Goal: Task Accomplishment & Management: Manage account settings

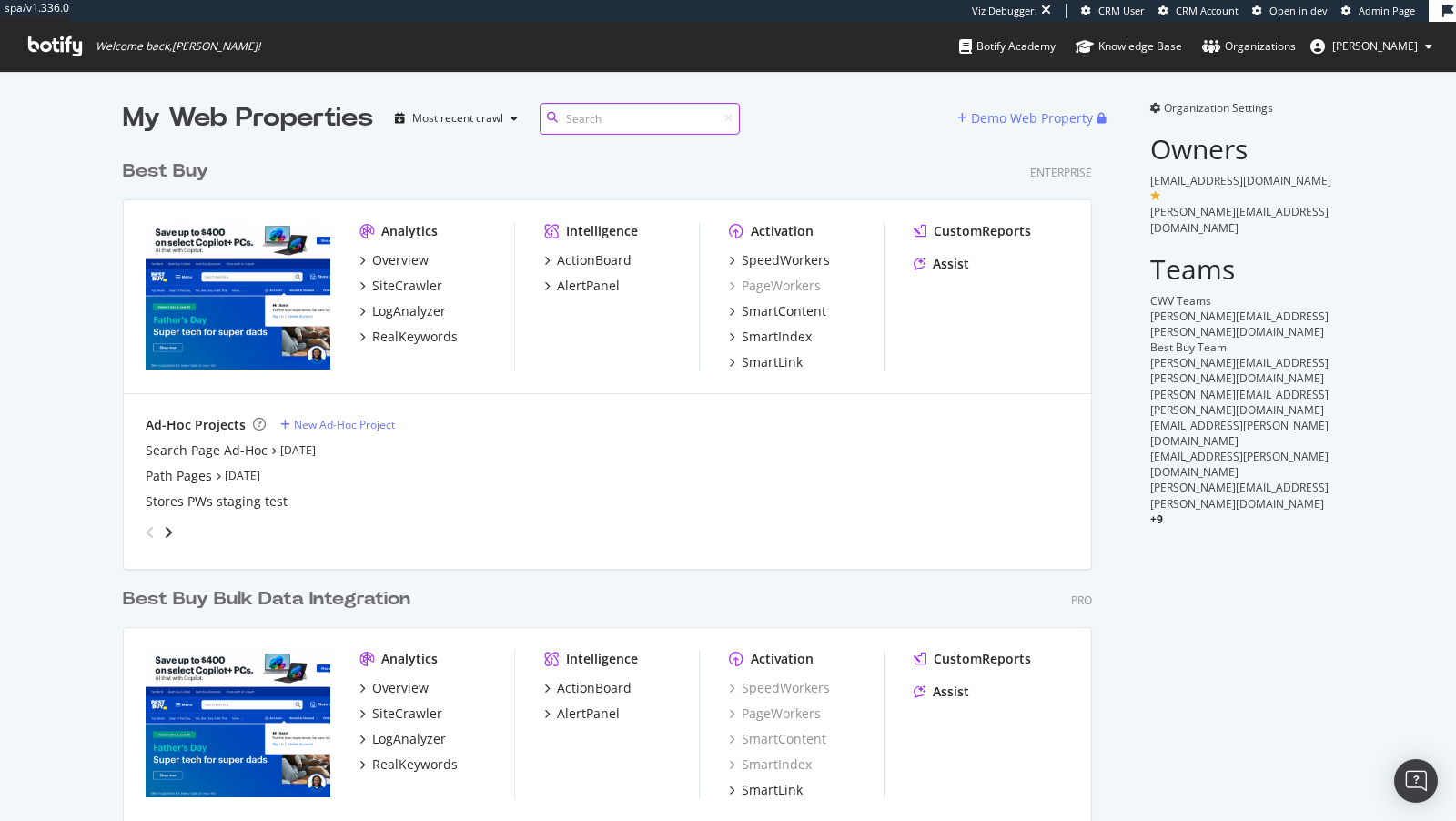
scroll to position [772, 983]
click at [804, 256] on div "SpeedWorkers" at bounding box center [785, 261] width 88 height 19
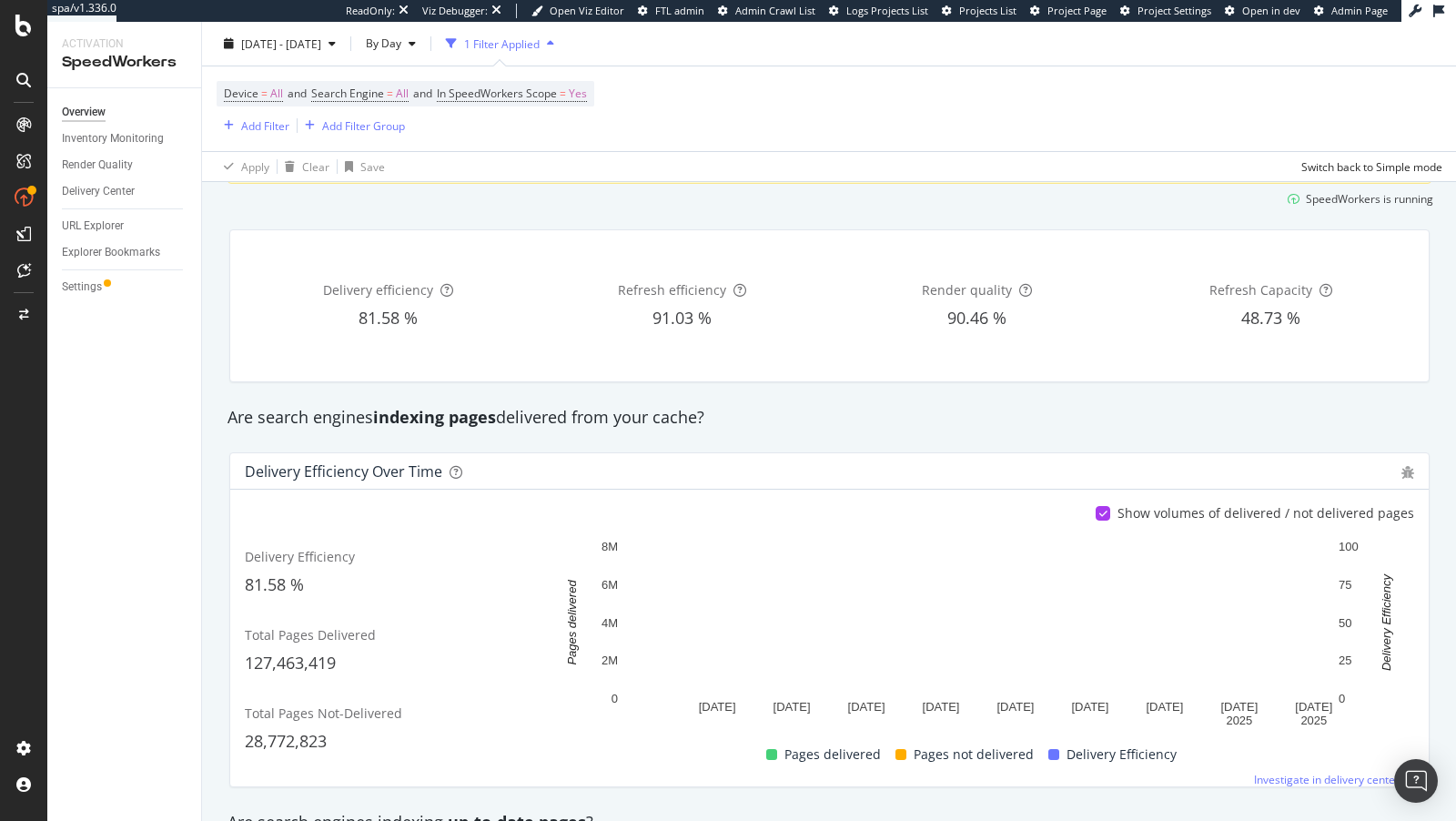
scroll to position [426, 0]
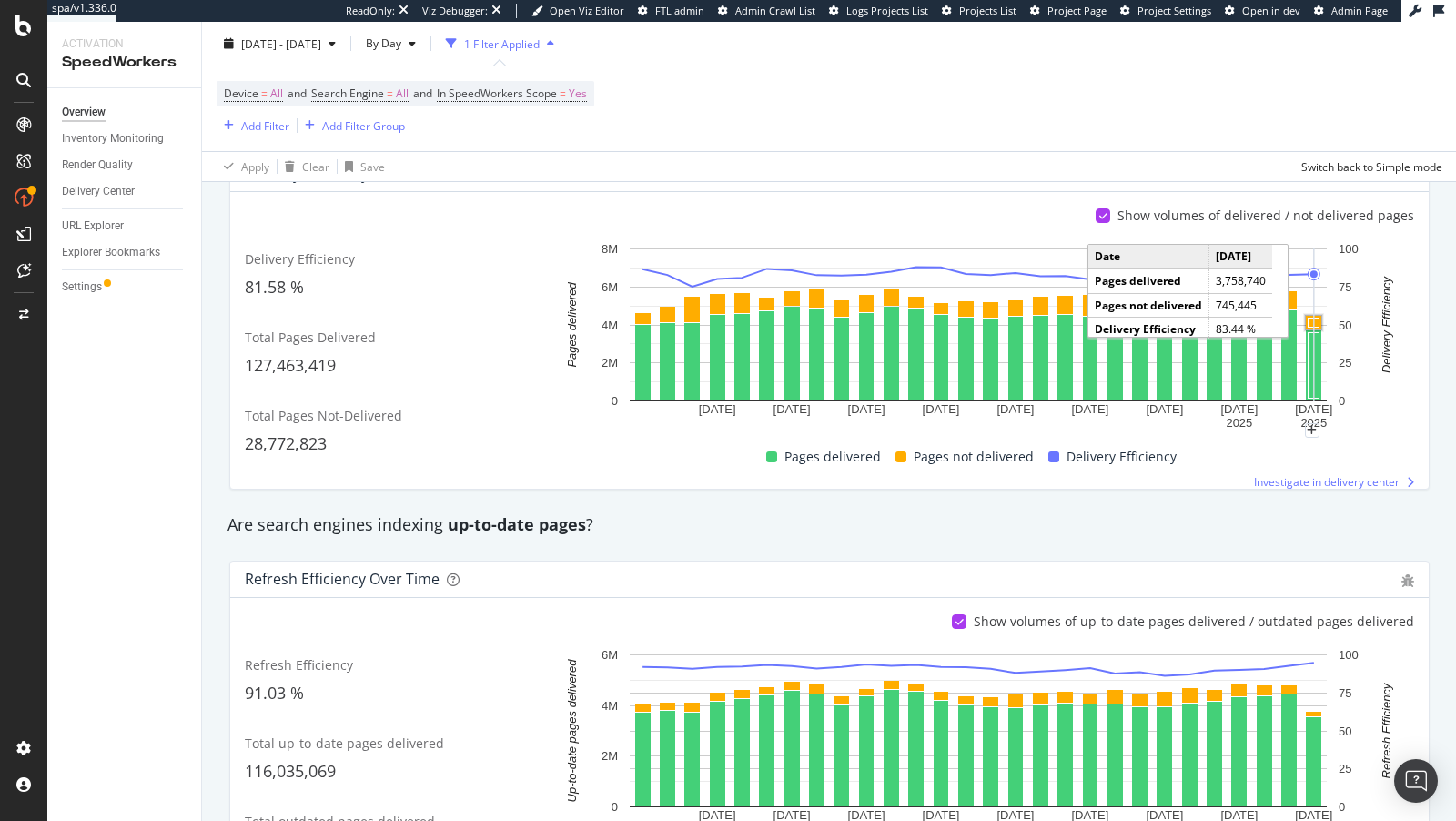
click at [1314, 318] on rect "A chart." at bounding box center [1314, 323] width 11 height 9
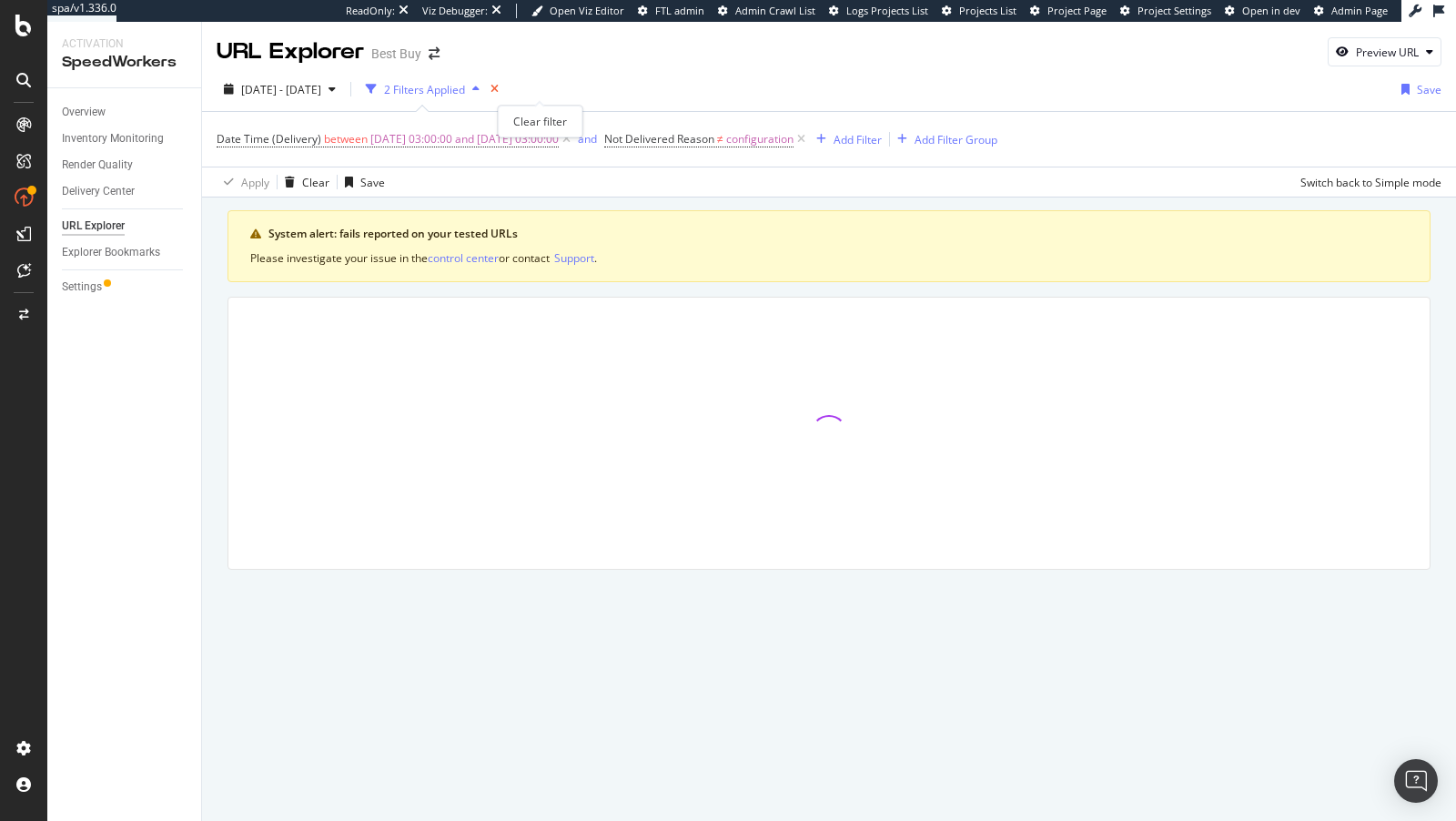
click at [499, 89] on icon "times" at bounding box center [494, 90] width 8 height 11
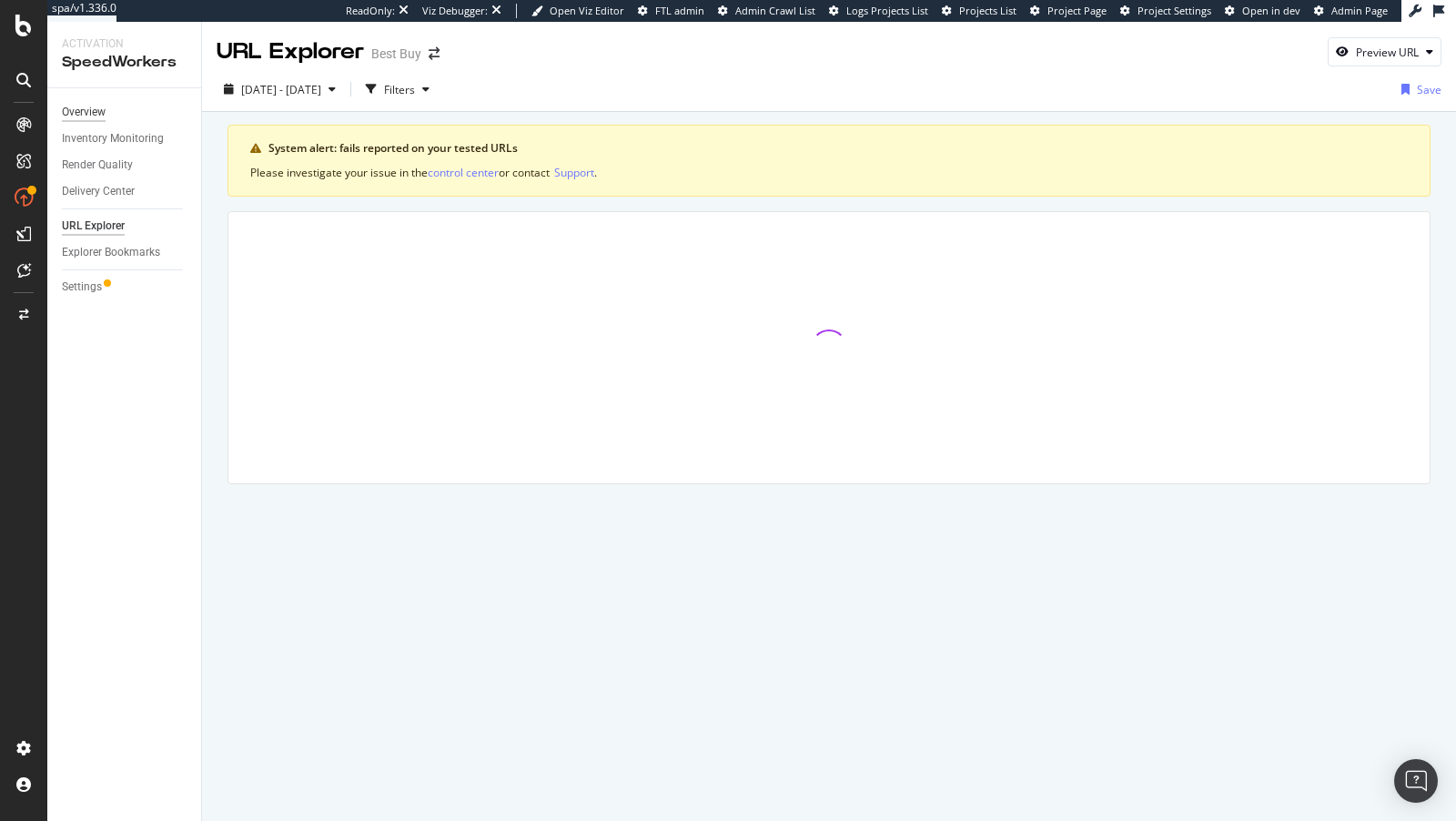
click at [84, 114] on div "Overview" at bounding box center [83, 112] width 43 height 19
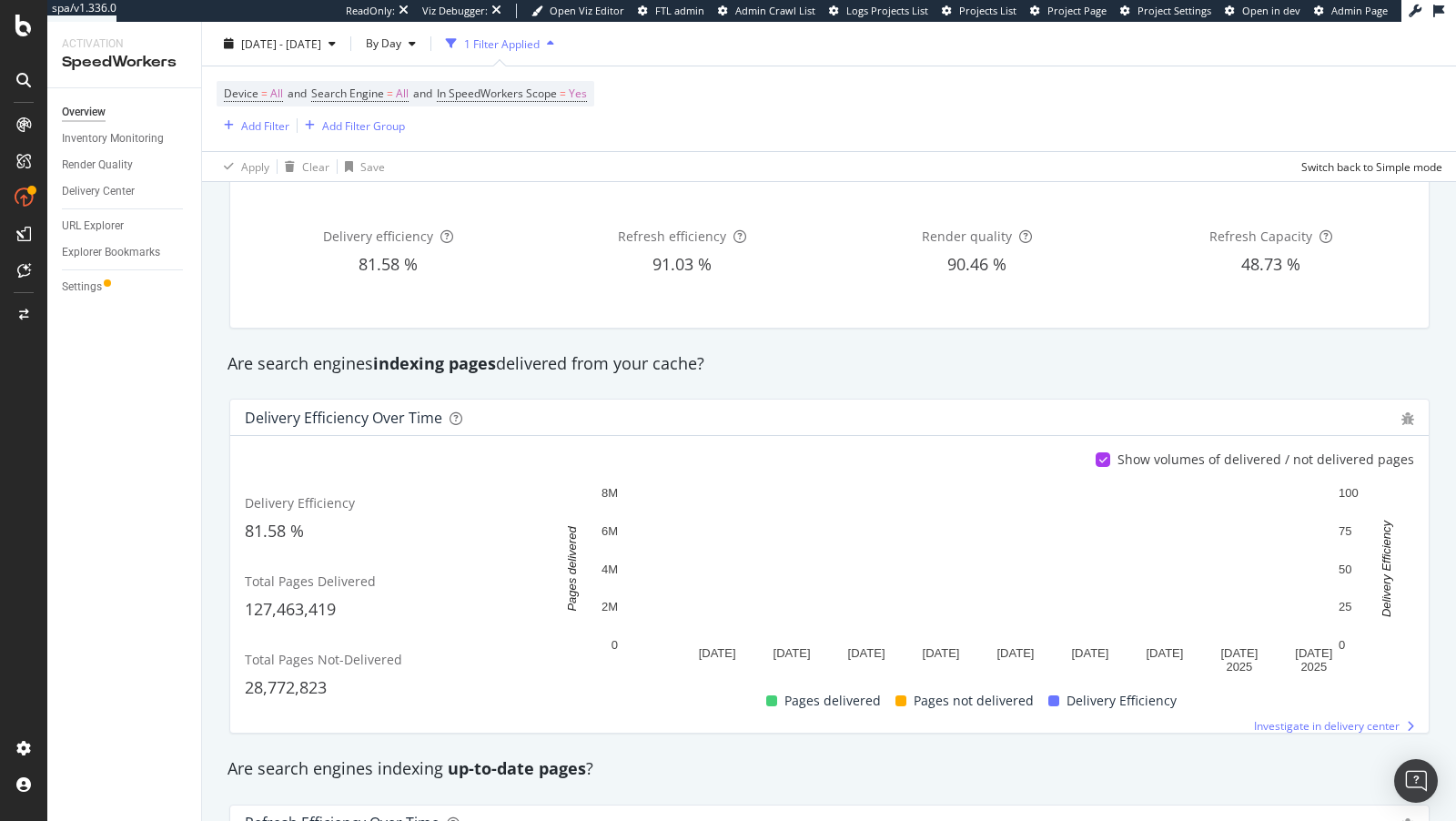
scroll to position [143, 0]
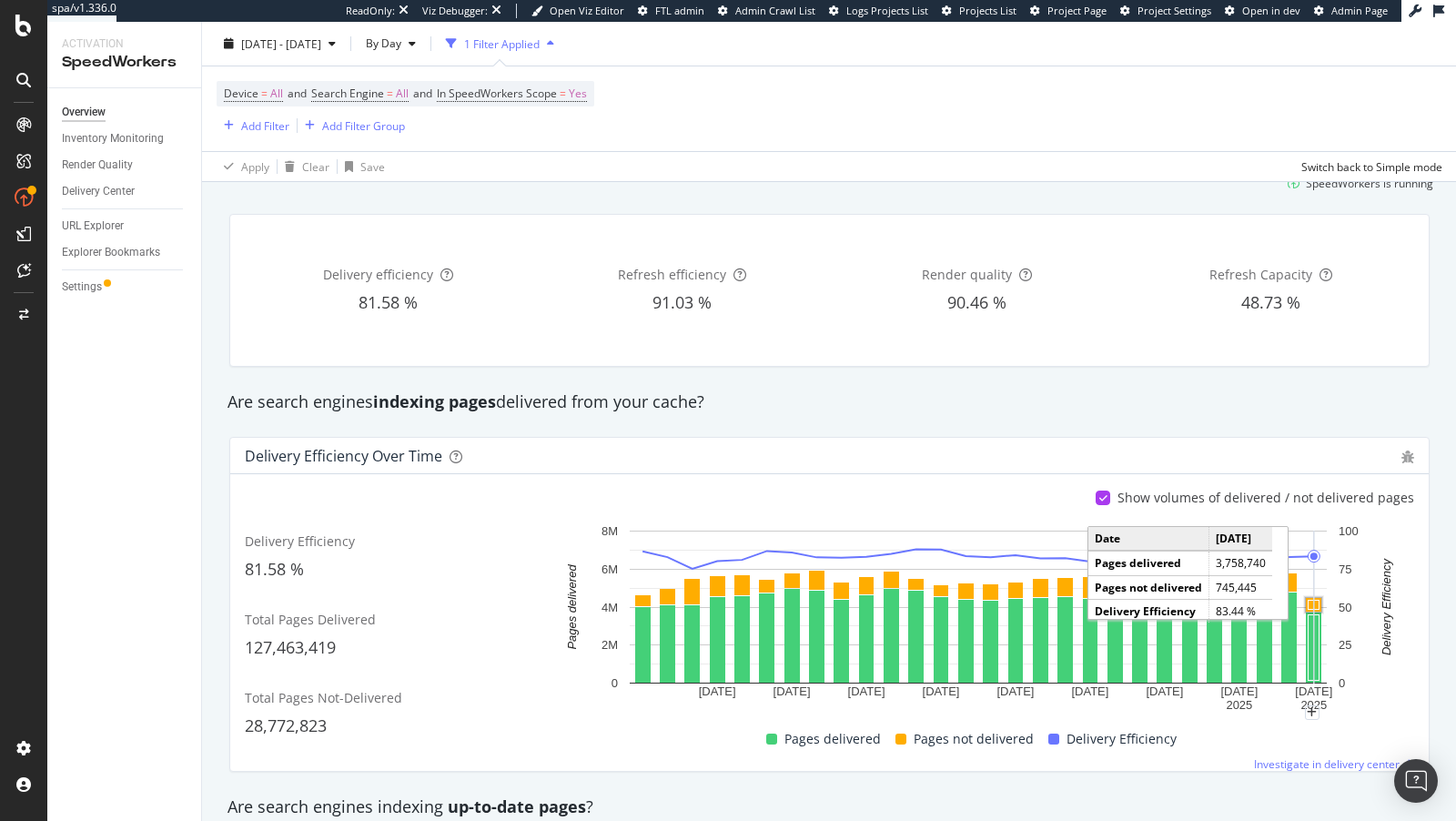
click at [1308, 598] on rect "A chart." at bounding box center [1314, 604] width 16 height 14
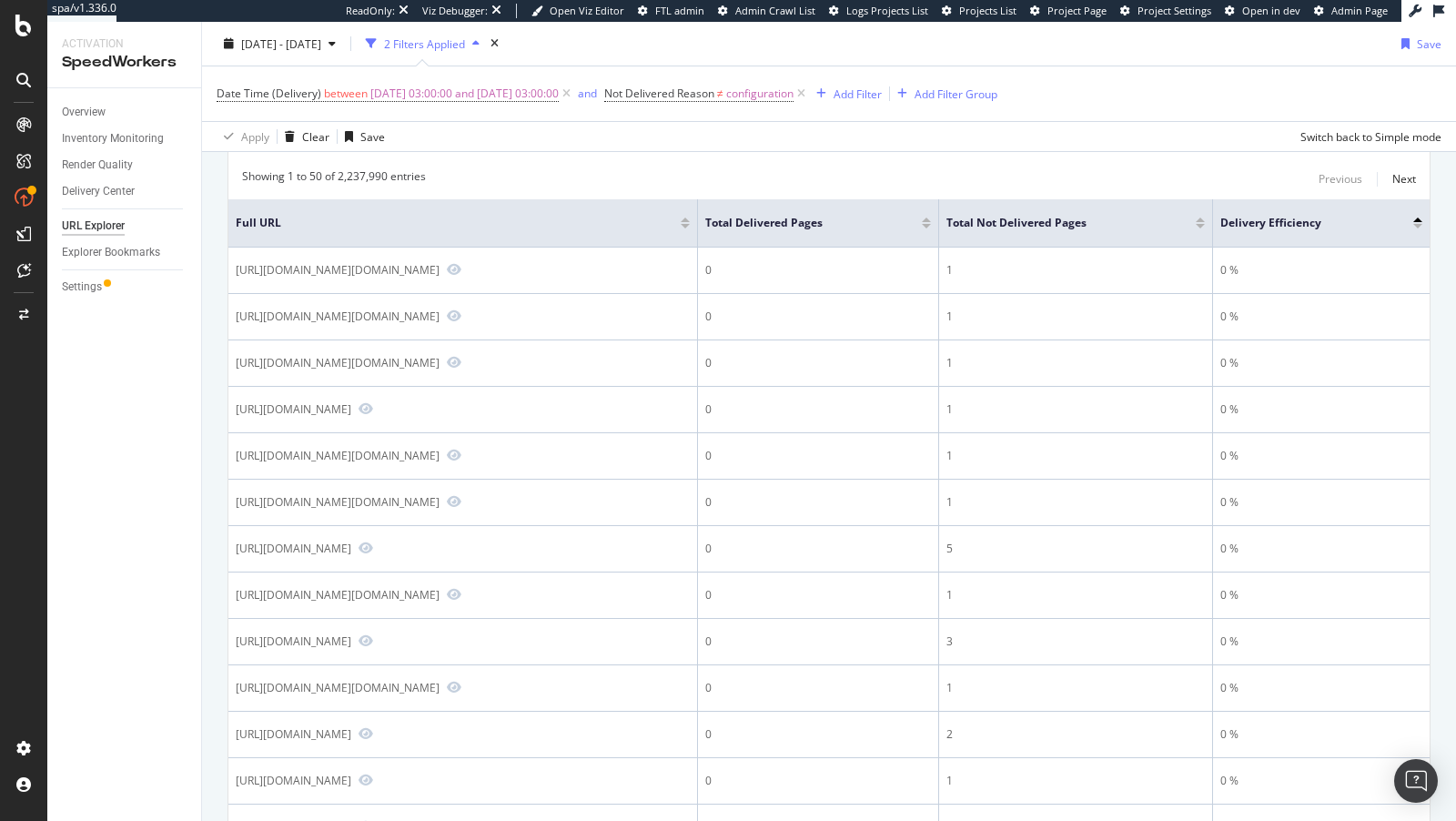
scroll to position [218, 0]
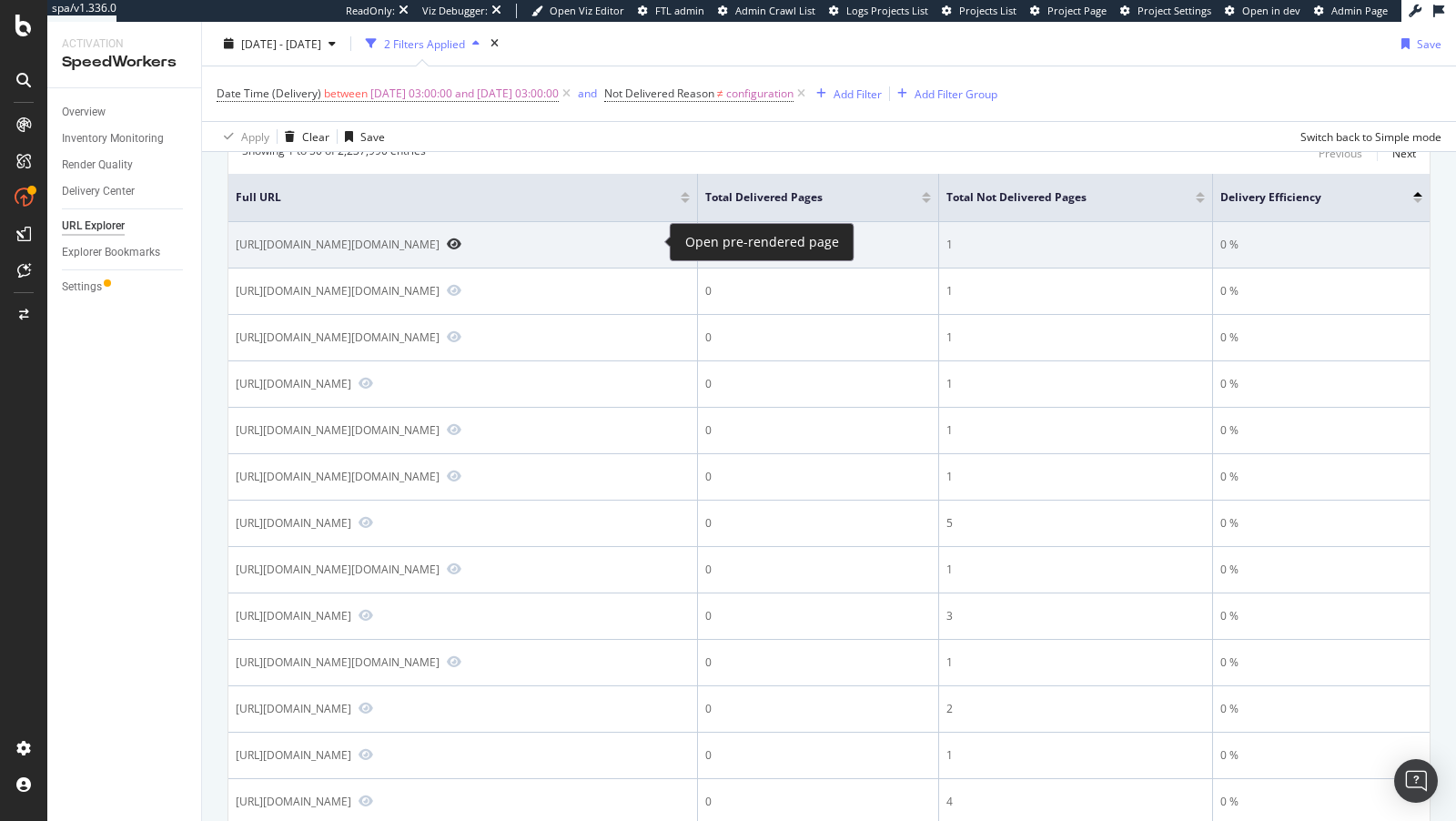
click at [462, 240] on icon "Preview https://www.bestbuy.com/site/searchpage.jsp?id=pcat17071&cp=3&st=evo+212" at bounding box center [454, 244] width 15 height 13
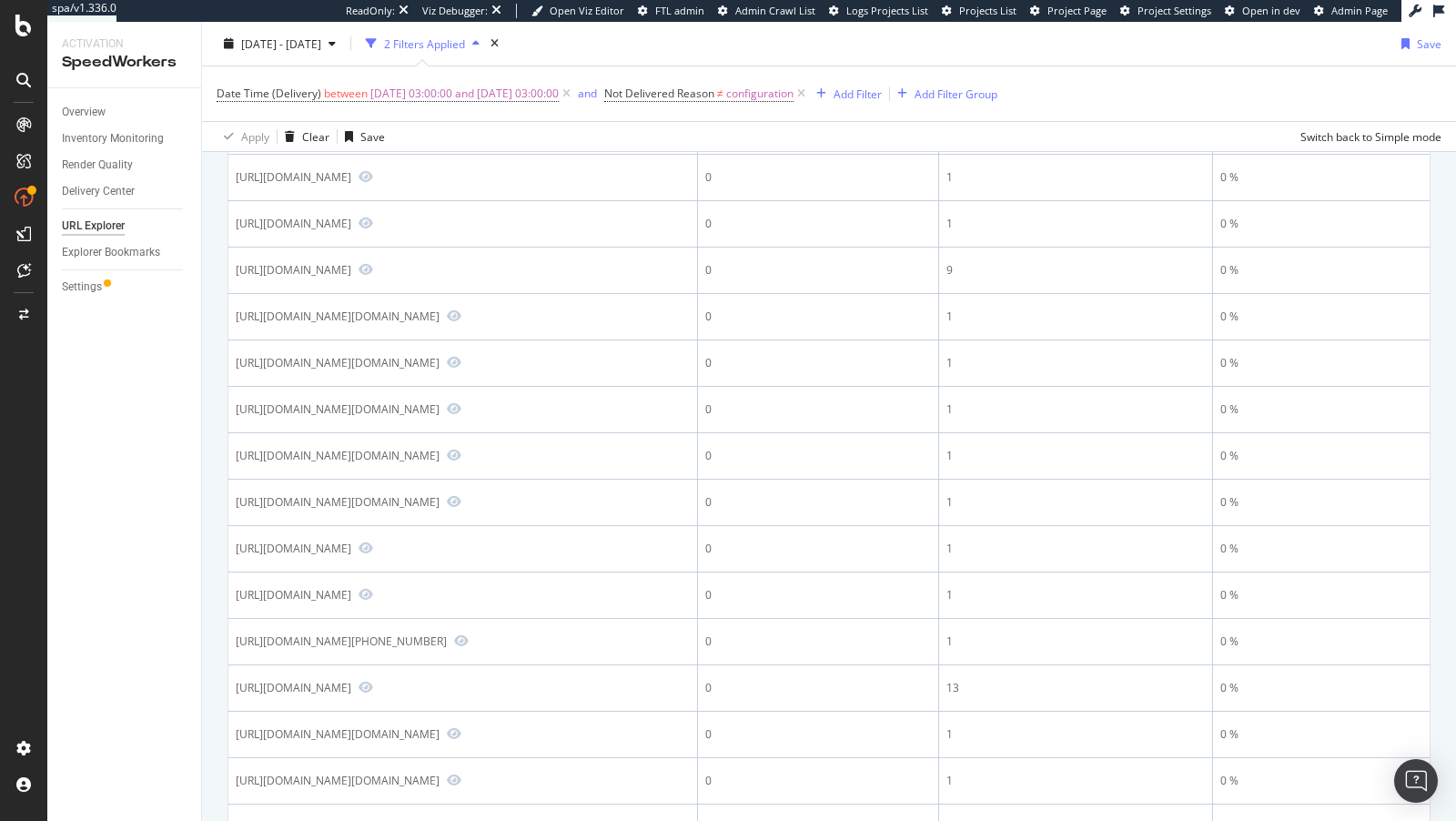
scroll to position [1105, 0]
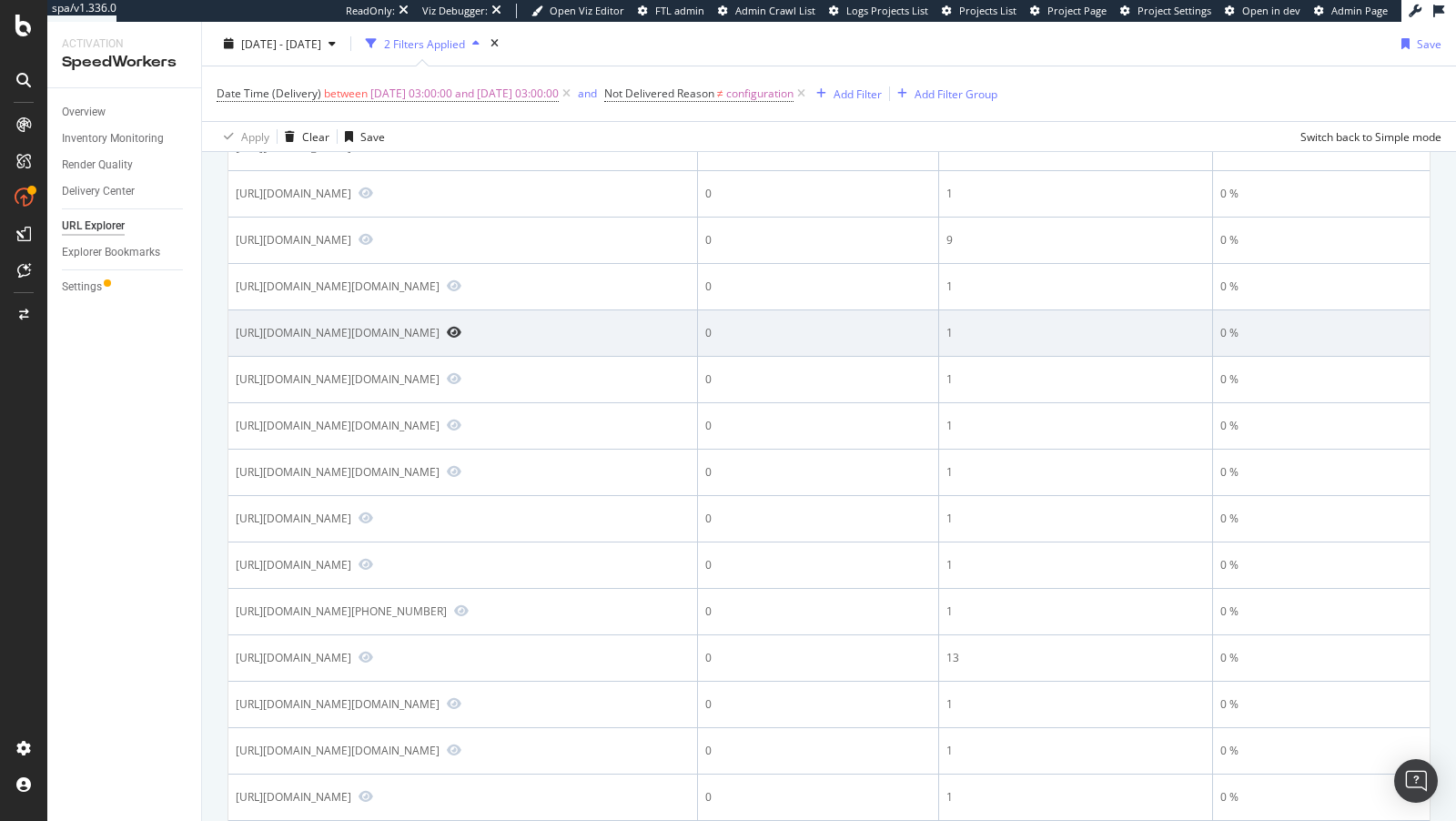
click at [462, 339] on icon "Preview https://www.bestbuy.com/site/searchpage.jsp?browsedCategory=pcmcat17207…" at bounding box center [454, 332] width 15 height 13
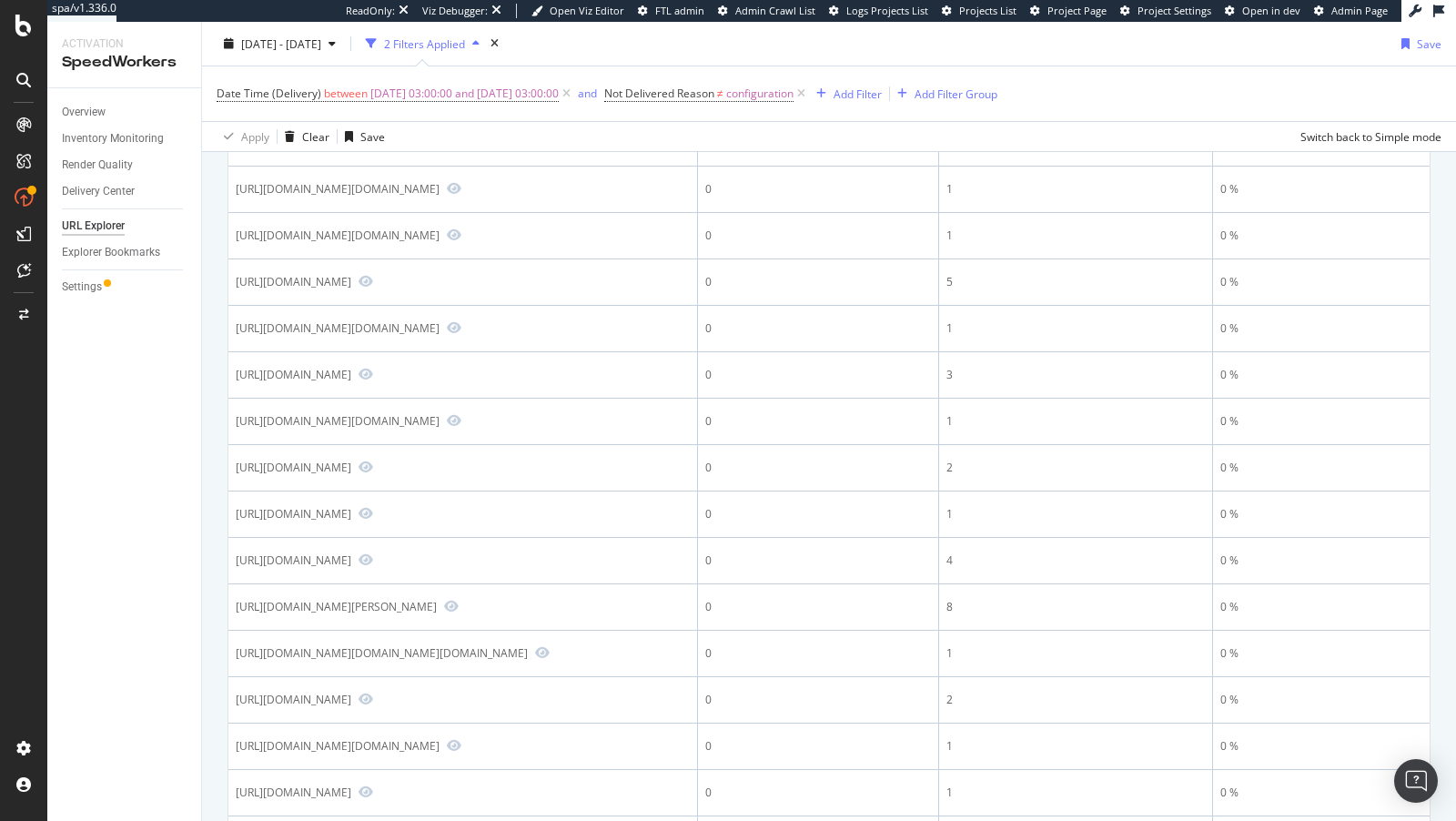
scroll to position [621, 0]
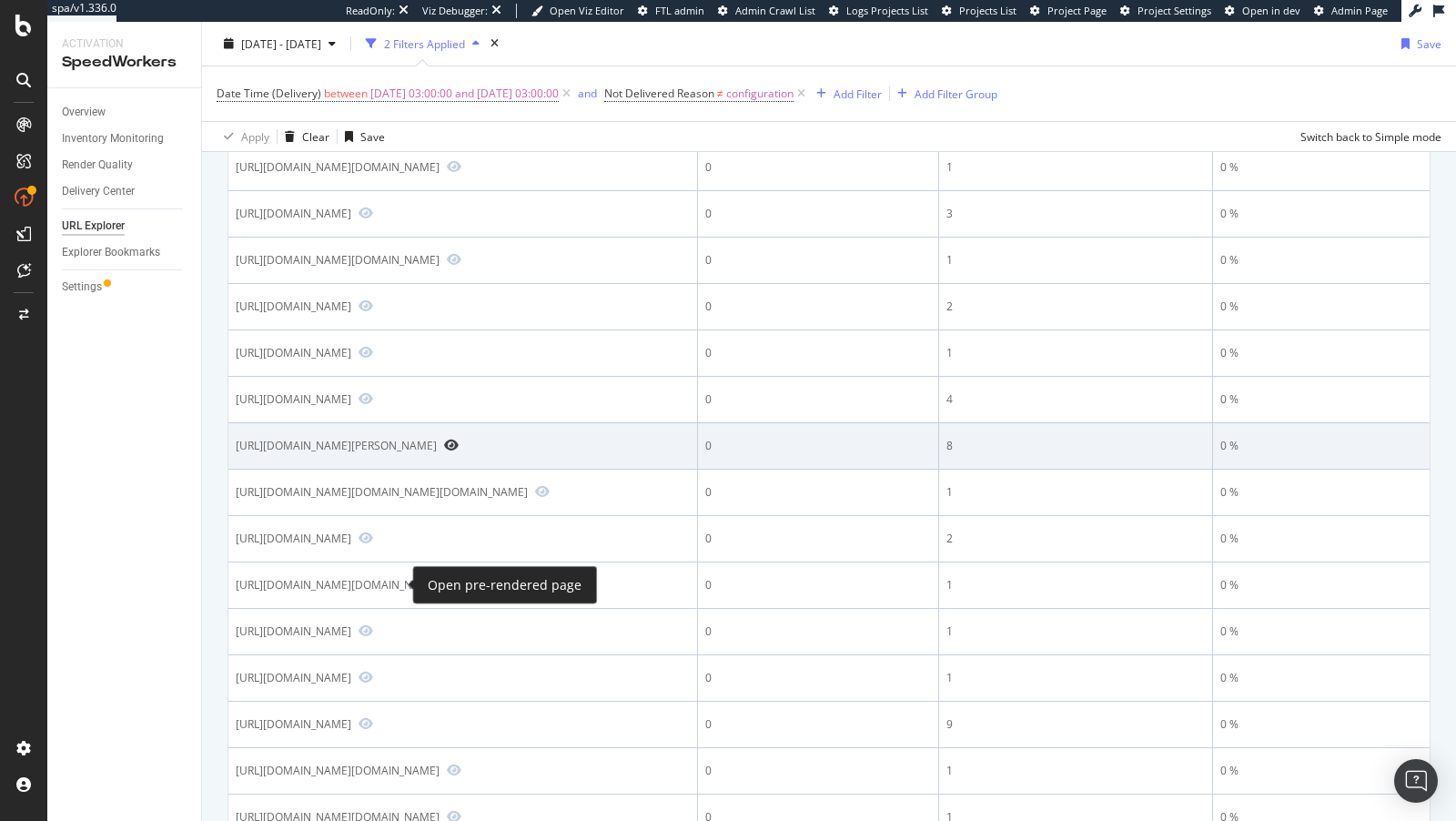
click at [444, 452] on icon "Preview https://www.bestbuy.com/site/fisher-paykel-top-control-built-in-single-…" at bounding box center [451, 445] width 15 height 13
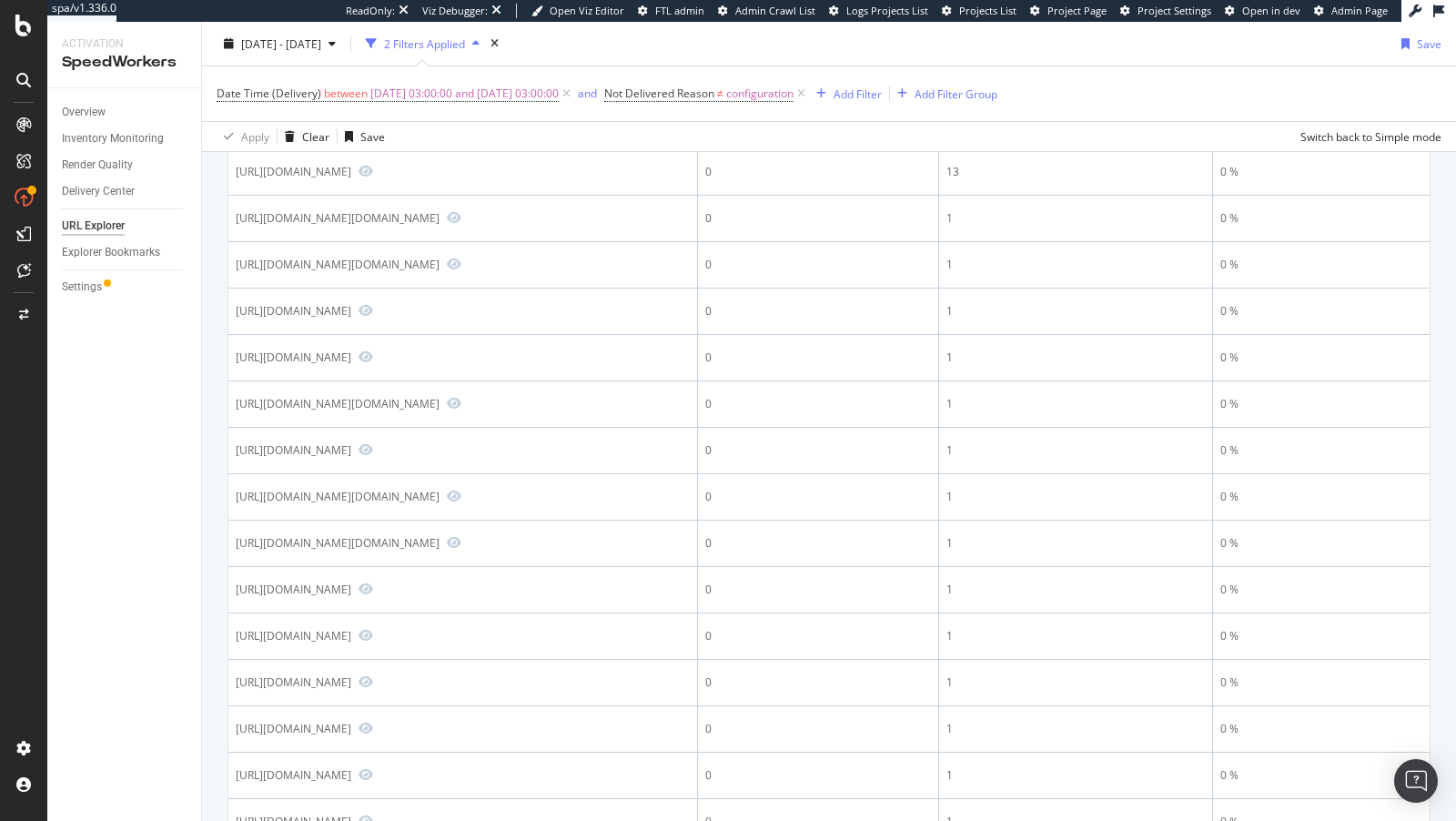
scroll to position [1608, 0]
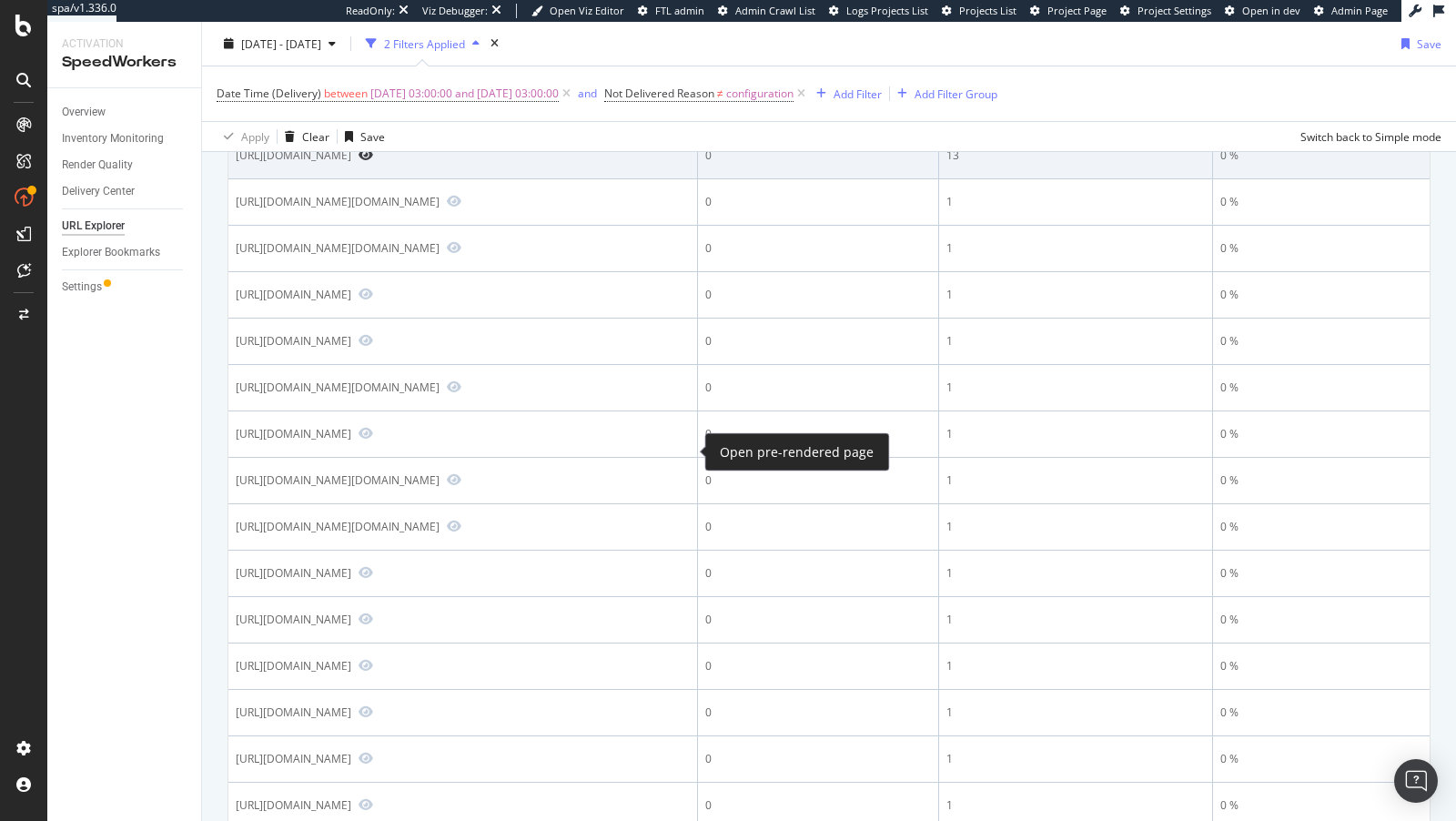
click at [373, 161] on icon "Preview https://www.bestbuy.com/site/reviews/apple-iphone-15-128gb-unlocked-pin…" at bounding box center [366, 155] width 15 height 13
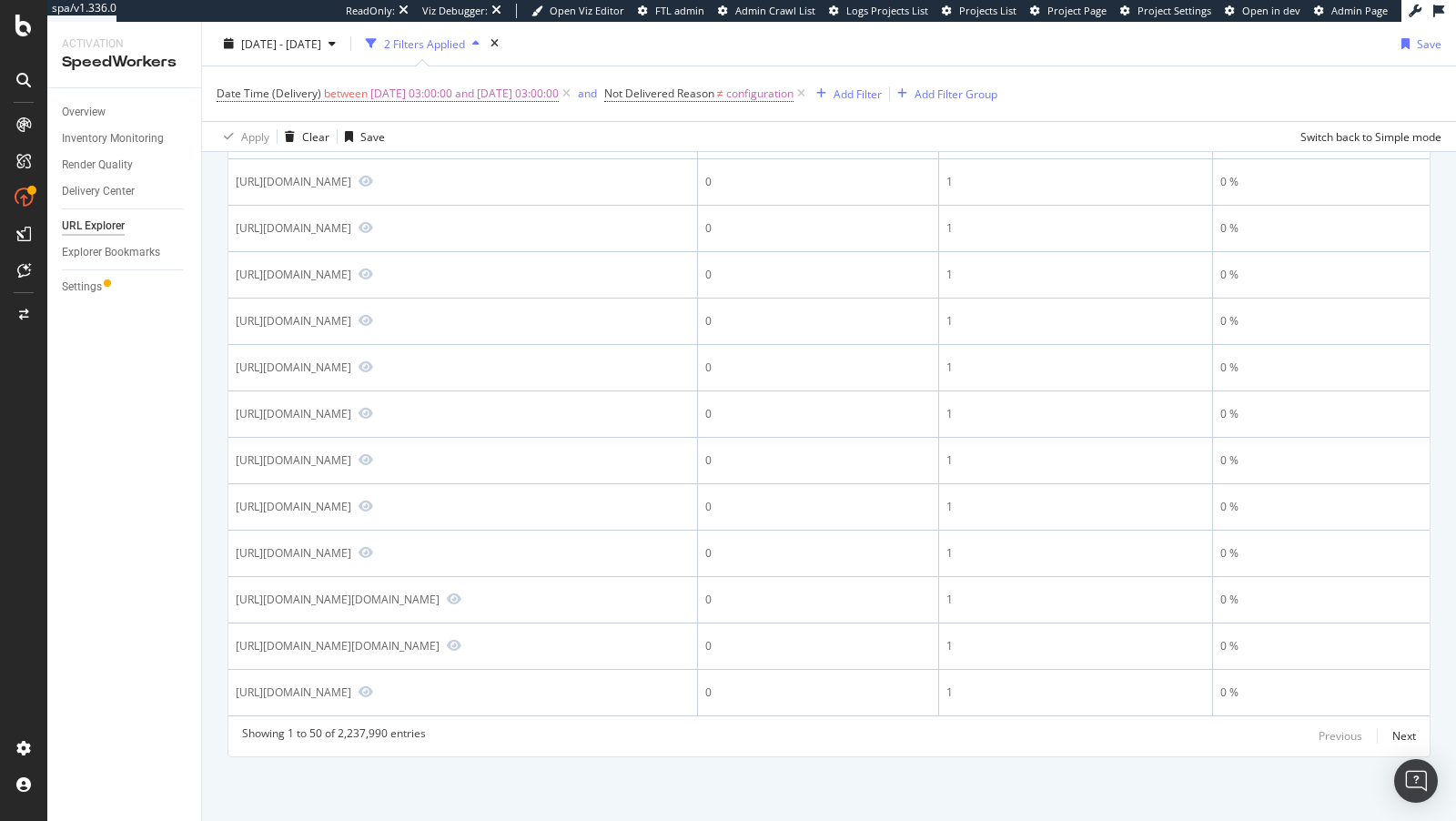
scroll to position [2610, 0]
click at [91, 109] on div "Overview" at bounding box center [83, 112] width 43 height 19
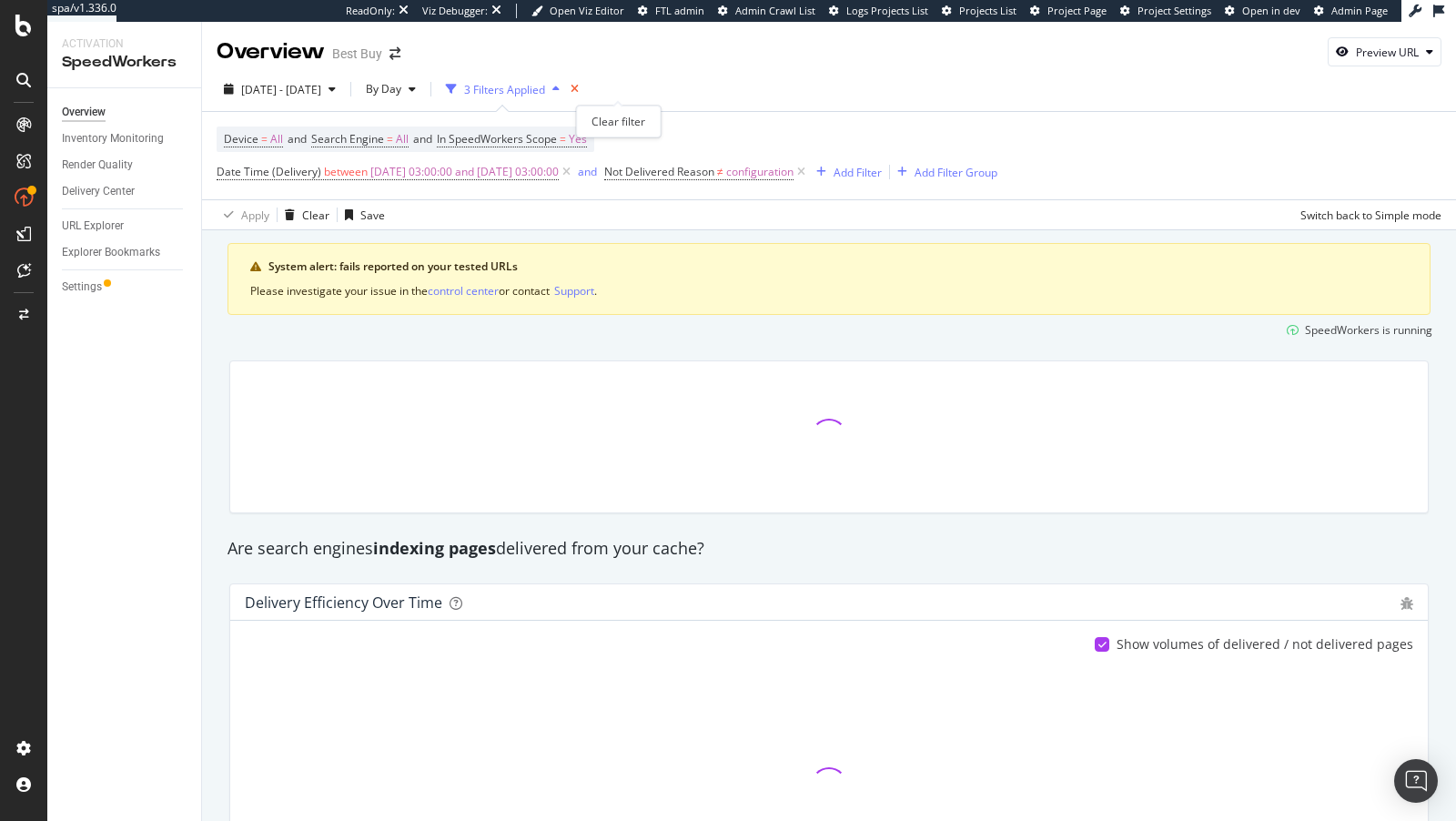
click at [579, 91] on icon "times" at bounding box center [574, 90] width 8 height 11
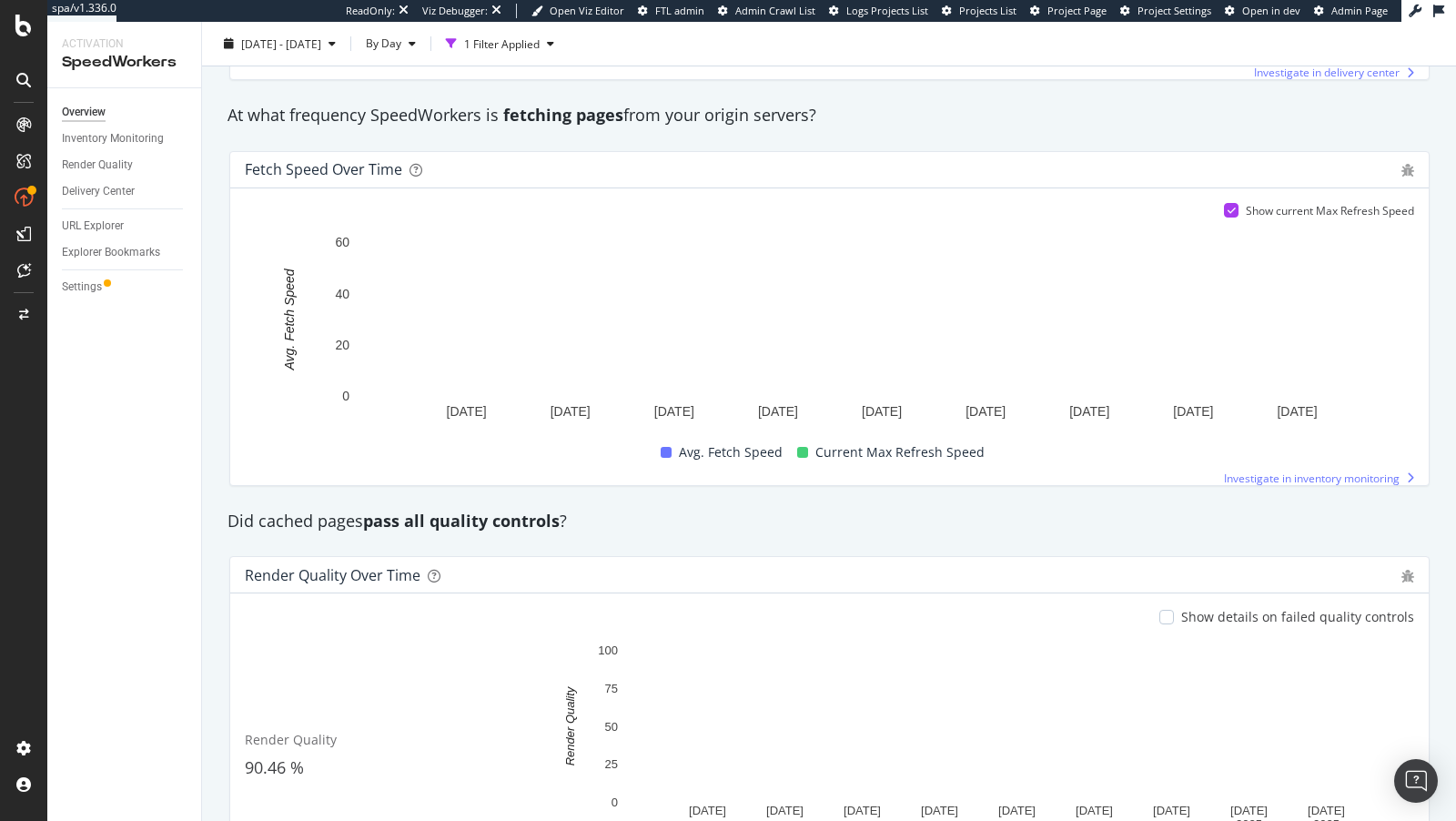
scroll to position [1260, 0]
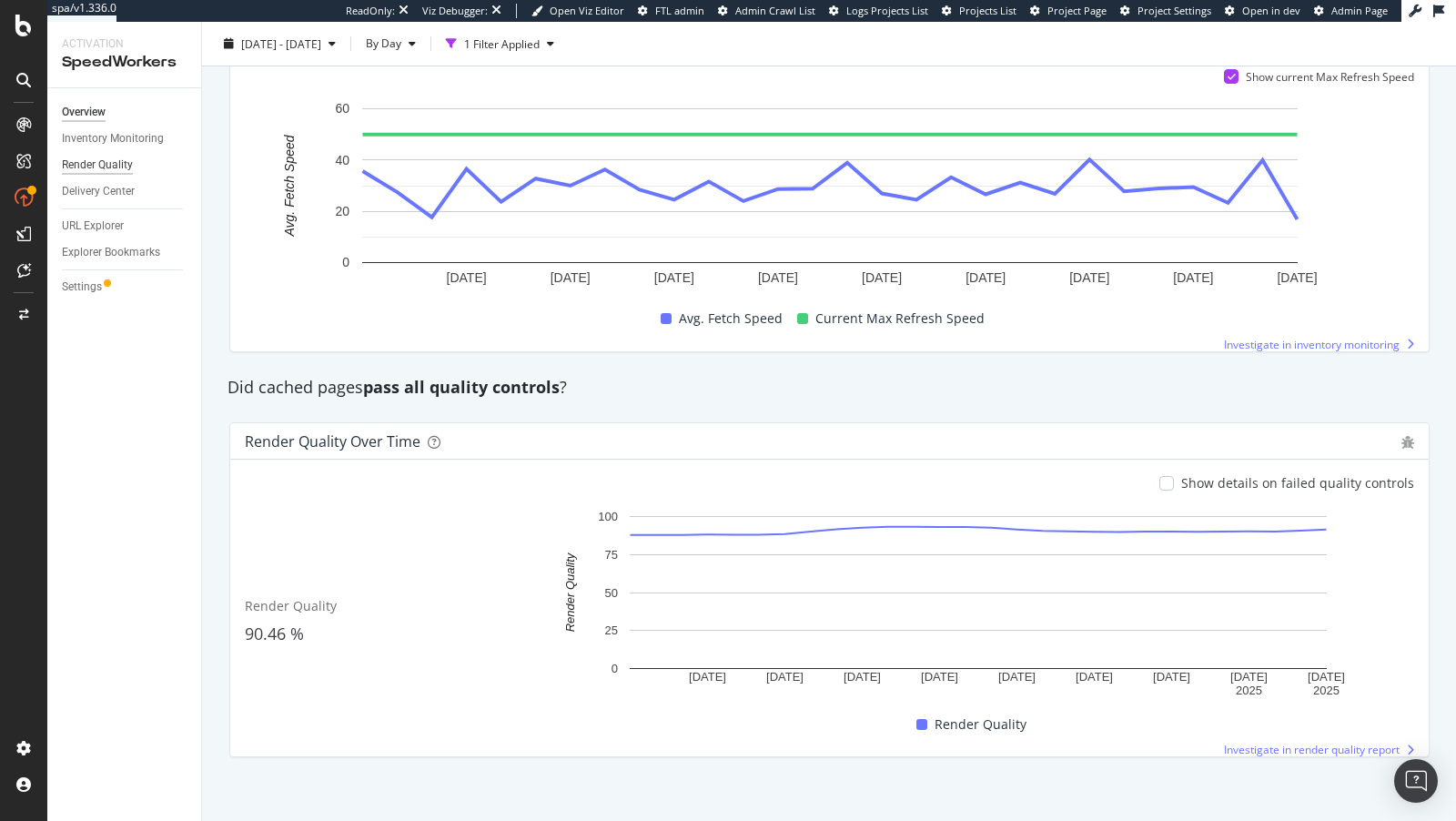
click at [100, 169] on div "Render Quality" at bounding box center [97, 165] width 71 height 19
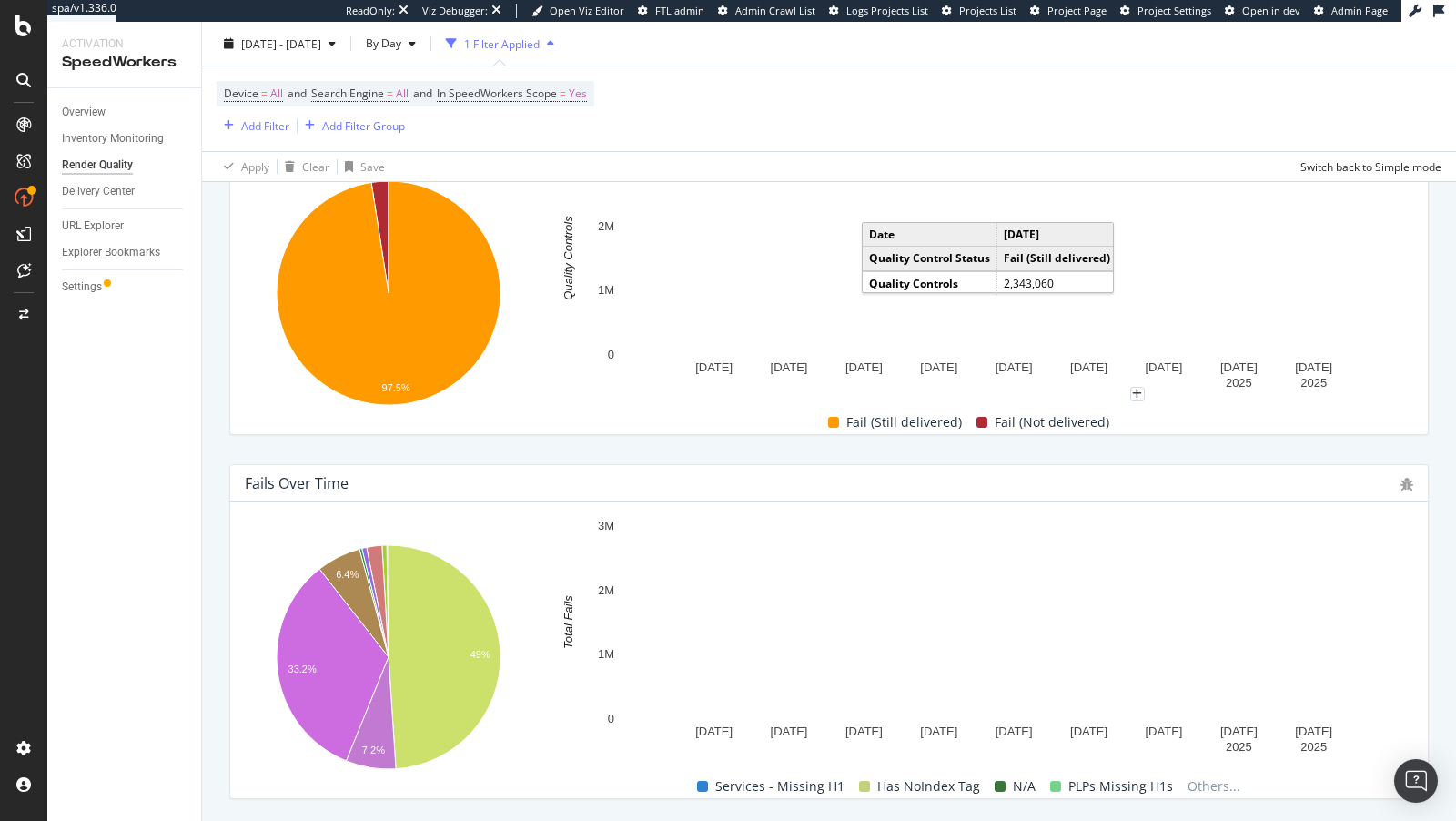
scroll to position [644, 0]
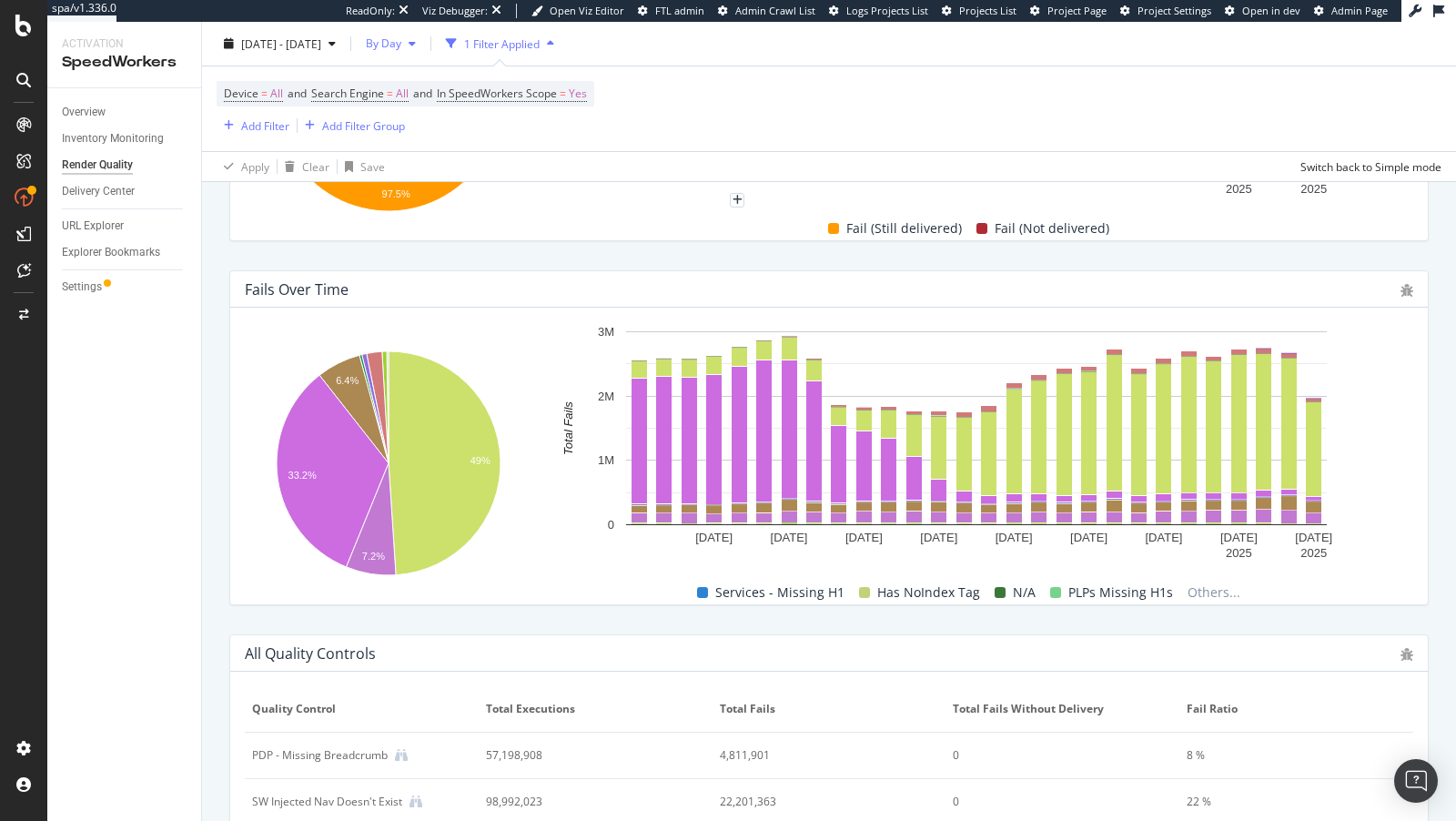
click at [401, 38] on span "By Day" at bounding box center [380, 43] width 43 height 16
click at [438, 98] on div "By Day" at bounding box center [428, 109] width 78 height 33
click at [432, 89] on span "and" at bounding box center [423, 93] width 19 height 16
click at [401, 47] on span "By Day" at bounding box center [380, 43] width 43 height 16
click at [431, 74] on span "By Hour" at bounding box center [428, 80] width 48 height 17
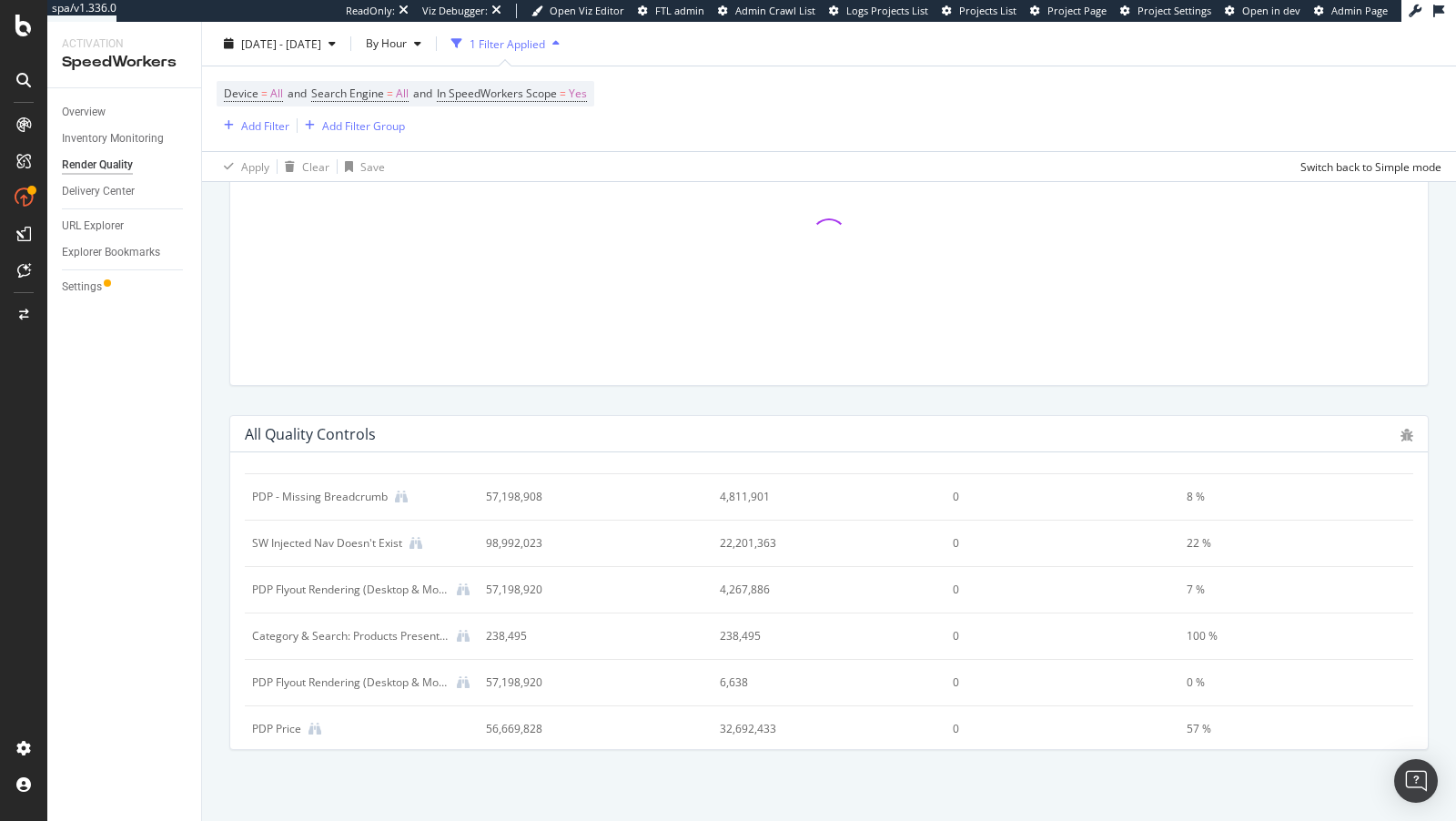
scroll to position [49, 0]
click at [461, 624] on icon at bounding box center [463, 627] width 13 height 13
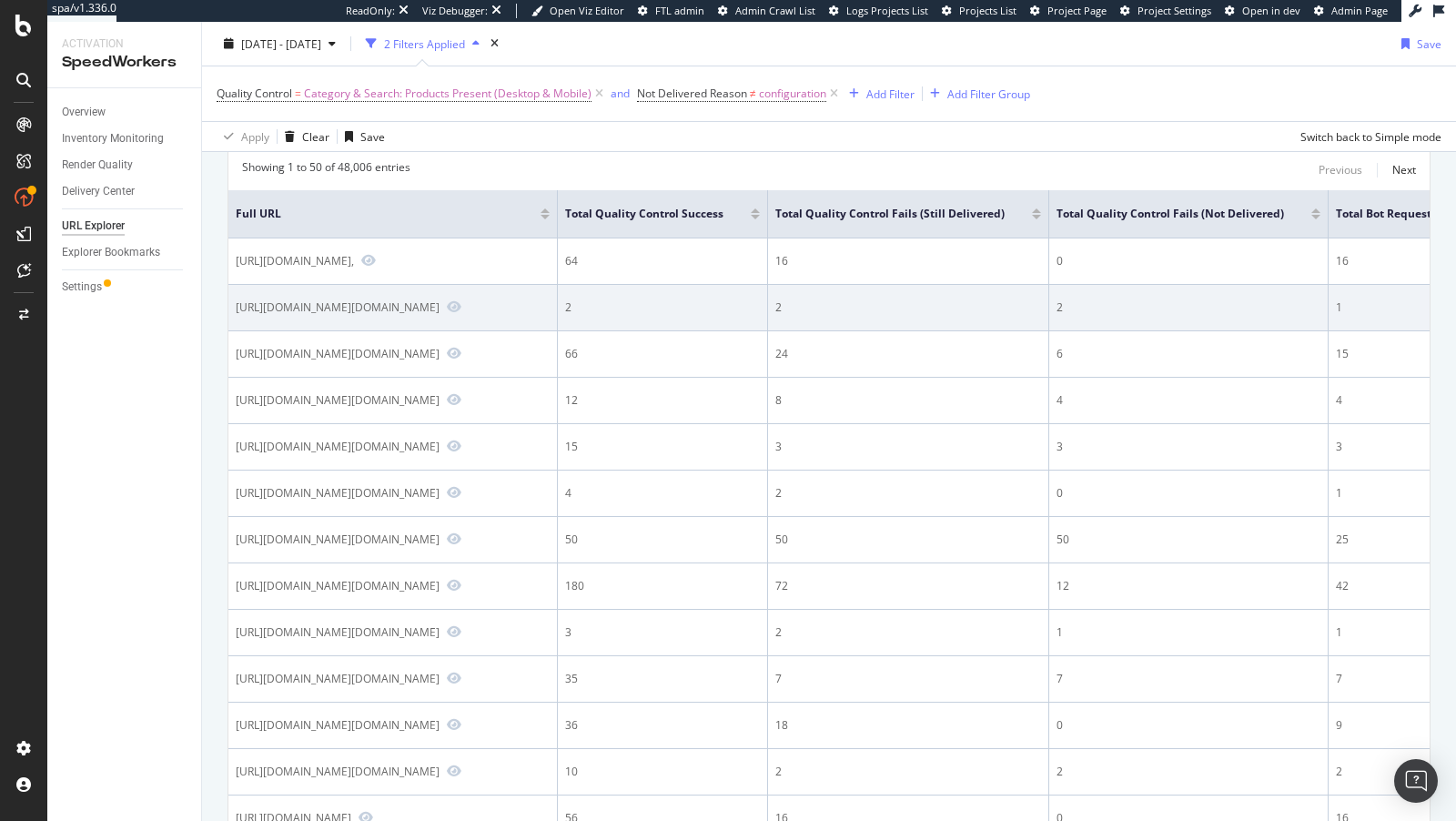
scroll to position [201, 0]
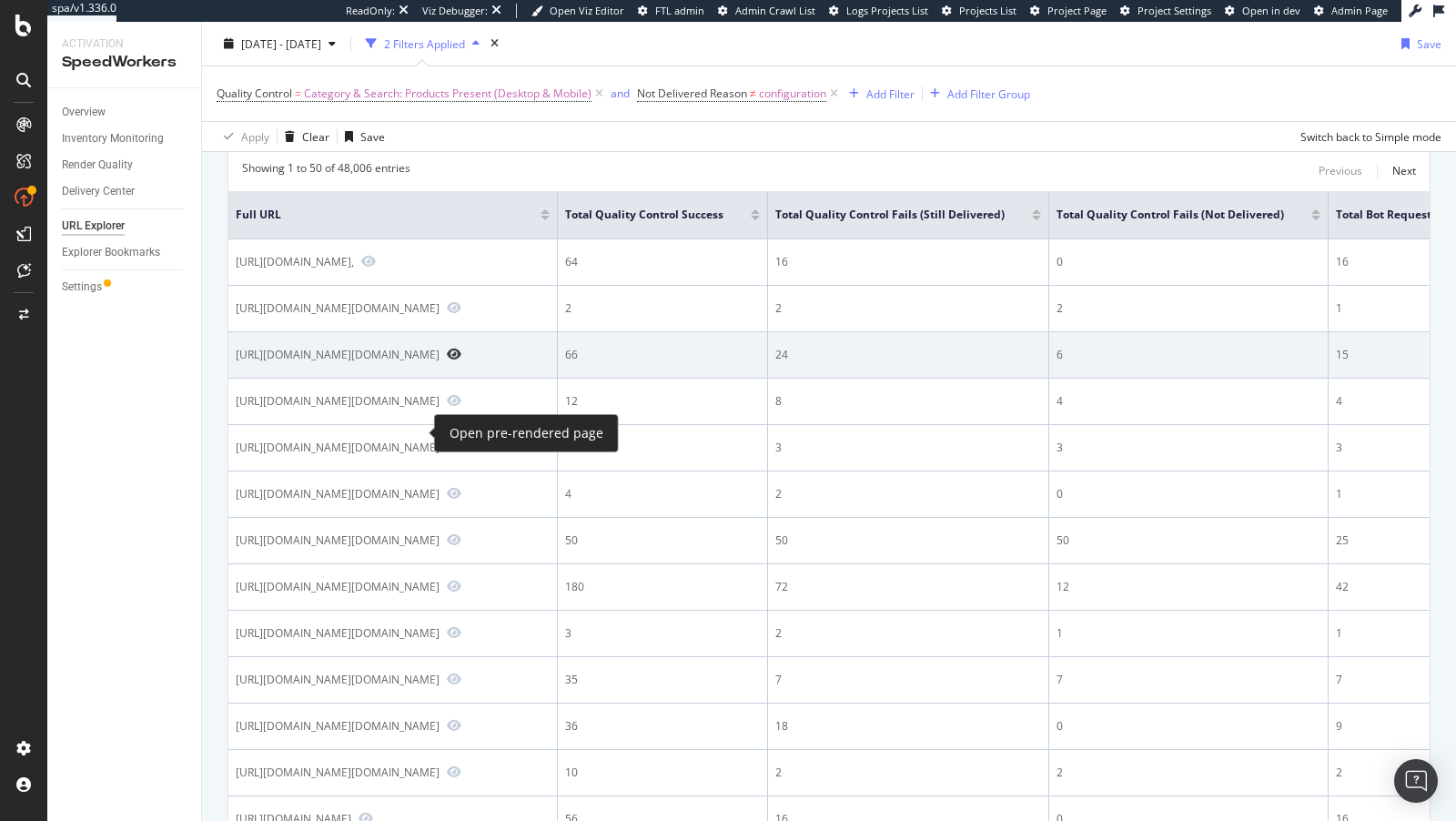
click at [447, 361] on icon "Preview https://www.bestbuy.com/site/searchpage.jsp?qp=gpusv_facet%3DGraphics+P…" at bounding box center [454, 355] width 15 height 13
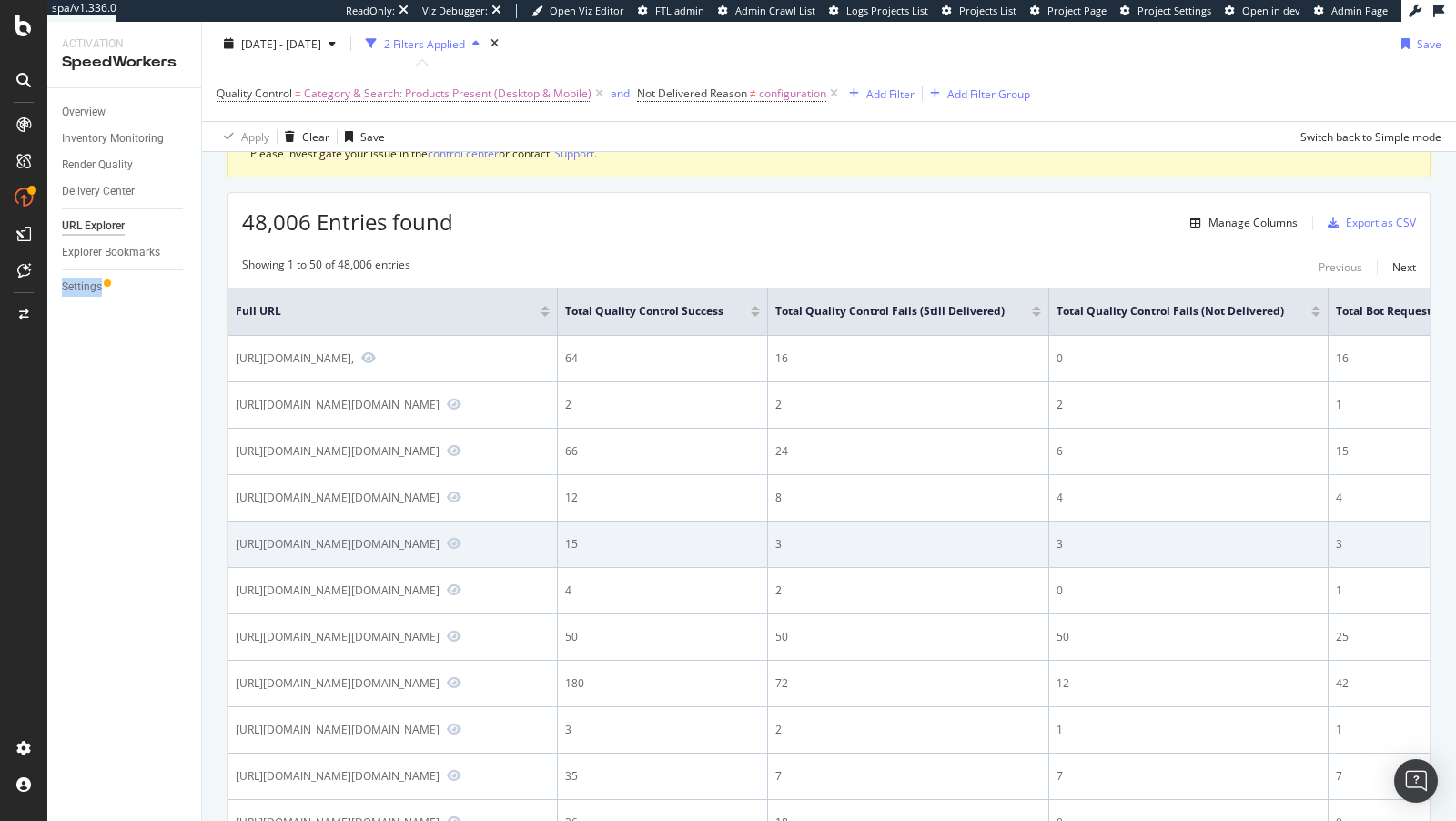
scroll to position [0, 0]
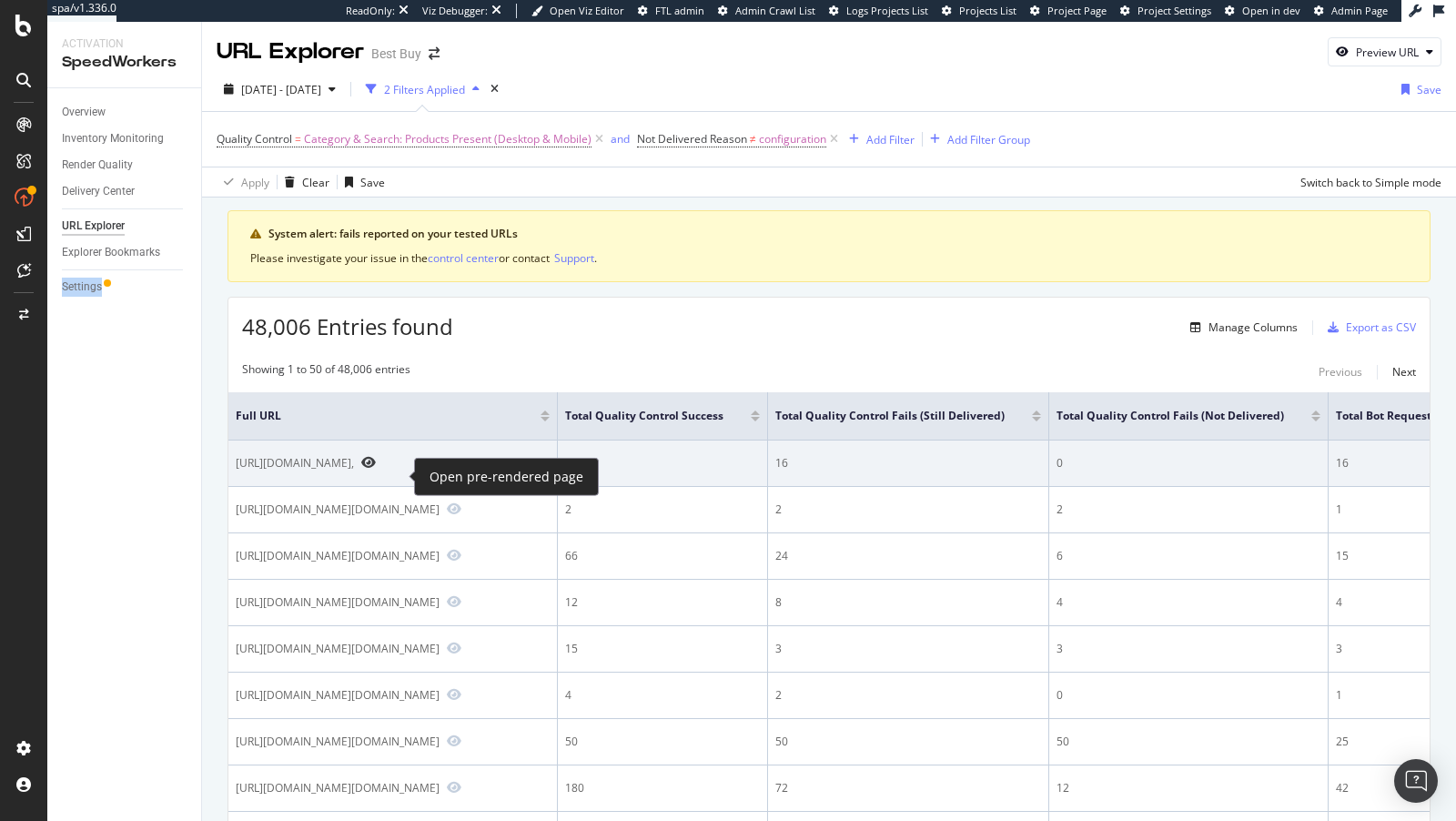
click at [376, 469] on icon "Preview https://www.bestbuy.com/site/help-topics/getting-receipt-copies/pcmcat2…" at bounding box center [369, 463] width 15 height 13
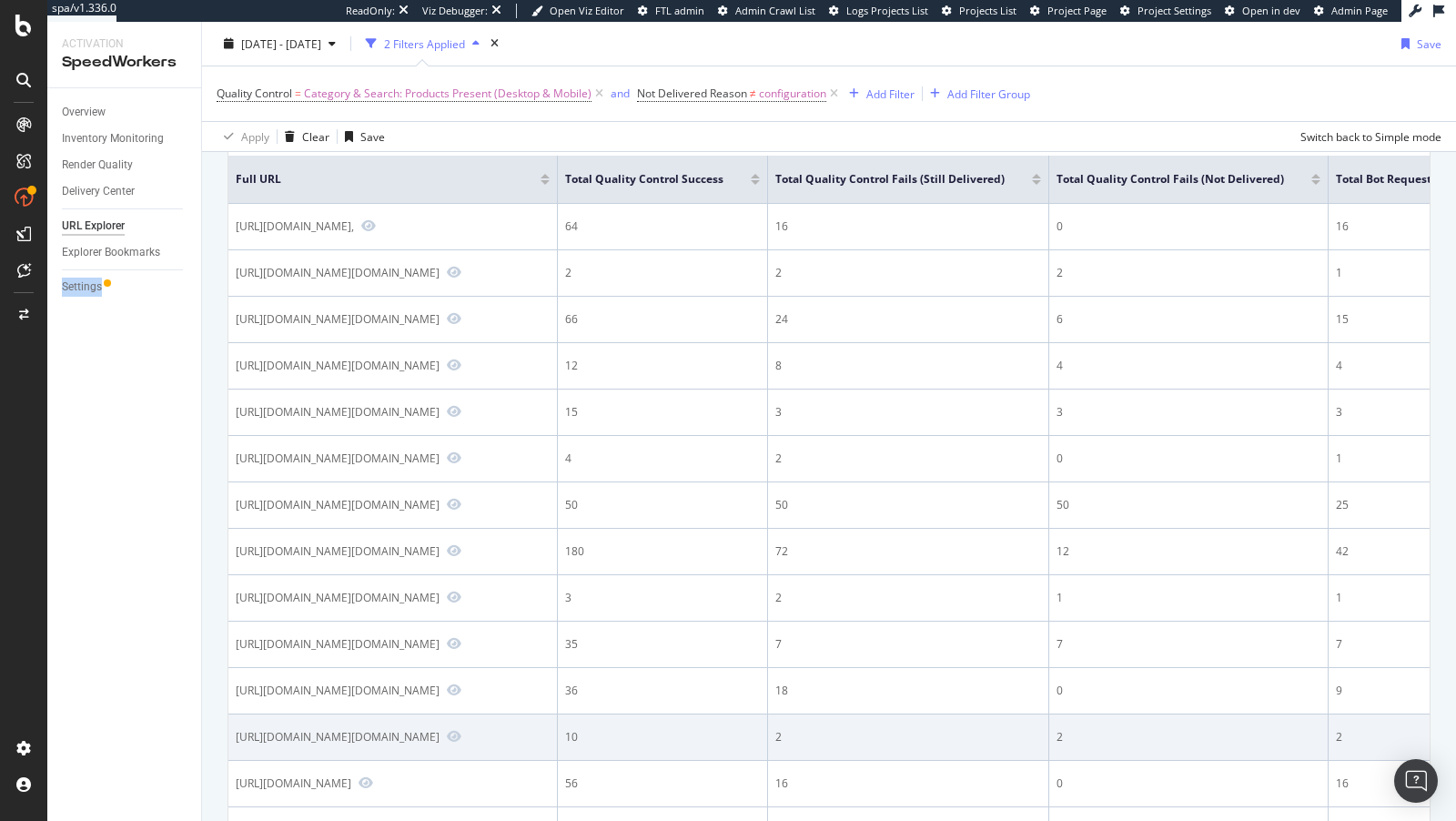
scroll to position [153, 0]
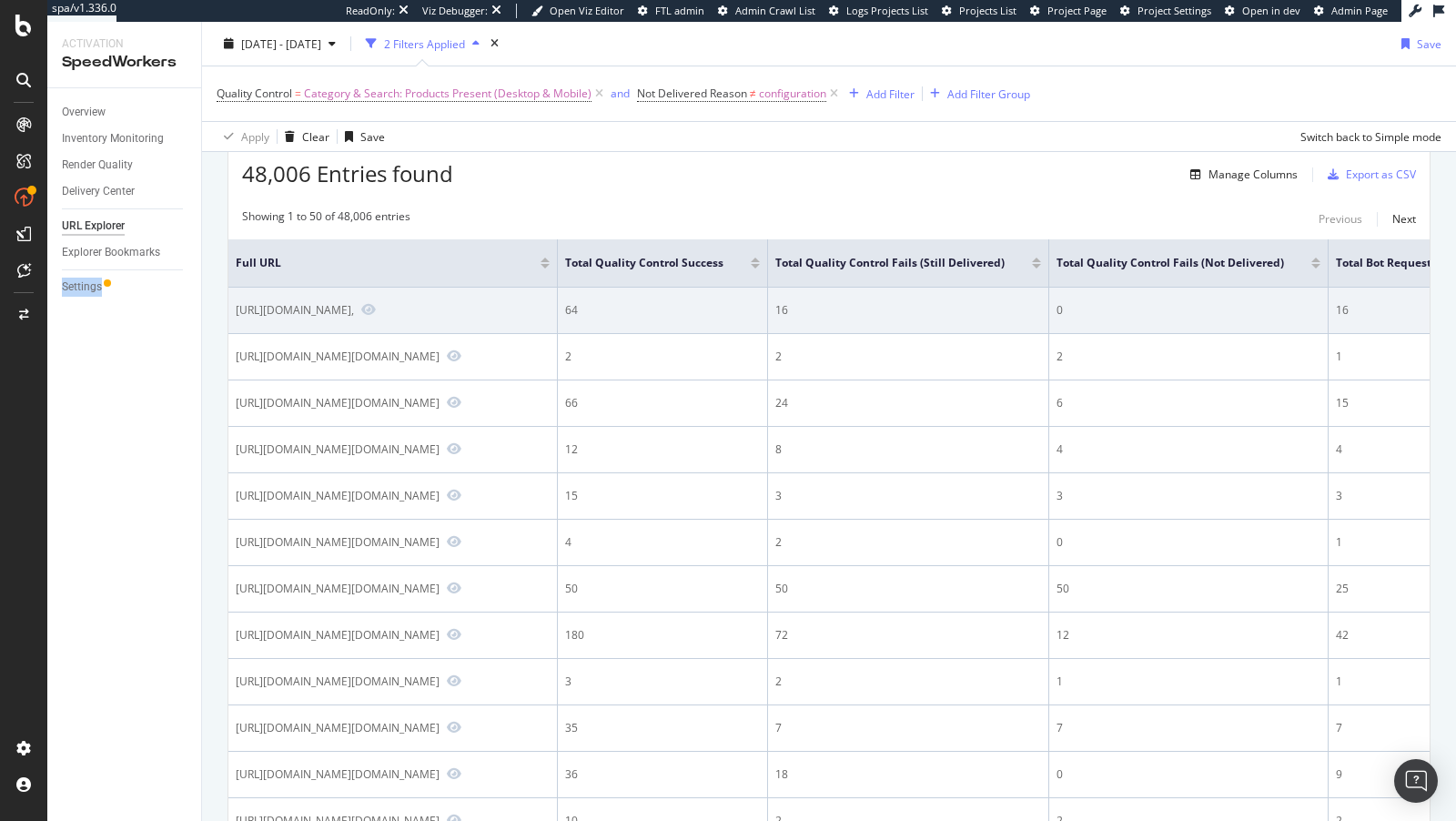
drag, startPoint x: 387, startPoint y: 307, endPoint x: 452, endPoint y: 314, distance: 65.4
click at [452, 314] on div "https://www.bestbuy.com/site/help-topics/getting-receipt-copies/pcmcat204400050…" at bounding box center [392, 311] width 314 height 17
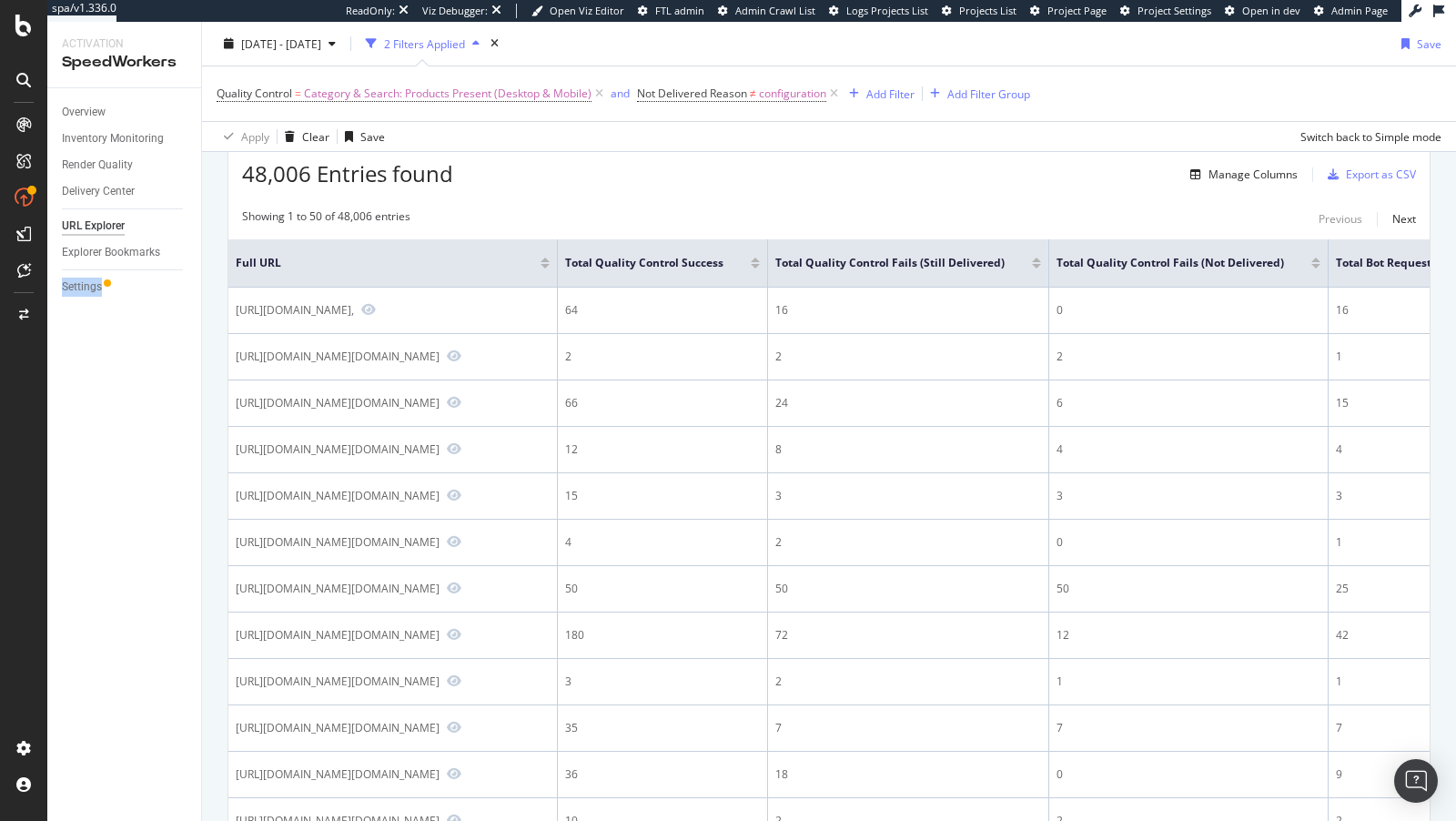
copy div "/help-topics/"
click at [84, 293] on div "Settings" at bounding box center [81, 287] width 40 height 19
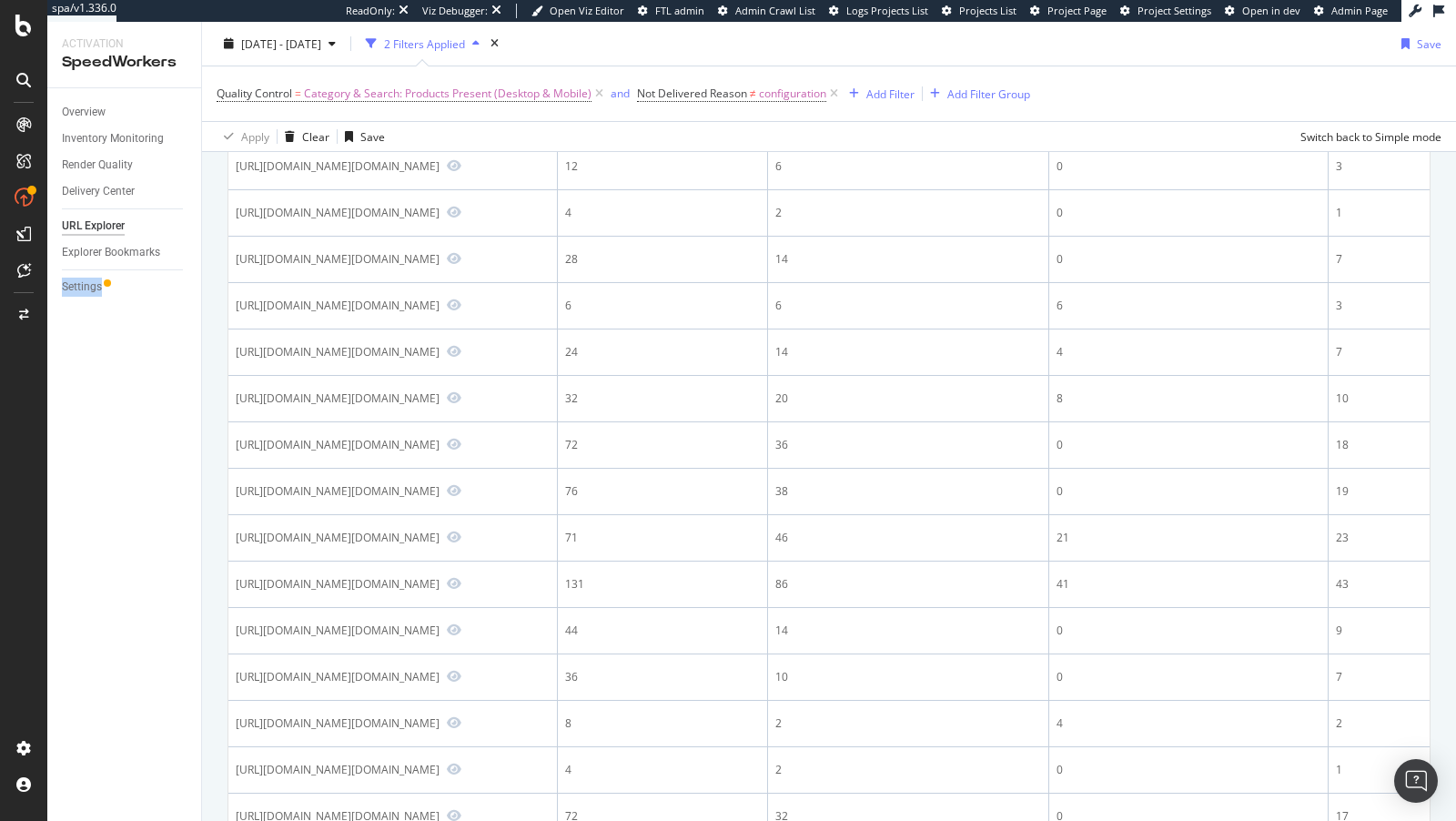
scroll to position [1586, 0]
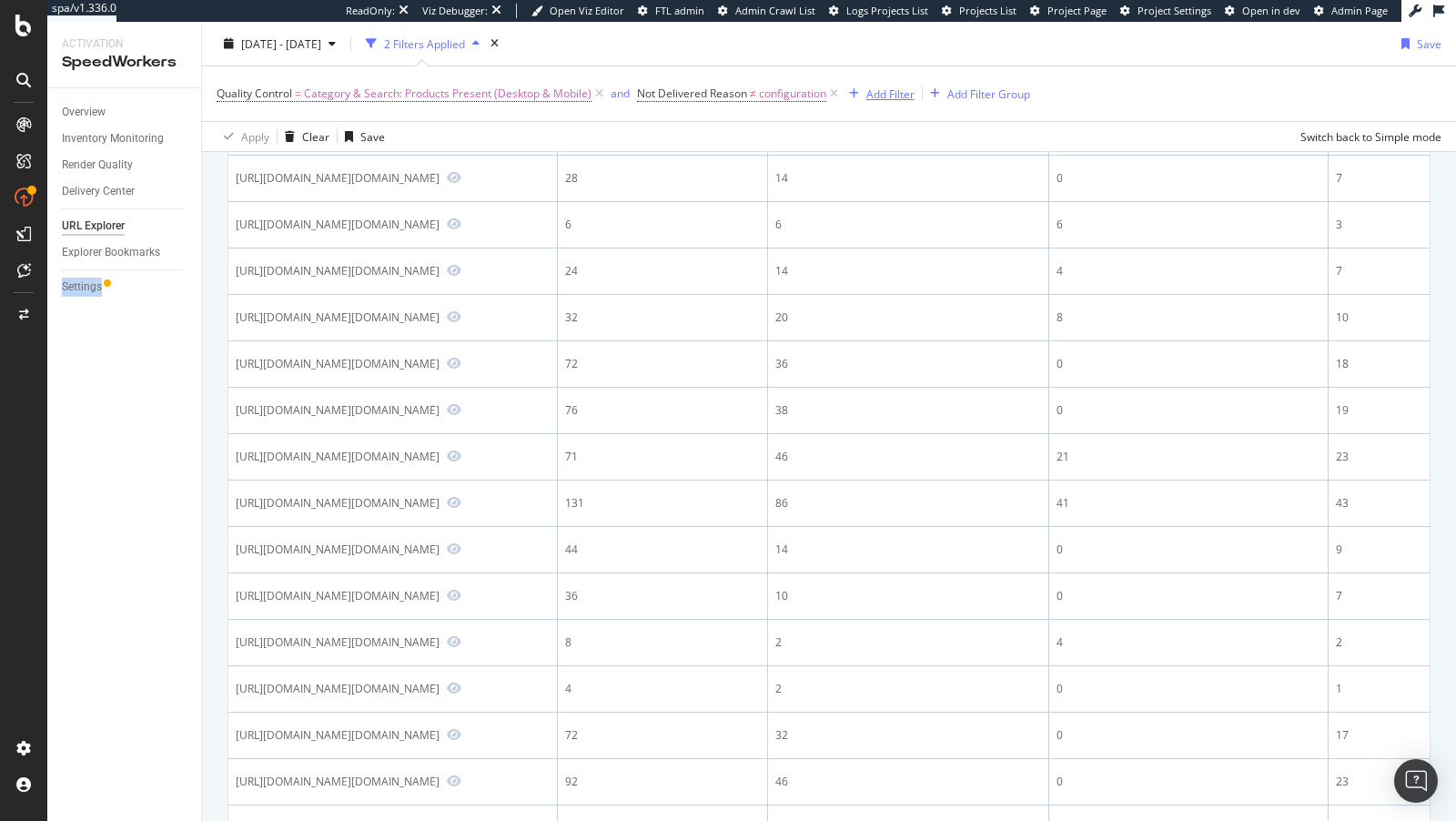
click at [895, 91] on div "Add Filter" at bounding box center [890, 93] width 48 height 16
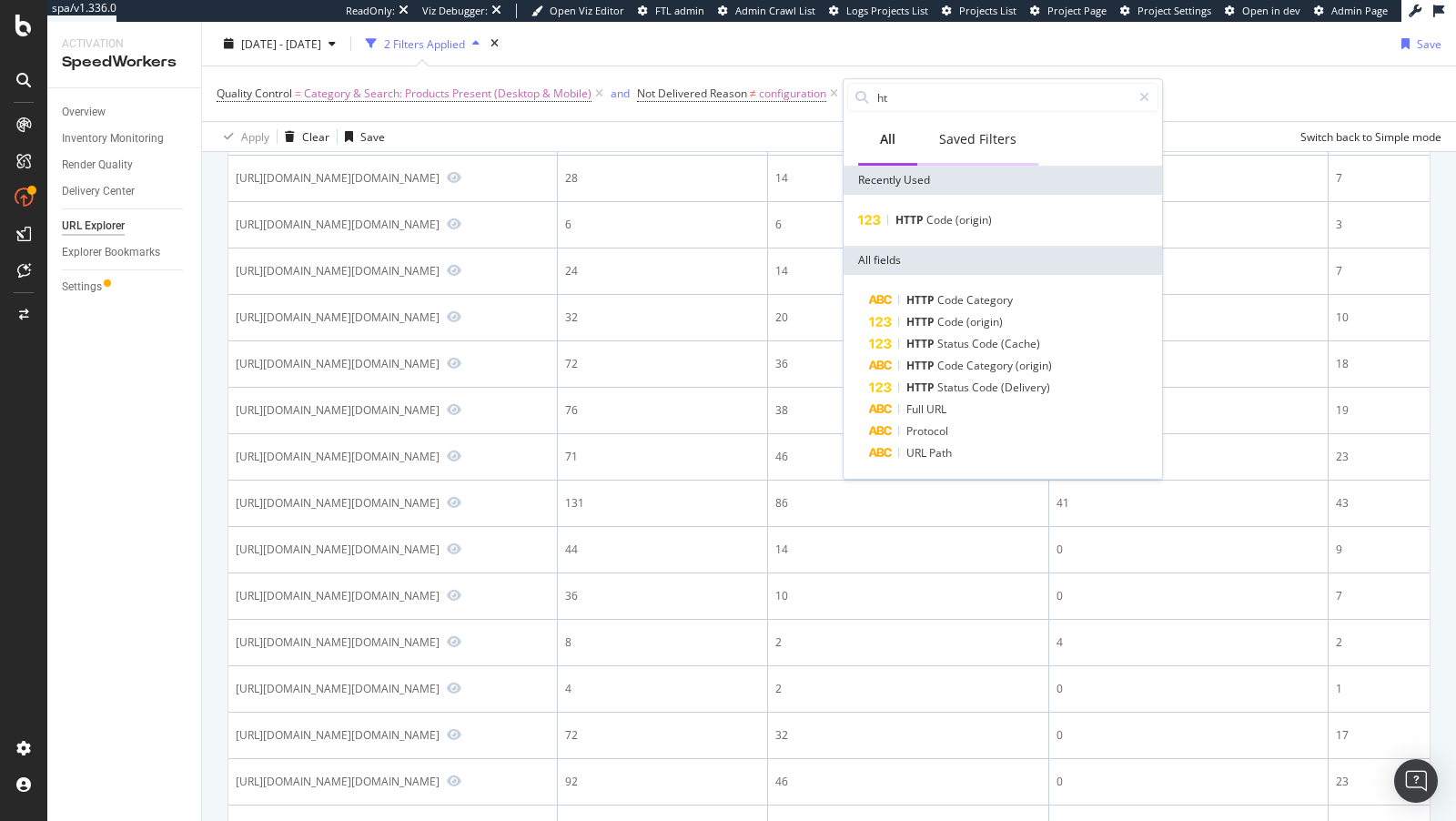
type input "h"
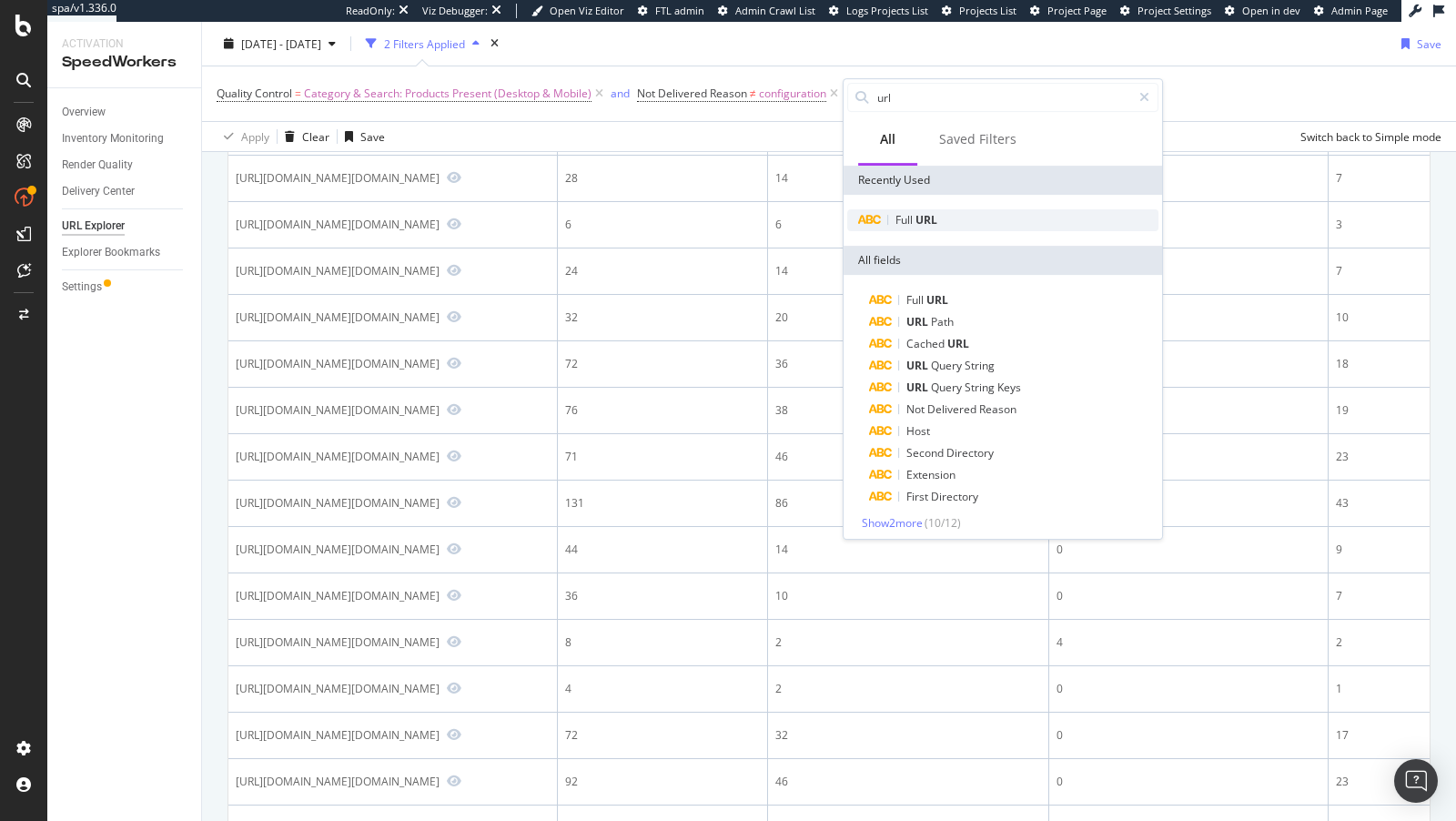
type input "url"
click at [974, 218] on div "Full URL" at bounding box center [1003, 220] width 311 height 22
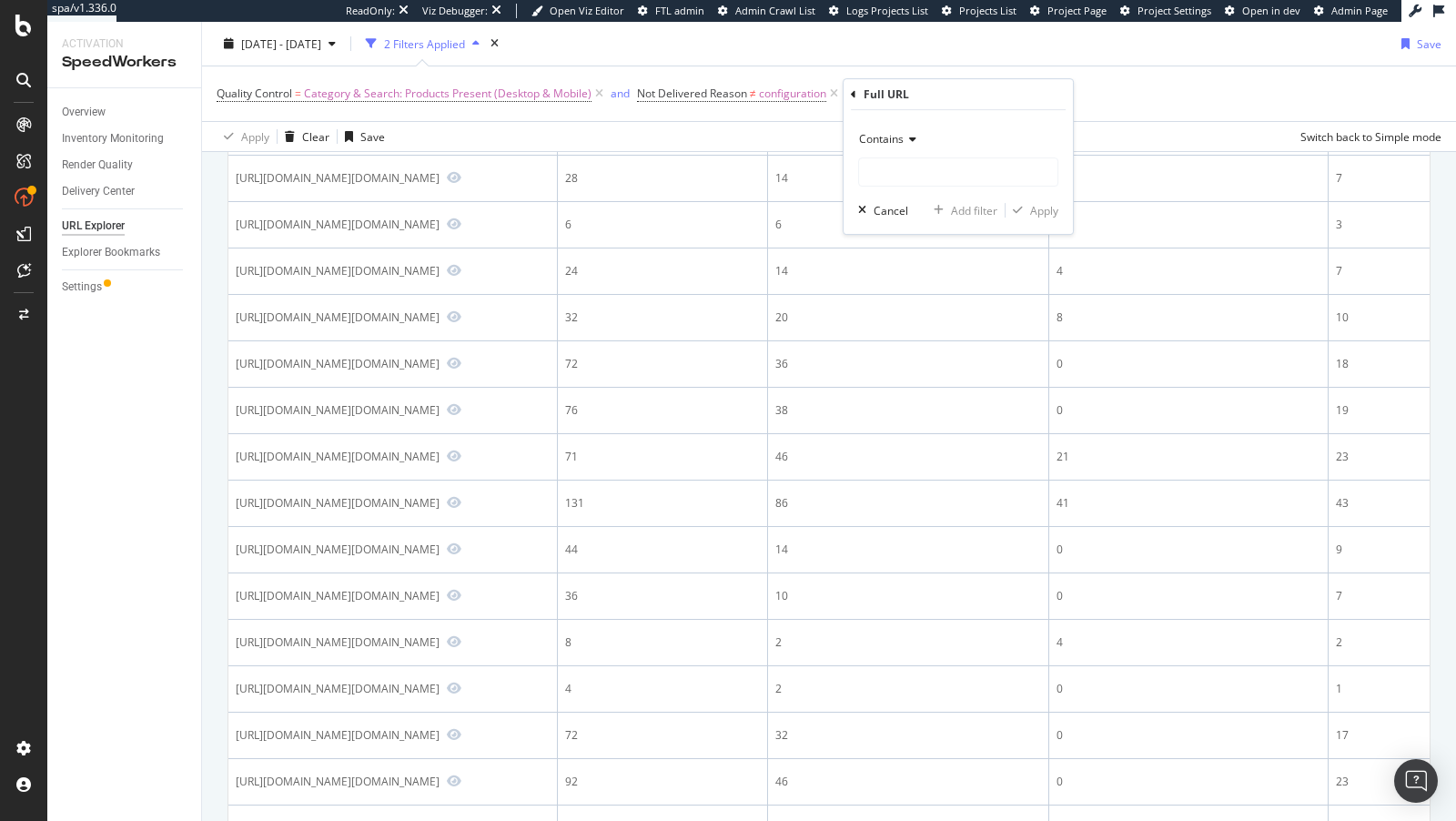
click at [895, 131] on span "Contains" at bounding box center [882, 139] width 44 height 16
click at [923, 337] on span "Doesn't contain" at bounding box center [907, 342] width 80 height 16
click at [919, 168] on input "text" at bounding box center [958, 171] width 198 height 29
paste input "/help-topics/"
type input "/help-topics/"
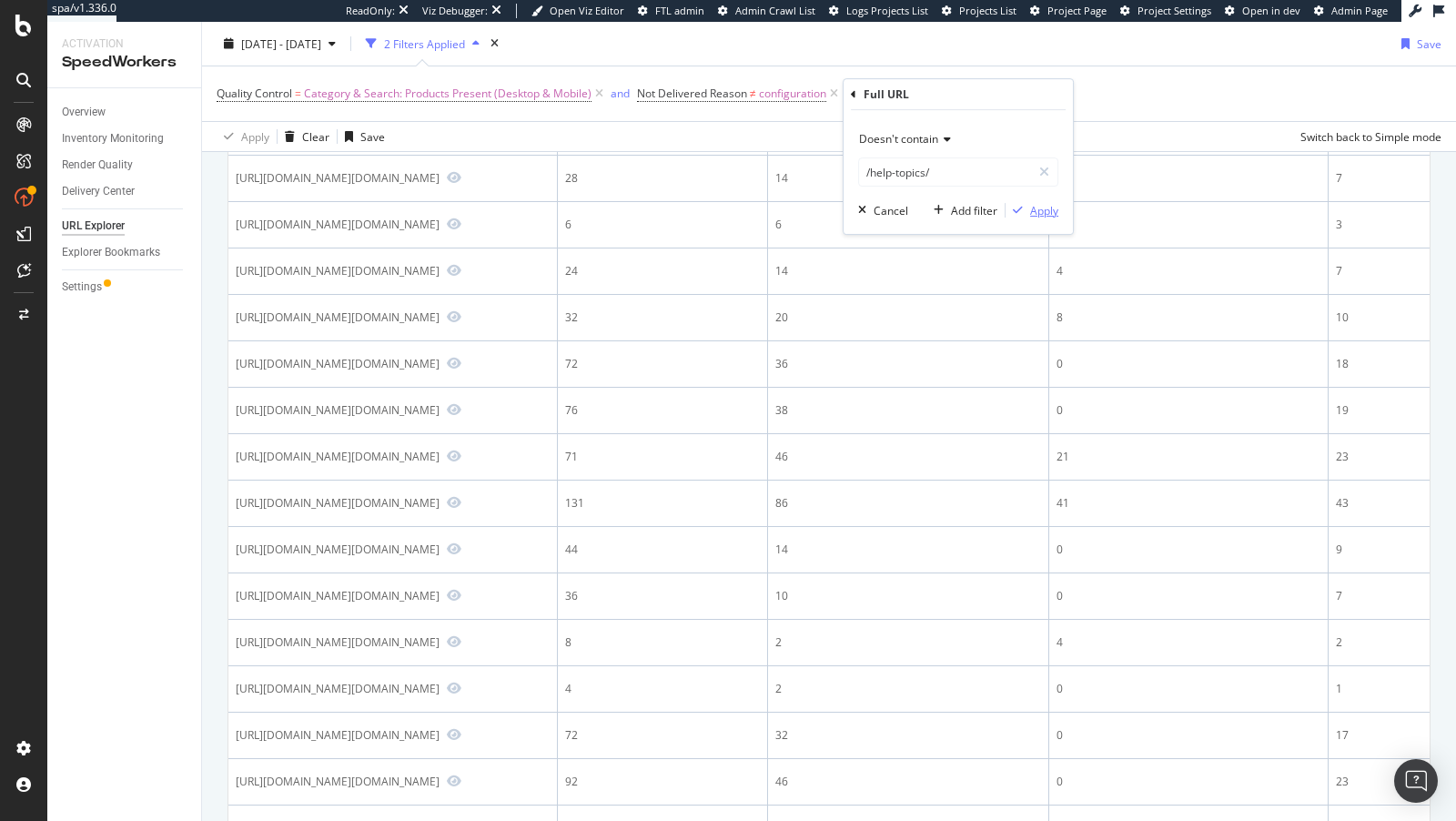
click at [1034, 214] on div "Apply" at bounding box center [1044, 210] width 28 height 16
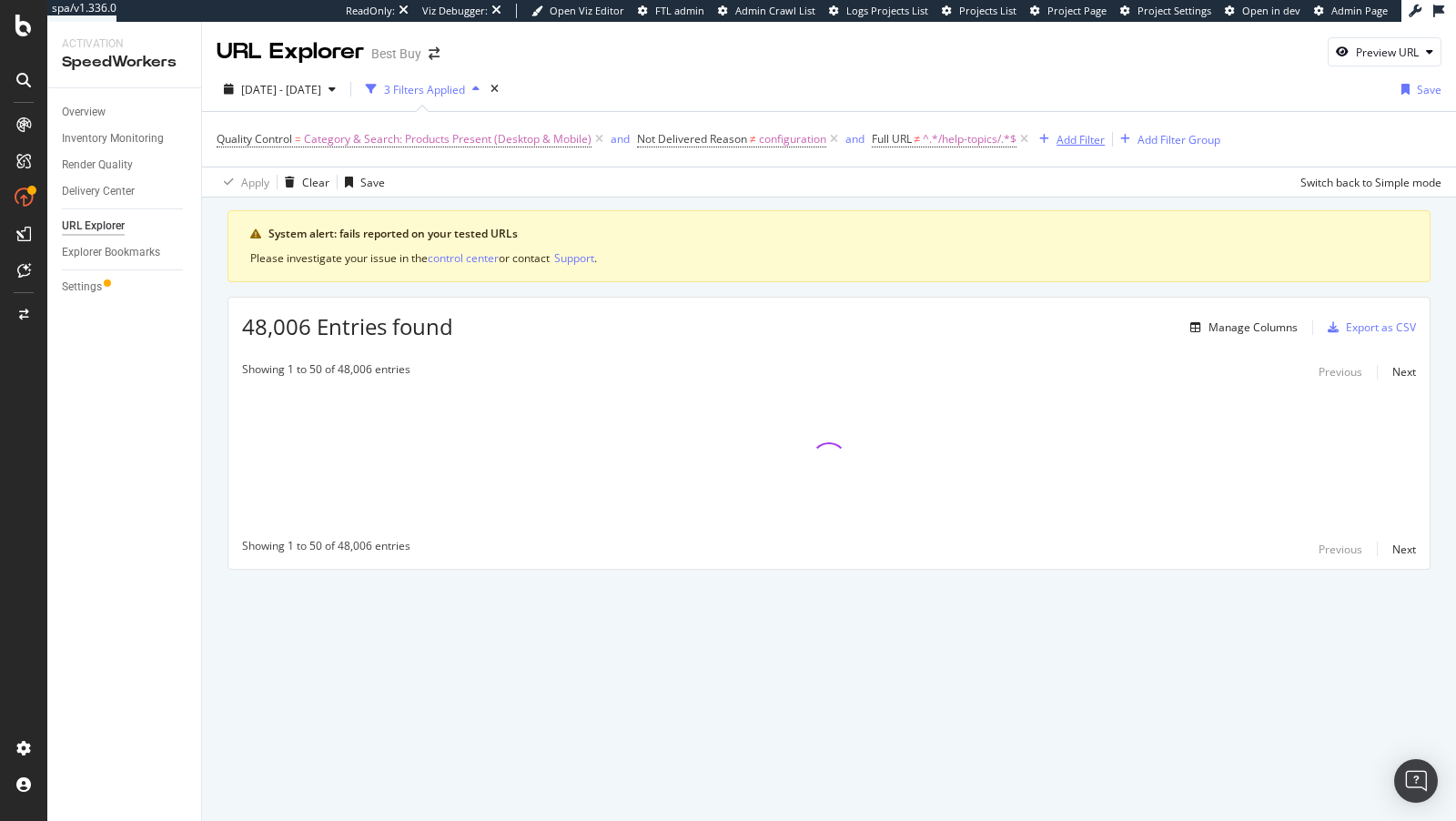
click at [1075, 140] on div "Add Filter" at bounding box center [1080, 140] width 48 height 16
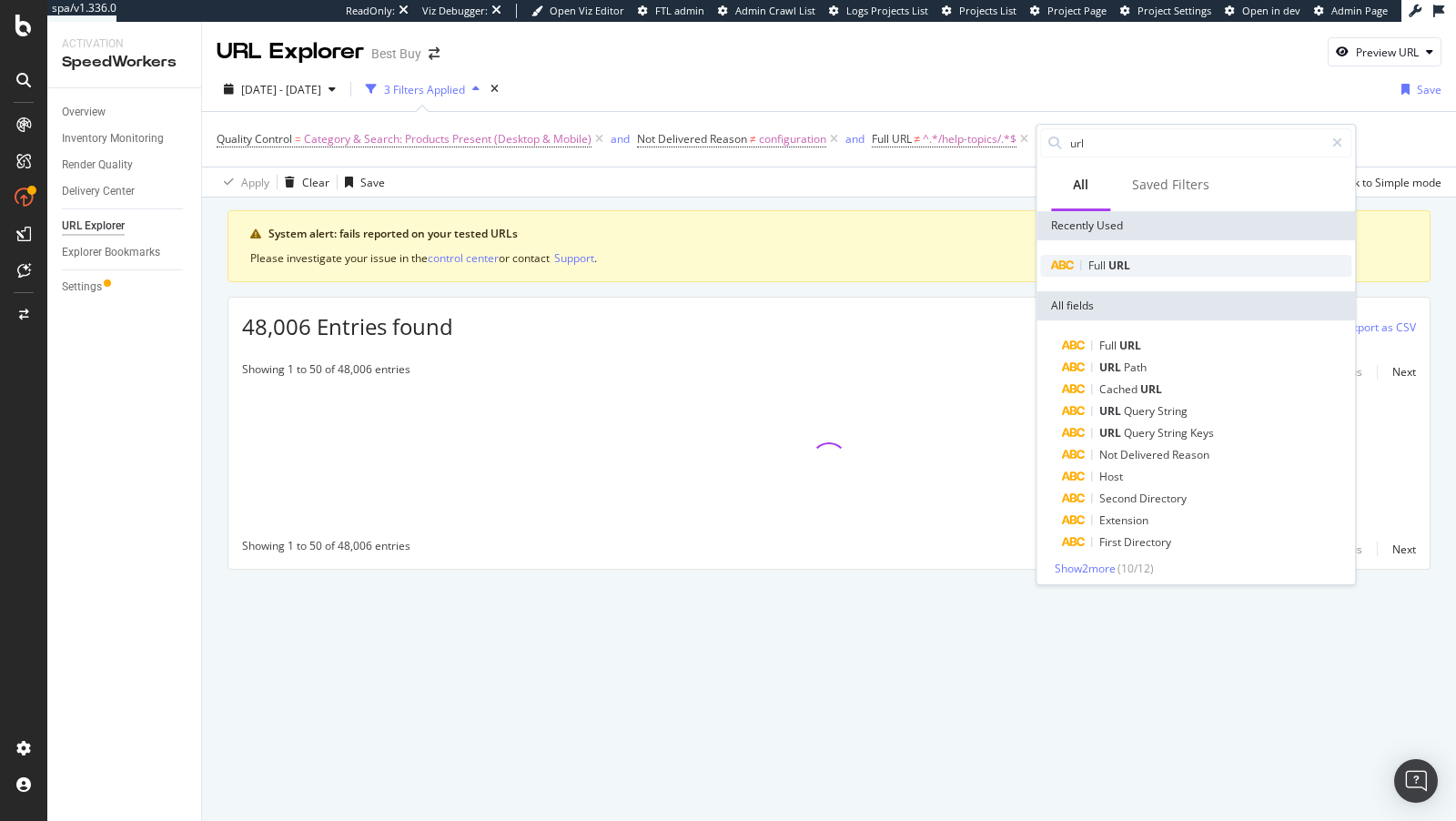
click at [1095, 275] on div "Full URL" at bounding box center [1195, 266] width 311 height 22
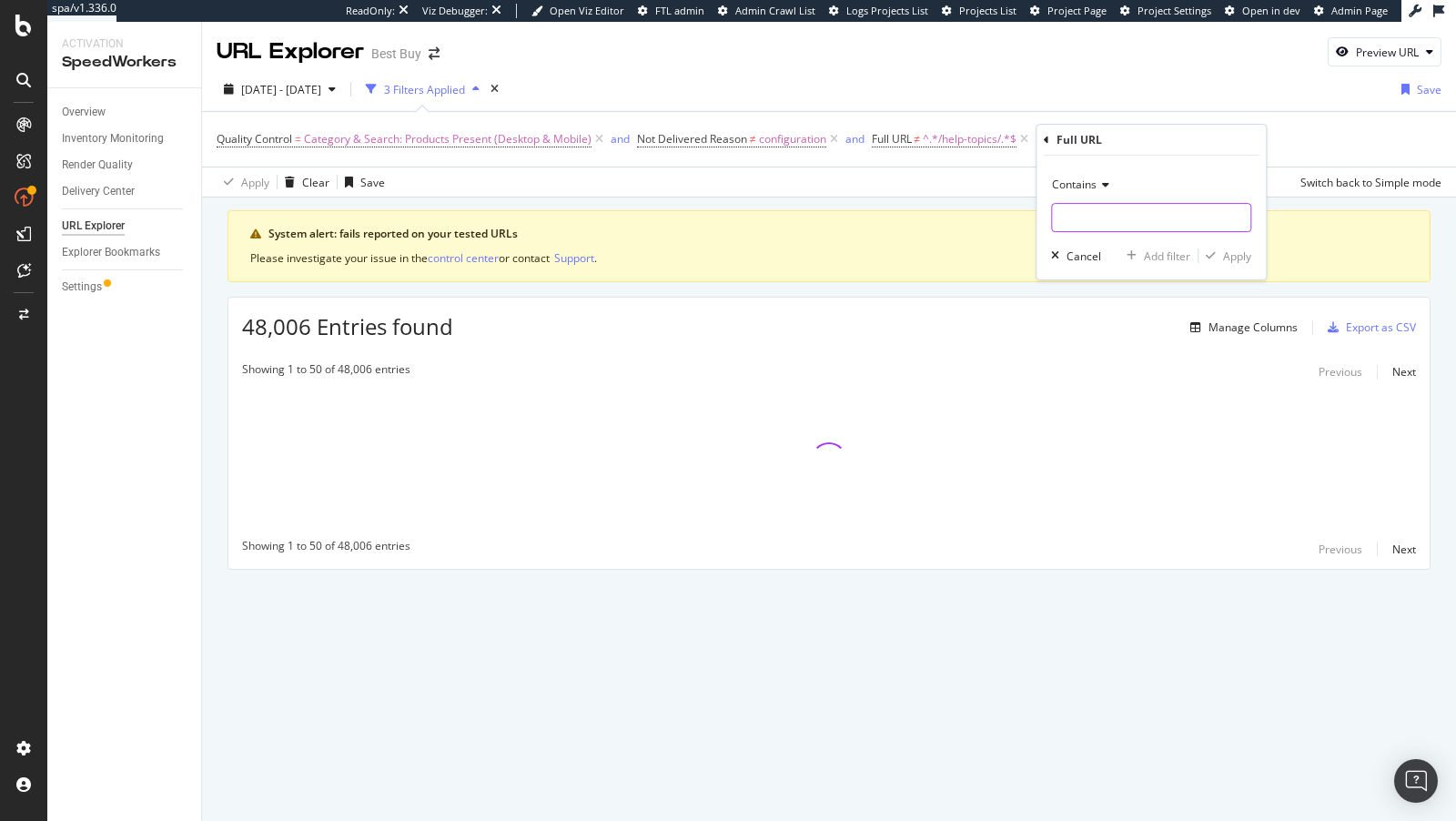
click at [1095, 204] on input "text" at bounding box center [1151, 217] width 198 height 29
type input "?qp="
click at [1086, 178] on span "Contains" at bounding box center [1074, 184] width 44 height 16
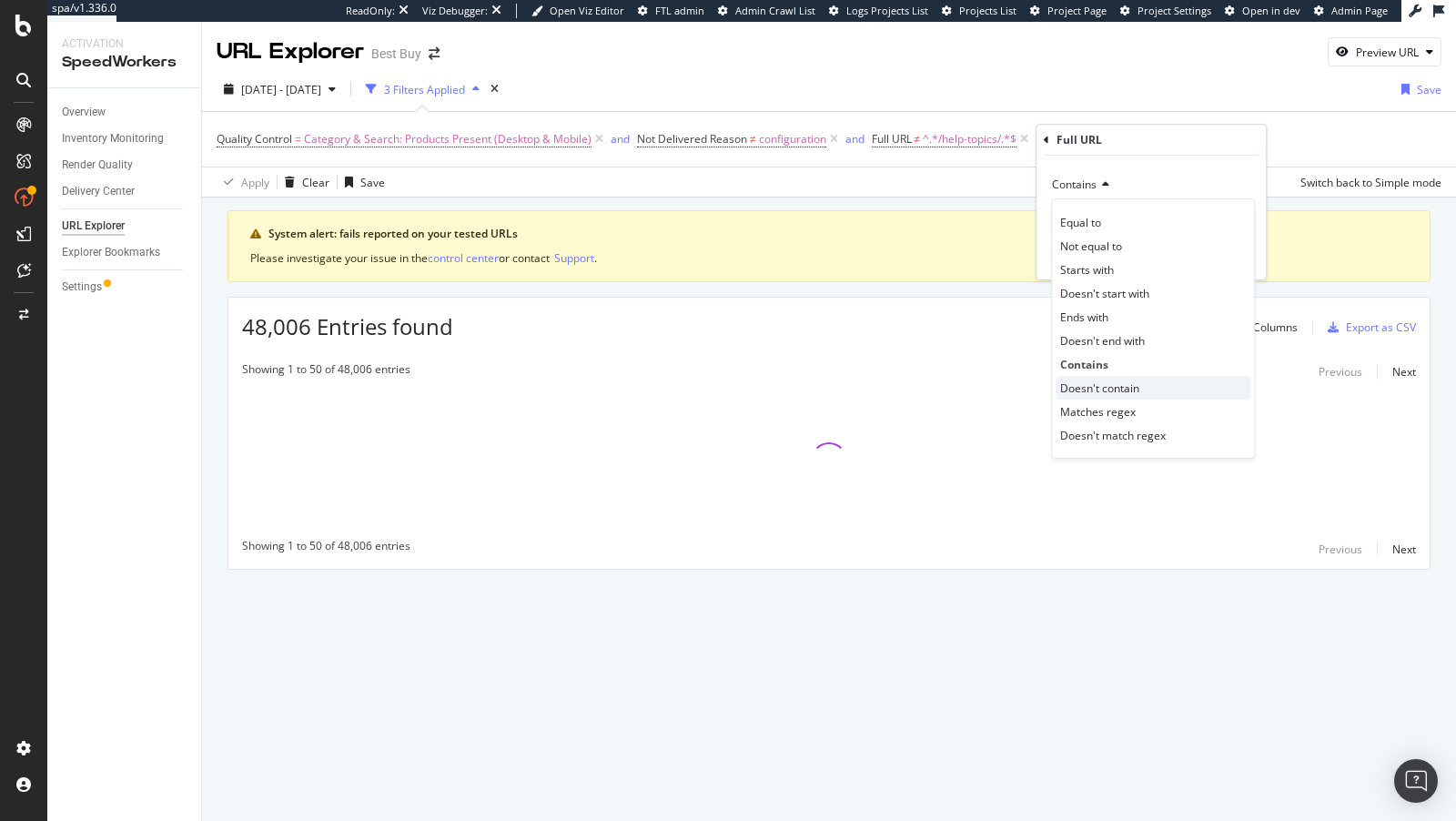
click at [1098, 378] on div "Doesn't contain" at bounding box center [1153, 388] width 195 height 24
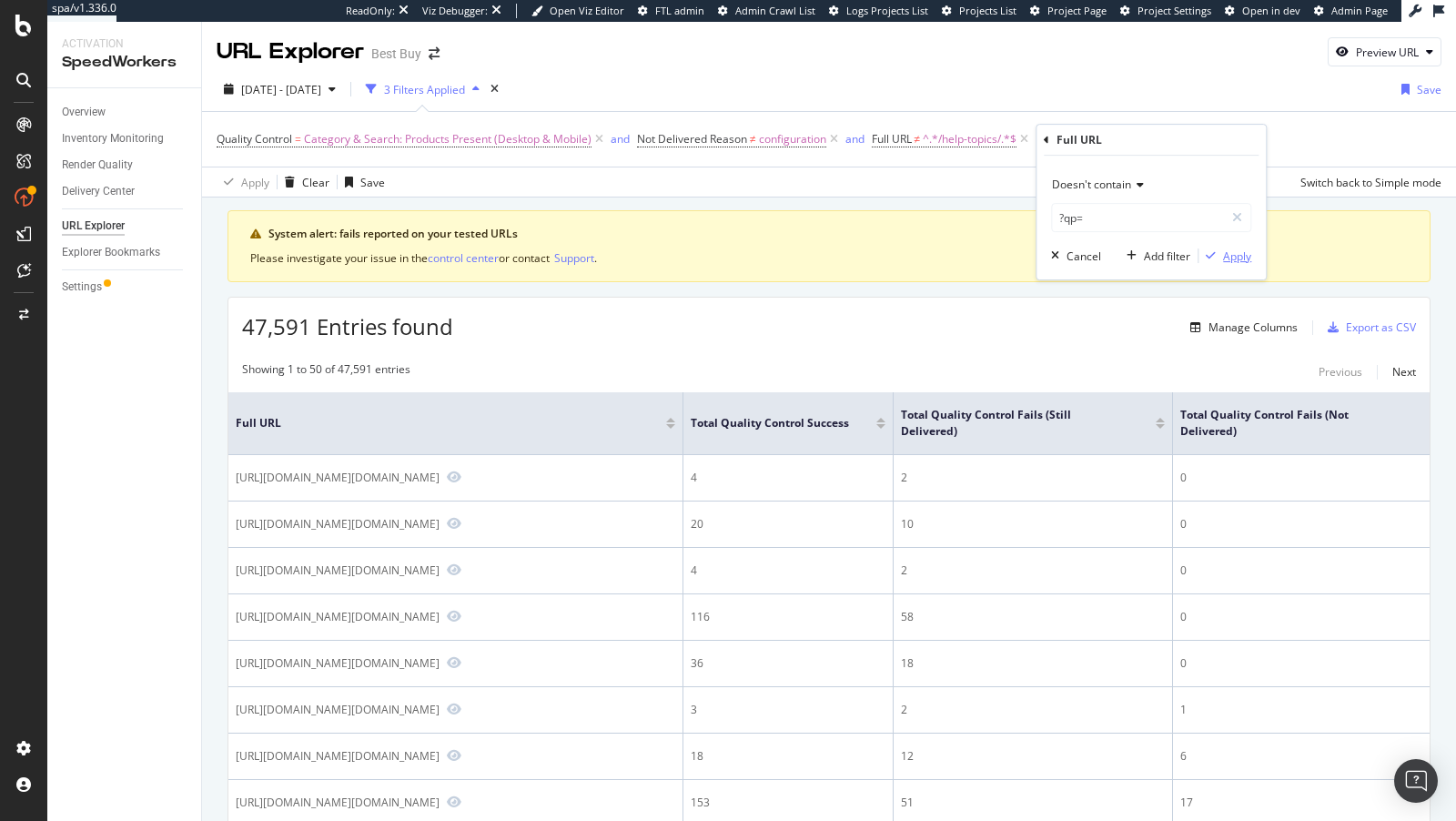
click at [1240, 257] on div "Apply" at bounding box center [1237, 256] width 28 height 16
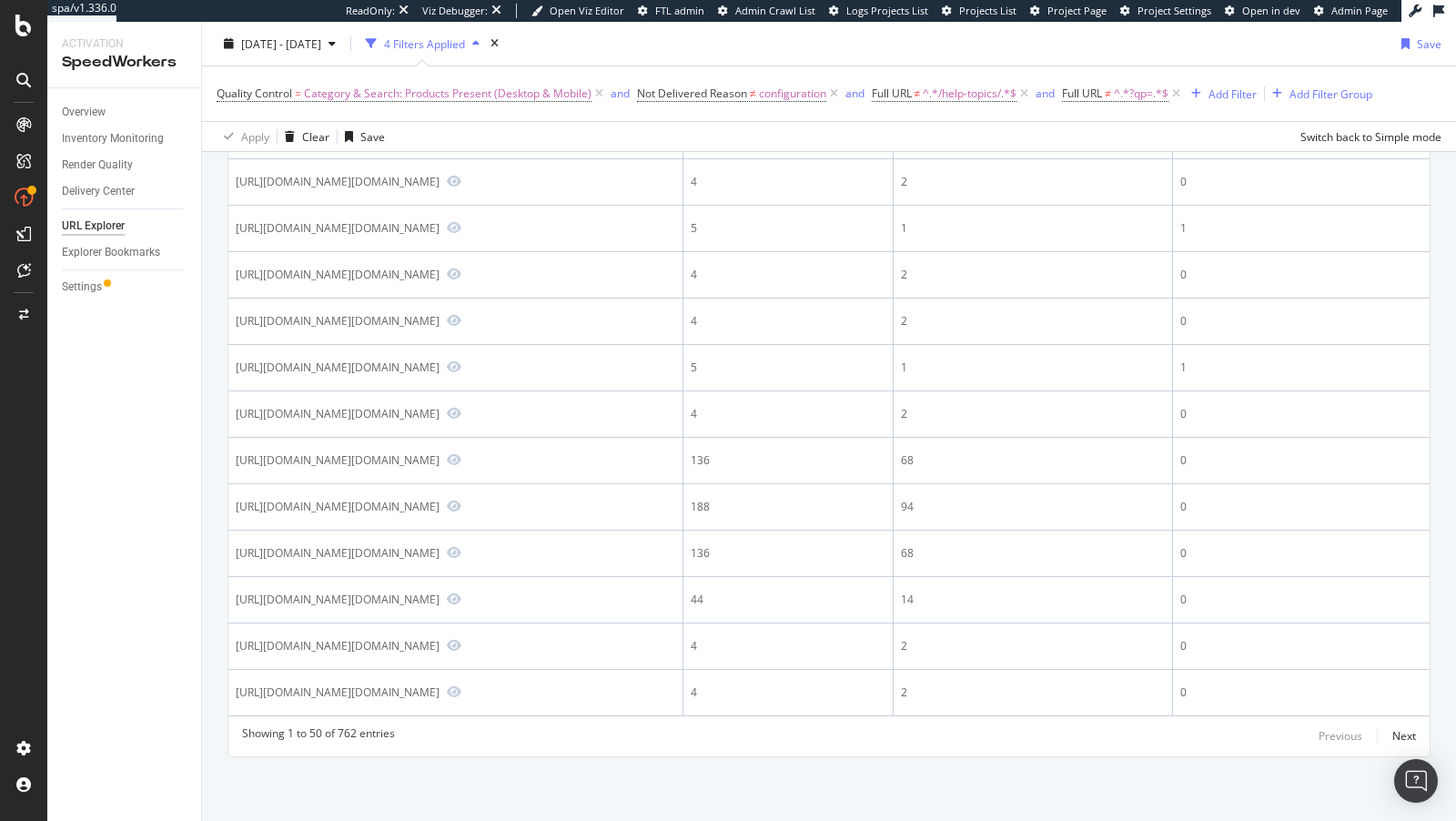
scroll to position [2639, 0]
drag, startPoint x: 364, startPoint y: 382, endPoint x: 537, endPoint y: 386, distance: 173.0
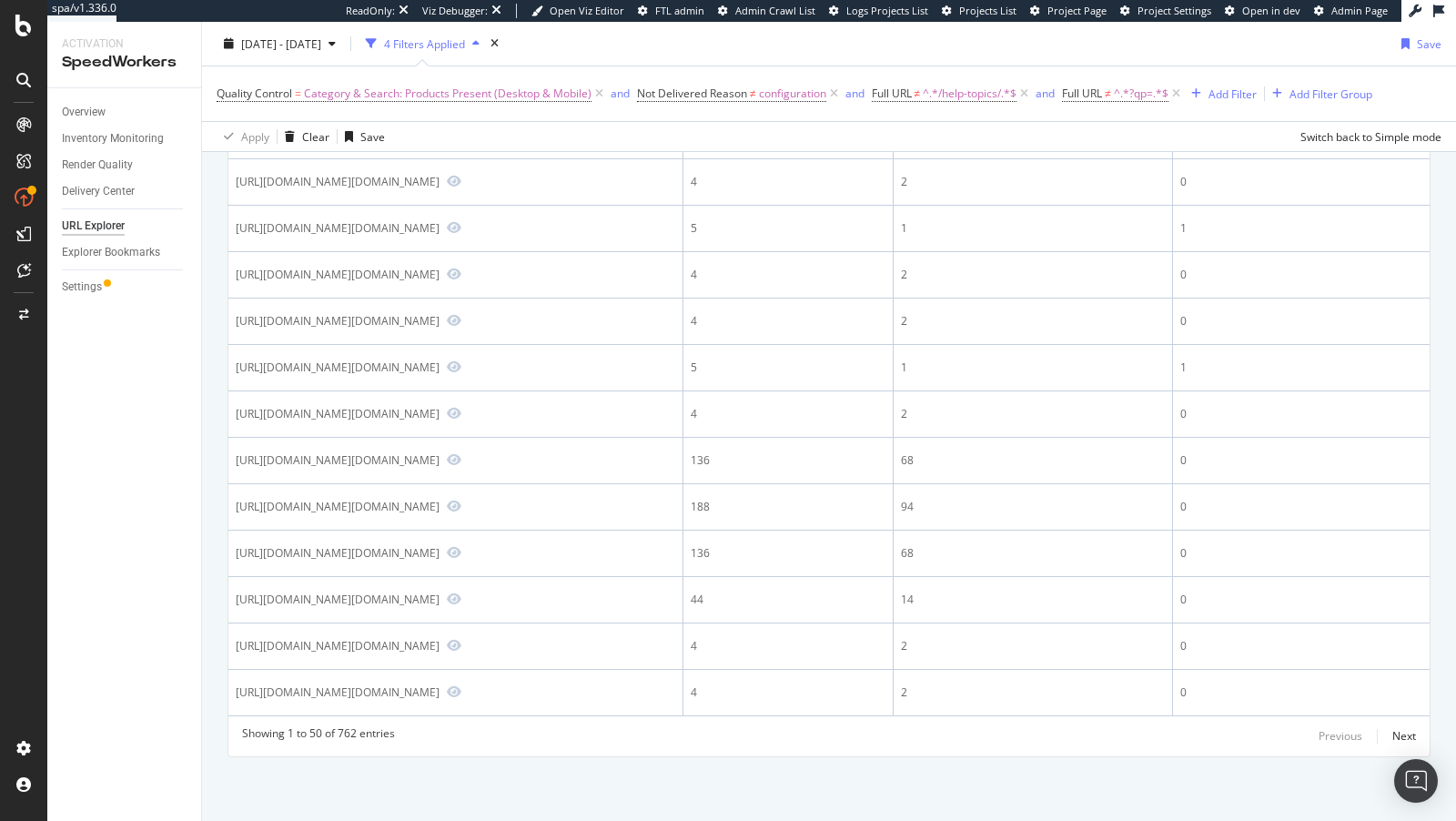
copy div "/site/searchpage.jsp?_dyncharset"
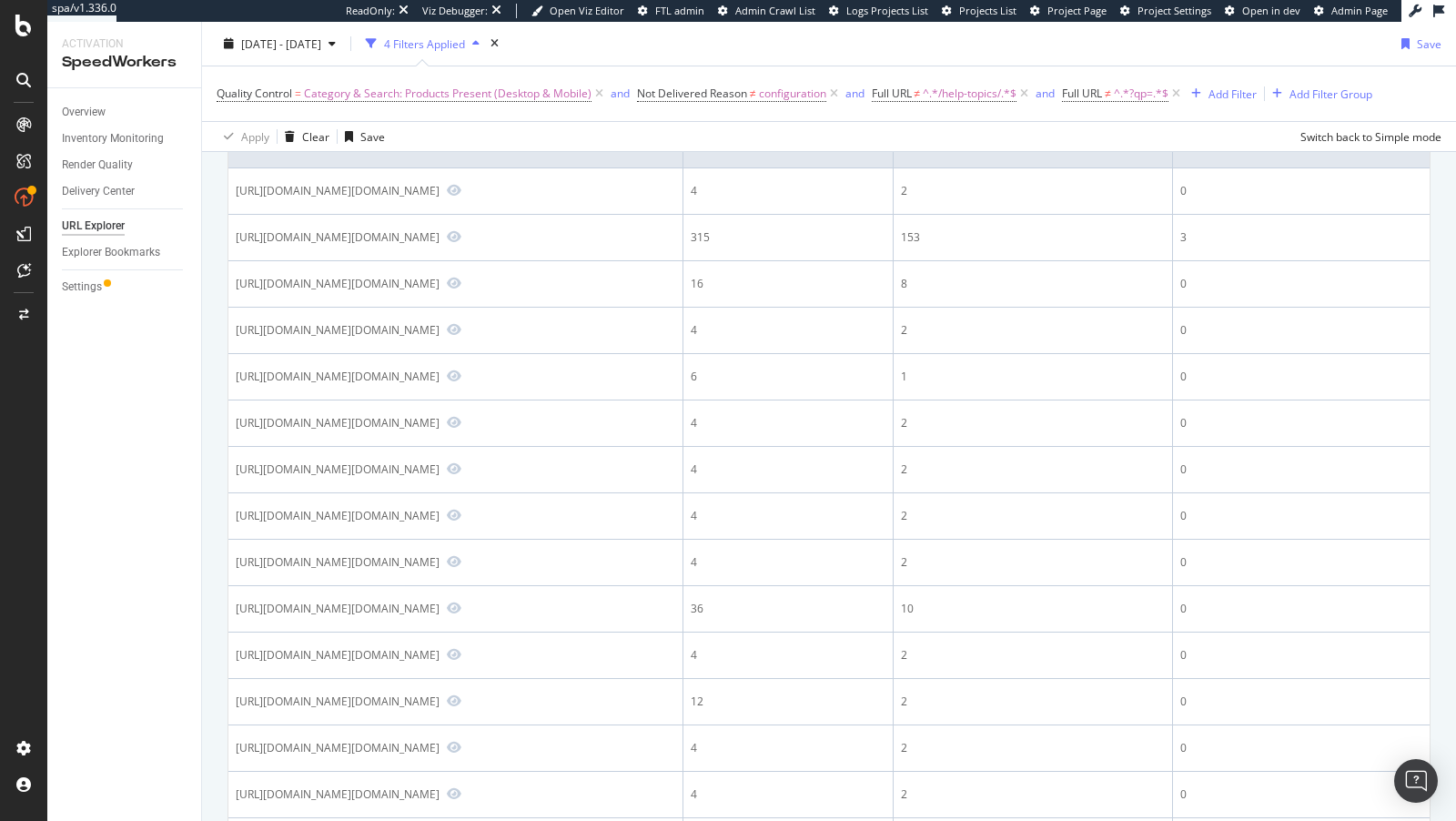
scroll to position [0, 0]
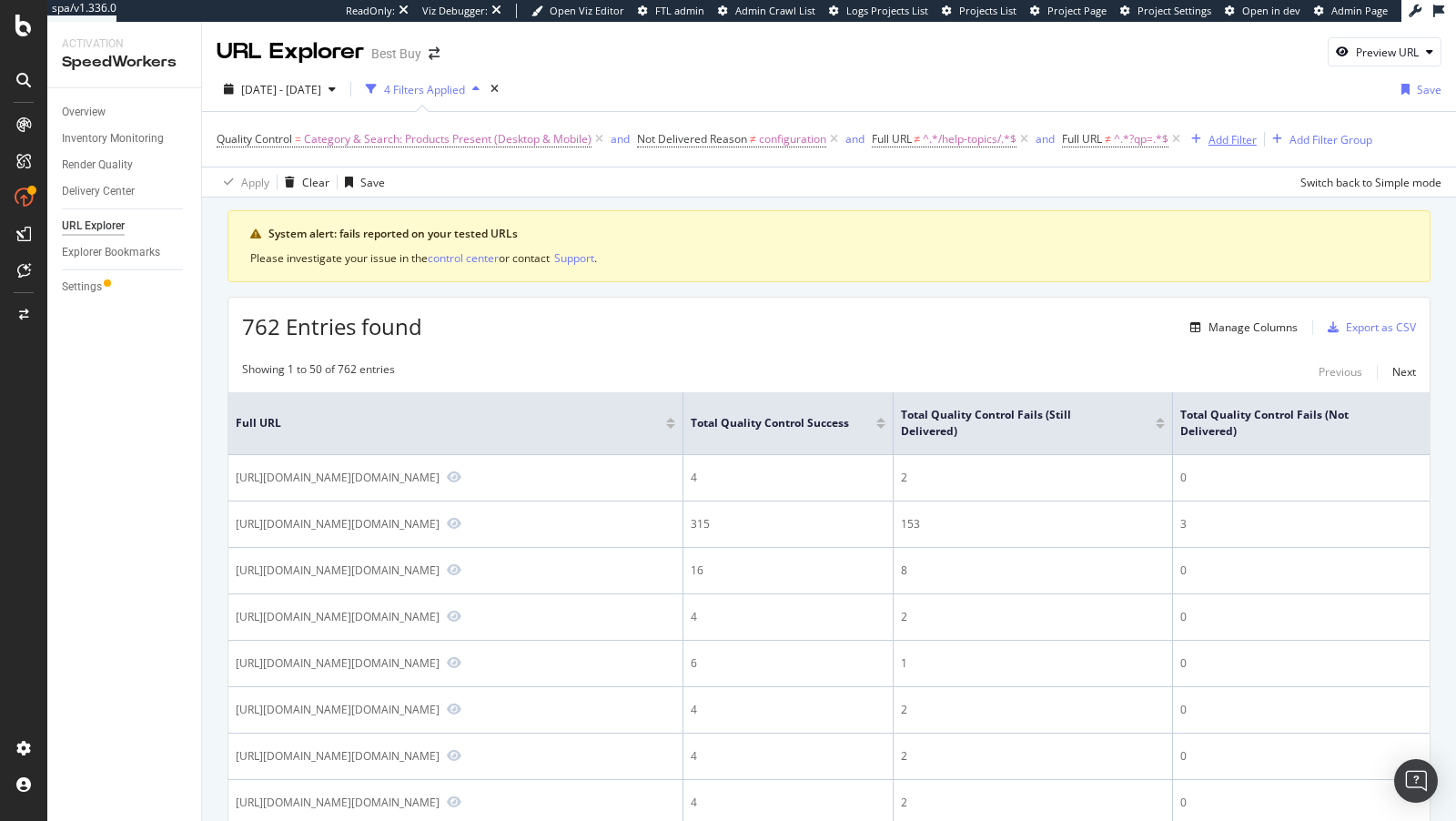
click at [1228, 140] on div "Add Filter" at bounding box center [1232, 140] width 48 height 16
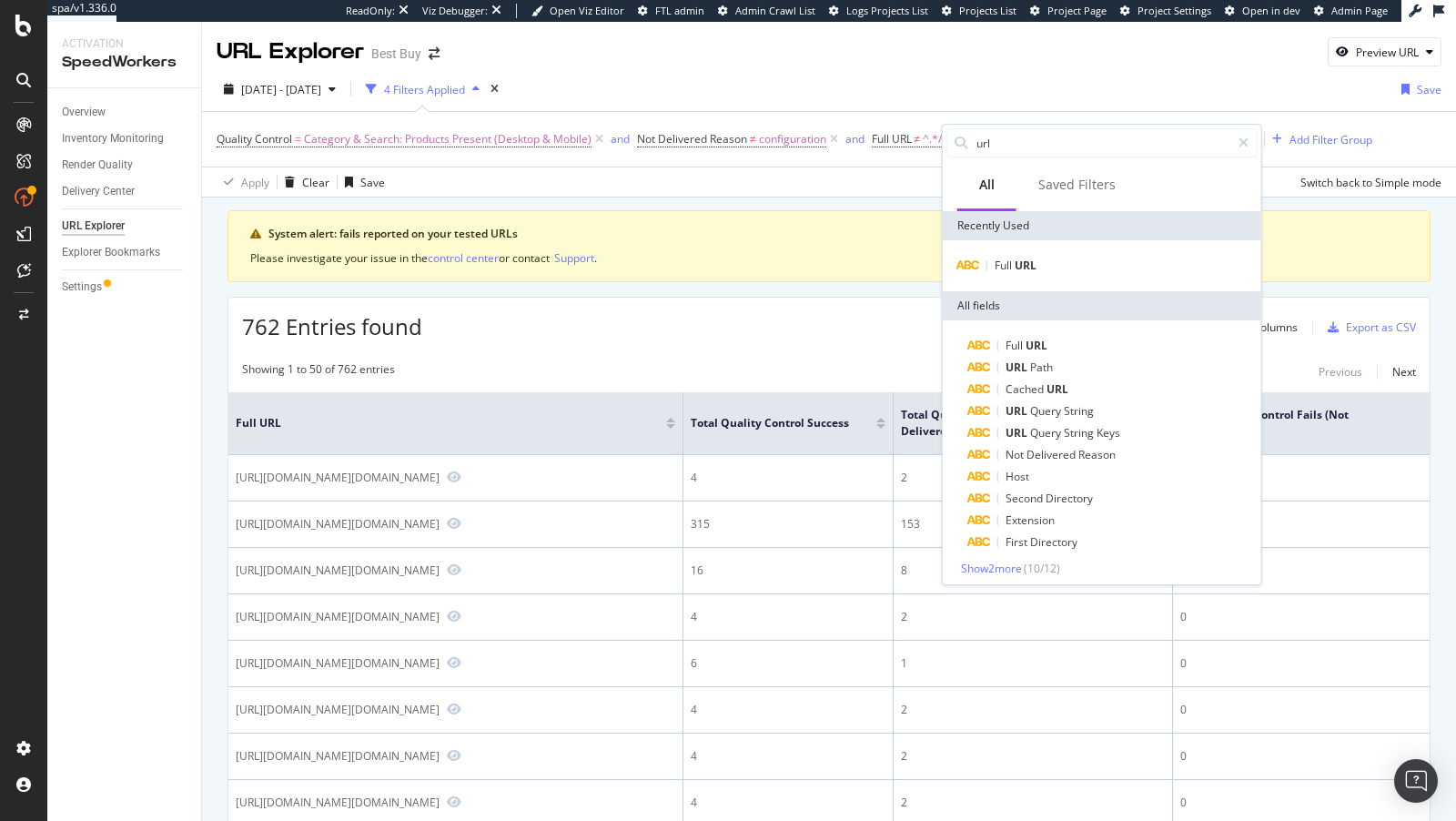
click at [881, 56] on div "URL Explorer Best Buy Preview URL" at bounding box center [829, 44] width 1254 height 45
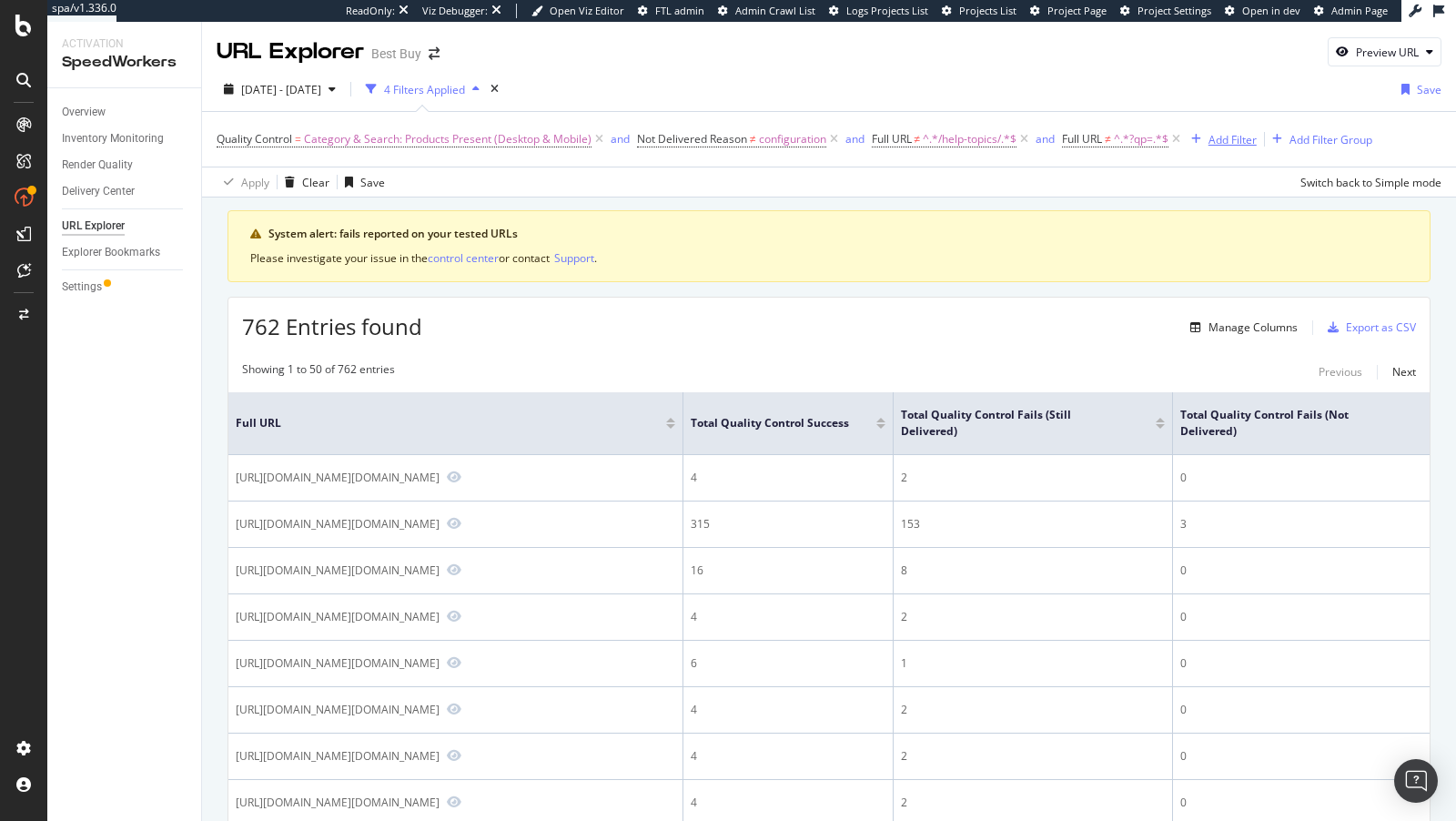
click at [1229, 138] on div "Add Filter" at bounding box center [1232, 140] width 48 height 16
click at [627, 402] on th "Full URL" at bounding box center [456, 424] width 455 height 63
click at [84, 293] on div "Settings" at bounding box center [81, 287] width 40 height 19
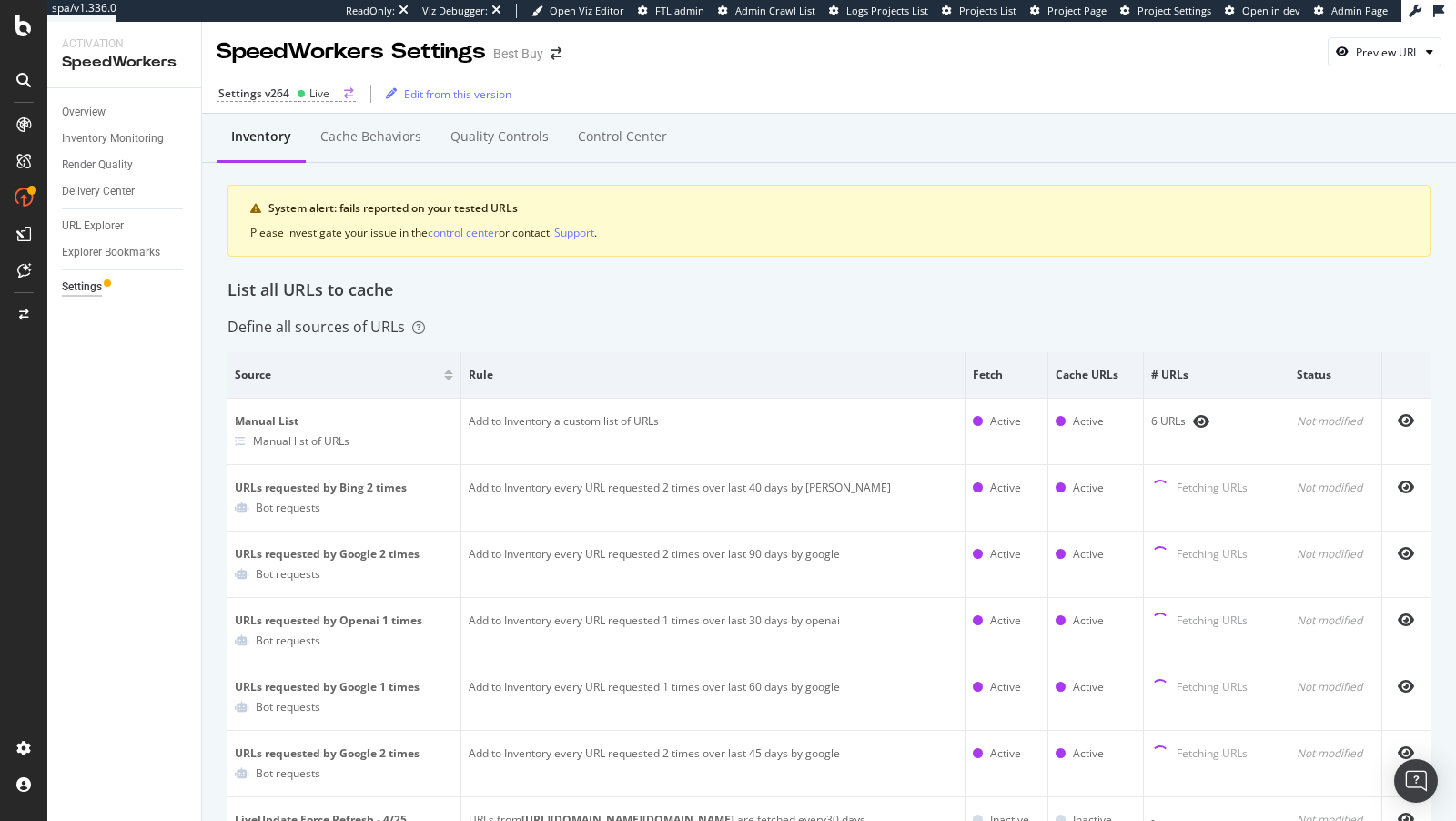
click at [300, 96] on icon at bounding box center [302, 93] width 9 height 9
click at [259, 96] on div "Settings v264" at bounding box center [253, 93] width 71 height 16
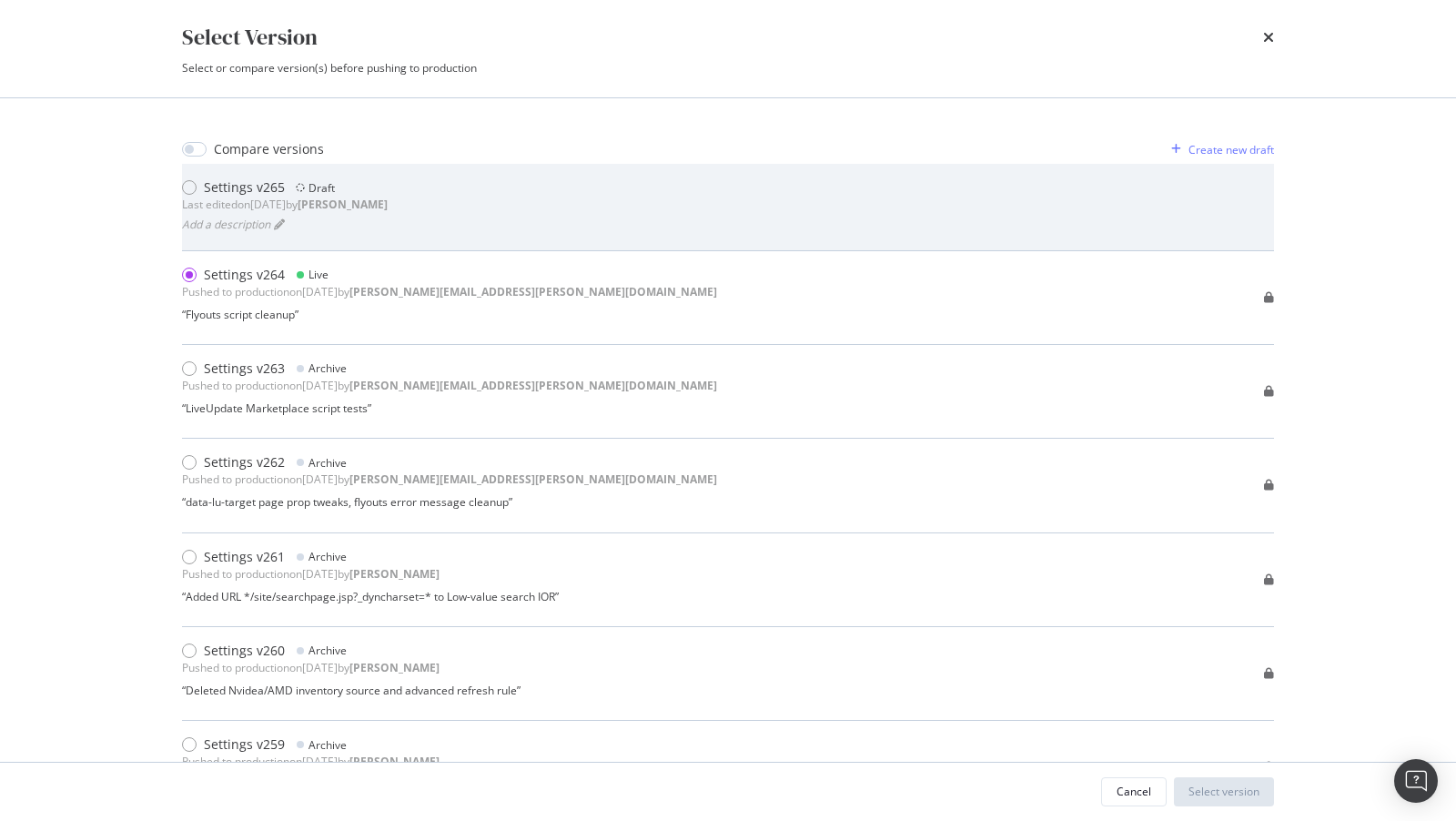
click at [473, 195] on div "Settings v265 Draft Last edited on 2025 Aug 14th by connor Add a description" at bounding box center [728, 206] width 1092 height 56
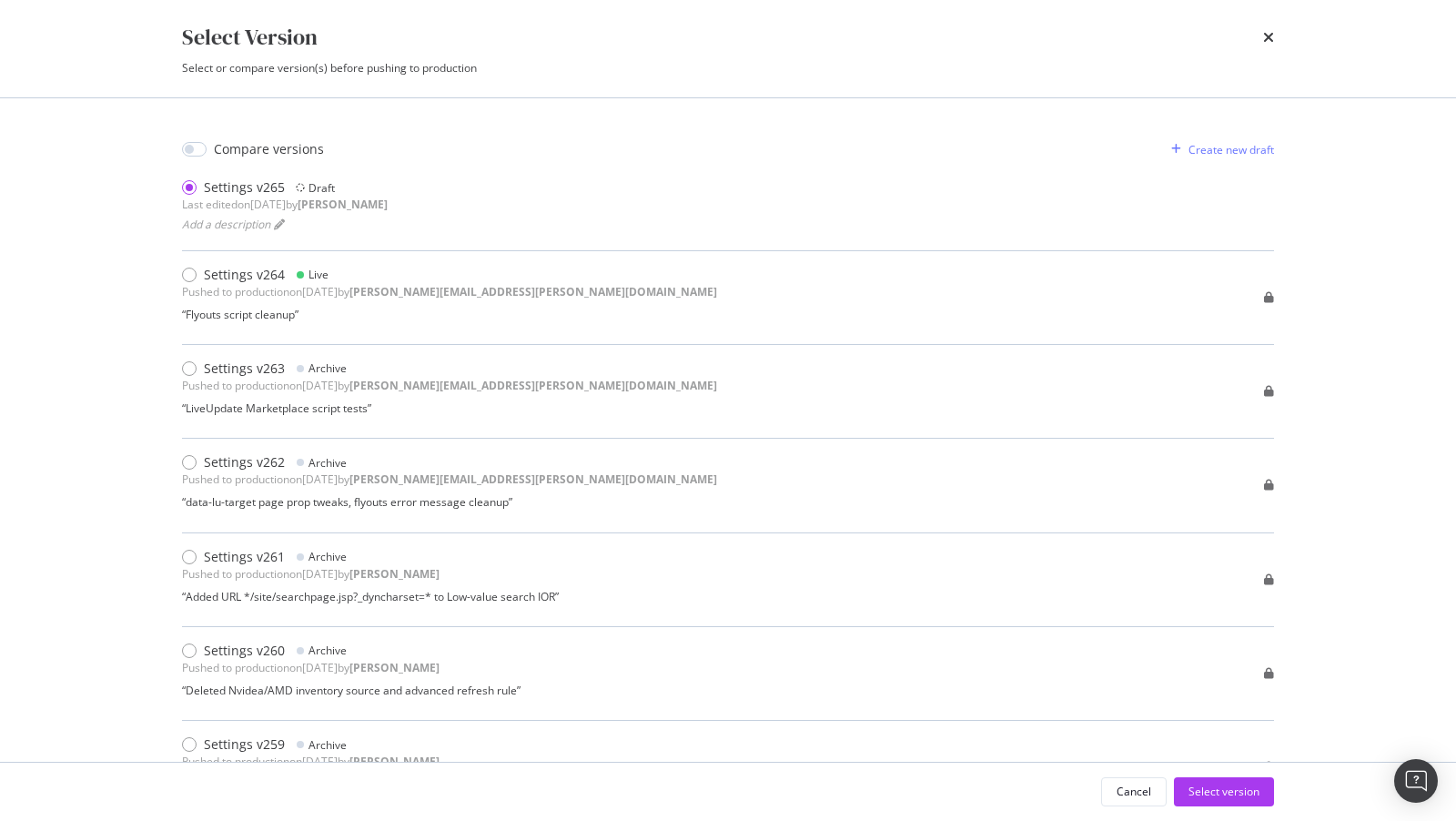
click at [1277, 35] on div "Select Version Select or compare version(s) before pushing to production" at bounding box center [727, 48] width 1165 height 97
click at [1267, 35] on icon "times" at bounding box center [1268, 37] width 11 height 15
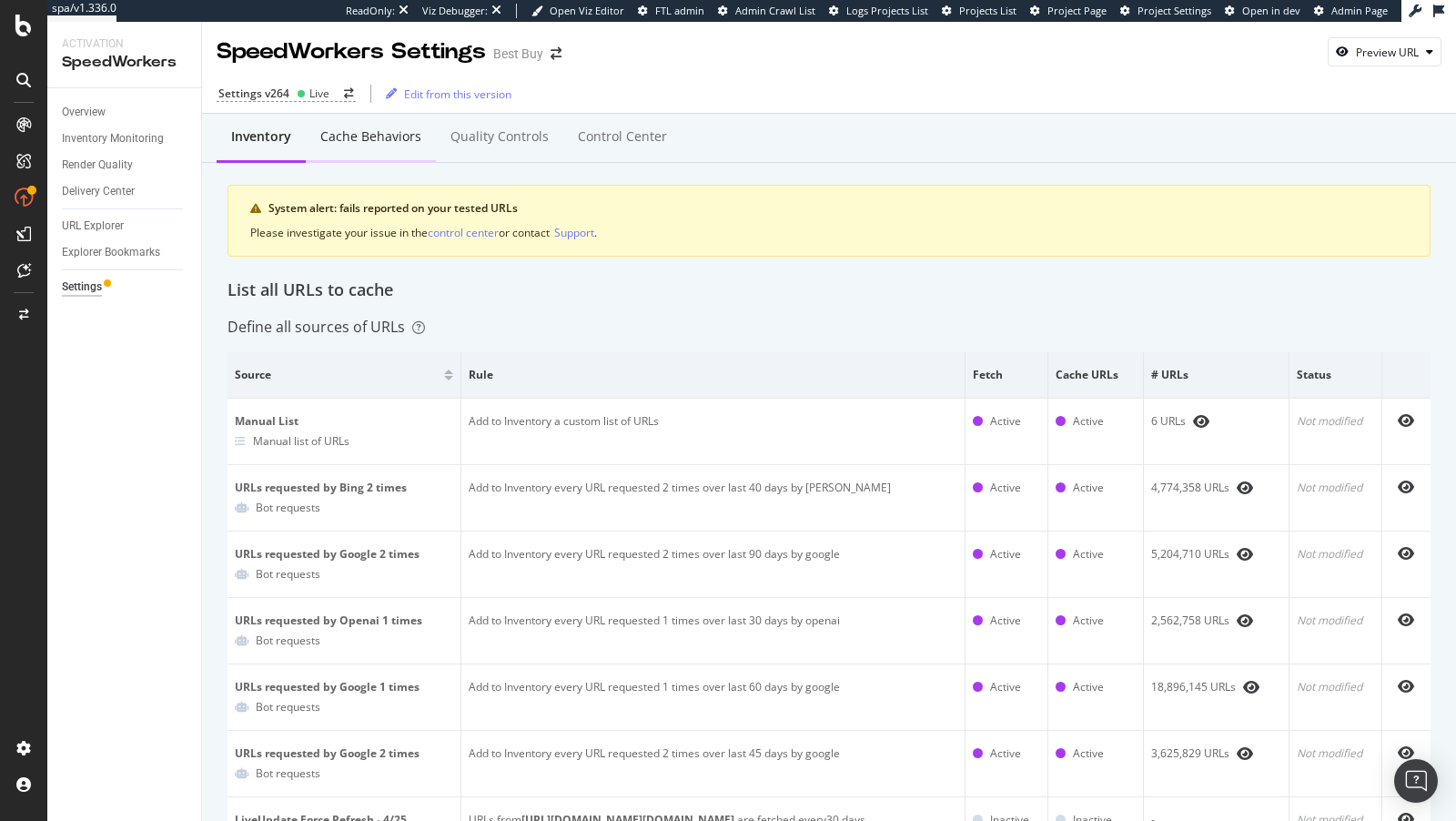
click at [379, 142] on div "Cache behaviors" at bounding box center [370, 137] width 101 height 19
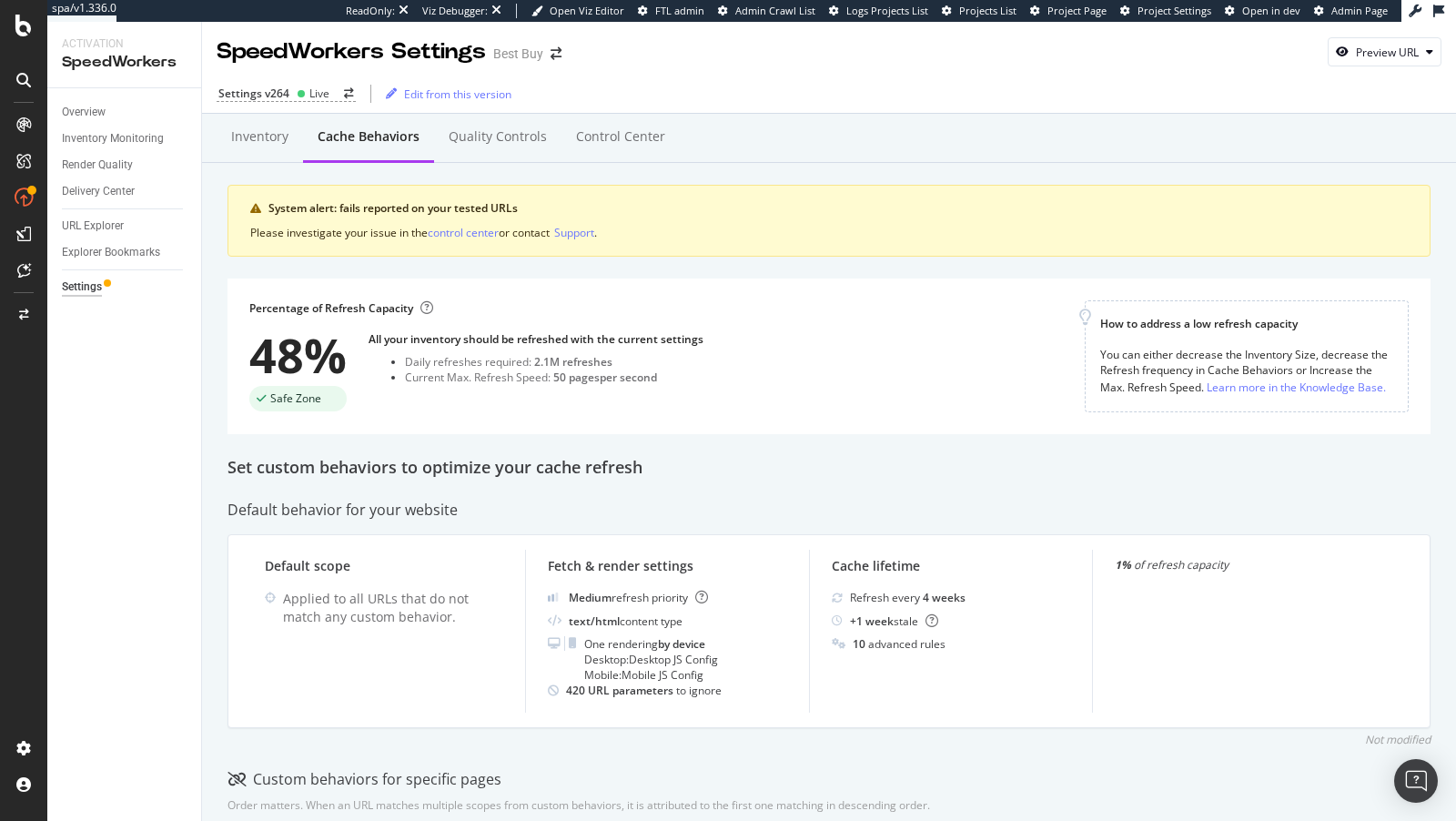
click at [100, 214] on div "URL Explorer" at bounding box center [131, 226] width 140 height 27
click at [99, 224] on div "URL Explorer" at bounding box center [93, 226] width 62 height 19
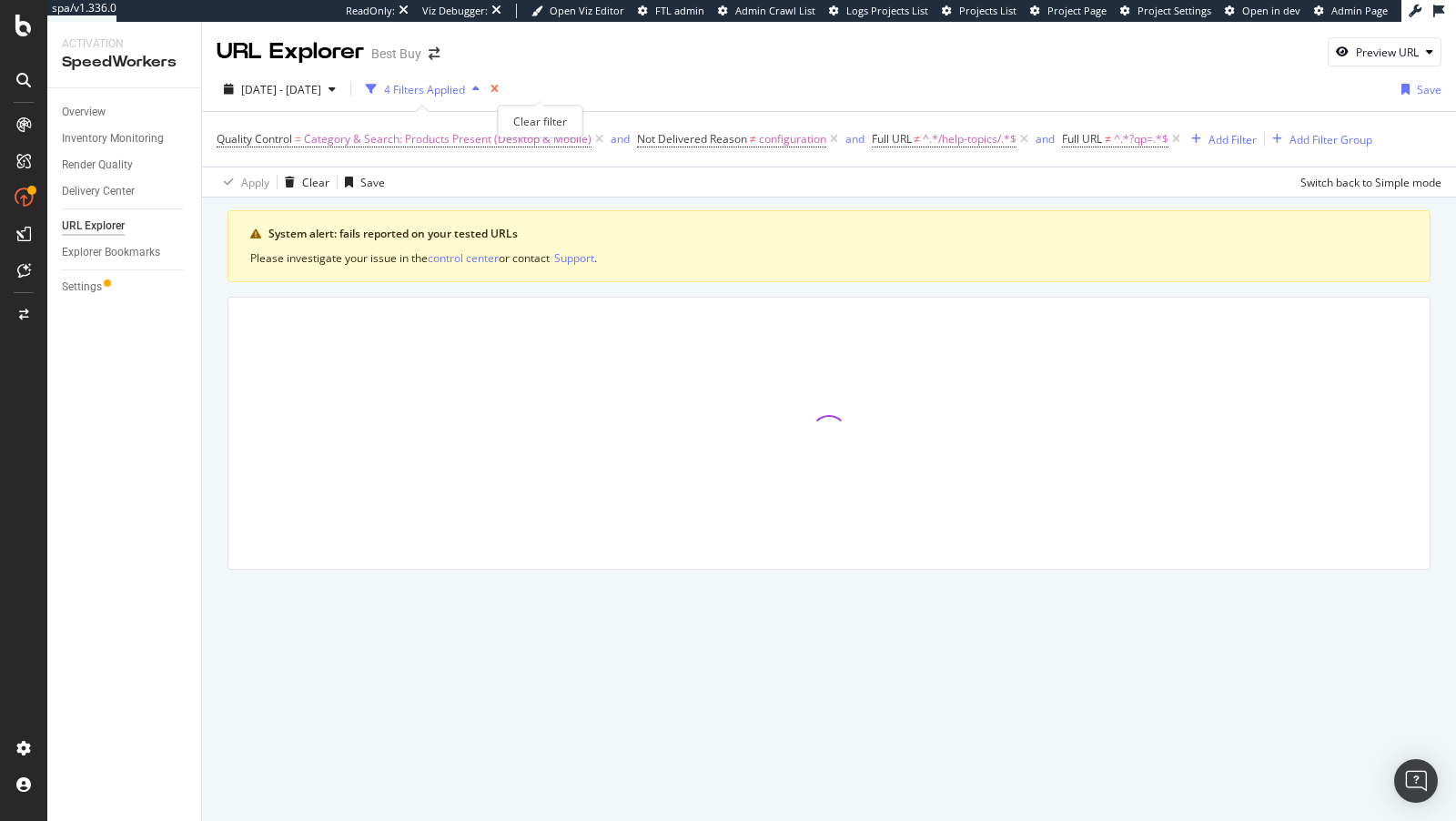
click at [499, 88] on icon "times" at bounding box center [494, 90] width 8 height 11
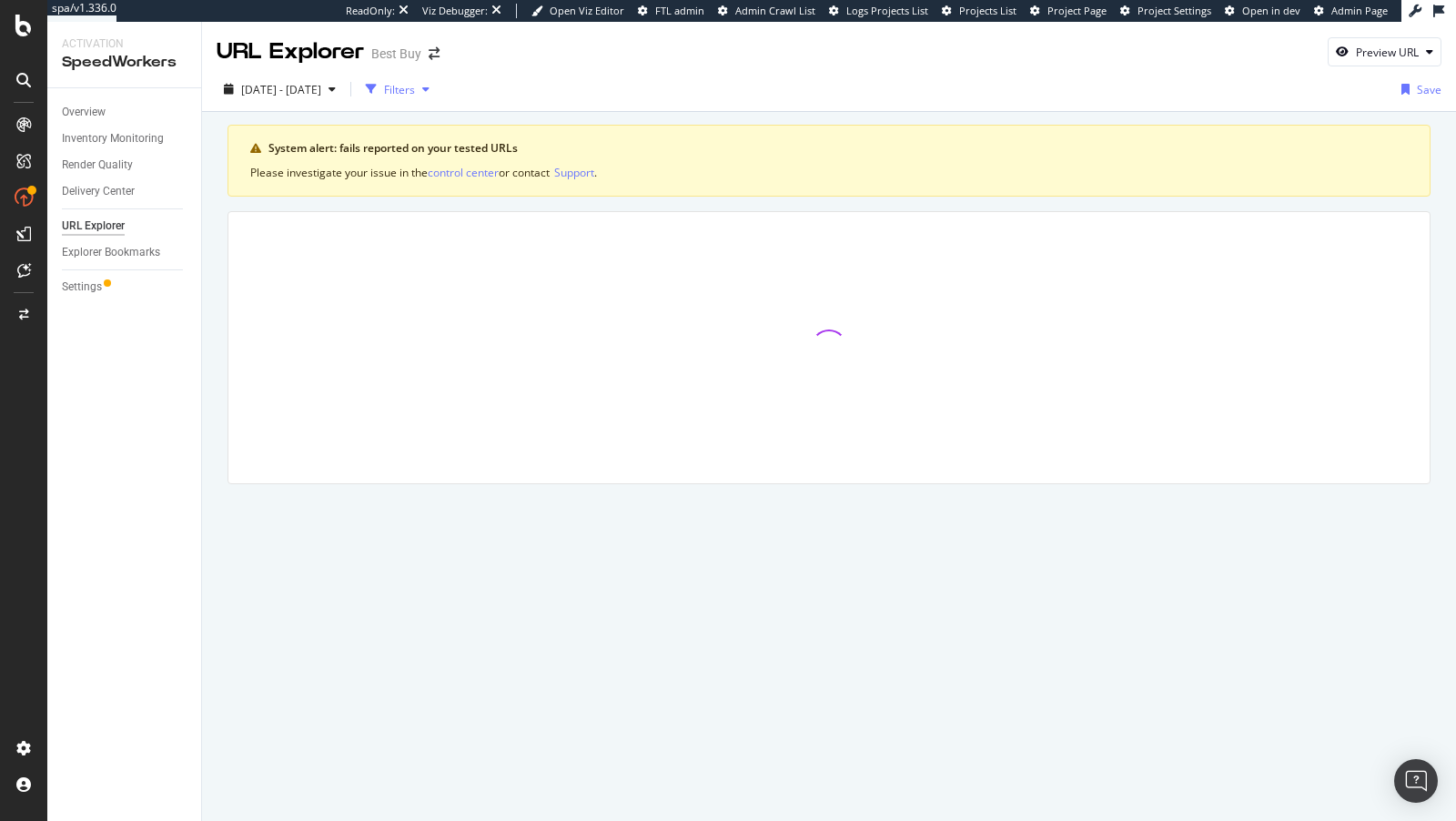
click at [415, 88] on div "Filters" at bounding box center [399, 90] width 31 height 16
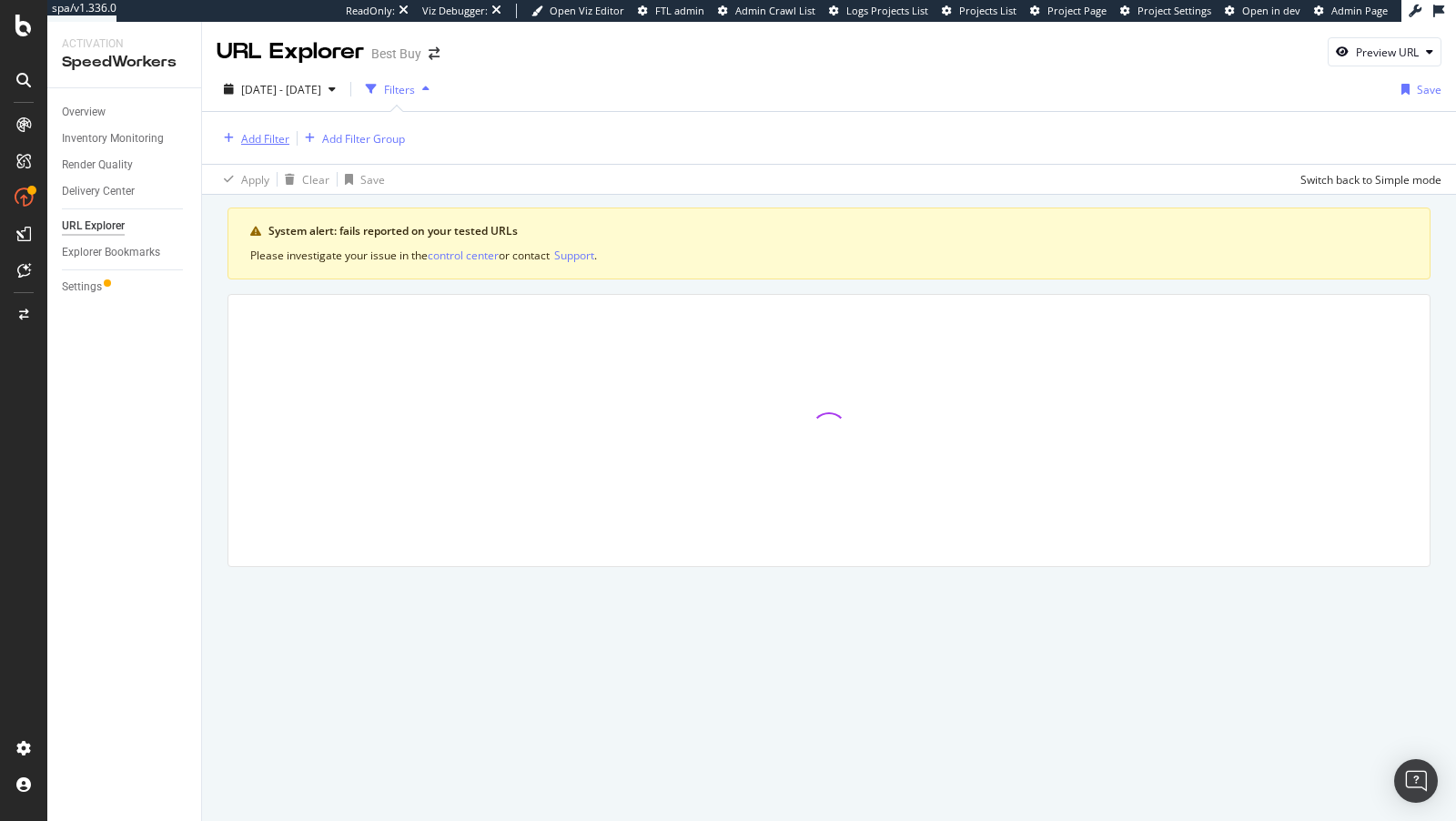
click at [262, 145] on div "Add Filter" at bounding box center [253, 139] width 73 height 20
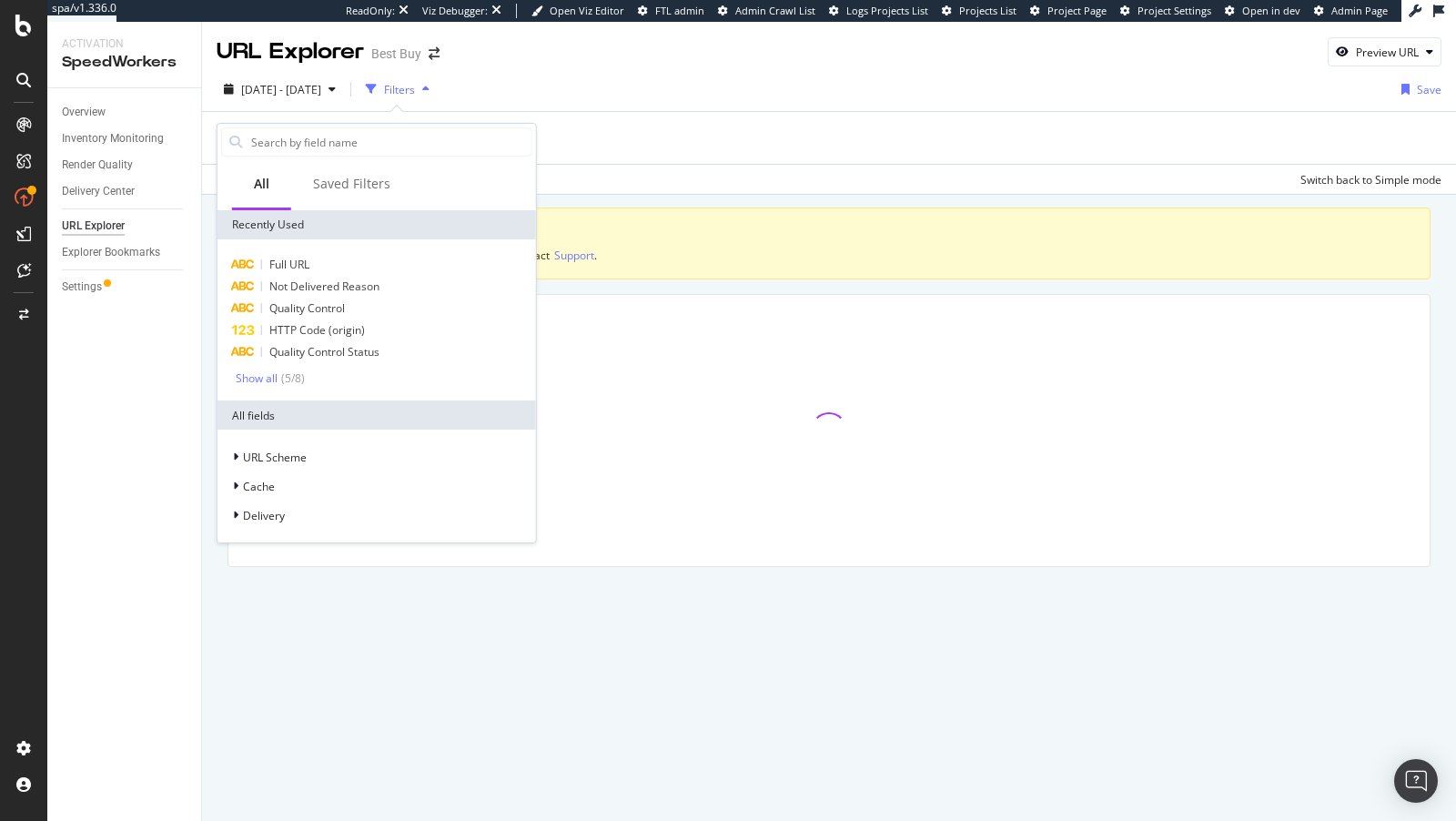
click at [288, 250] on div "Full URL Not Delivered Reason Quality Control HTTP Code (origin) Quality Contro…" at bounding box center [376, 320] width 318 height 161
click at [284, 255] on div "Full URL" at bounding box center [376, 265] width 311 height 22
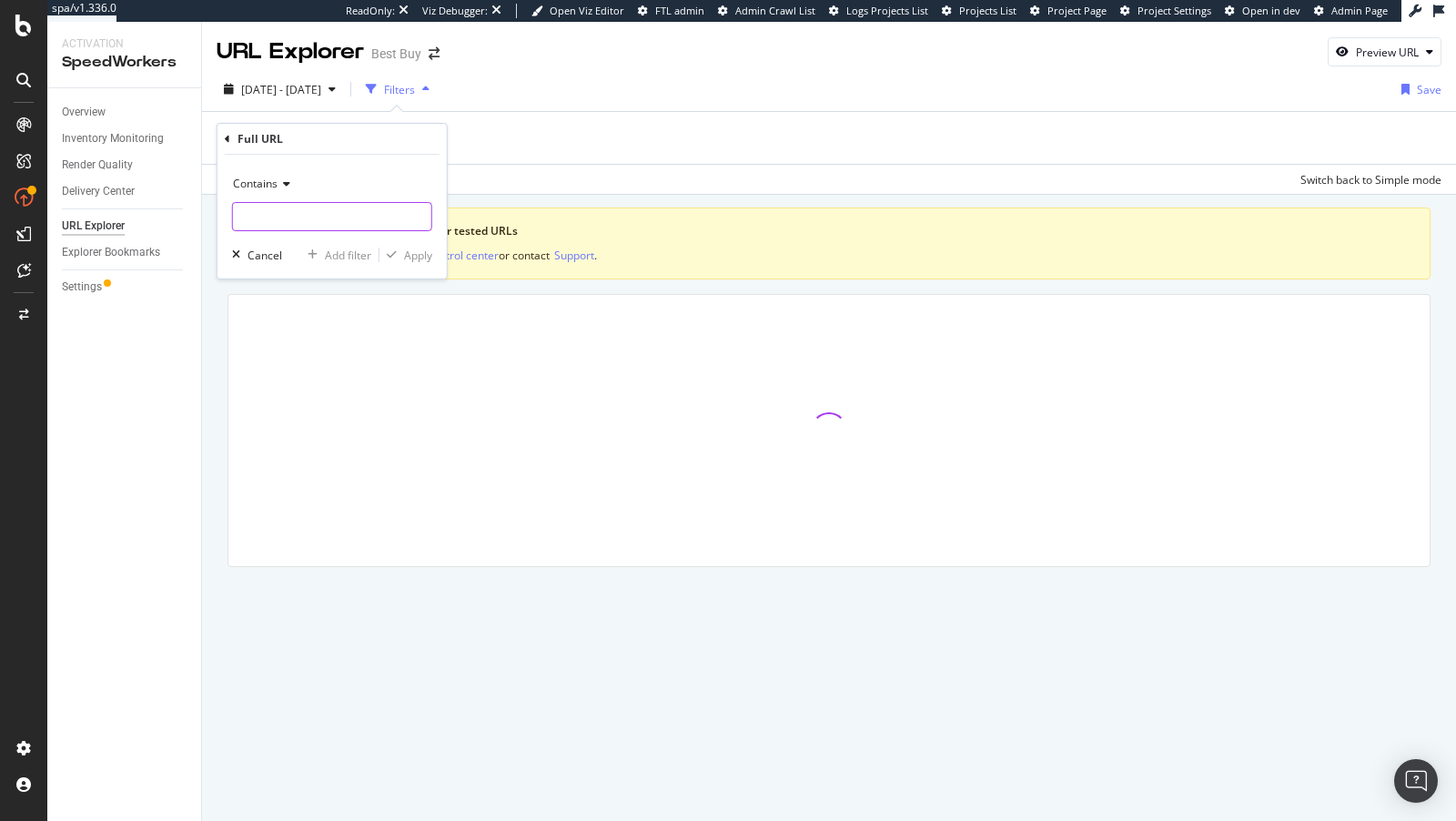
click at [318, 215] on input "text" at bounding box center [332, 216] width 198 height 29
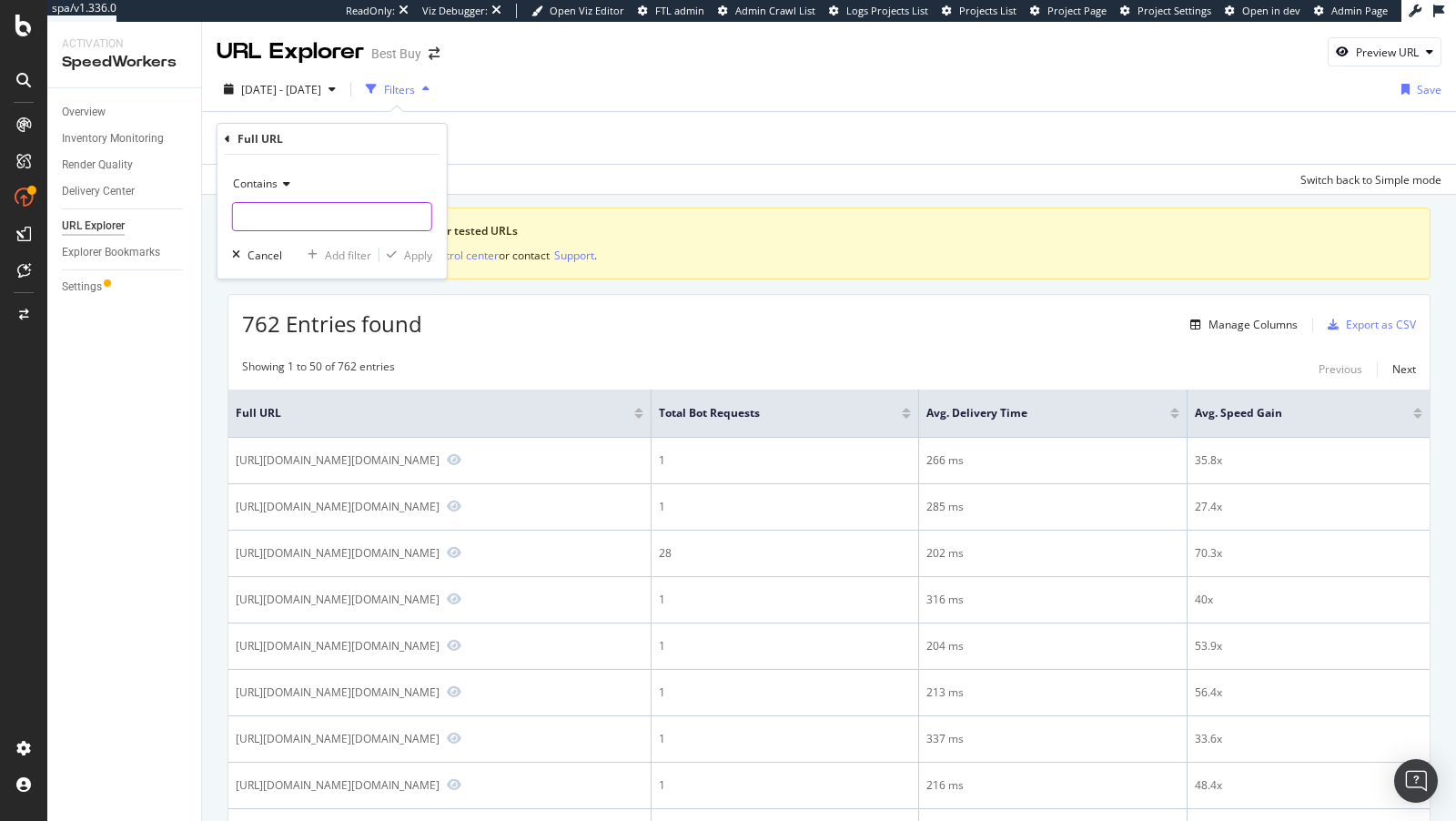
paste input "https://app.botify.com/best-buy/best-buy/activation/speedworkers/explorer?conte…"
type input "https://app.botify.com/best-buy/best-buy/activation/speedworkers/explorer?conte…"
click at [274, 196] on div "Contains" at bounding box center [332, 183] width 200 height 29
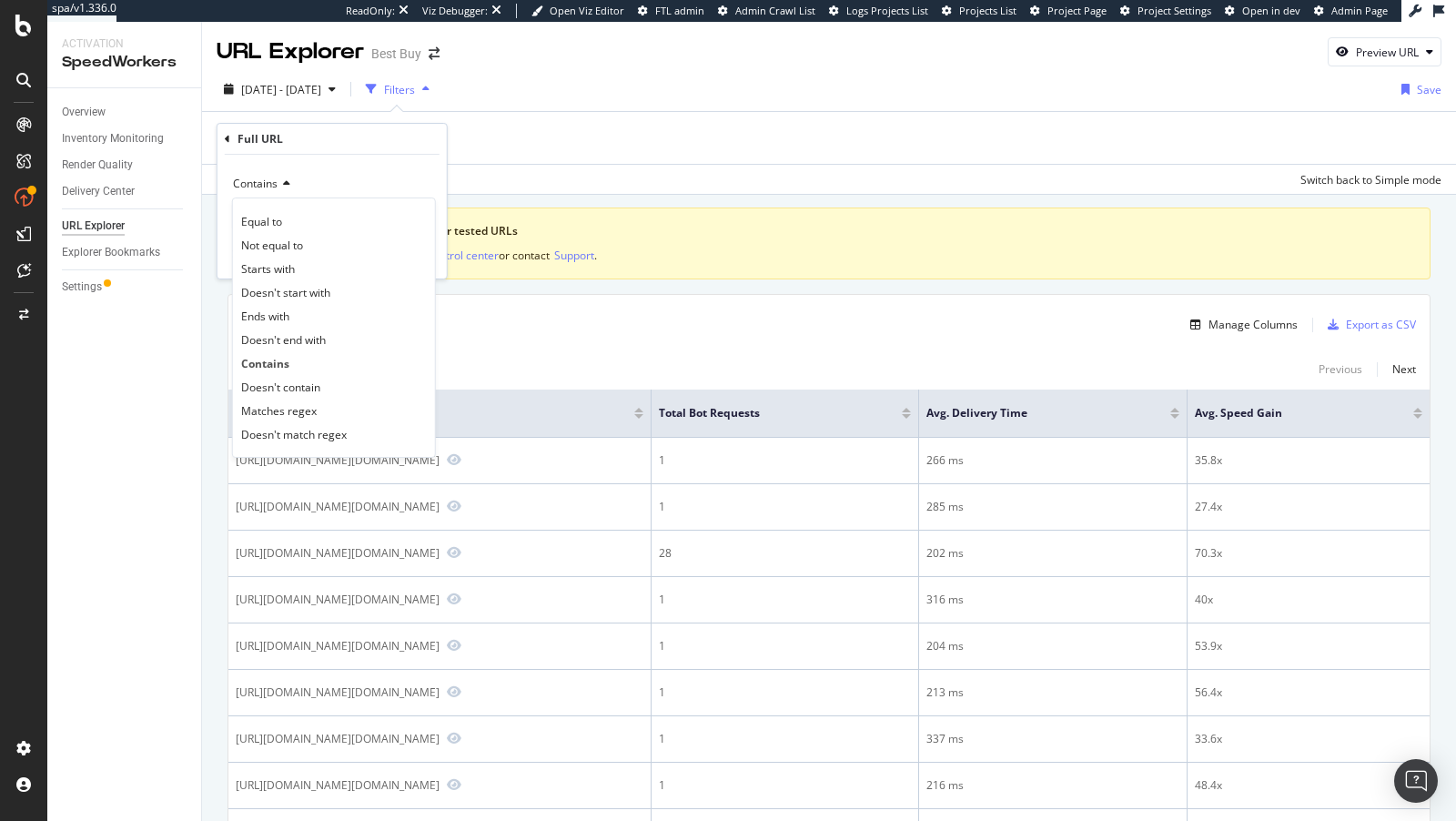
click at [354, 172] on div "Contains" at bounding box center [332, 183] width 200 height 29
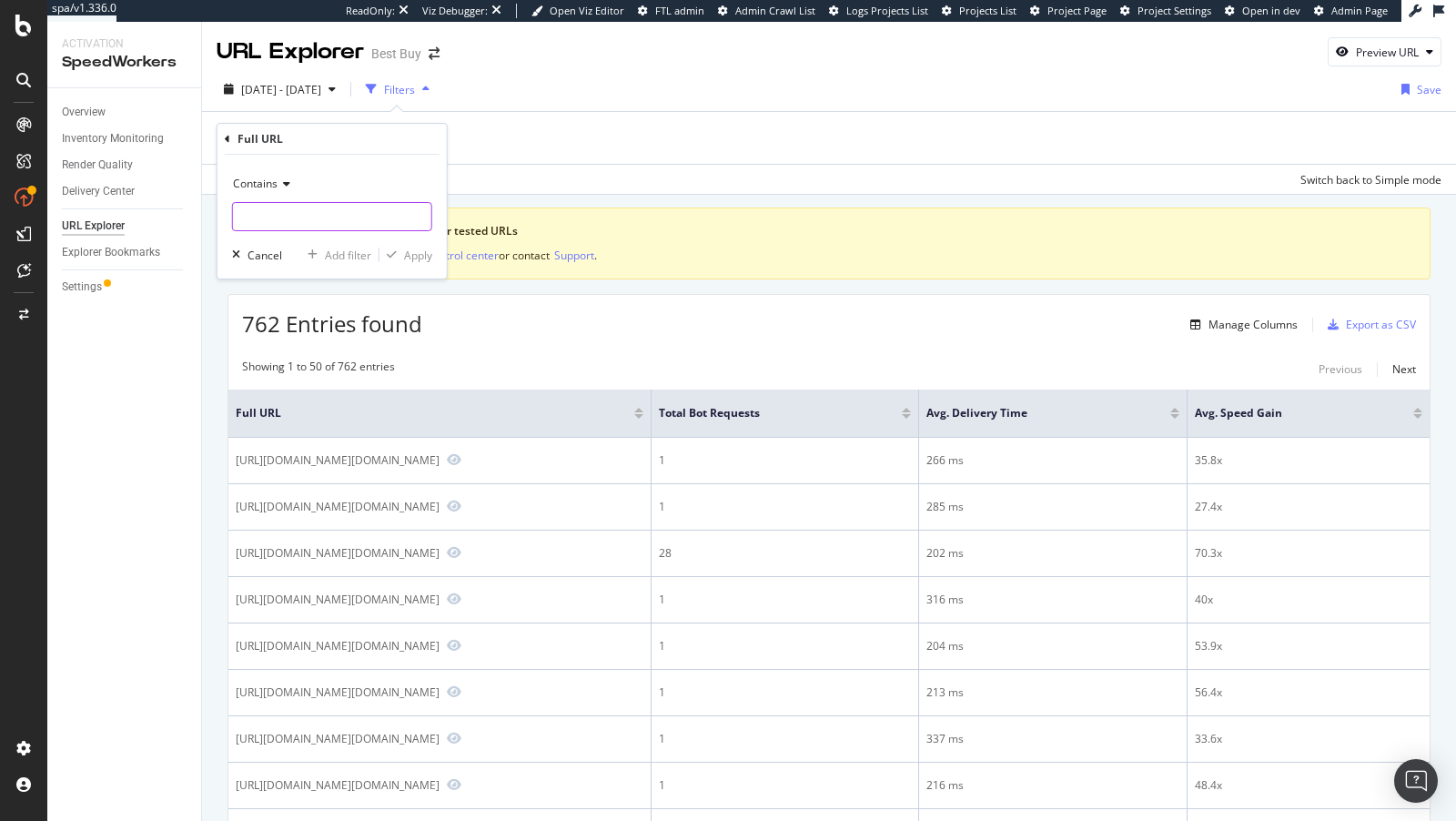
click at [351, 211] on input "text" at bounding box center [332, 216] width 198 height 29
paste input "/help-topics/"
type input "/help-topics/"
click at [404, 255] on div "Apply" at bounding box center [418, 255] width 28 height 16
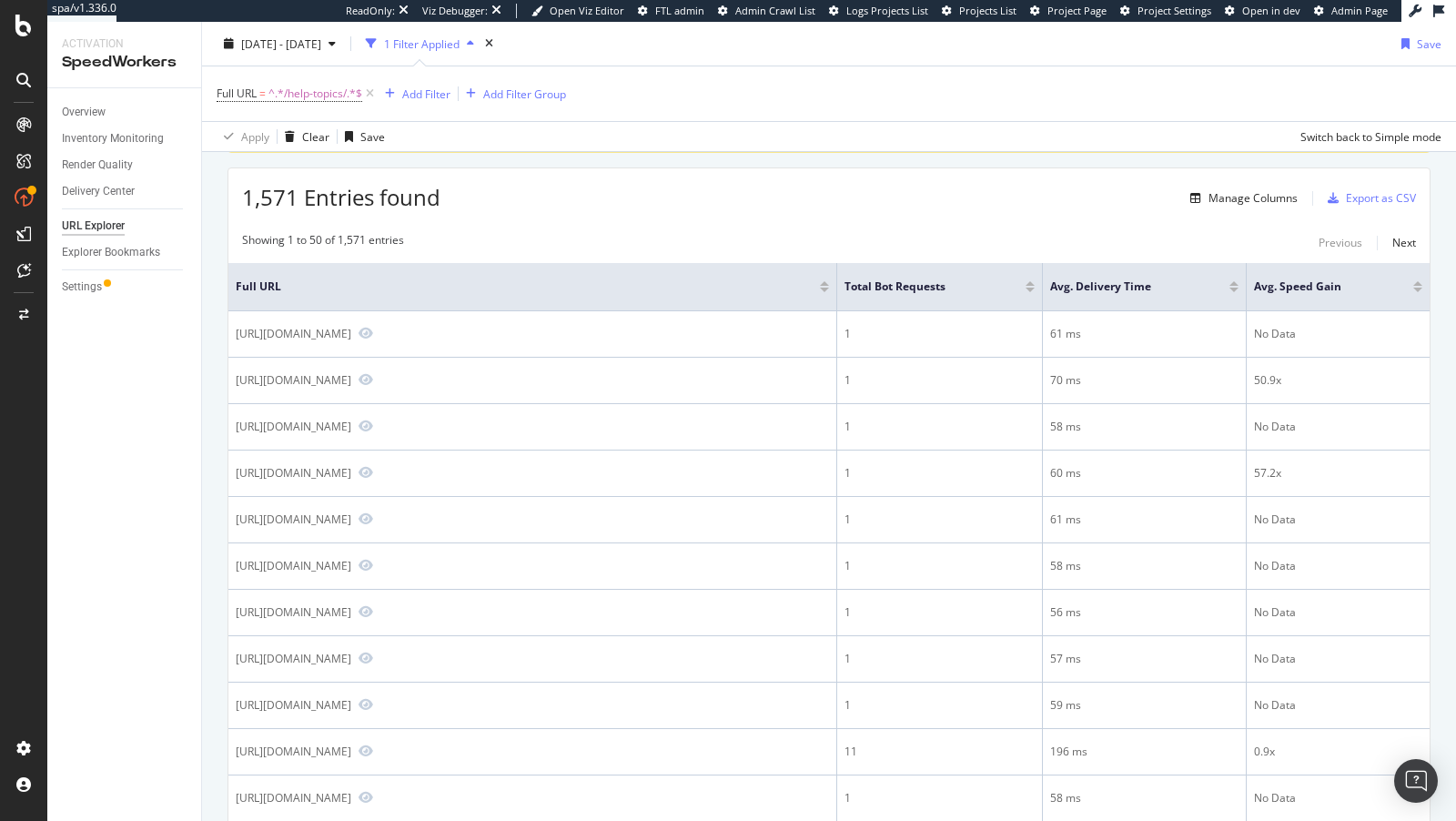
scroll to position [180, 0]
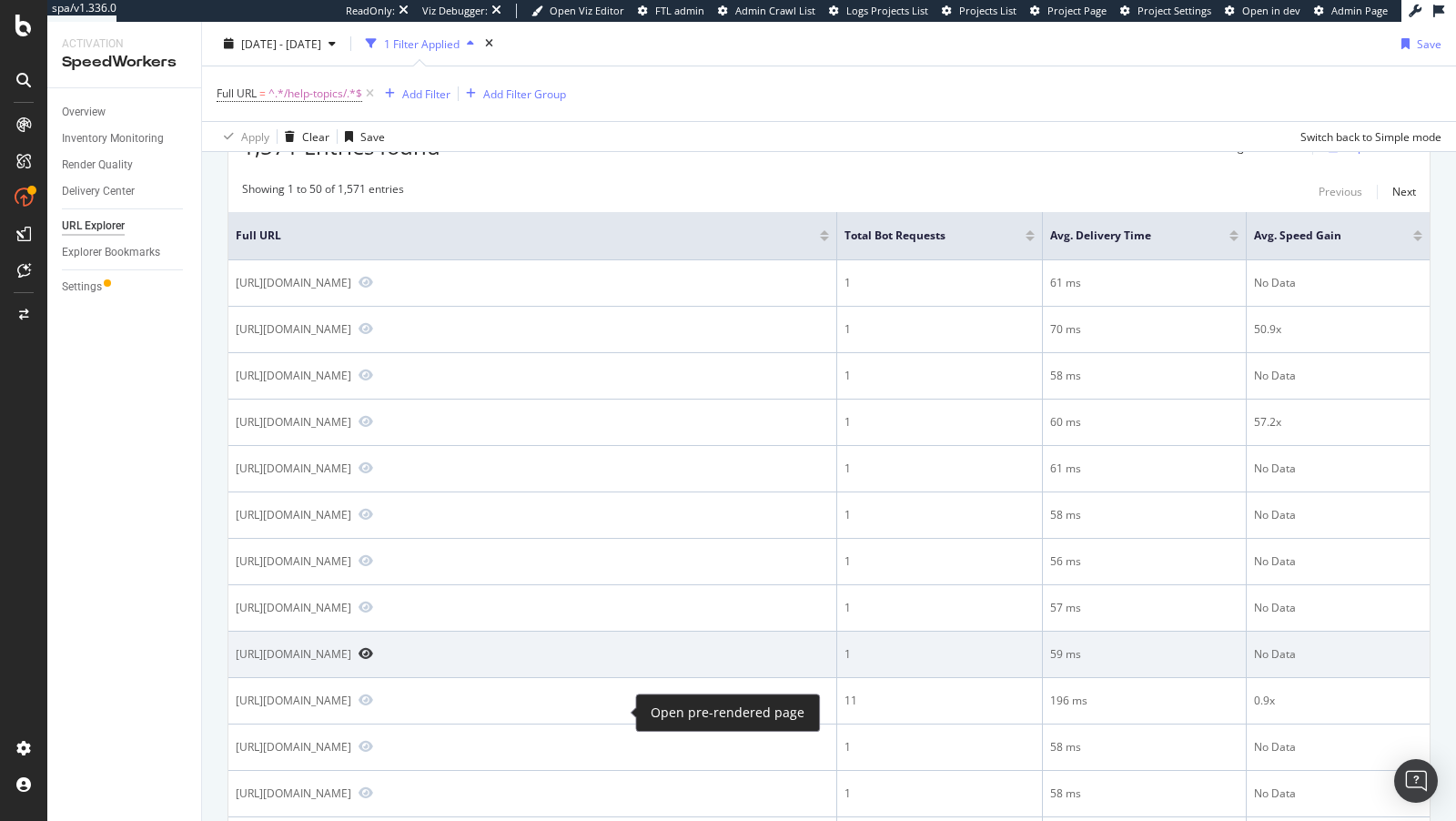
click at [373, 660] on icon "Preview https://www.bestbuy.com/site/help-topics/orders-returns-exchanges-poli" at bounding box center [366, 653] width 15 height 13
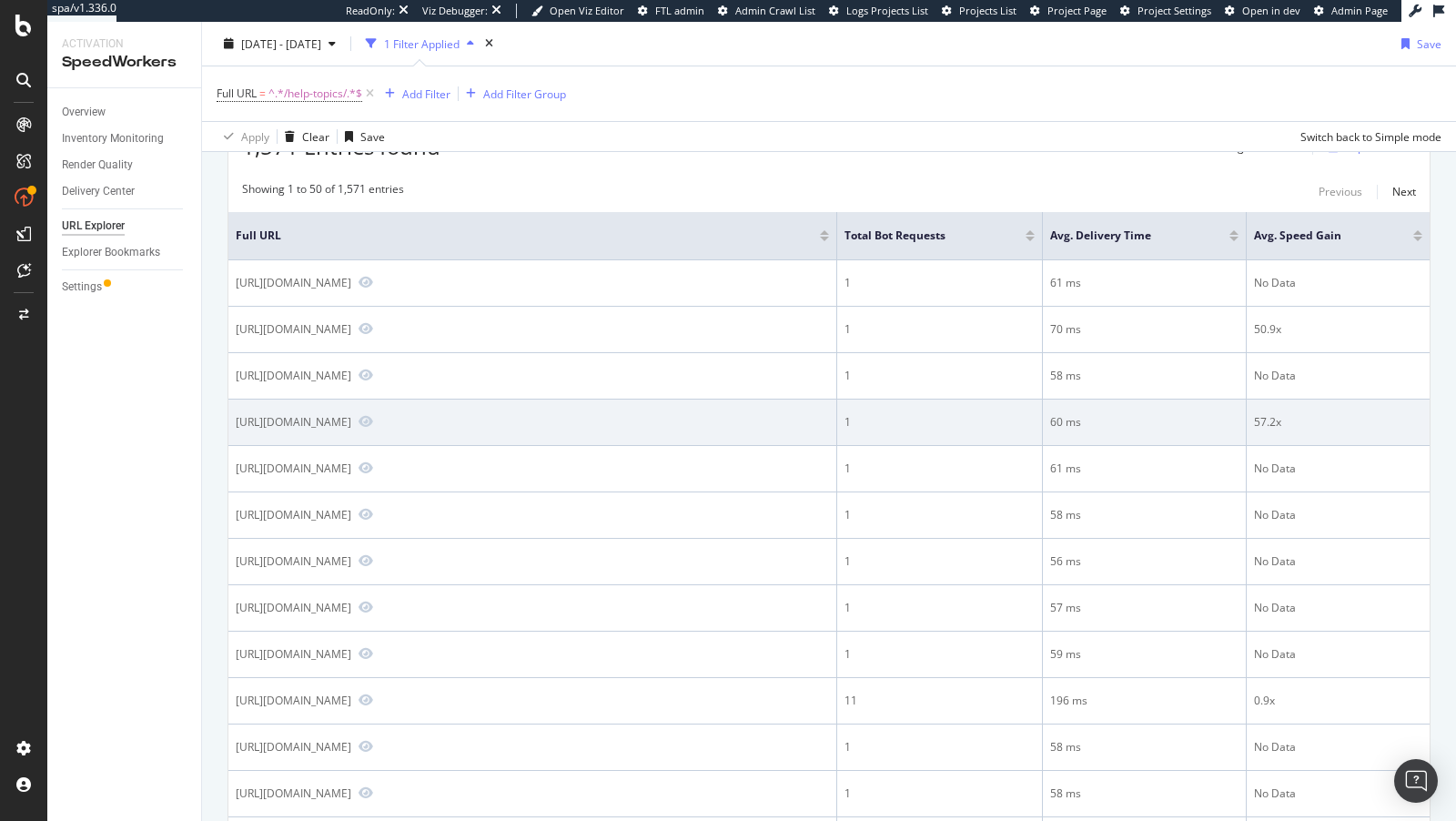
scroll to position [631, 0]
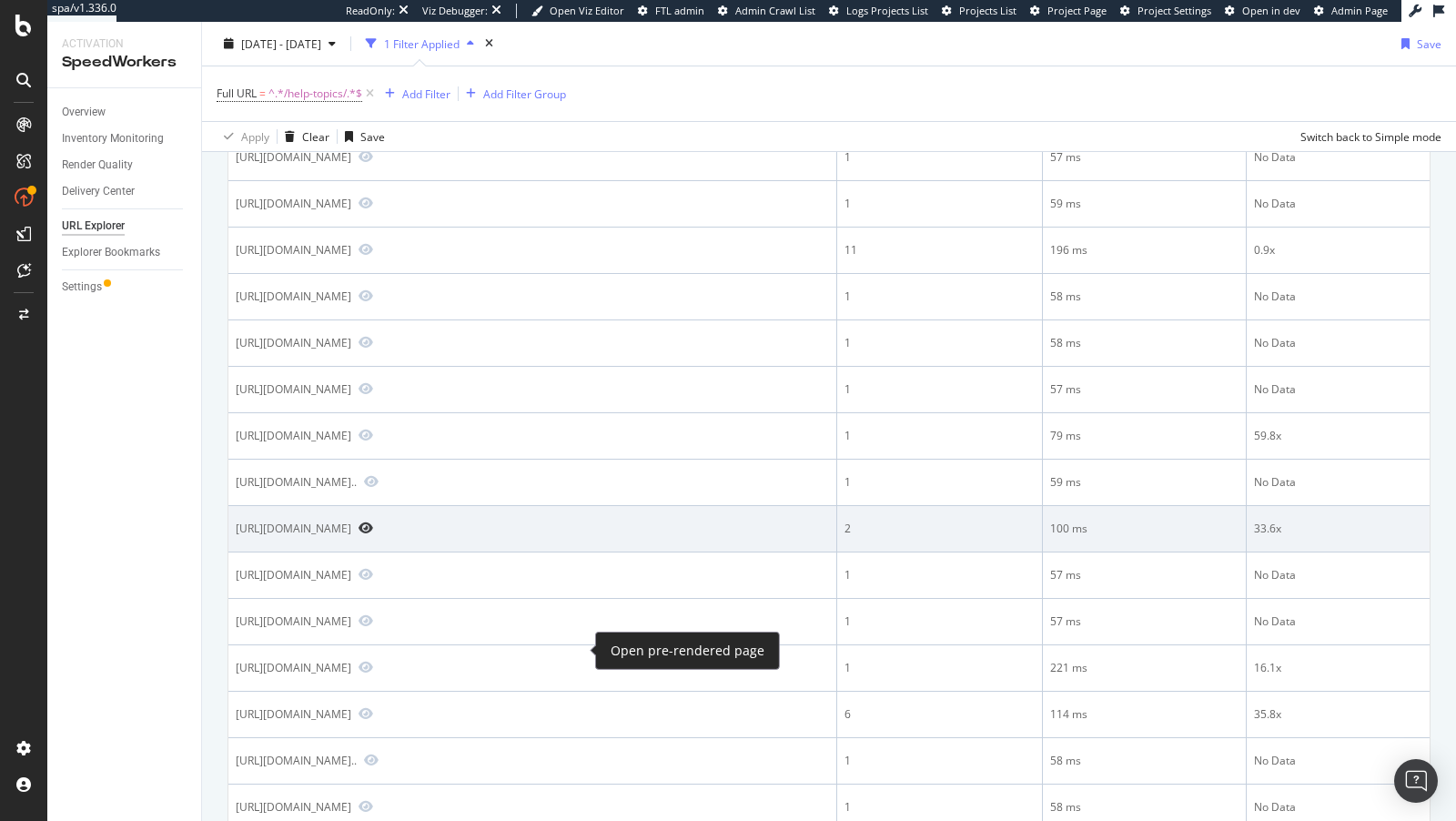
click at [373, 534] on icon "Preview https://www.bestbuy.com/site/help-topics/best-buy-holiday-faqs/" at bounding box center [366, 529] width 15 height 13
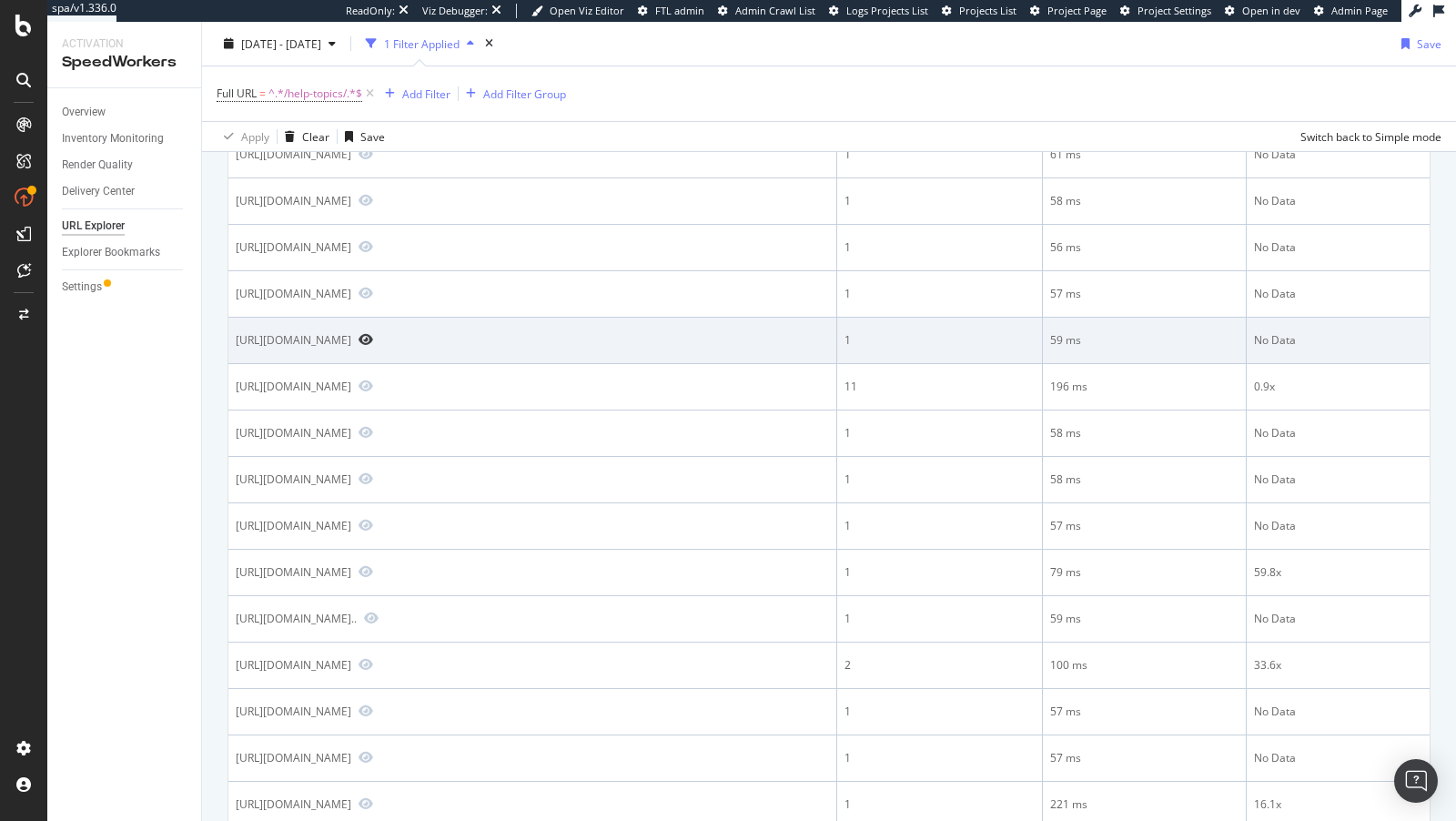
scroll to position [435, 0]
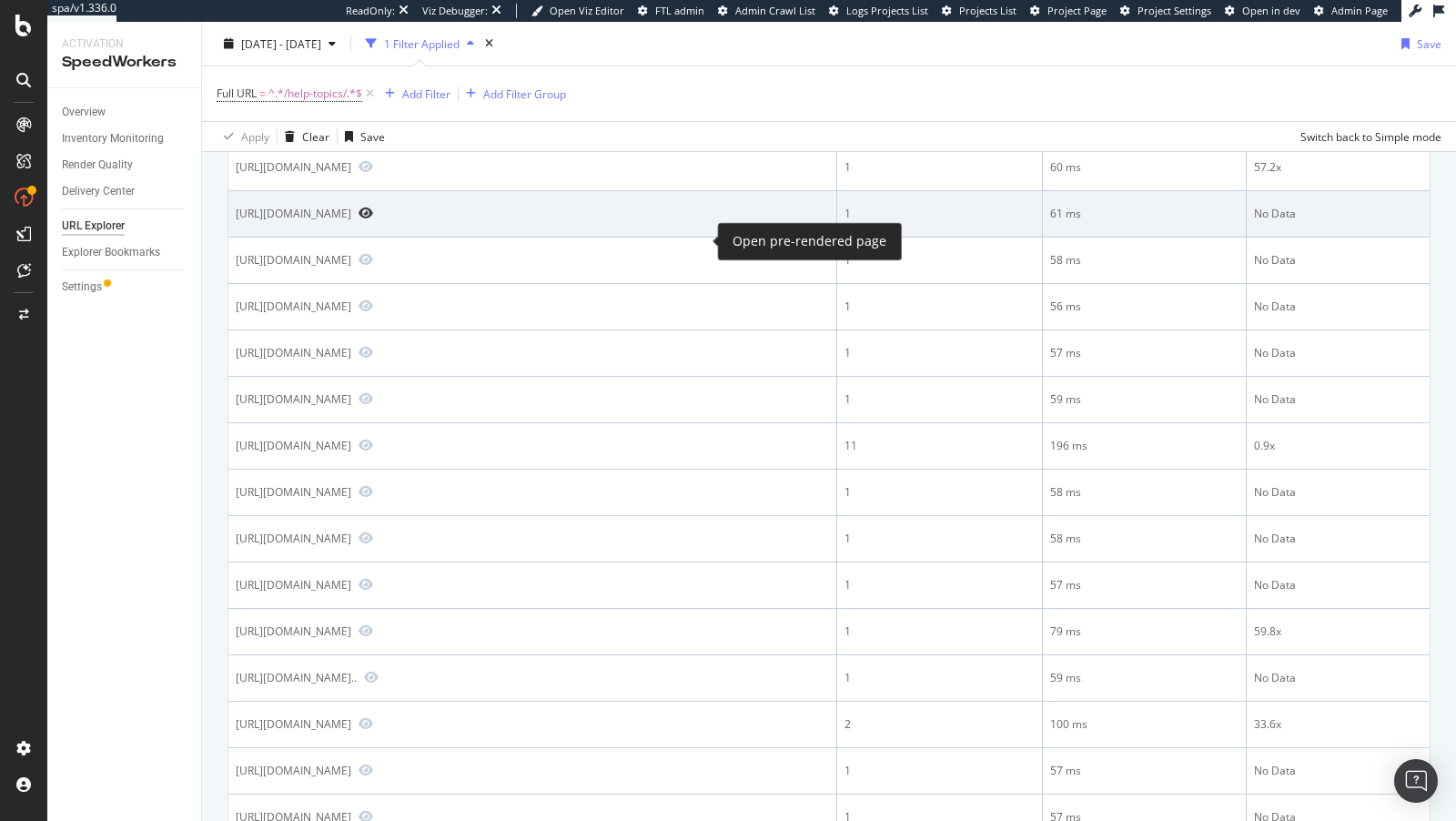
click at [373, 219] on icon "Preview https://www.bestbuy.com/site/help-topics/product-recalls/pcmcat11480005…" at bounding box center [366, 213] width 15 height 13
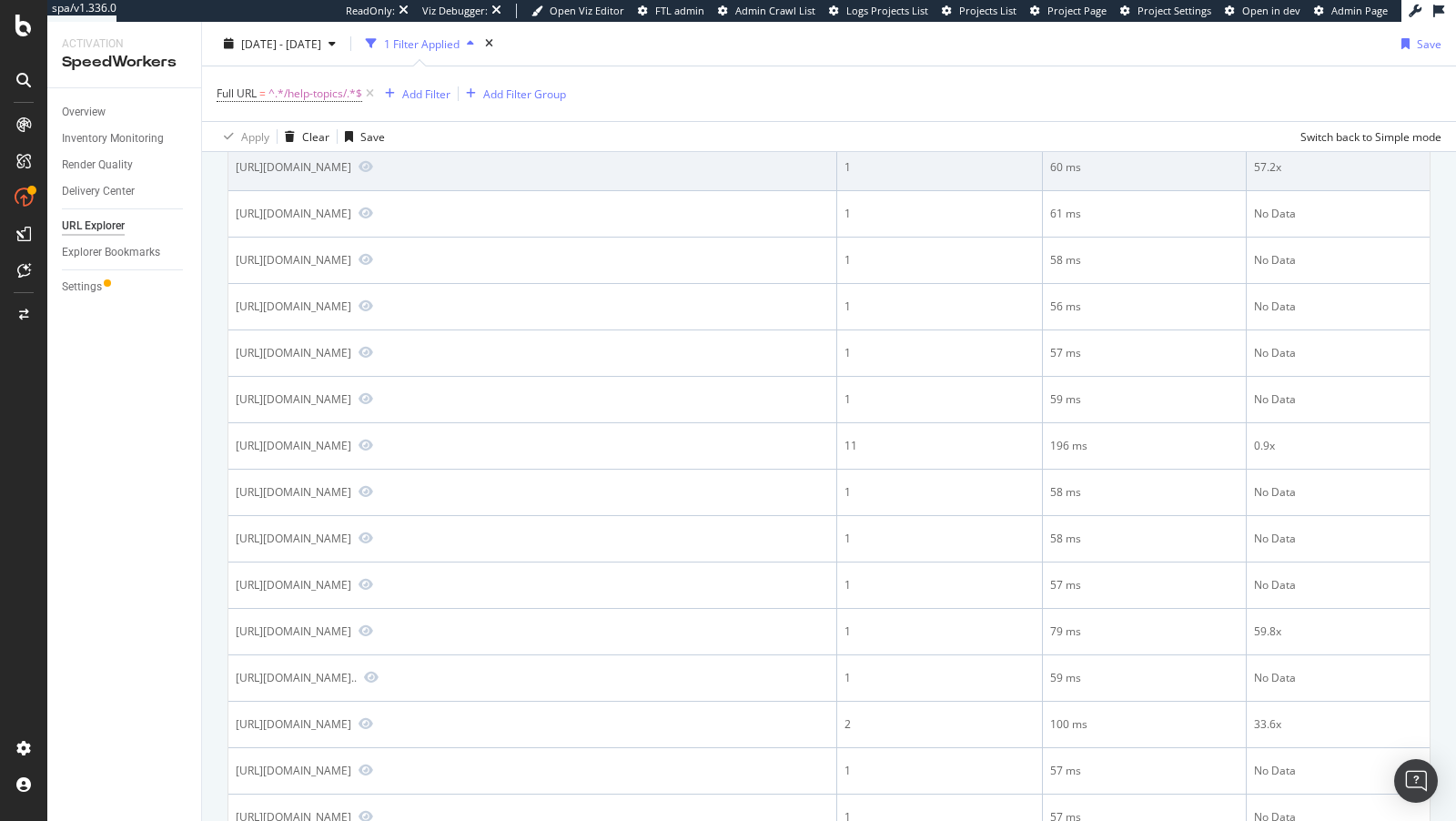
scroll to position [355, 0]
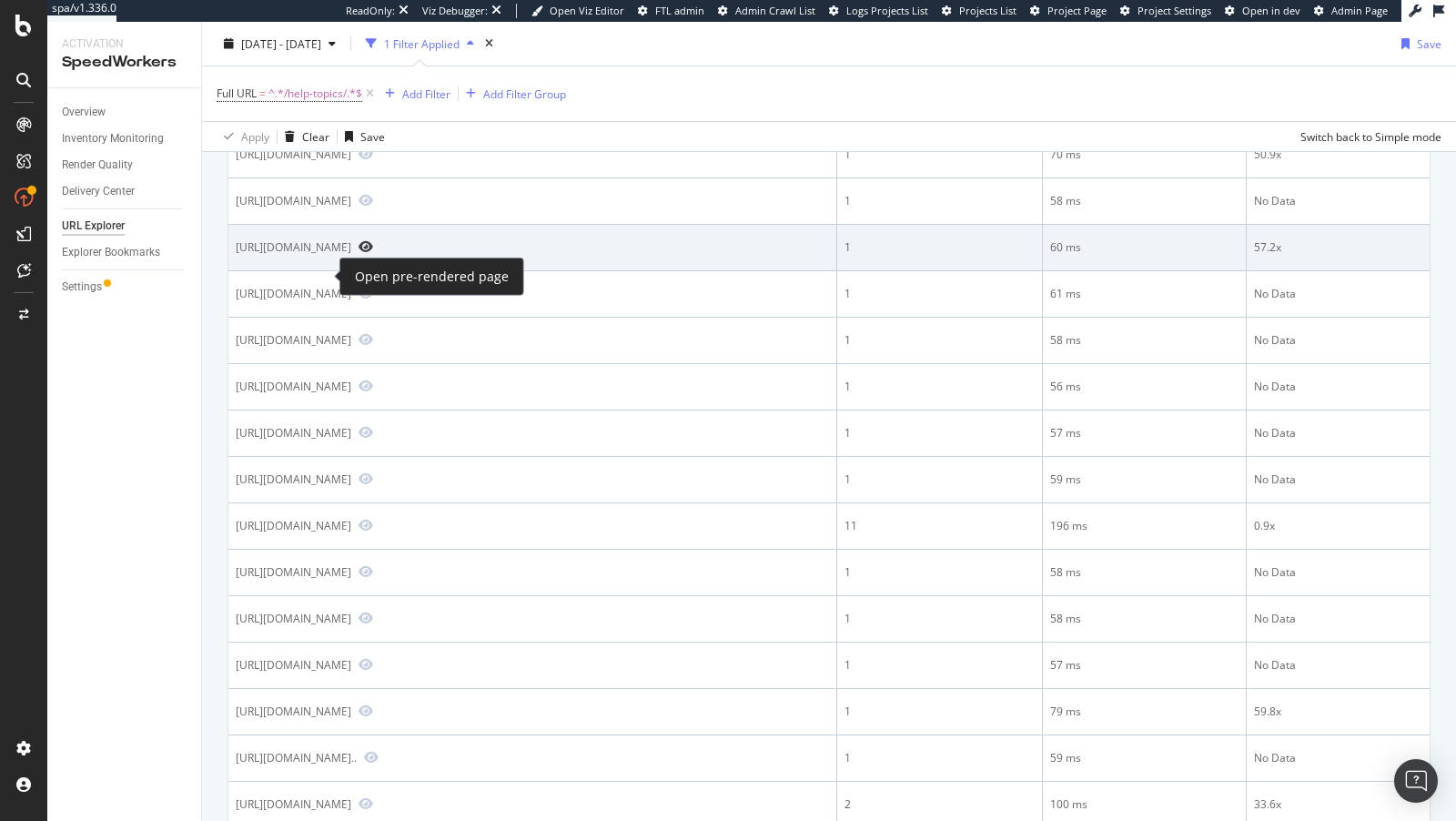
click at [359, 253] on icon "Preview https://www.bestbuy.com/site/help-topics/privacy-policy/pcmcat204400050…" at bounding box center [366, 247] width 15 height 13
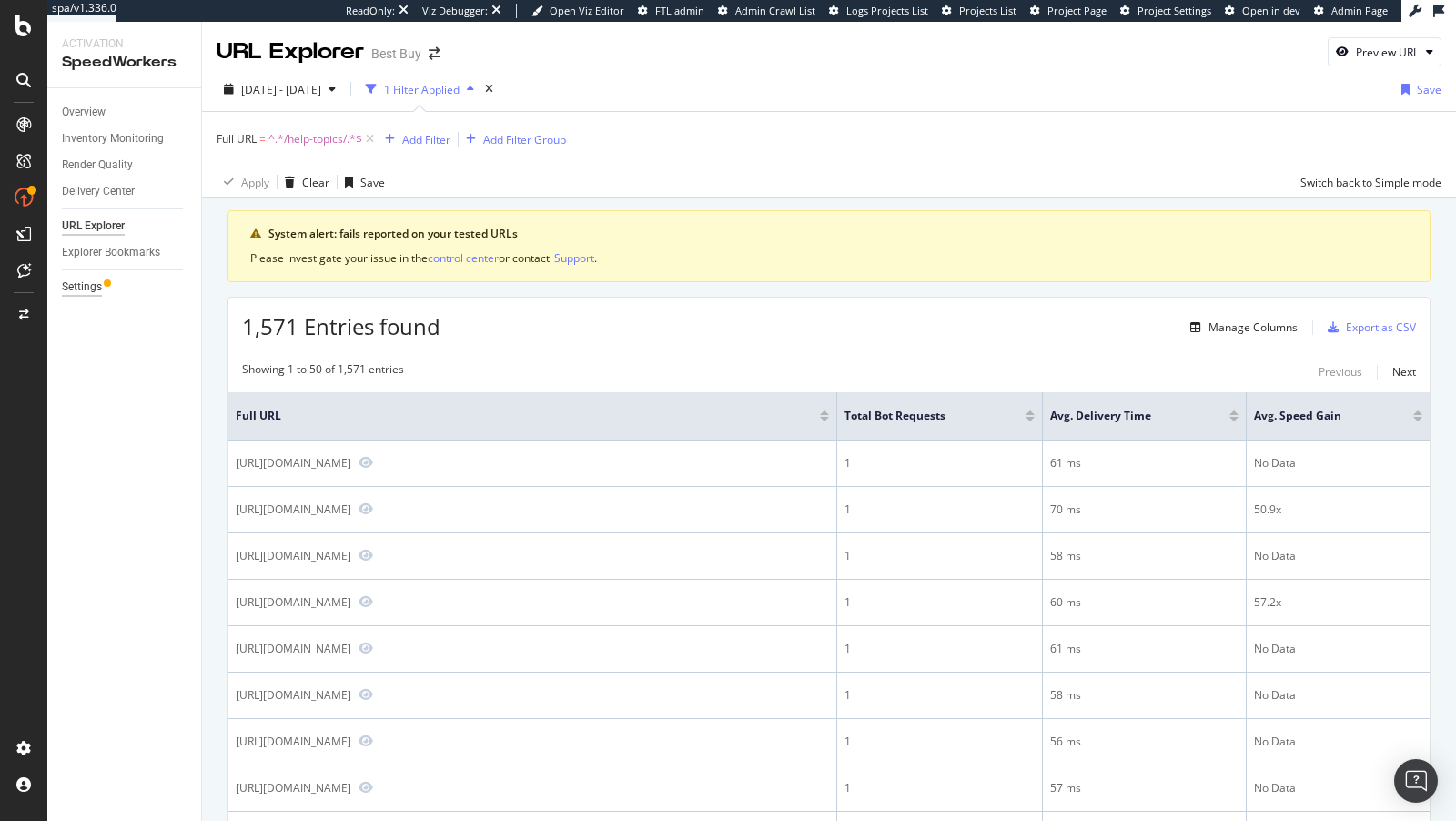
click at [85, 278] on div "Settings" at bounding box center [81, 287] width 40 height 19
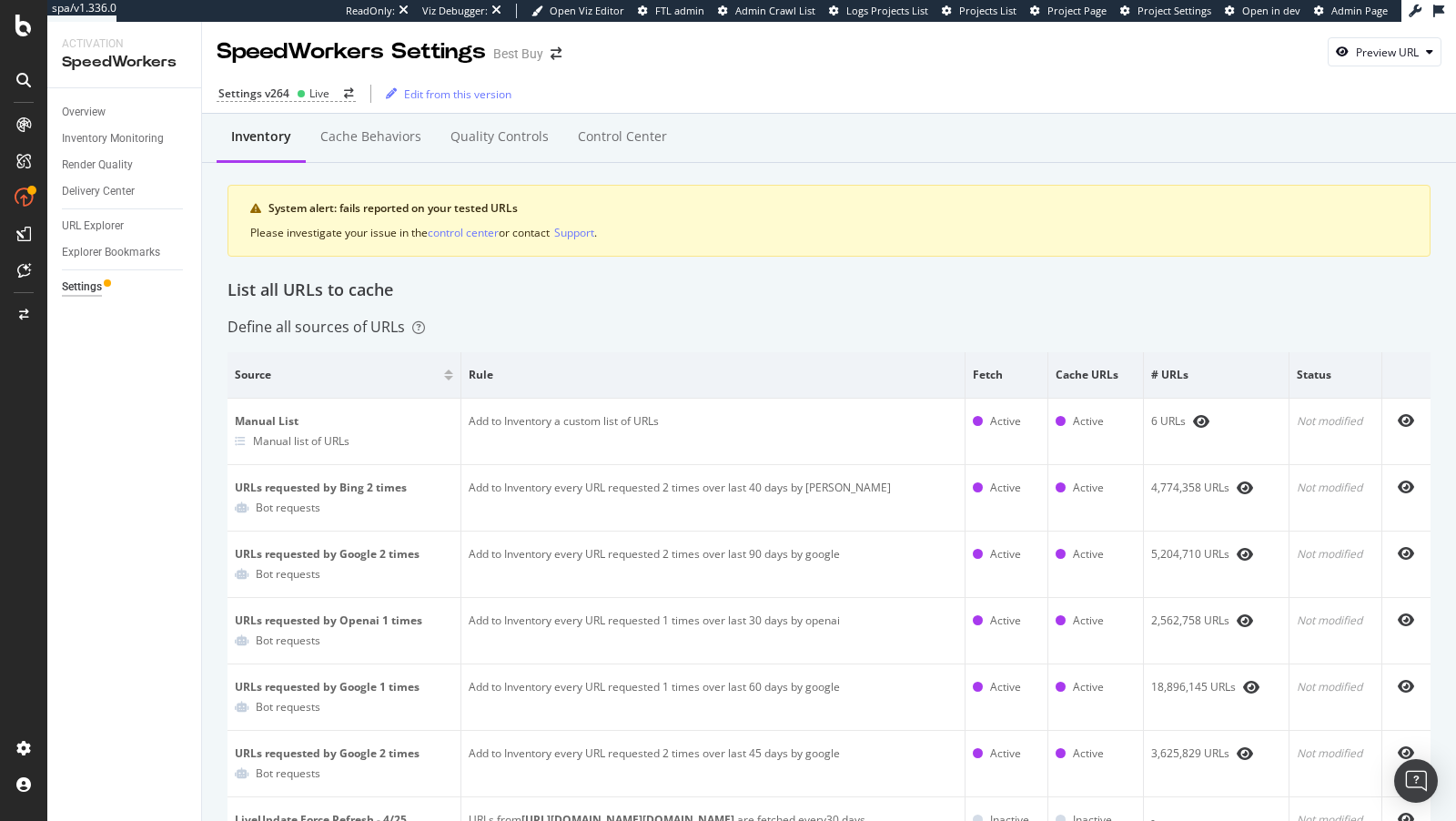
click at [85, 295] on div "Settings" at bounding box center [81, 287] width 40 height 19
click at [275, 94] on div "Settings v264" at bounding box center [253, 93] width 71 height 16
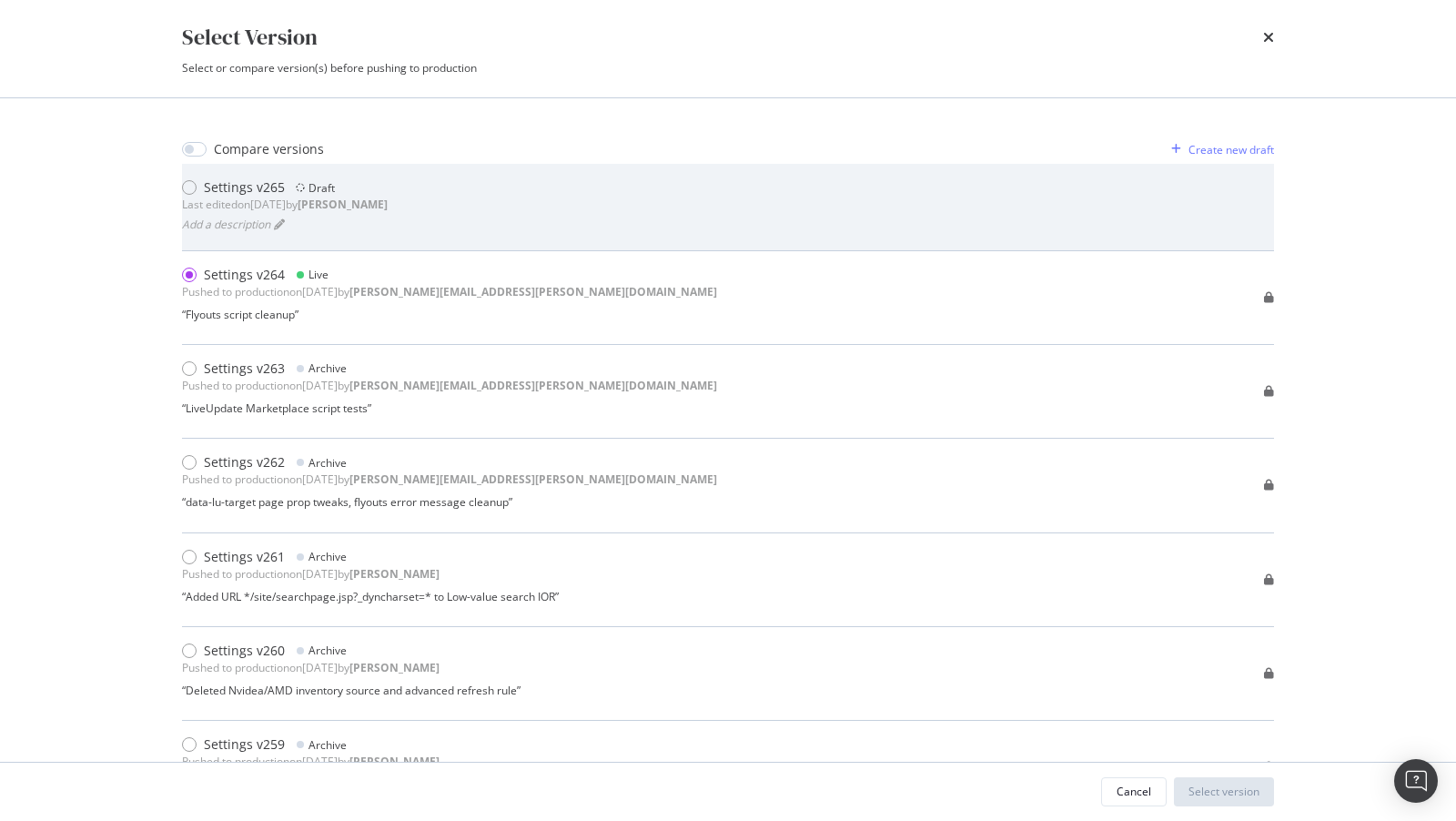
click at [377, 205] on b "connor" at bounding box center [342, 204] width 90 height 16
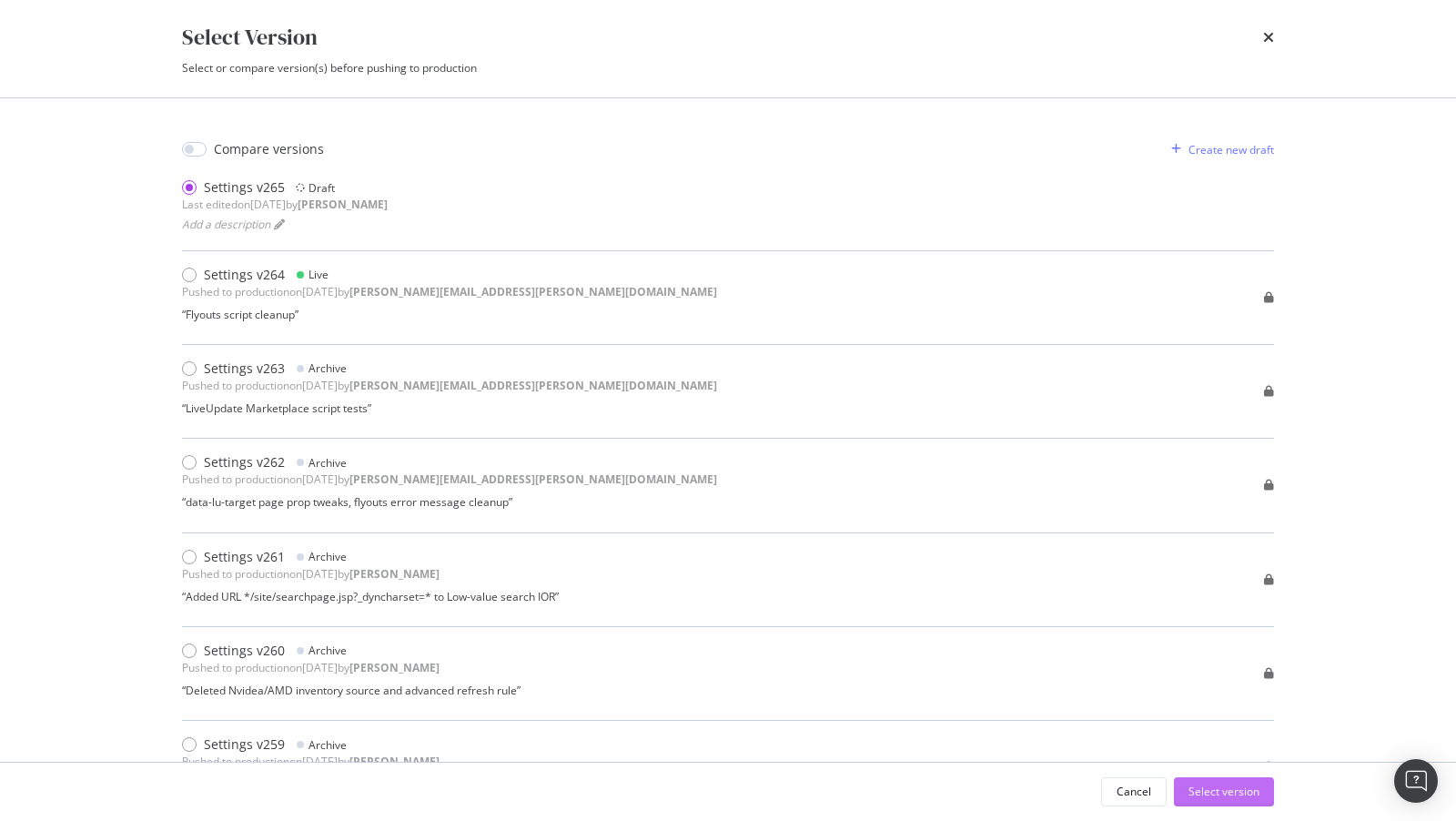
click at [1245, 800] on div "Select version" at bounding box center [1224, 792] width 71 height 28
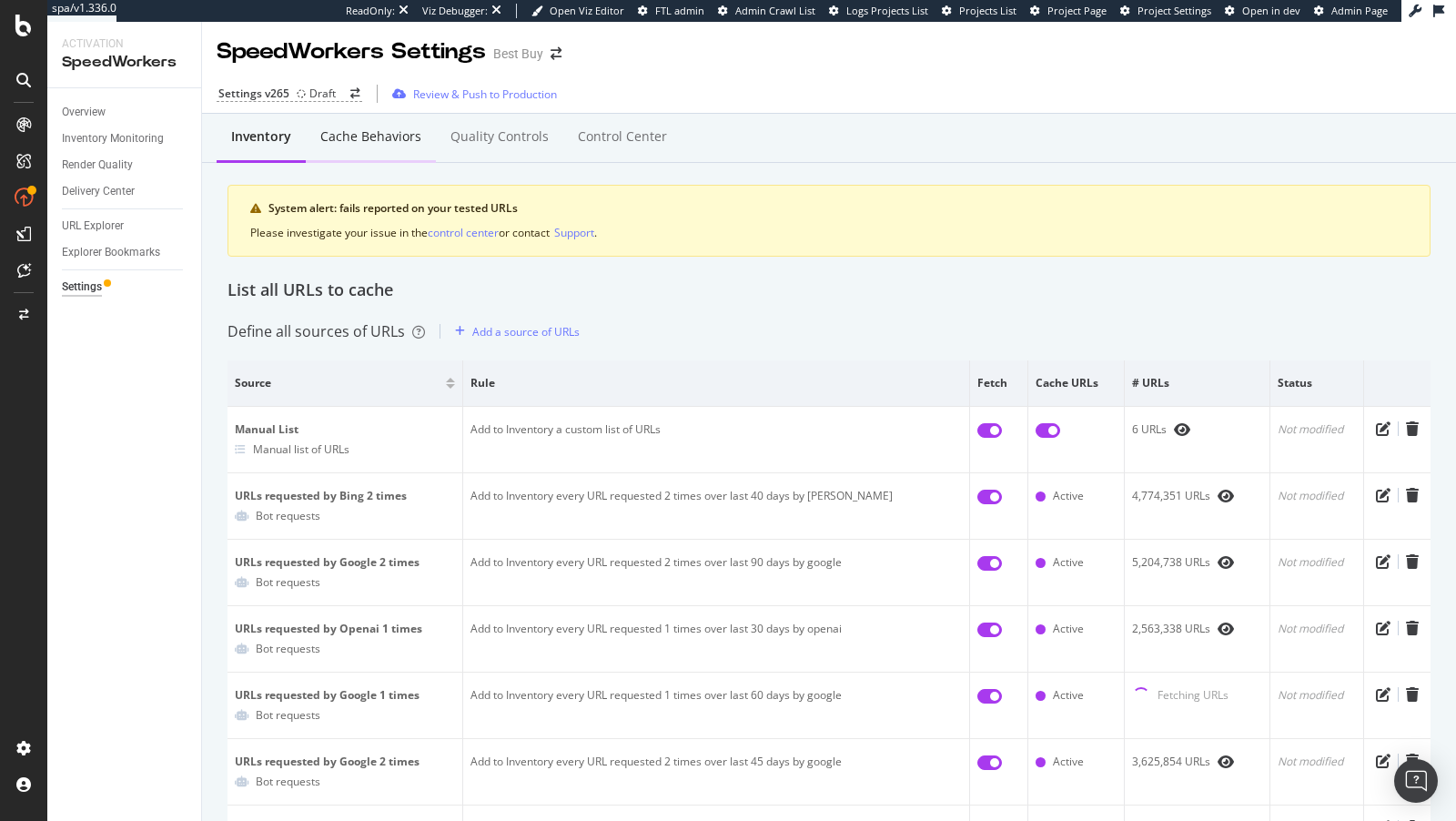
click at [371, 138] on div "Cache behaviors" at bounding box center [370, 137] width 101 height 19
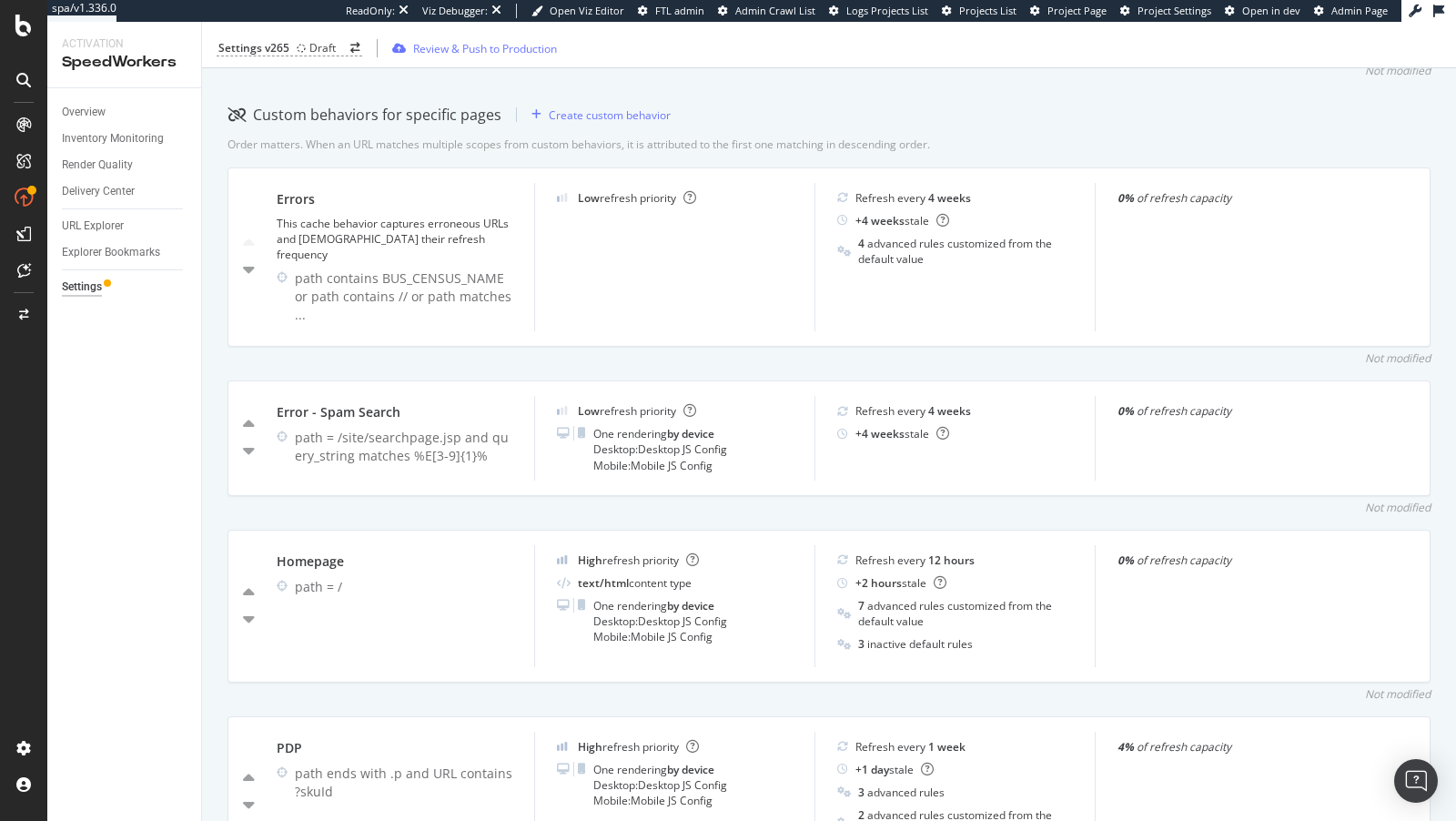
scroll to position [596, 0]
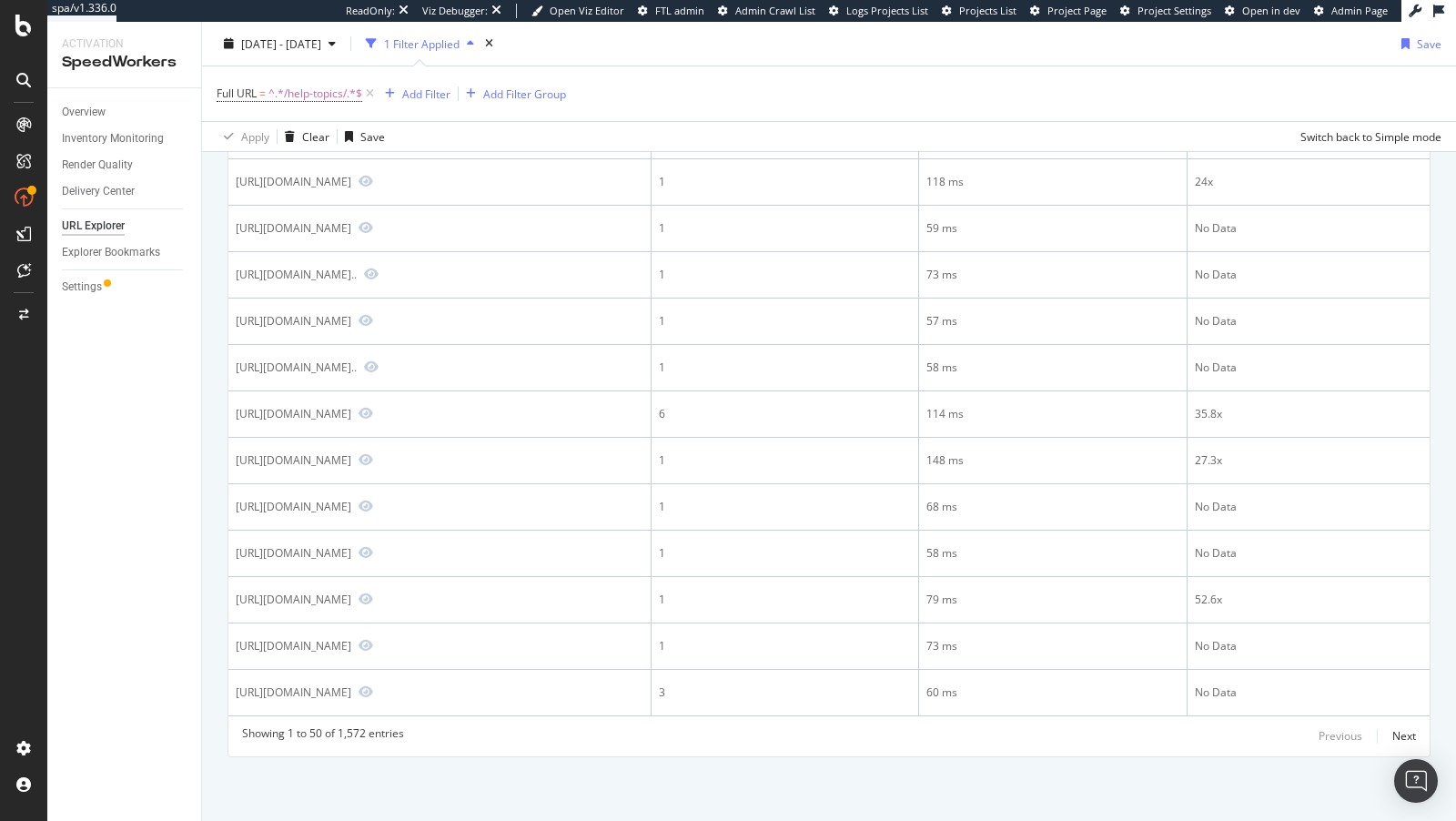
scroll to position [2643, 0]
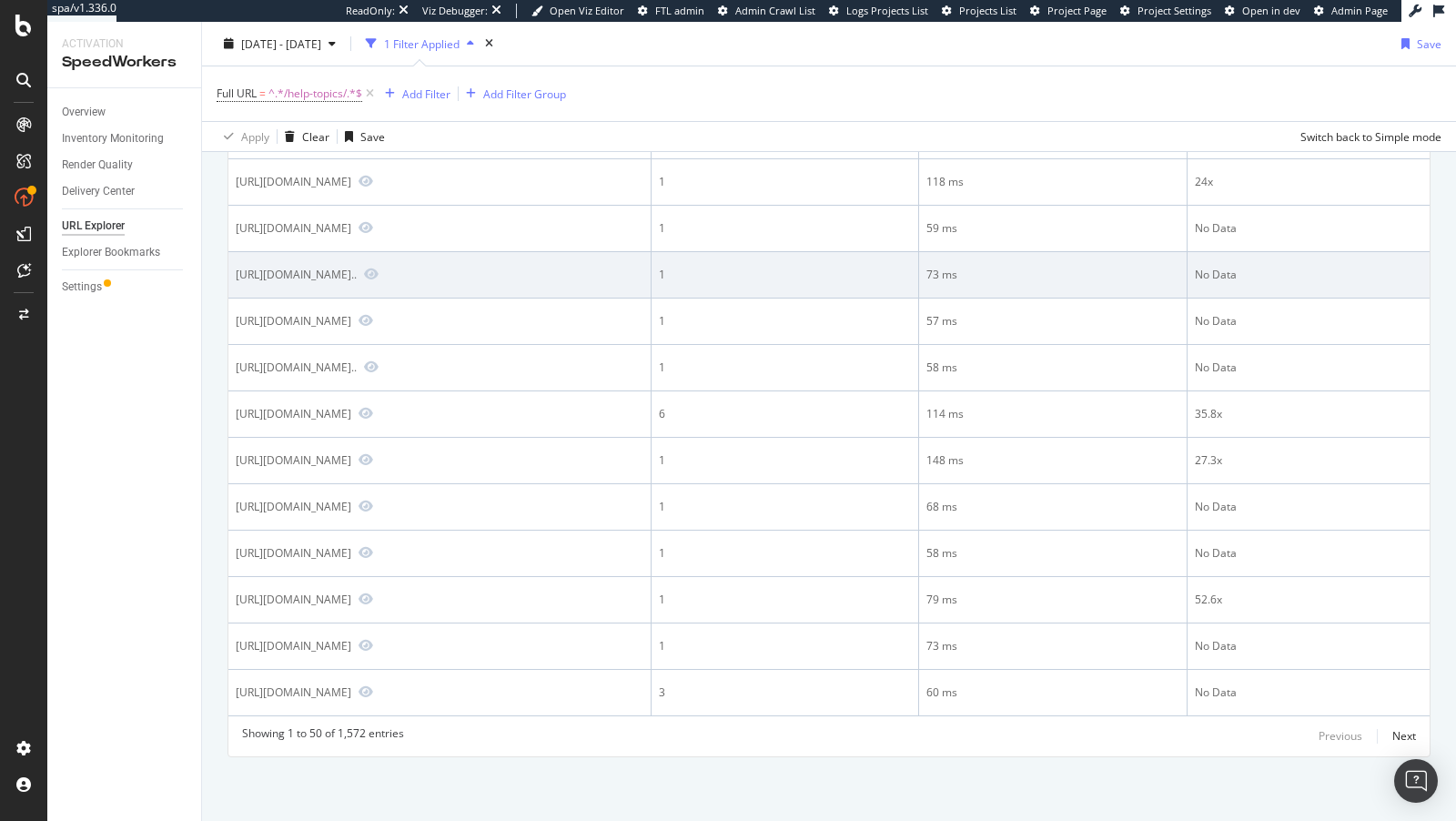
click at [357, 267] on div "https://www.bestbuy.com/site/help-topics/curbside-pickup-faqs/pcmcat15..." at bounding box center [296, 274] width 121 height 16
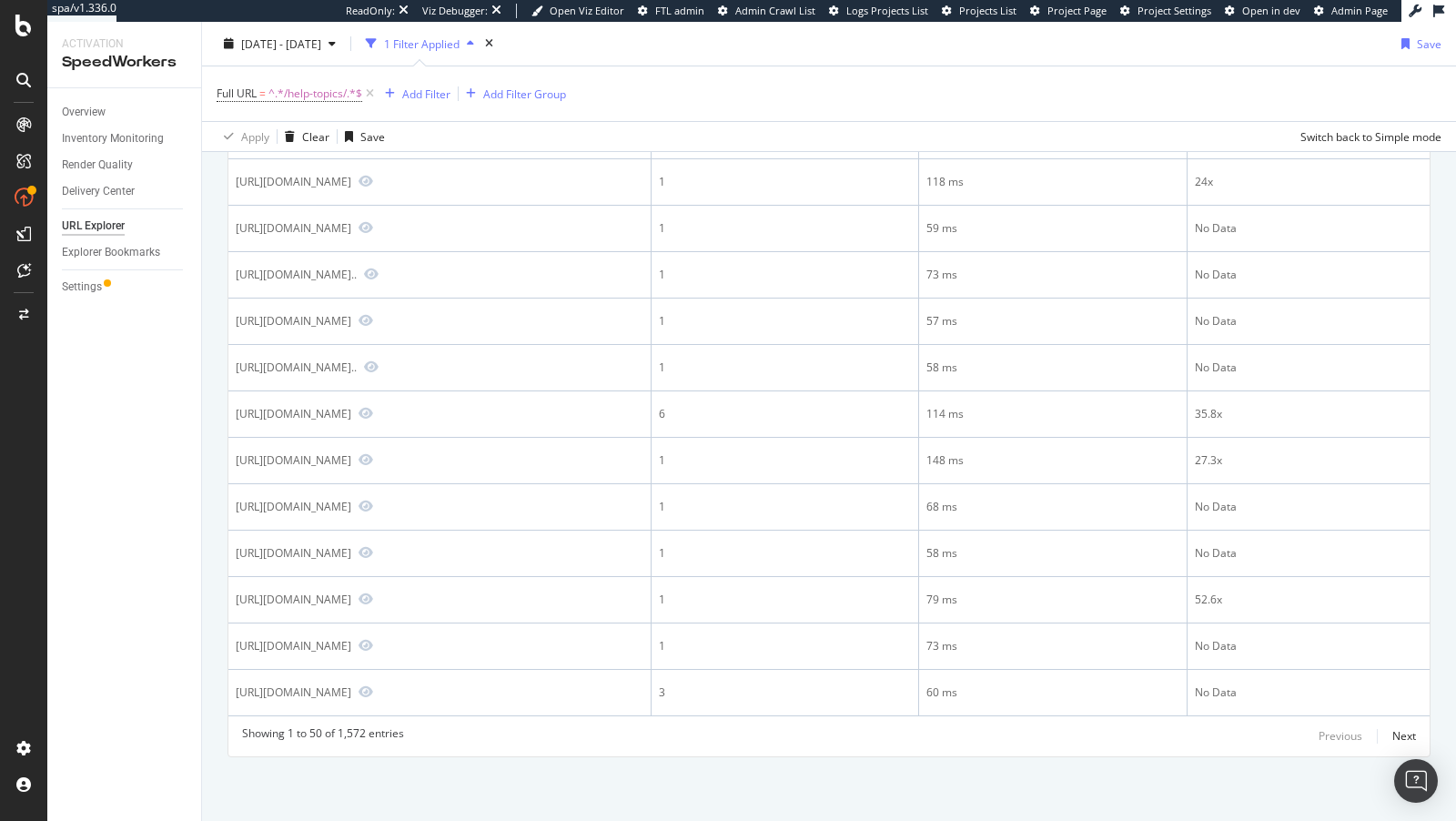
copy div ".."
click at [439, 99] on div "Add Filter" at bounding box center [426, 93] width 48 height 16
click at [309, 90] on span "^.*/help-topics/.*$" at bounding box center [315, 94] width 93 height 26
click at [263, 138] on span "Contains" at bounding box center [255, 135] width 44 height 16
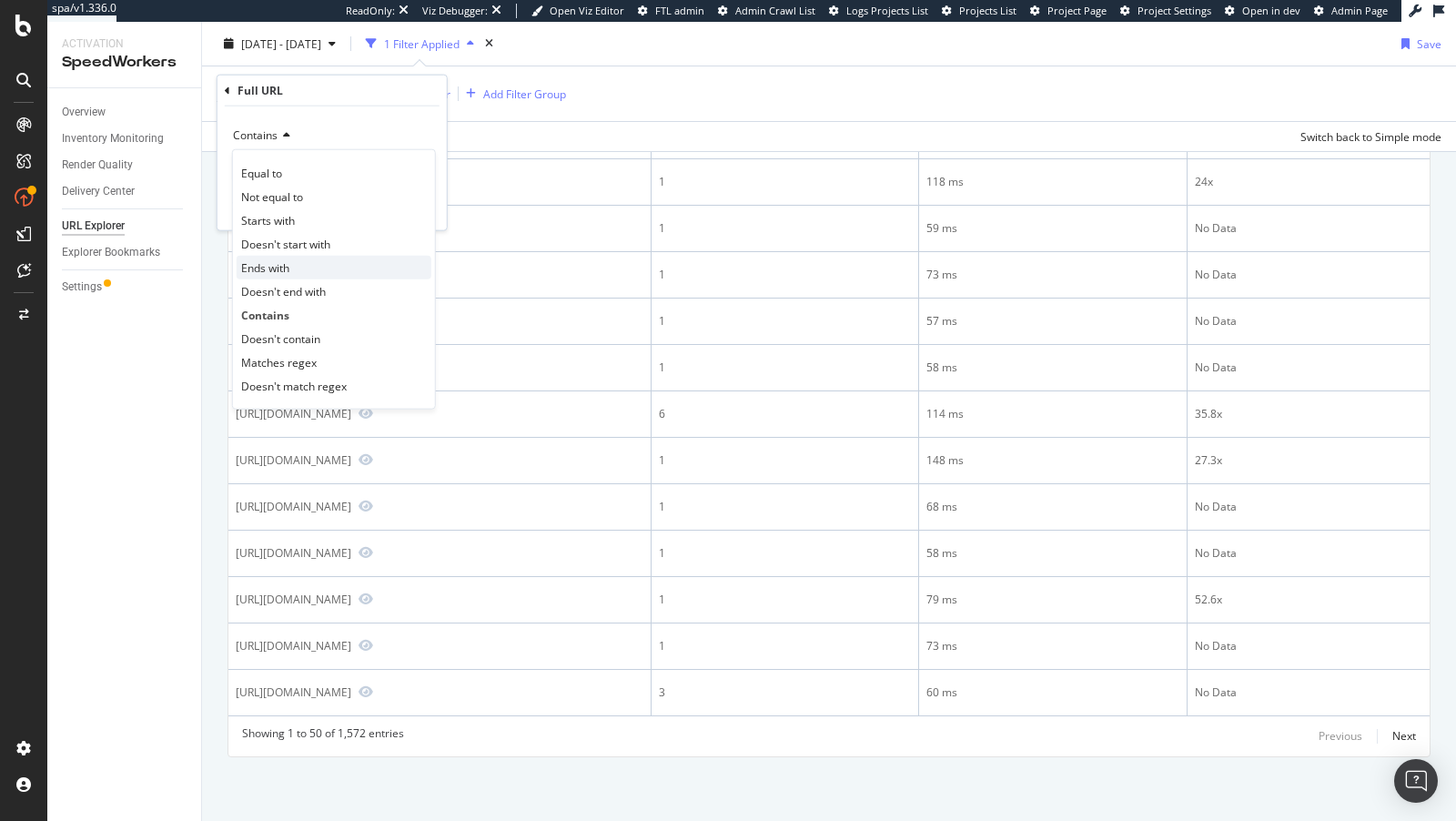
click at [301, 259] on div "Ends with" at bounding box center [334, 267] width 195 height 24
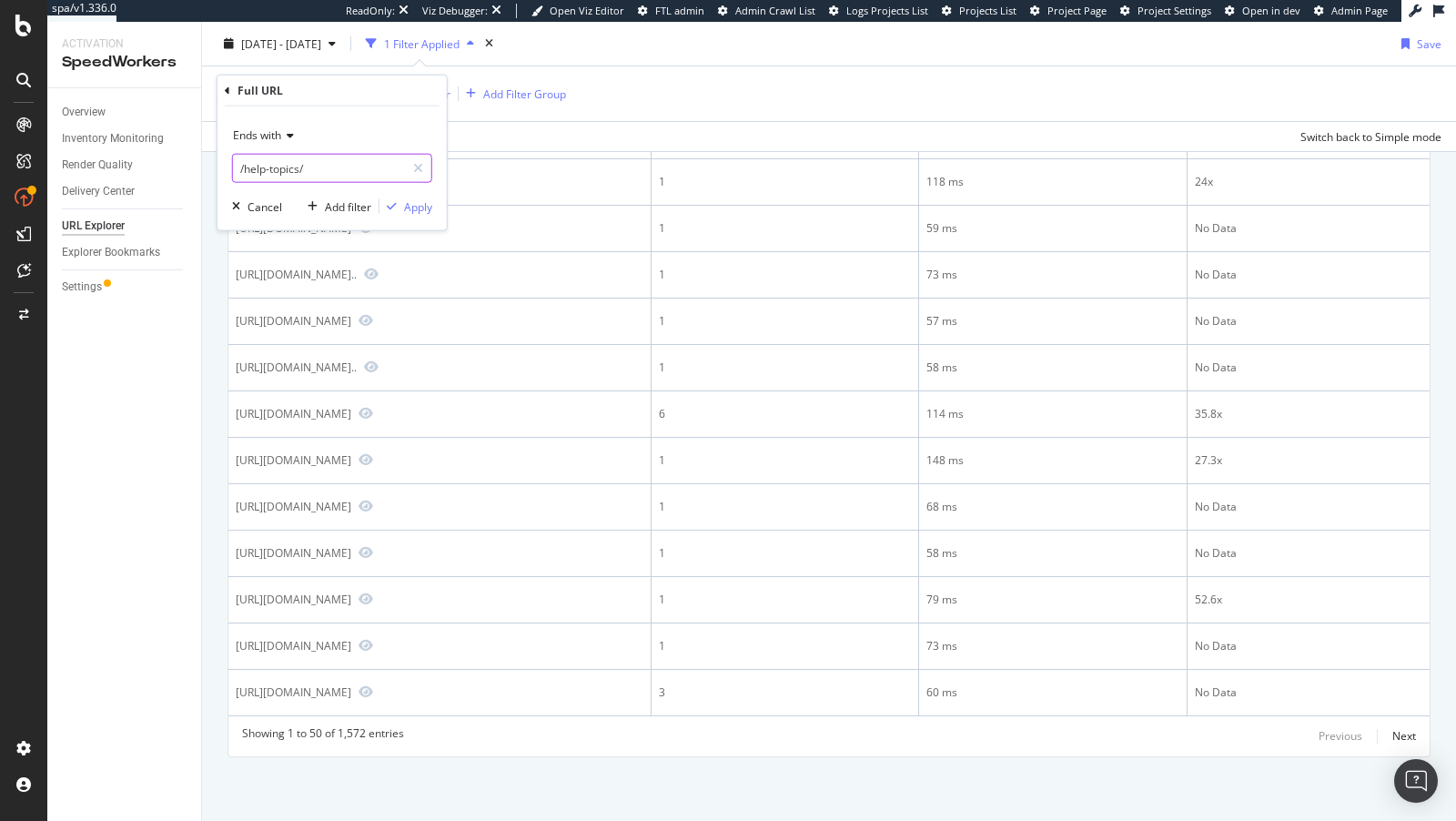
click at [309, 165] on input "/help-topics/" at bounding box center [319, 168] width 172 height 29
type input "."
click at [419, 205] on div "Apply" at bounding box center [418, 205] width 28 height 16
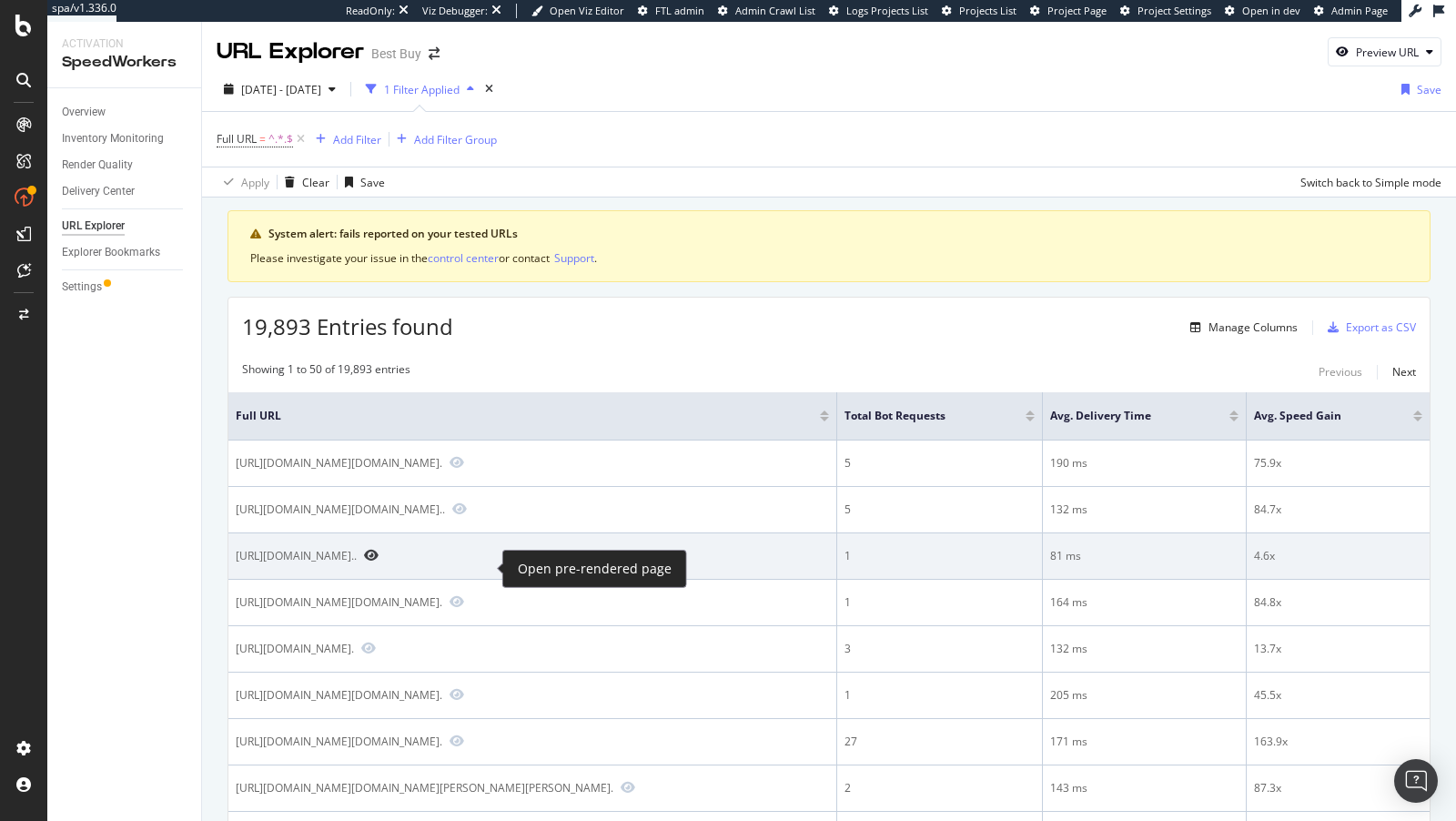
click at [378, 562] on icon "Preview https://www.bestbuy.com/site/logitech-g910-orion-spectrum-rgb-mechanica…" at bounding box center [371, 555] width 15 height 13
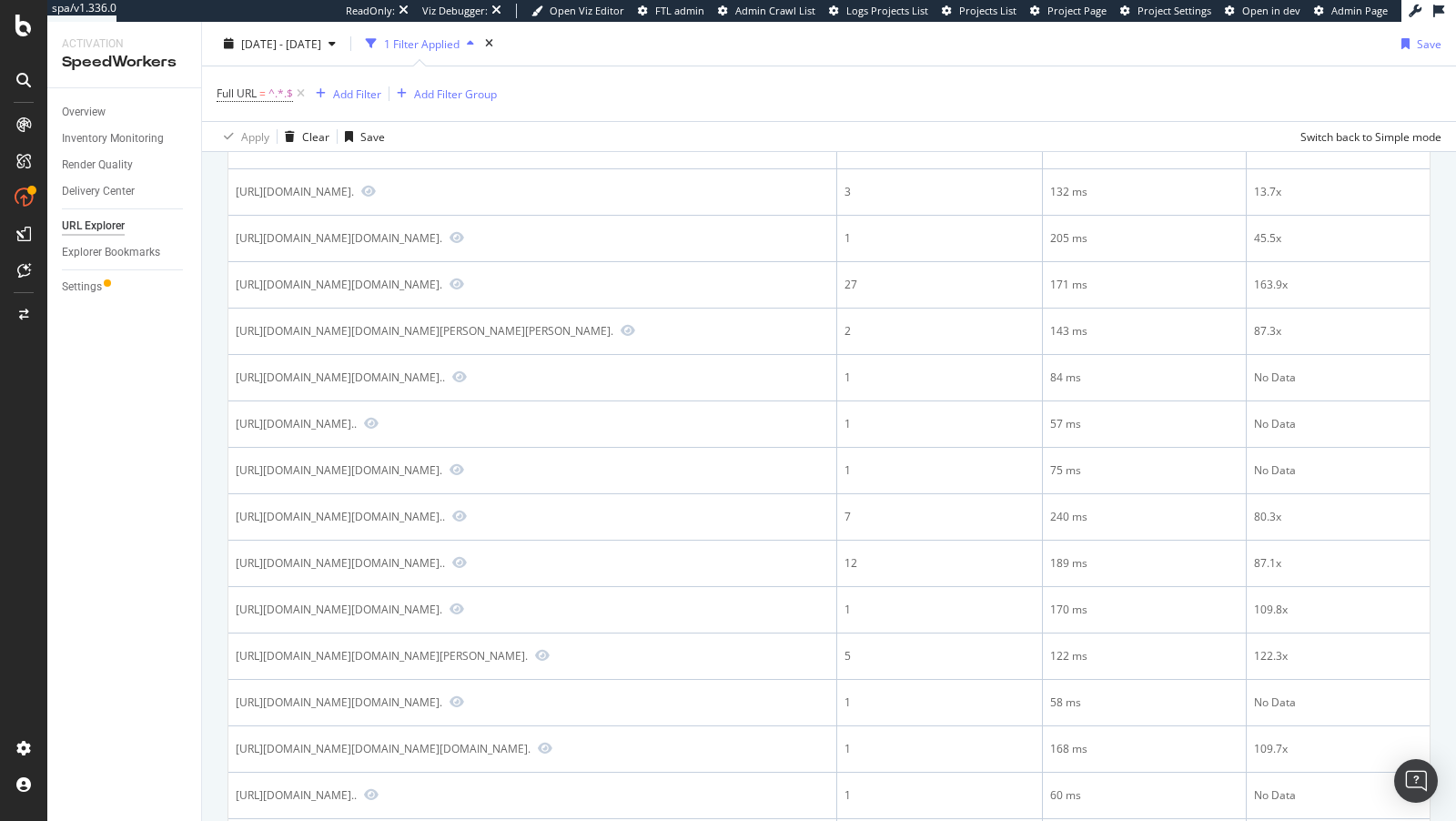
scroll to position [589, 0]
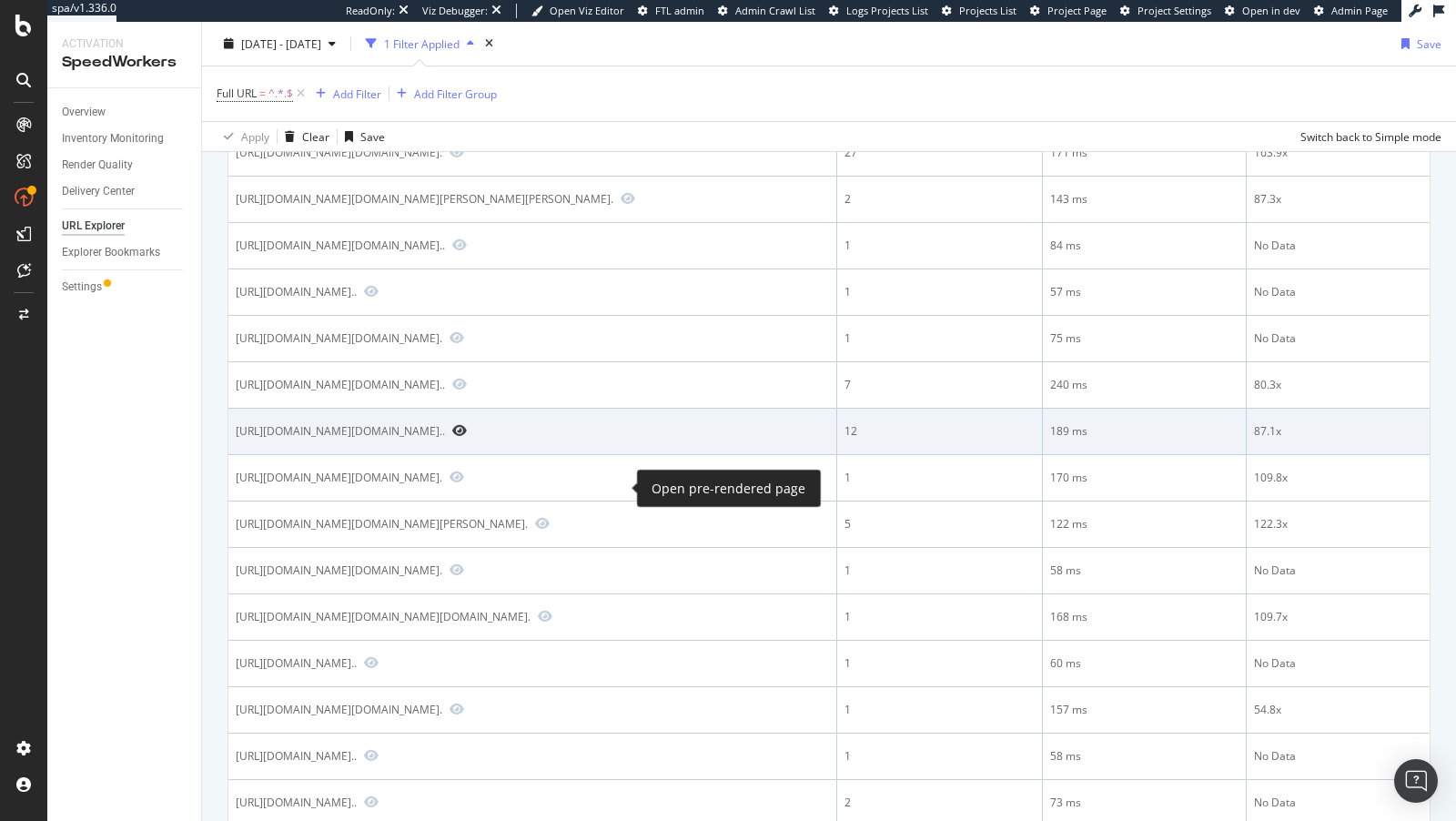
click at [467, 437] on icon "Preview https://www.bestbuy.com/site/searchpage.jsp?id=pcat17071&st=4+port..." at bounding box center [460, 430] width 15 height 13
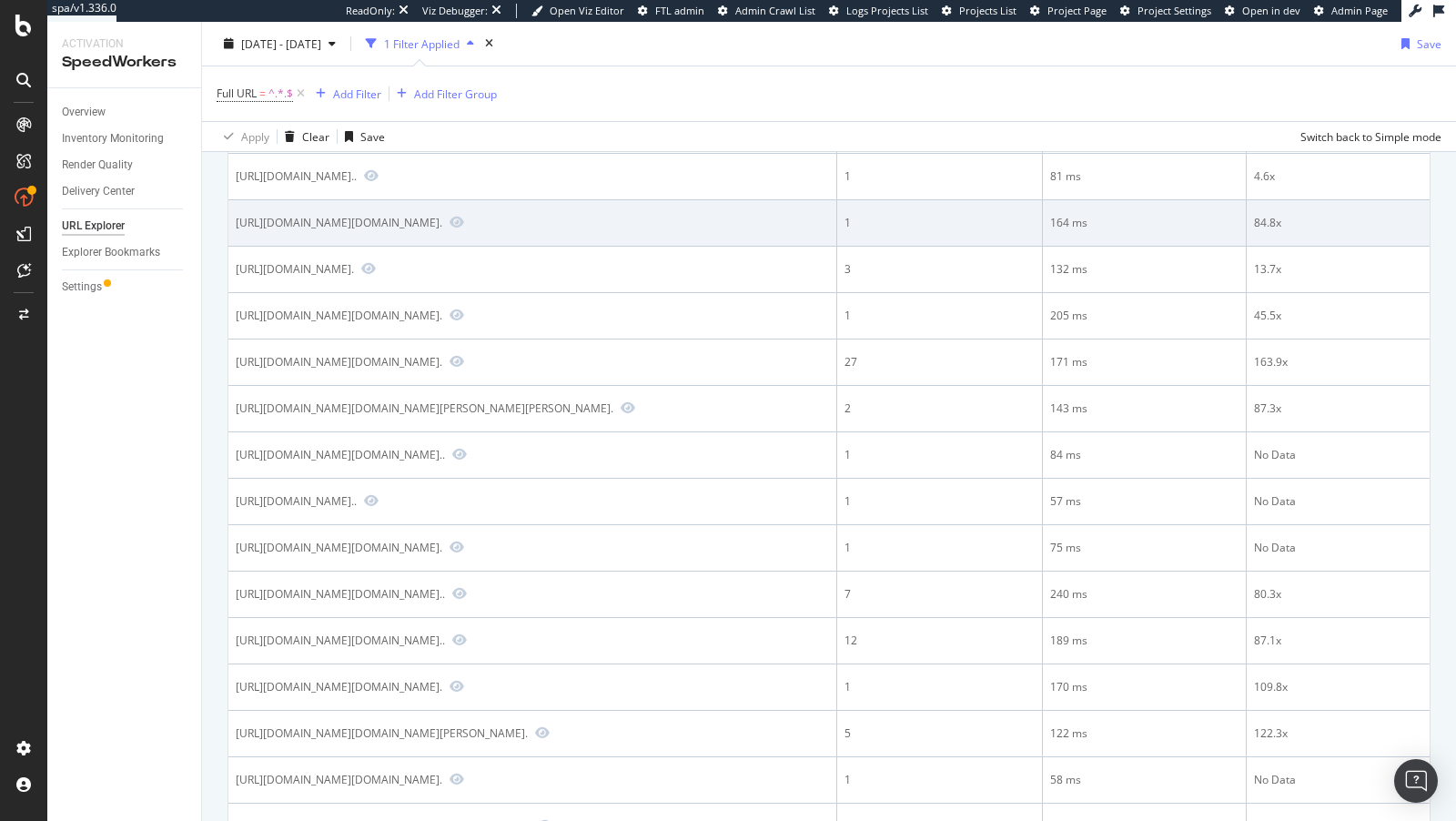
scroll to position [554, 0]
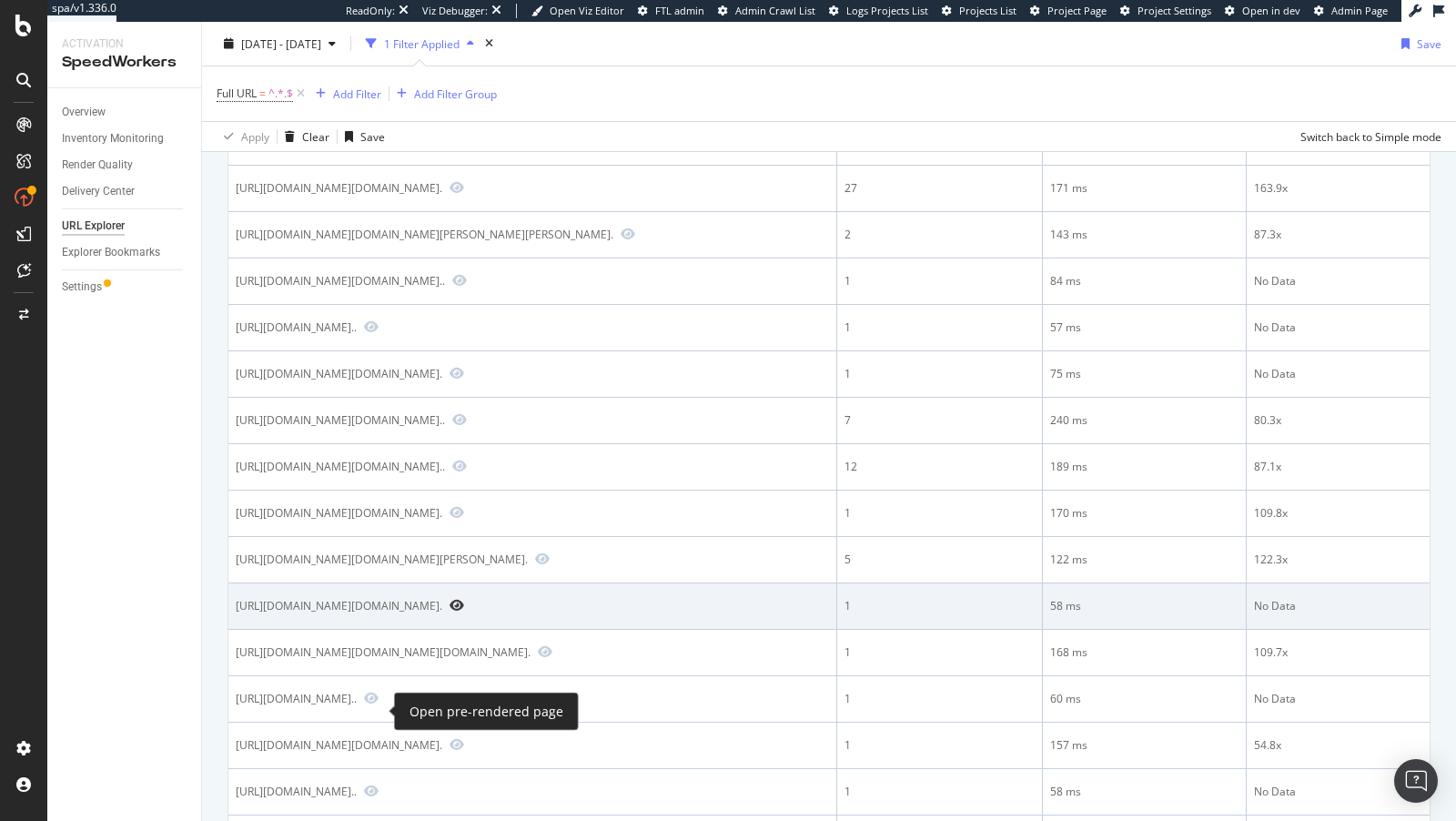
click at [450, 612] on icon "Preview https://www.bestbuy.com/site/searchpage.jsp?id=pcat17071&cp=3&st=usb+to…" at bounding box center [457, 605] width 15 height 13
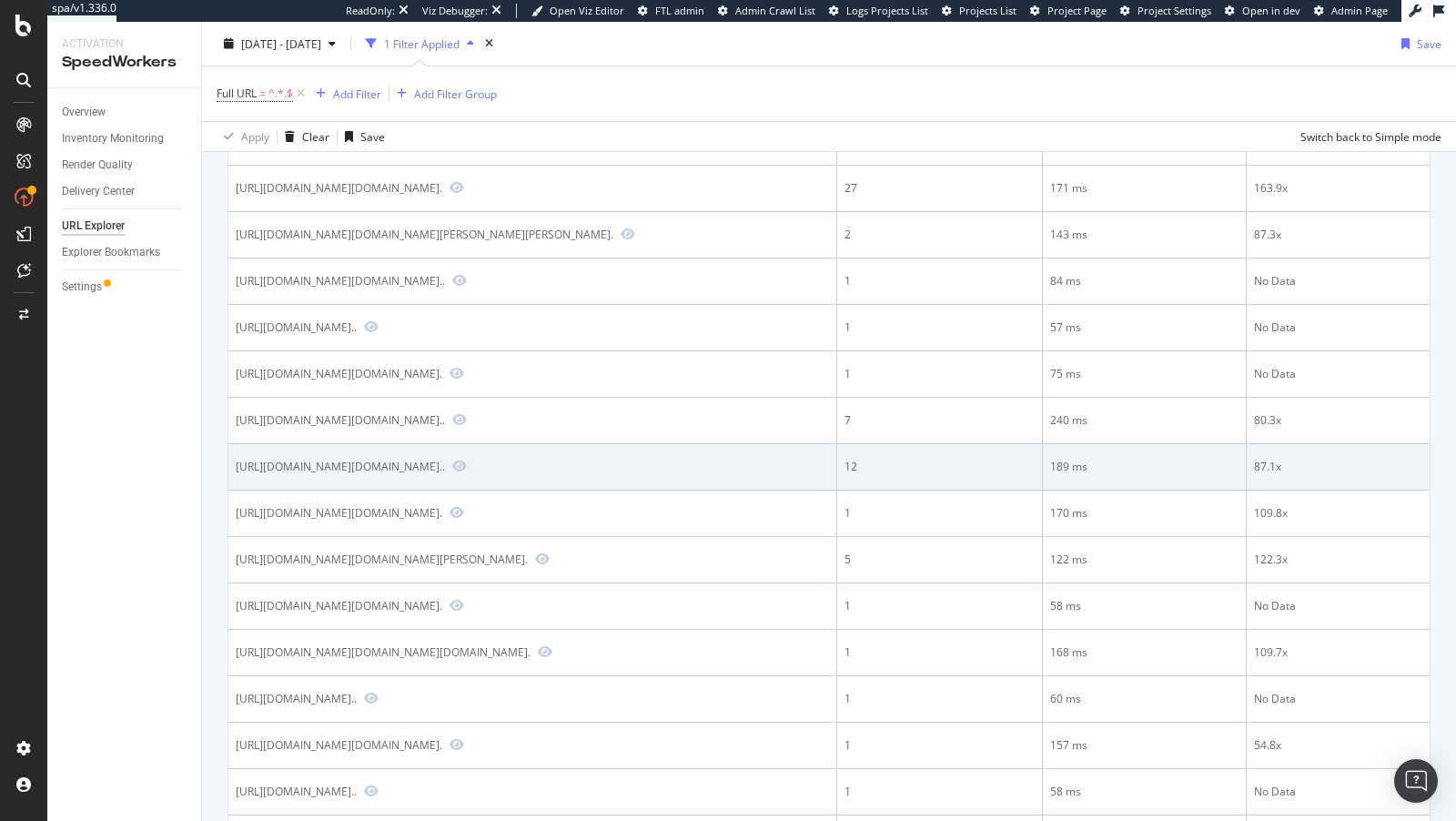
drag, startPoint x: 472, startPoint y: 522, endPoint x: 481, endPoint y: 525, distance: 9.5
click at [445, 475] on div "https://www.bestbuy.com/site/searchpage.jsp?id=pcat17071&st=4+port..." at bounding box center [340, 466] width 209 height 16
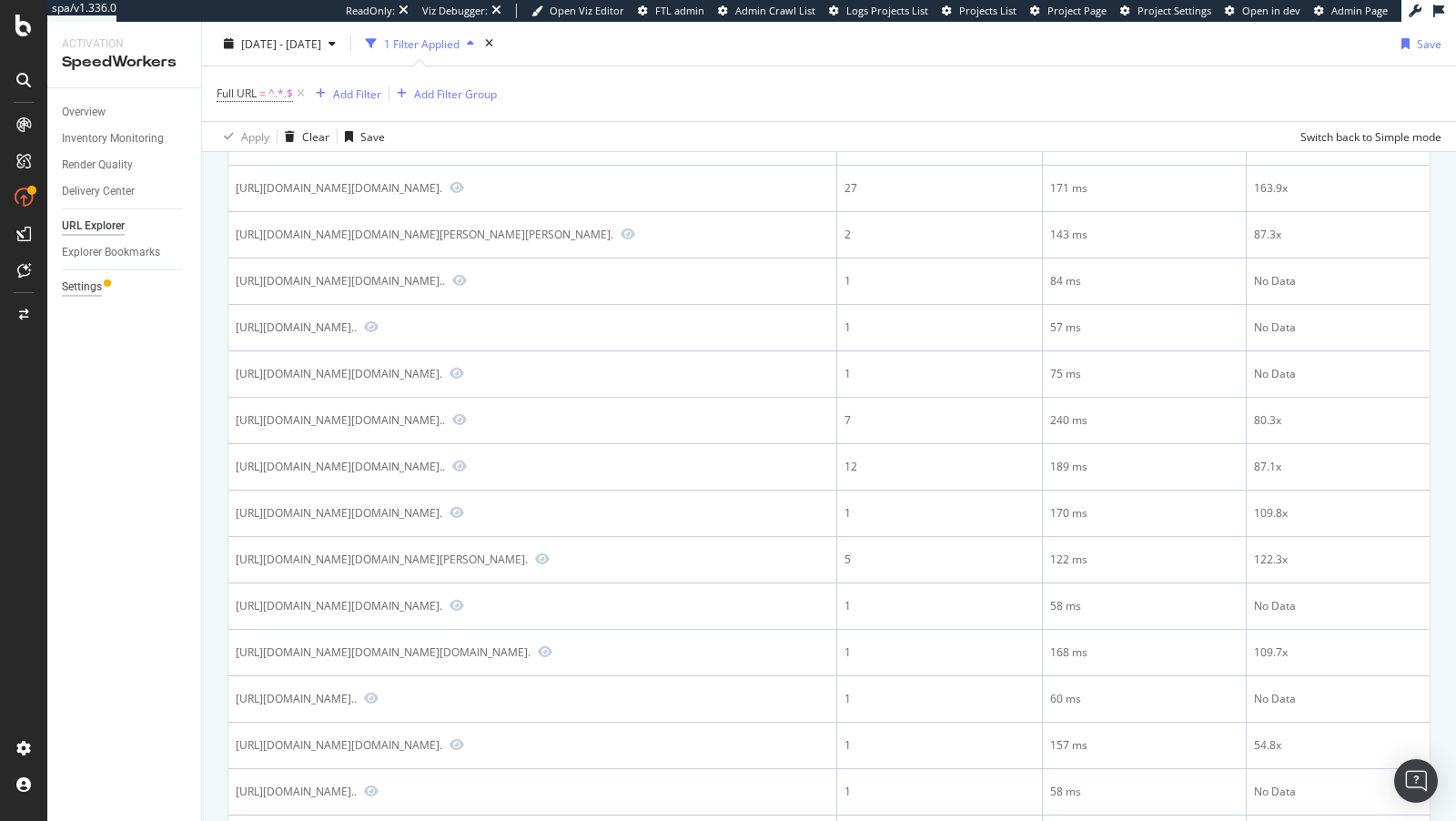
click at [84, 290] on div "Settings" at bounding box center [81, 287] width 40 height 19
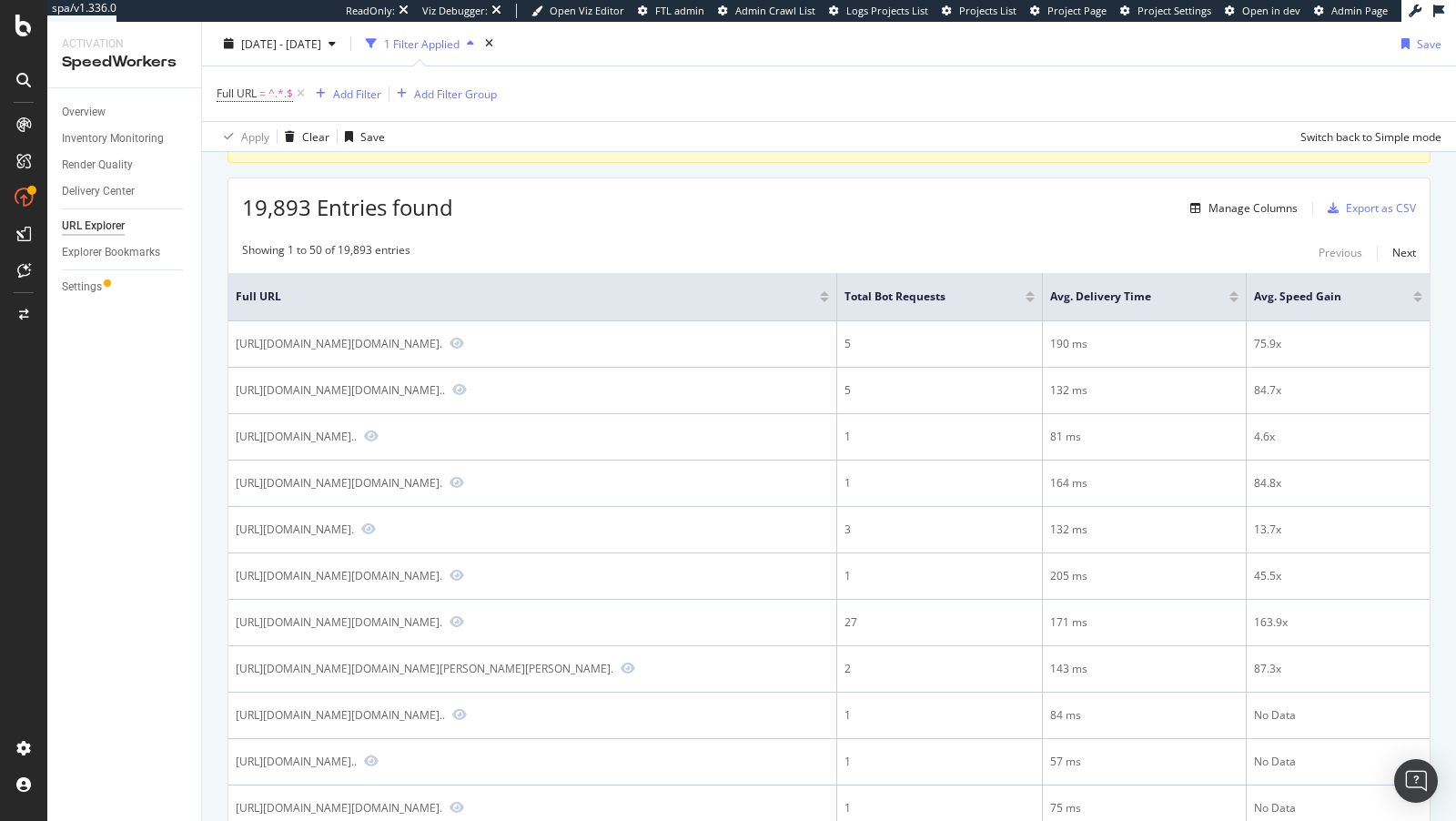
scroll to position [0, 0]
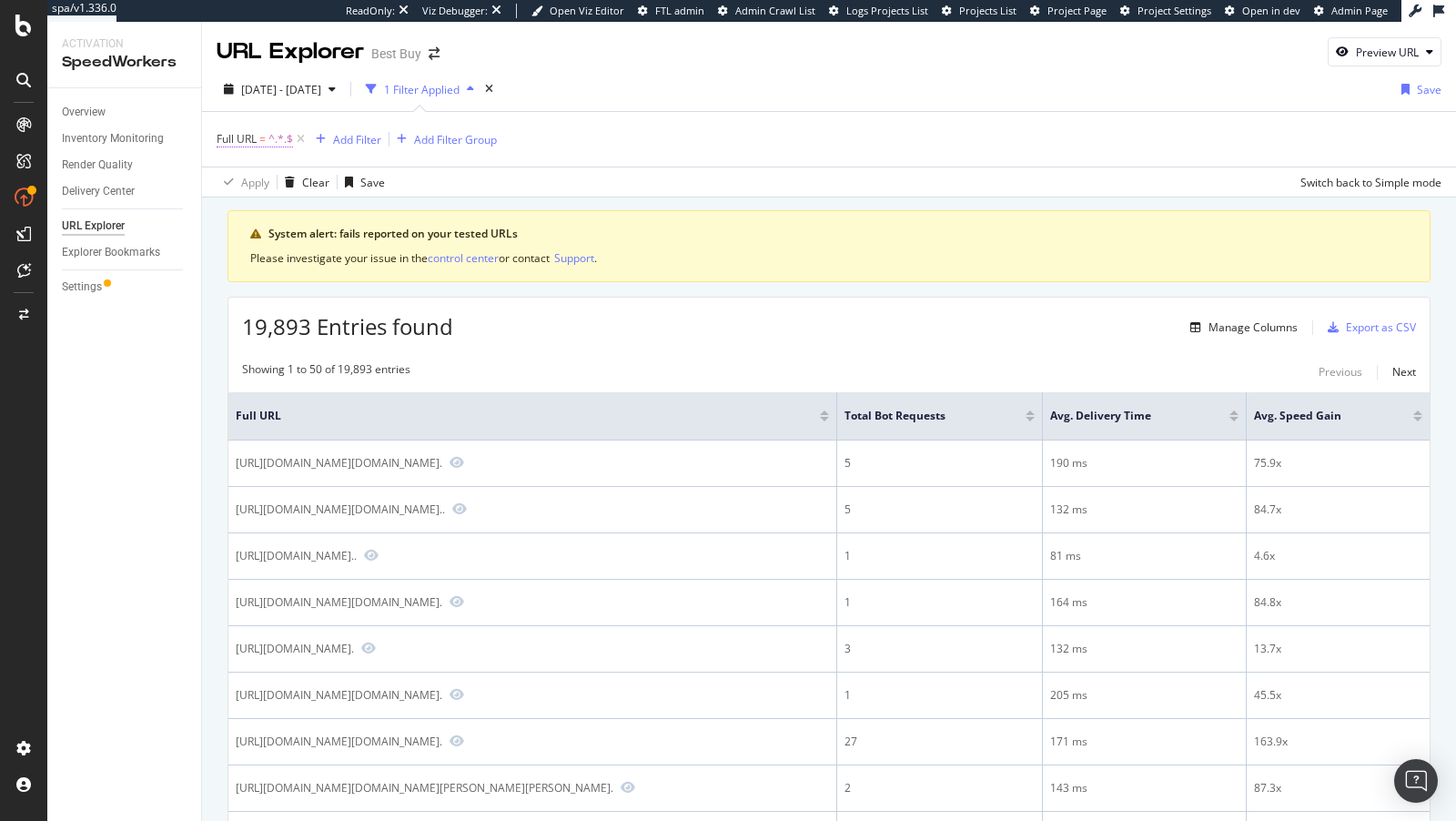
click at [254, 140] on span "Full URL" at bounding box center [236, 139] width 40 height 16
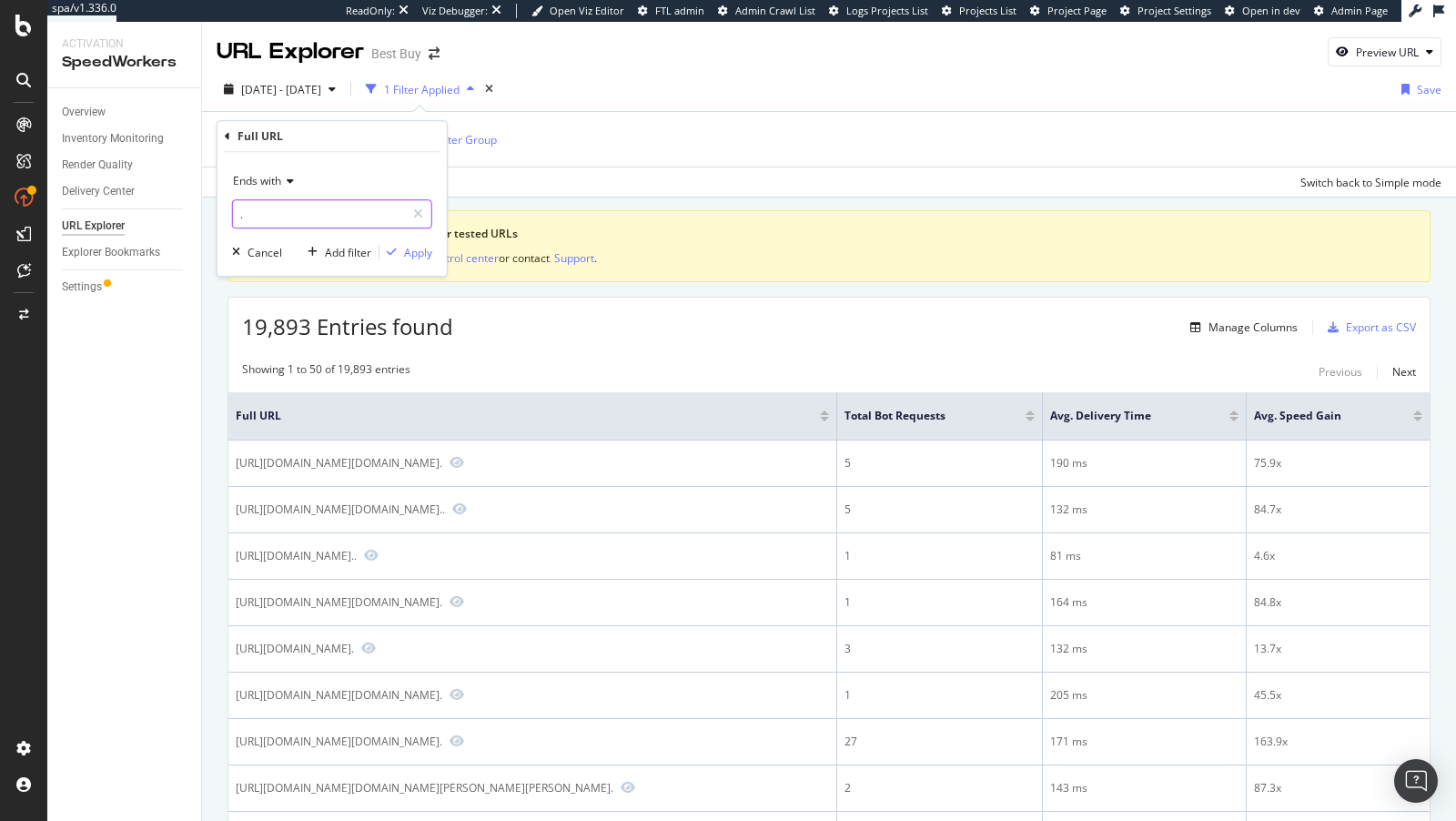
click at [281, 218] on input "." at bounding box center [319, 213] width 172 height 29
click at [271, 180] on span "Ends with" at bounding box center [257, 180] width 48 height 16
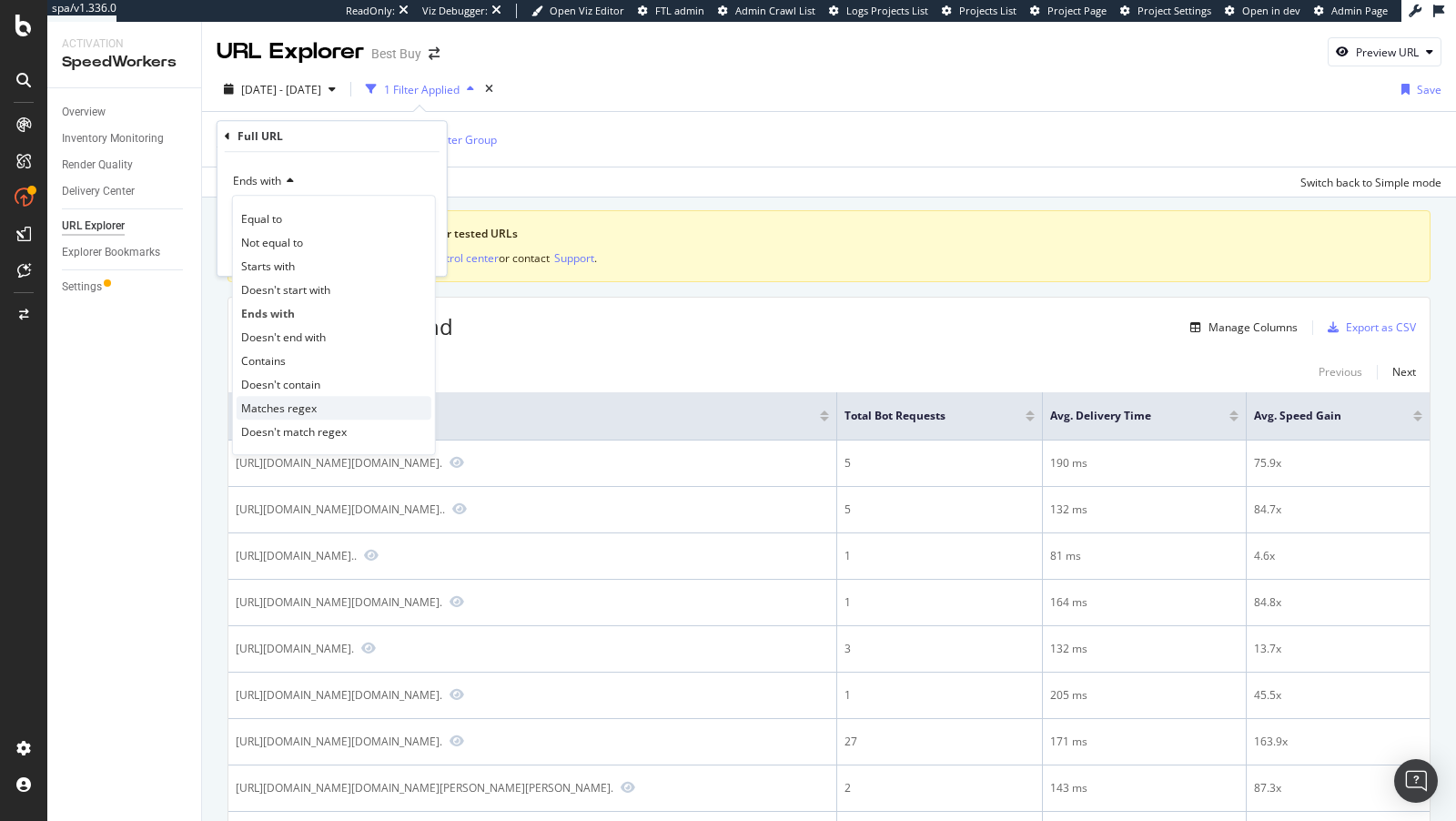
click at [314, 405] on div "Matches regex" at bounding box center [334, 408] width 195 height 24
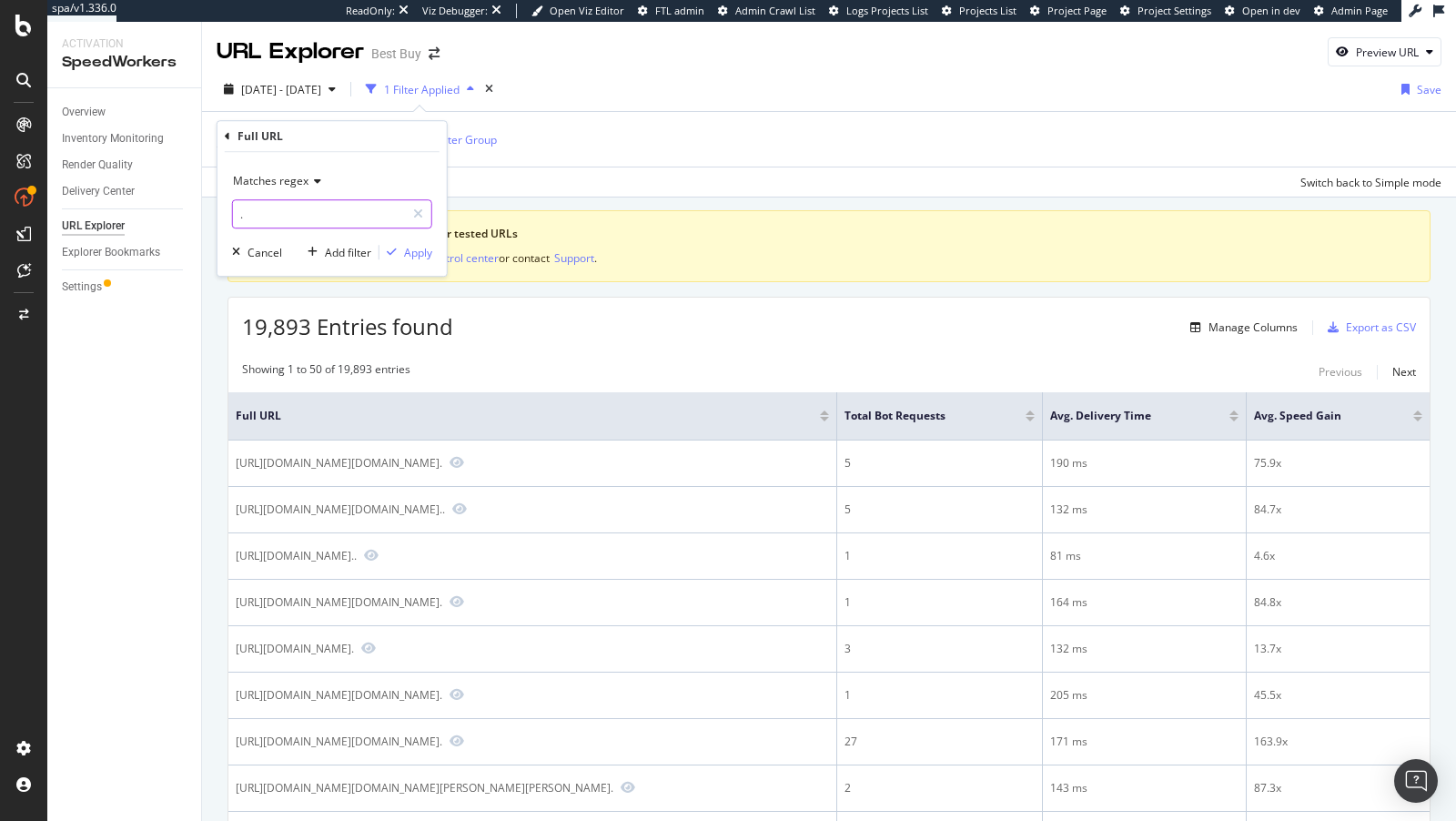
click at [326, 217] on input "." at bounding box center [319, 213] width 172 height 29
type input ".jsp?id=(.*)&st="
click at [412, 254] on div "Apply" at bounding box center [418, 253] width 28 height 16
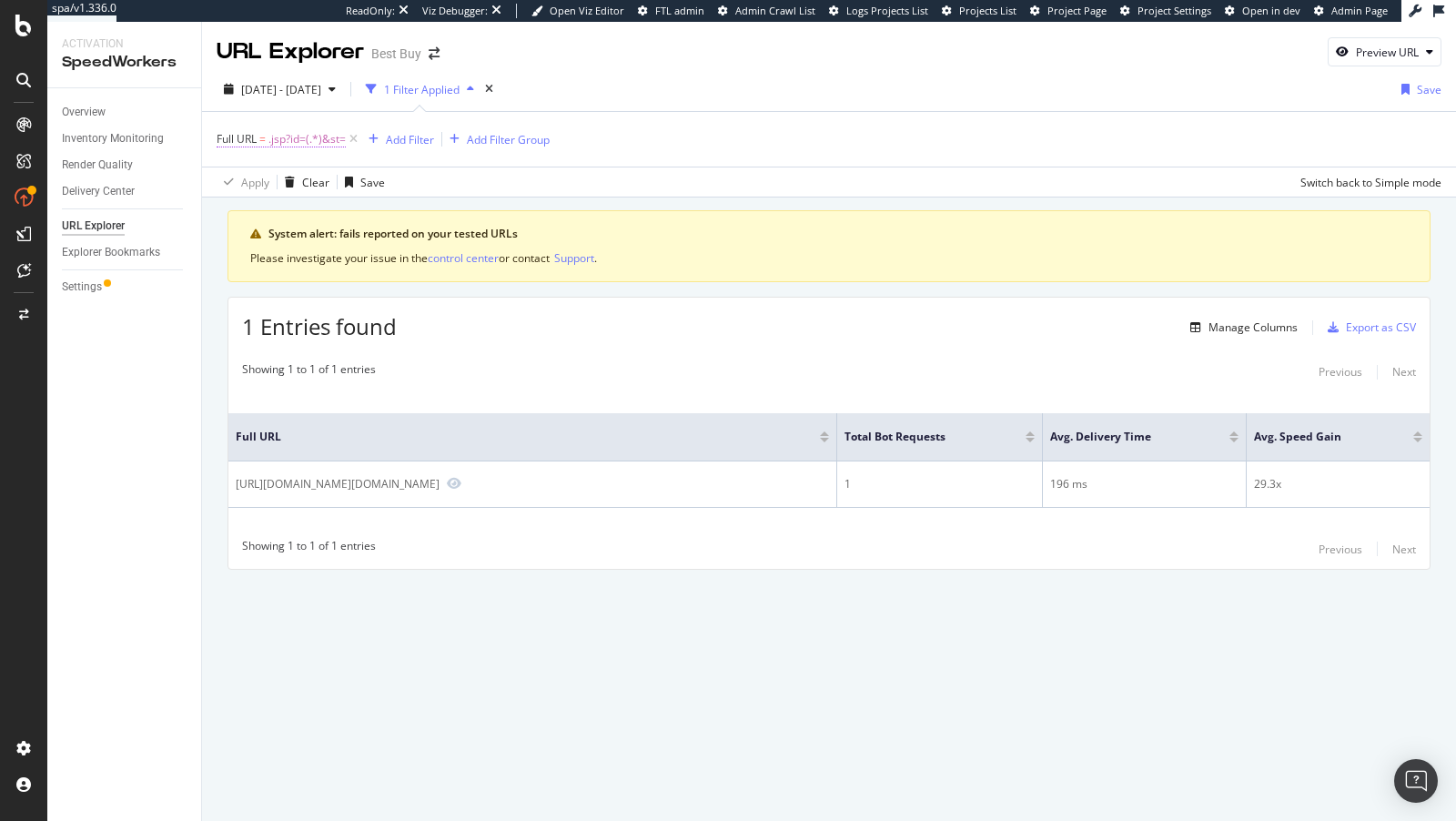
click at [294, 141] on span ".jsp?id=(.*)&st=" at bounding box center [307, 140] width 78 height 26
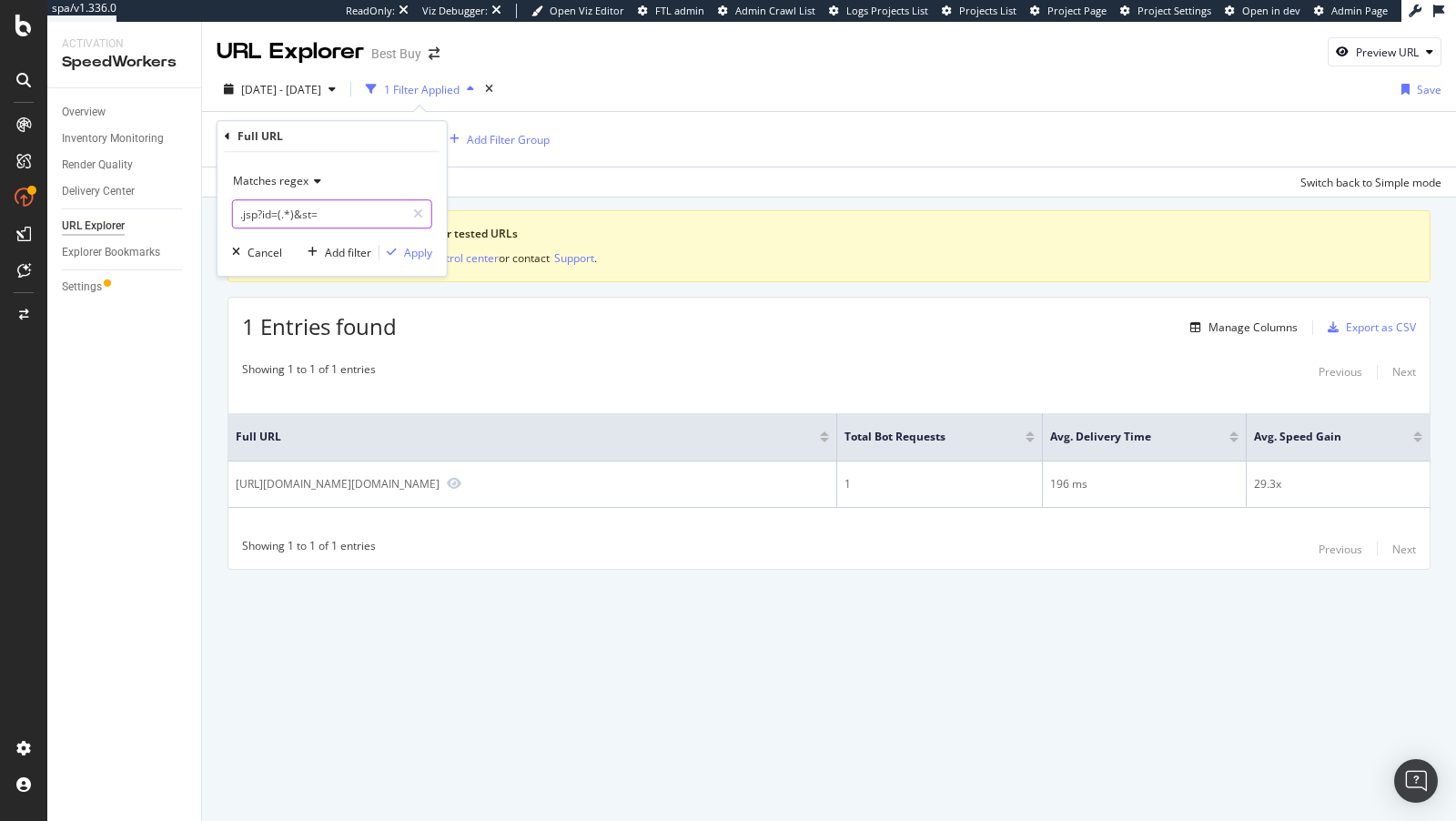
click at [237, 218] on input ".jsp?id=(.*)&st=" at bounding box center [319, 213] width 172 height 29
click at [237, 217] on input ".jsp?id=(.*)&st=" at bounding box center [319, 213] width 172 height 29
click at [255, 218] on input ".jsp?id=(.*)&st=" at bounding box center [319, 213] width 172 height 29
type input ".jsp\?id=(.*)&st="
click at [416, 254] on div "Apply" at bounding box center [418, 253] width 28 height 16
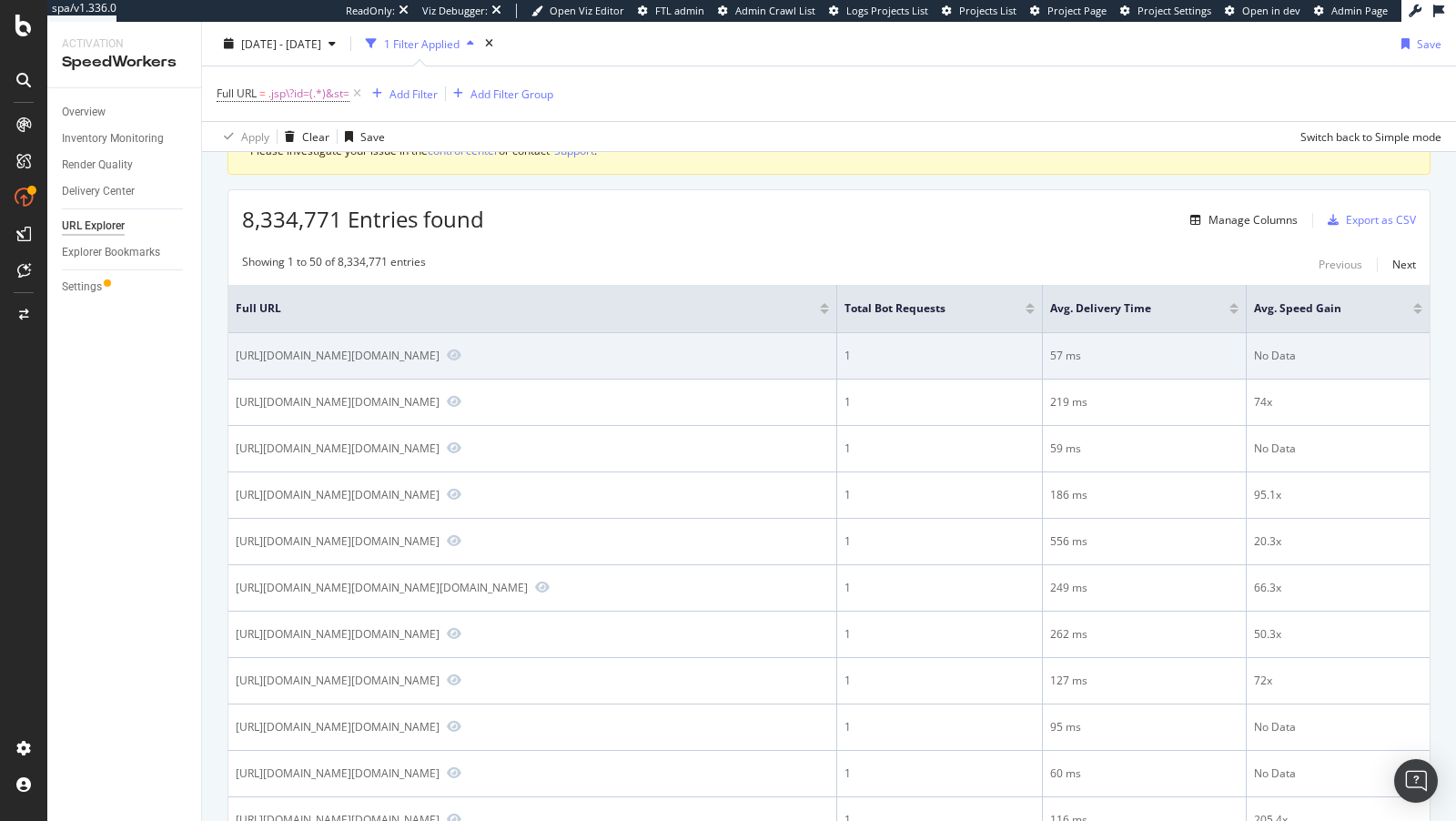
scroll to position [105, 0]
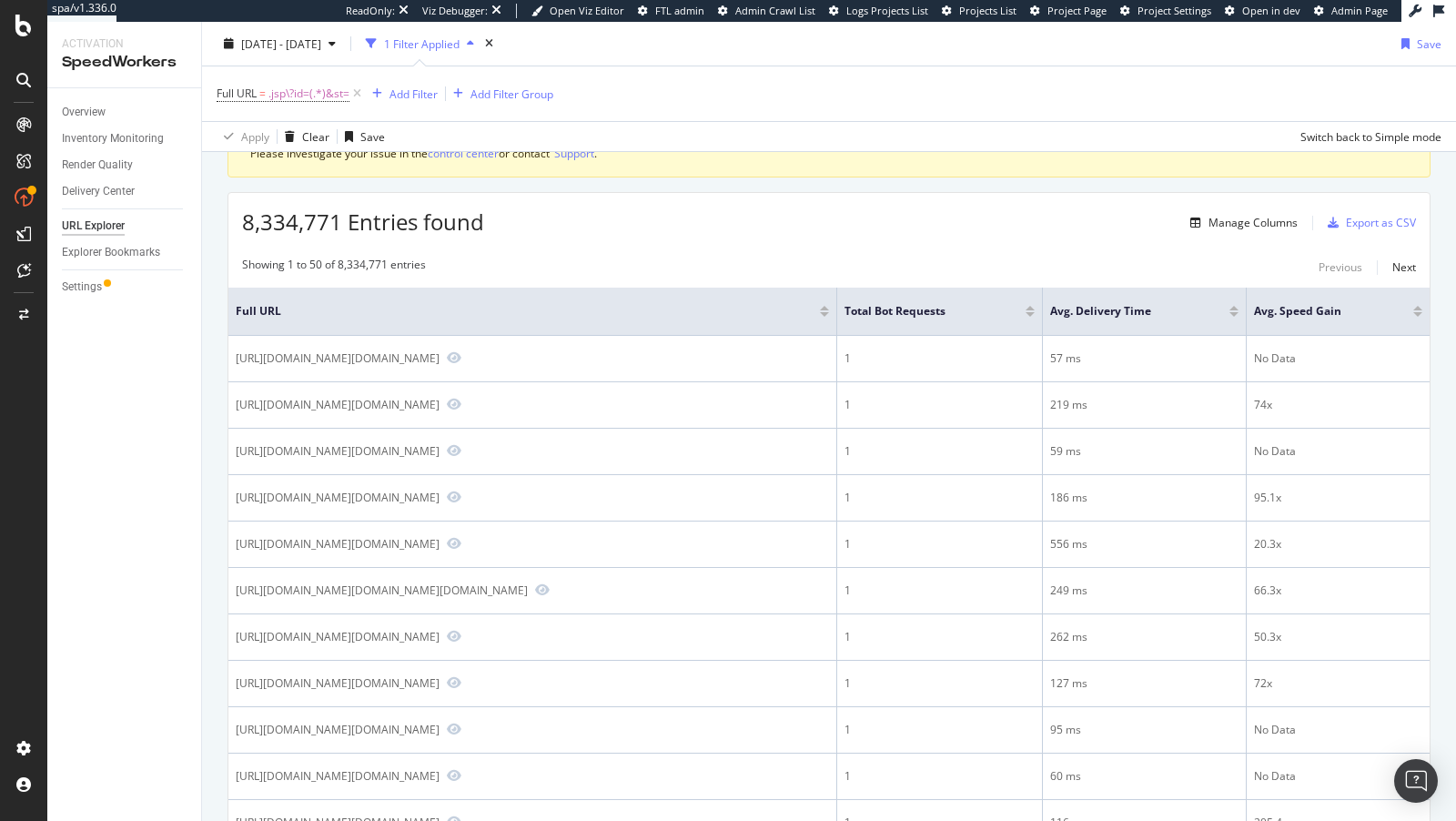
click at [1032, 312] on div at bounding box center [1030, 314] width 9 height 5
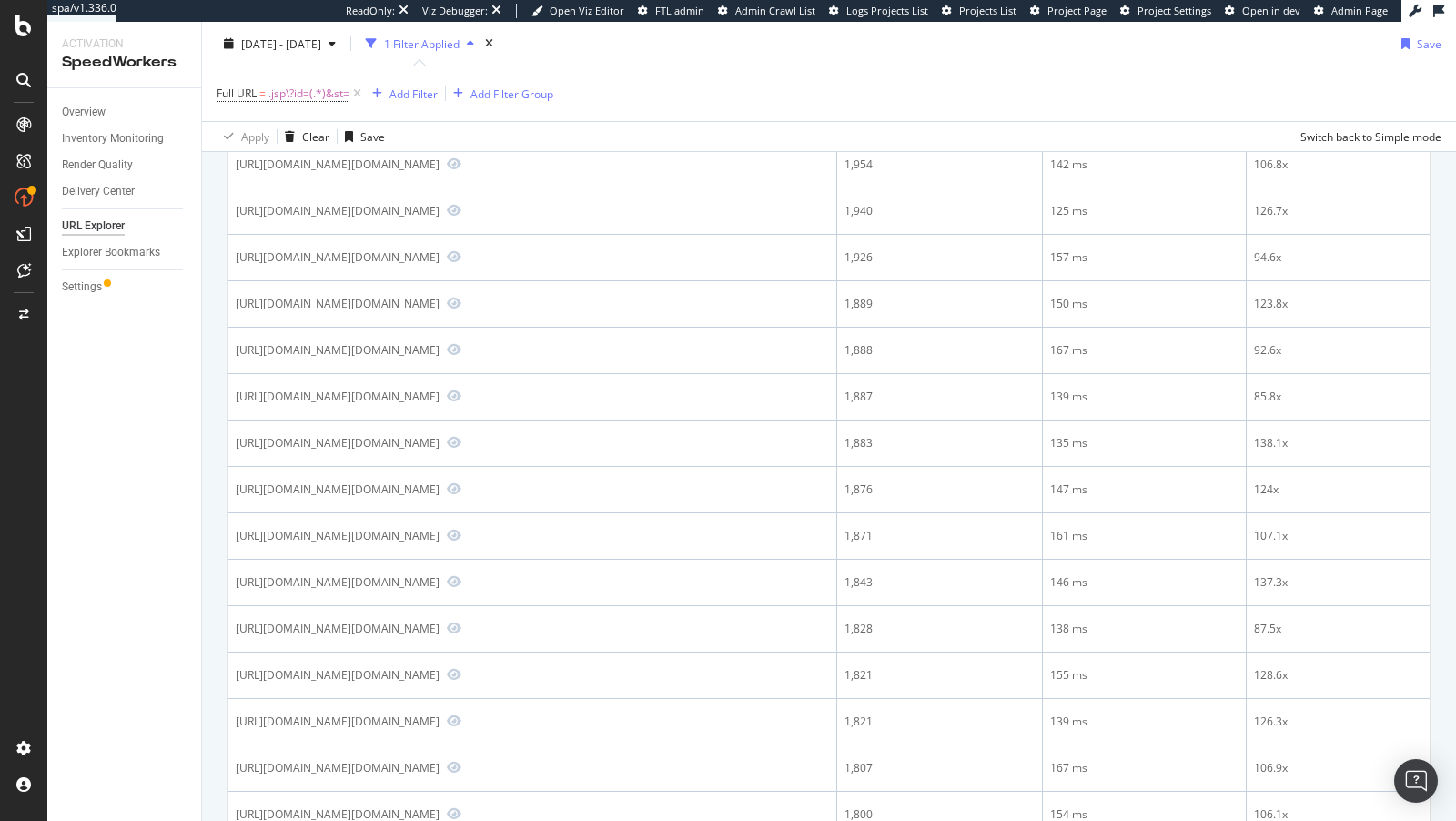
scroll to position [1781, 0]
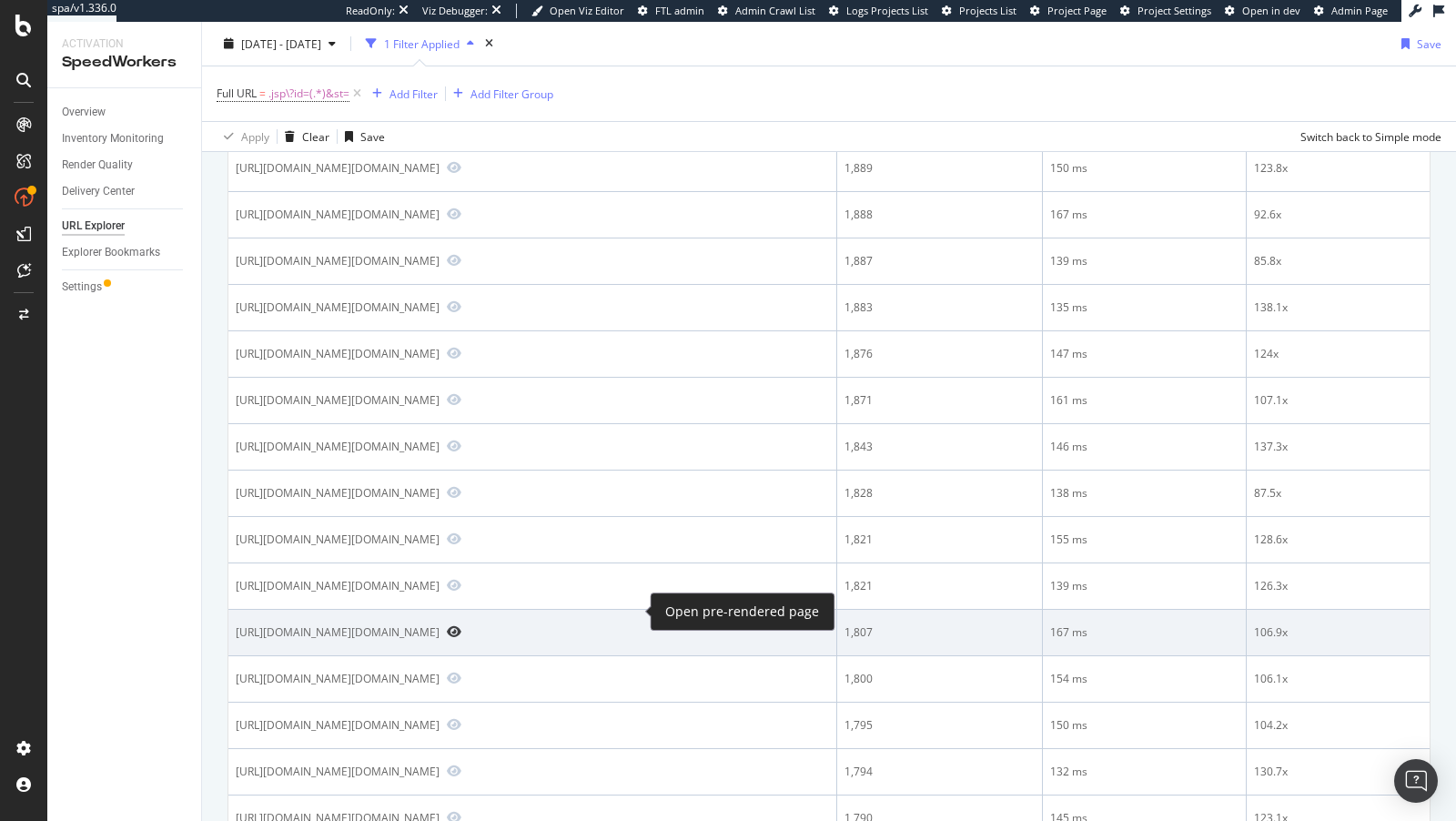
click at [462, 626] on icon "Preview https://www.bestbuy.com/site/searchpage.jsp?id=pcat17071&st=usb+c+hub" at bounding box center [454, 632] width 15 height 13
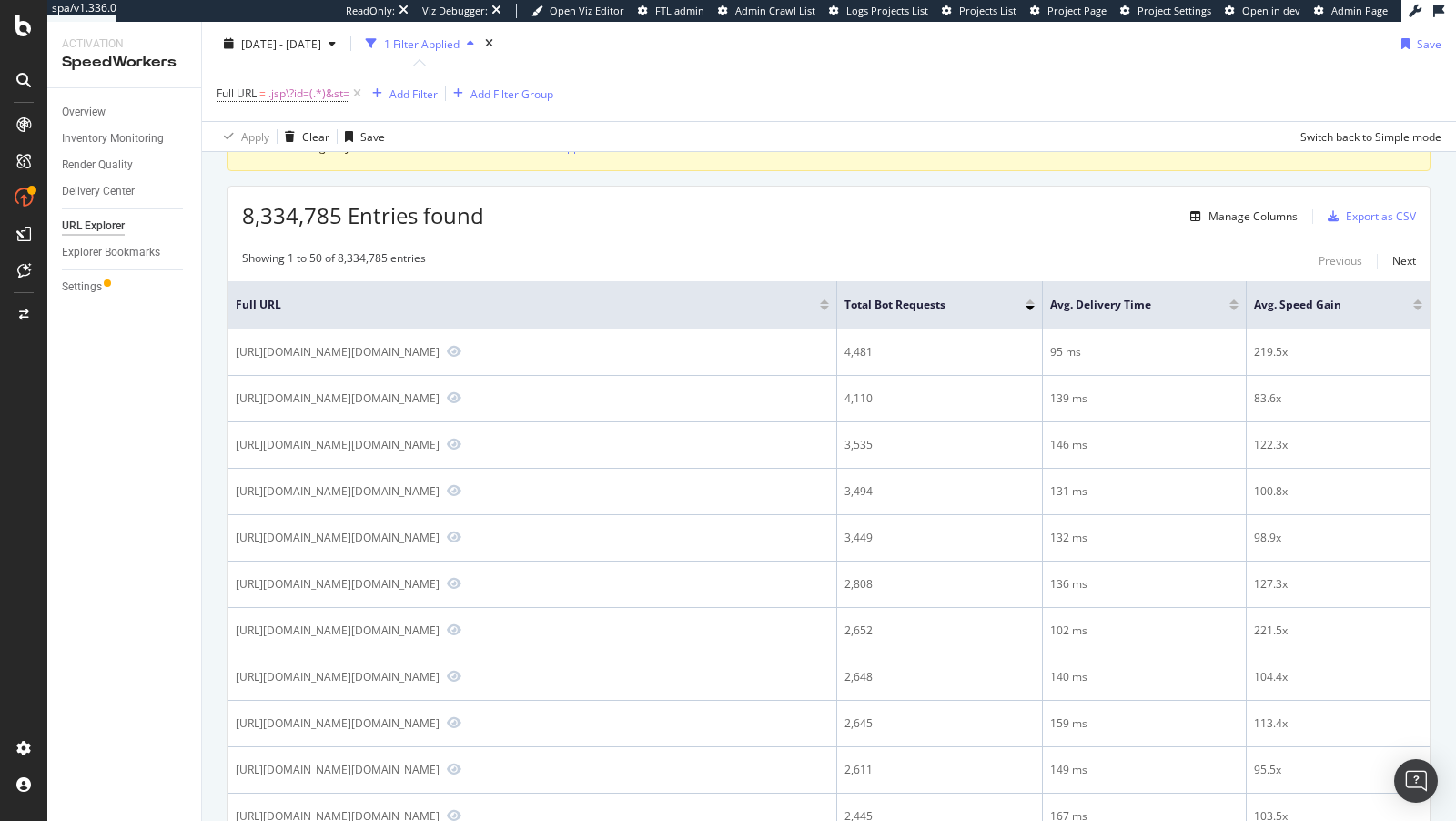
scroll to position [0, 0]
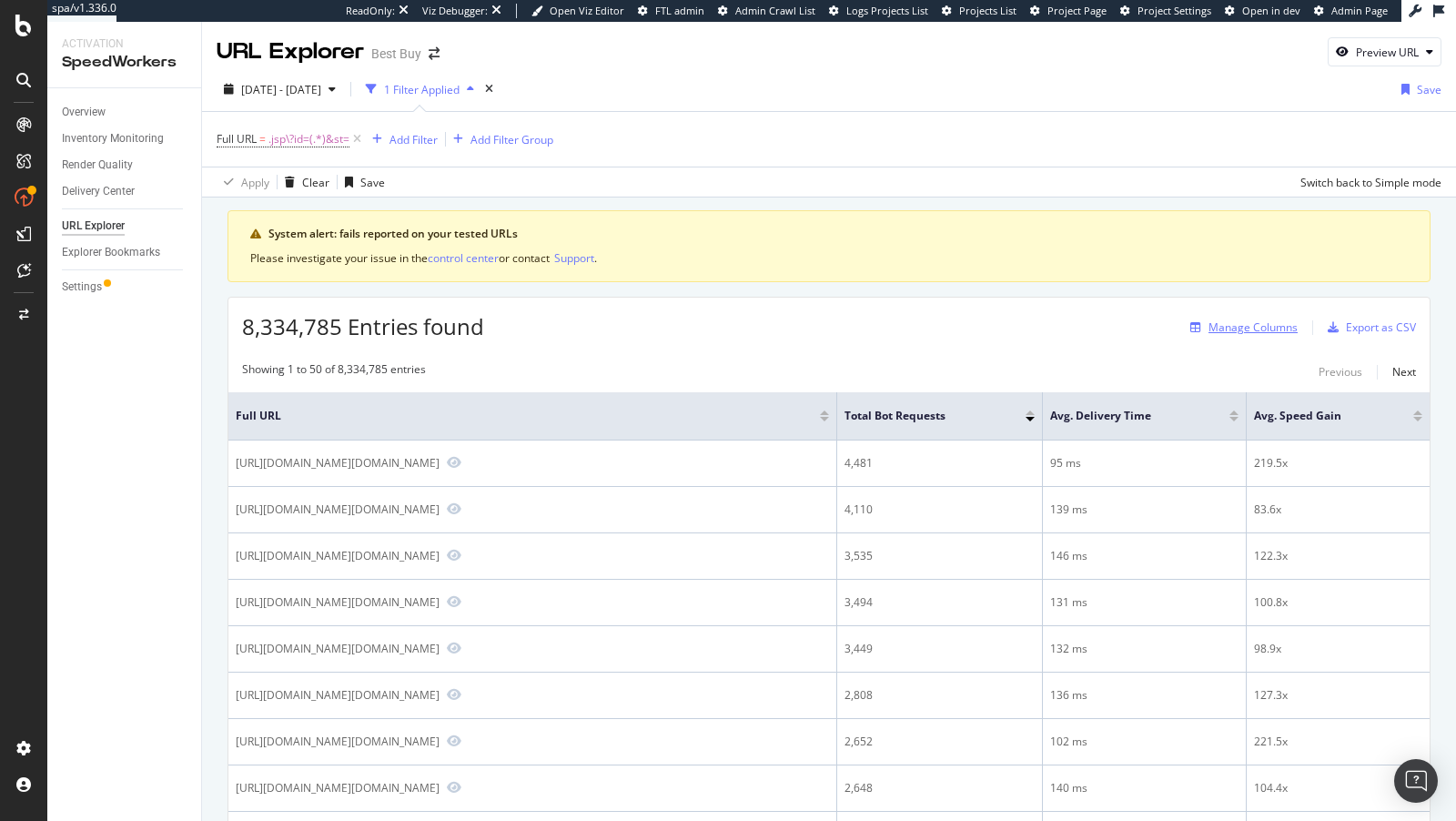
click at [1233, 319] on div "Manage Columns" at bounding box center [1252, 327] width 89 height 16
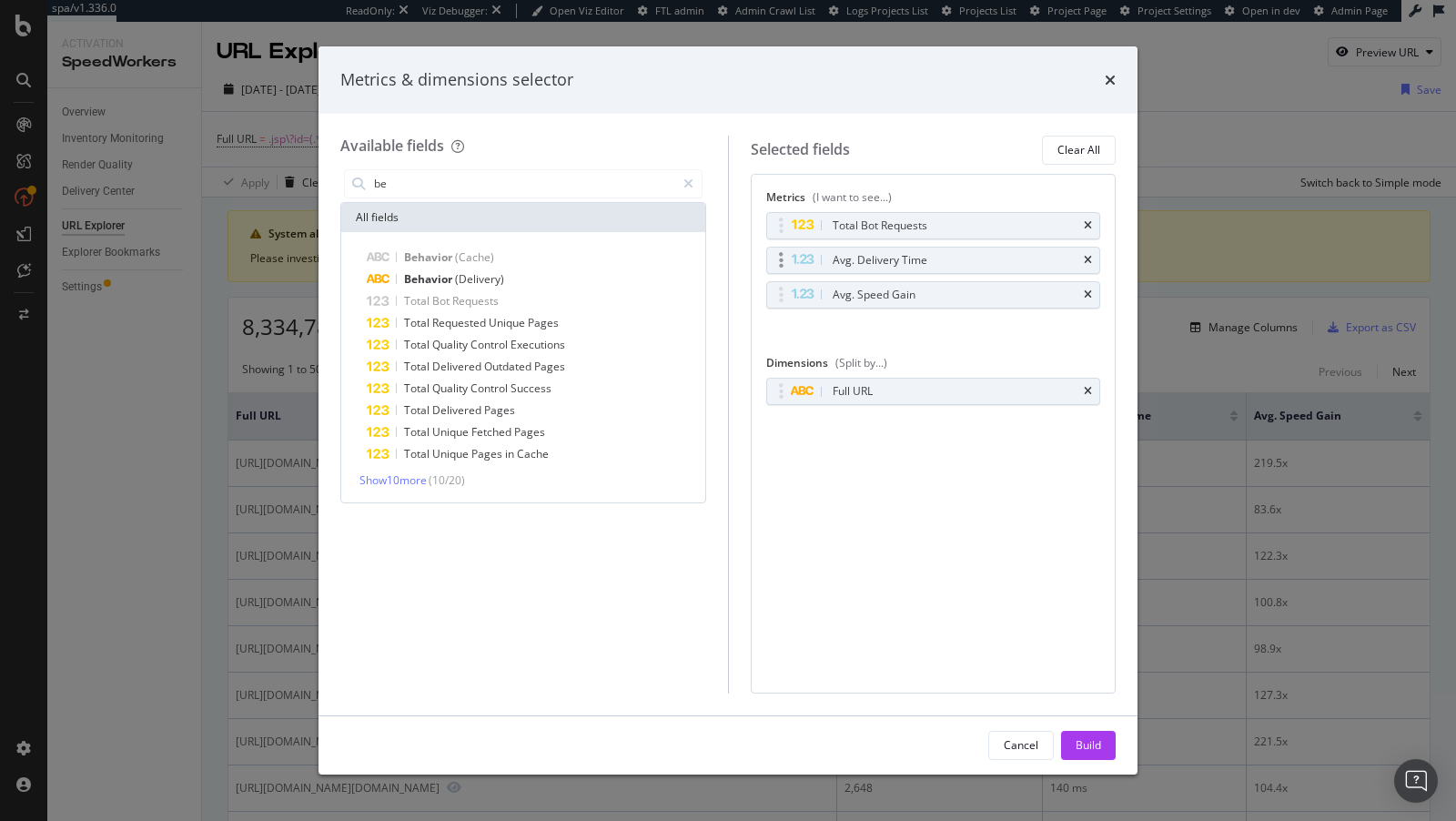
type input "be"
click at [1094, 254] on div "Avg. Delivery Time" at bounding box center [933, 261] width 333 height 26
click at [1090, 255] on icon "times" at bounding box center [1088, 260] width 8 height 11
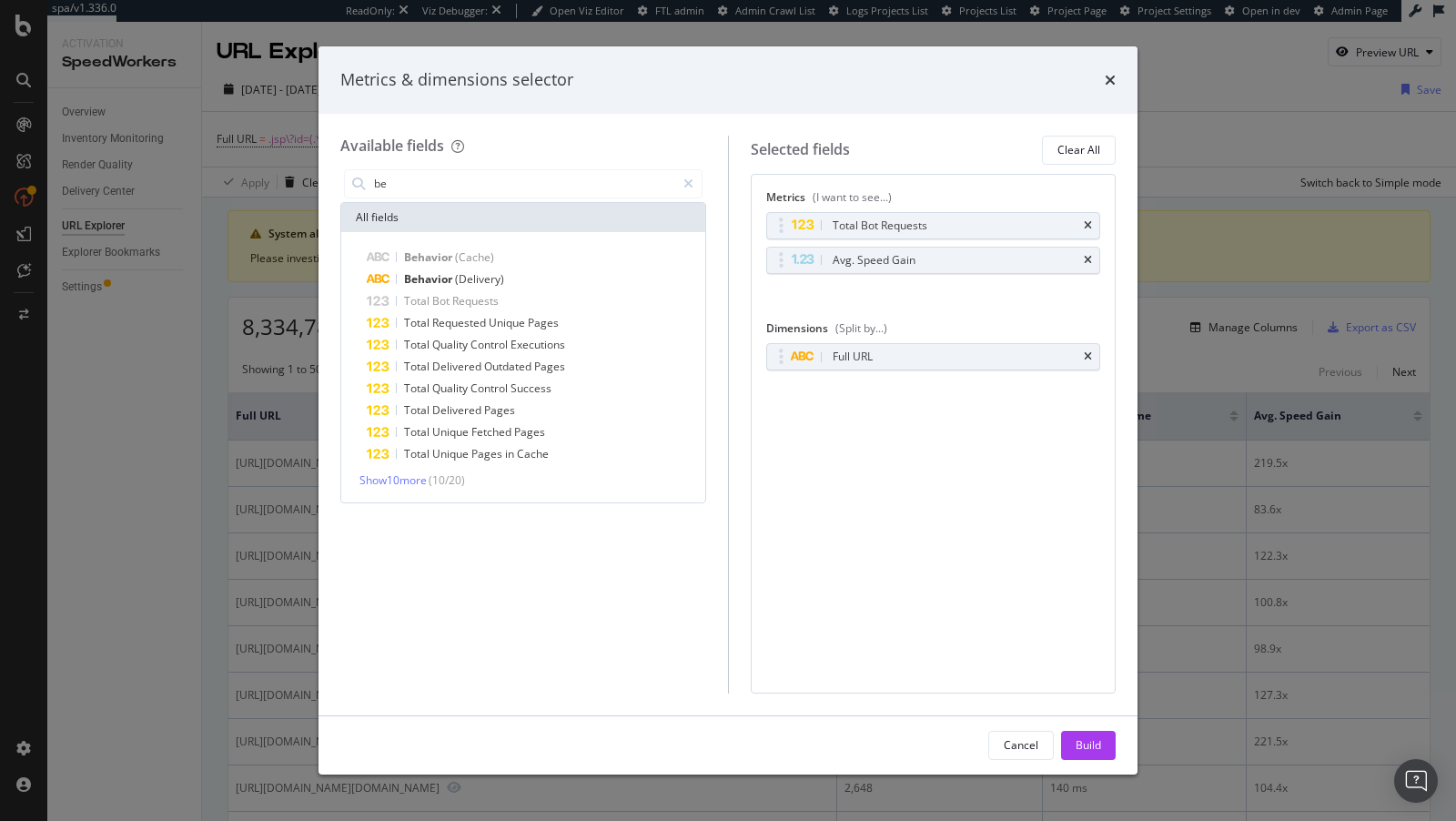
click at [1090, 255] on icon "times" at bounding box center [1088, 260] width 8 height 11
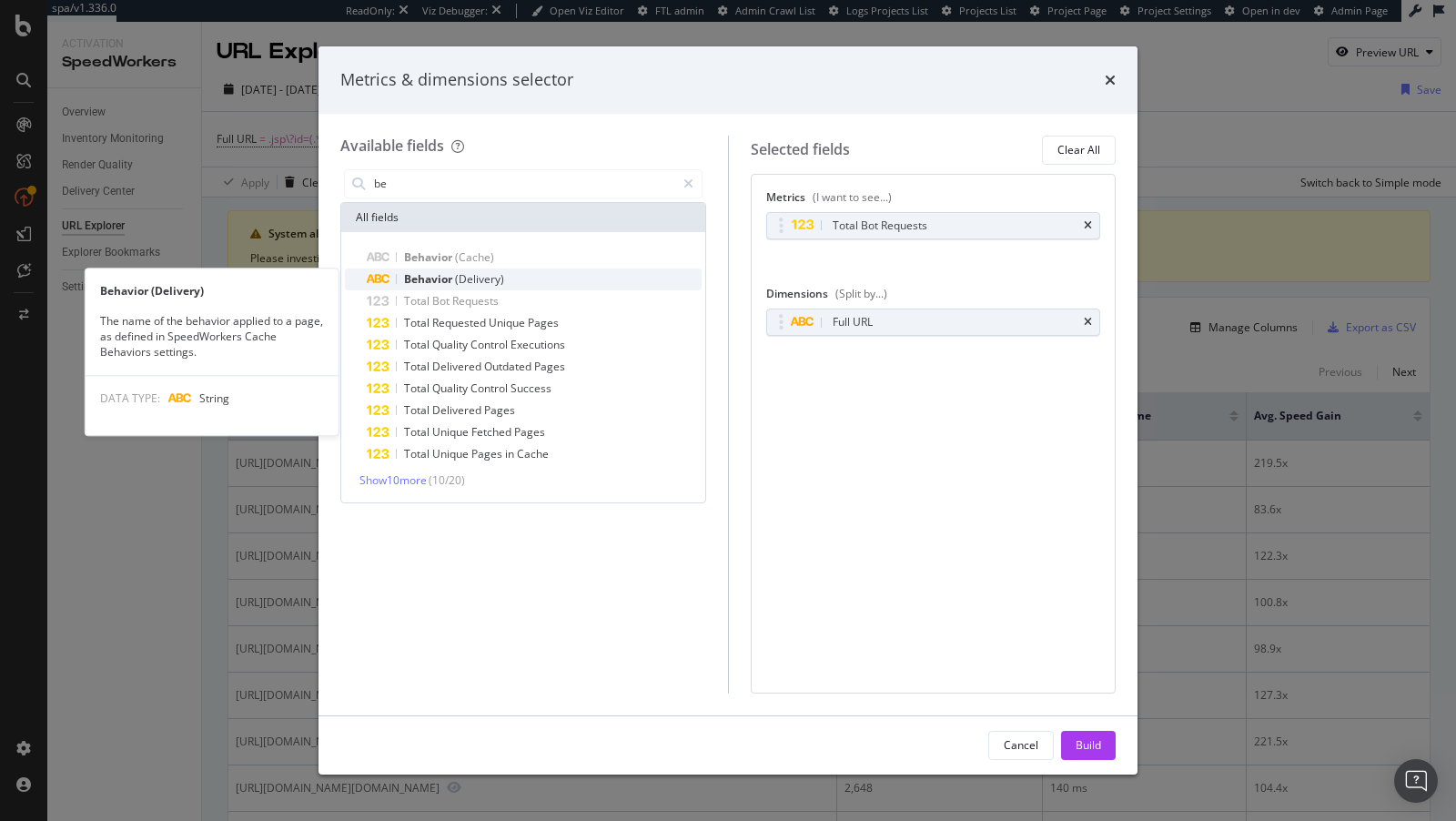
click at [605, 270] on div "Behavior (Delivery)" at bounding box center [534, 280] width 335 height 22
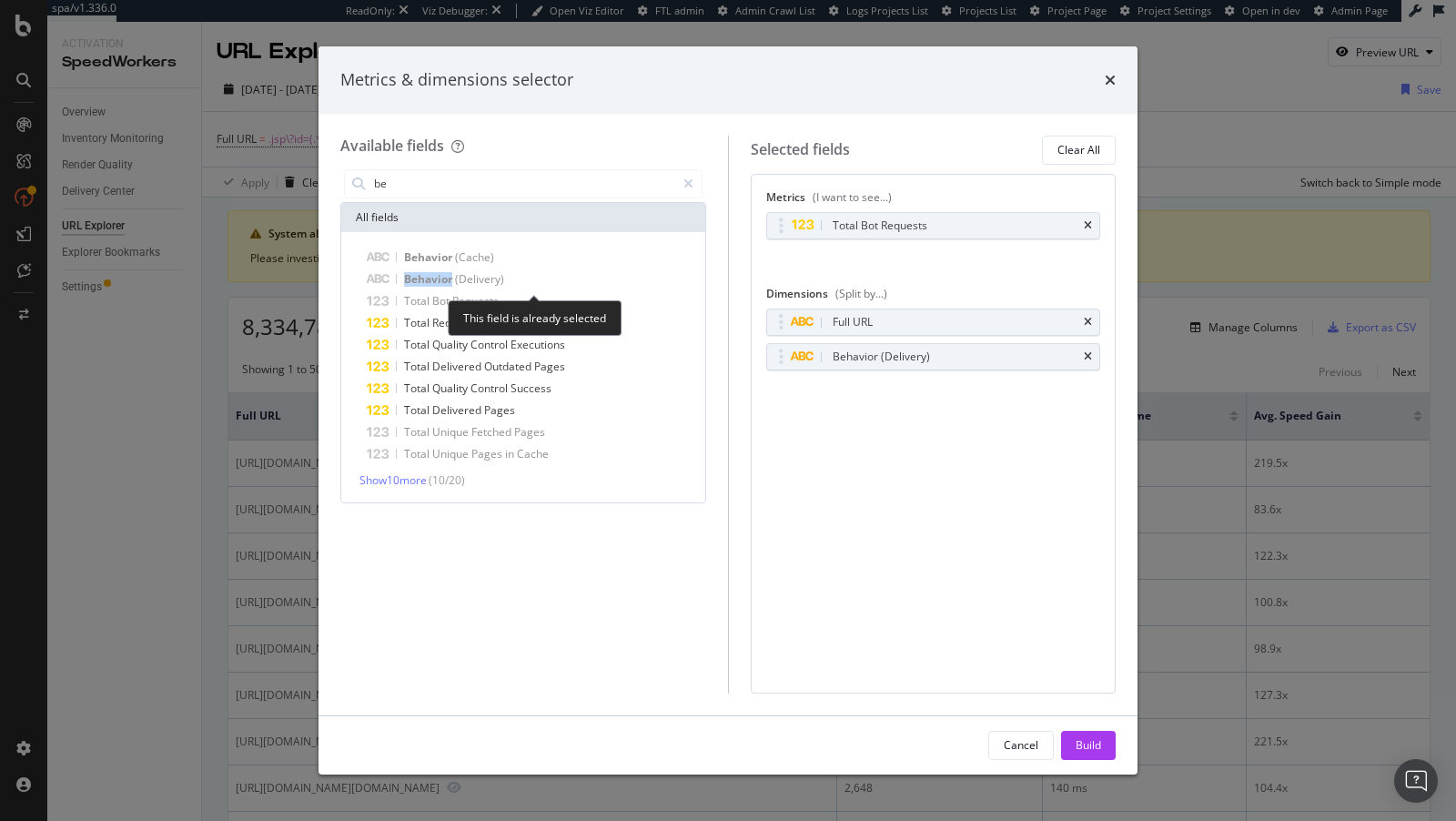
click at [605, 270] on div "Behavior (Delivery)" at bounding box center [534, 280] width 335 height 22
click at [1092, 747] on div "Build" at bounding box center [1089, 745] width 26 height 16
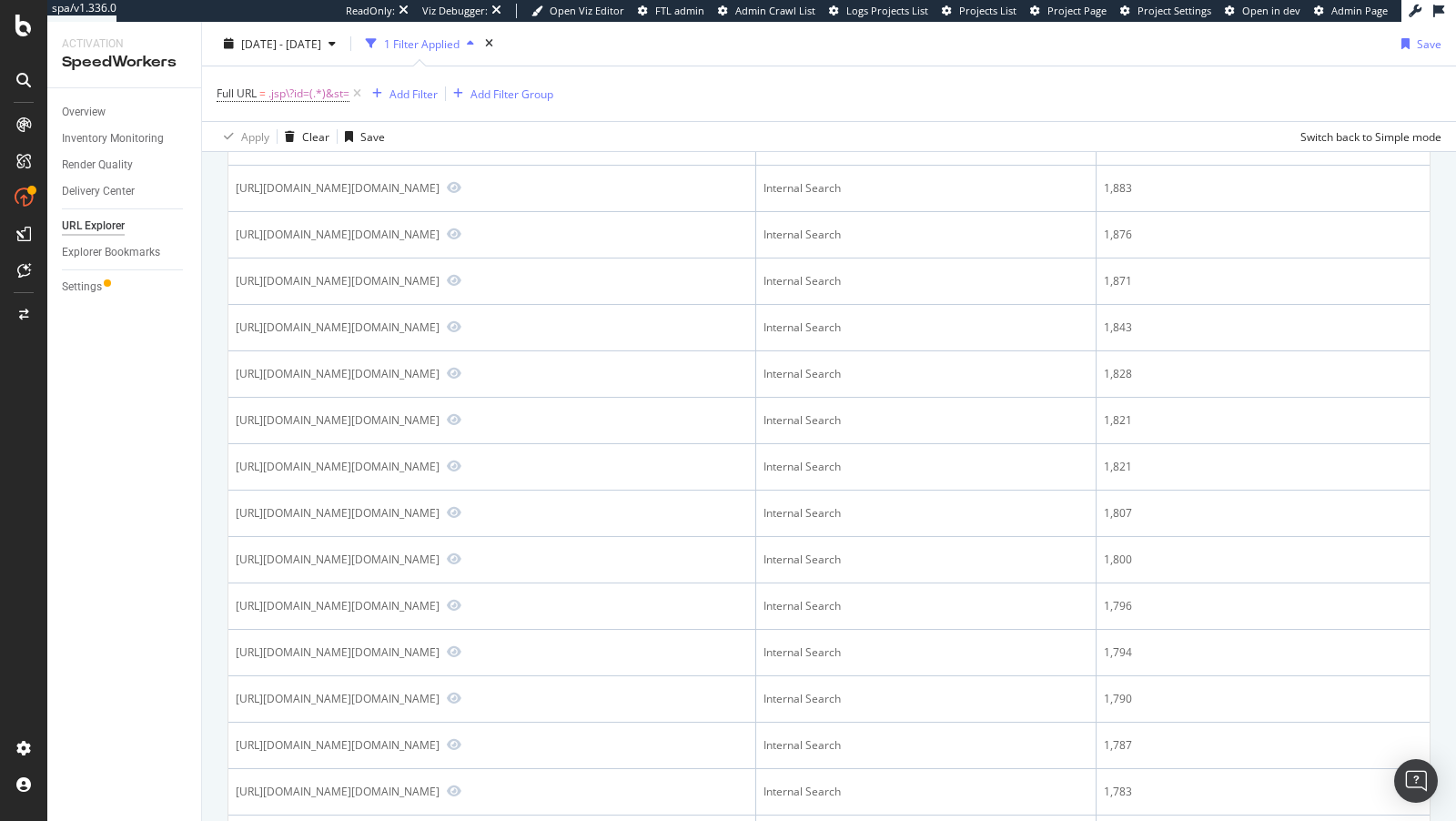
scroll to position [2021, 0]
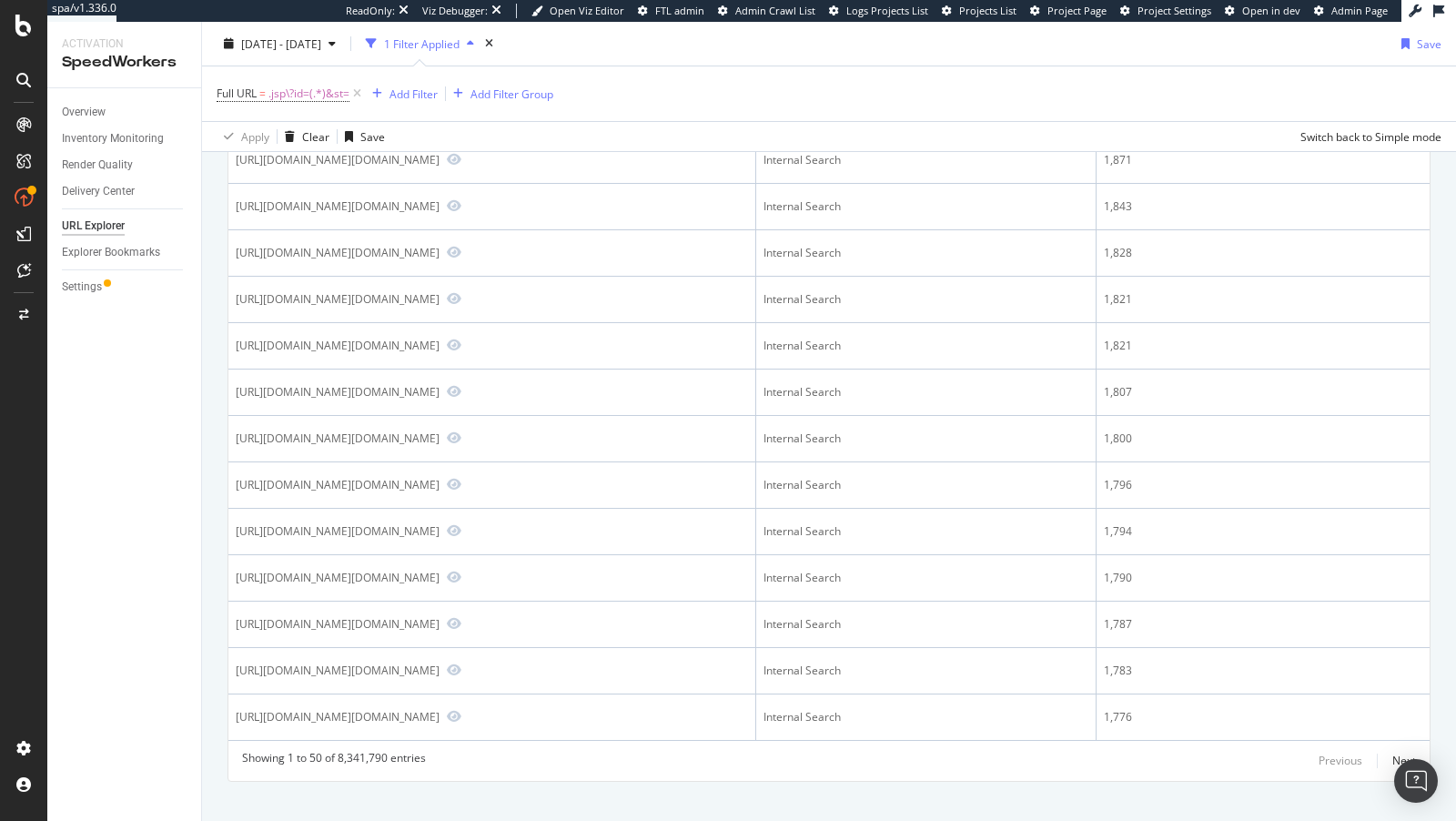
click at [284, 74] on div "Full URL = .jsp\?id=(.*)&st= Add Filter Add Filter Group" at bounding box center [829, 93] width 1225 height 55
click at [282, 89] on span ".jsp\?id=(.*)&st=" at bounding box center [309, 94] width 81 height 26
click at [301, 170] on input ".jsp\?id=(.*)&st=" at bounding box center [319, 168] width 172 height 29
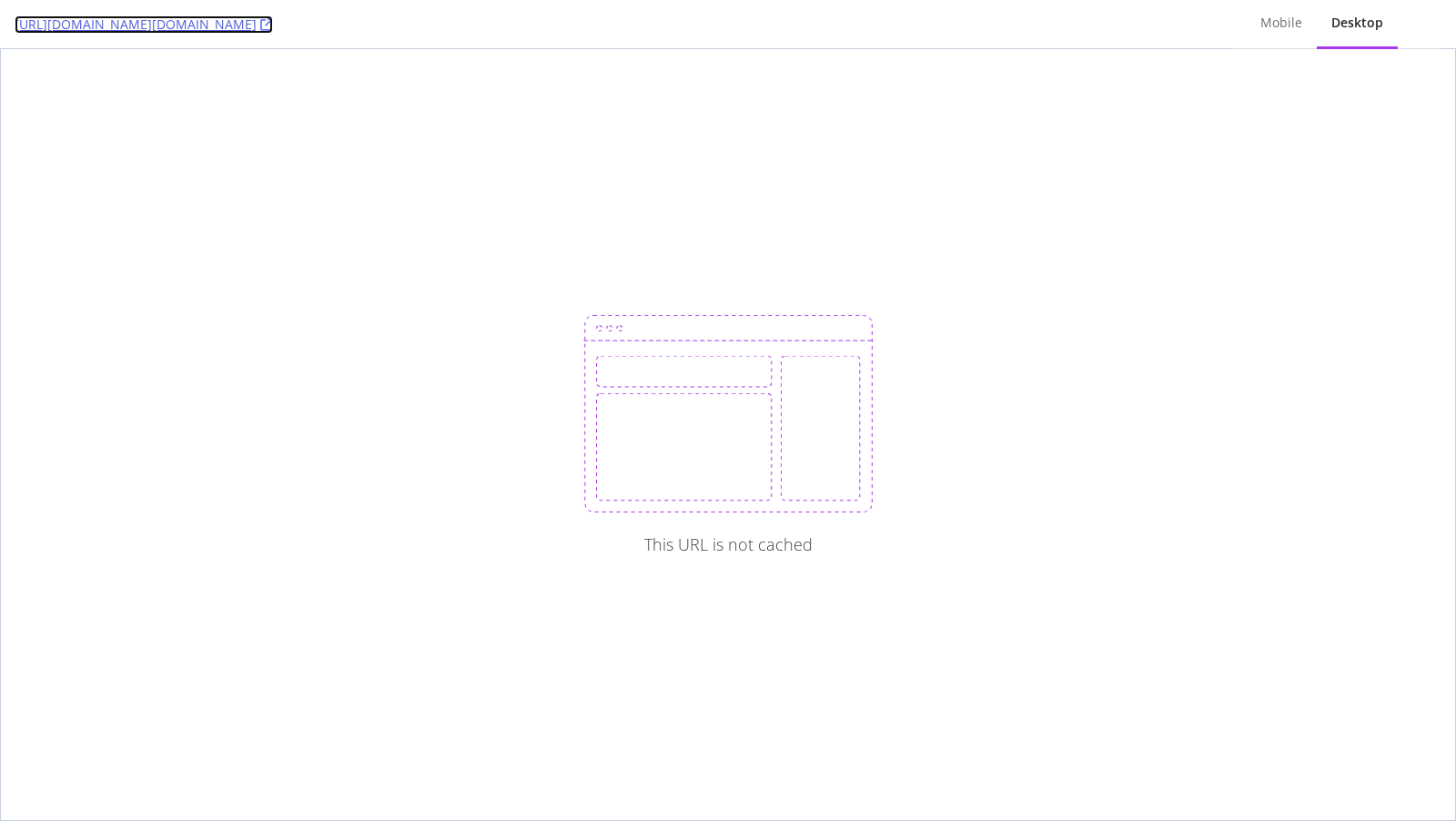
click at [273, 23] on icon at bounding box center [266, 25] width 13 height 13
click at [273, 25] on link "https://www.bestbuy.com/site/searchpage.jsp?browsedCategory=pcmcat1720704669400…" at bounding box center [143, 25] width 258 height 19
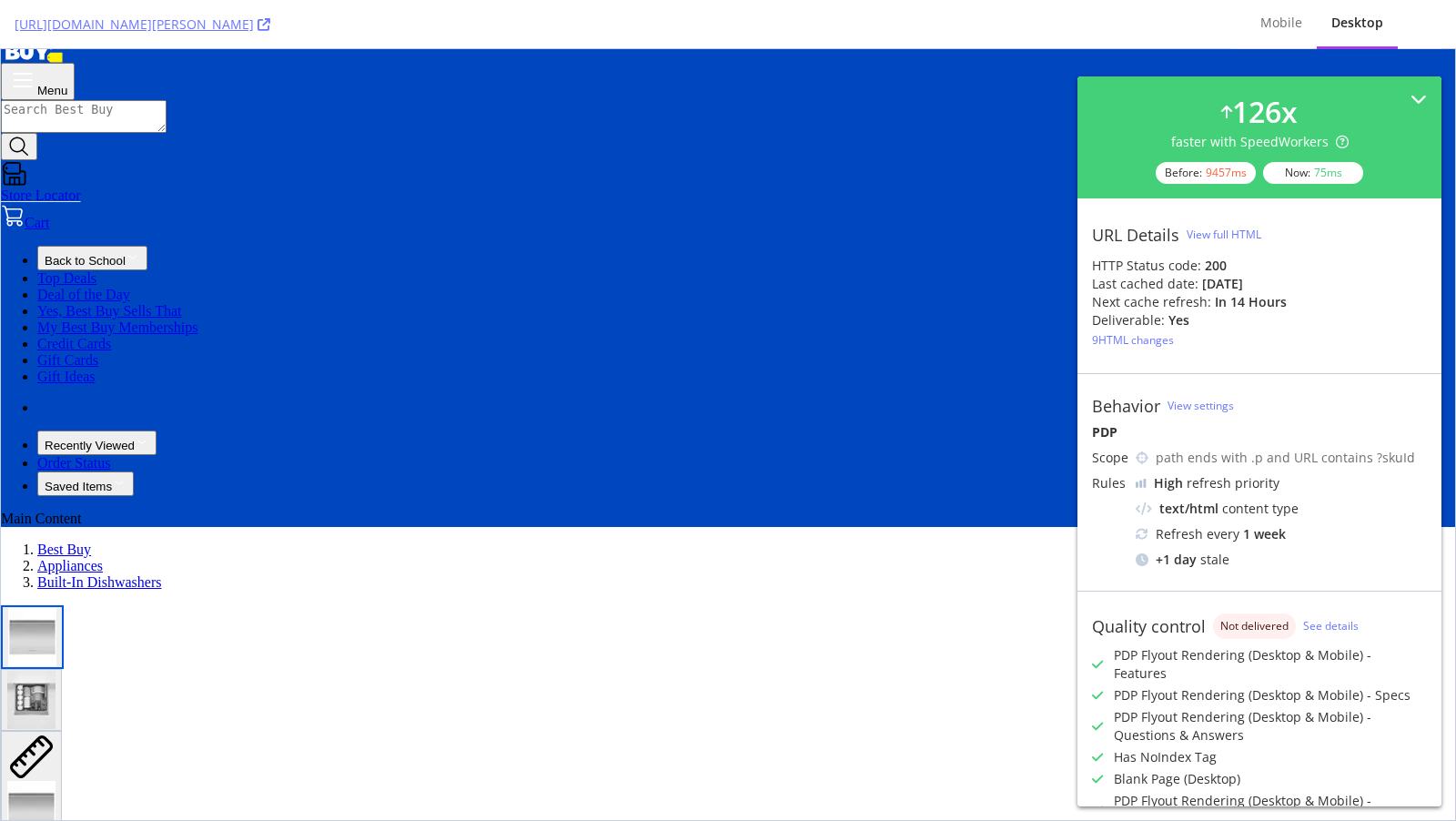
scroll to position [223, 0]
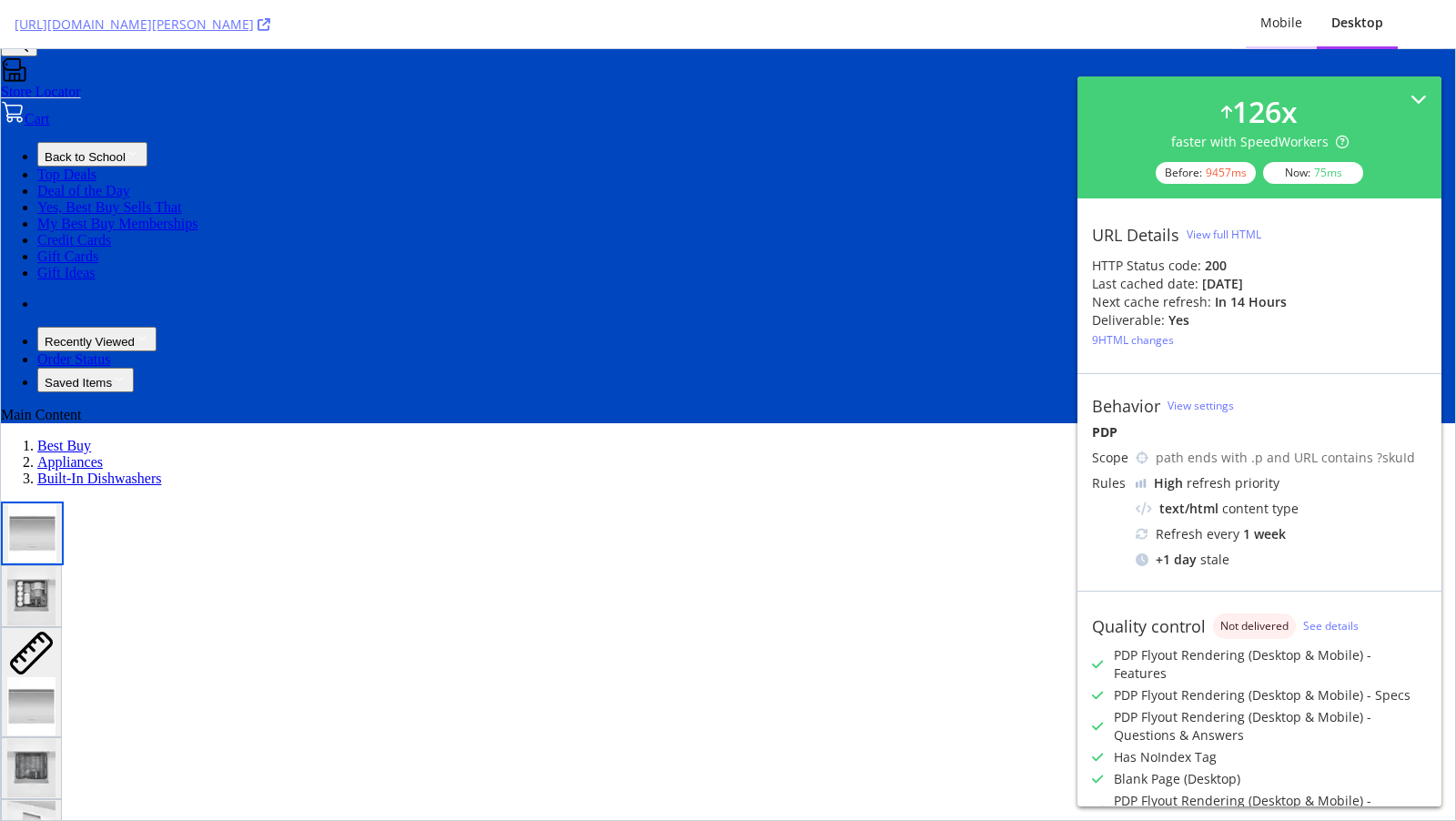
click at [1271, 31] on div "Mobile" at bounding box center [1280, 23] width 42 height 19
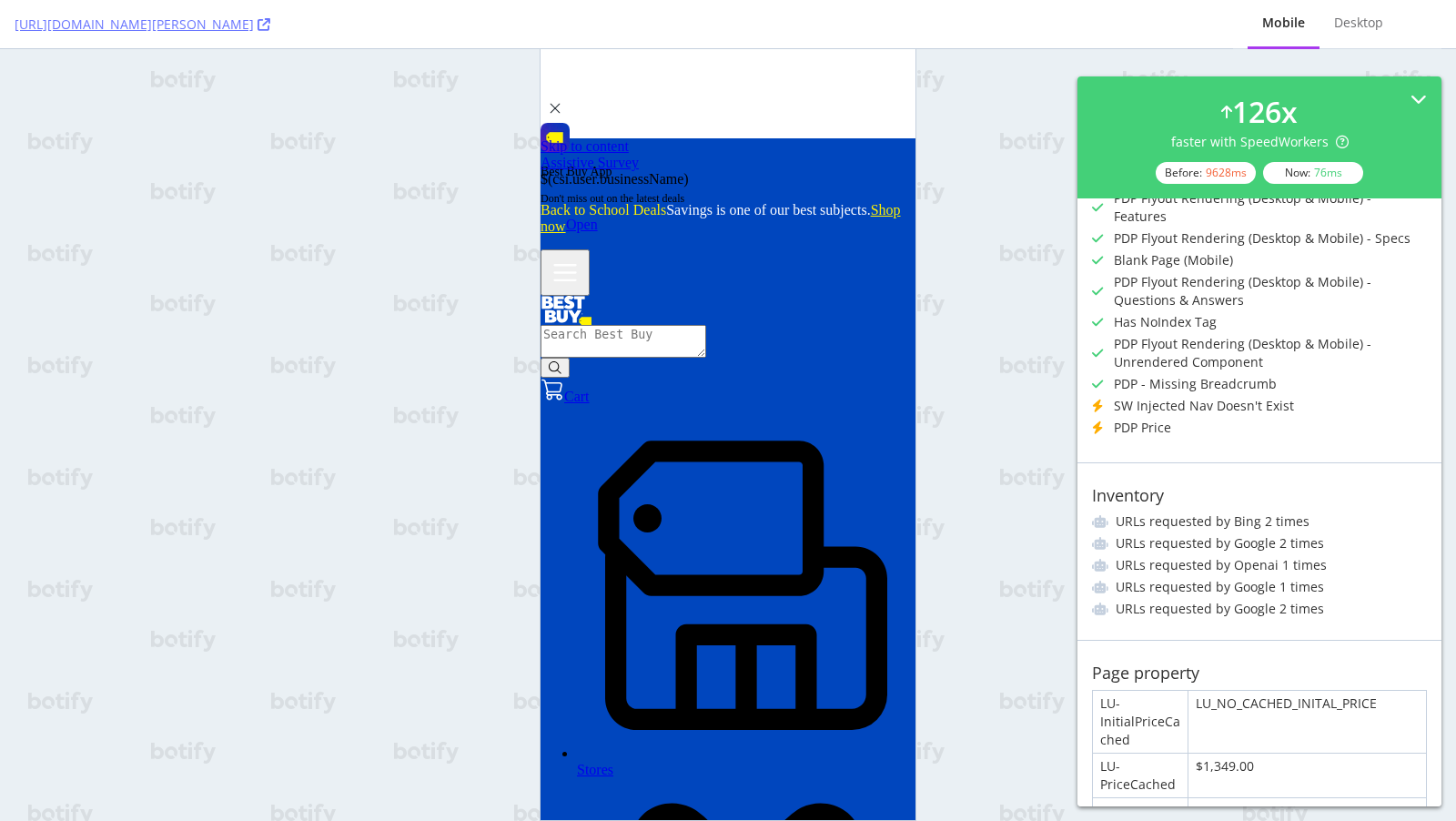
scroll to position [607, 0]
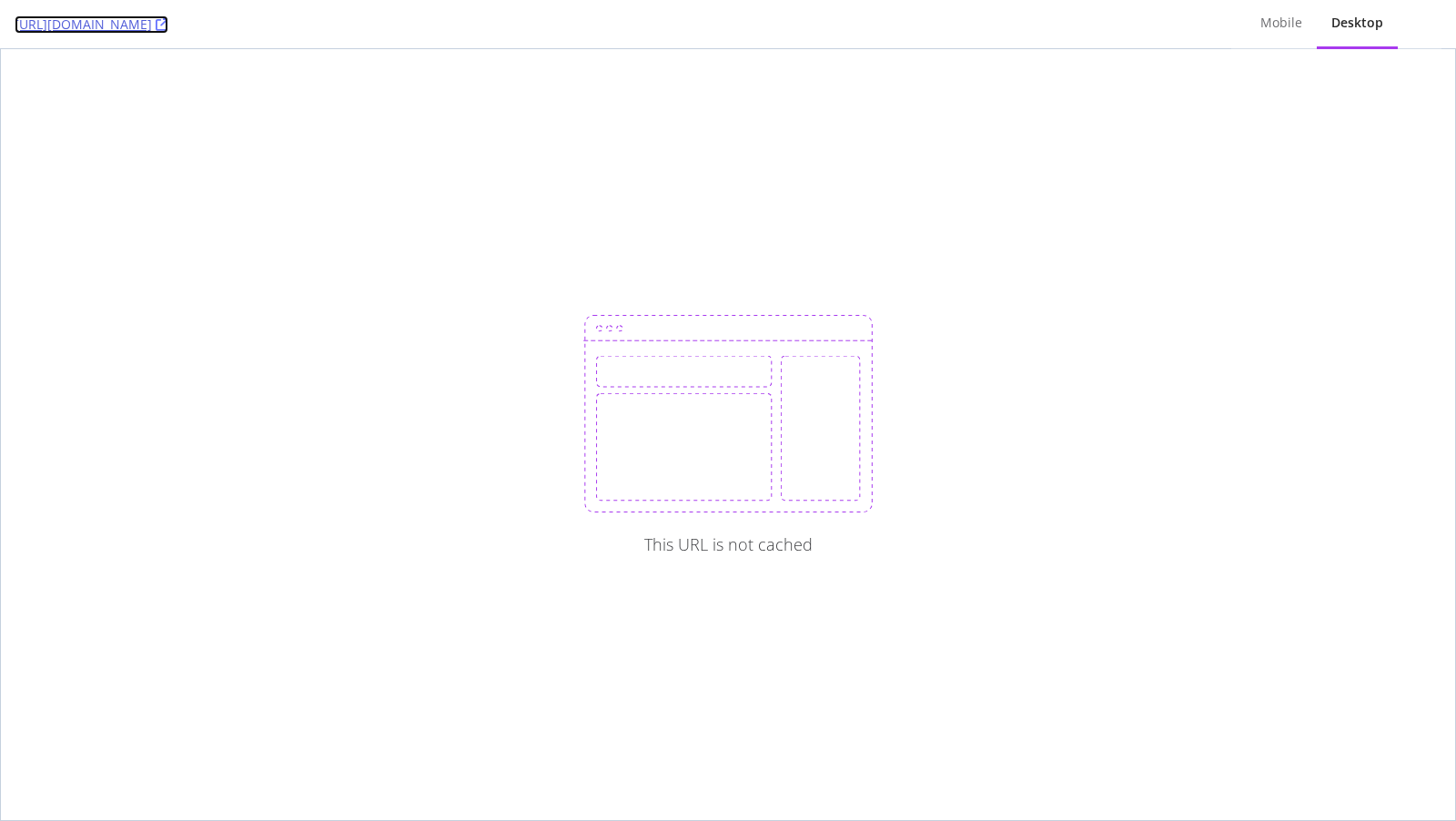
click at [168, 22] on icon at bounding box center [162, 25] width 13 height 13
click at [168, 25] on icon at bounding box center [162, 25] width 13 height 13
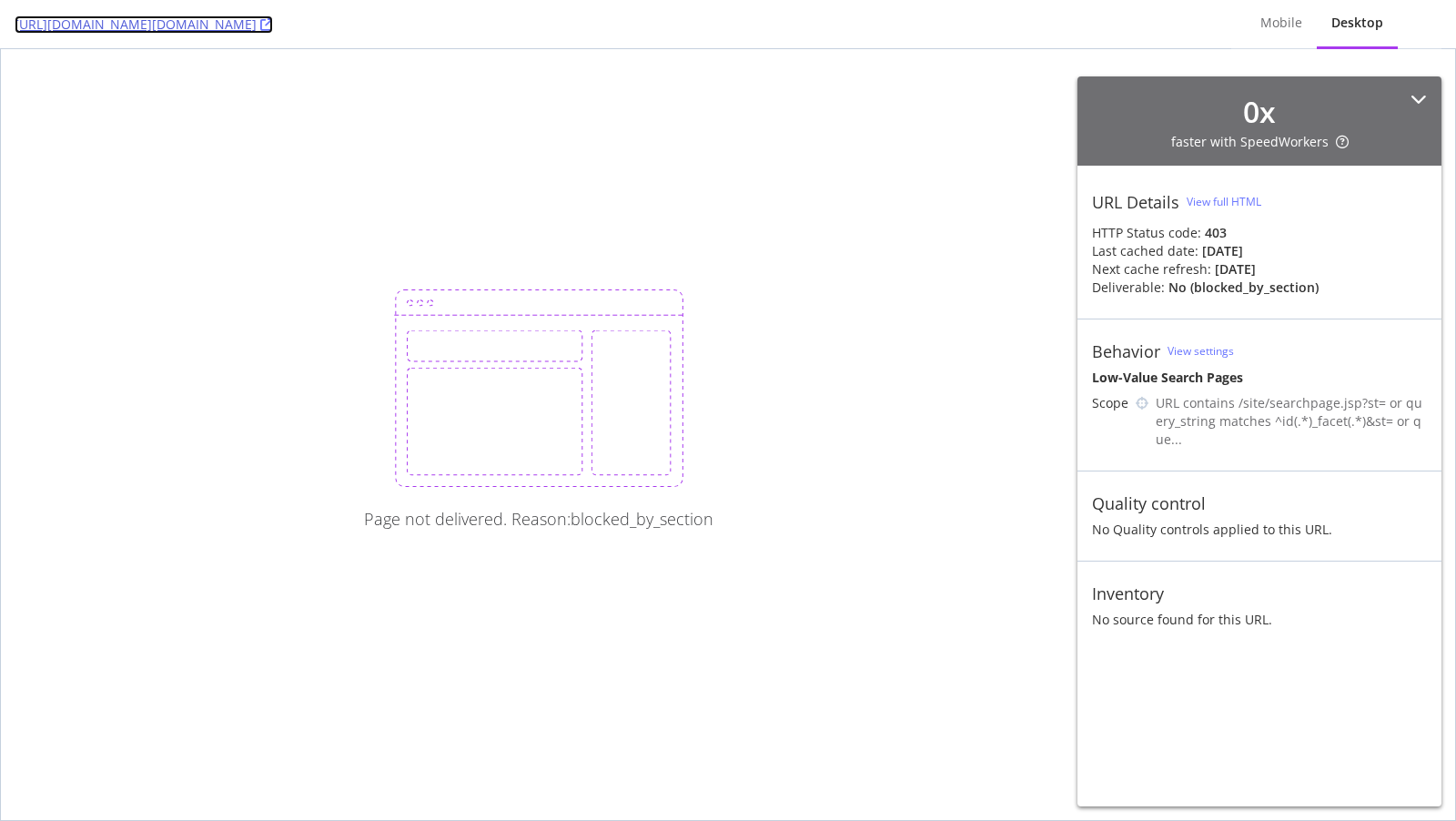
click at [273, 23] on link "[URL][DOMAIN_NAME][DOMAIN_NAME]" at bounding box center [143, 25] width 258 height 19
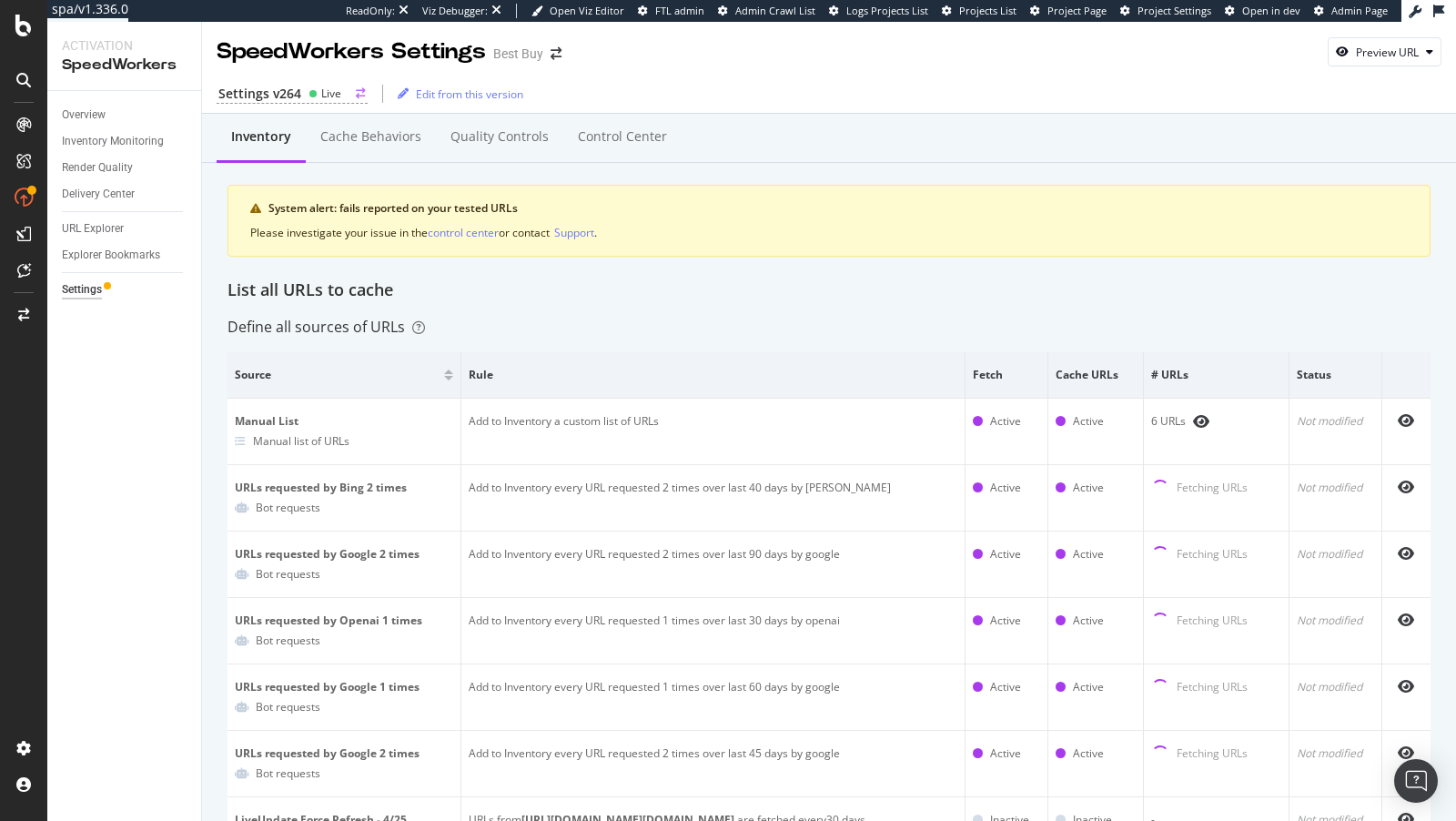
click at [321, 96] on div "Live" at bounding box center [331, 93] width 20 height 16
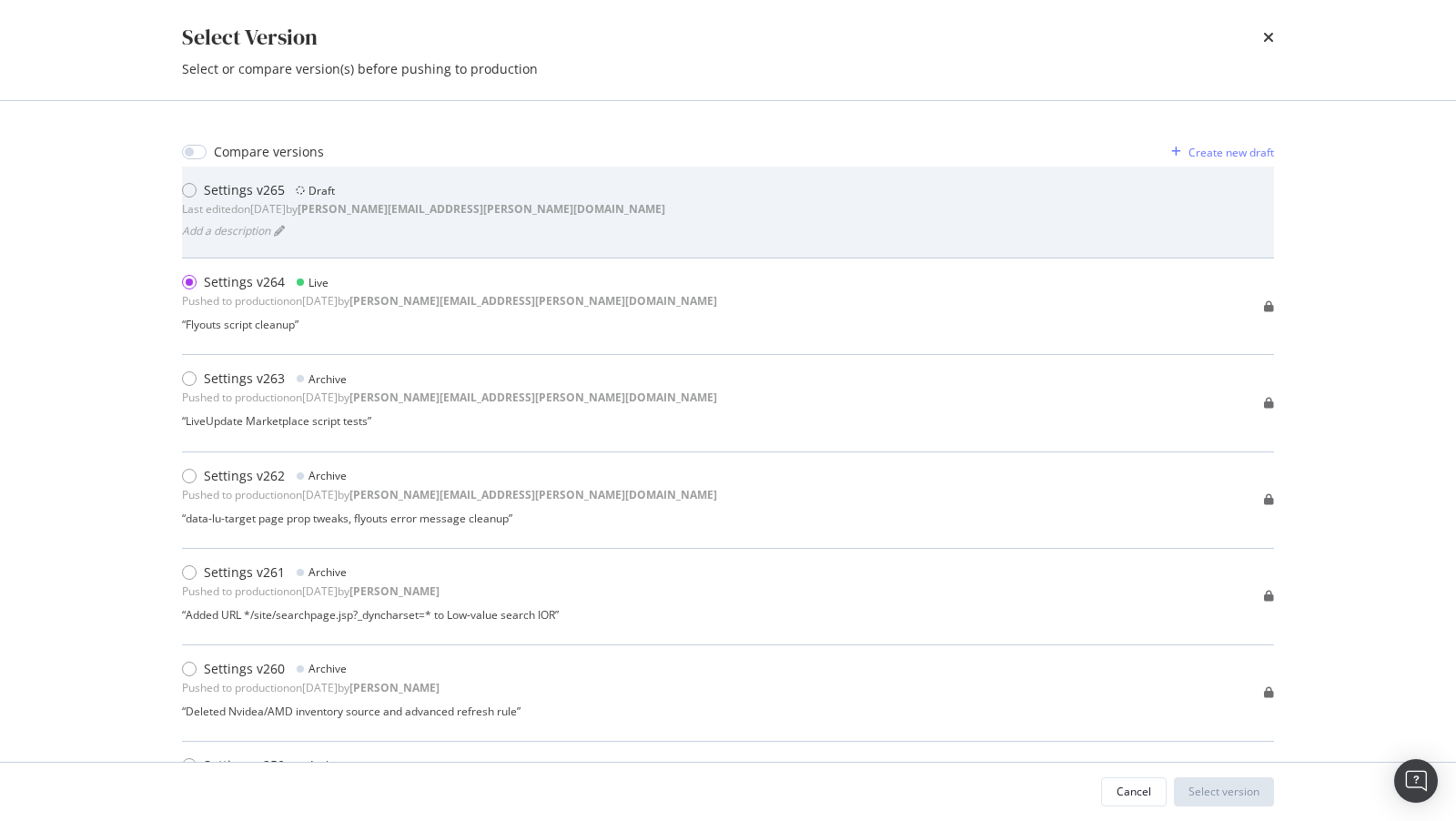
click at [370, 195] on div "Settings v265 Draft" at bounding box center [424, 191] width 483 height 19
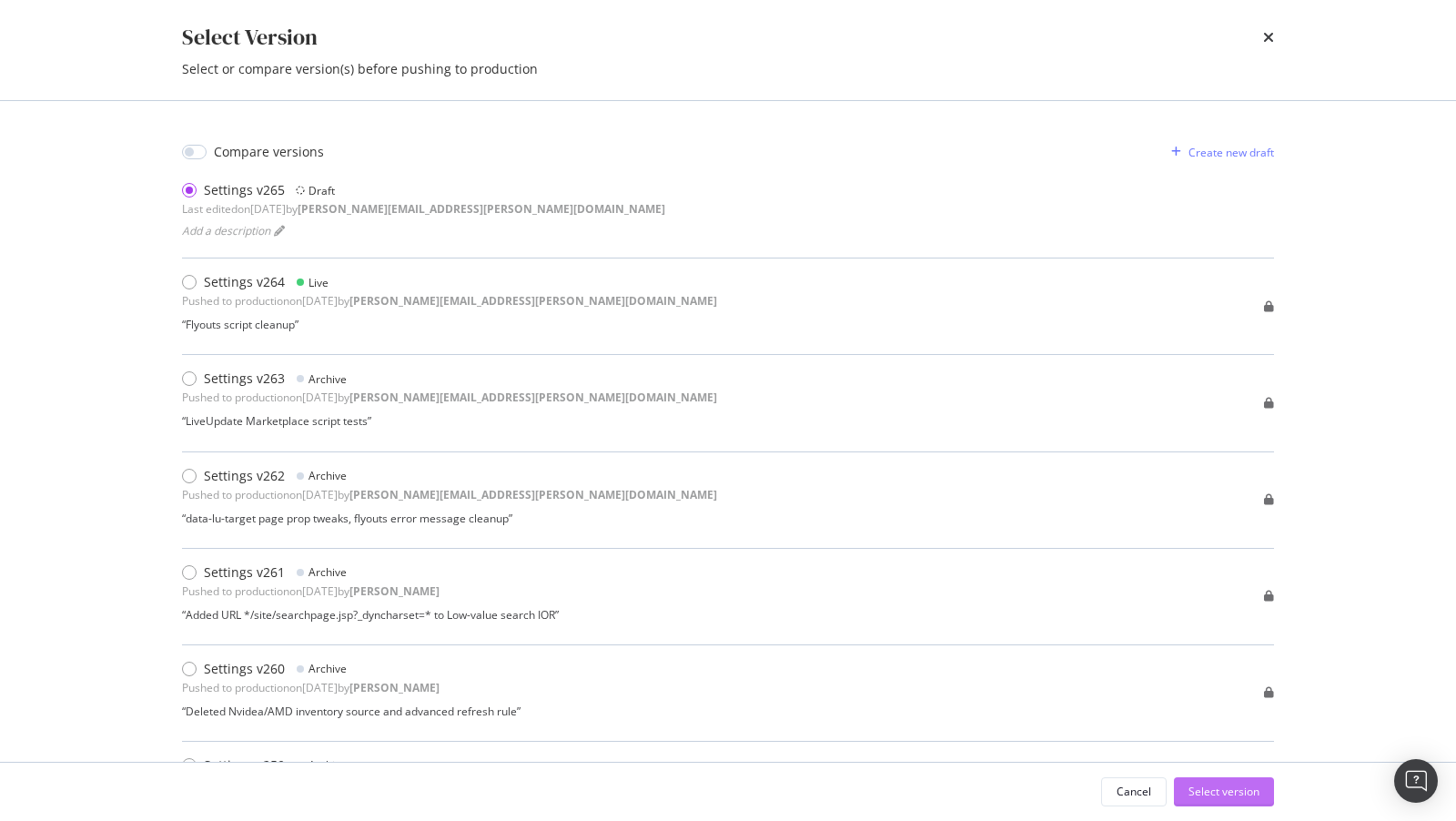
click at [1203, 791] on div "Select version" at bounding box center [1224, 791] width 71 height 16
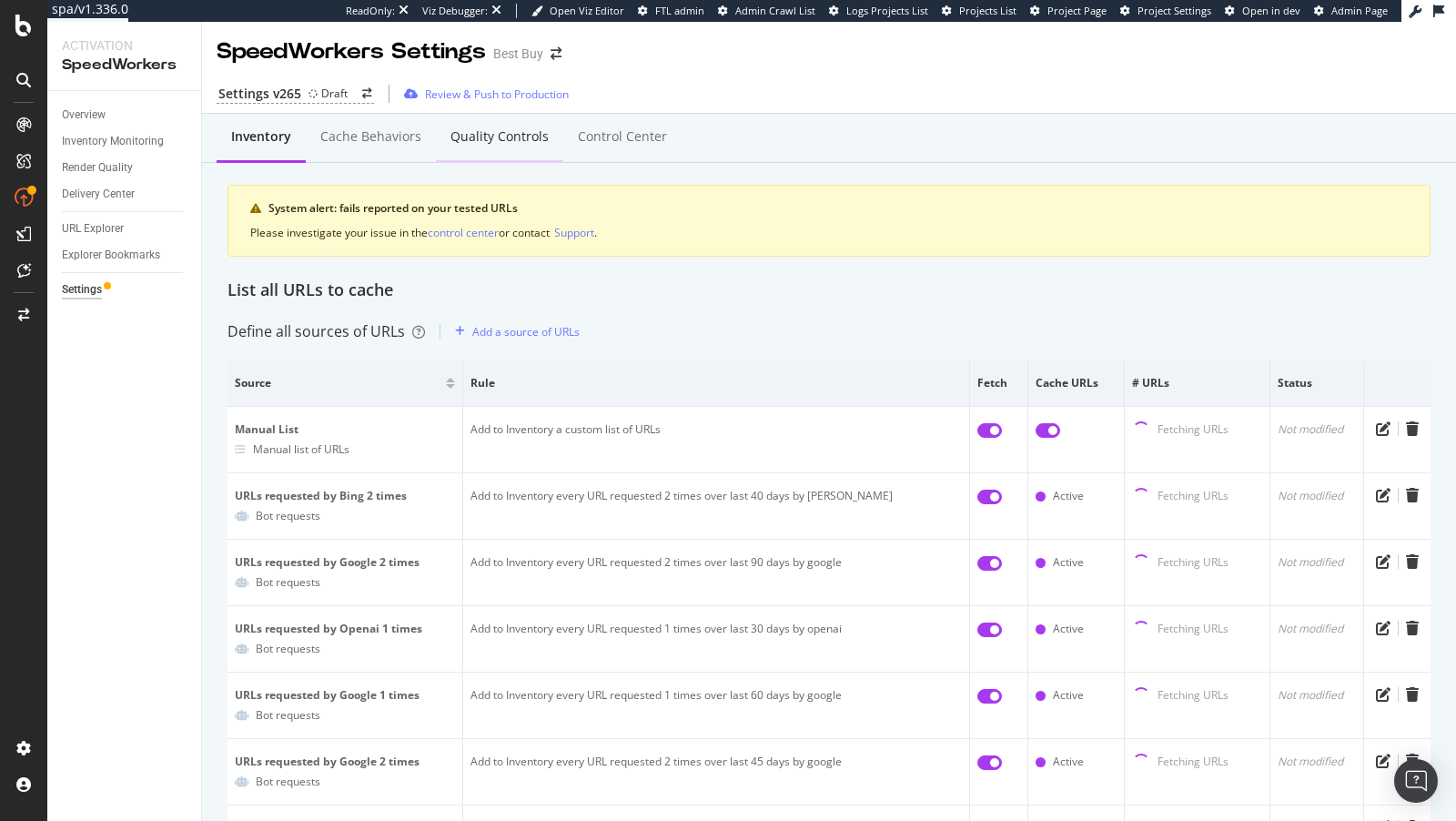
click at [515, 150] on div "Quality Controls" at bounding box center [500, 138] width 128 height 50
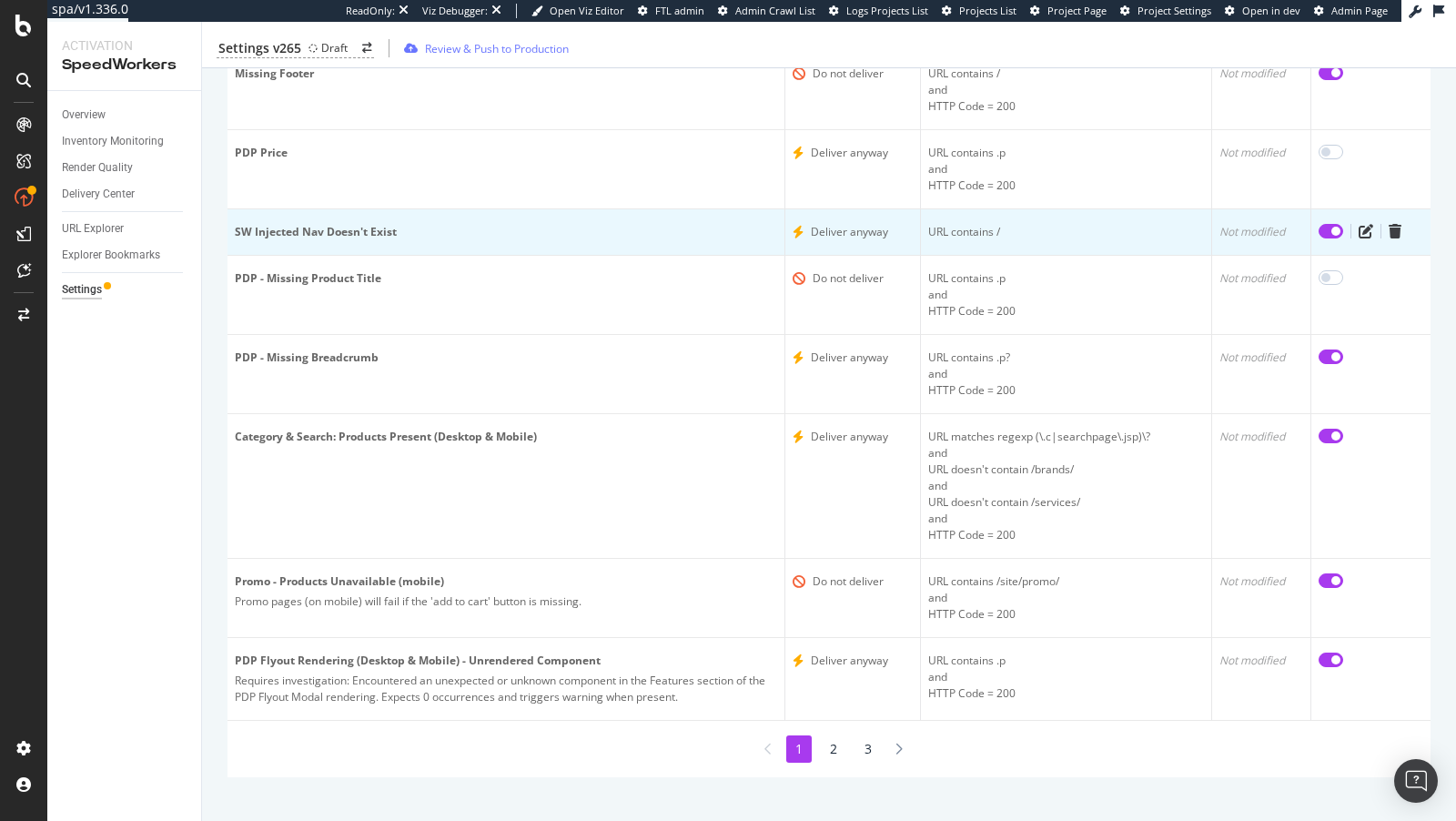
scroll to position [340, 0]
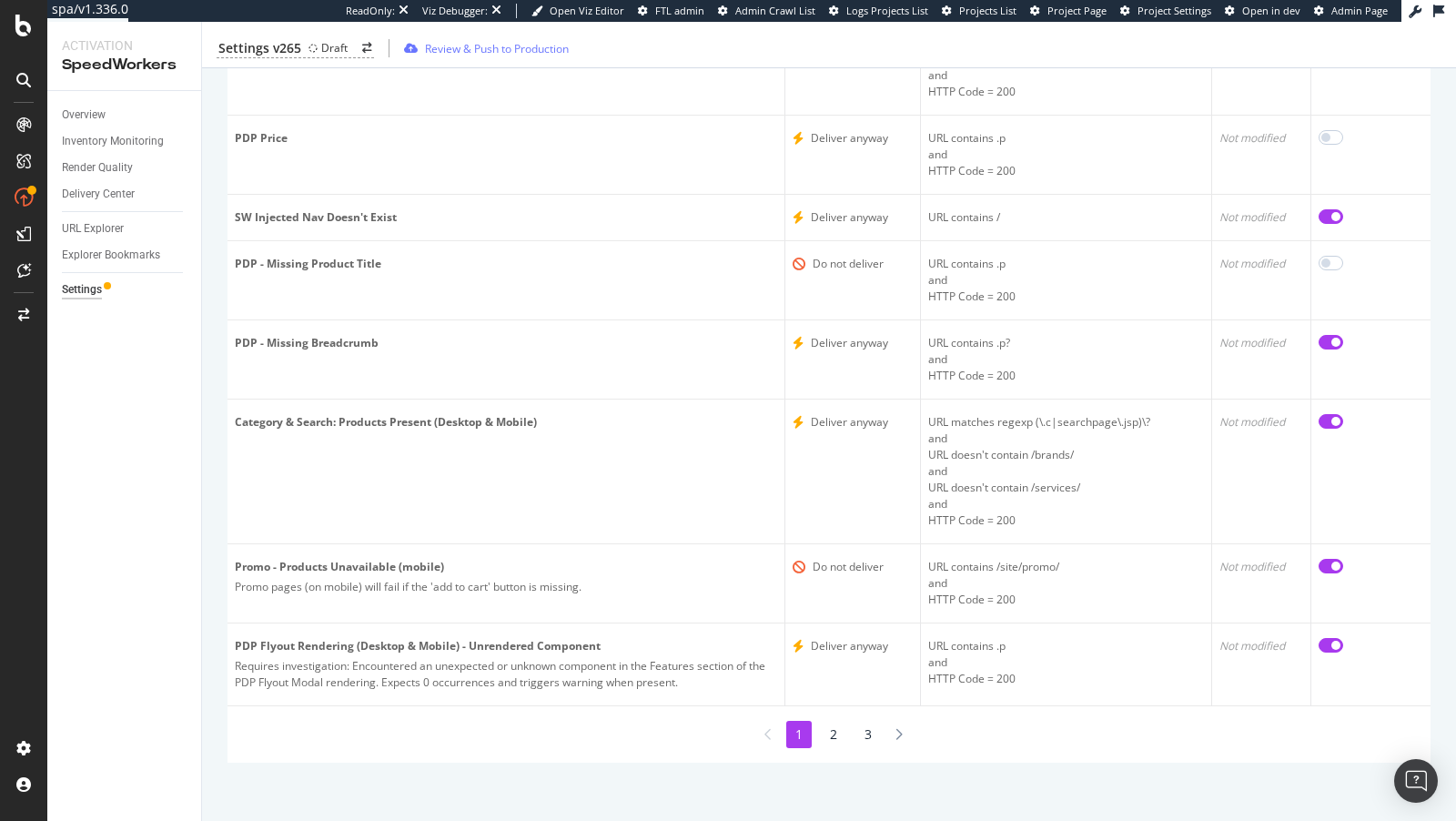
click at [833, 728] on li "2" at bounding box center [833, 735] width 26 height 28
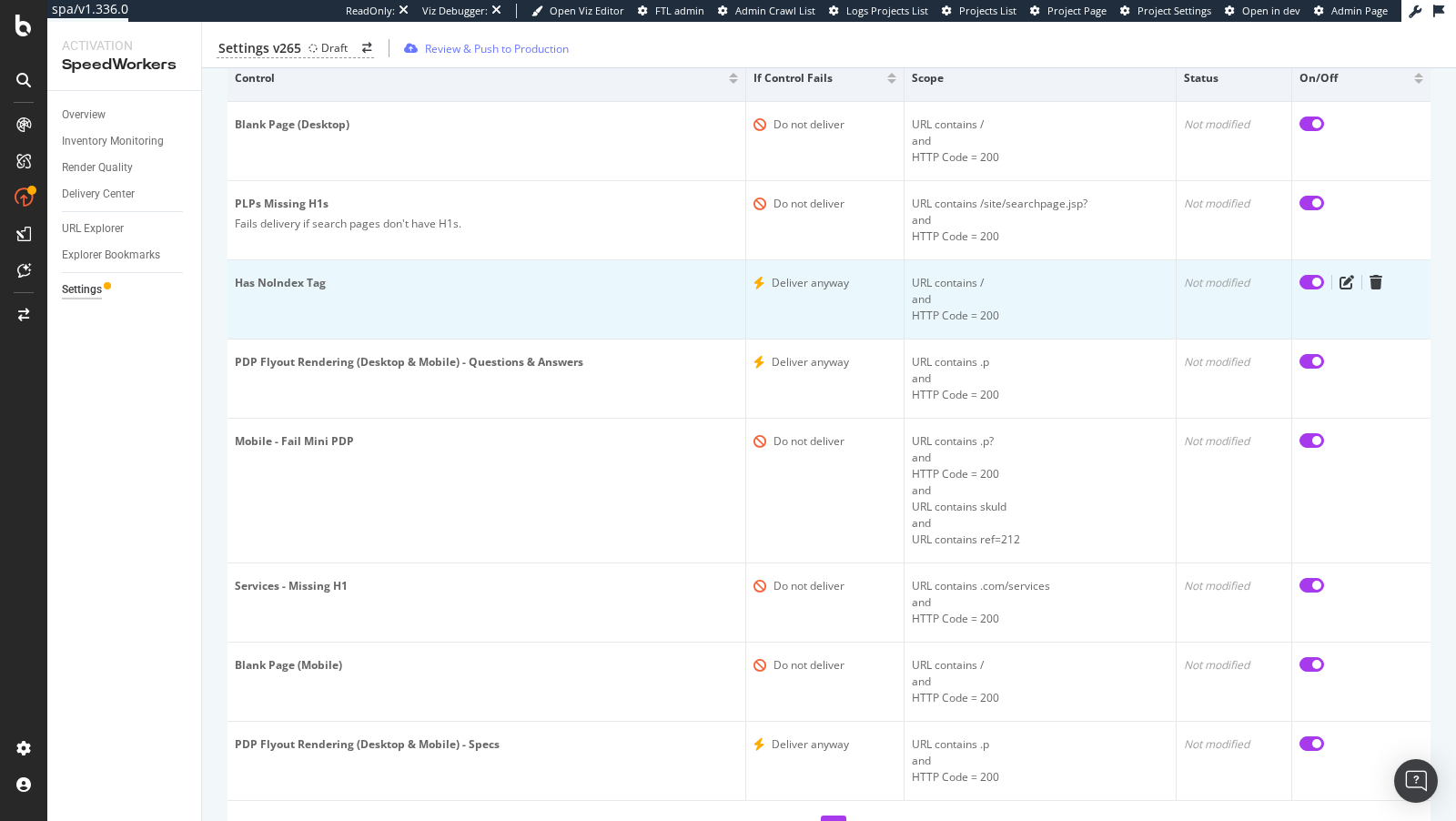
scroll to position [368, 0]
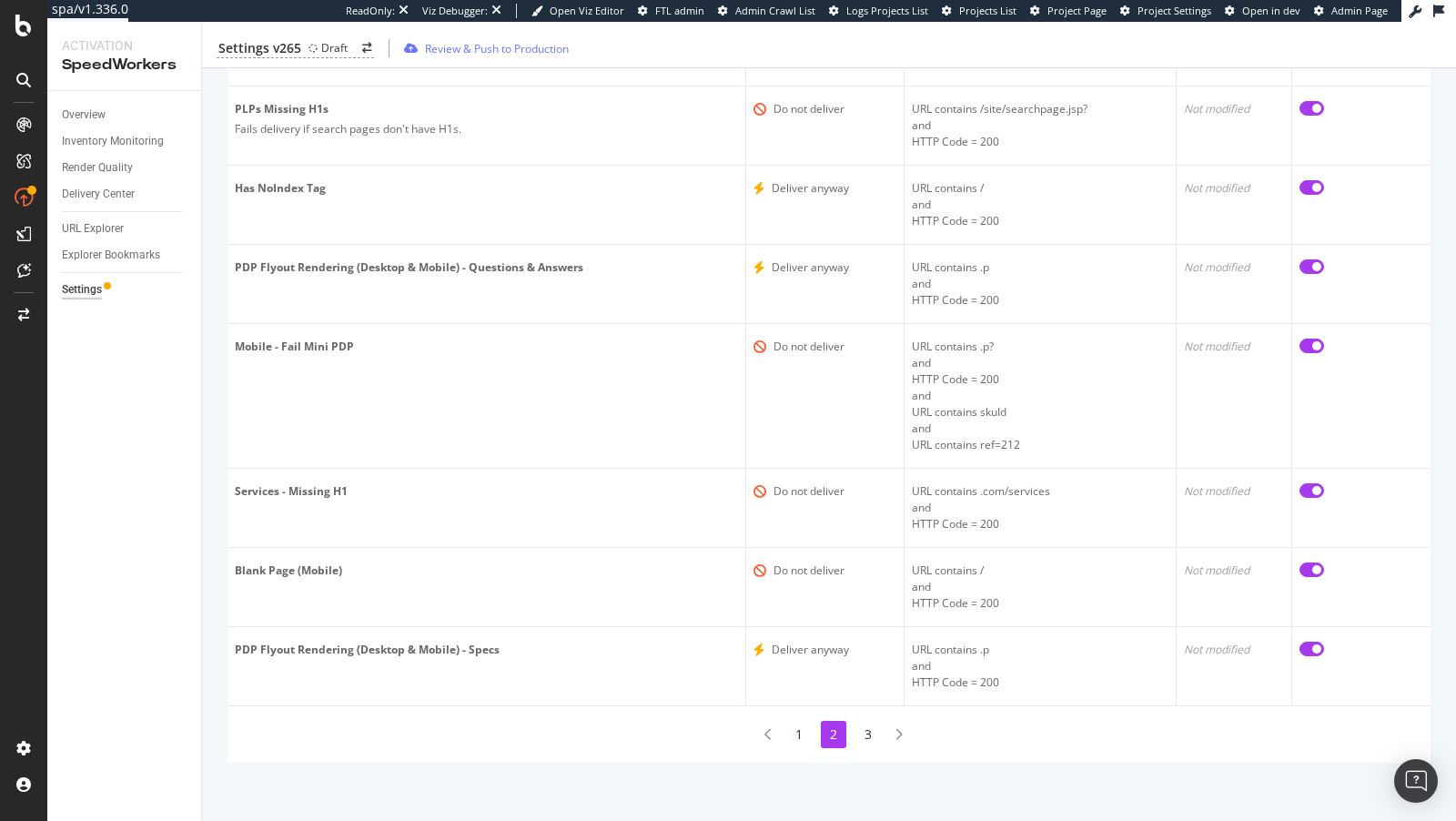
click at [866, 722] on li "3" at bounding box center [869, 735] width 26 height 28
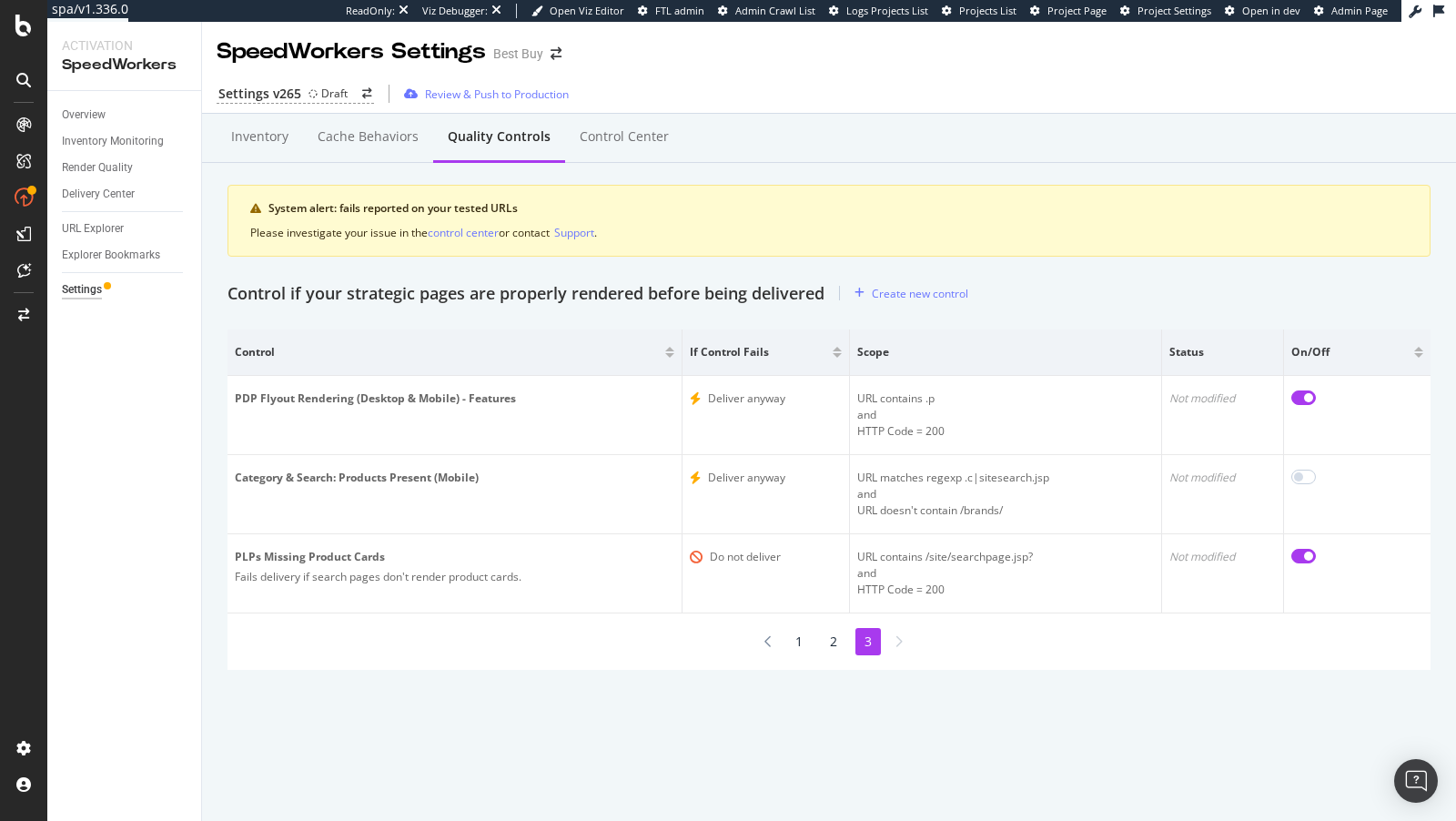
scroll to position [0, 0]
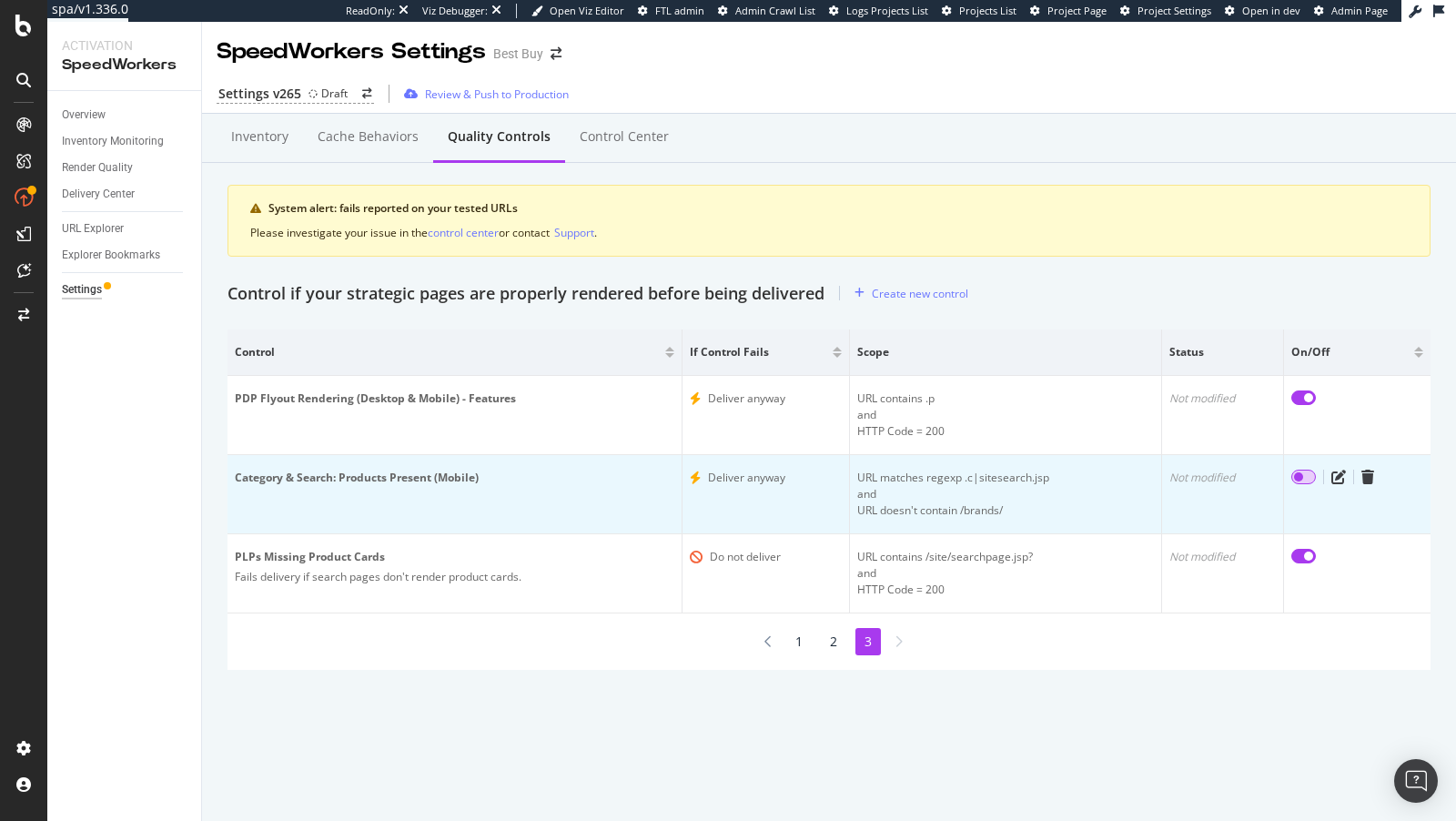
click at [1306, 474] on input "checkbox" at bounding box center [1303, 478] width 25 height 15
checkbox input "false"
click at [1338, 479] on icon "edit" at bounding box center [1339, 478] width 15 height 15
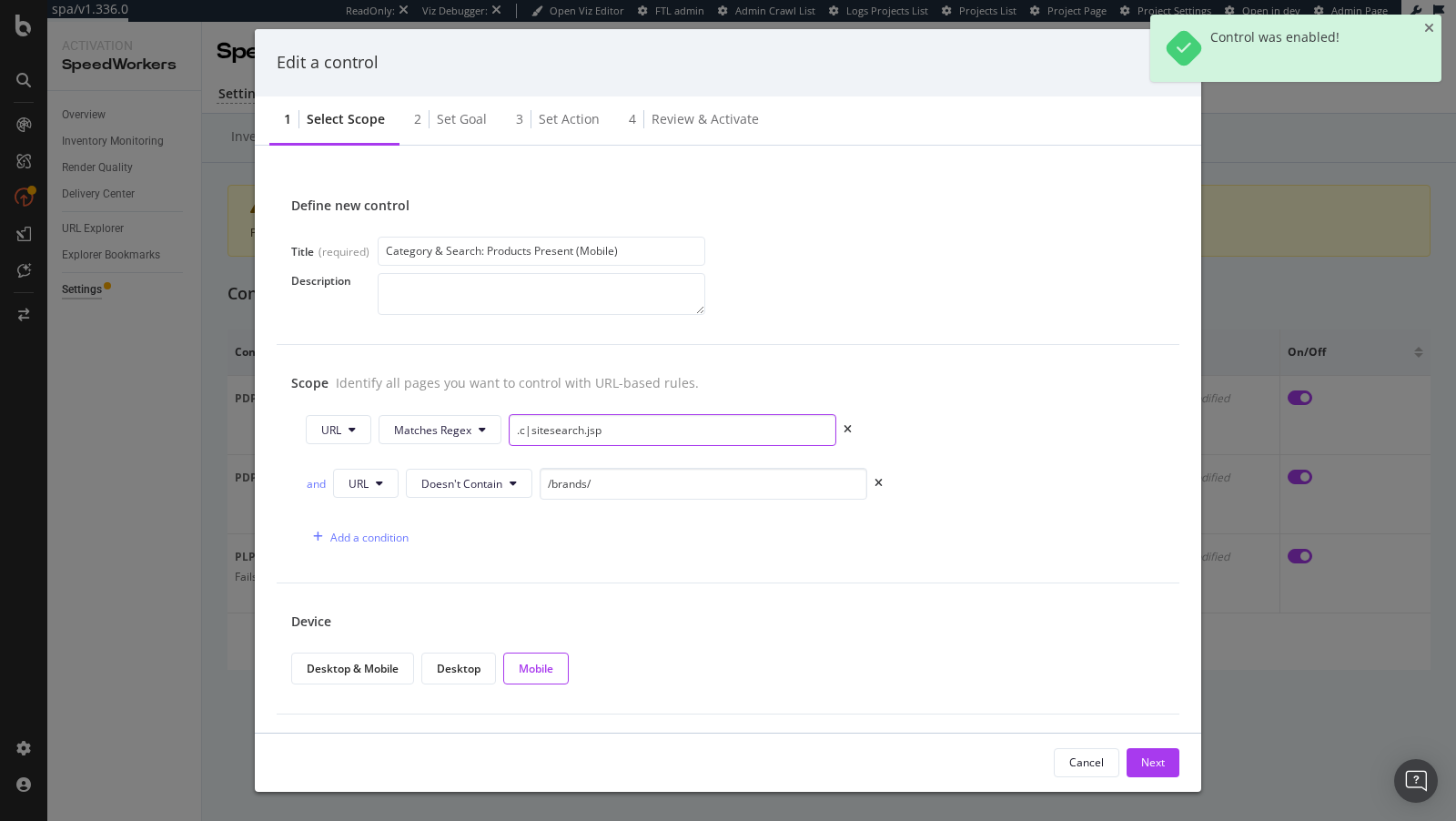
drag, startPoint x: 526, startPoint y: 434, endPoint x: 509, endPoint y: 434, distance: 17.0
click at [509, 434] on input ".c|sitesearch.jsp" at bounding box center [672, 430] width 327 height 31
type input "sitesearch.jsp"
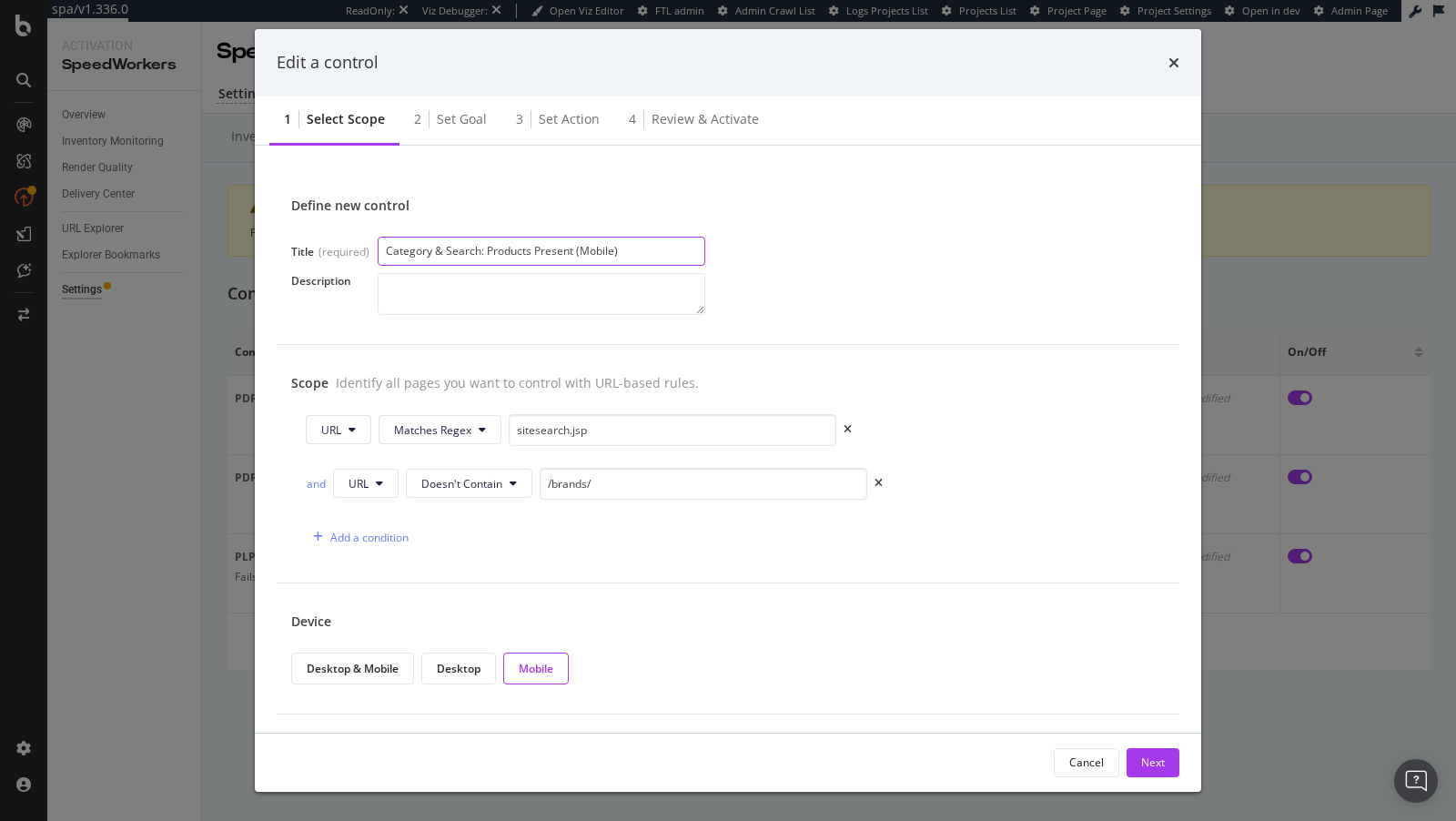
drag, startPoint x: 442, startPoint y: 255, endPoint x: 364, endPoint y: 252, distance: 78.1
click at [364, 250] on div "Title (required) Category & Search: Products Present (Mobile)" at bounding box center [728, 251] width 873 height 29
drag, startPoint x: 476, startPoint y: 252, endPoint x: 375, endPoint y: 251, distance: 101.0
click at [375, 251] on div "Title (required) Category & Search: Products Present (Mobile)" at bounding box center [728, 251] width 873 height 29
click at [1166, 66] on div "Edit a control" at bounding box center [728, 63] width 903 height 24
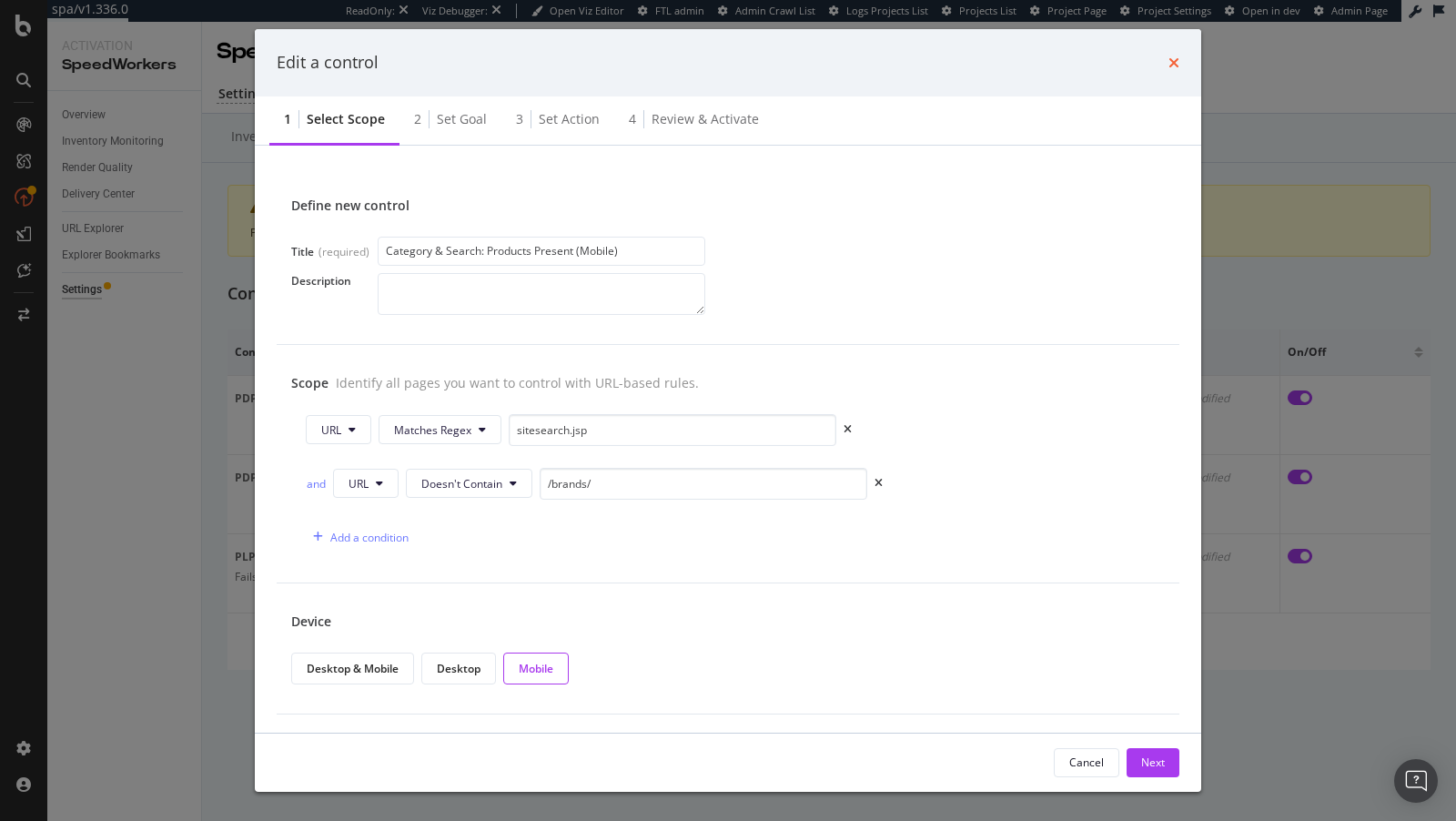
click at [1178, 56] on icon "times" at bounding box center [1174, 63] width 11 height 15
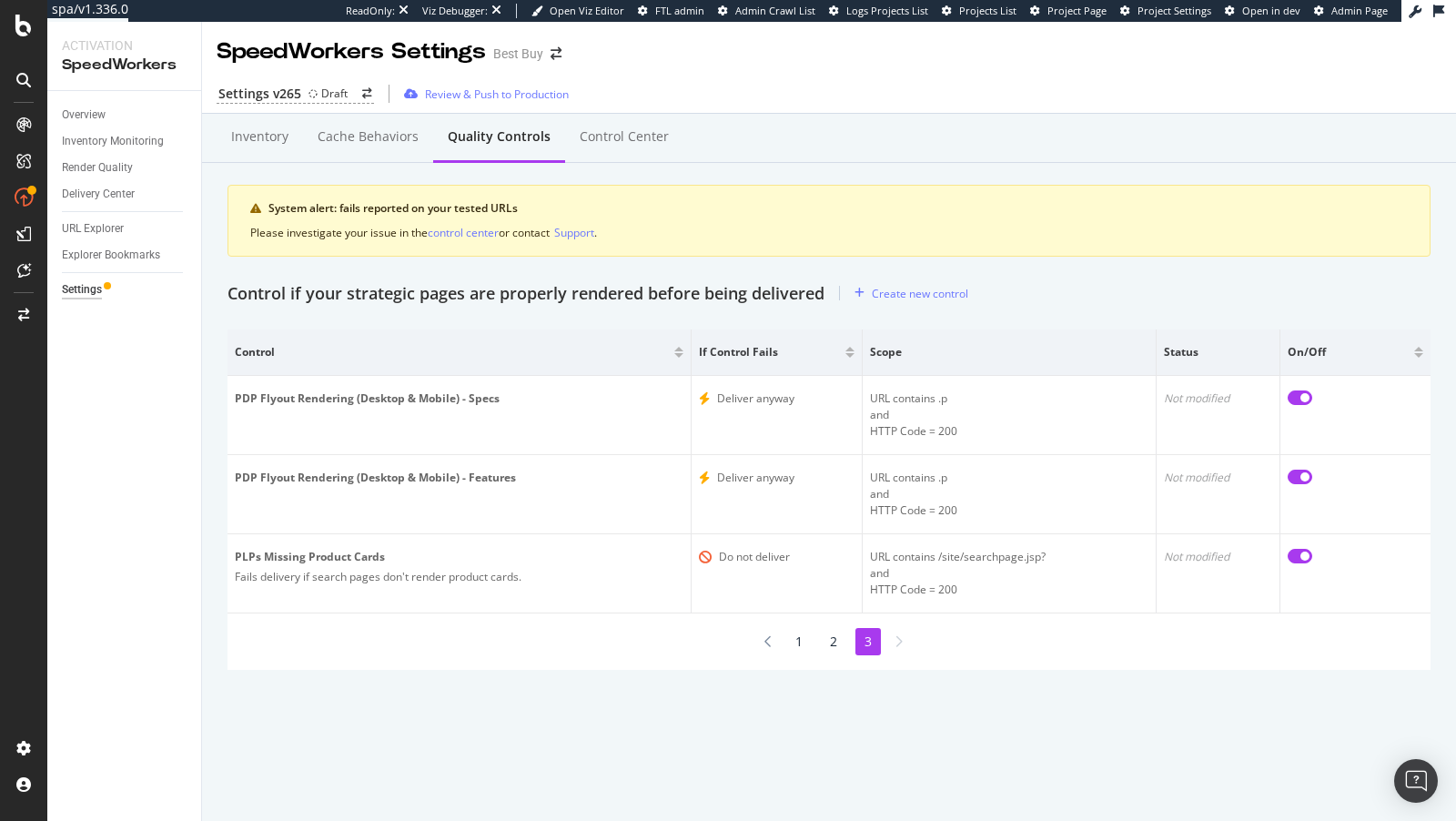
click at [833, 641] on li "2" at bounding box center [833, 642] width 26 height 28
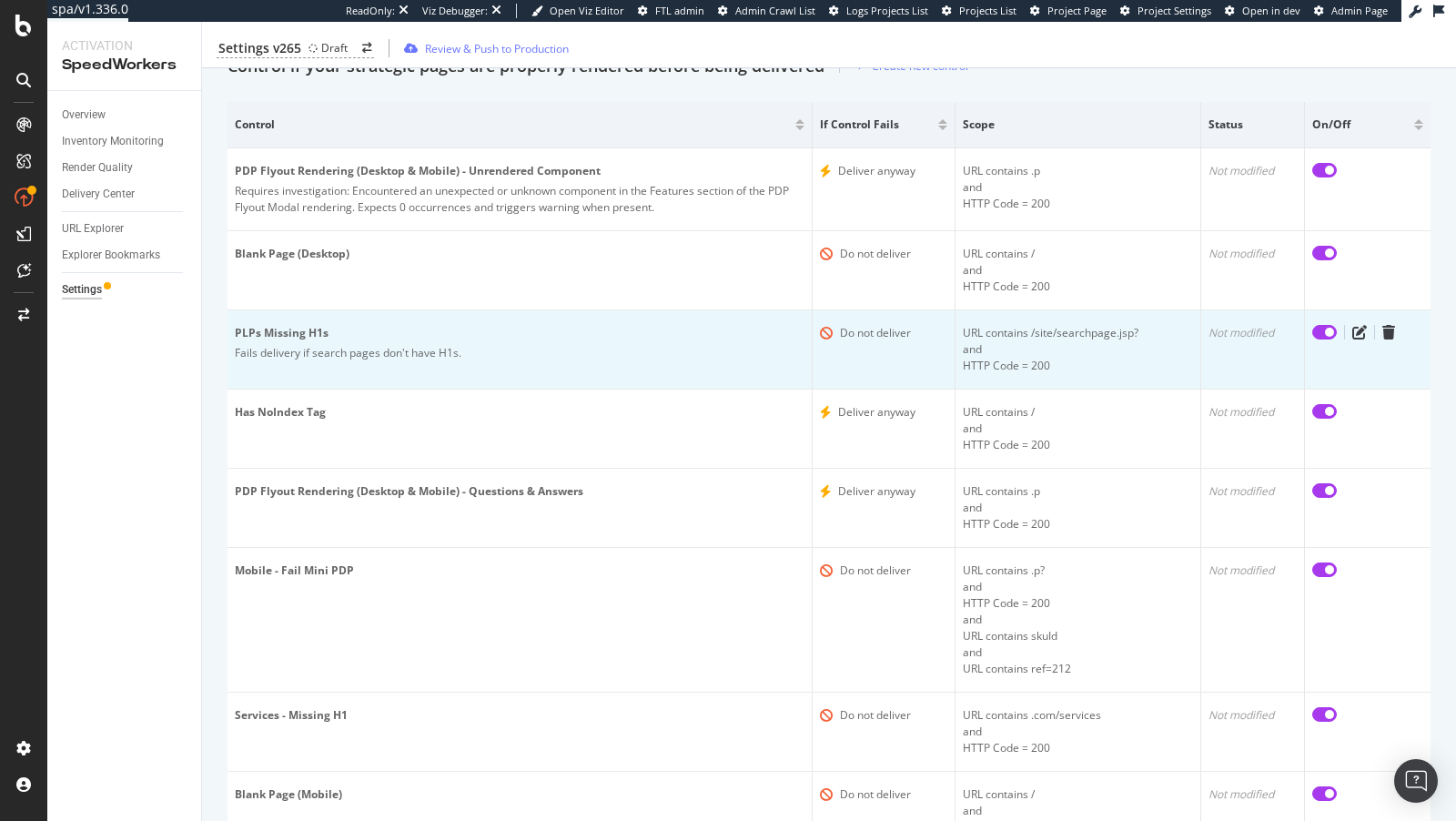
scroll to position [372, 0]
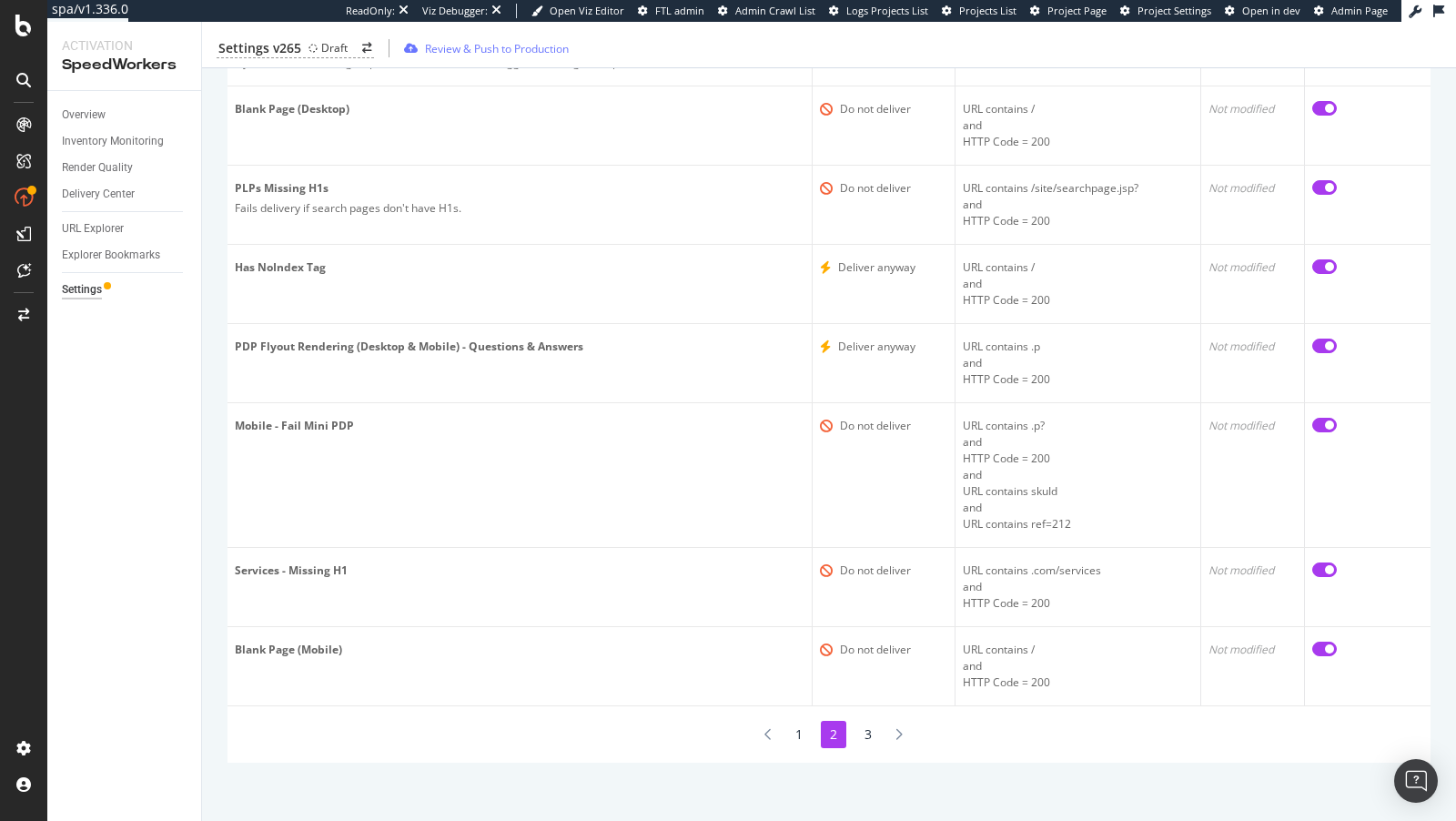
click at [804, 721] on li "1" at bounding box center [799, 735] width 26 height 28
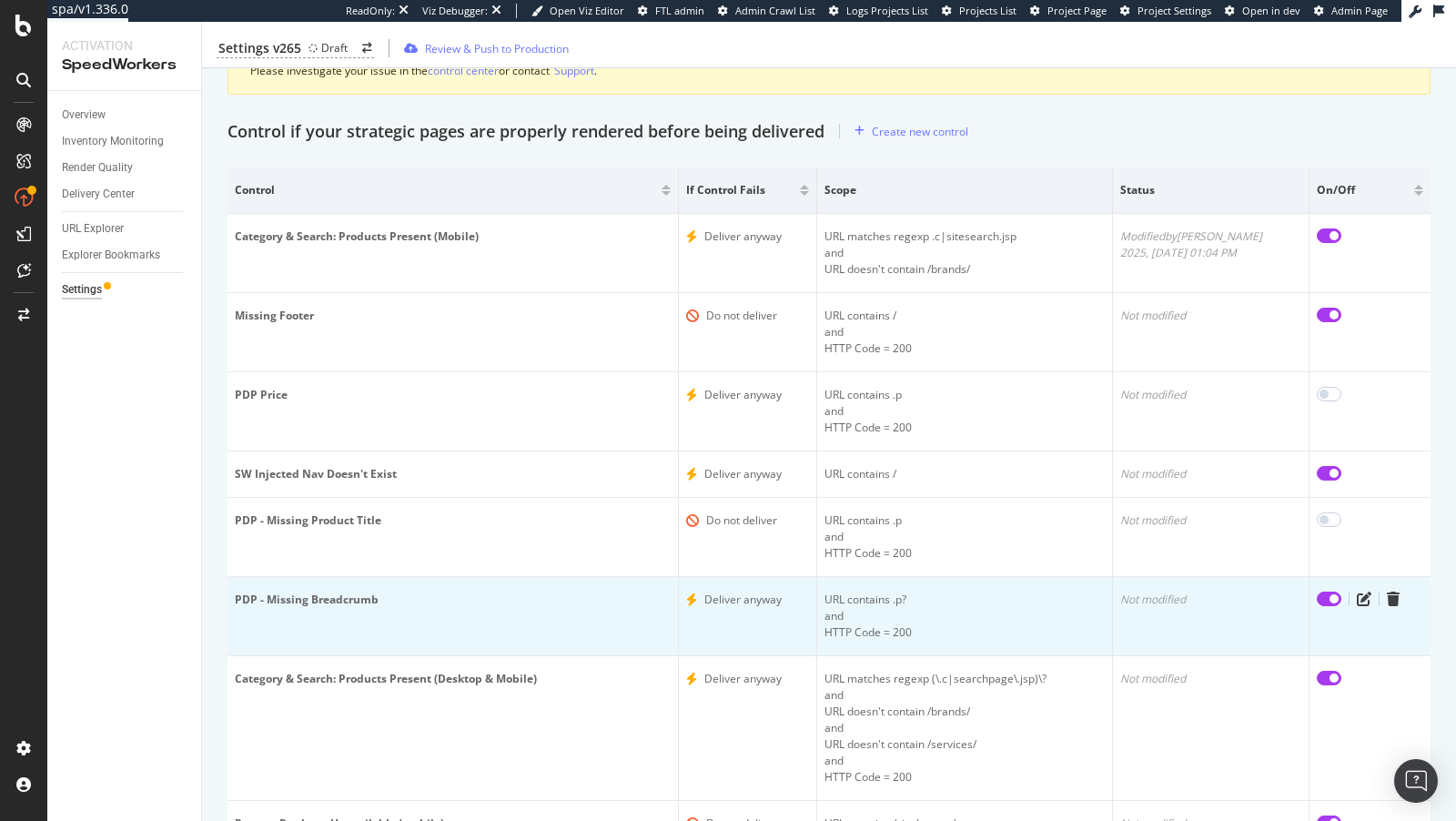
scroll to position [124, 0]
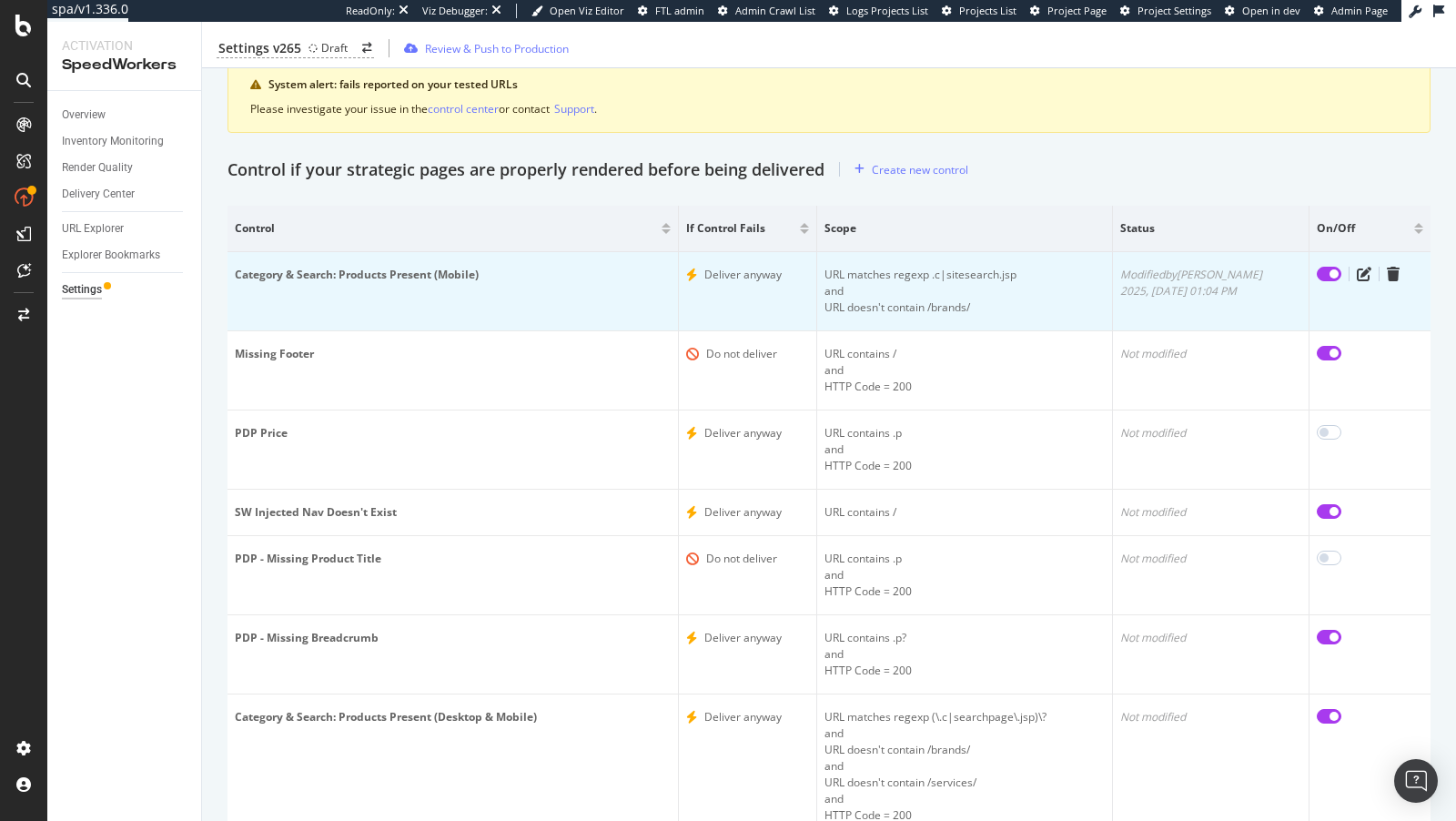
click at [1324, 272] on input "checkbox" at bounding box center [1328, 274] width 25 height 15
checkbox input "false"
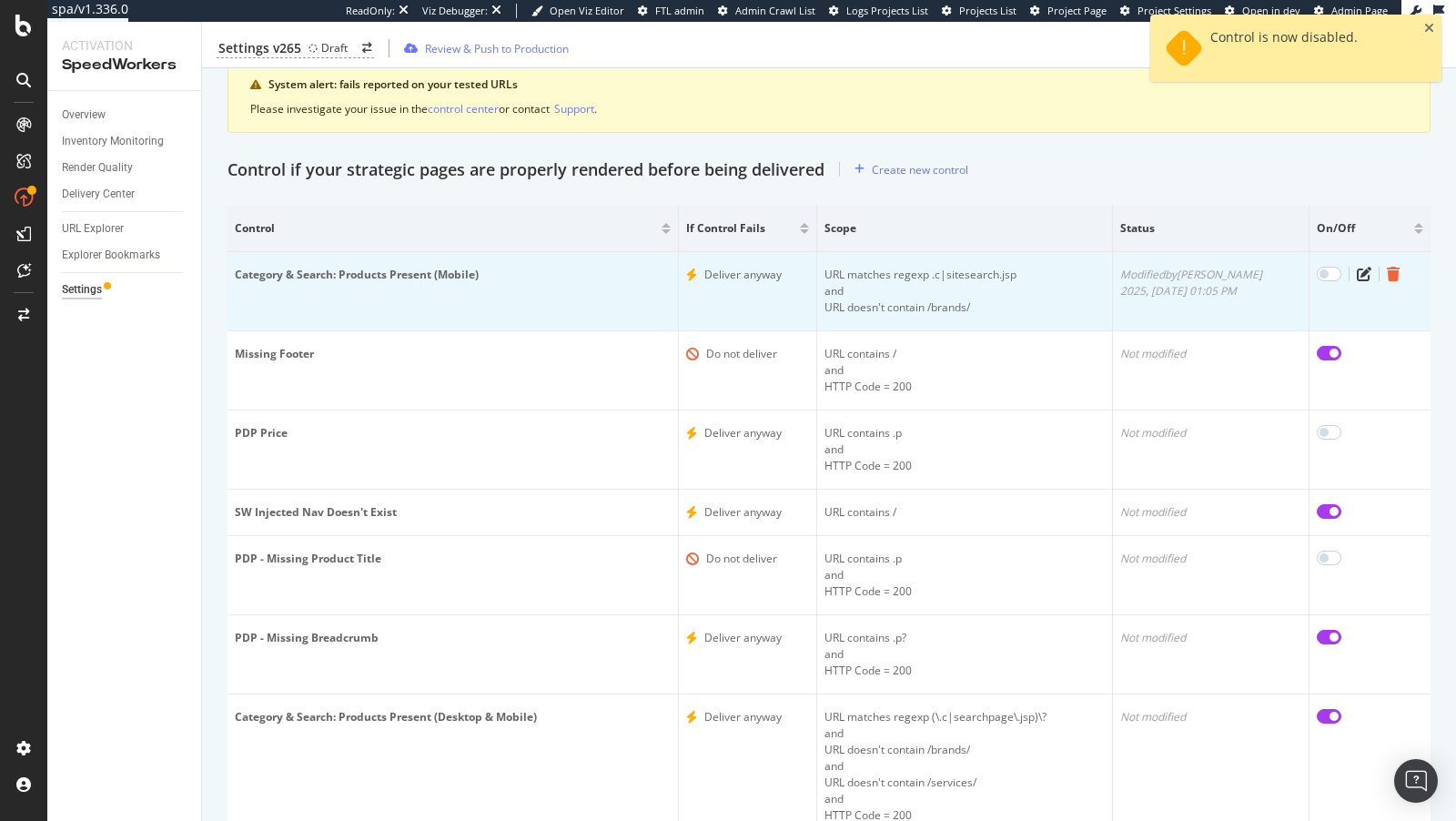
click at [1390, 273] on icon "trash" at bounding box center [1393, 274] width 13 height 15
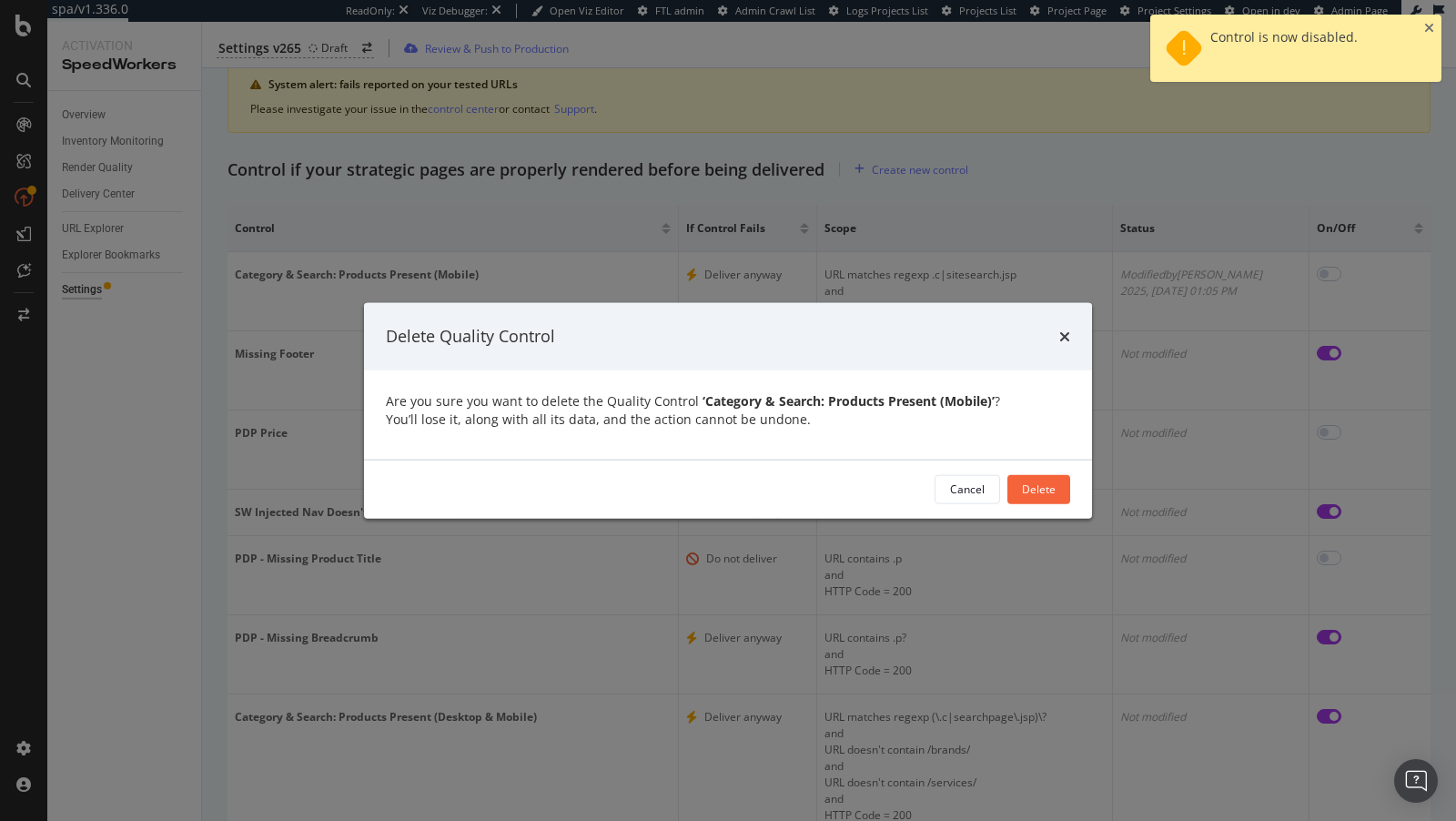
click at [1049, 505] on div "Cancel Delete" at bounding box center [727, 489] width 728 height 58
click at [1049, 492] on div "Delete" at bounding box center [1039, 489] width 33 height 16
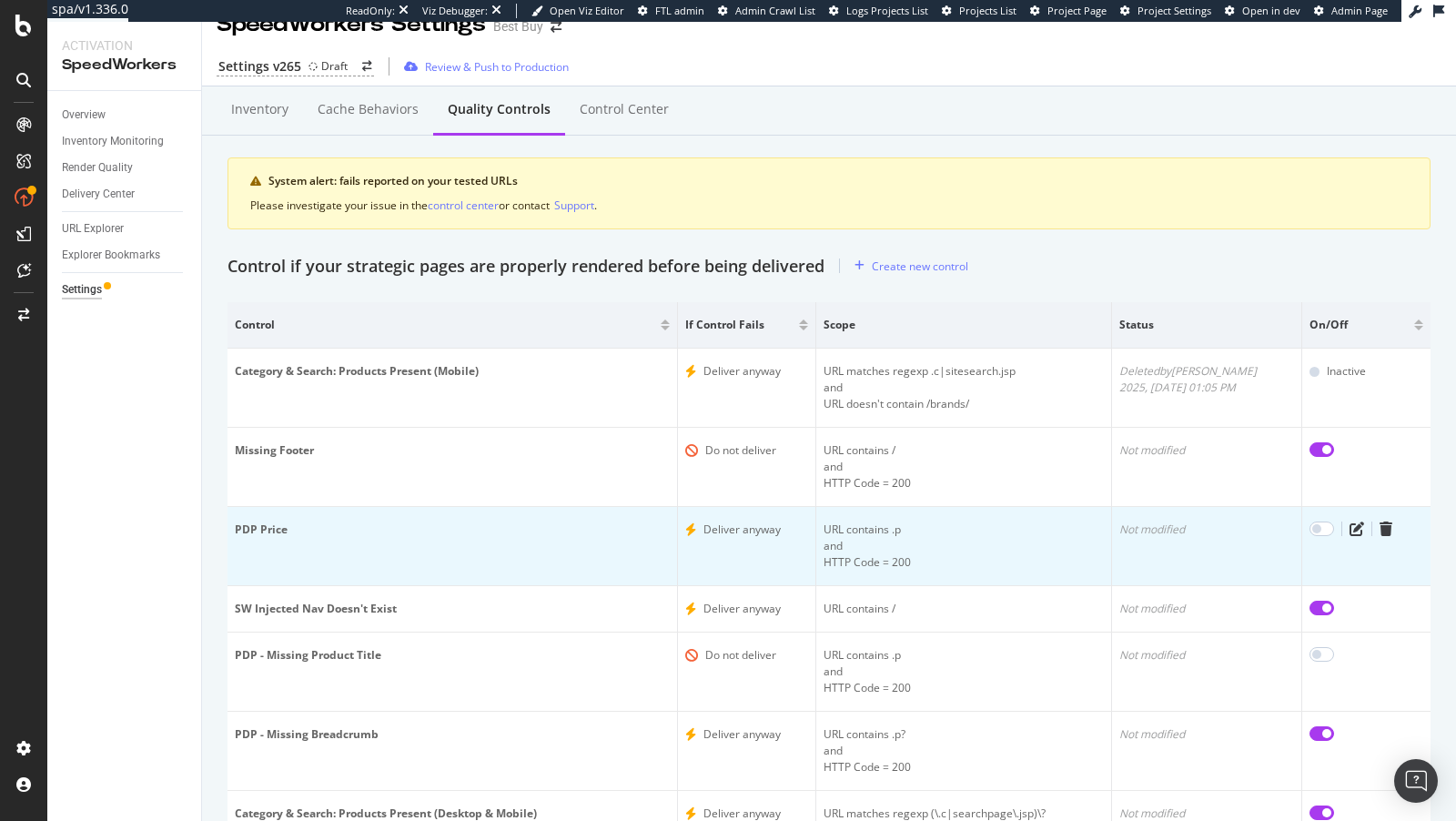
scroll to position [0, 0]
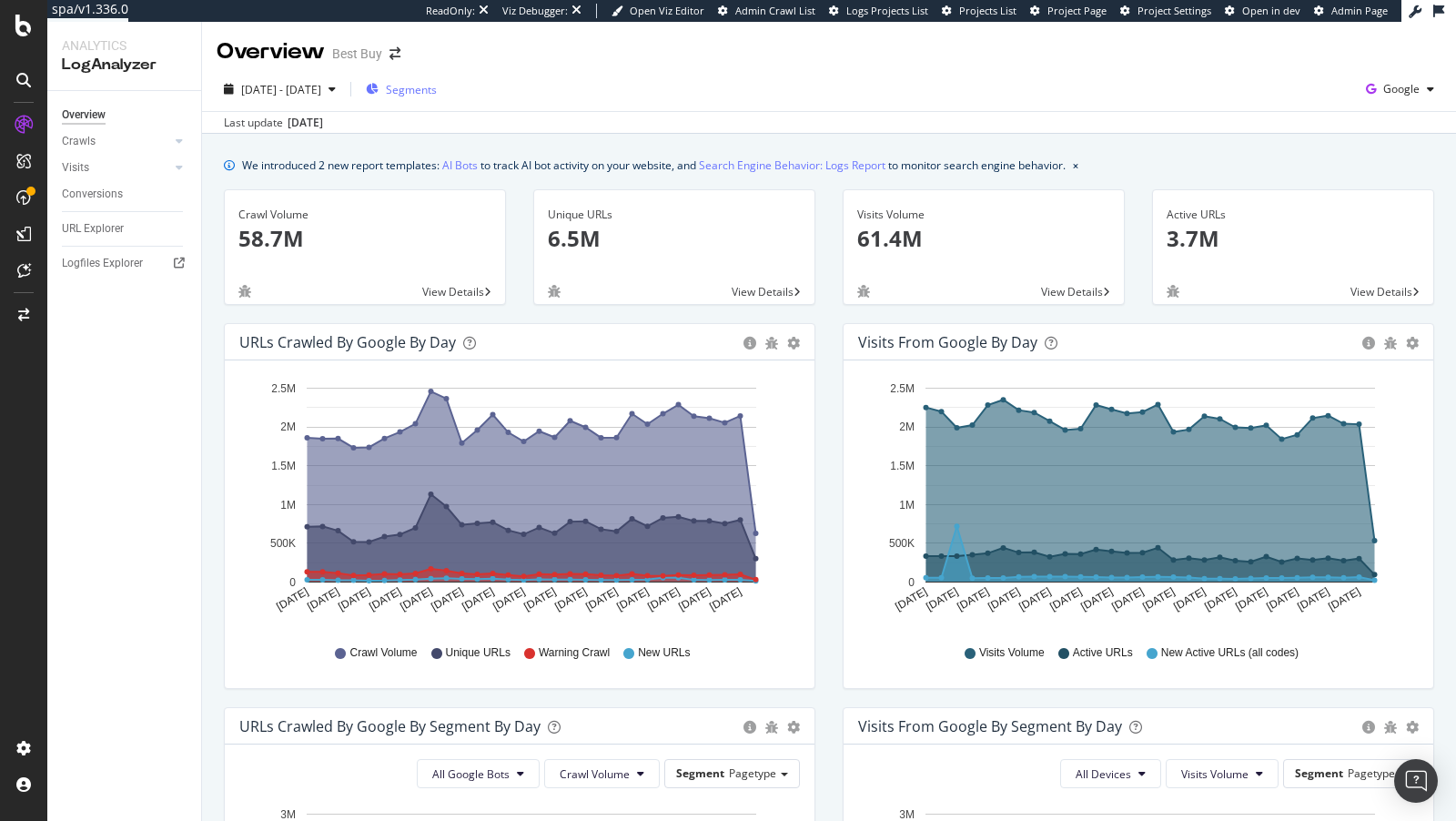
click at [437, 88] on span "Segments" at bounding box center [411, 90] width 51 height 16
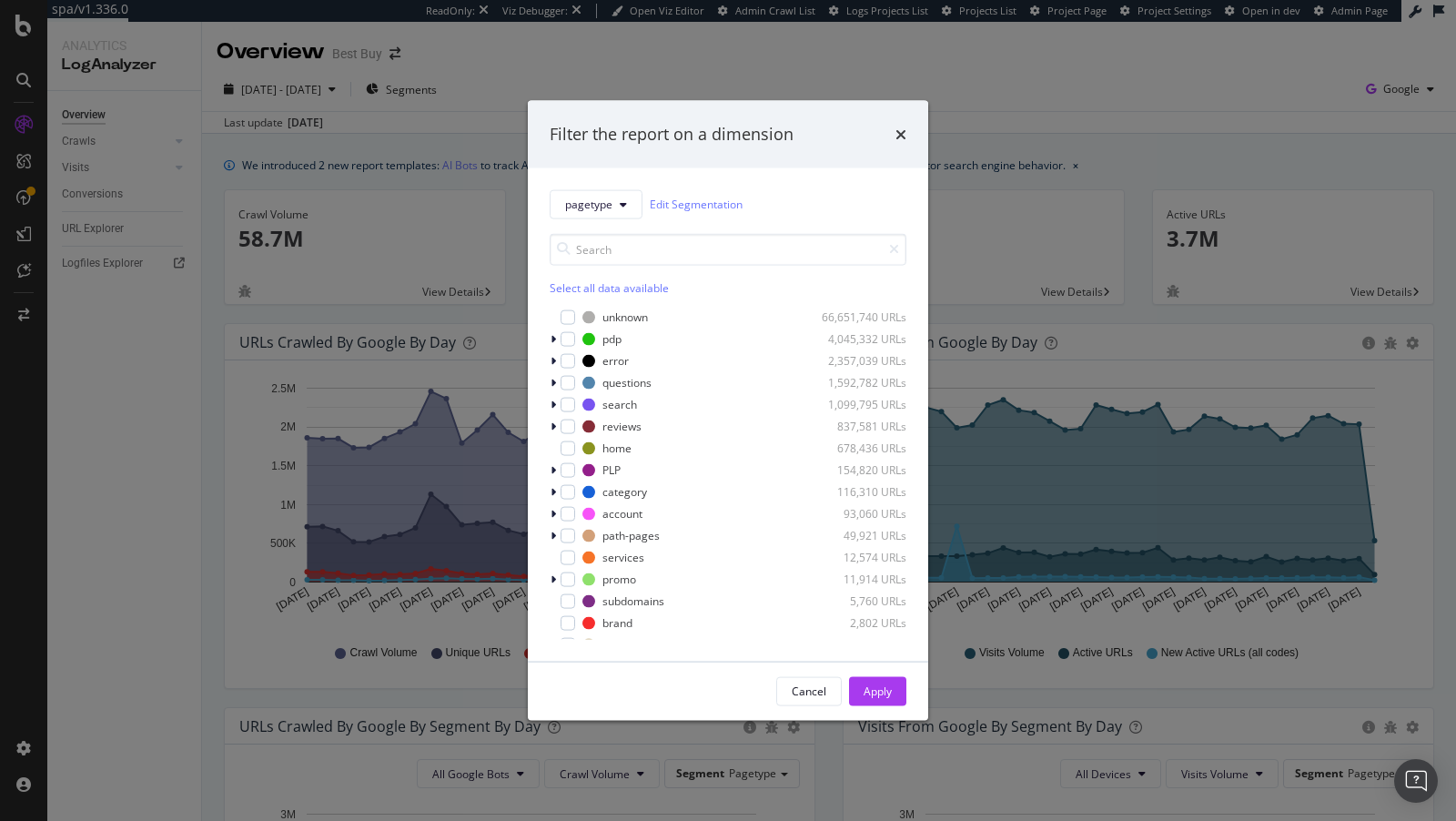
click at [586, 189] on div "pagetype Edit Segmentation Select all data available unknown 66,651,740 URLs pd…" at bounding box center [728, 414] width 401 height 493
click at [586, 214] on button "pagetype" at bounding box center [596, 204] width 93 height 29
click at [751, 215] on div "pagetype Edit Segmentation" at bounding box center [728, 204] width 357 height 29
click at [567, 317] on div "modal" at bounding box center [568, 317] width 15 height 15
click at [881, 693] on div "Apply" at bounding box center [878, 691] width 28 height 16
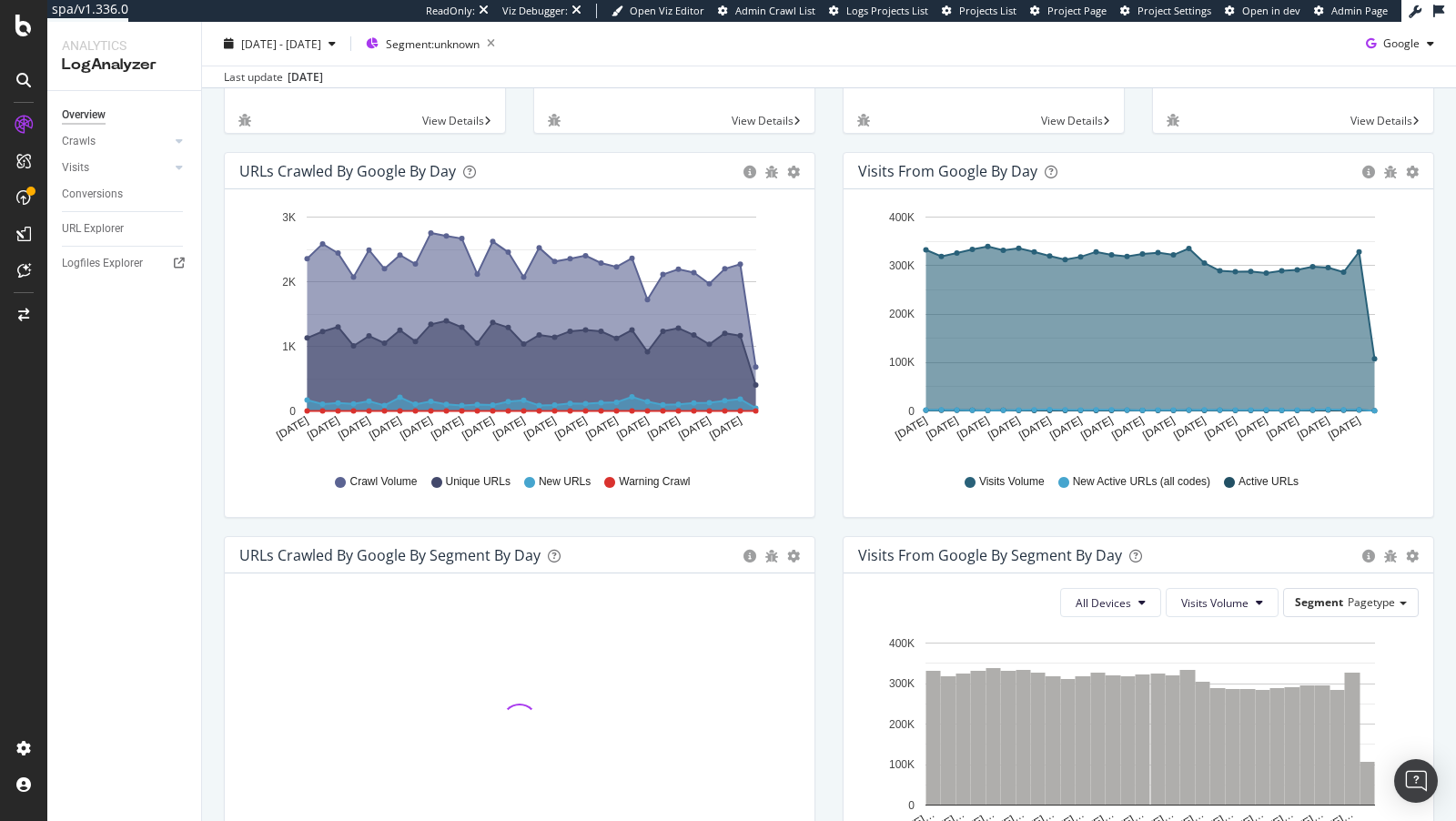
scroll to position [488, 0]
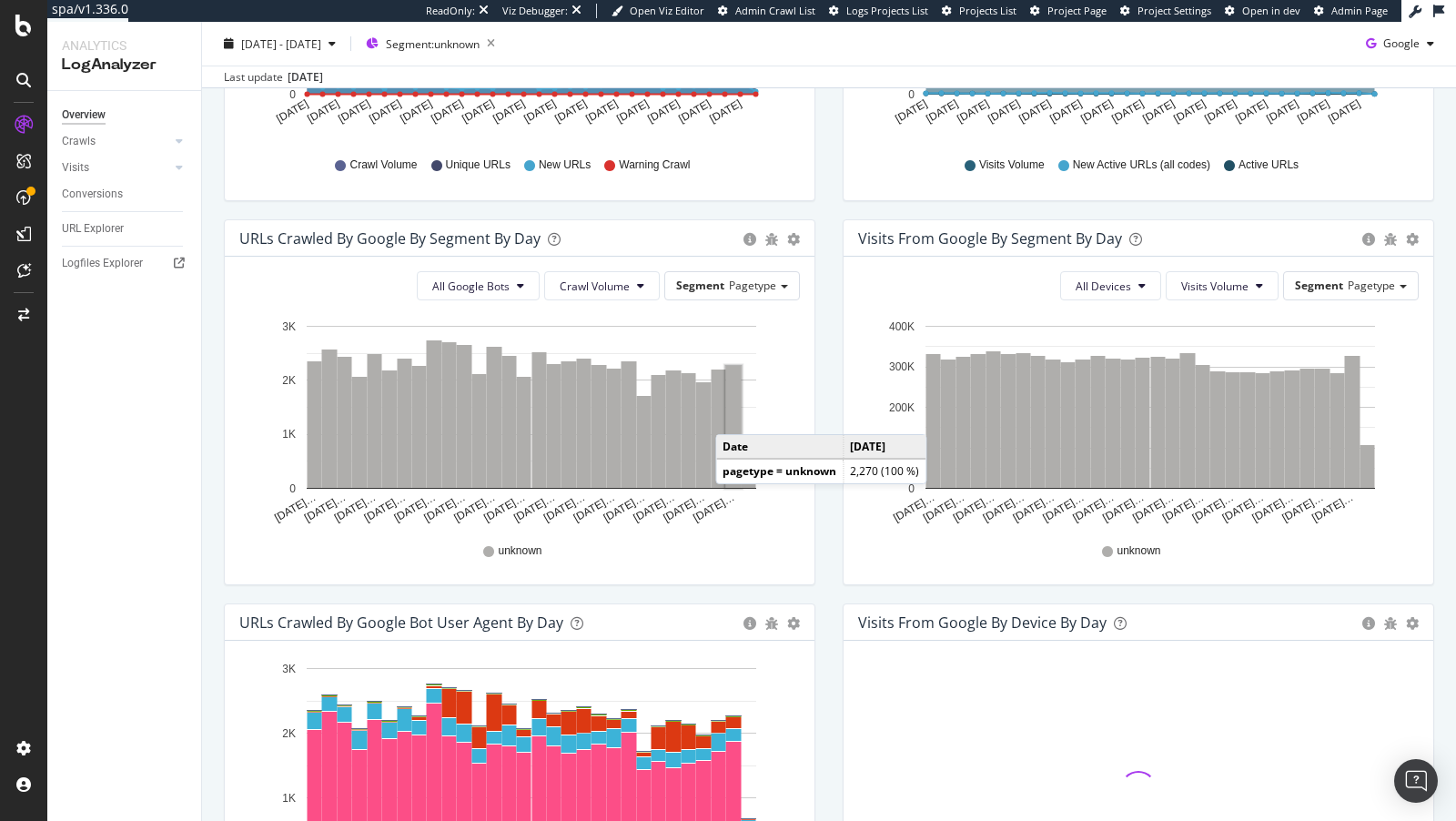
click at [734, 415] on rect "A chart." at bounding box center [734, 427] width 16 height 122
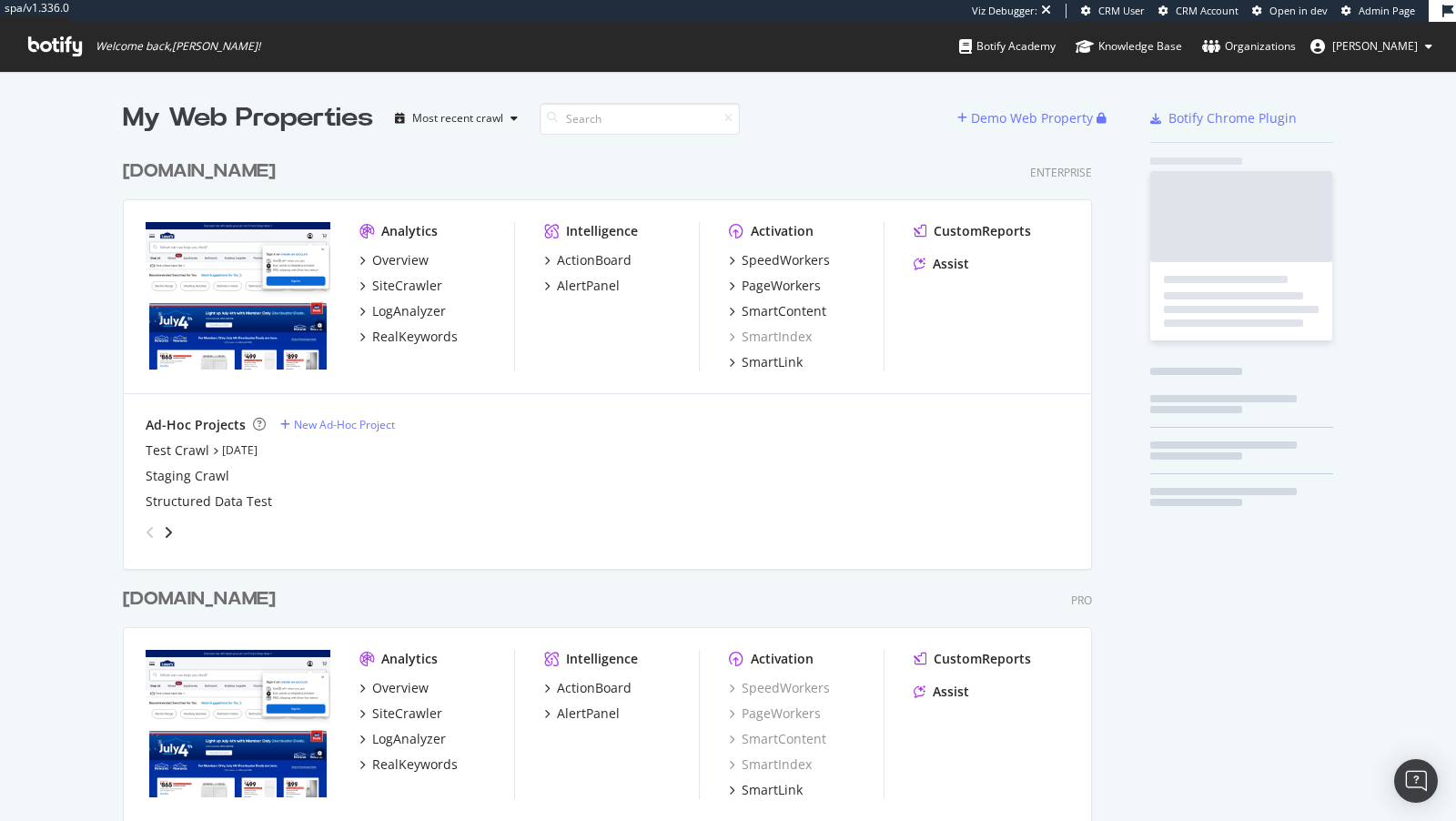
scroll to position [747, 983]
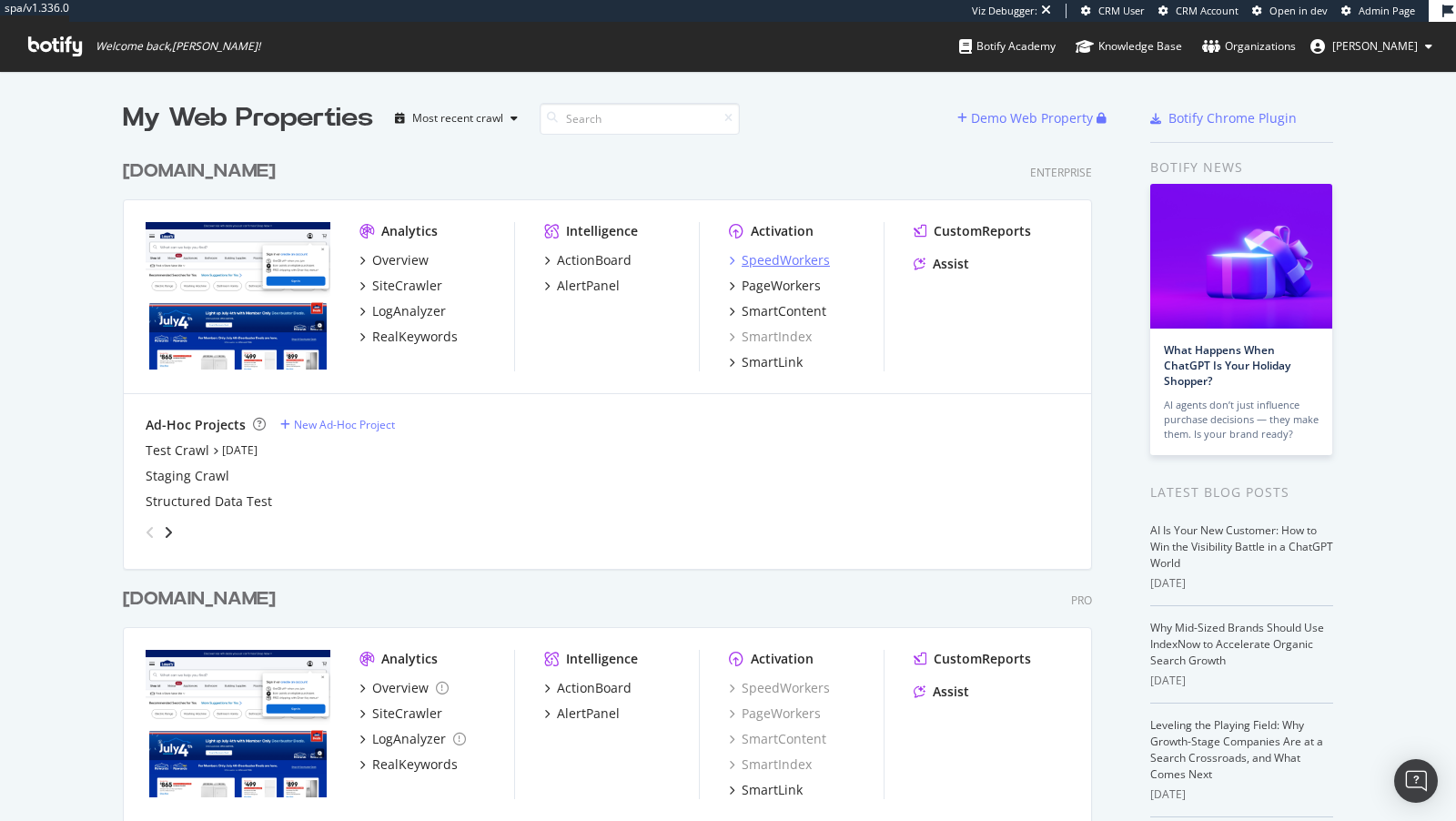
click at [783, 255] on div "SpeedWorkers" at bounding box center [785, 261] width 88 height 19
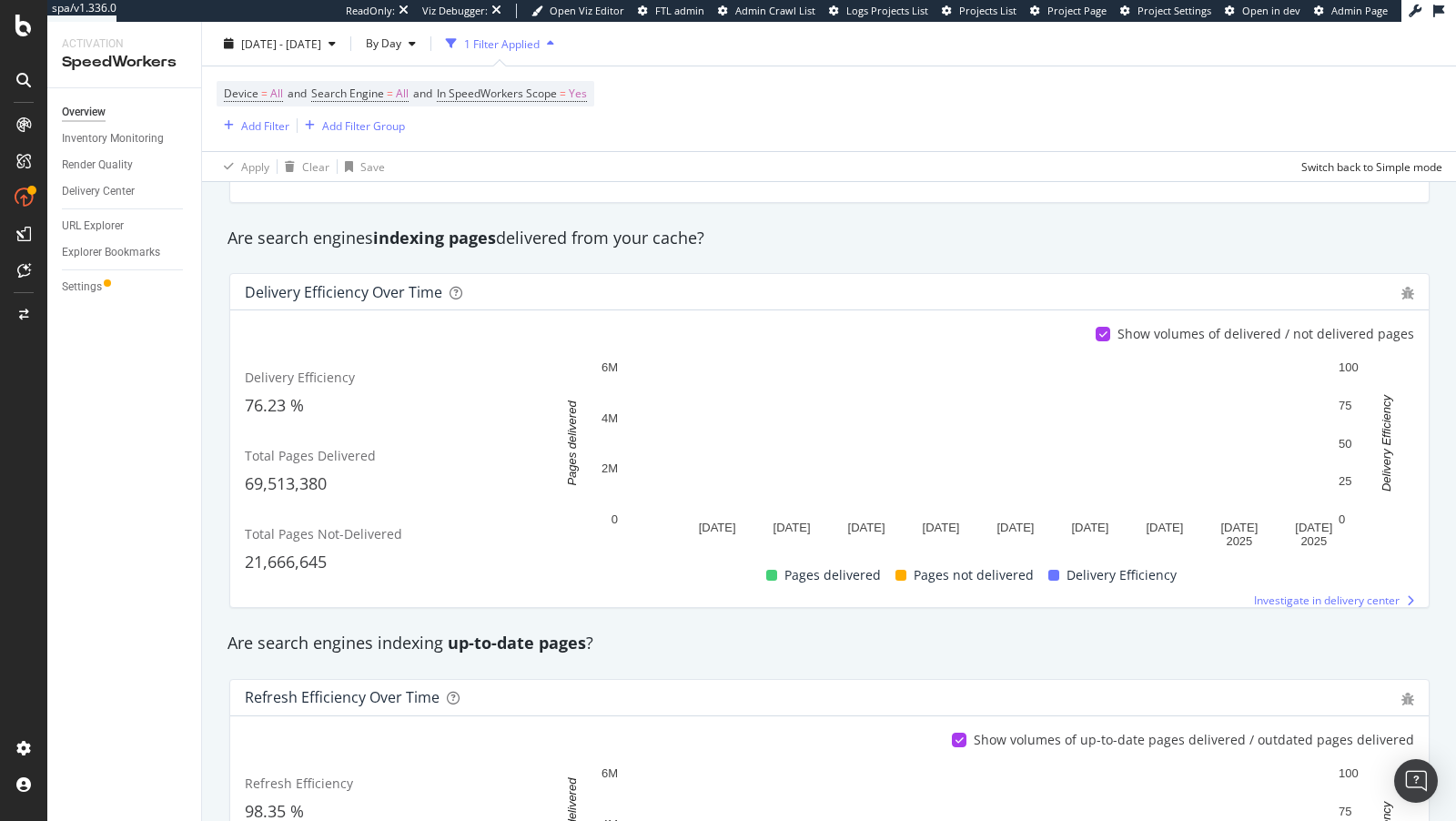
scroll to position [270, 0]
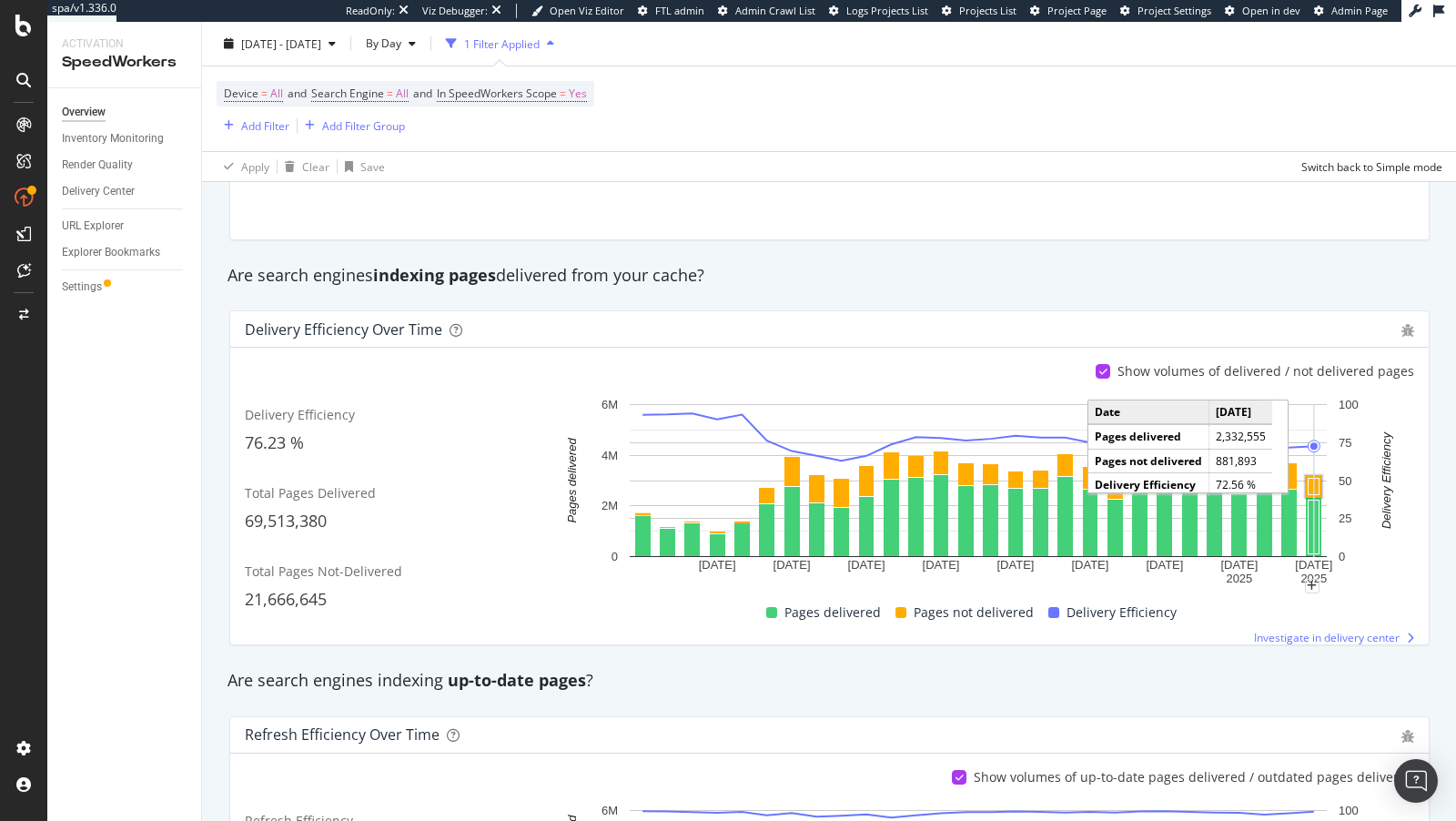
click at [1313, 484] on rect "A chart." at bounding box center [1314, 487] width 11 height 17
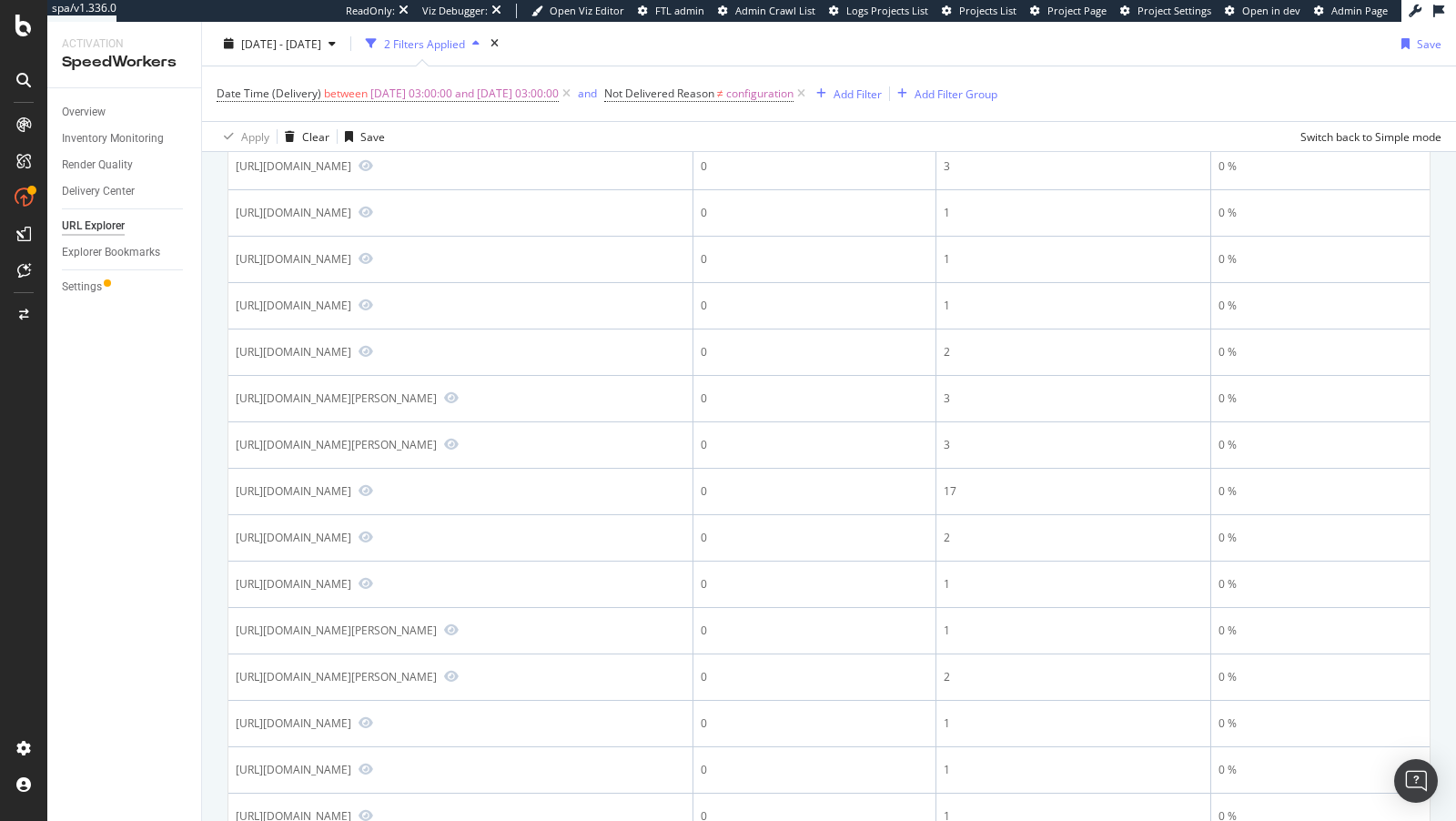
scroll to position [321, 0]
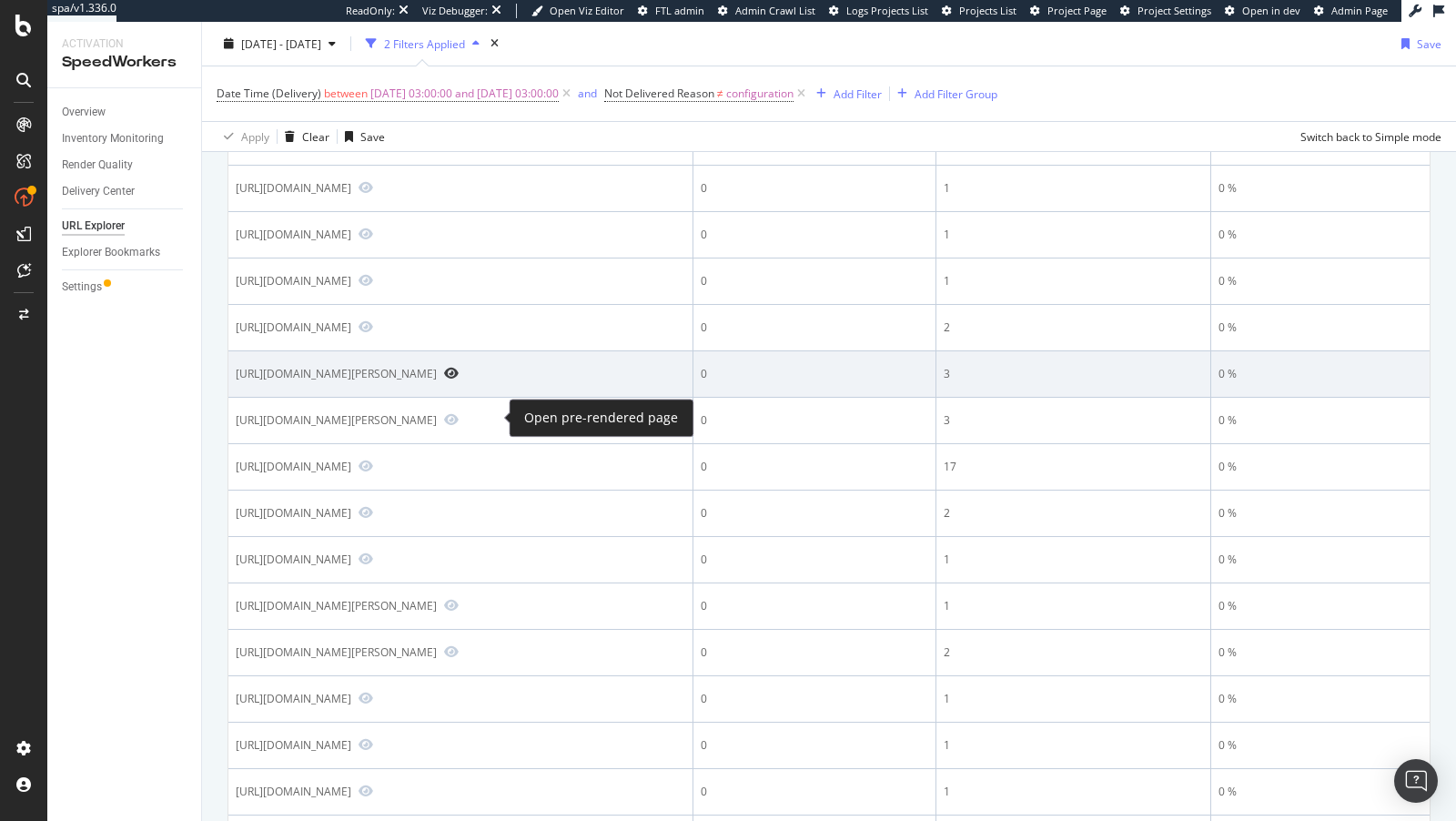
click at [459, 379] on icon "Preview https://www.lowes.com/pd/Werner/5013551815" at bounding box center [451, 373] width 15 height 13
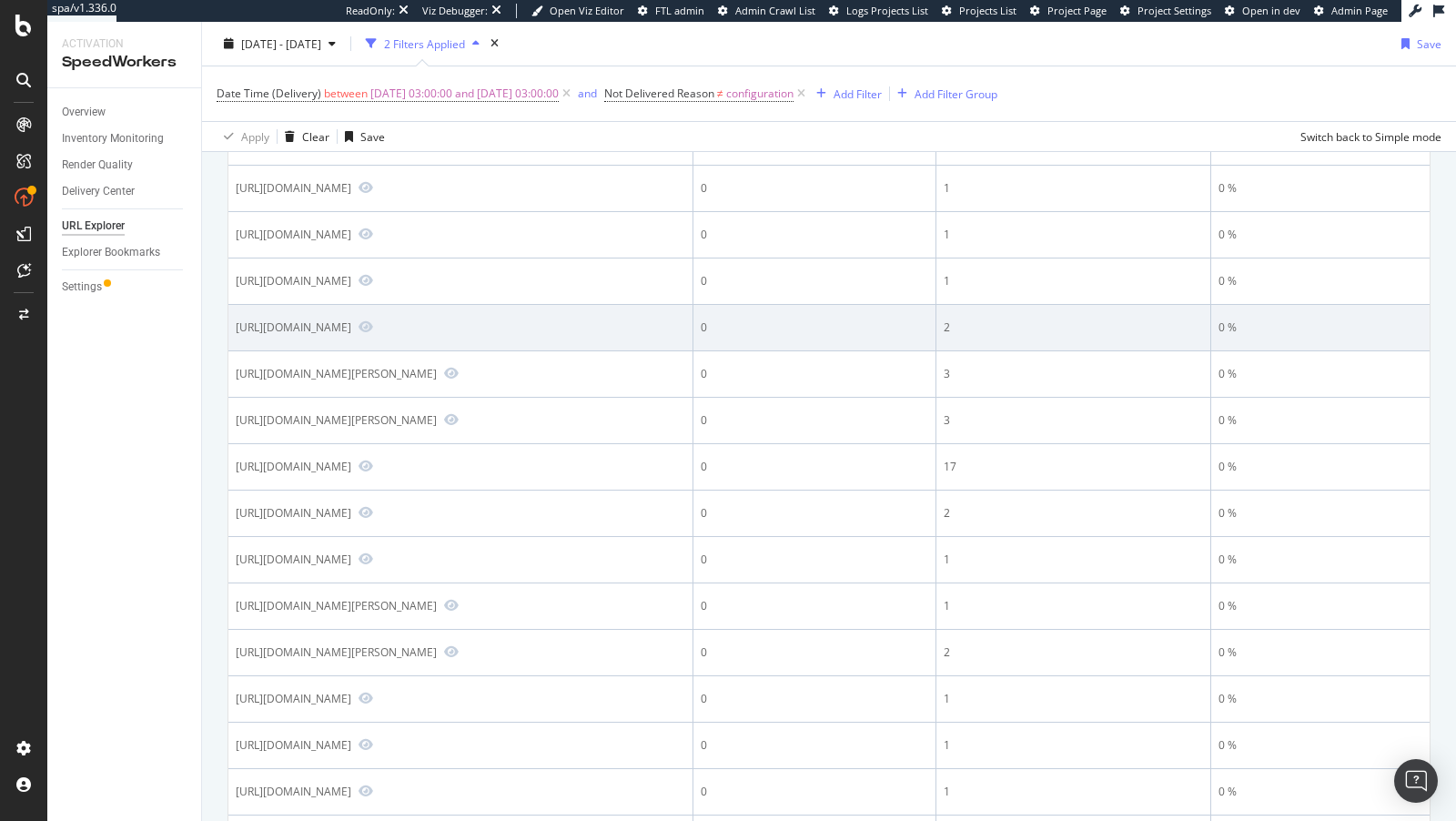
scroll to position [388, 0]
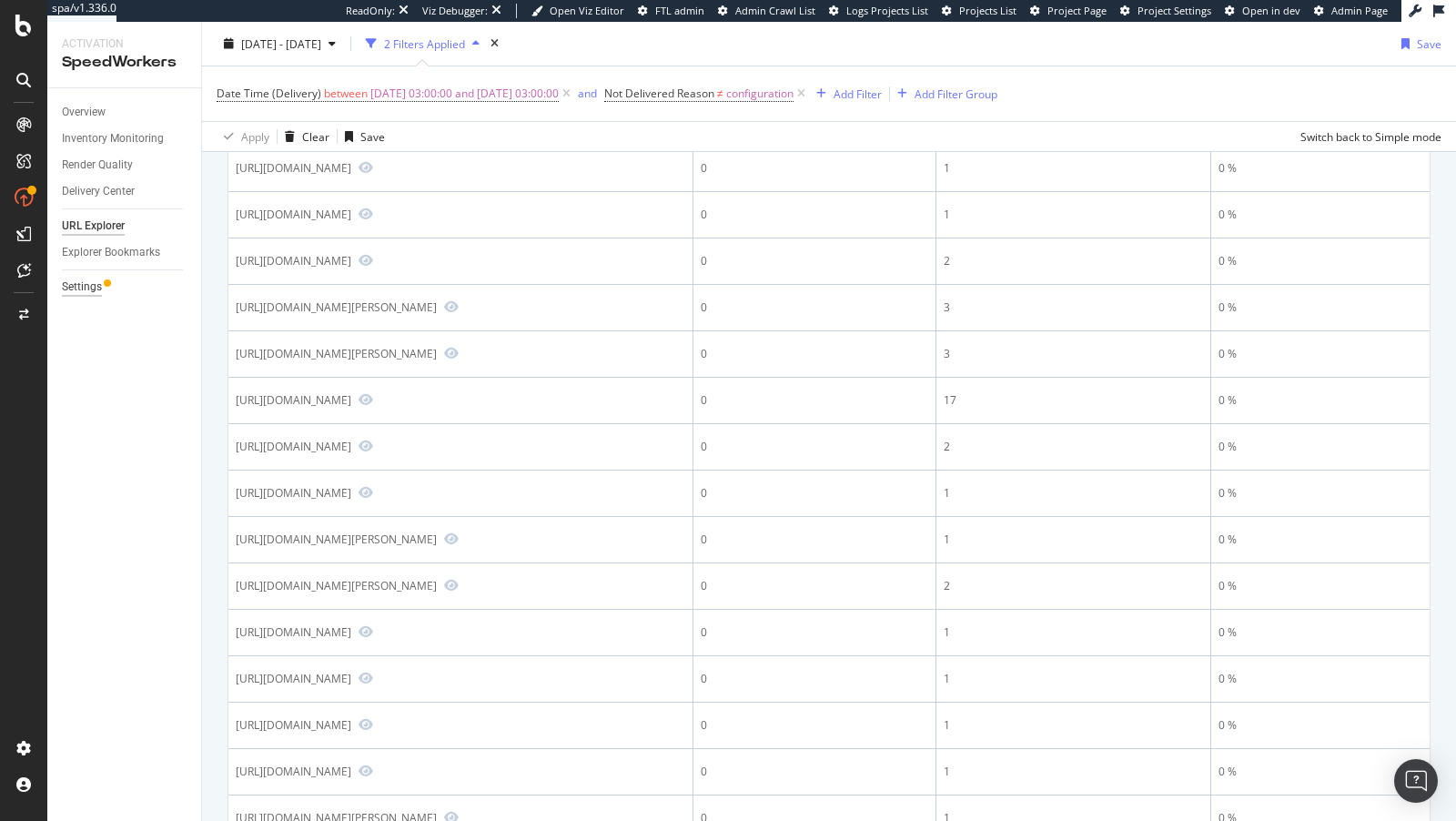
click at [80, 292] on div "Settings" at bounding box center [81, 287] width 40 height 19
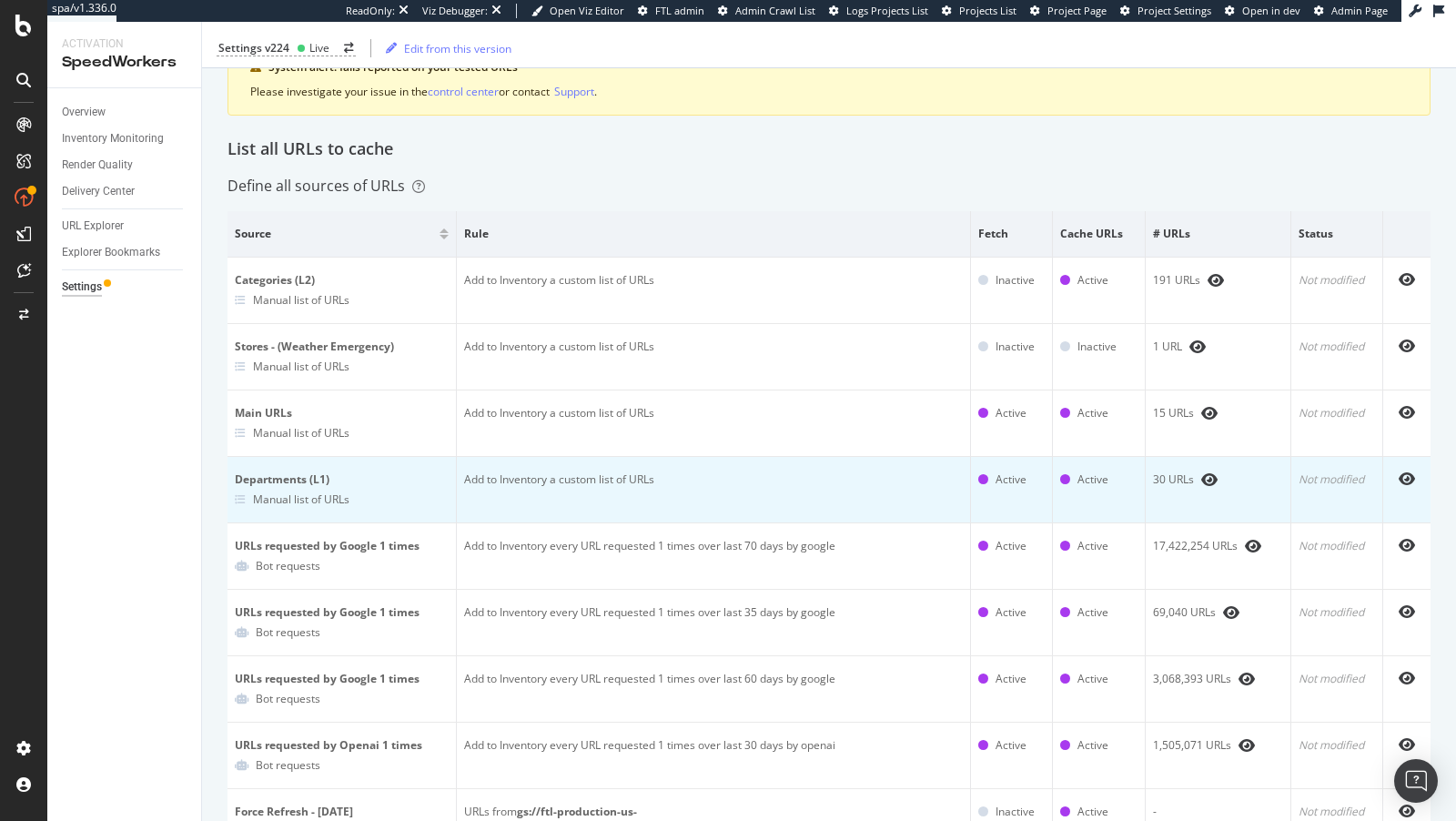
scroll to position [129, 0]
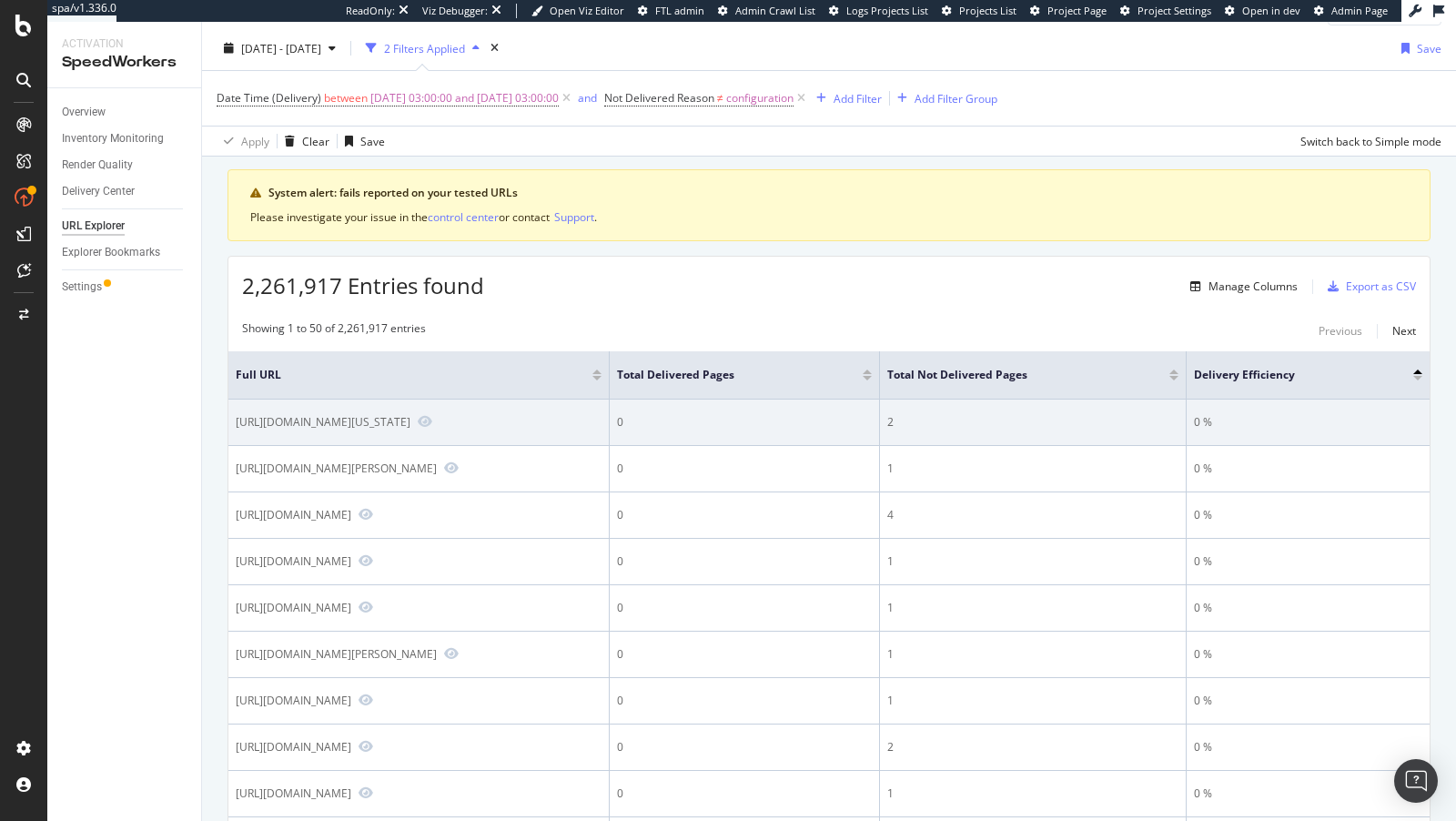
scroll to position [84, 0]
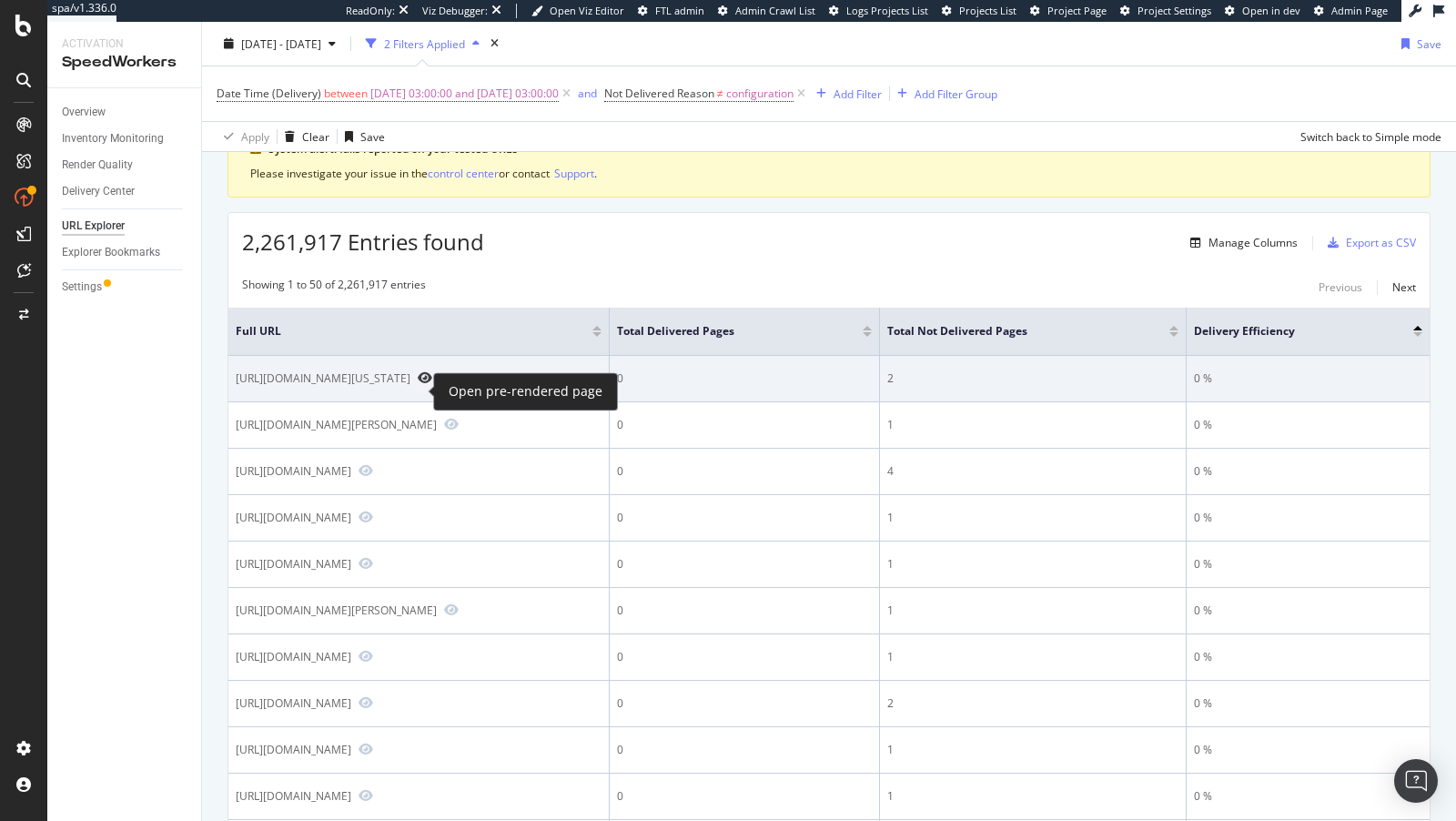
click at [422, 384] on icon "Preview https://www.lowes.com/pl/Air-mattresses-Bedroom-furniture-Furniture-Hom…" at bounding box center [426, 378] width 15 height 13
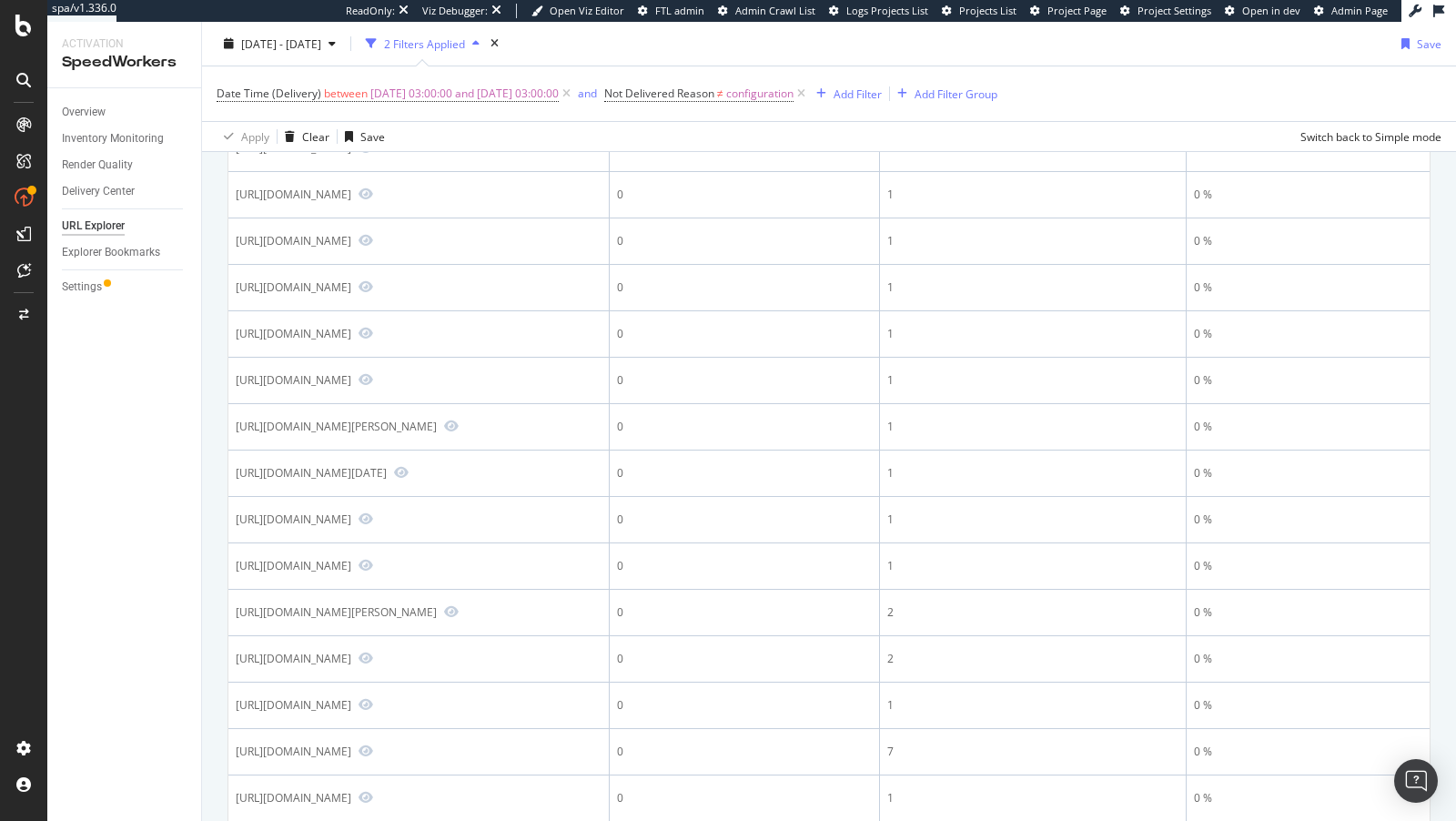
scroll to position [2226, 0]
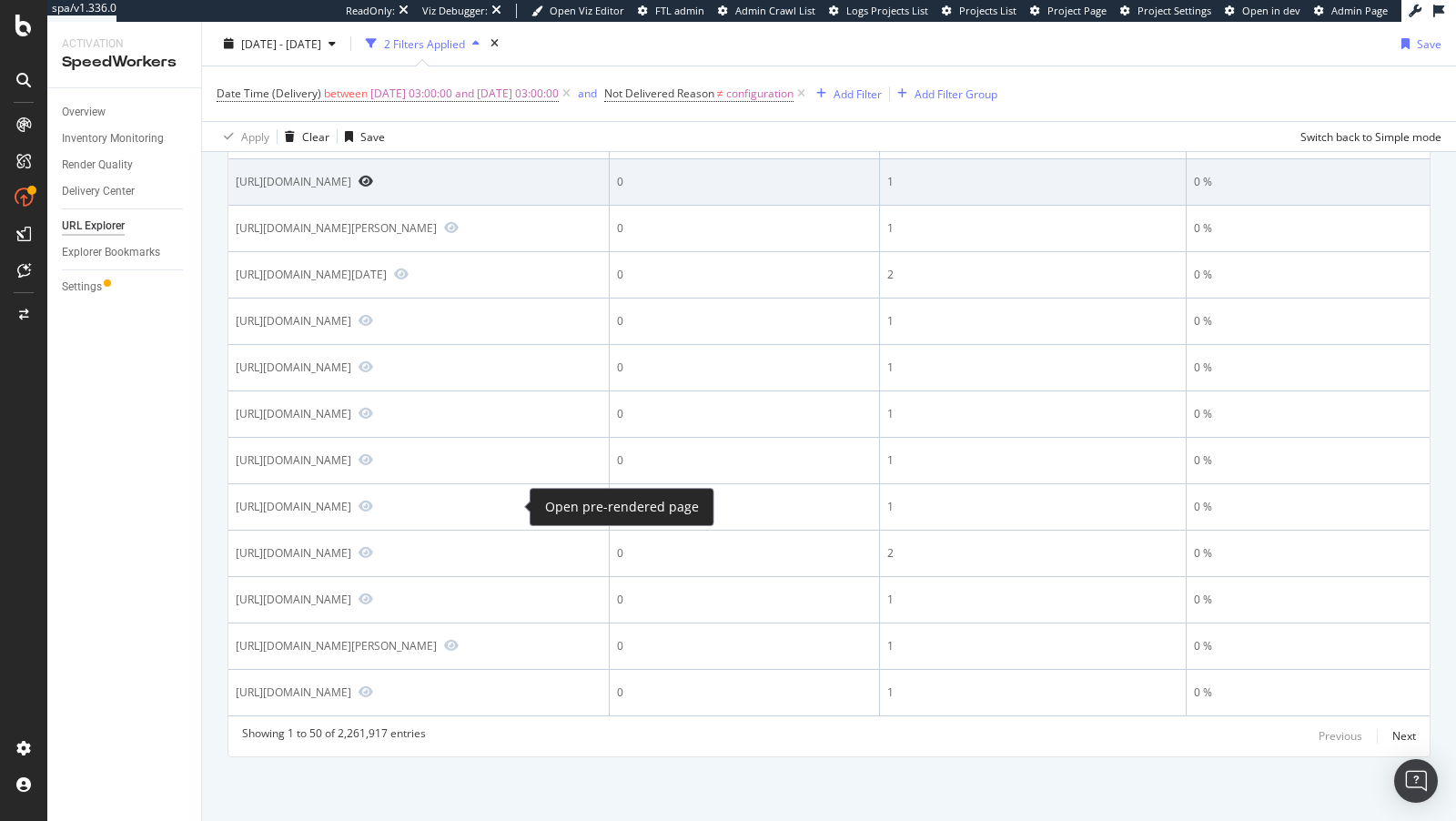
click at [373, 188] on icon "Preview https://www.lowes.com/pd/Ekena-Millwork-39-1-2-in-OD-x-2-1-2-in-P-Attic…" at bounding box center [366, 181] width 15 height 13
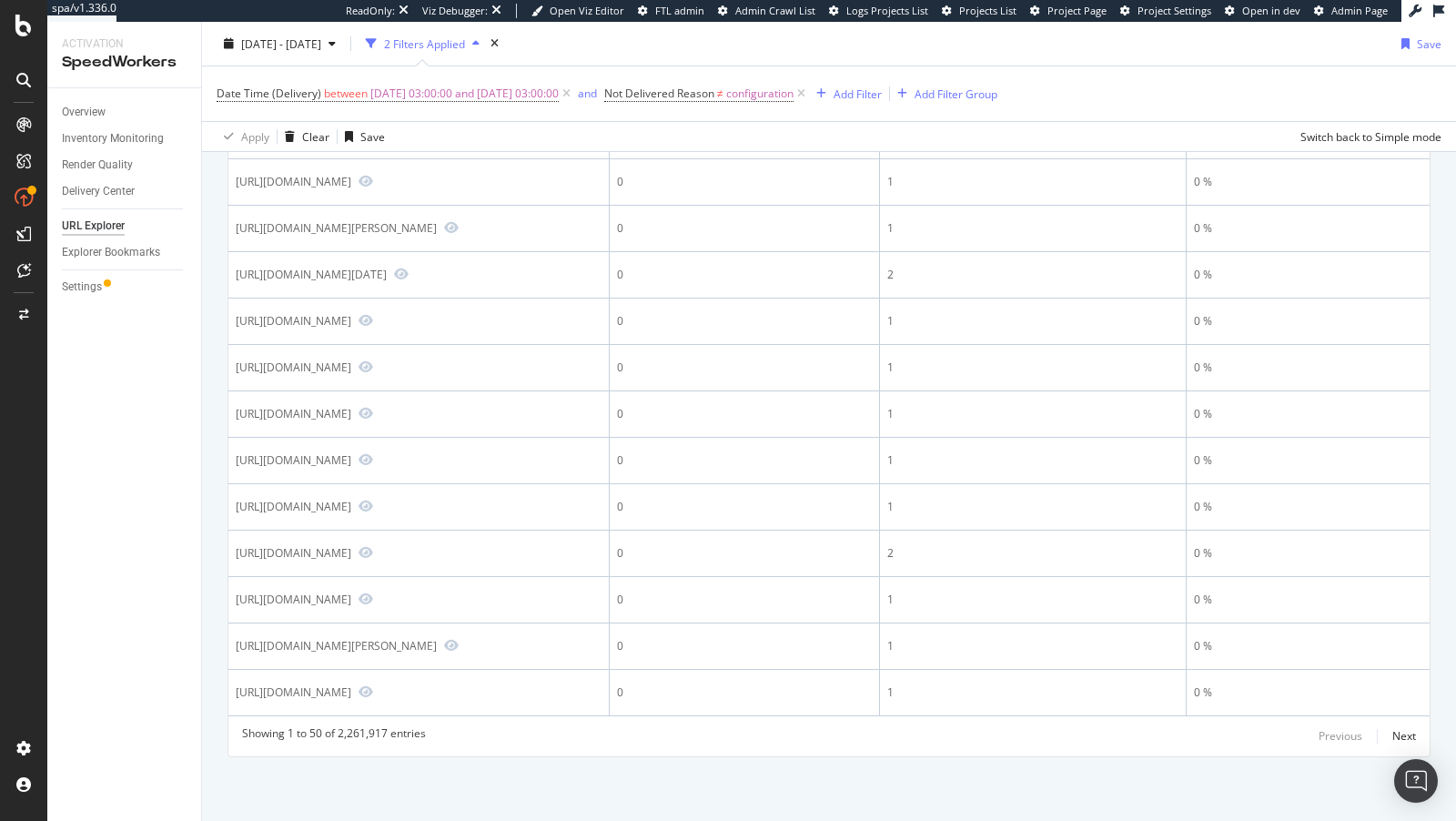
scroll to position [2693, 0]
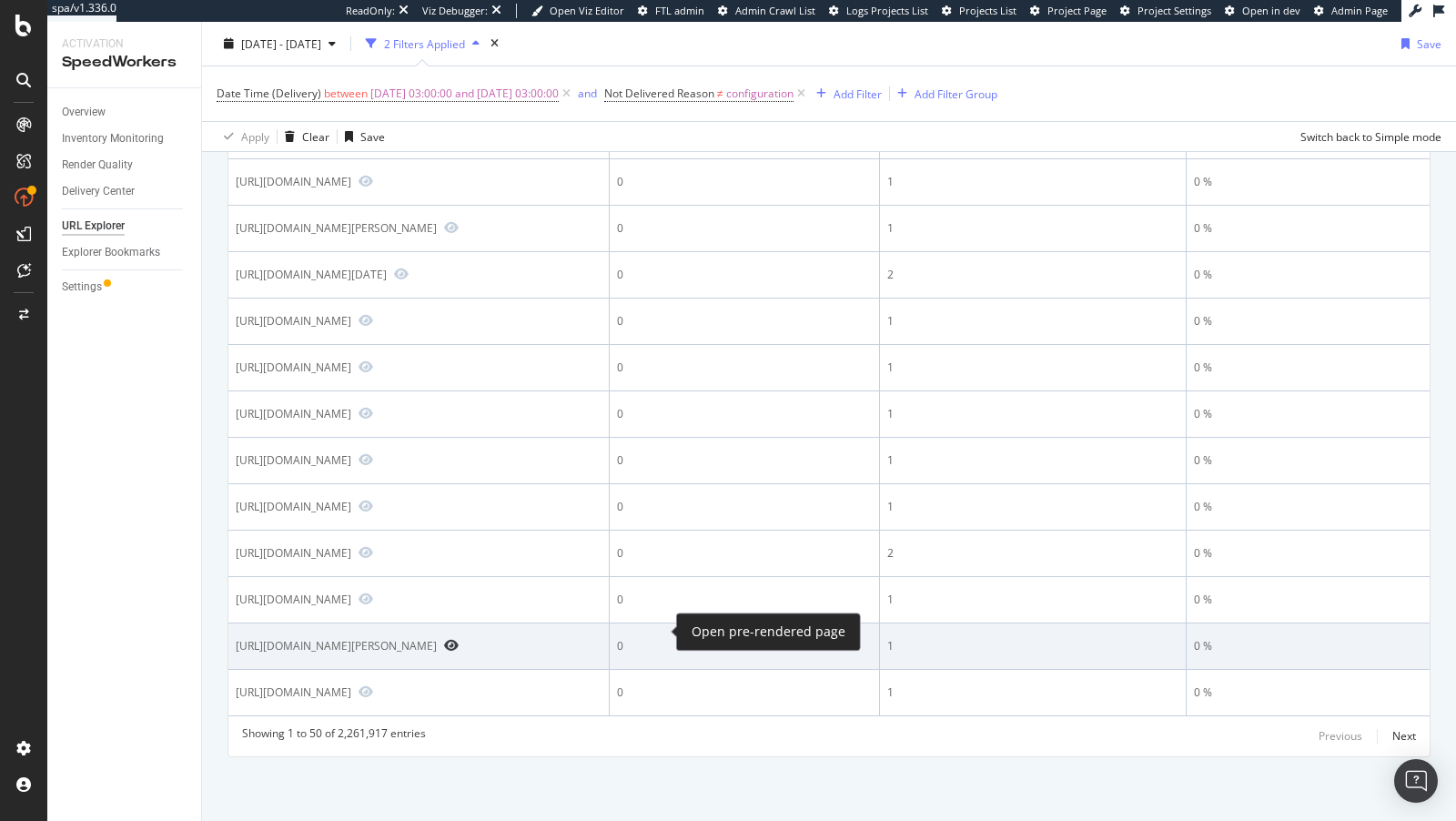
click at [459, 640] on icon "Preview https://www.lowes.com/pd/Moen-Method-Brushed-Nickel-Towel-Hook/50170959" at bounding box center [451, 646] width 15 height 13
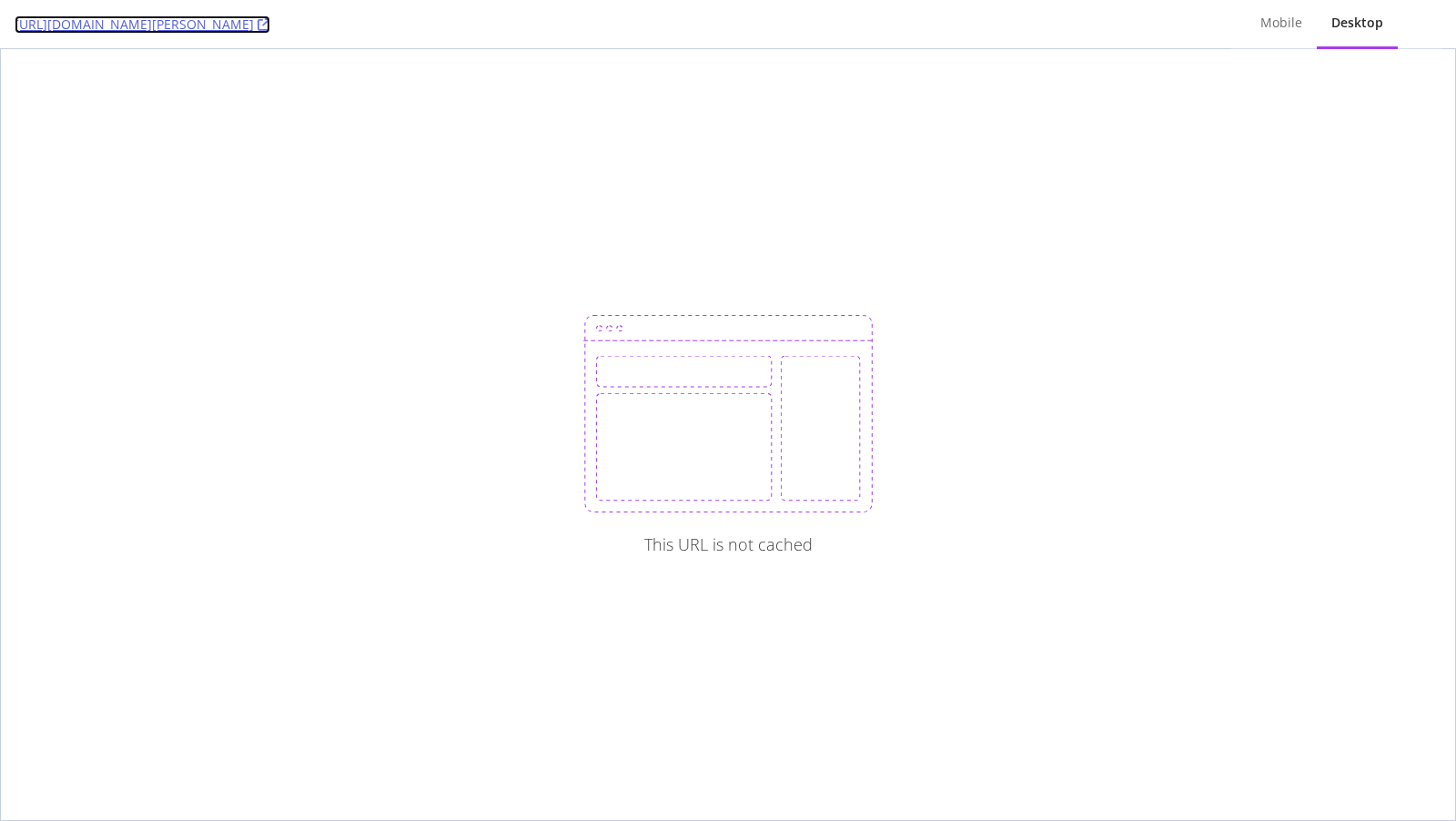
click at [270, 20] on link "[URL][DOMAIN_NAME][PERSON_NAME]" at bounding box center [142, 25] width 255 height 19
click at [237, 25] on icon at bounding box center [230, 25] width 13 height 13
click at [168, 24] on link "[URL][DOMAIN_NAME]" at bounding box center [92, 25] width 154 height 19
click at [505, 11] on div "[URL][DOMAIN_NAME][PERSON_NAME]" at bounding box center [615, 24] width 1202 height 48
click at [270, 23] on icon at bounding box center [264, 25] width 13 height 13
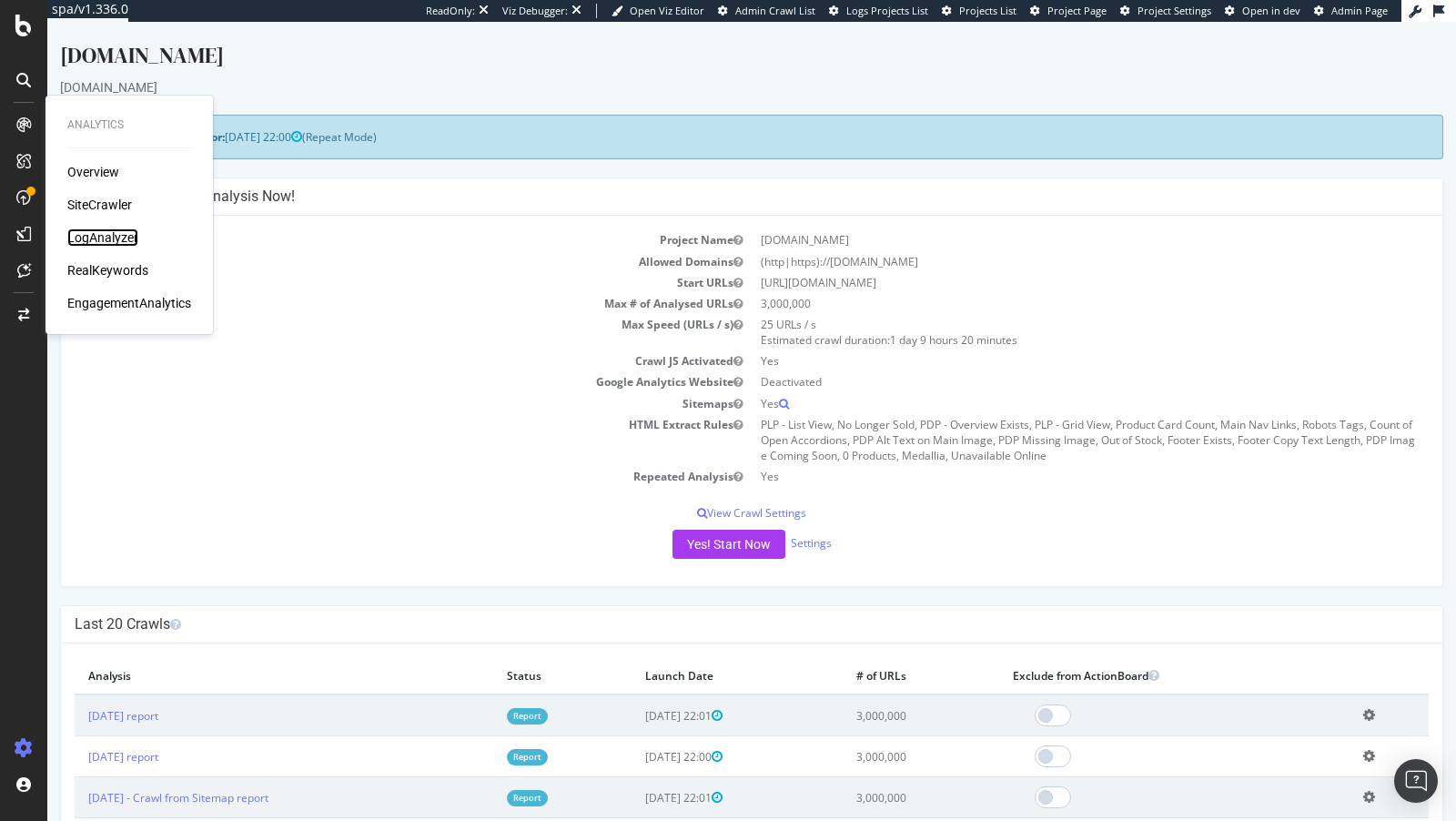
click at [107, 238] on div "LogAnalyzer" at bounding box center [103, 238] width 71 height 19
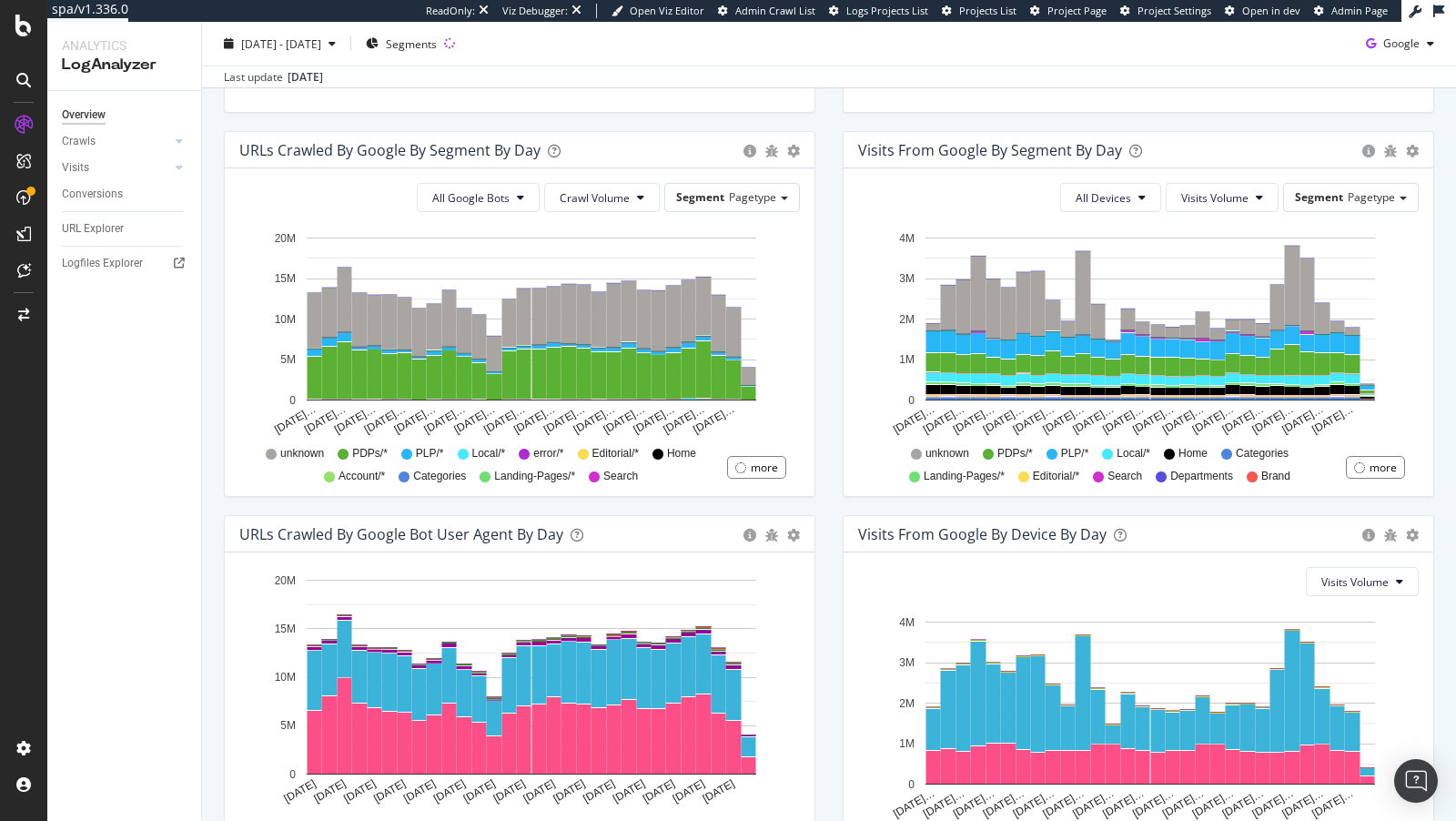
scroll to position [576, 0]
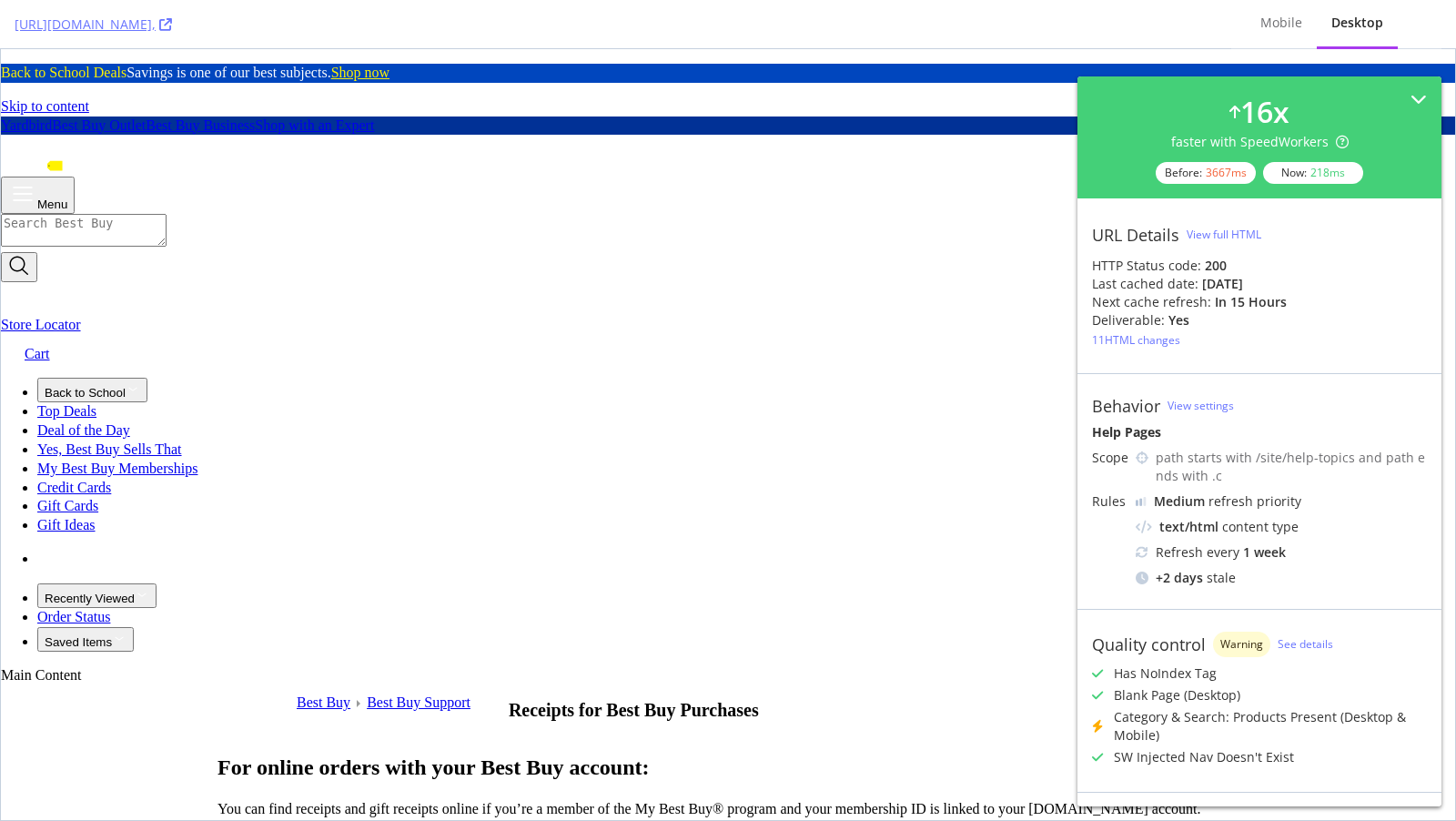
click at [515, 43] on div "[URL][DOMAIN_NAME]," at bounding box center [615, 24] width 1202 height 48
click at [172, 30] on link "[URL][DOMAIN_NAME]," at bounding box center [93, 25] width 157 height 19
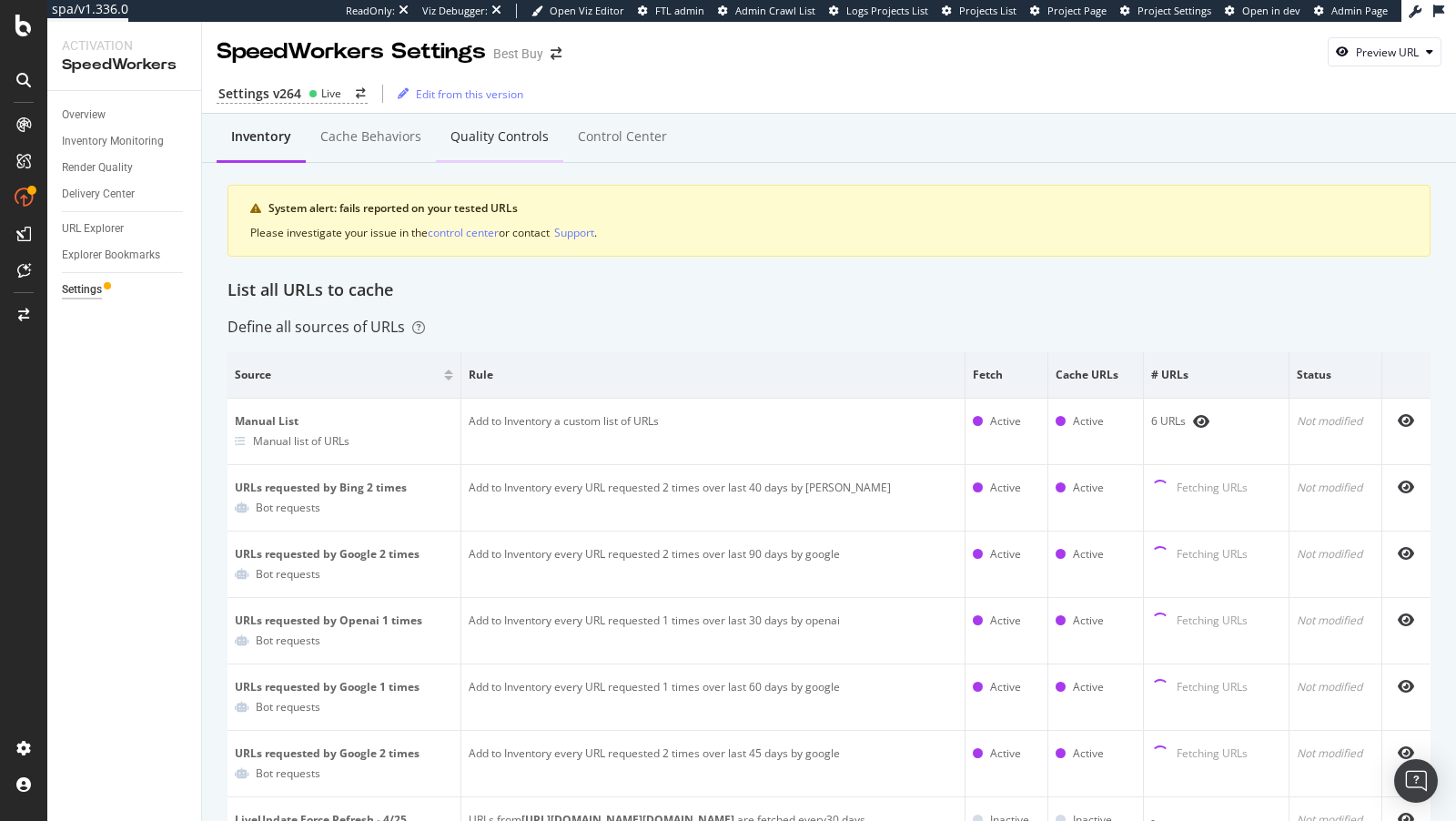
click at [502, 151] on div "Quality Controls" at bounding box center [500, 138] width 128 height 50
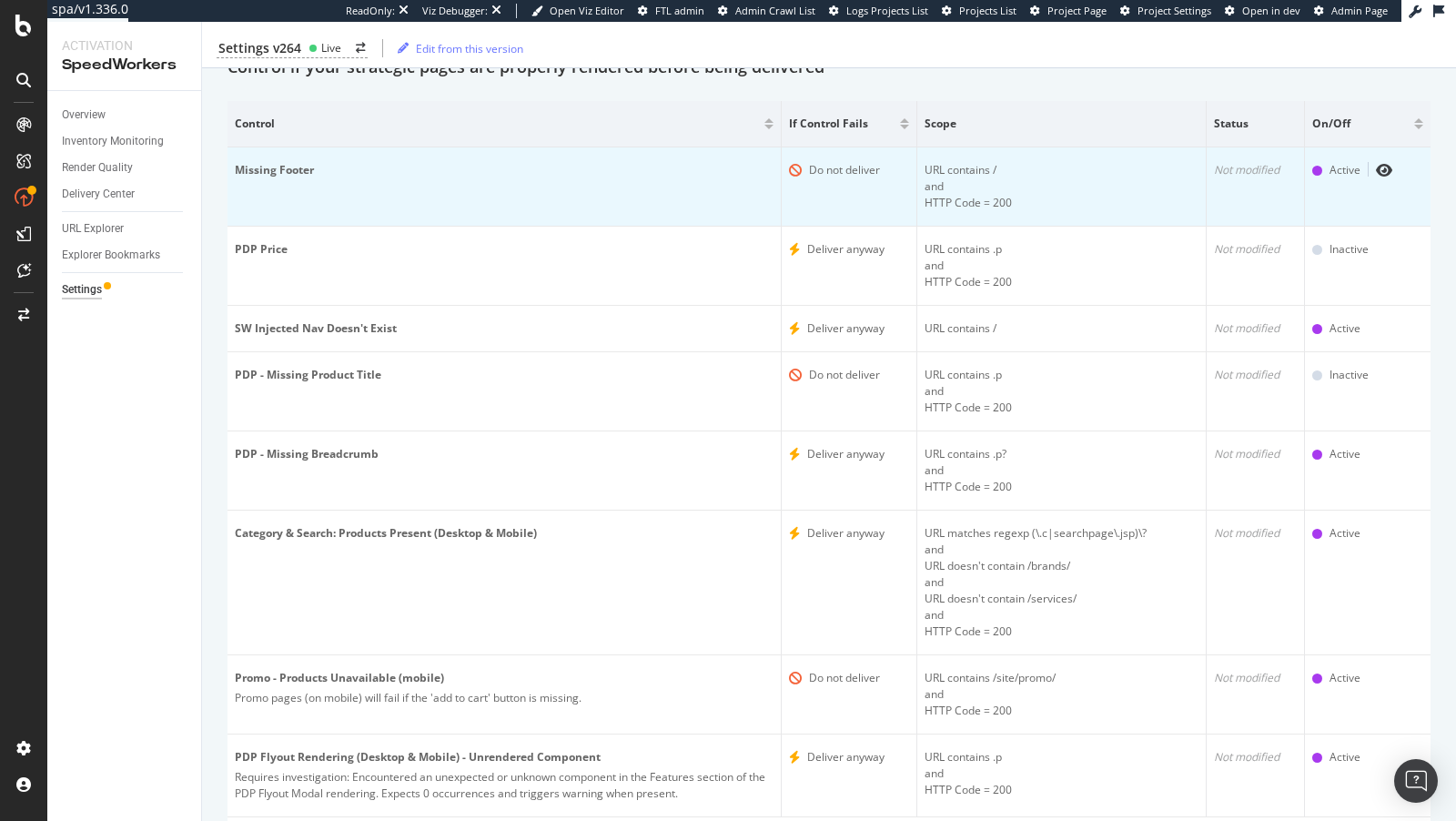
scroll to position [248, 0]
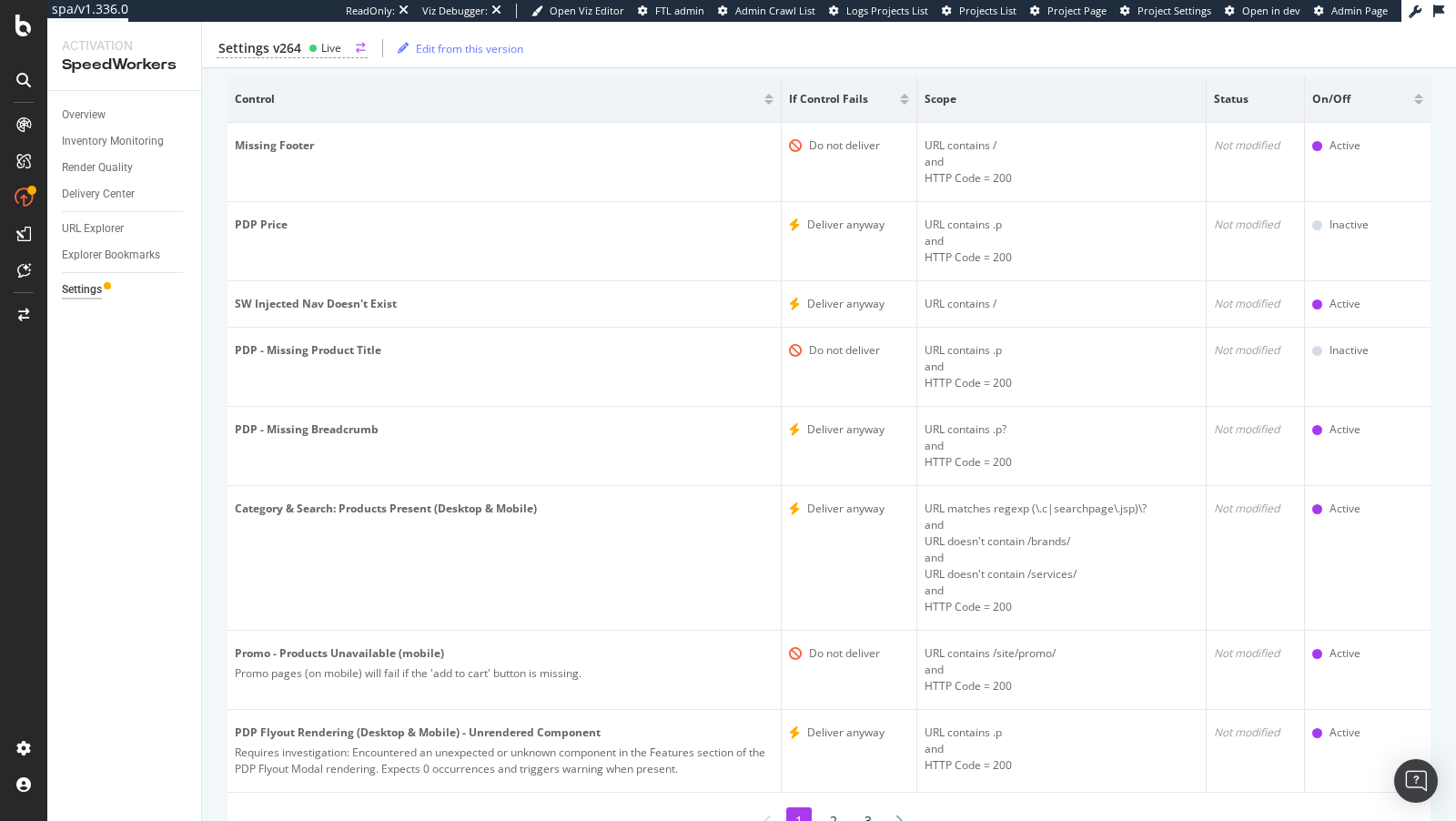
click at [303, 39] on div "Settings v264 Live" at bounding box center [291, 48] width 151 height 19
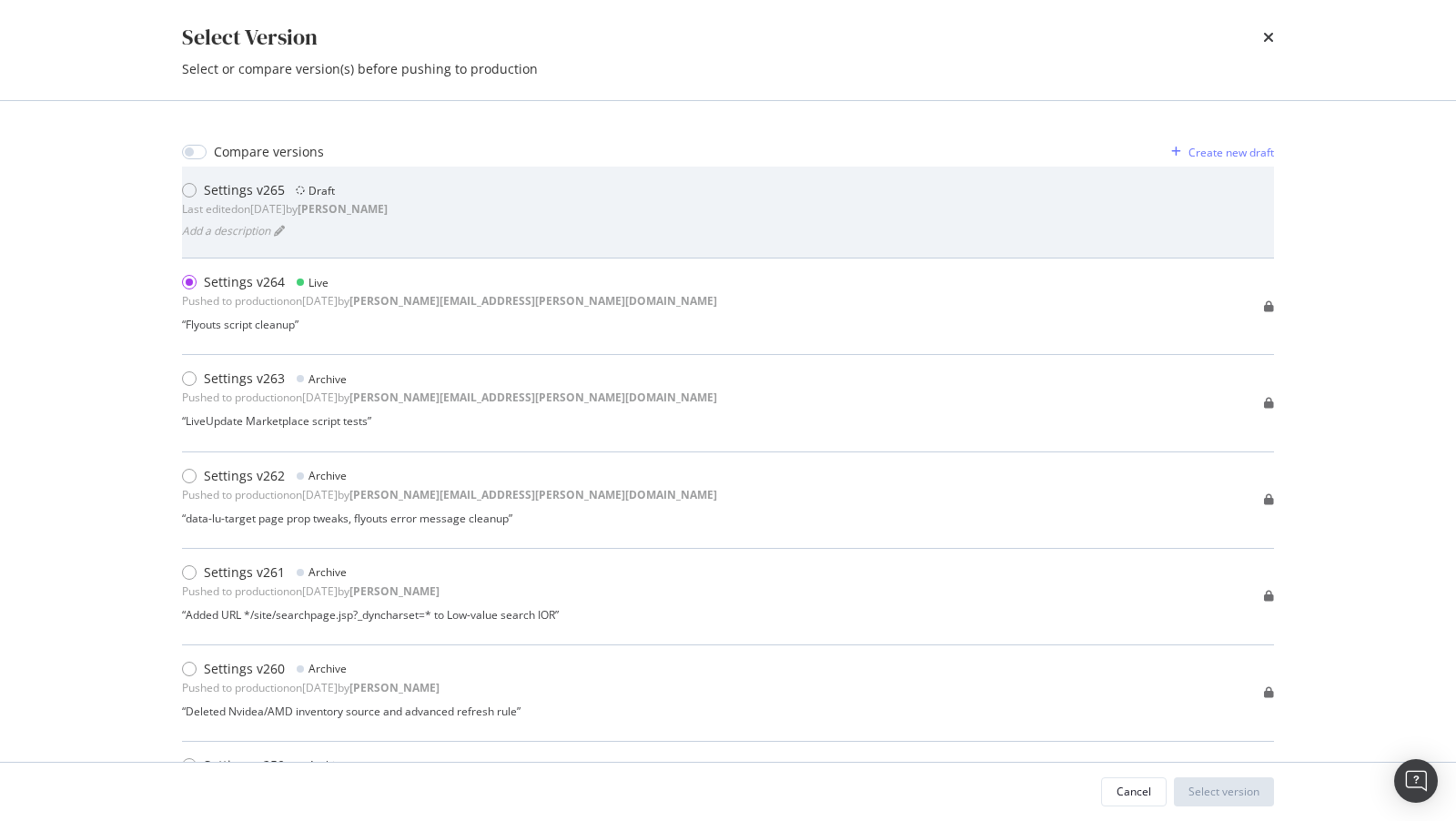
click at [379, 196] on div "Settings v265 Draft" at bounding box center [285, 191] width 205 height 19
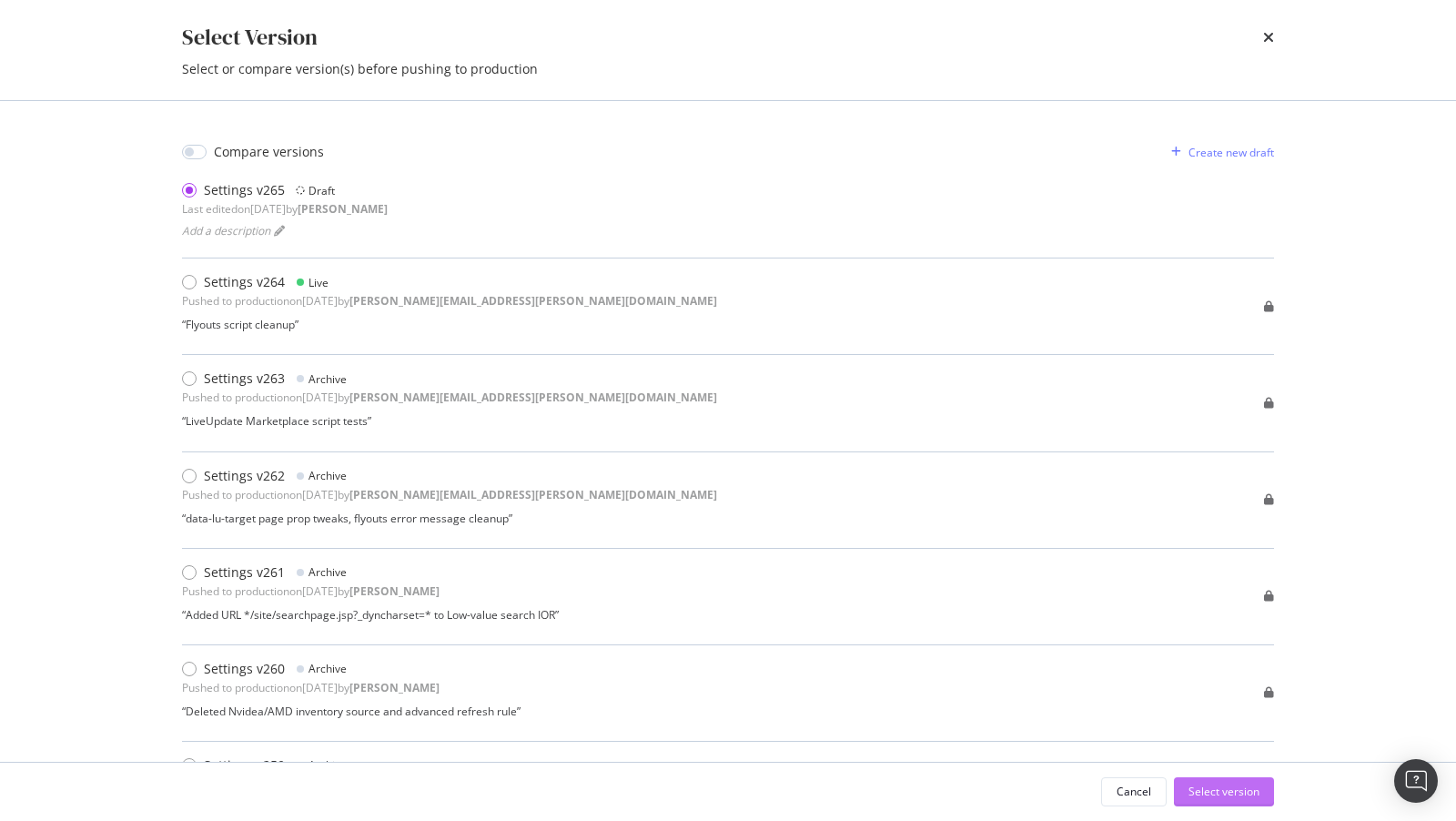
click at [1239, 785] on div "Select version" at bounding box center [1224, 791] width 71 height 16
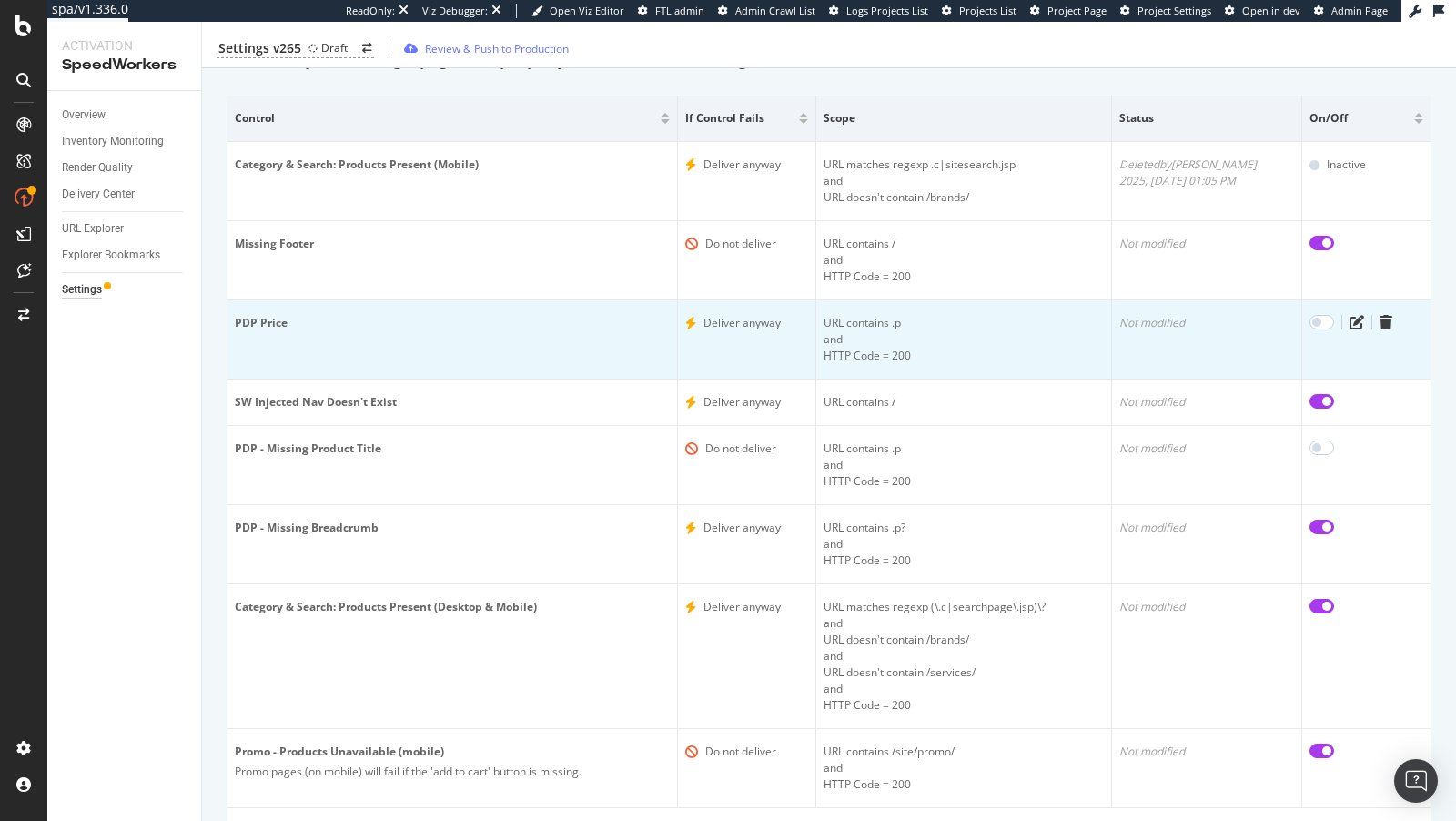
scroll to position [336, 0]
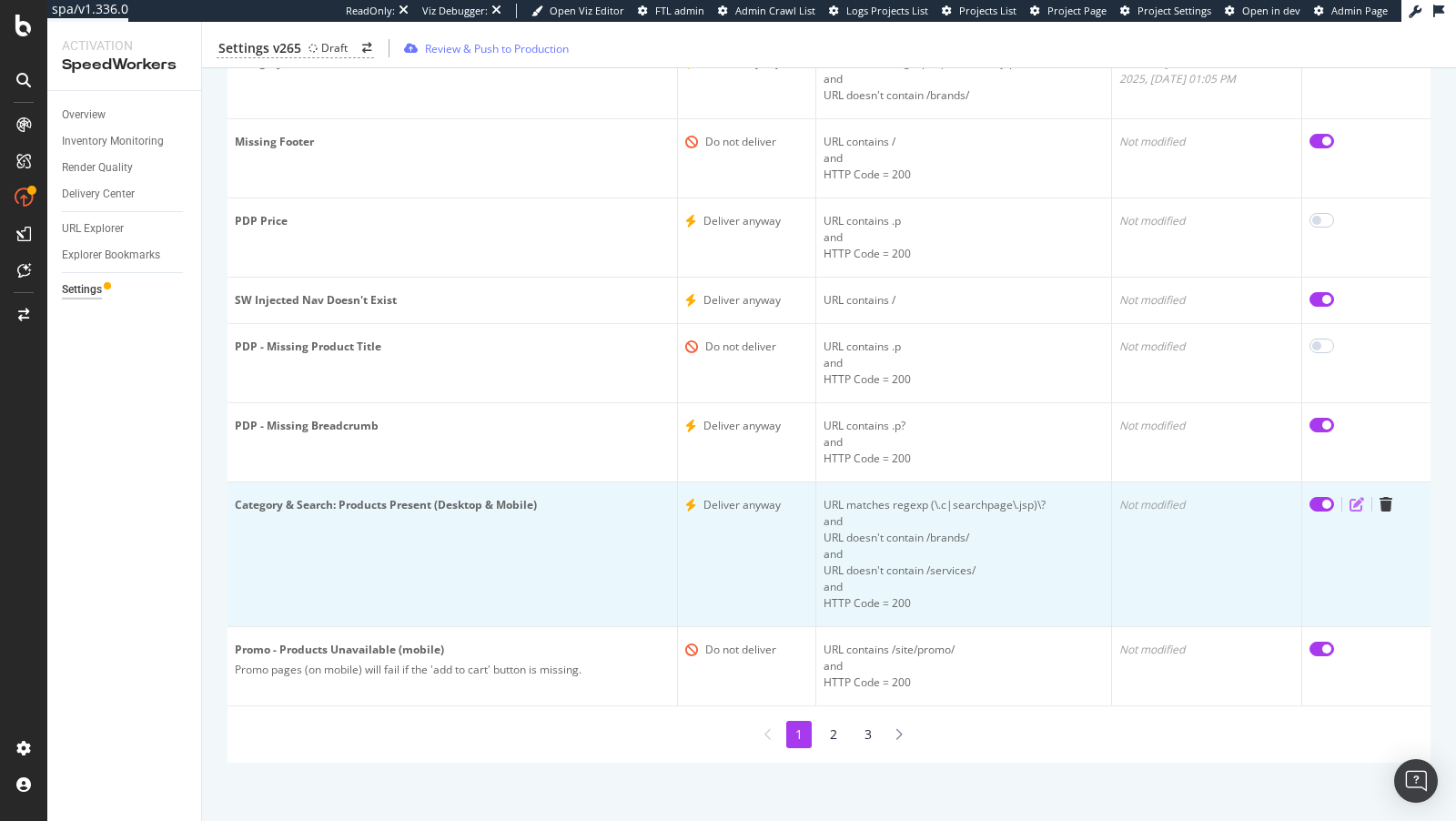
click at [1354, 504] on icon "edit" at bounding box center [1357, 504] width 15 height 15
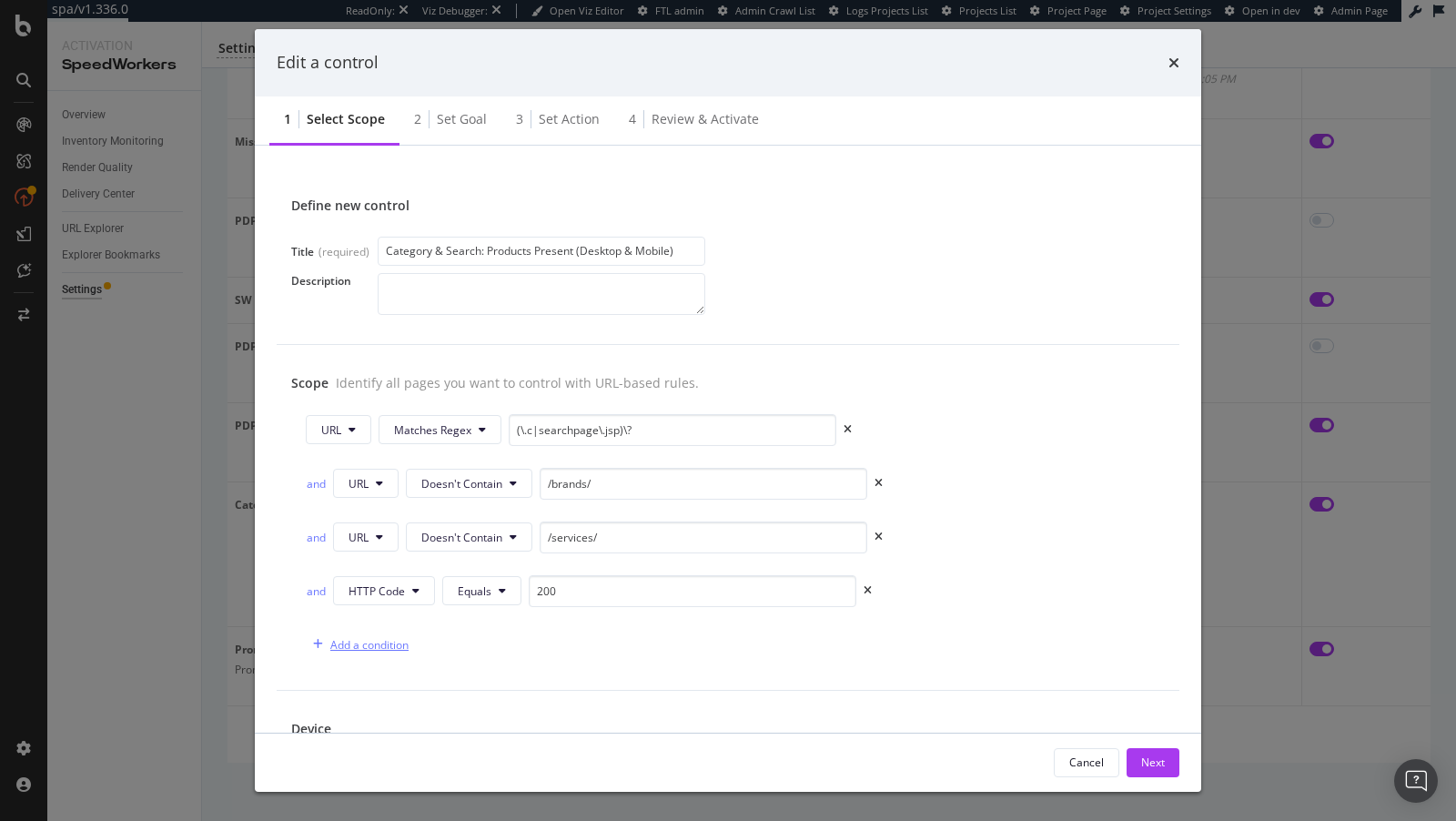
click at [367, 640] on div "Add a condition" at bounding box center [369, 645] width 79 height 16
click at [400, 598] on button "HTTP Code" at bounding box center [384, 591] width 102 height 29
click at [355, 628] on span "URL" at bounding box center [376, 623] width 56 height 17
click at [434, 586] on span "Equals" at bounding box center [438, 591] width 33 height 16
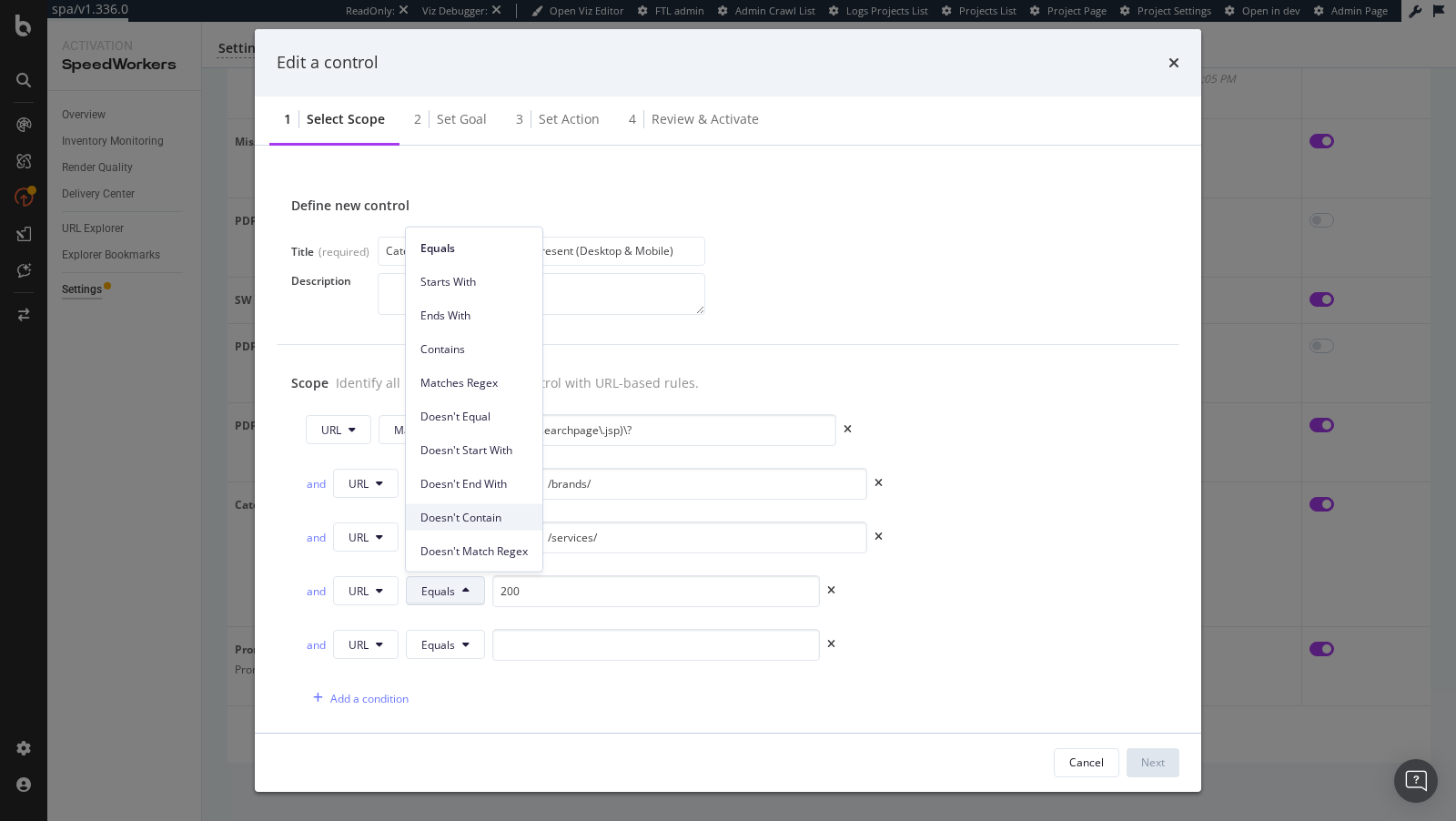
click at [461, 516] on span "Doesn't Contain" at bounding box center [474, 517] width 107 height 17
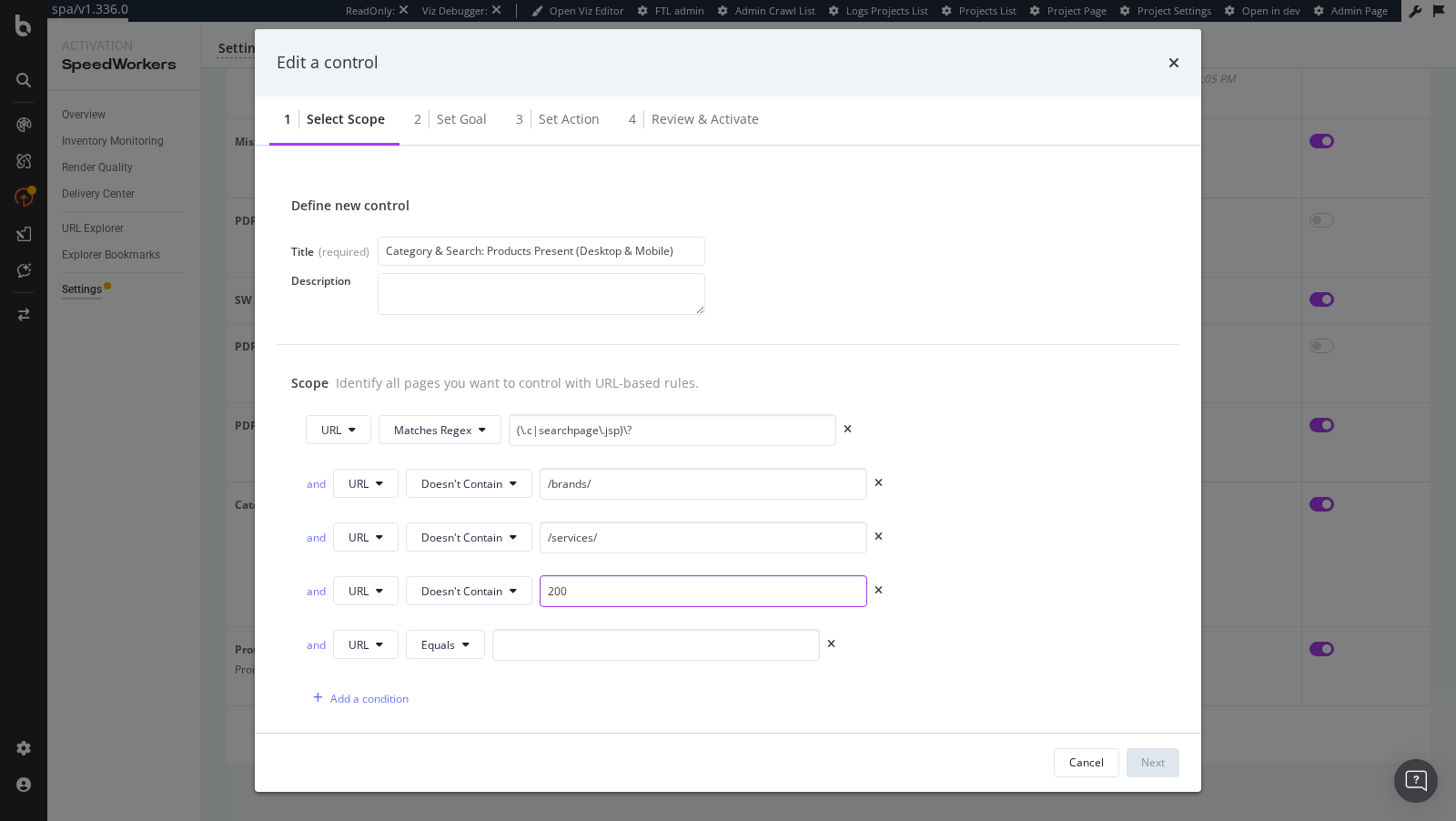
click at [578, 590] on input "200" at bounding box center [703, 591] width 327 height 31
paste input "/help-topics/"
type input "/help-topics/"
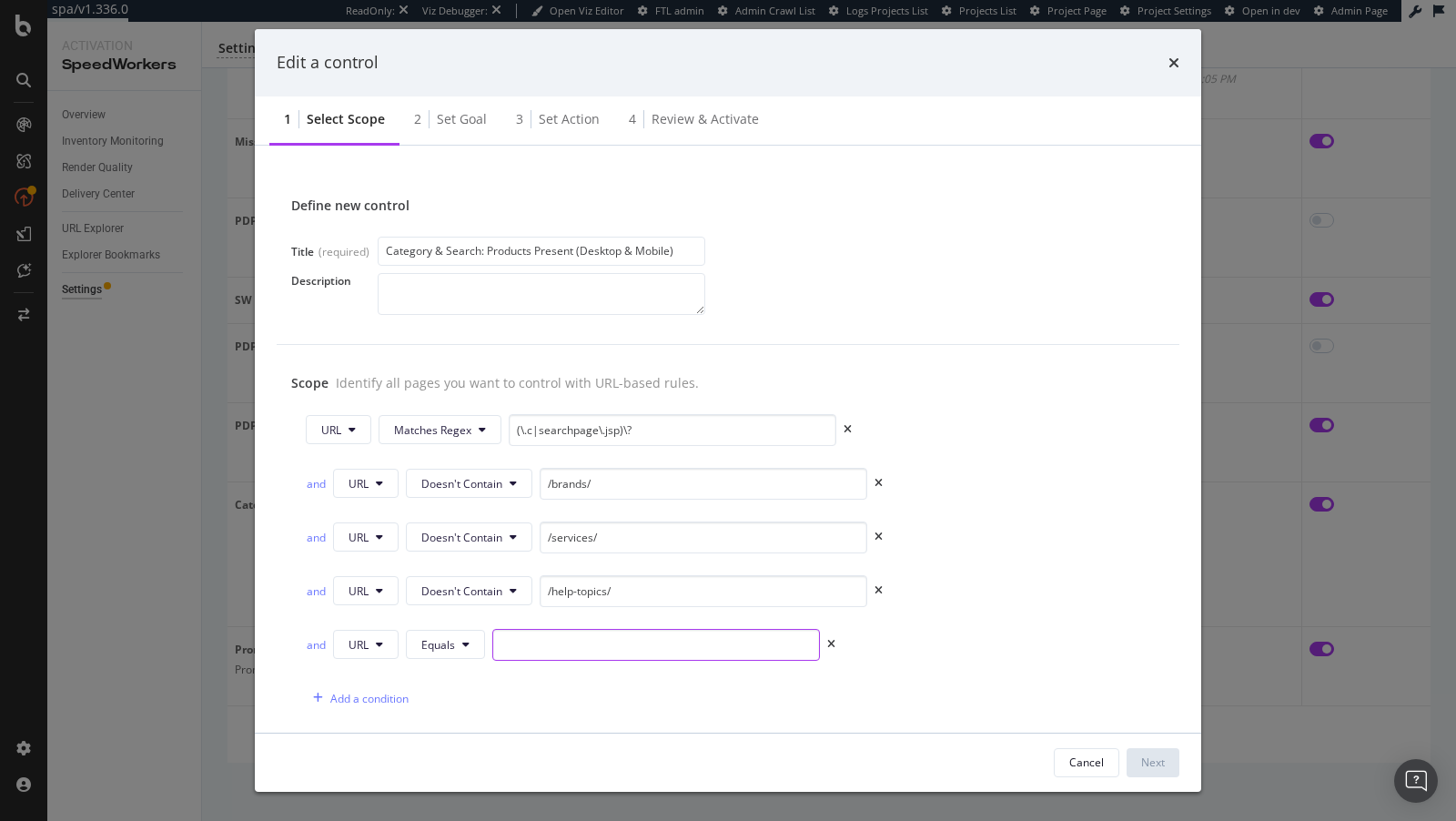
click at [532, 643] on input "modal" at bounding box center [656, 645] width 327 height 31
click at [442, 643] on span "Equals" at bounding box center [438, 645] width 33 height 16
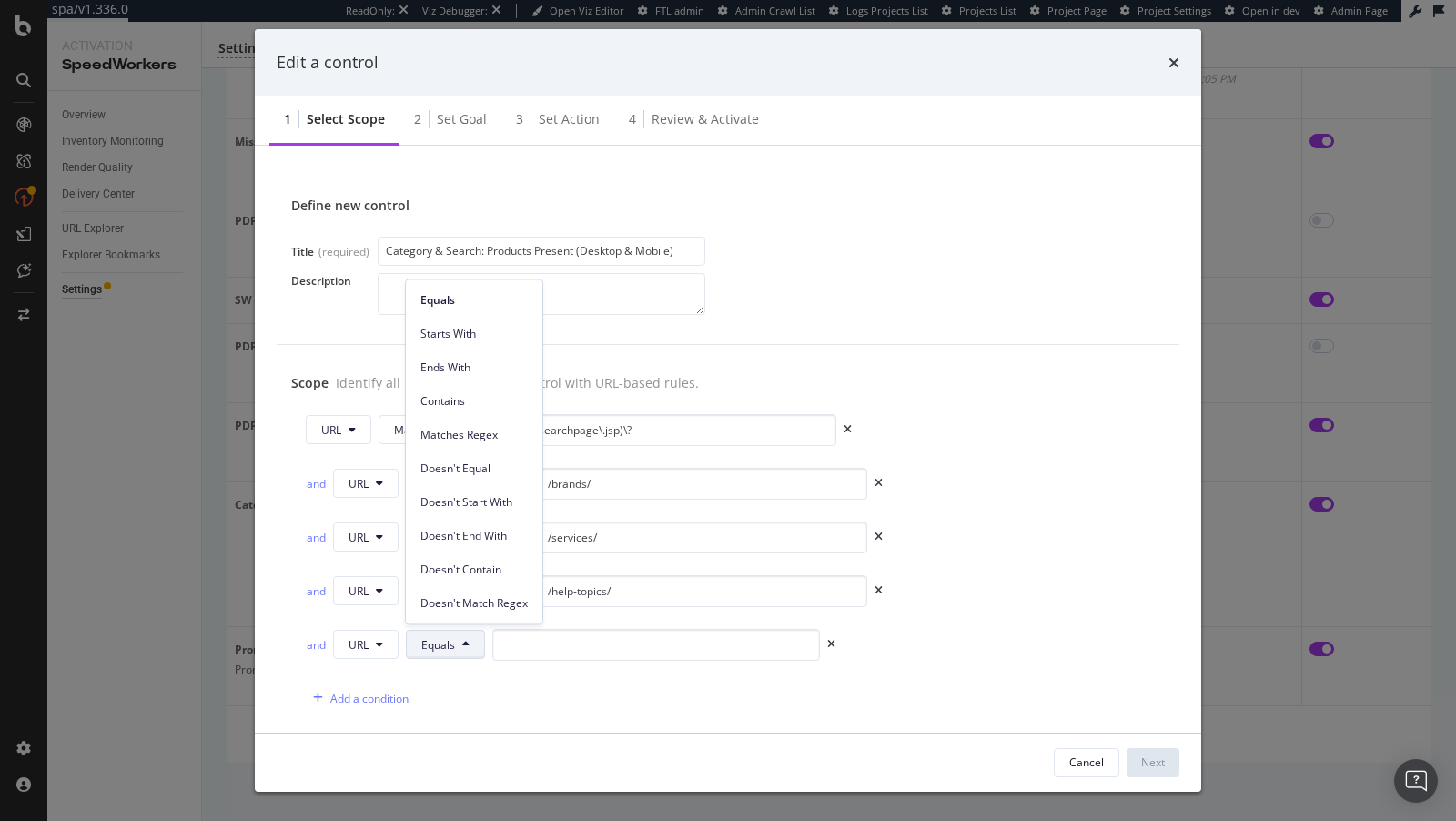
click at [358, 615] on div "URL Matches Regex (\.c|searchpage\.jsp)\? and URL Doesn't Contain /brands/ and …" at bounding box center [728, 565] width 873 height 301
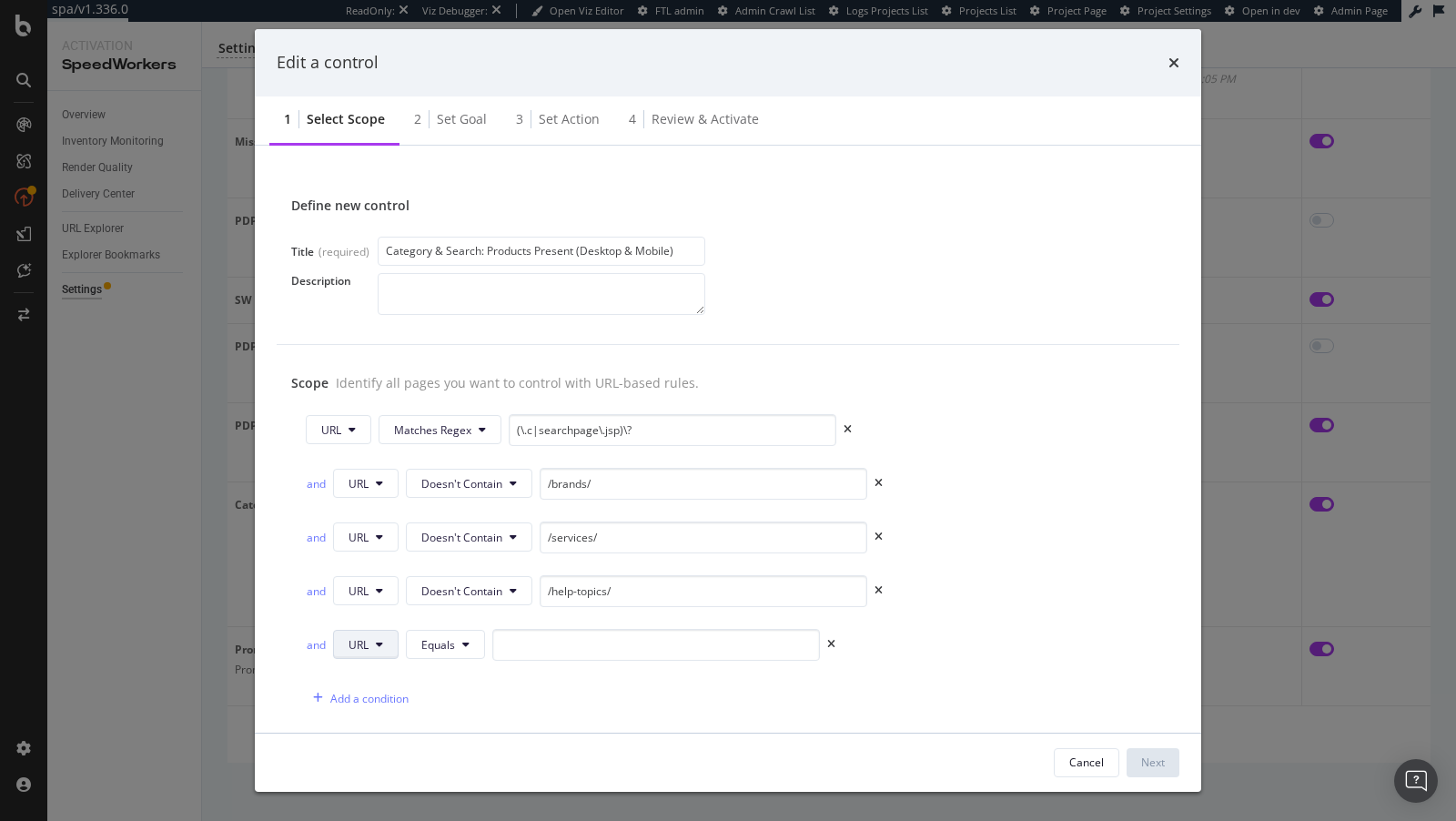
click at [358, 638] on span "URL" at bounding box center [359, 645] width 20 height 16
click at [388, 715] on span "HTTP Code" at bounding box center [376, 709] width 56 height 17
click at [487, 654] on div "and HTTP Code Equals 0" at bounding box center [728, 649] width 845 height 39
click at [558, 649] on input "0" at bounding box center [693, 645] width 327 height 31
type input "200"
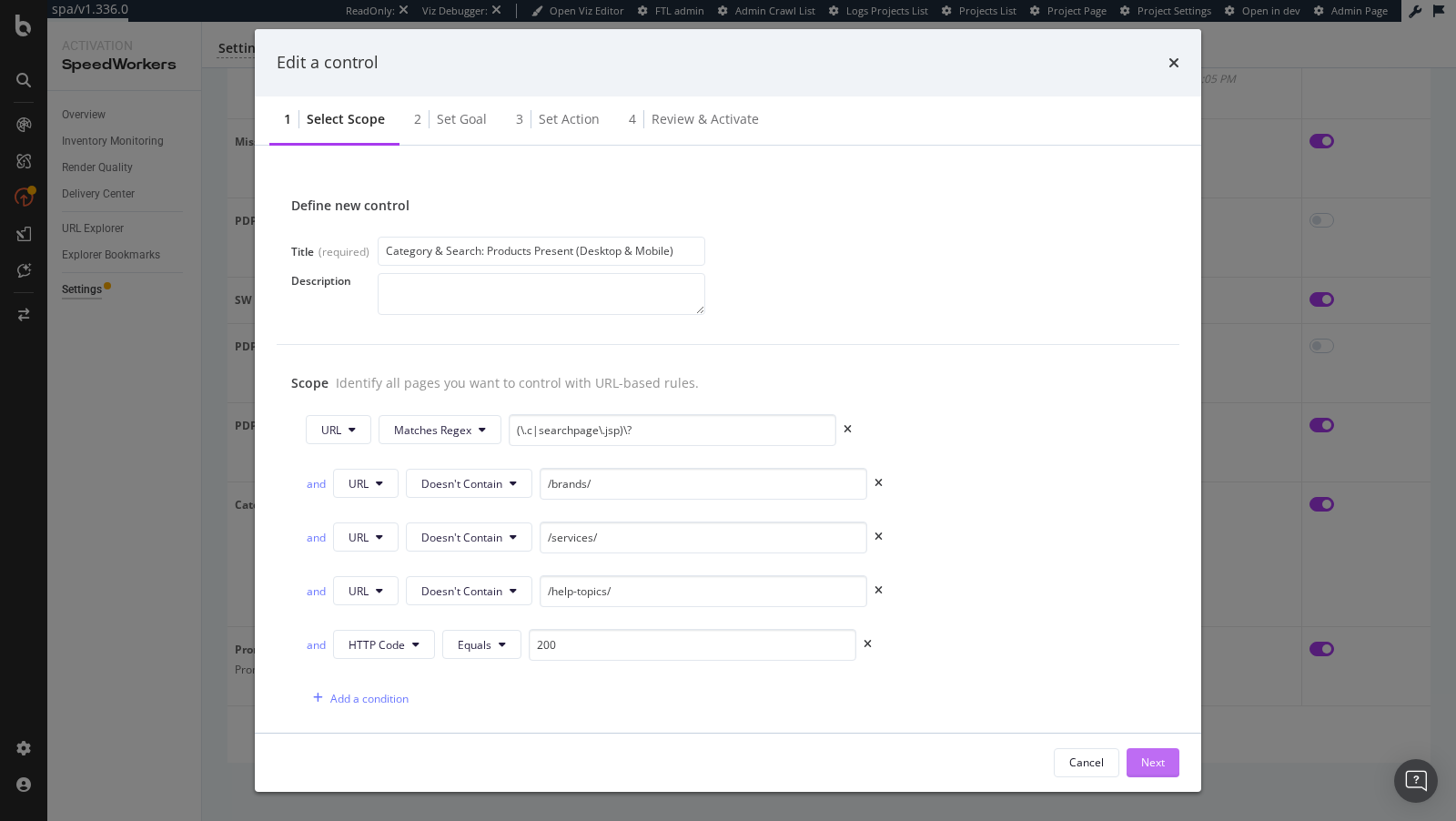
click at [1154, 772] on div "Next" at bounding box center [1154, 764] width 24 height 28
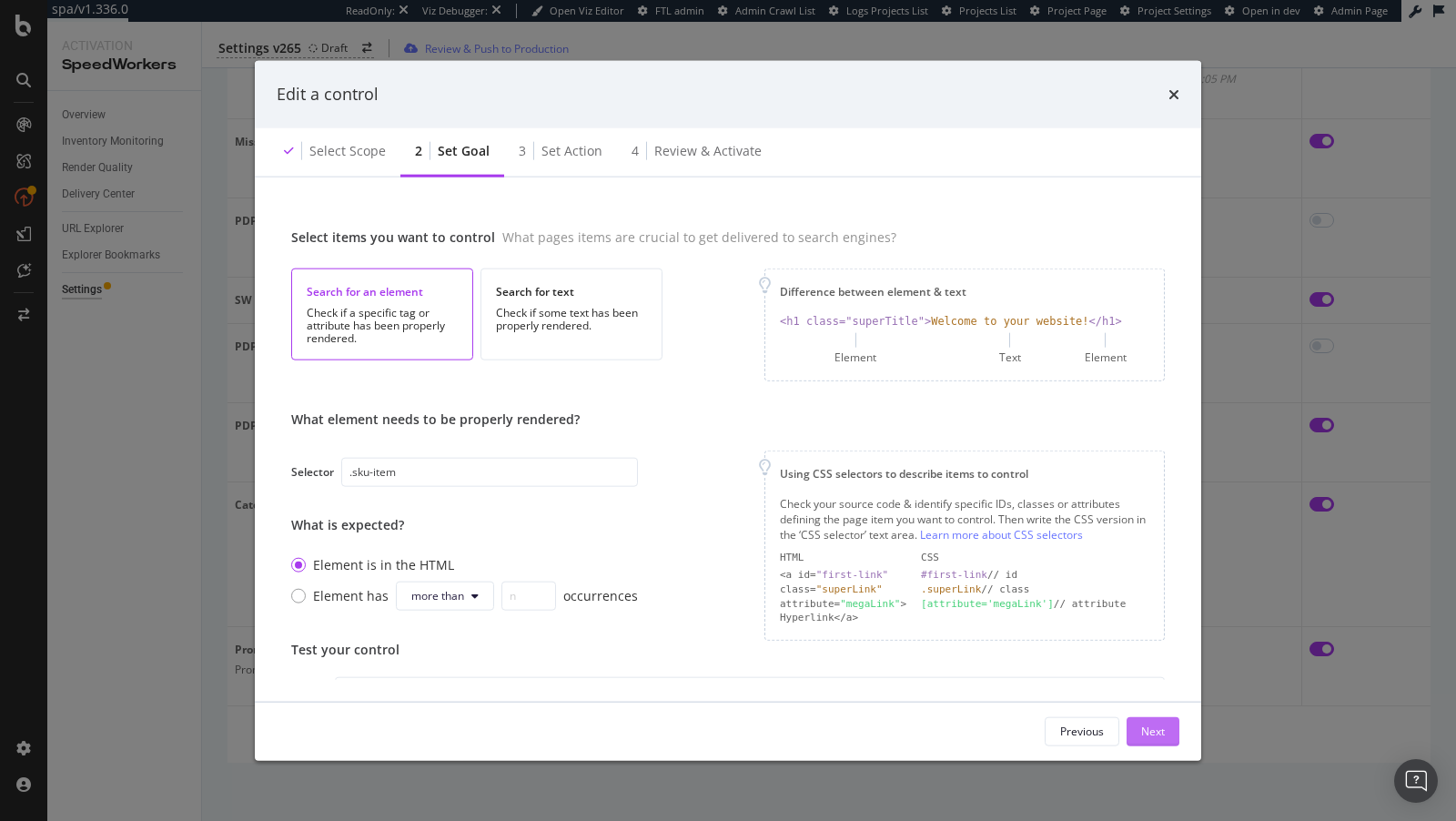
click at [1156, 733] on div "Next" at bounding box center [1154, 731] width 24 height 16
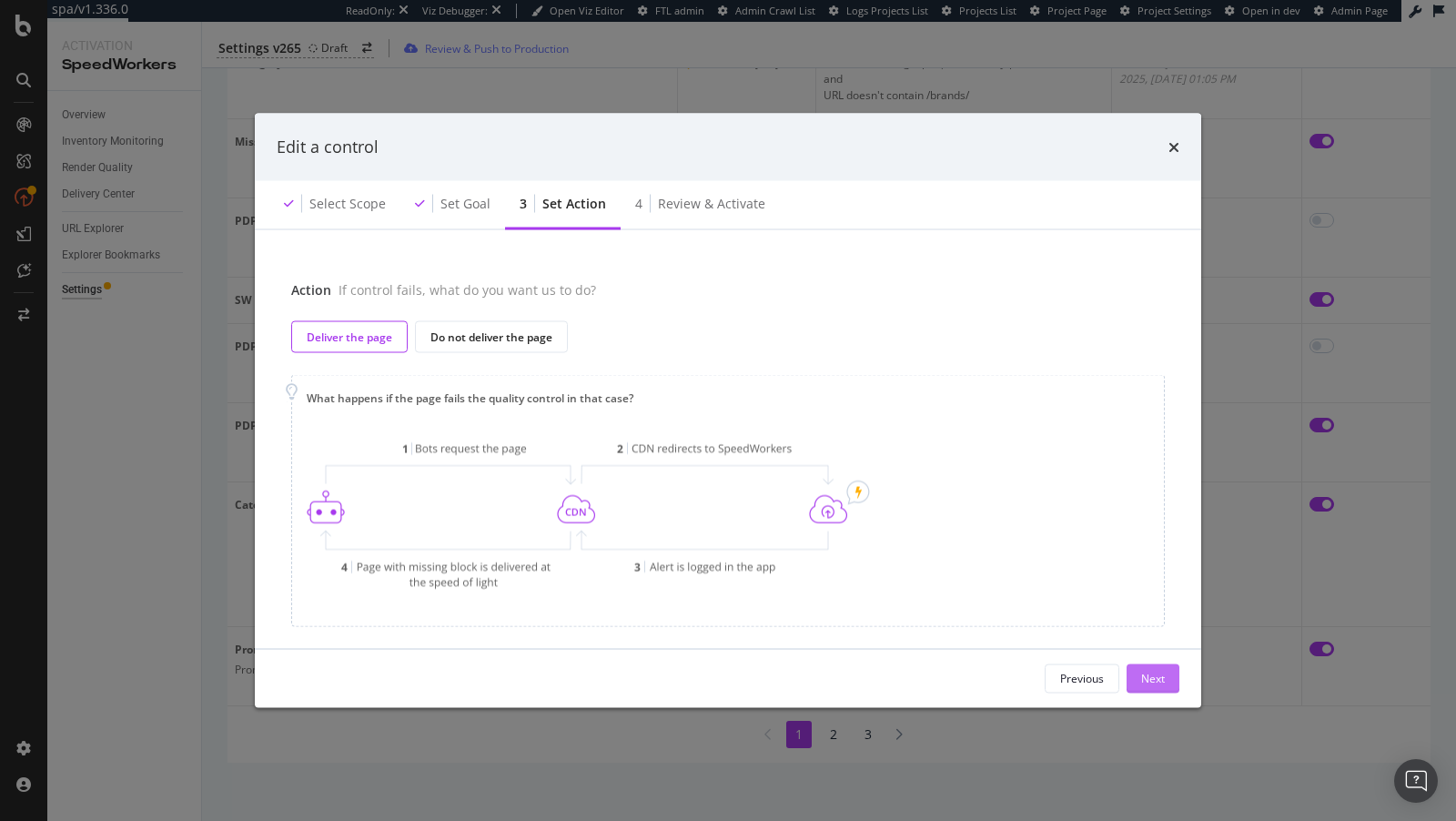
click at [1145, 676] on div "Next" at bounding box center [1154, 678] width 24 height 16
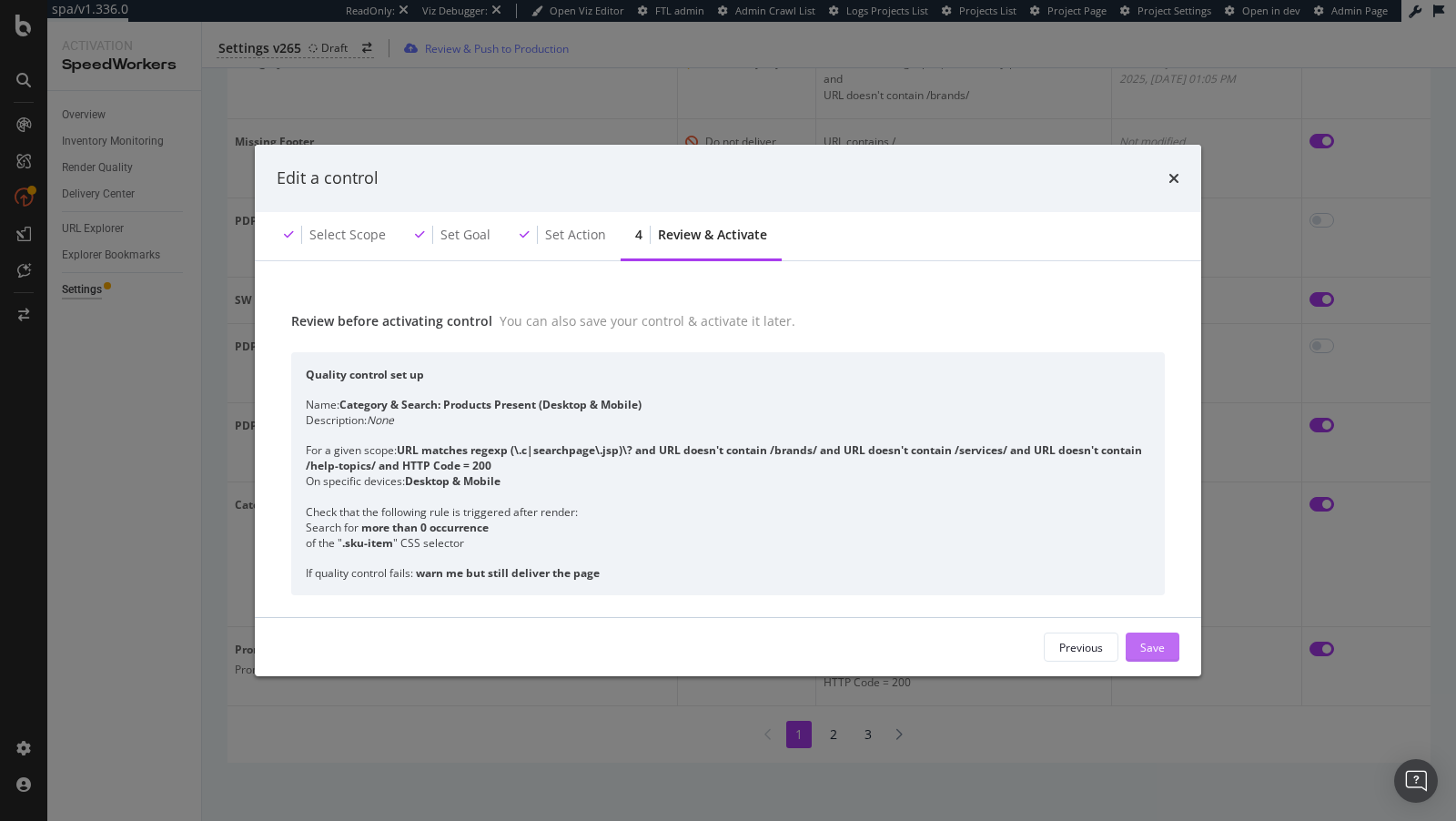
click at [1161, 653] on div "Save" at bounding box center [1153, 647] width 25 height 16
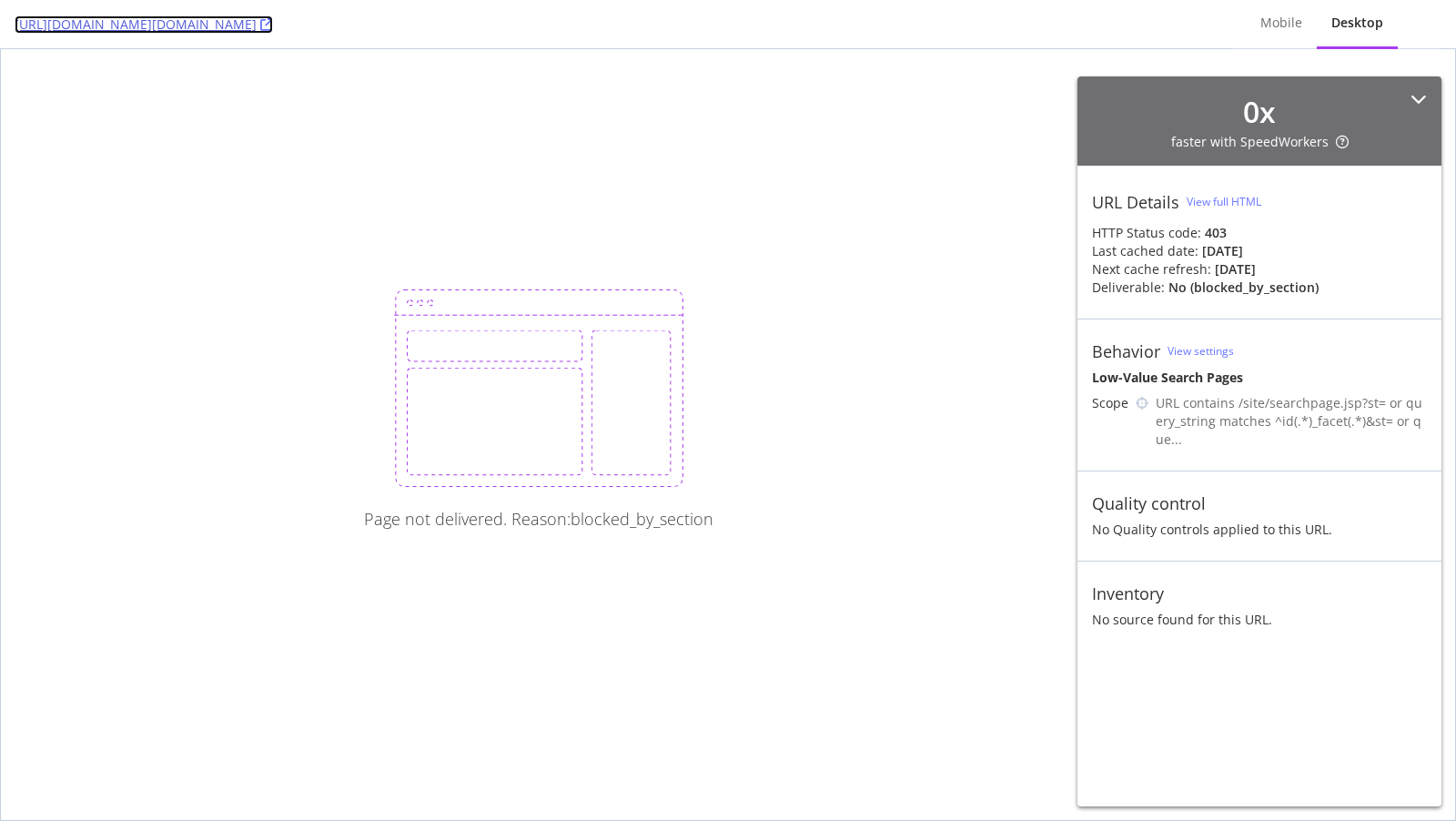
click at [273, 19] on link "[URL][DOMAIN_NAME][DOMAIN_NAME]" at bounding box center [143, 25] width 258 height 19
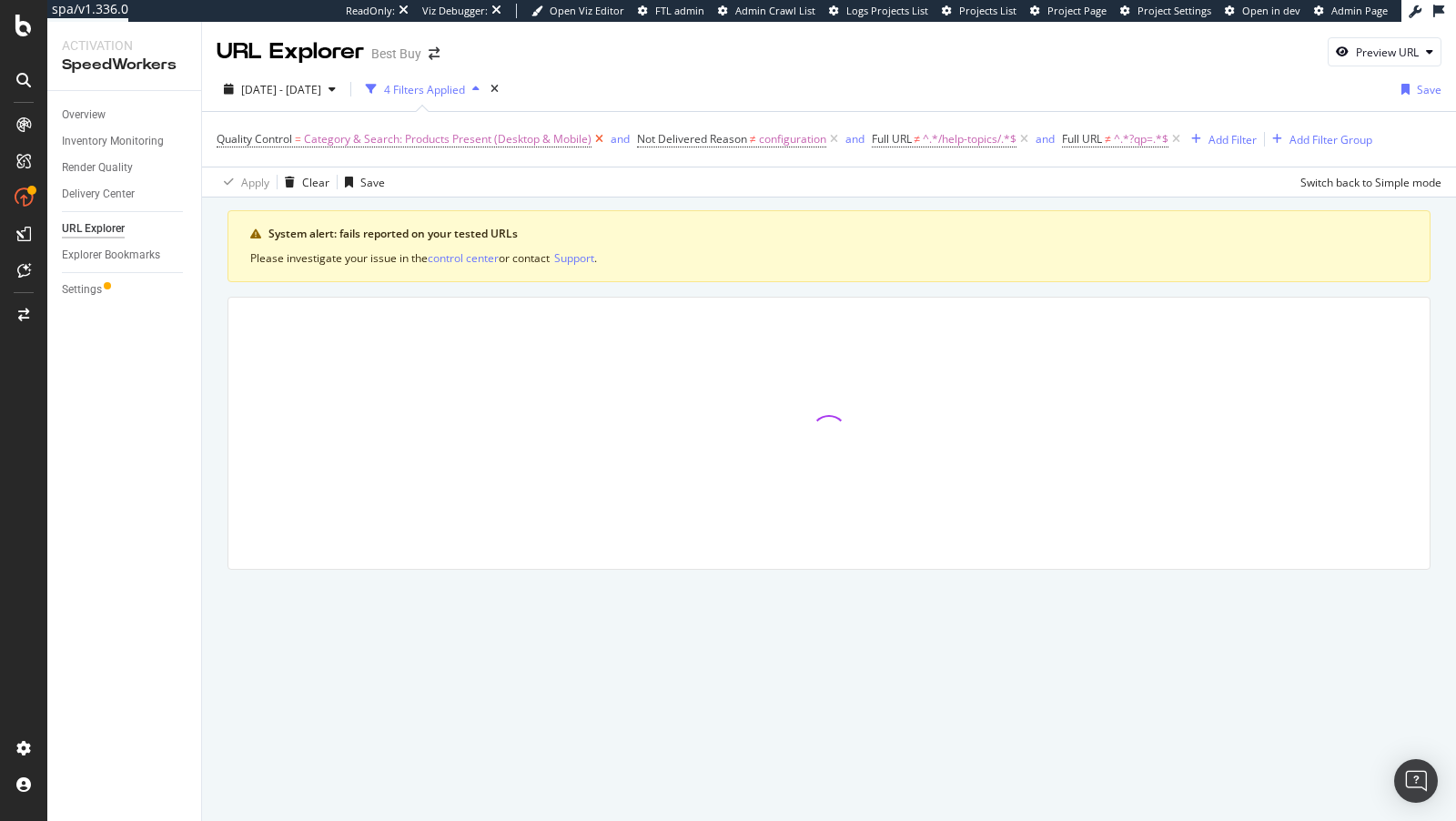
click at [598, 140] on icon at bounding box center [598, 140] width 16 height 19
click at [606, 138] on icon at bounding box center [603, 140] width 16 height 19
click at [518, 141] on span "^.*?qp=.*$" at bounding box center [529, 140] width 55 height 26
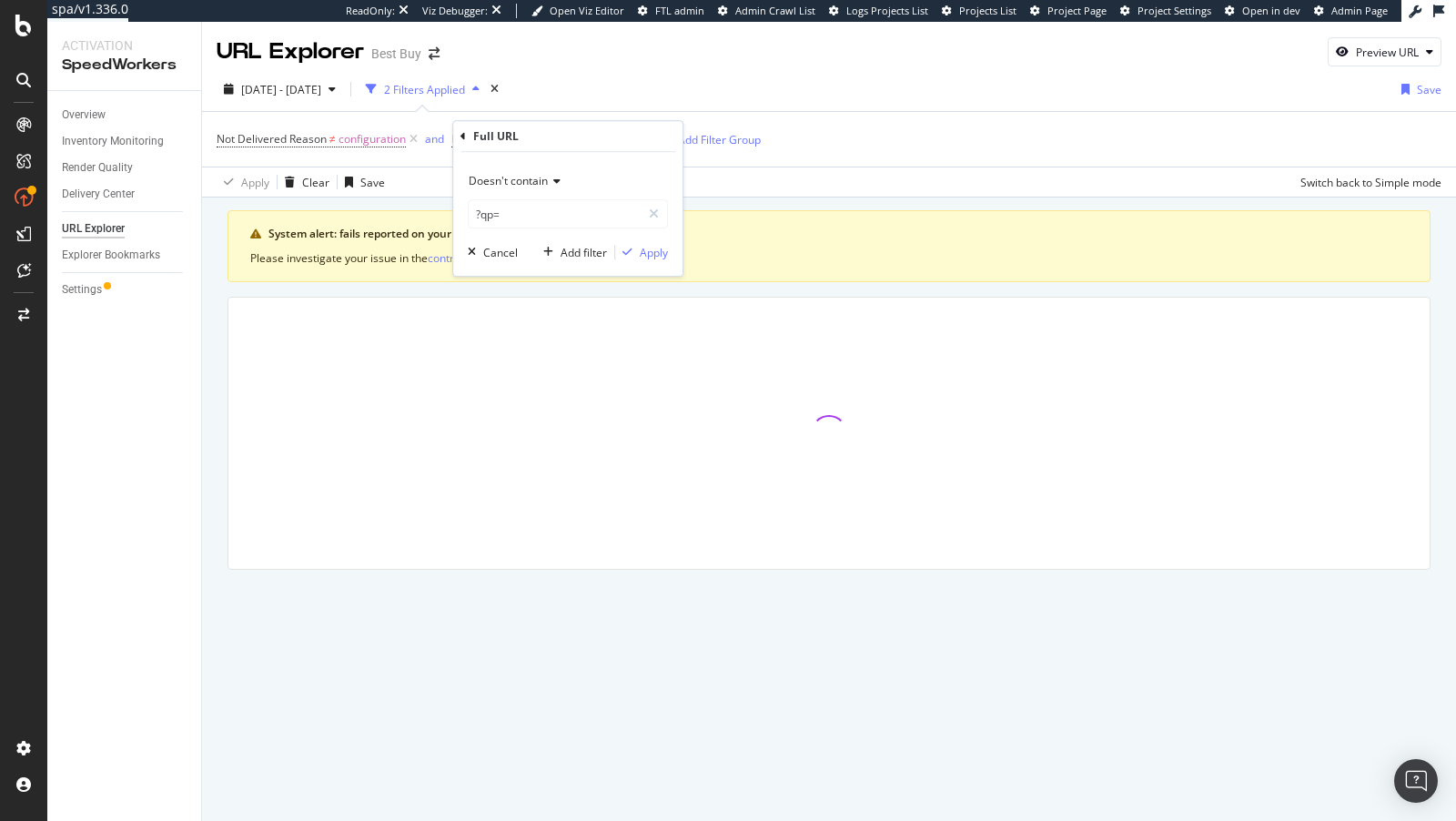
click at [520, 183] on span "Doesn't contain" at bounding box center [509, 180] width 80 height 16
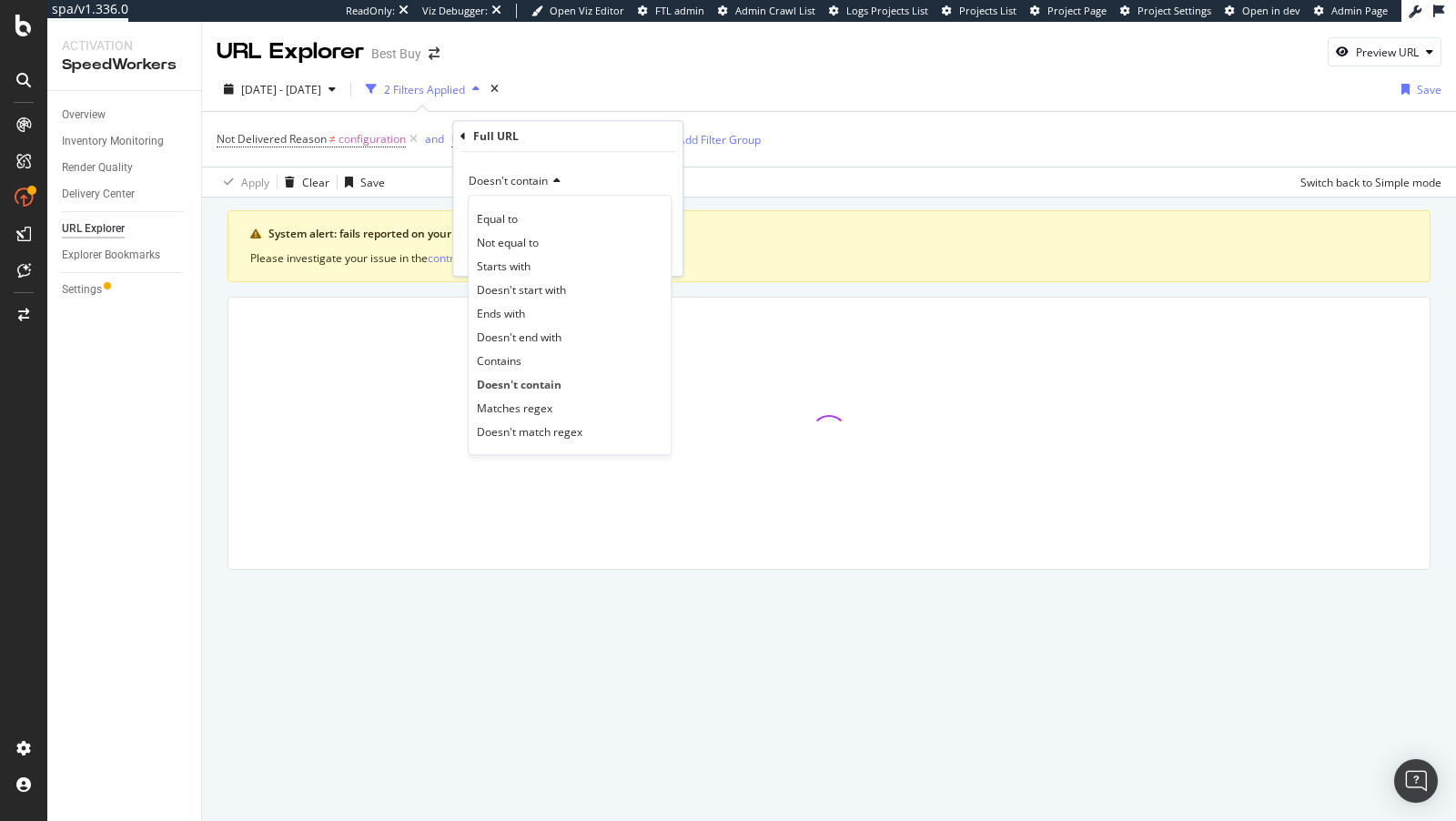
click at [802, 168] on div "Apply Clear Save Switch back to Simple mode" at bounding box center [829, 181] width 1254 height 30
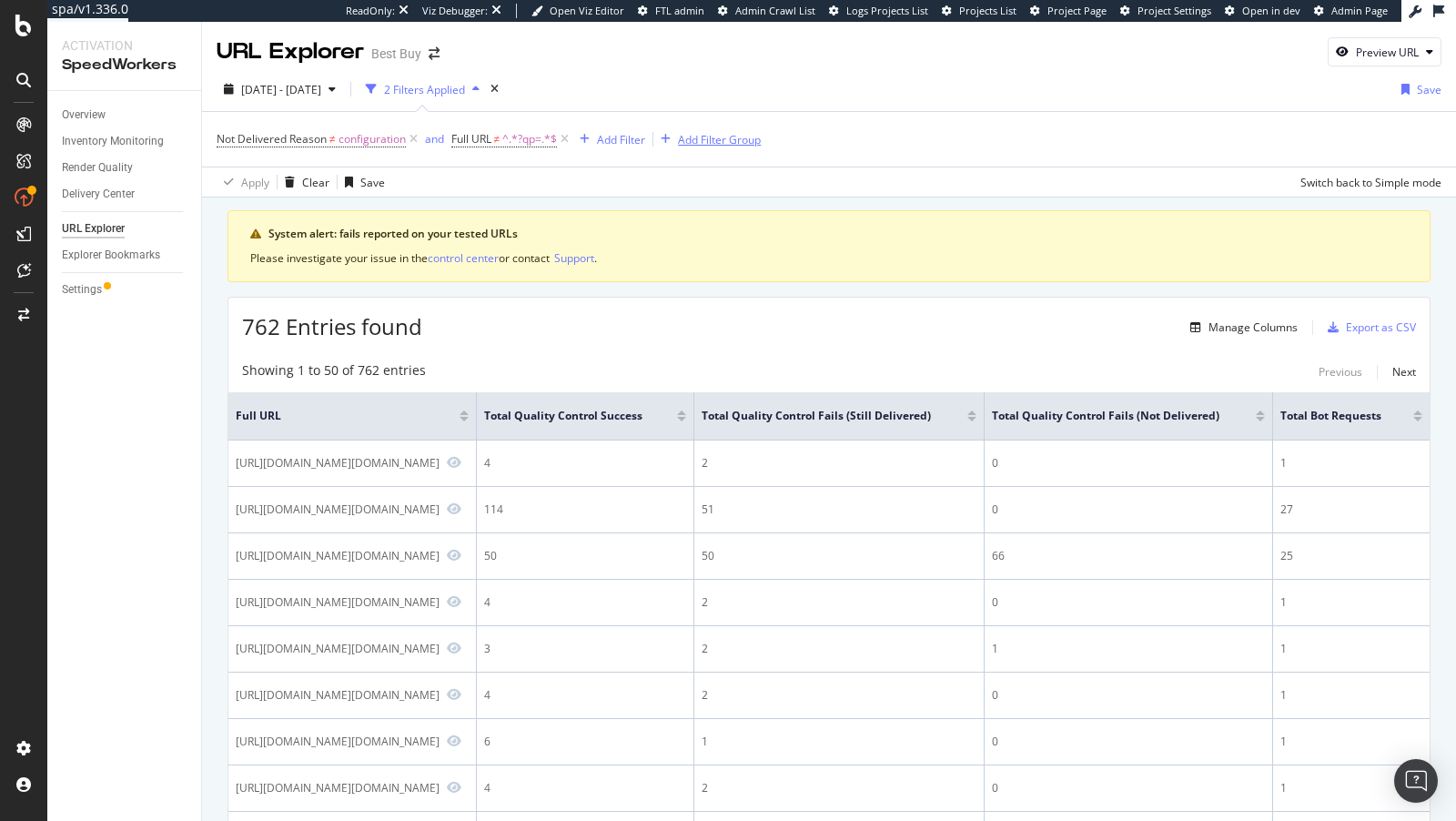
click at [686, 139] on div "Add Filter Group" at bounding box center [720, 140] width 83 height 16
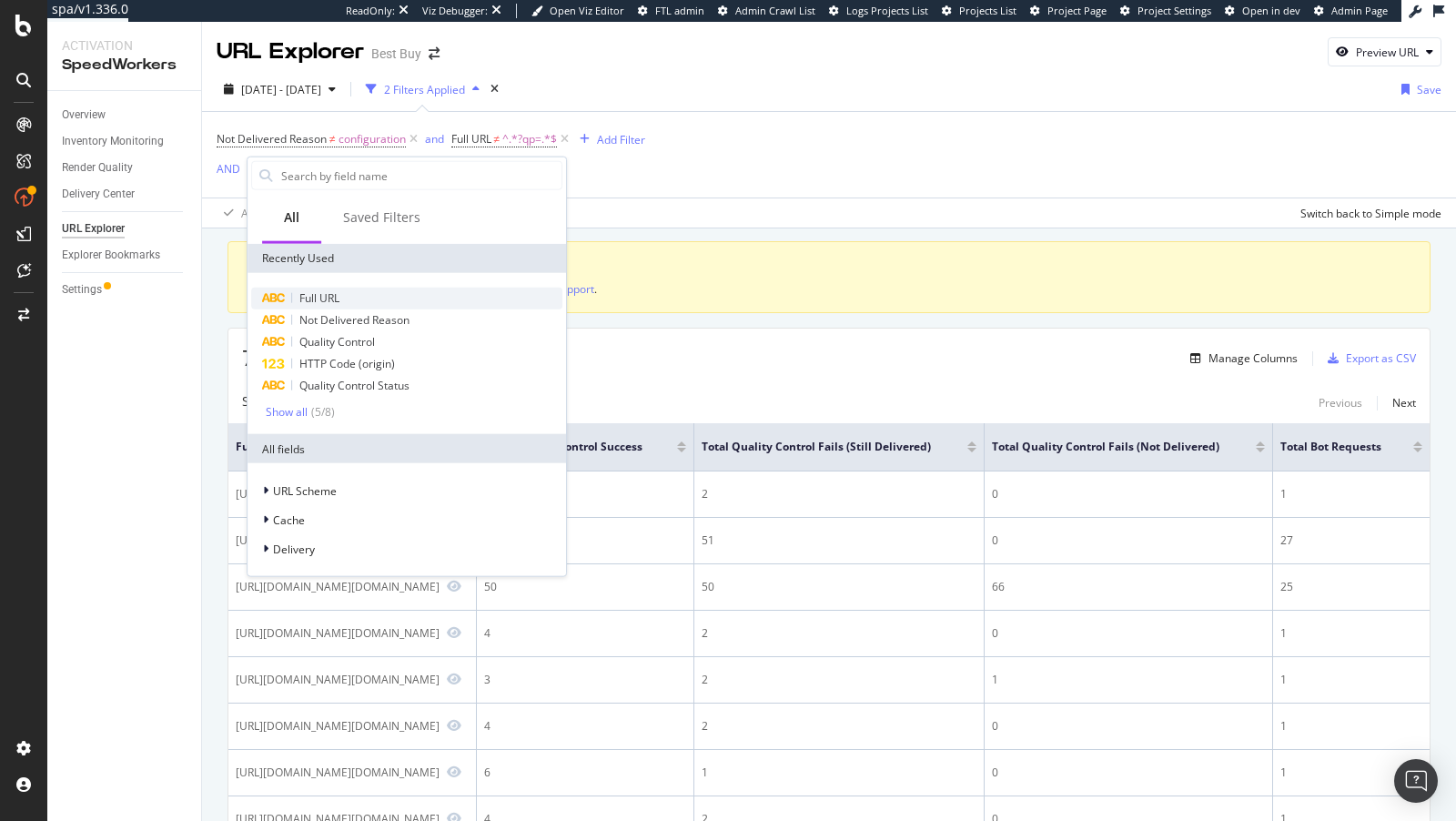
click at [342, 299] on div "Full URL" at bounding box center [407, 299] width 311 height 22
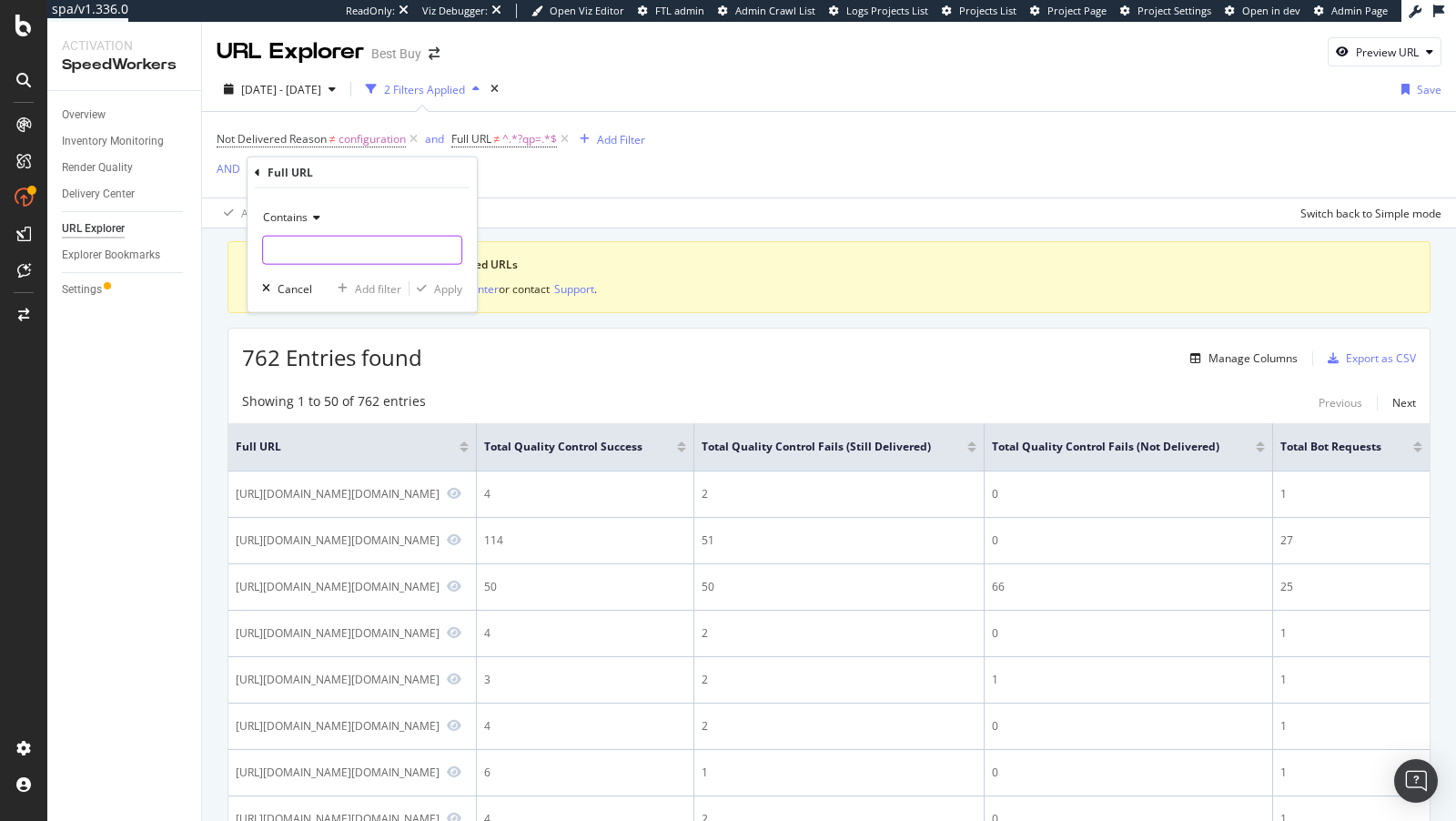
click at [330, 245] on input "text" at bounding box center [362, 250] width 198 height 29
paste input "/site/searchpage.jsp?_dyncharset"
type input "/site/searchpage.jsp?_dyncharset"
click at [380, 287] on div "Add filter" at bounding box center [378, 288] width 46 height 16
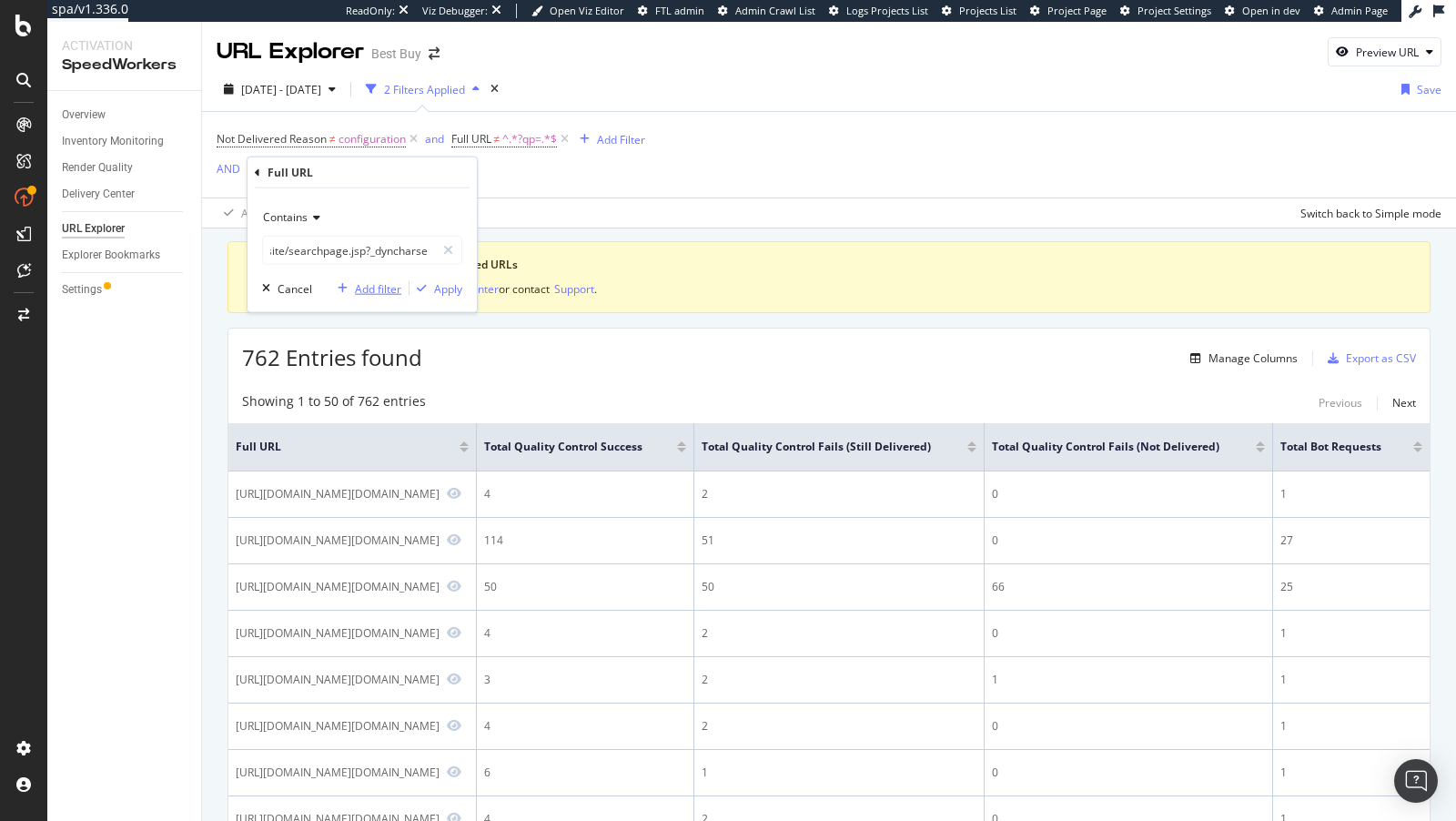
scroll to position [0, 0]
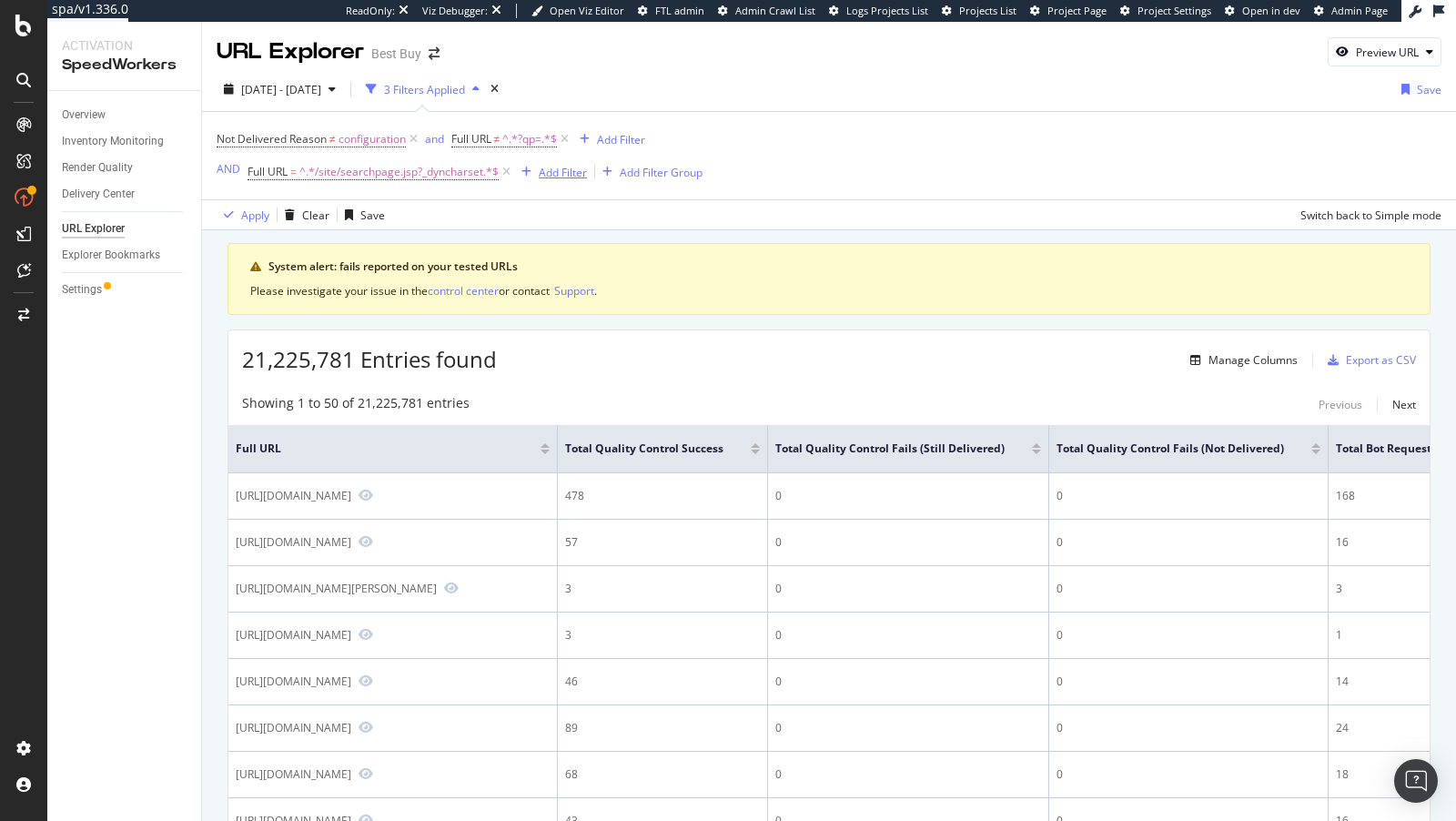
click at [562, 180] on div "Add Filter" at bounding box center [550, 172] width 73 height 20
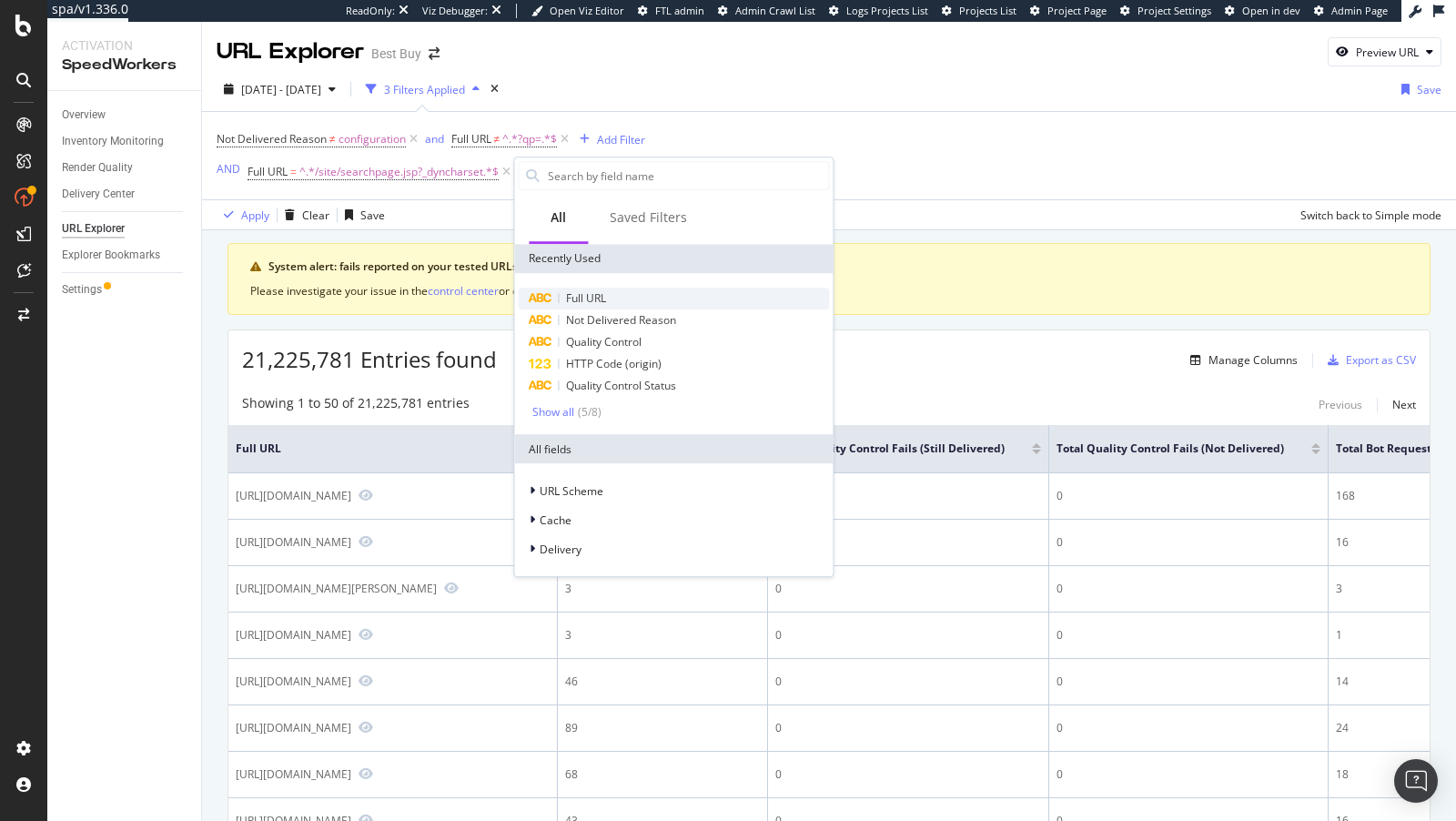
click at [593, 294] on span "Full URL" at bounding box center [586, 298] width 40 height 16
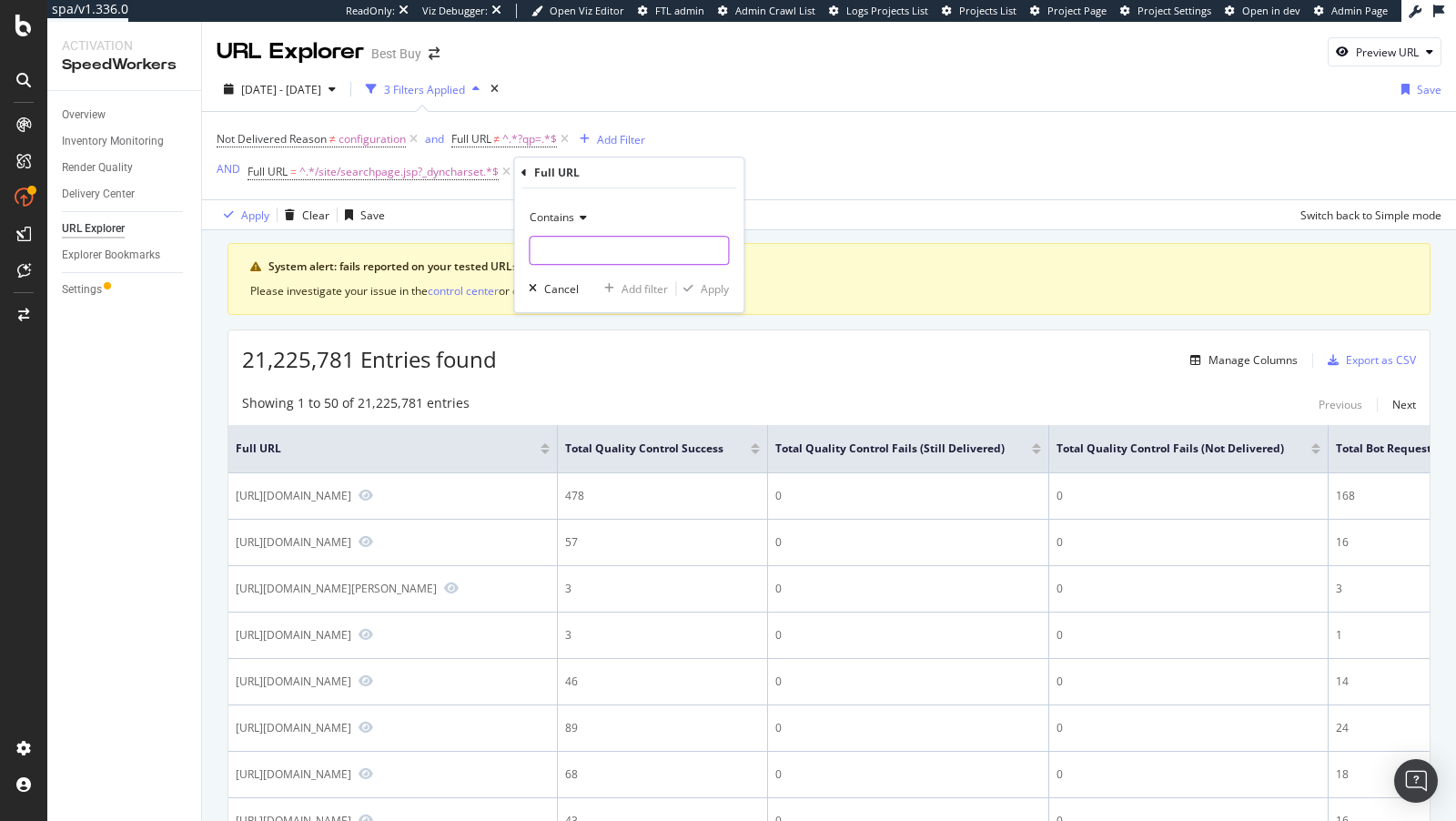
click at [577, 245] on input "text" at bounding box center [629, 250] width 198 height 29
paste input "/site/searchpage.jsp?_dyncharset"
drag, startPoint x: 635, startPoint y: 255, endPoint x: 796, endPoint y: 264, distance: 161.3
click at [795, 263] on body "spa/v1.336.0 ReadOnly: Viz Debugger: Open Viz Editor FTL admin Admin Crawl List…" at bounding box center [728, 410] width 1456 height 821
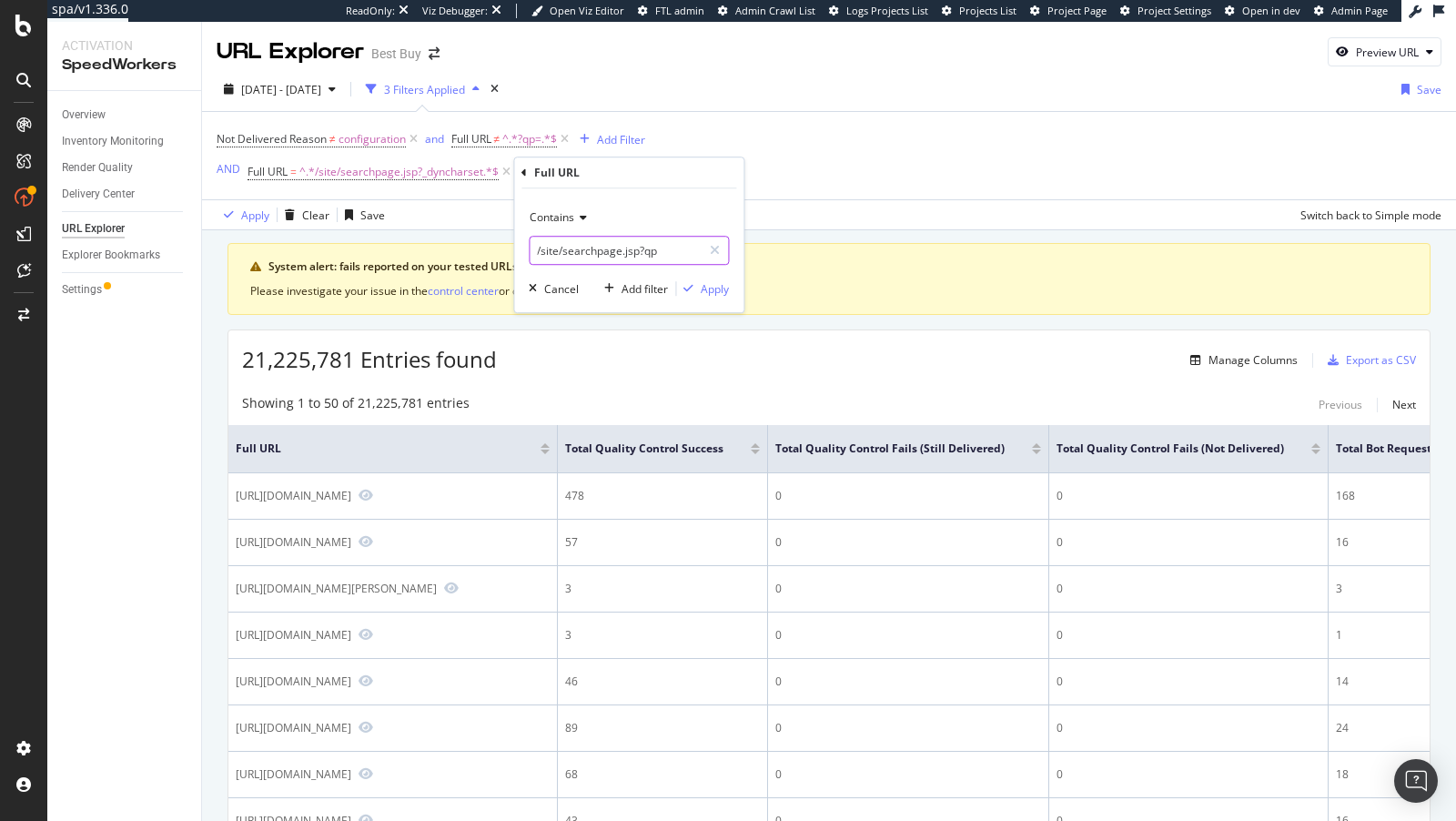
scroll to position [0, 0]
type input "/site/searchpage.jsp?qp="
click at [730, 292] on div "Contains /site/searchpage.jsp?qp= Cancel Add filter Apply" at bounding box center [629, 251] width 229 height 124
click at [727, 292] on div "Apply" at bounding box center [714, 289] width 28 height 16
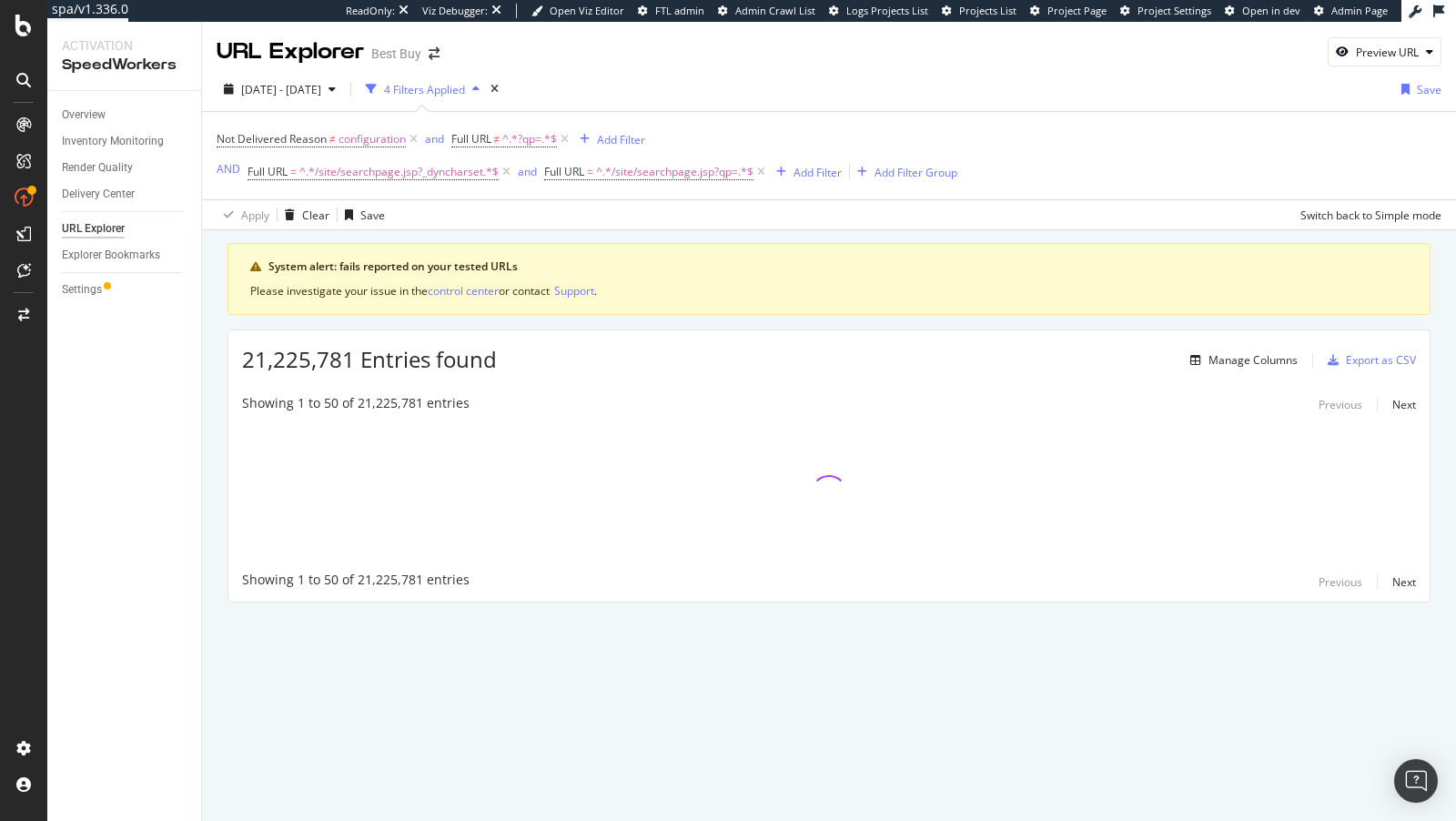
click at [530, 187] on div "Not Delivered Reason ≠ configuration and Full URL ≠ ^.*?qp=.*$ Add Filter AND F…" at bounding box center [829, 155] width 1225 height 87
click at [526, 176] on div "and" at bounding box center [527, 171] width 19 height 16
click at [567, 129] on span "Full URL ≠ ^.*?qp=.*$" at bounding box center [512, 140] width 122 height 26
click at [567, 132] on icon at bounding box center [564, 140] width 16 height 19
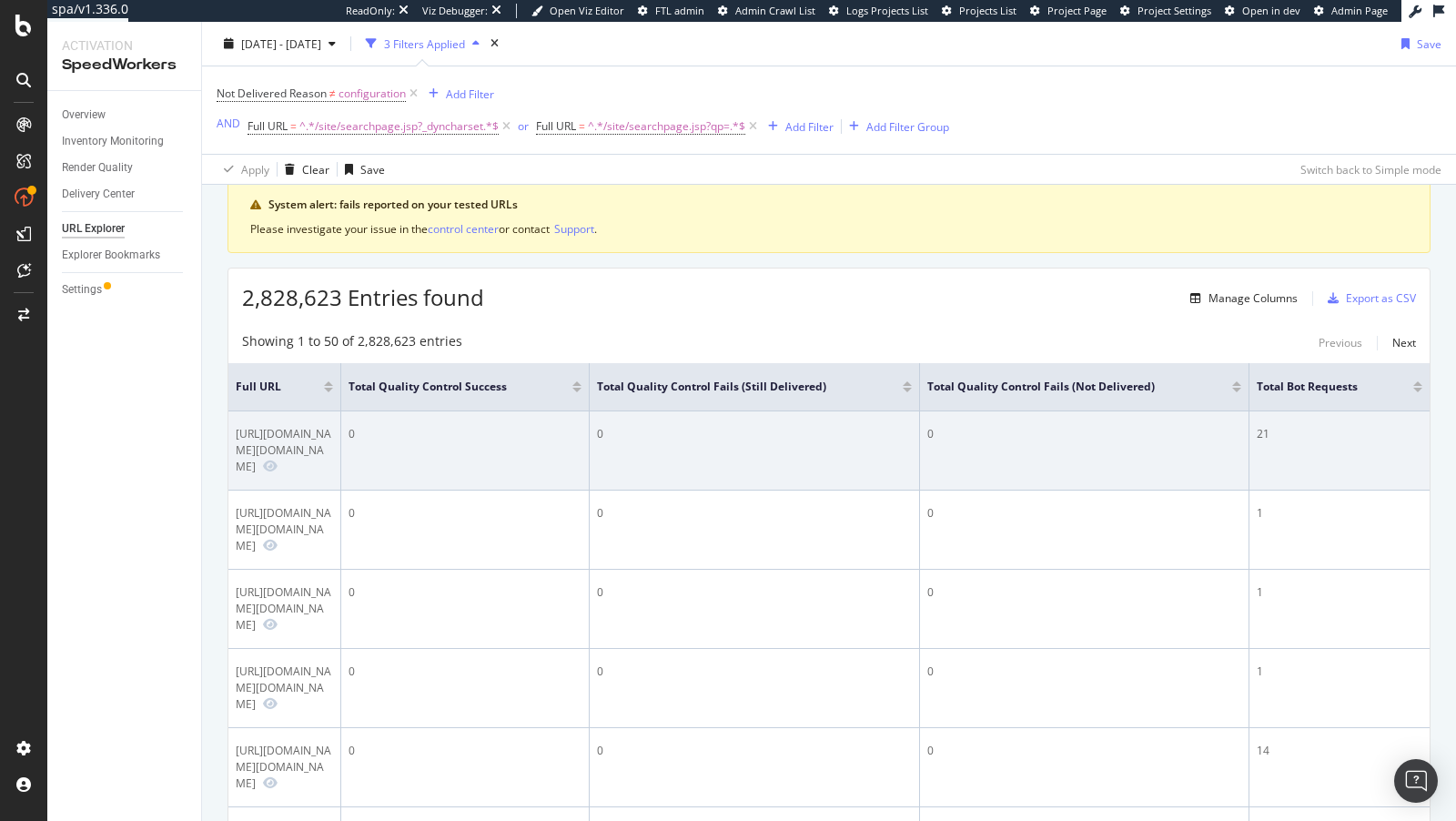
scroll to position [34, 0]
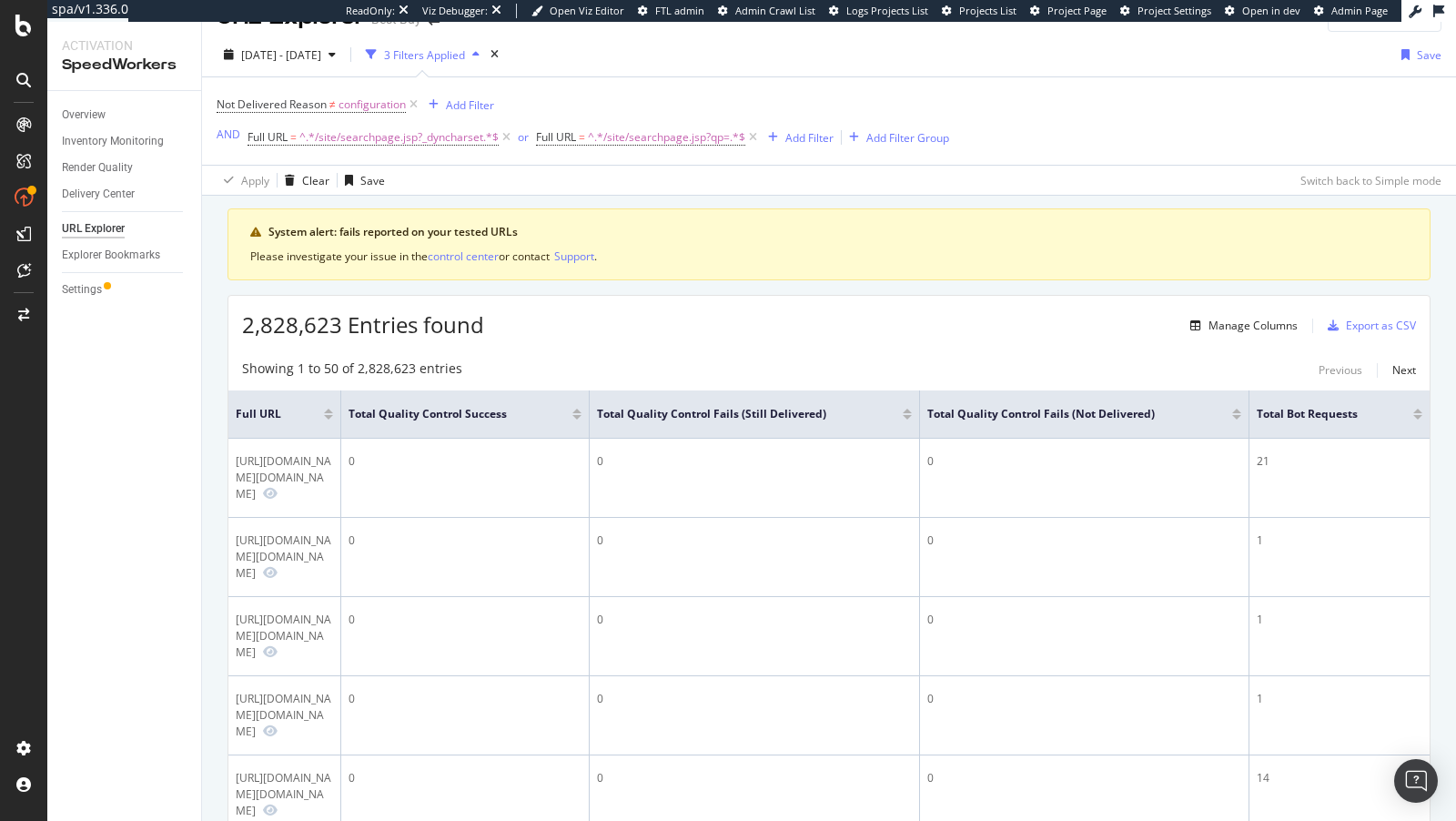
click at [1277, 333] on div "Manage Columns Export as CSV" at bounding box center [1300, 324] width 233 height 31
click at [1267, 321] on div "Manage Columns" at bounding box center [1252, 325] width 89 height 16
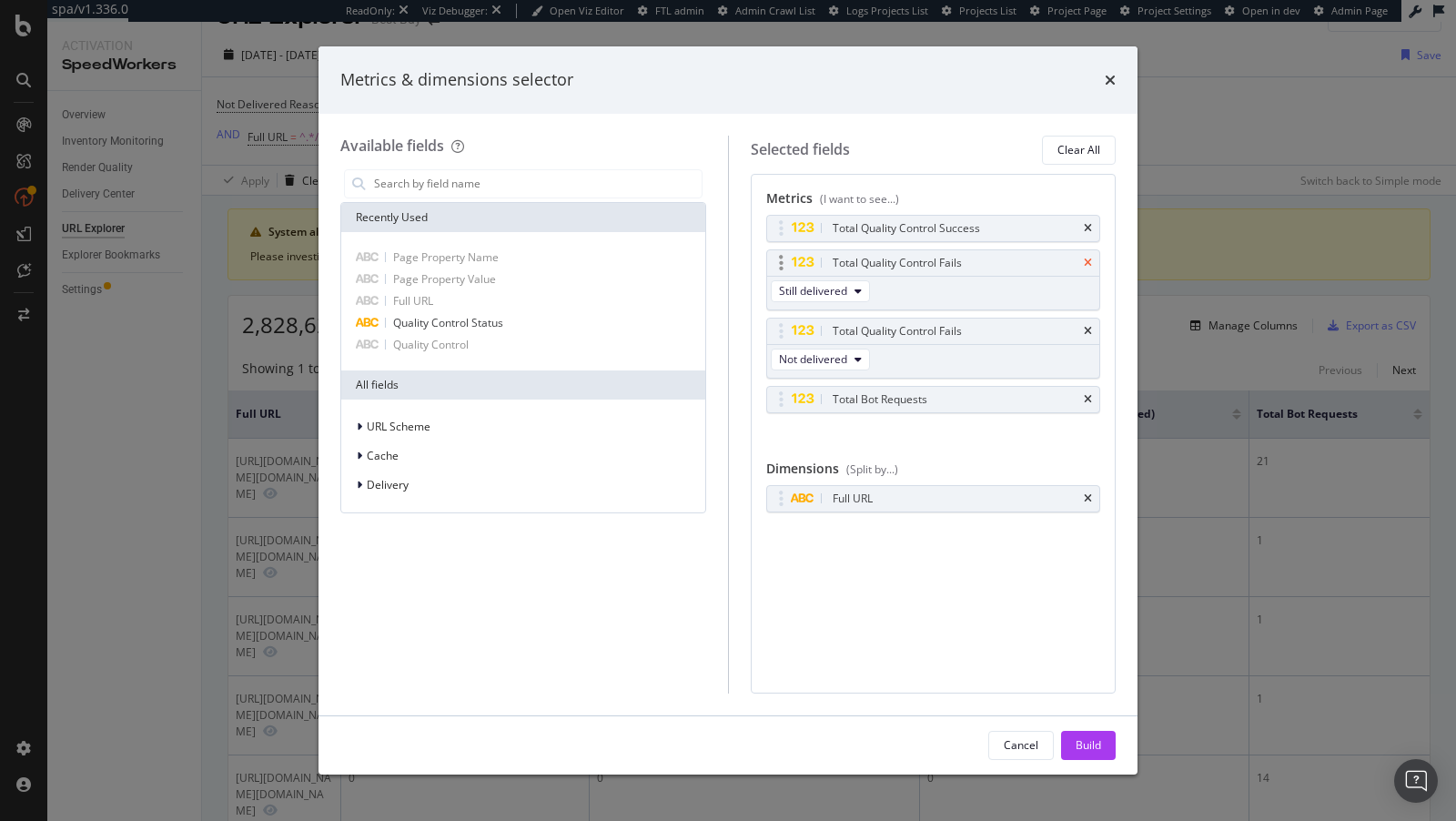
click at [1092, 263] on icon "times" at bounding box center [1088, 263] width 8 height 11
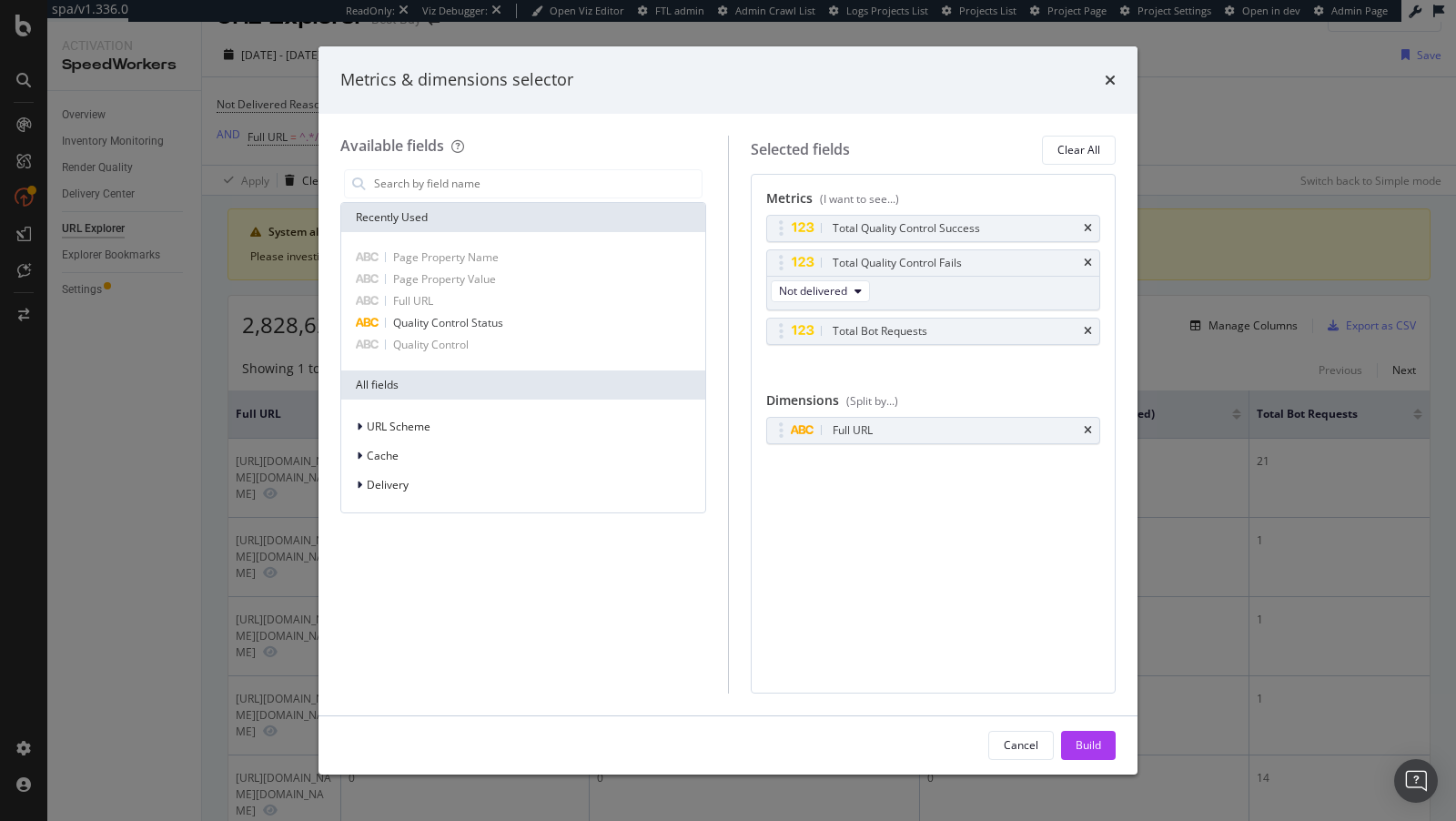
click at [1092, 263] on icon "times" at bounding box center [1088, 263] width 8 height 11
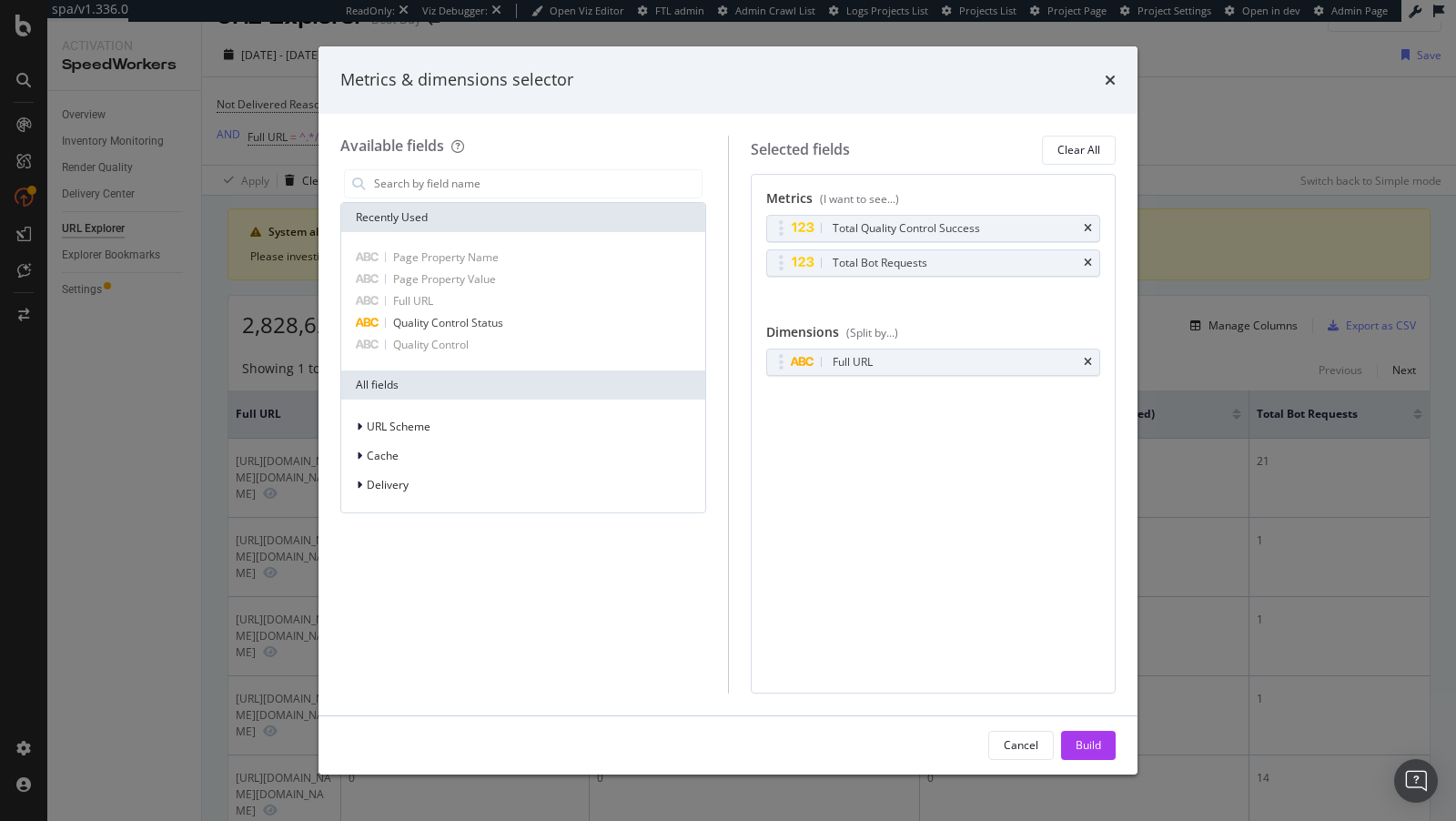
click at [1092, 263] on icon "times" at bounding box center [1088, 263] width 8 height 11
click at [1092, 263] on div "Total Quality Control Success Total Bot Requests You can use this field as a me…" at bounding box center [933, 265] width 335 height 101
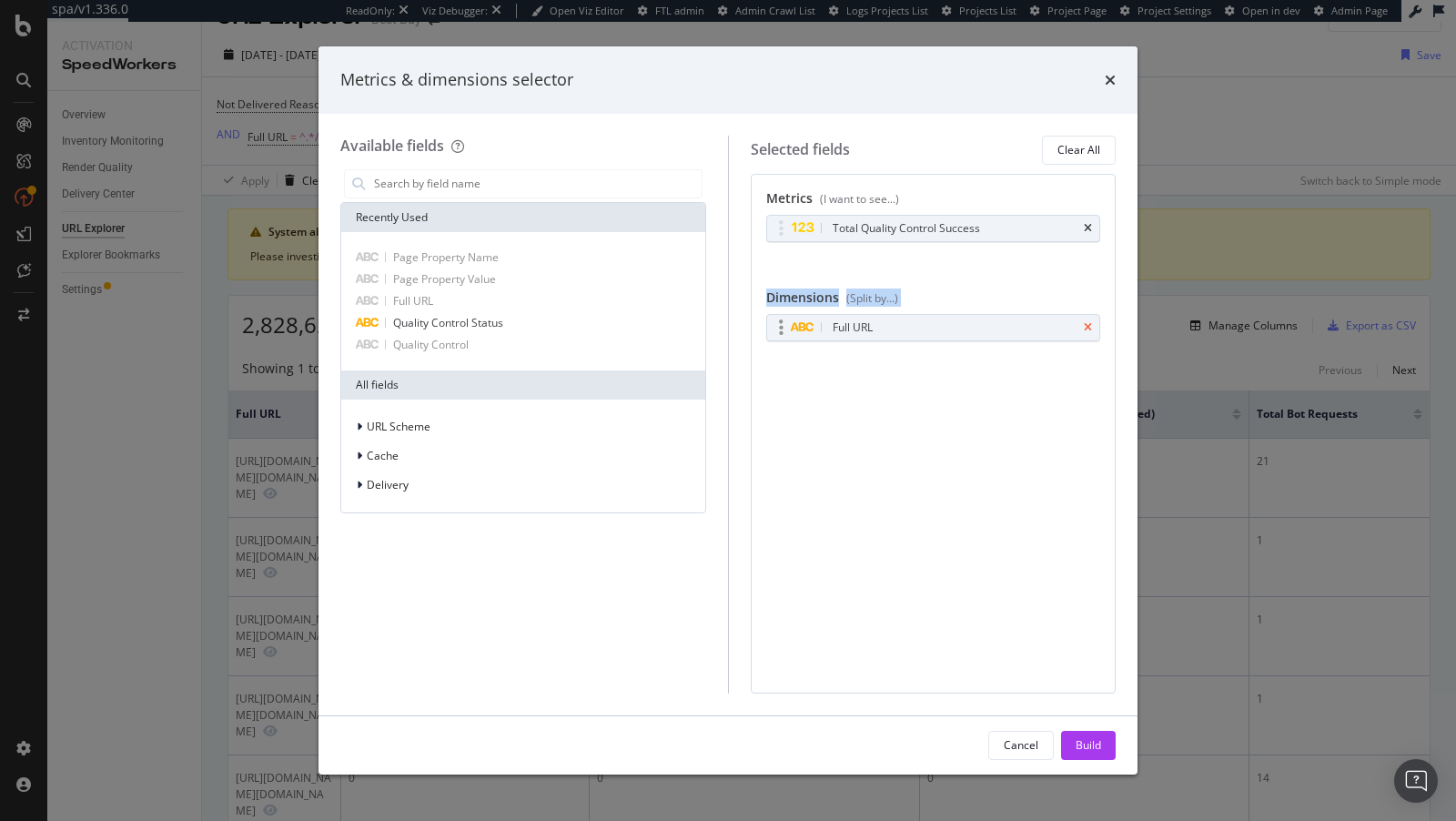
click at [1089, 322] on icon "times" at bounding box center [1088, 328] width 8 height 11
click at [1088, 756] on div "Build" at bounding box center [1089, 746] width 26 height 28
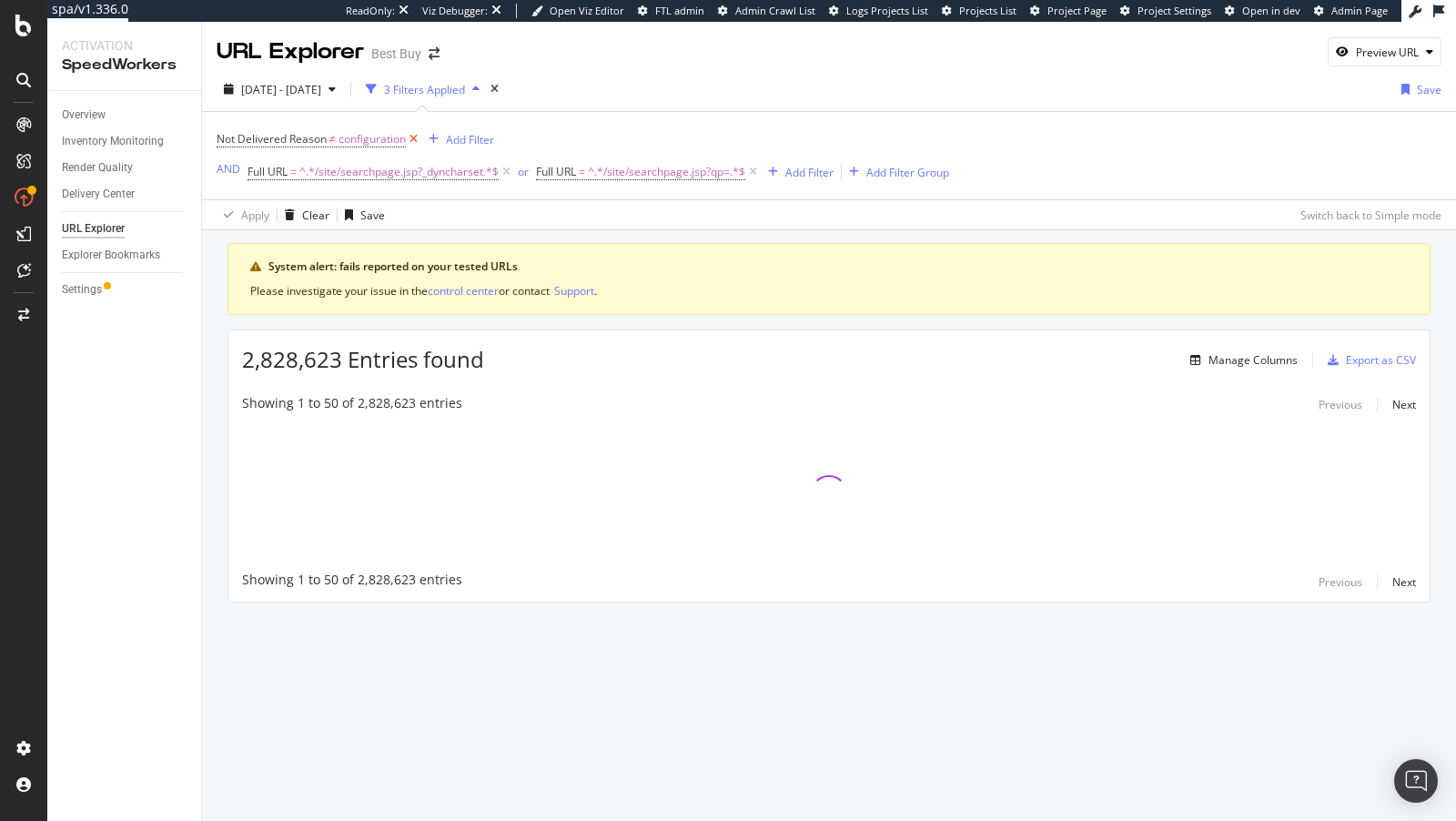
click at [415, 141] on icon at bounding box center [413, 140] width 16 height 19
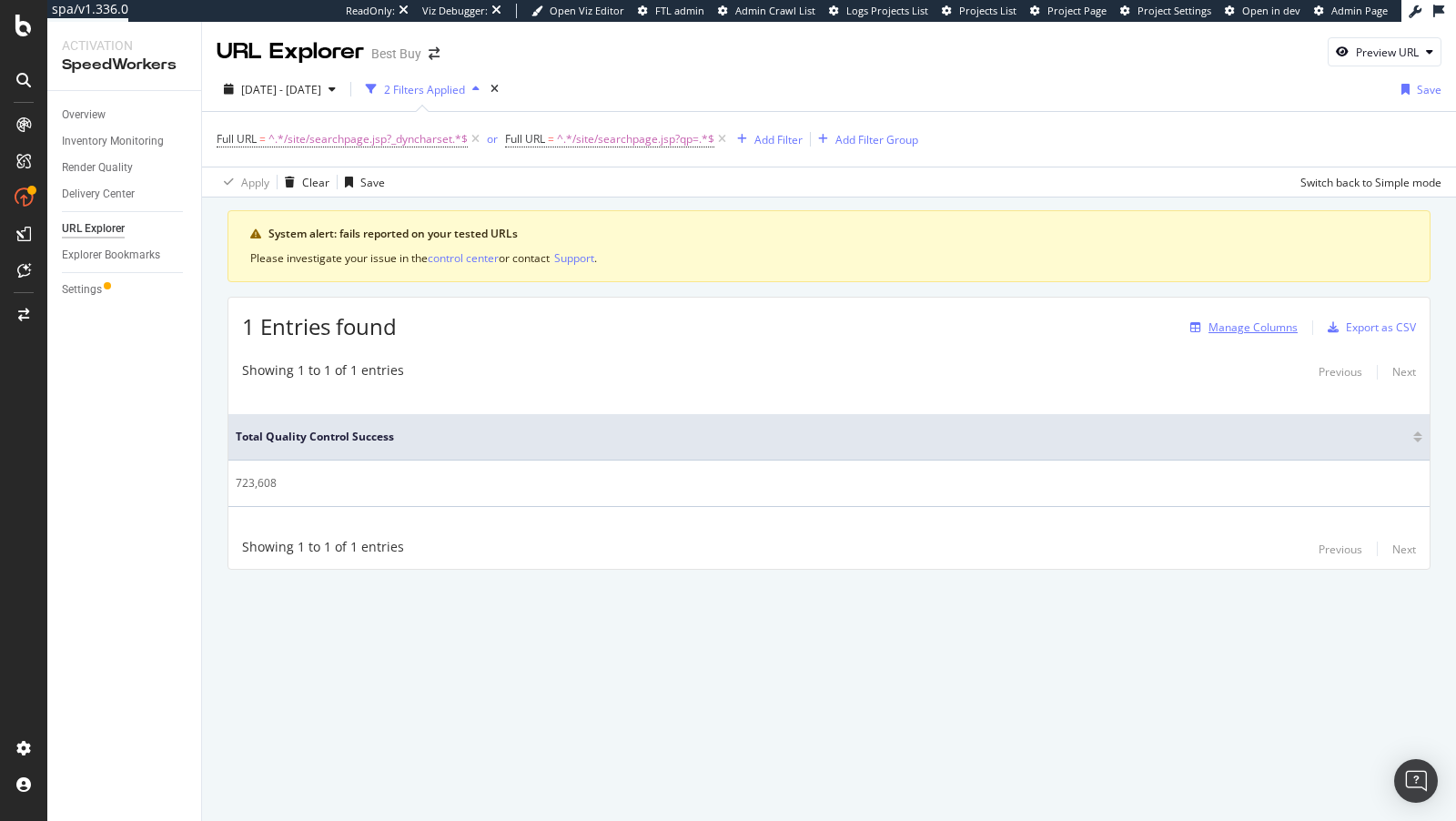
click at [1260, 317] on div "Manage Columns" at bounding box center [1240, 328] width 115 height 20
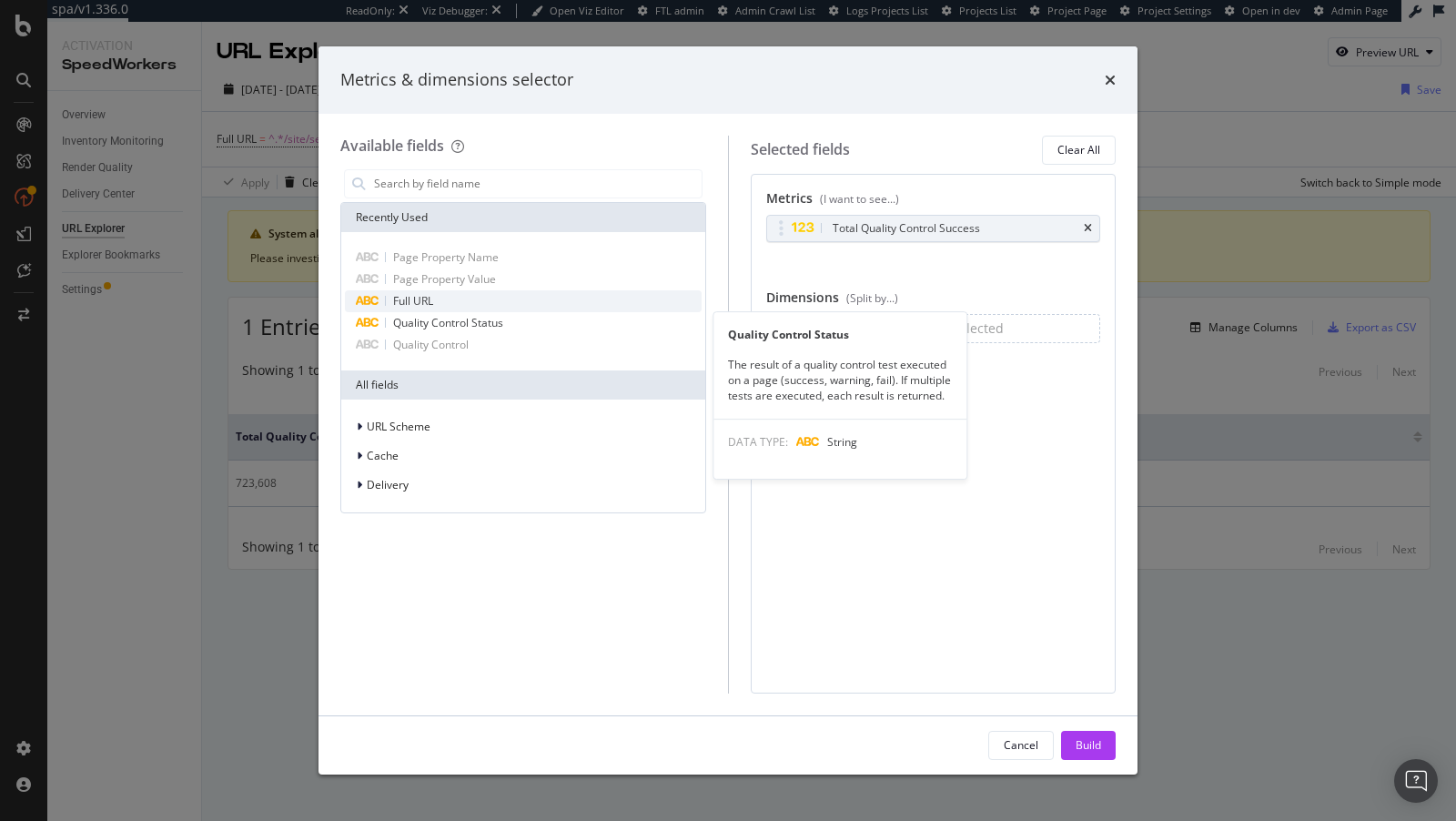
click at [420, 304] on span "Full URL" at bounding box center [413, 301] width 40 height 16
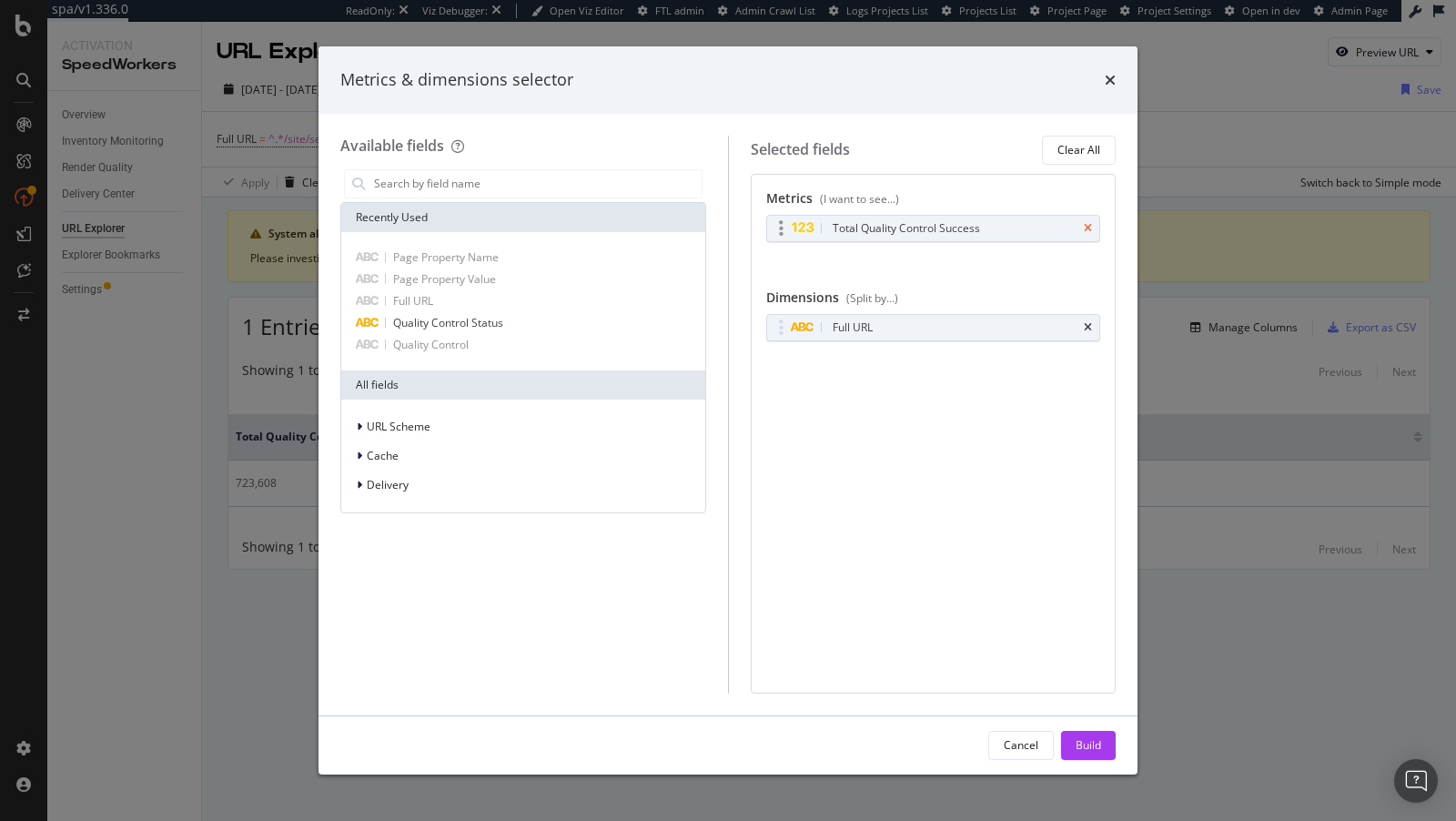
click at [1088, 230] on icon "times" at bounding box center [1088, 229] width 8 height 11
click at [1090, 747] on div "Build" at bounding box center [1089, 745] width 26 height 16
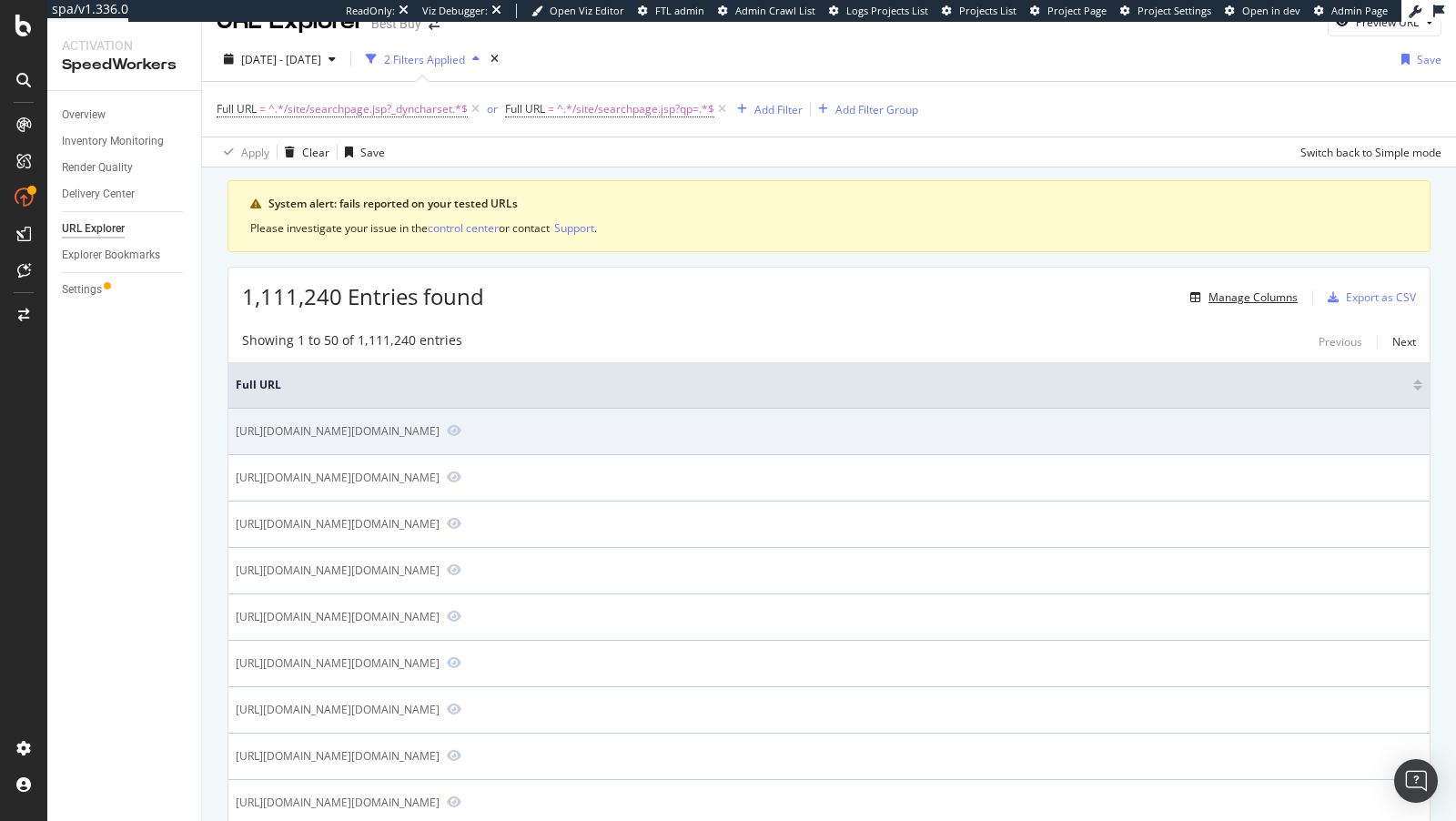
scroll to position [32, 0]
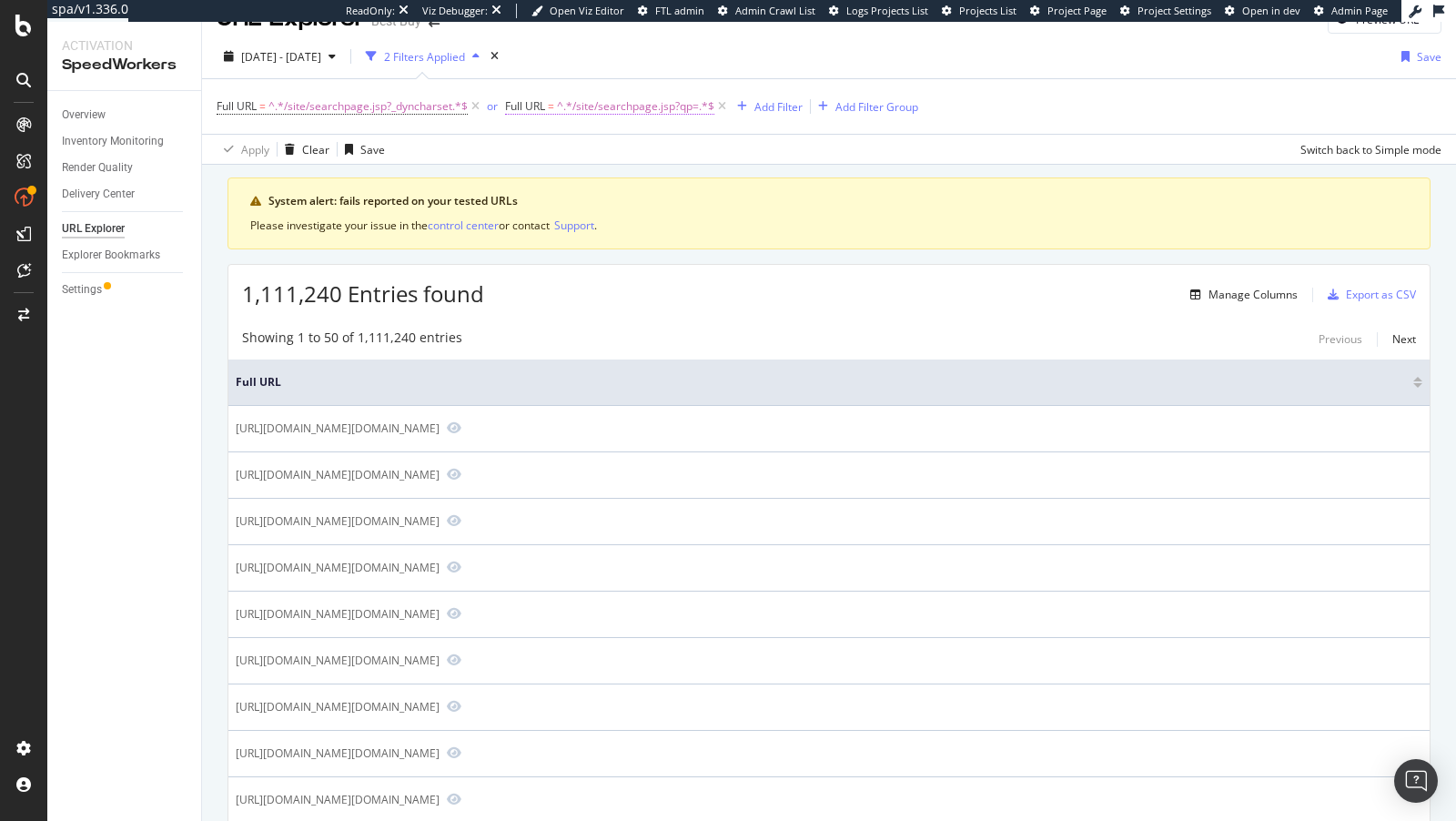
click at [626, 113] on span "^.*/site/searchpage.jsp?qp=.*$" at bounding box center [635, 106] width 157 height 26
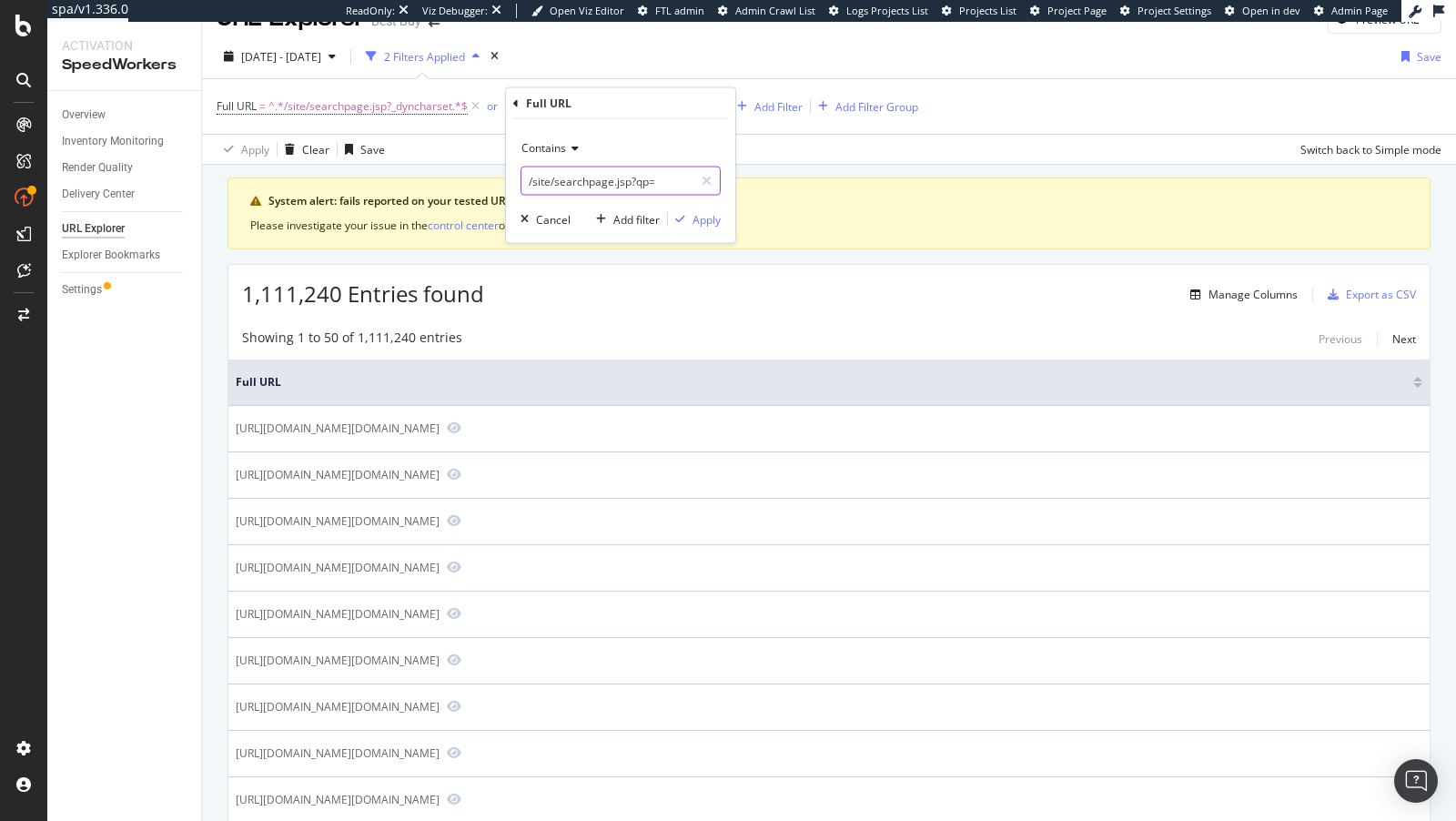
click at [620, 184] on input "/site/searchpage.jsp?qp=" at bounding box center [608, 180] width 172 height 29
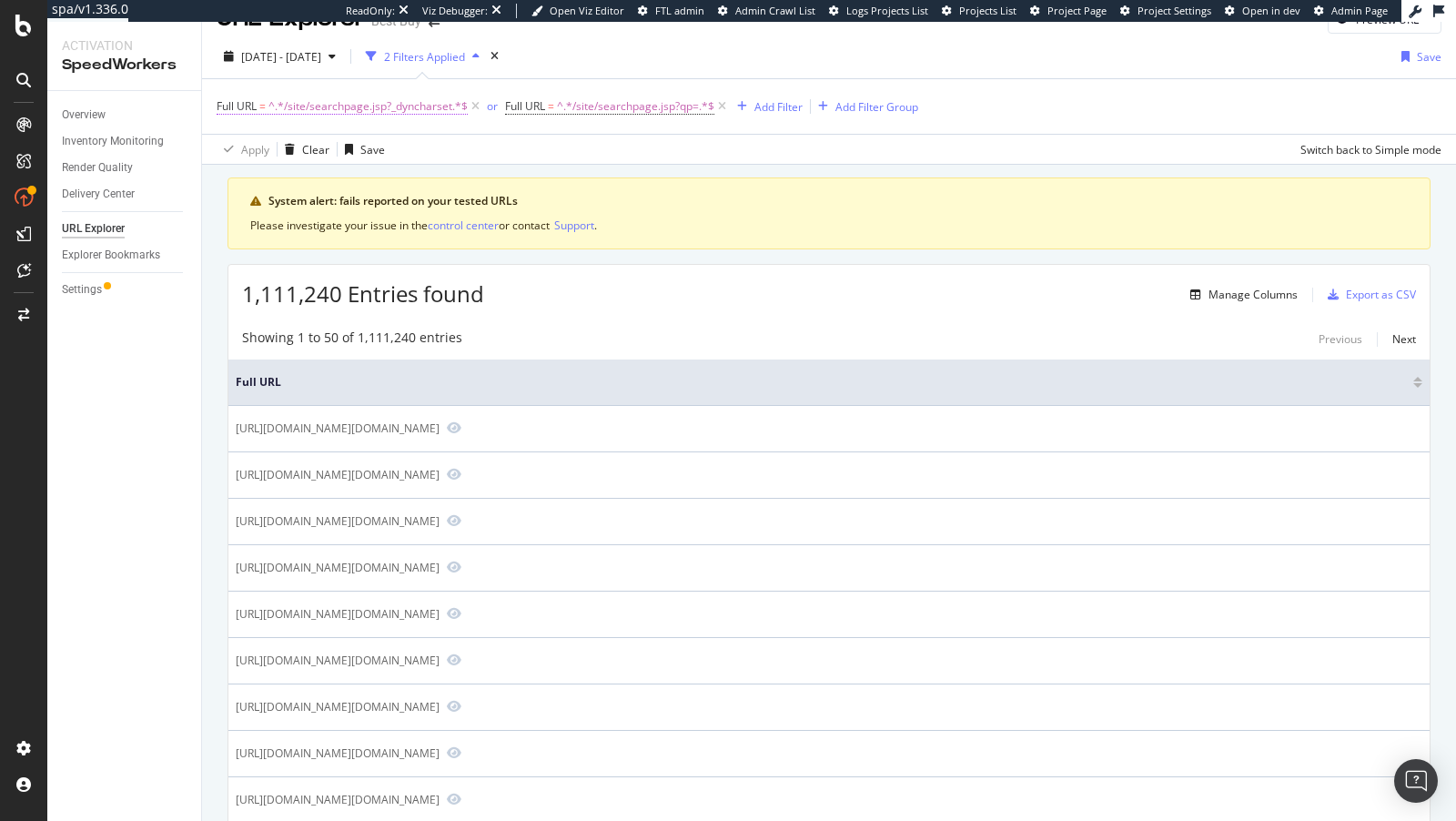
click at [402, 109] on span "^.*/site/searchpage.jsp?_dyncharset.*$" at bounding box center [367, 106] width 199 height 26
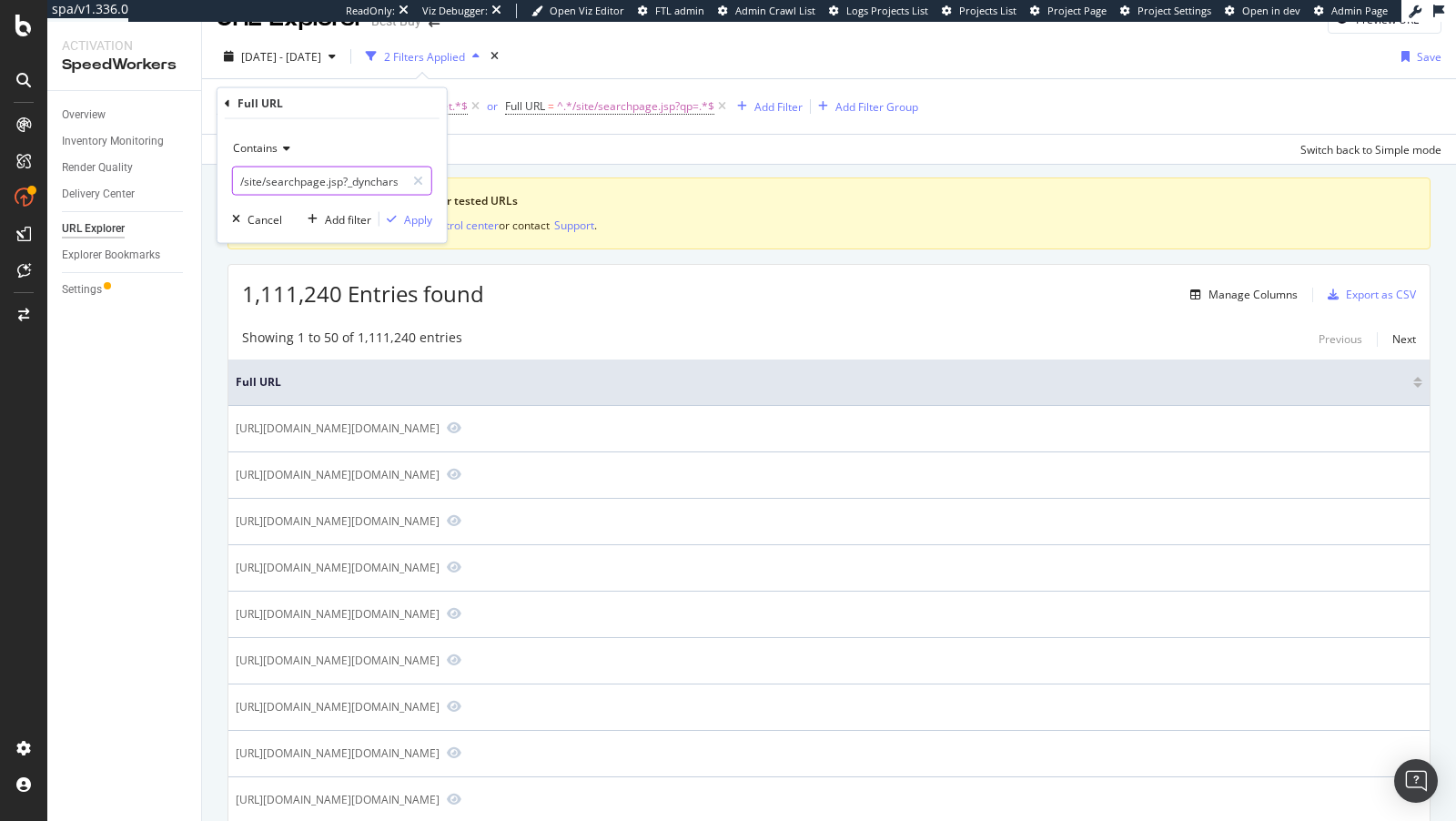
click at [366, 192] on input "/site/searchpage.jsp?_dyncharset" at bounding box center [319, 180] width 172 height 29
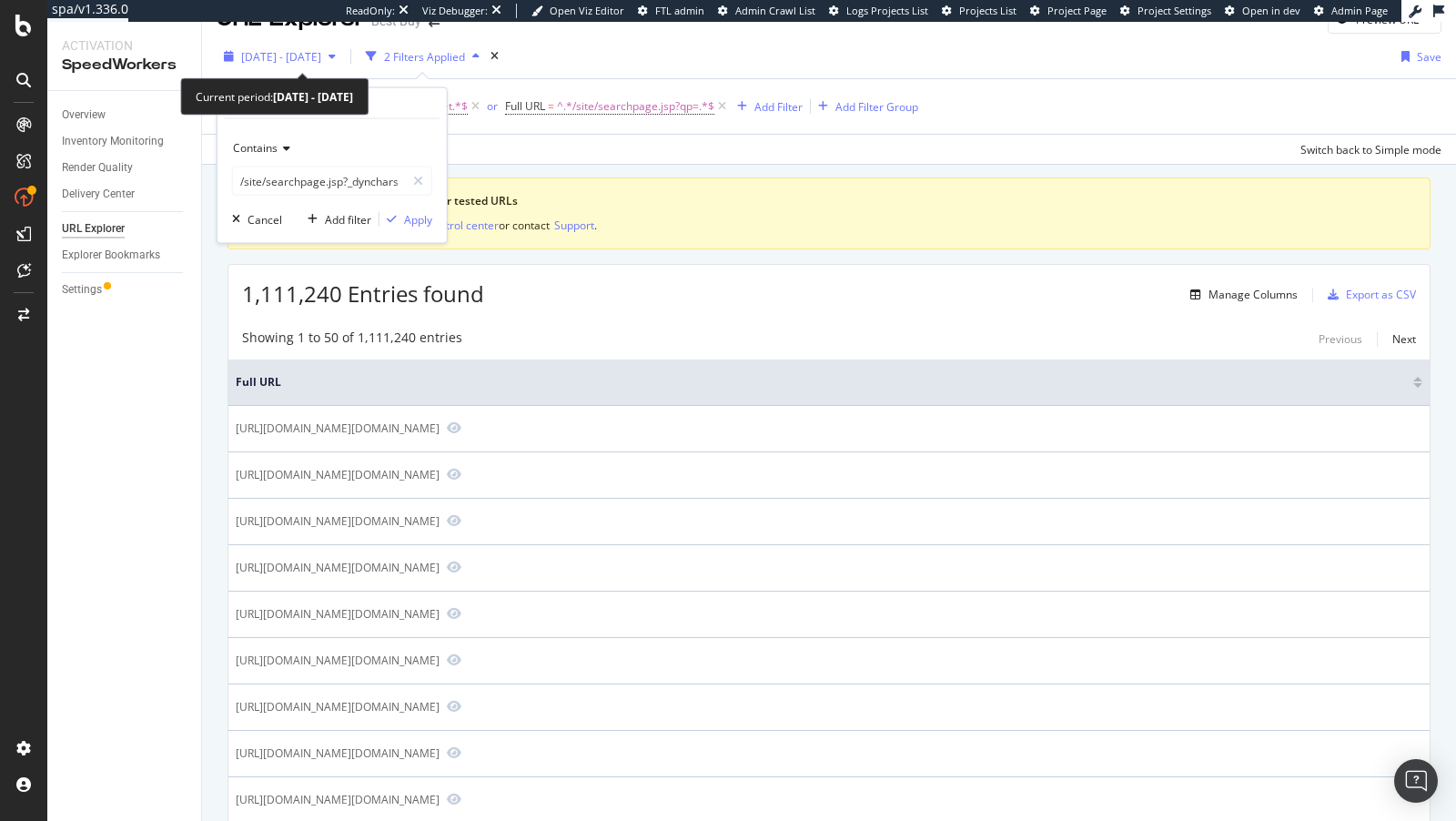
click at [321, 59] on span "2025 Jul. 19th - Aug. 15th" at bounding box center [281, 56] width 80 height 16
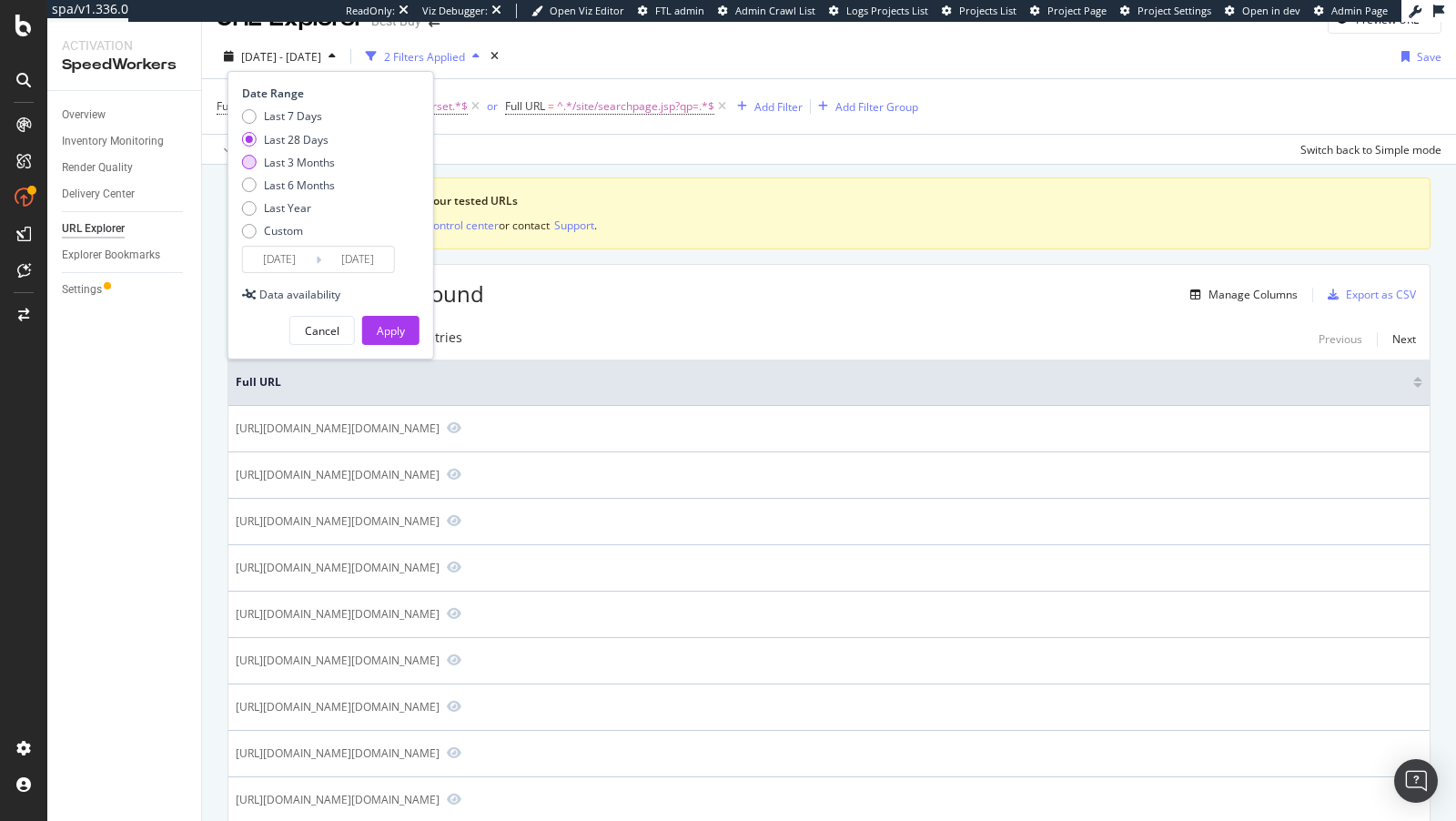
click at [297, 157] on div "Last 3 Months" at bounding box center [299, 162] width 71 height 16
type input "2025/05/16"
click at [389, 325] on div "Apply" at bounding box center [390, 330] width 28 height 16
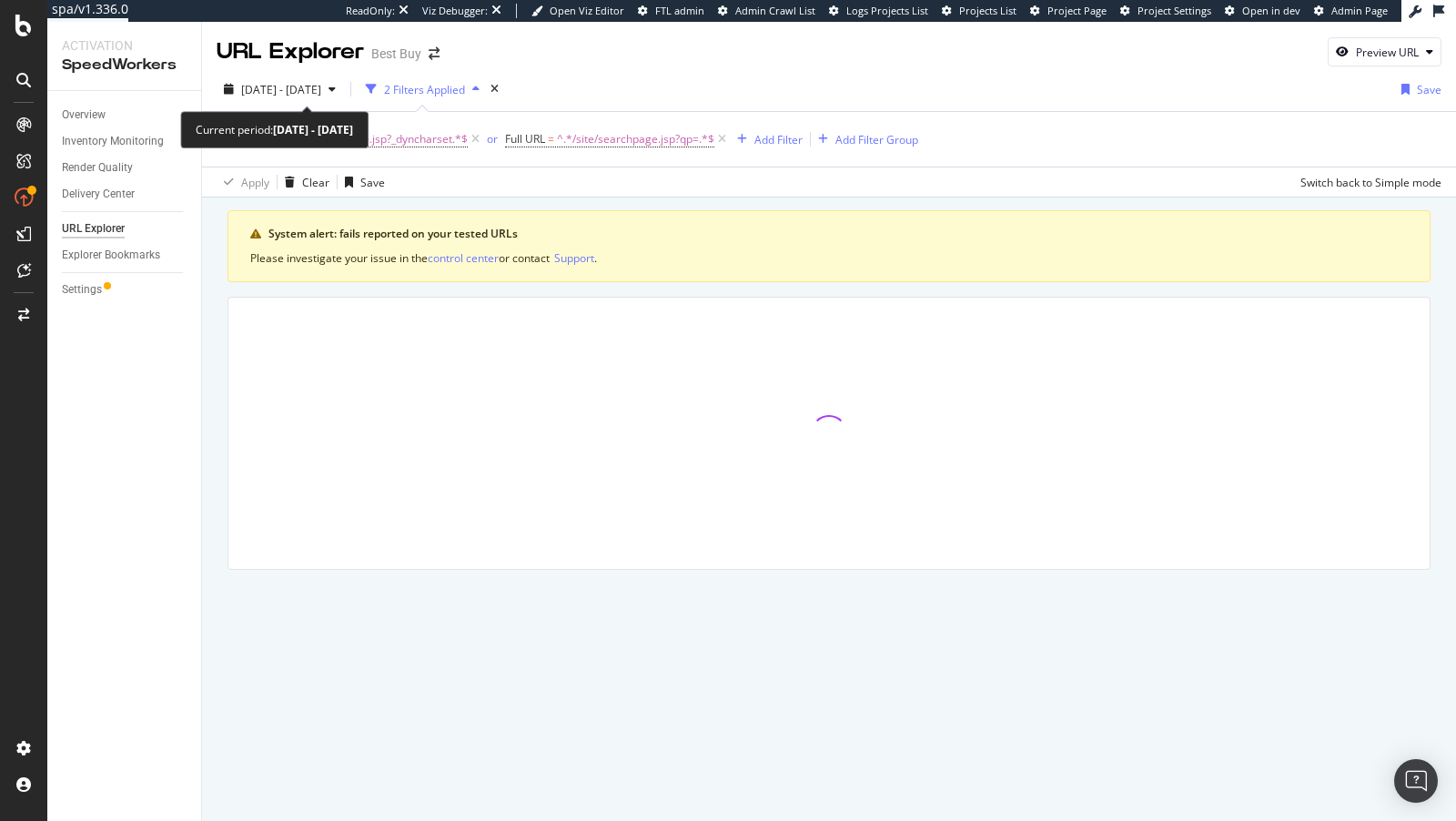
click at [320, 117] on div "Current period: 2025 May. 16th - Aug. 15th" at bounding box center [275, 130] width 189 height 37
click at [307, 70] on div "2025 May. 16th - Aug. 15th 2 Filters Applied Save Full URL = ^.*/site/searchpag…" at bounding box center [829, 132] width 1254 height 131
click at [307, 81] on div "2025 May. 16th - Aug. 15th" at bounding box center [279, 90] width 127 height 28
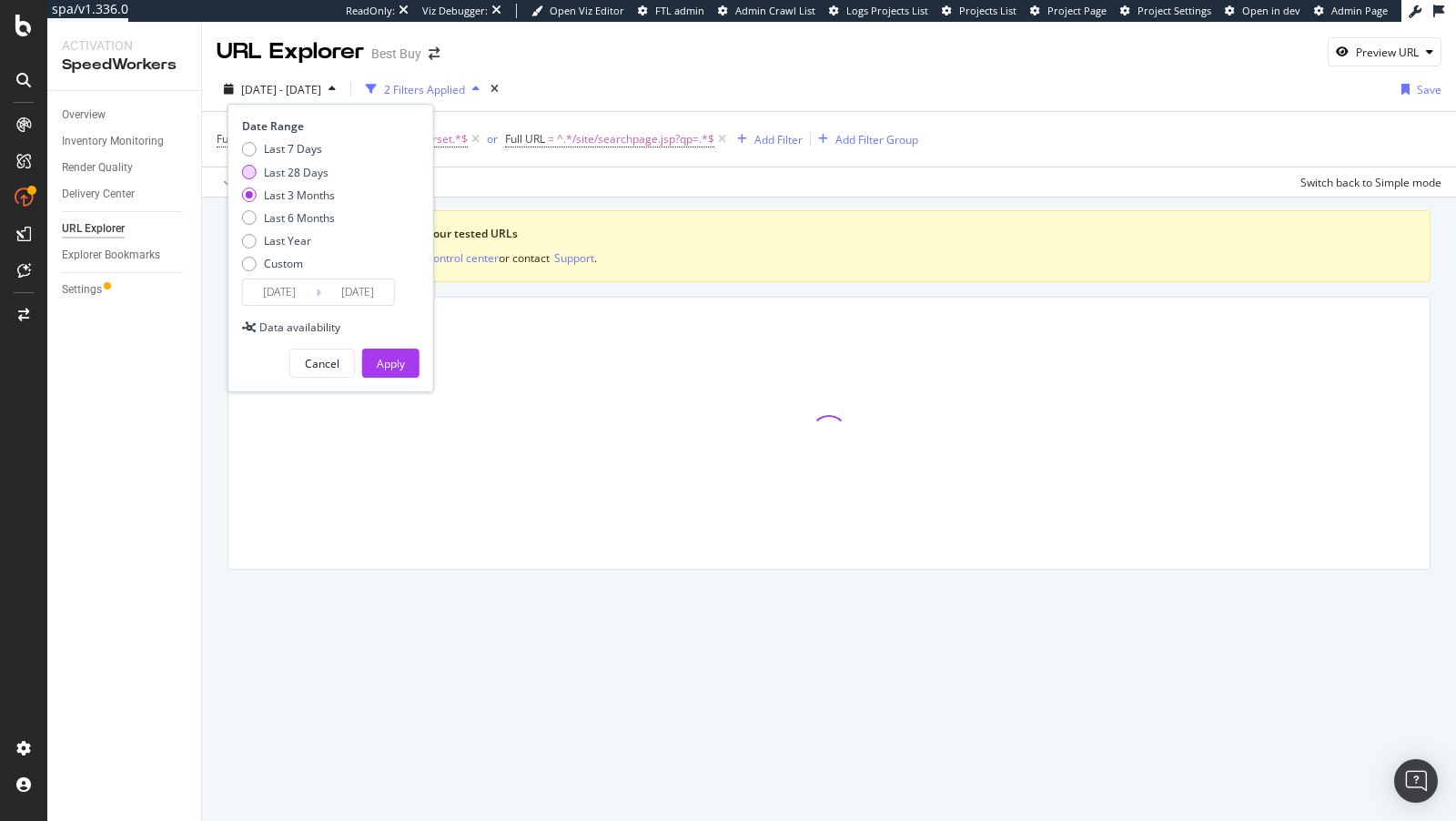
click at [305, 170] on div "Last 28 Days" at bounding box center [296, 172] width 65 height 16
click at [265, 298] on input "2025/07/19" at bounding box center [279, 292] width 73 height 26
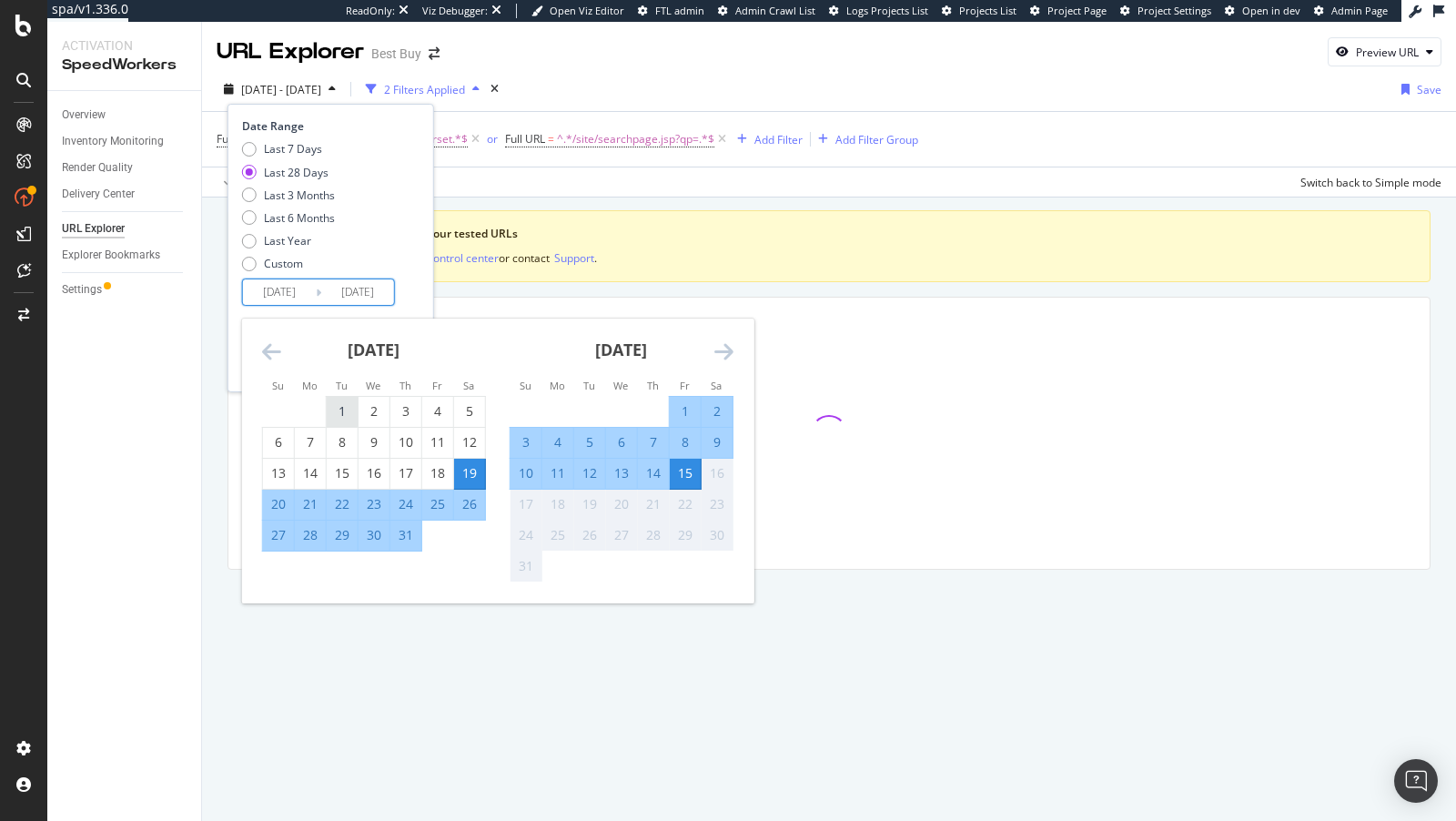
click at [345, 404] on div "1" at bounding box center [341, 412] width 31 height 19
type input "2025/07/01"
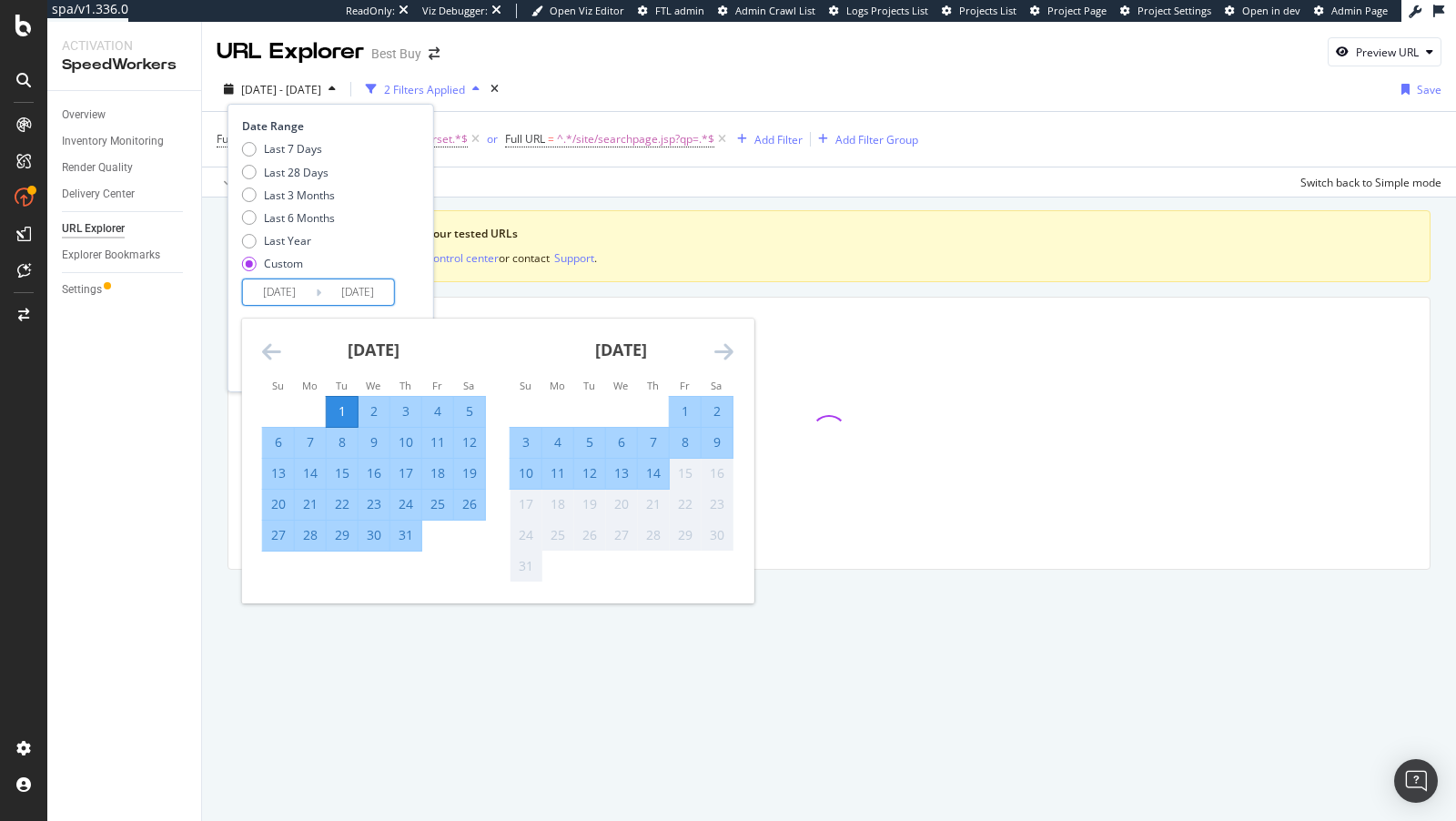
click at [417, 293] on div "Date Range Last 7 Days Last 28 Days Last 3 Months Last 6 Months Last Year Custo…" at bounding box center [331, 212] width 178 height 188
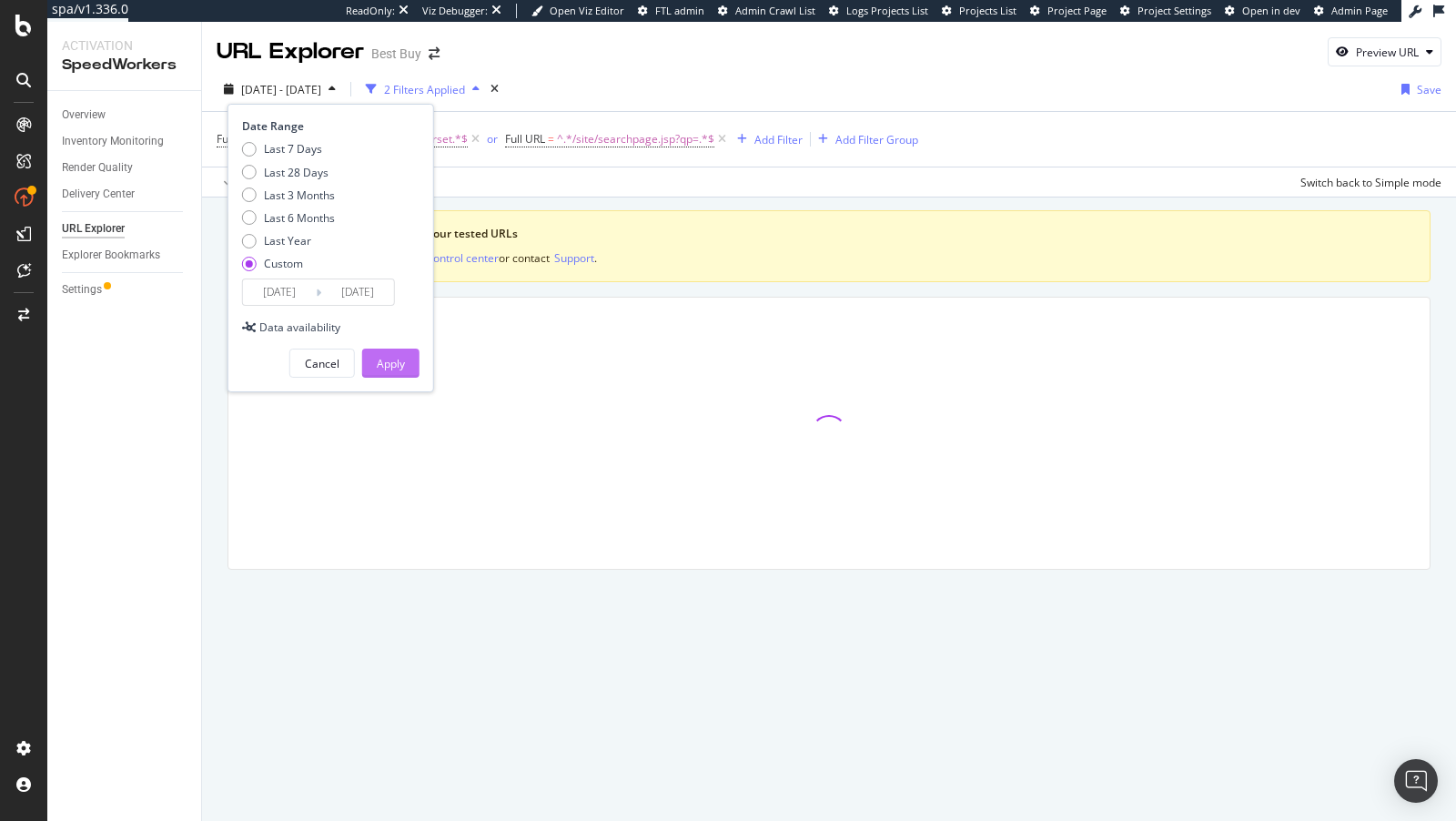
click at [396, 366] on div "Apply" at bounding box center [390, 364] width 28 height 16
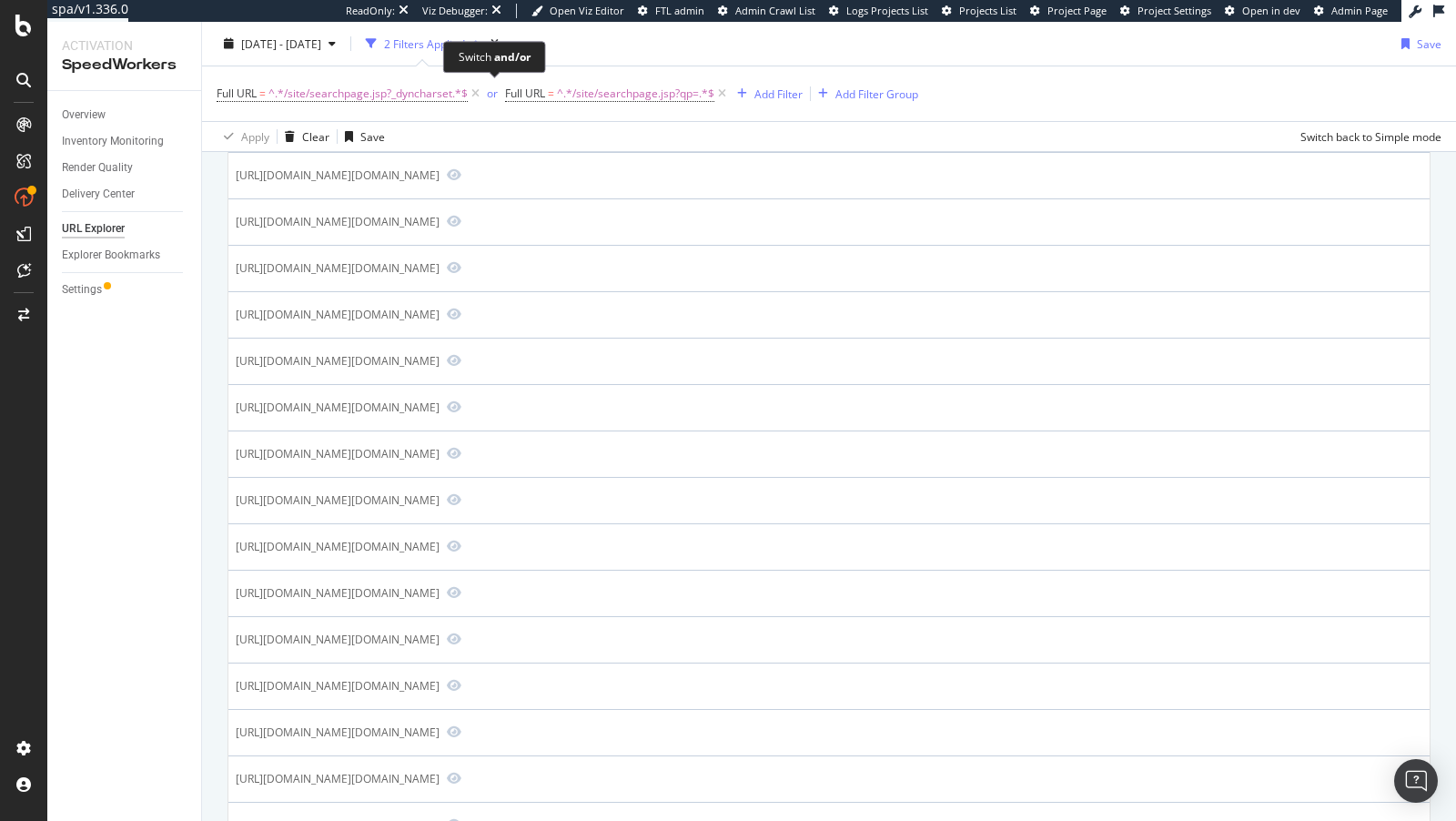
scroll to position [704, 0]
click at [89, 108] on div "Overview" at bounding box center [83, 115] width 43 height 19
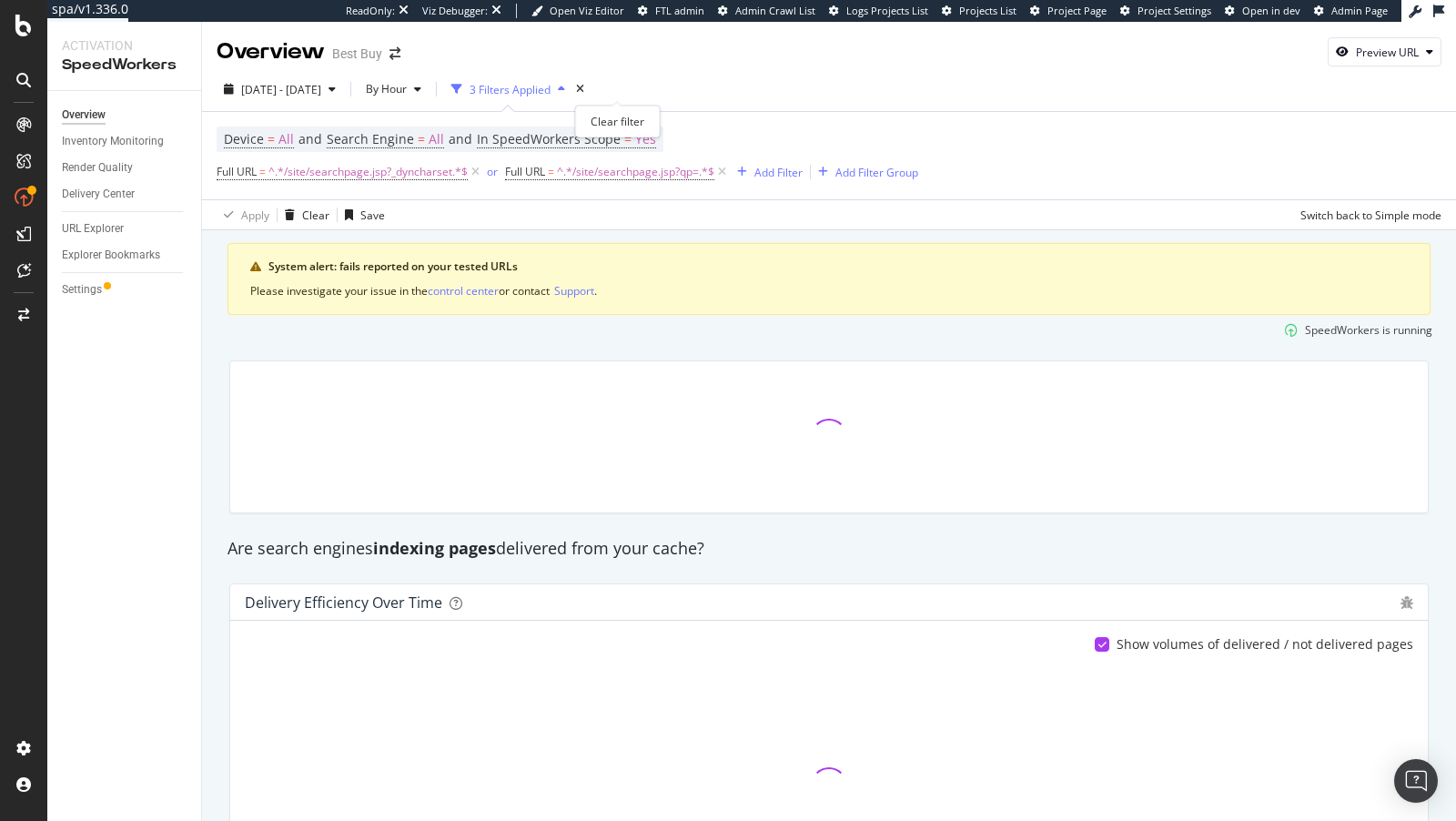
click at [623, 88] on div "2025 Jul. 1st - Aug. 15th By Hour 3 Filters Applied" at bounding box center [829, 93] width 1254 height 36
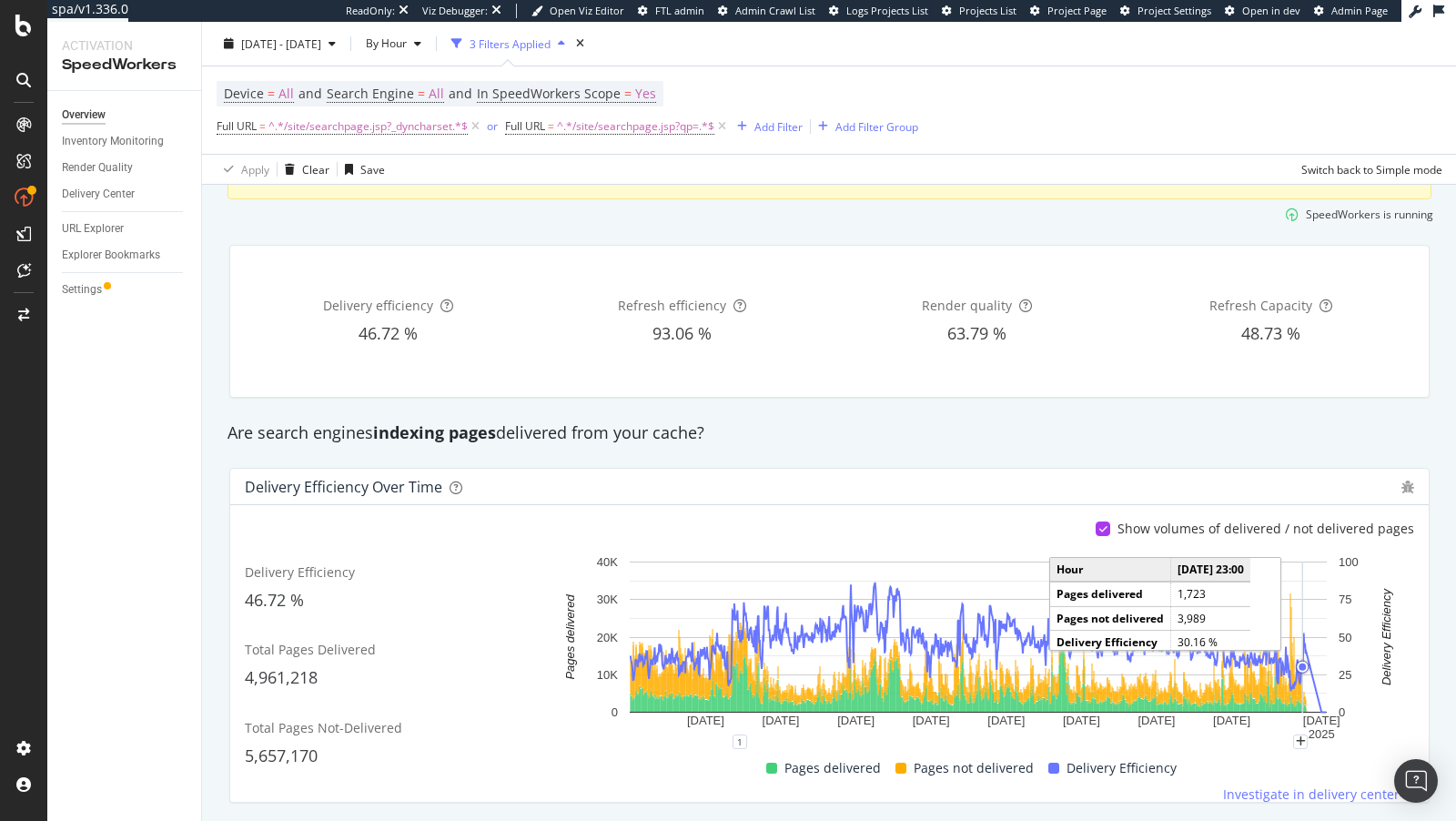
scroll to position [111, 0]
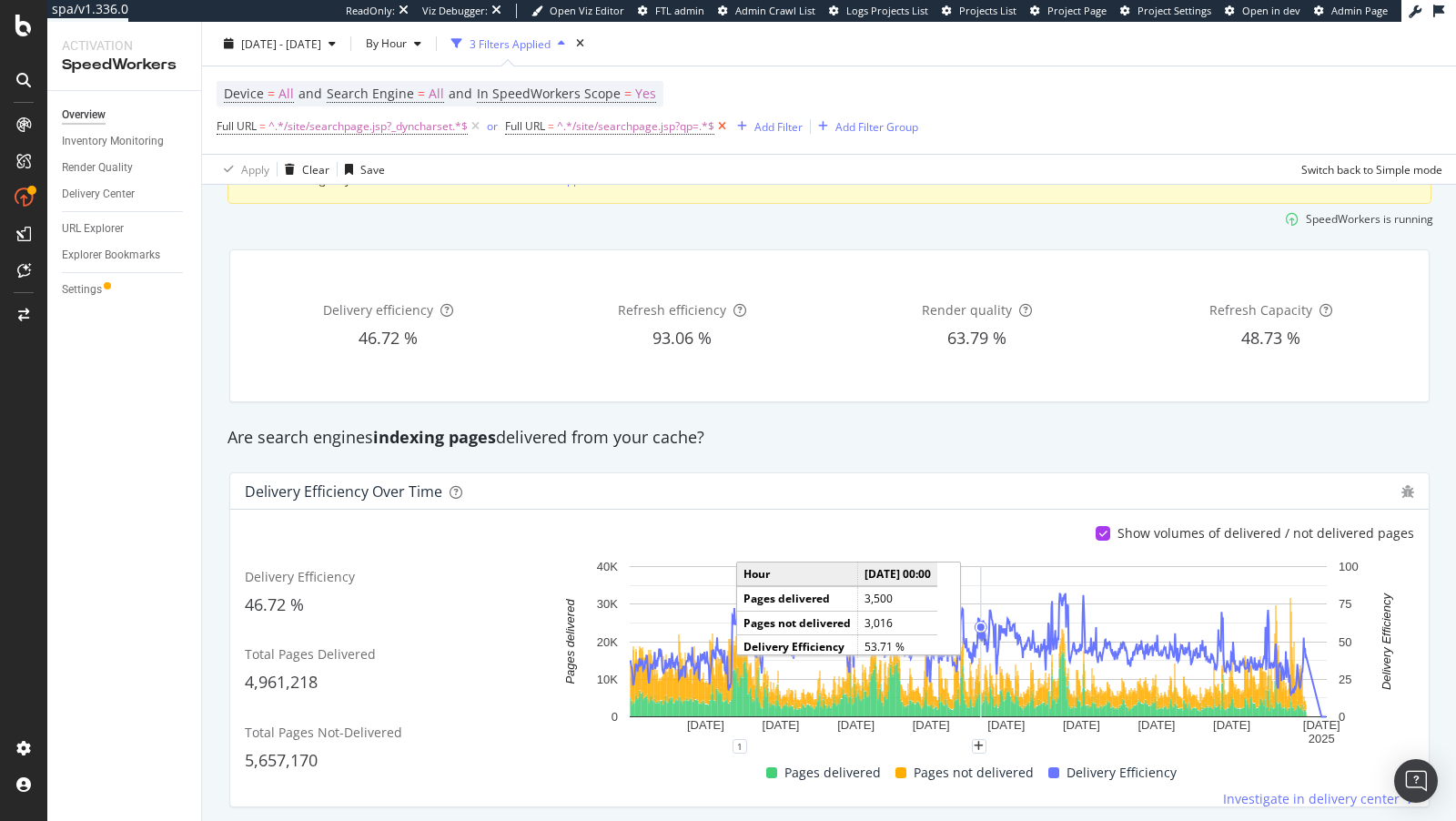
click at [718, 128] on icon at bounding box center [722, 127] width 16 height 19
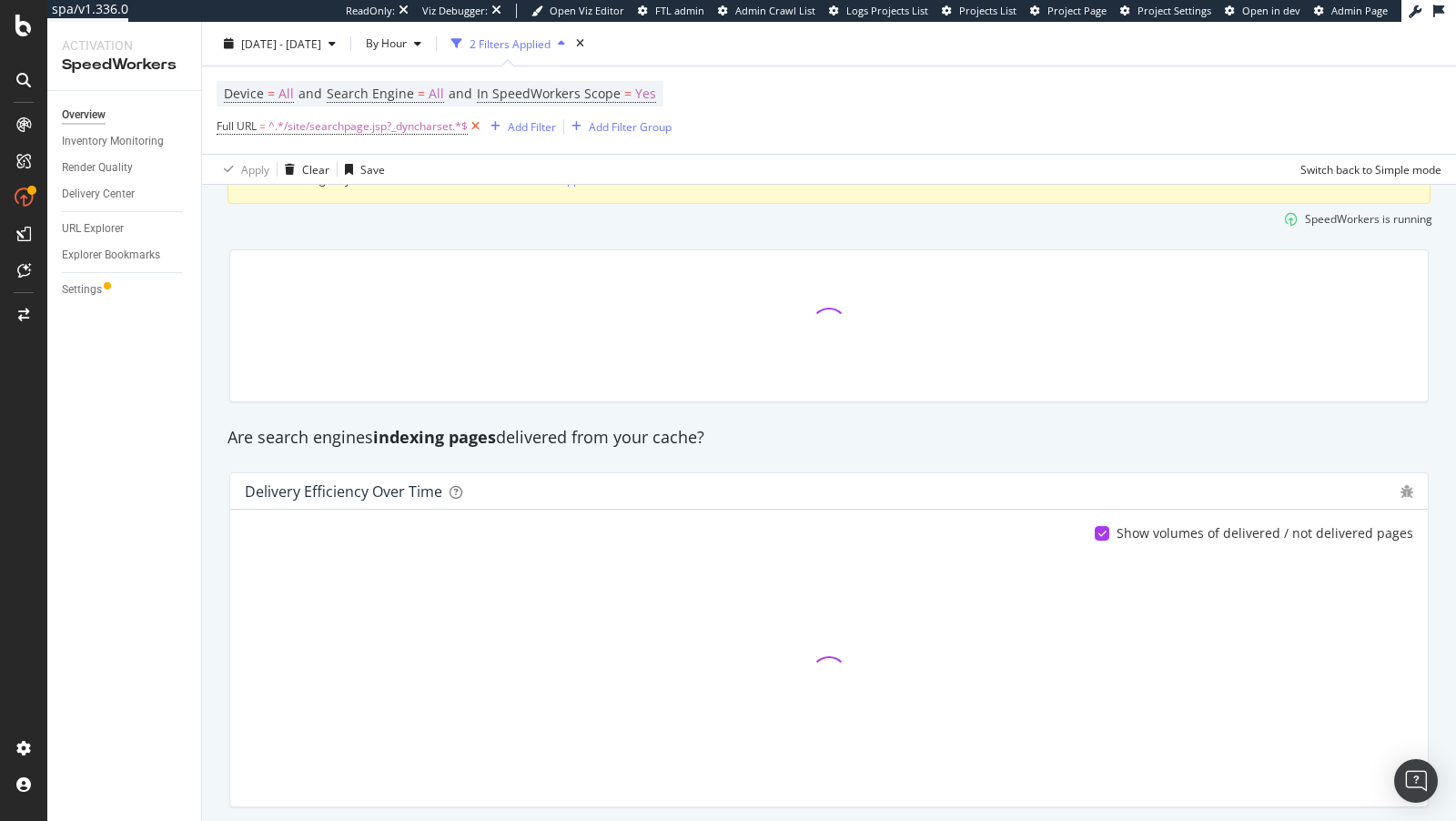
click at [475, 128] on icon at bounding box center [475, 127] width 16 height 19
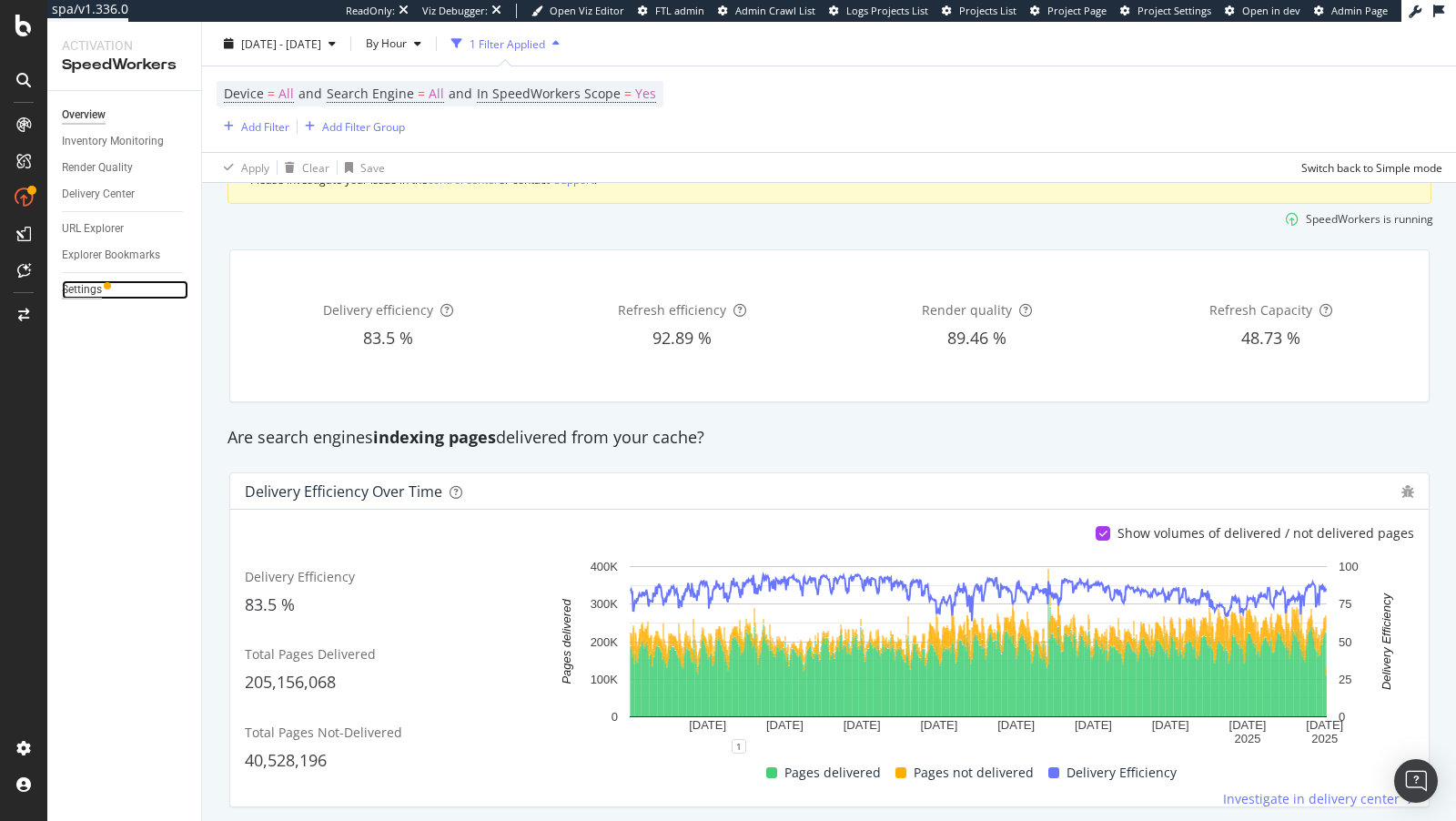
click at [79, 293] on div "Settings" at bounding box center [81, 290] width 40 height 19
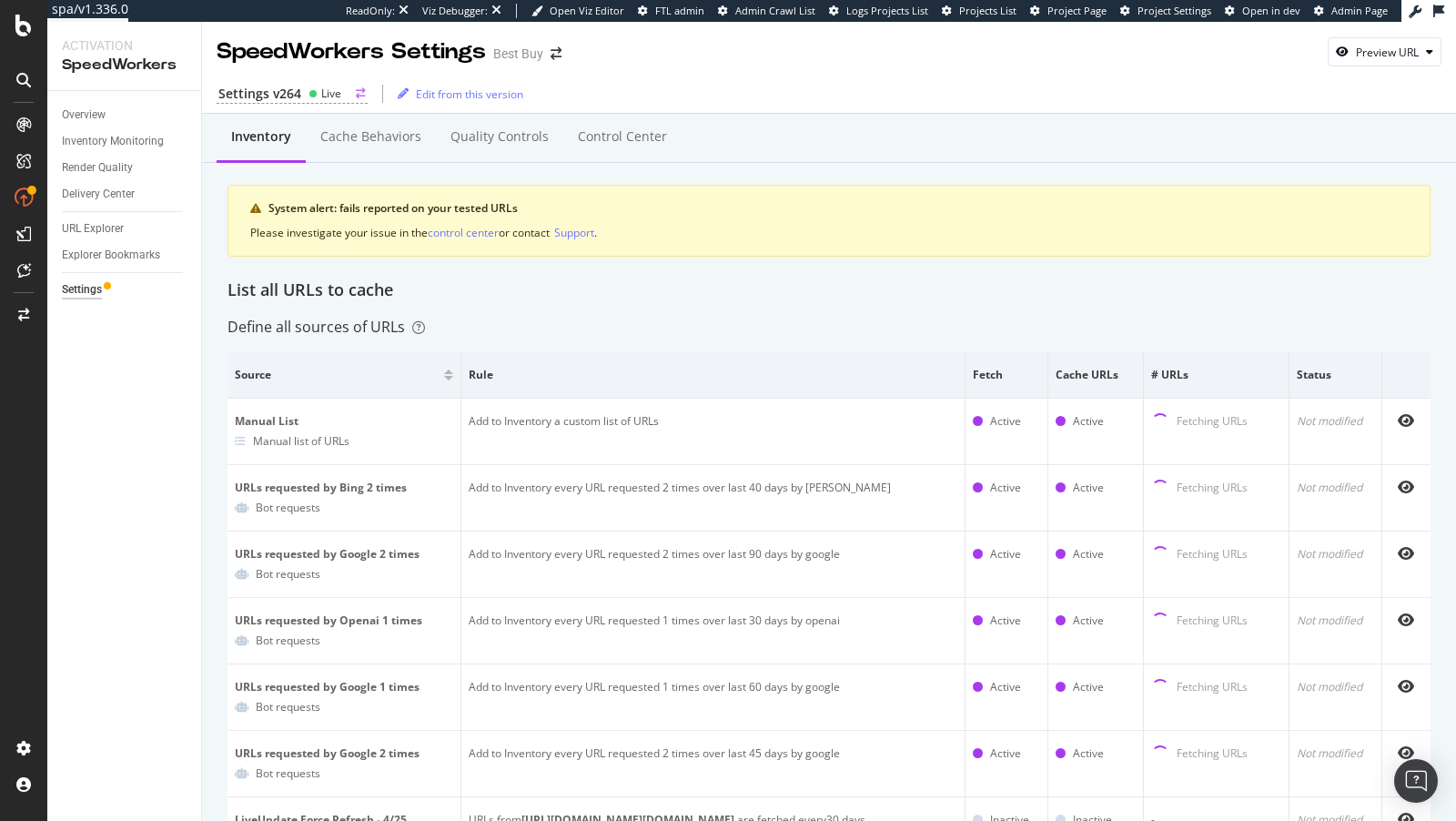
click at [325, 102] on div "Settings v264 Live" at bounding box center [291, 93] width 151 height 19
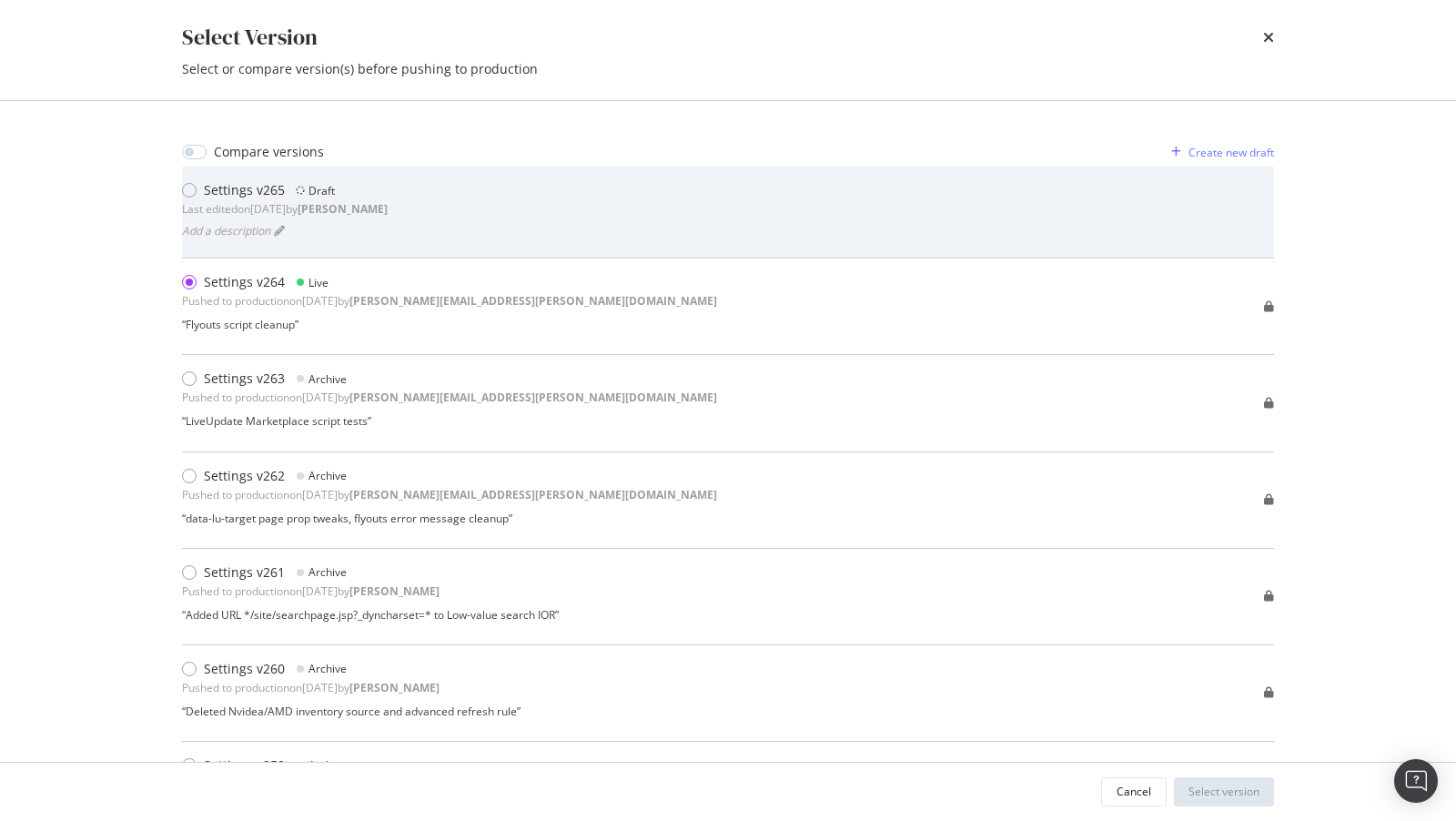
click at [526, 208] on div "Settings v265 Draft Last edited on 2025 Aug 14th by connor Add a description" at bounding box center [728, 212] width 1092 height 62
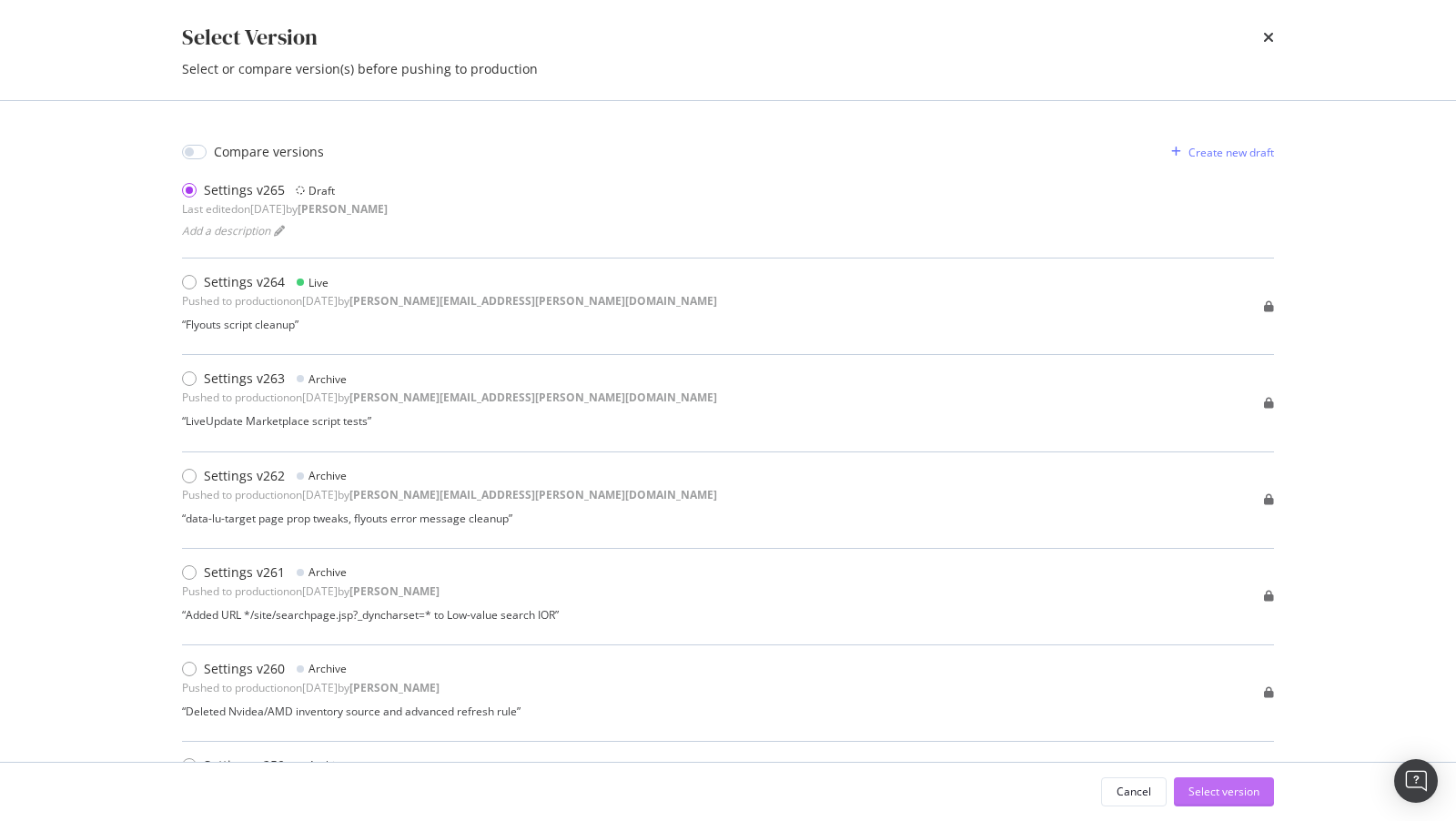
click at [1217, 792] on div "Select version" at bounding box center [1224, 791] width 71 height 16
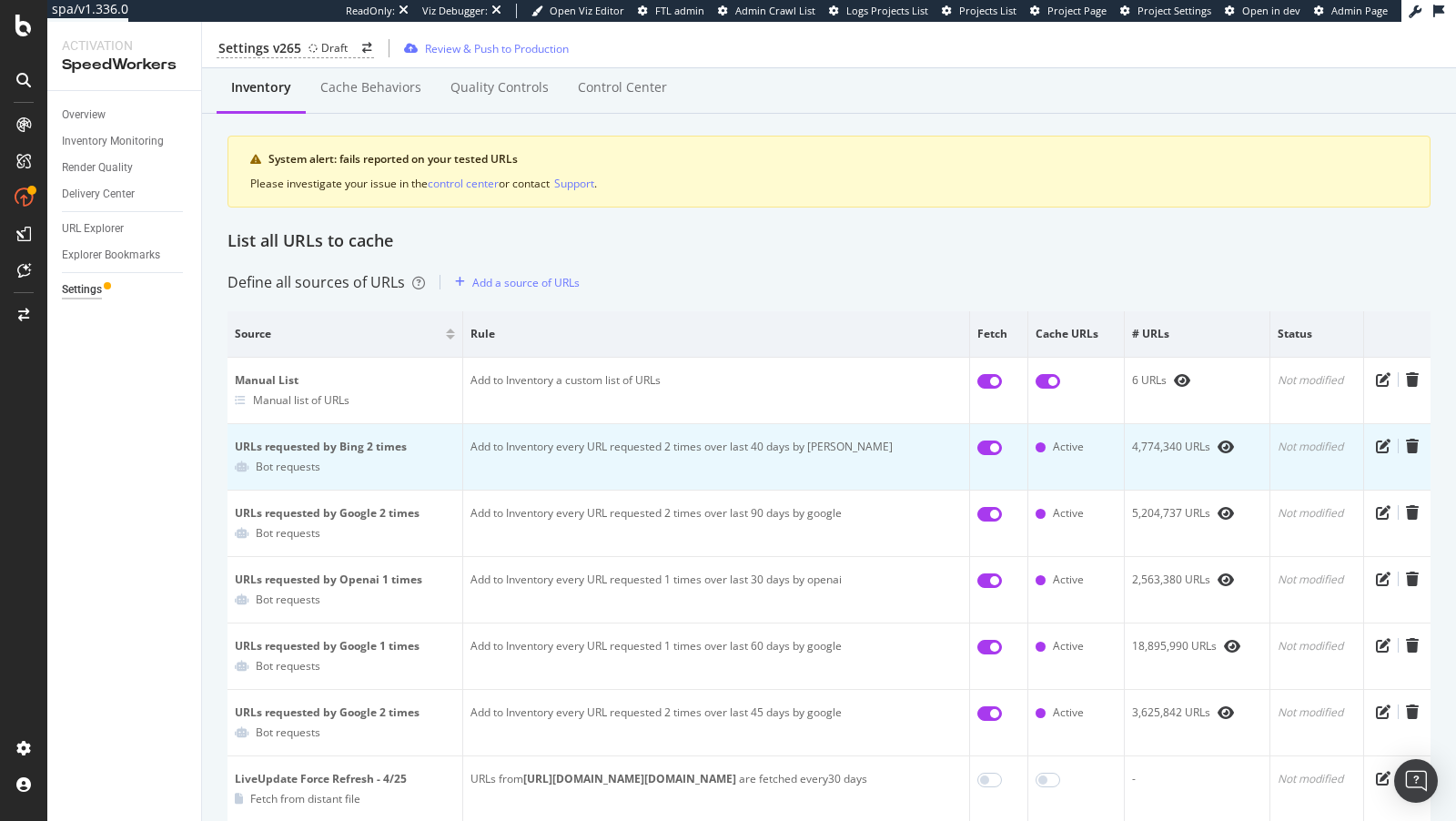
scroll to position [46, 0]
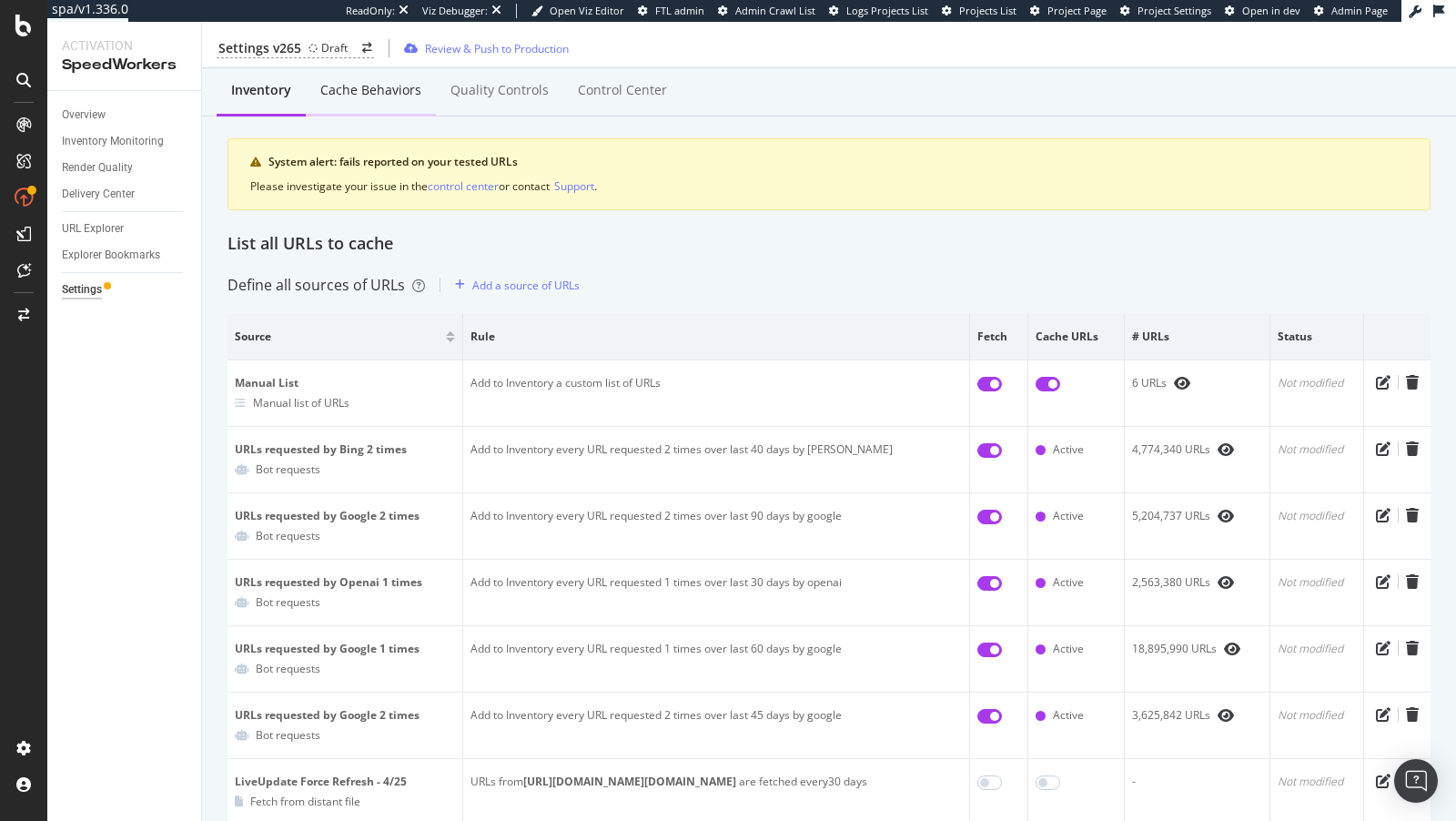
click at [378, 98] on div "Cache behaviors" at bounding box center [370, 91] width 101 height 19
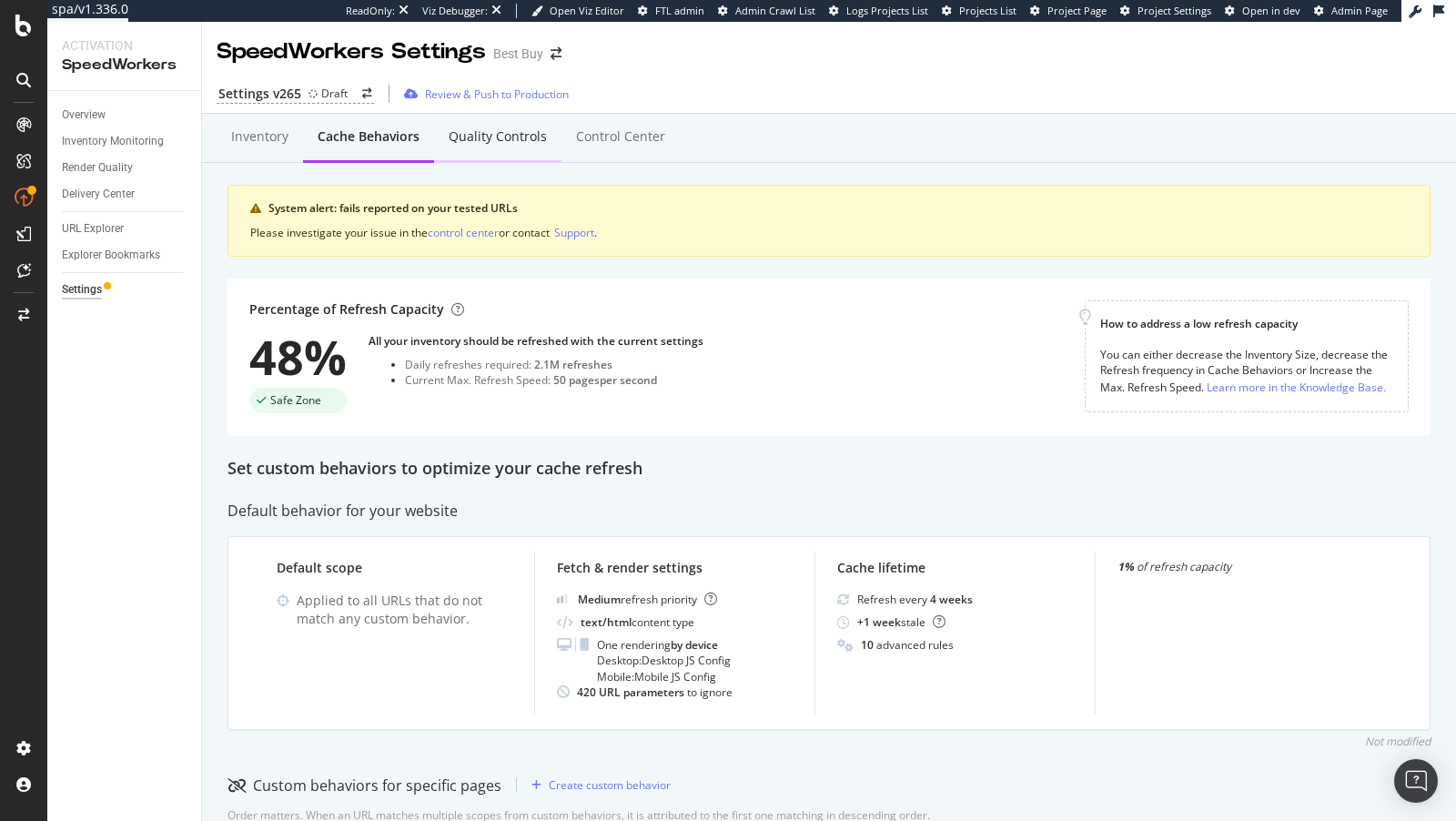
click at [492, 118] on div "Quality Controls" at bounding box center [498, 138] width 128 height 50
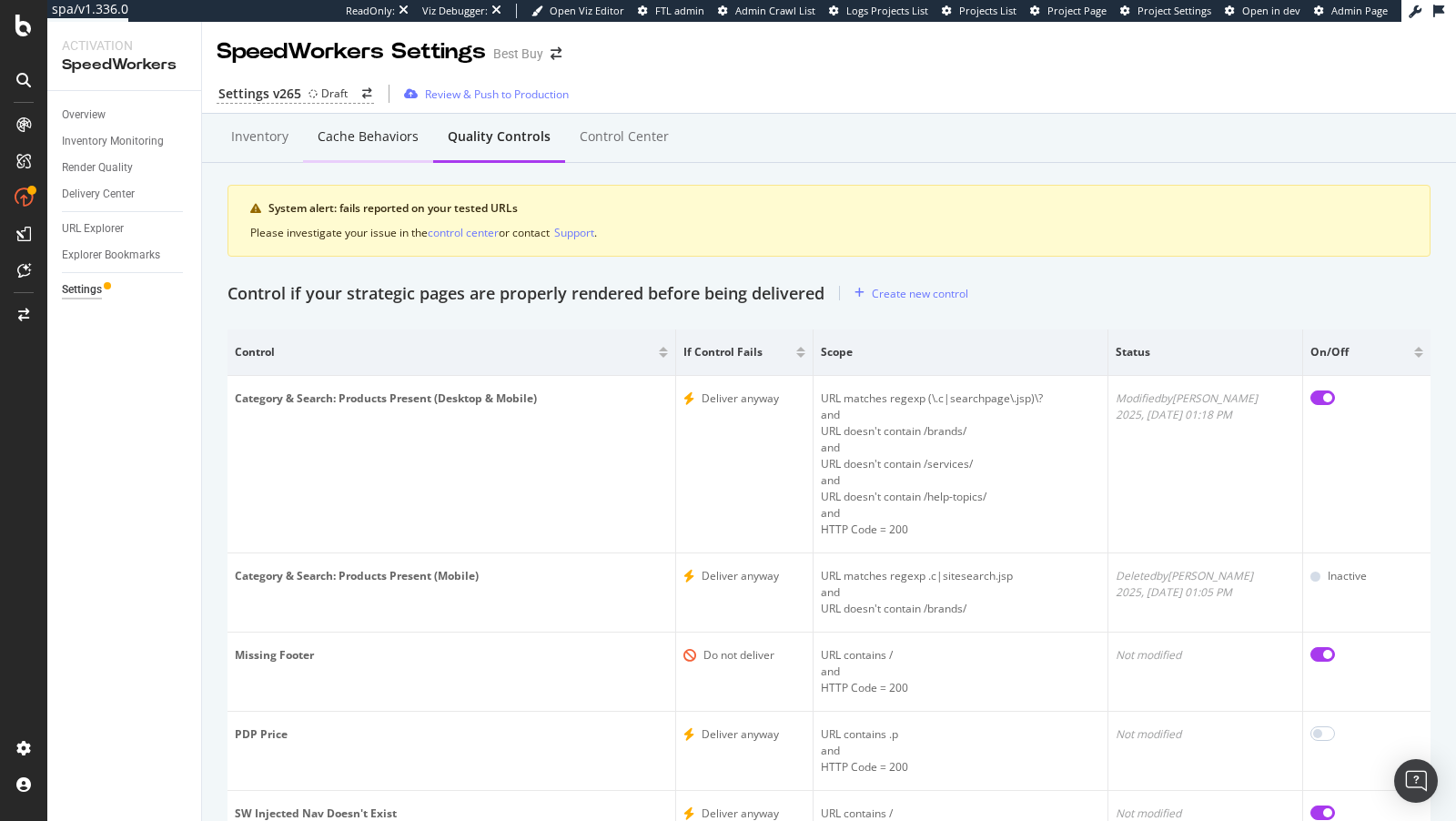
click at [382, 124] on div "Cache behaviors" at bounding box center [368, 138] width 130 height 50
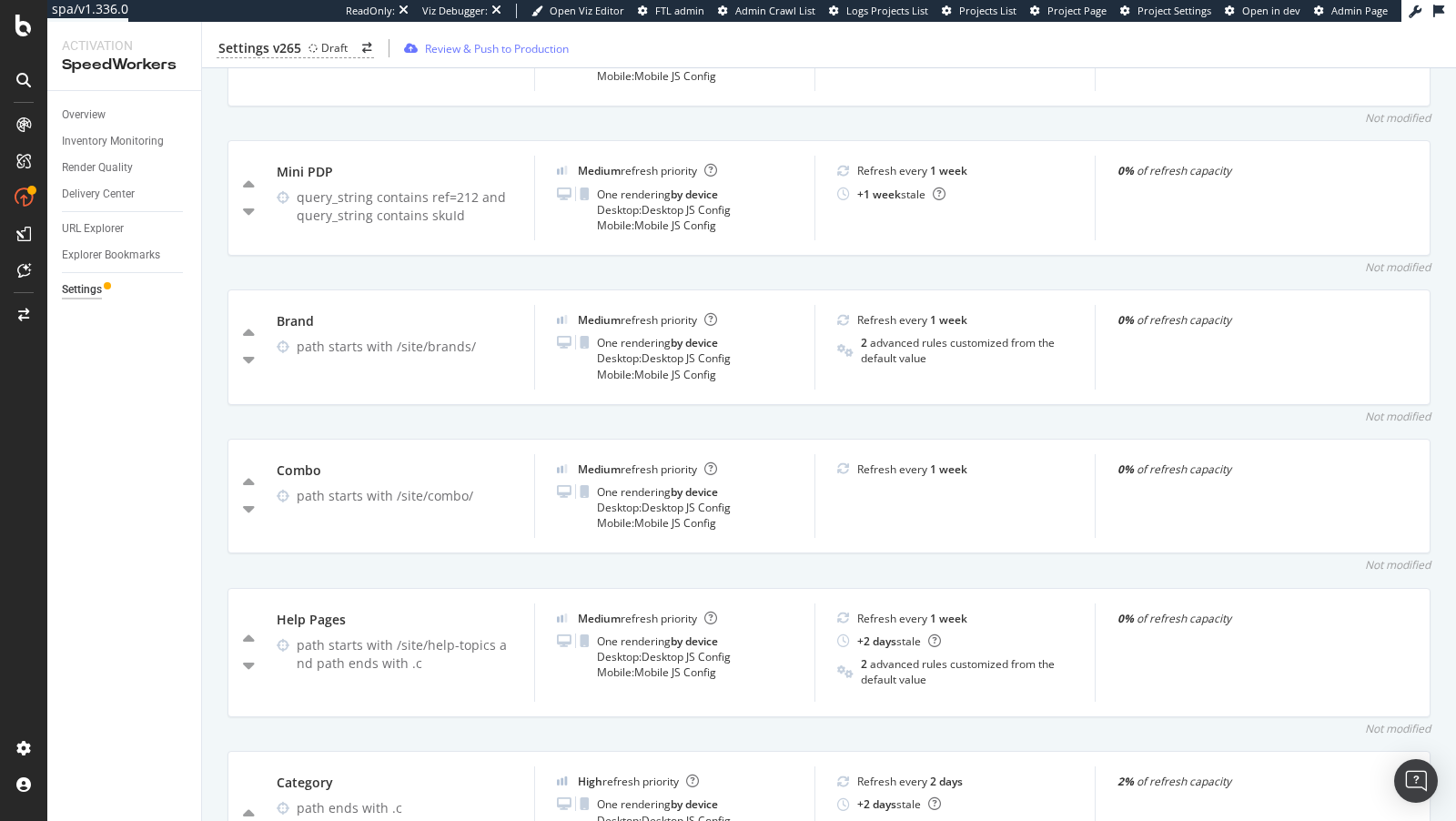
scroll to position [1762, 0]
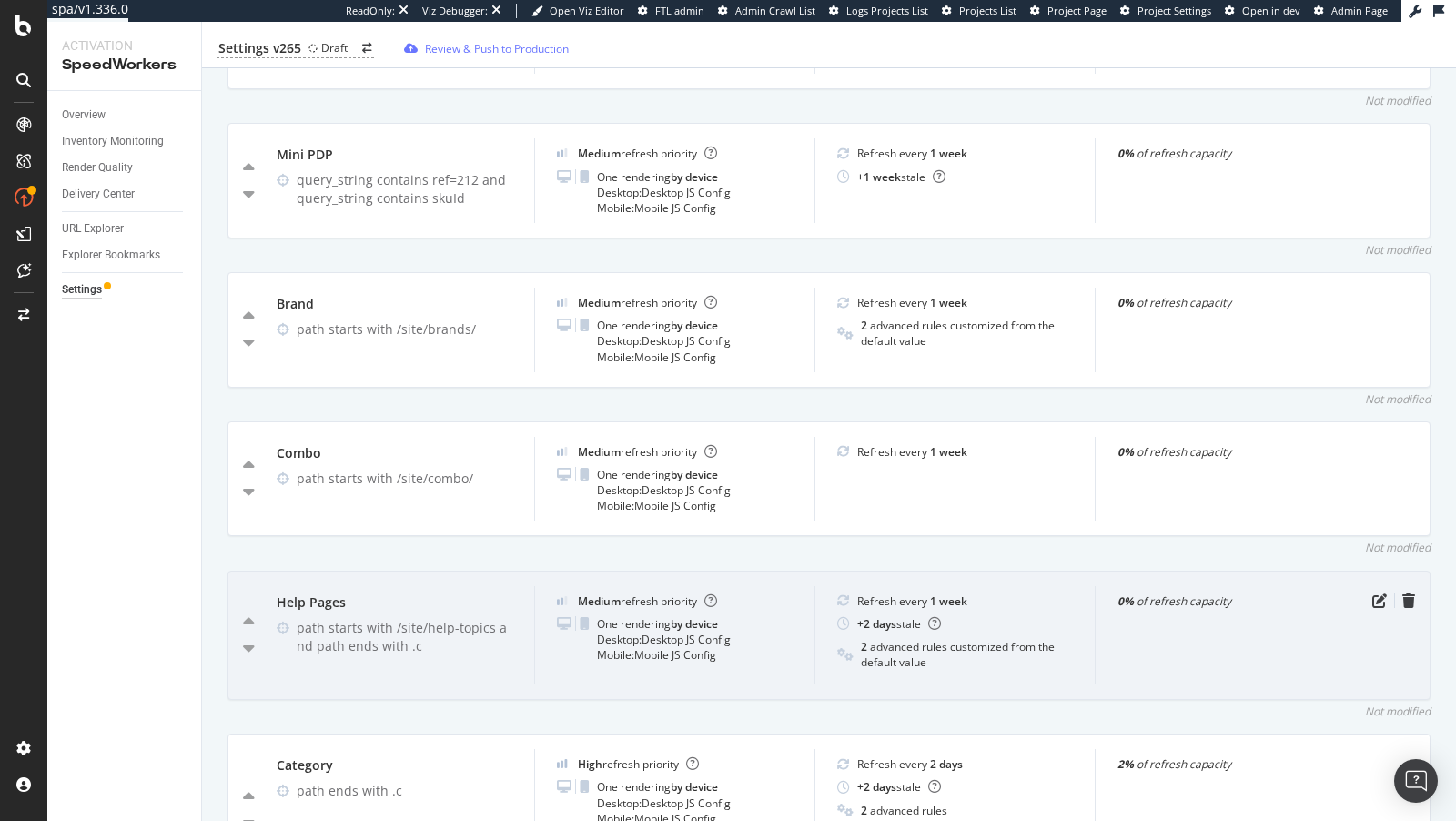
click at [1391, 593] on div at bounding box center [1394, 601] width 40 height 15
click at [1379, 593] on icon "pen-to-square" at bounding box center [1379, 601] width 15 height 15
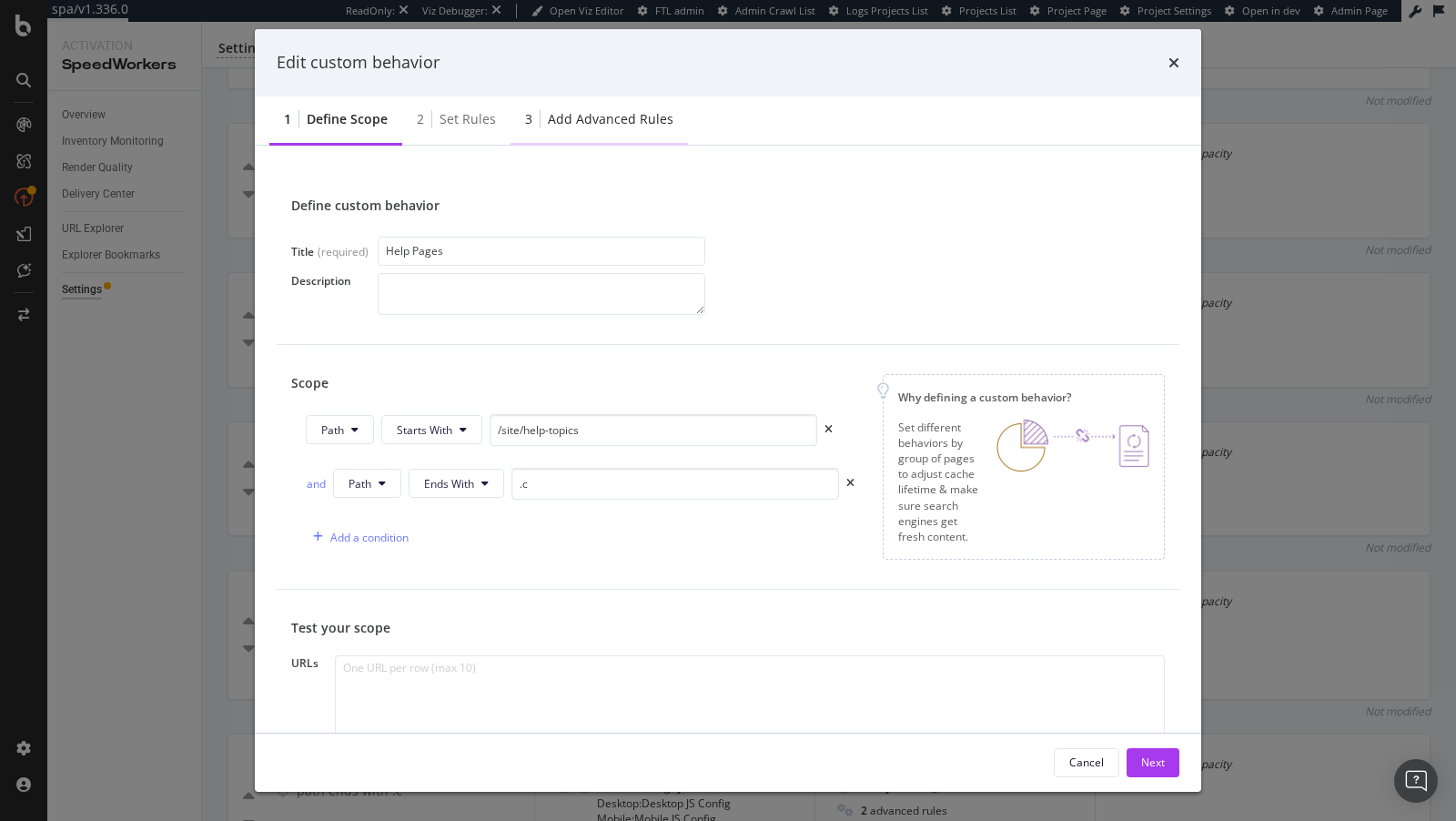
click at [639, 134] on div "3 Add advanced rules" at bounding box center [599, 120] width 178 height 50
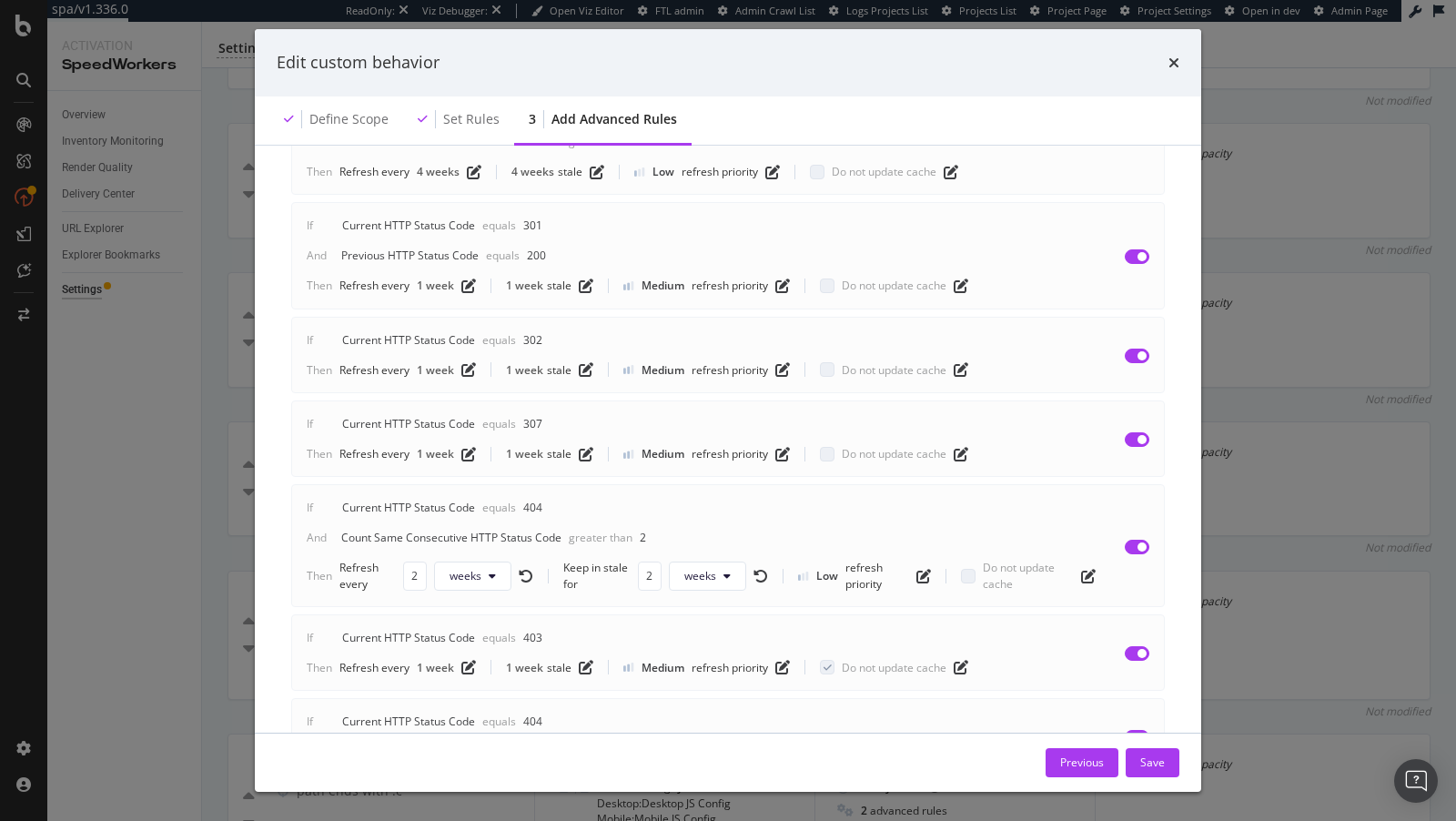
scroll to position [542, 0]
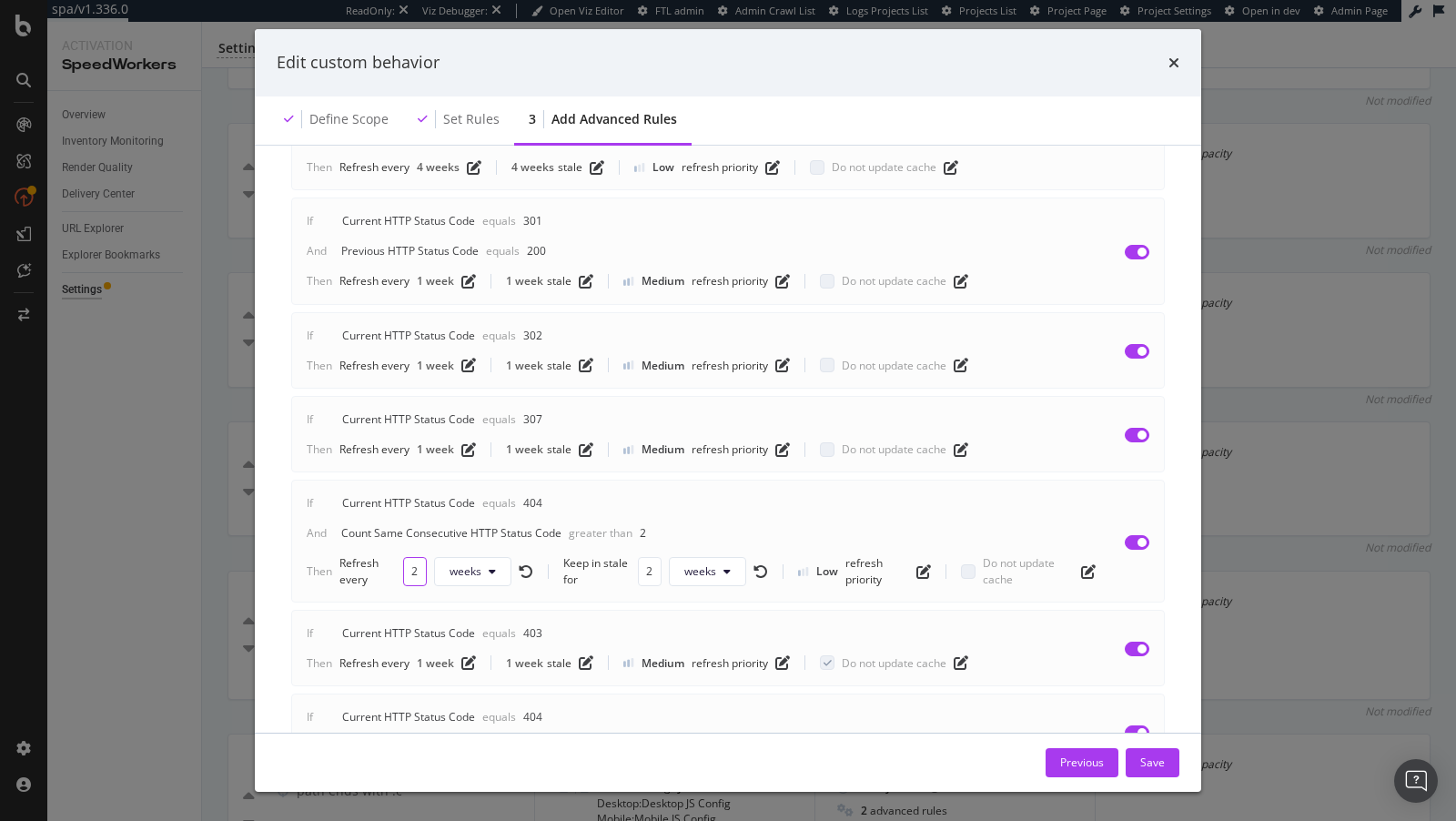
click at [419, 557] on input "2" at bounding box center [415, 571] width 24 height 29
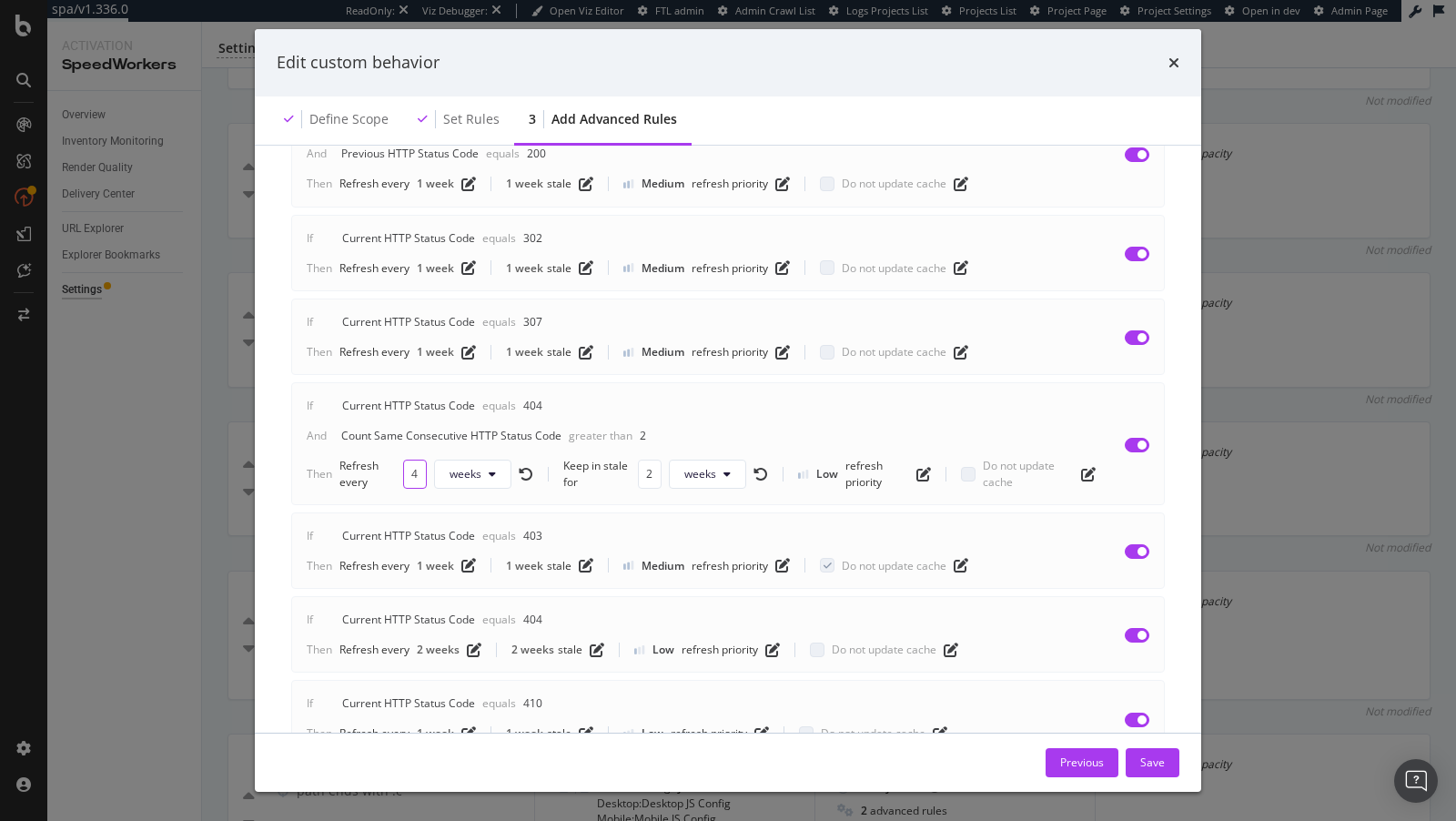
scroll to position [698, 0]
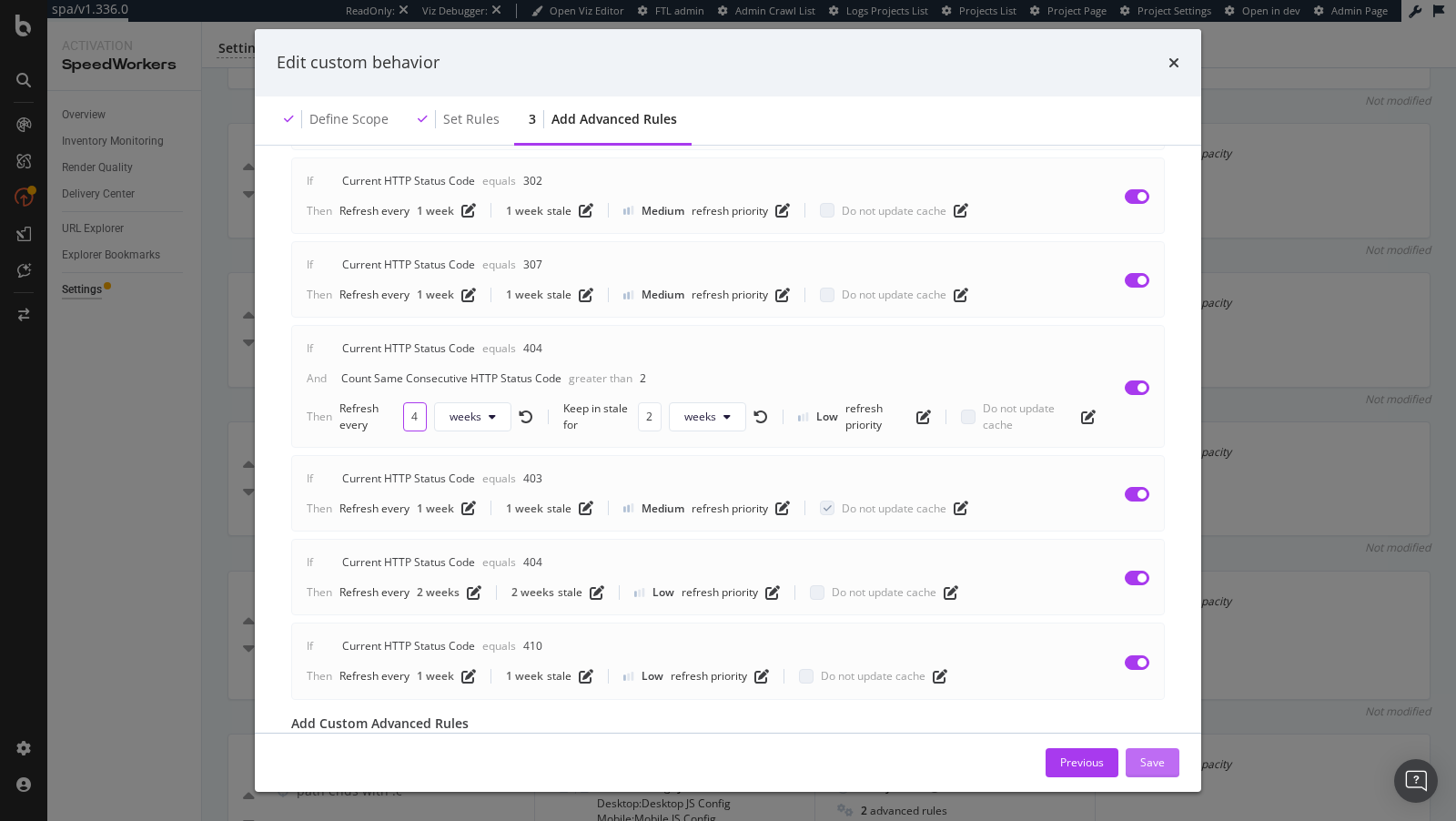
type input "4"
click at [1155, 761] on div "Save" at bounding box center [1153, 762] width 25 height 16
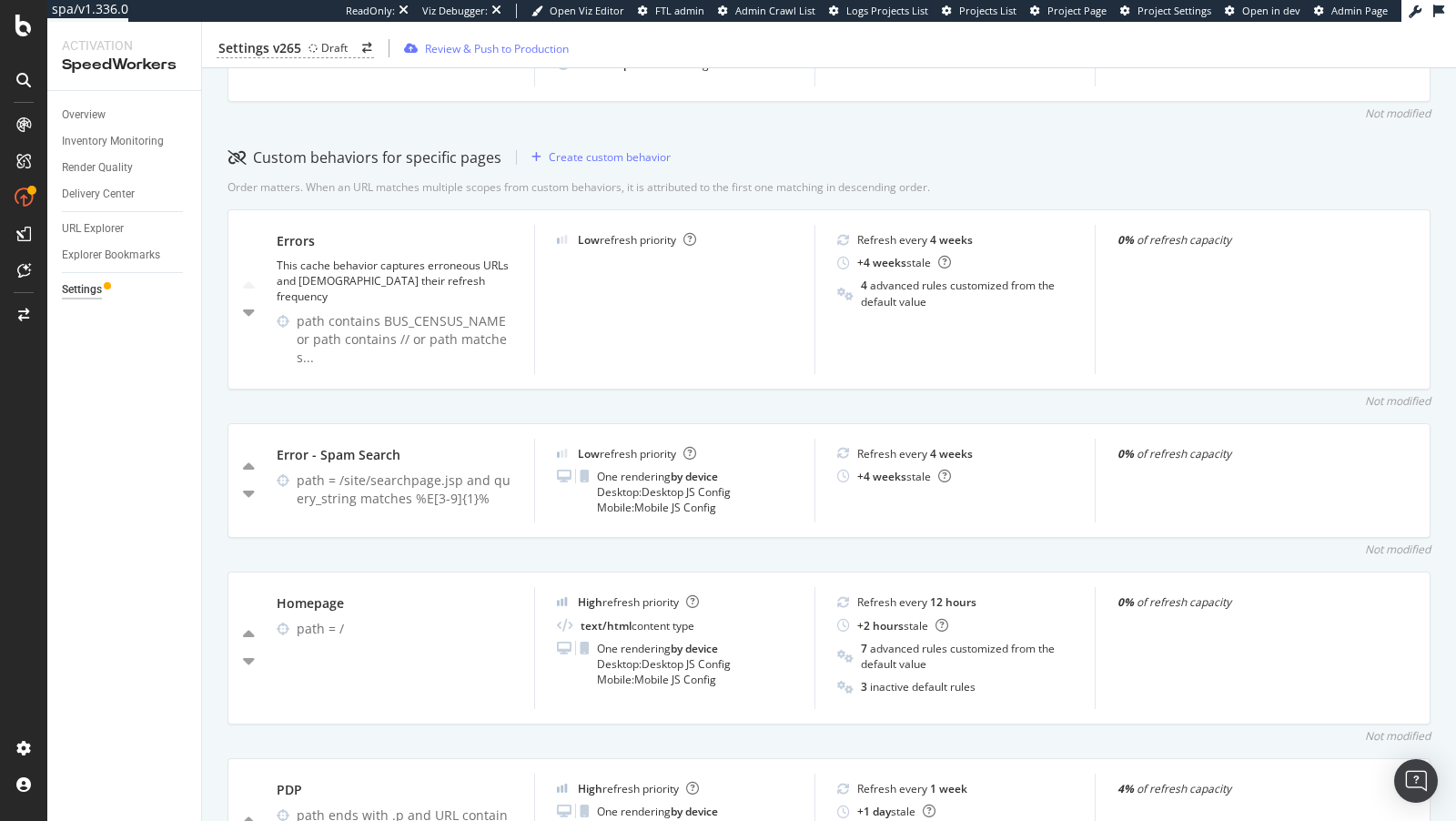
scroll to position [213, 0]
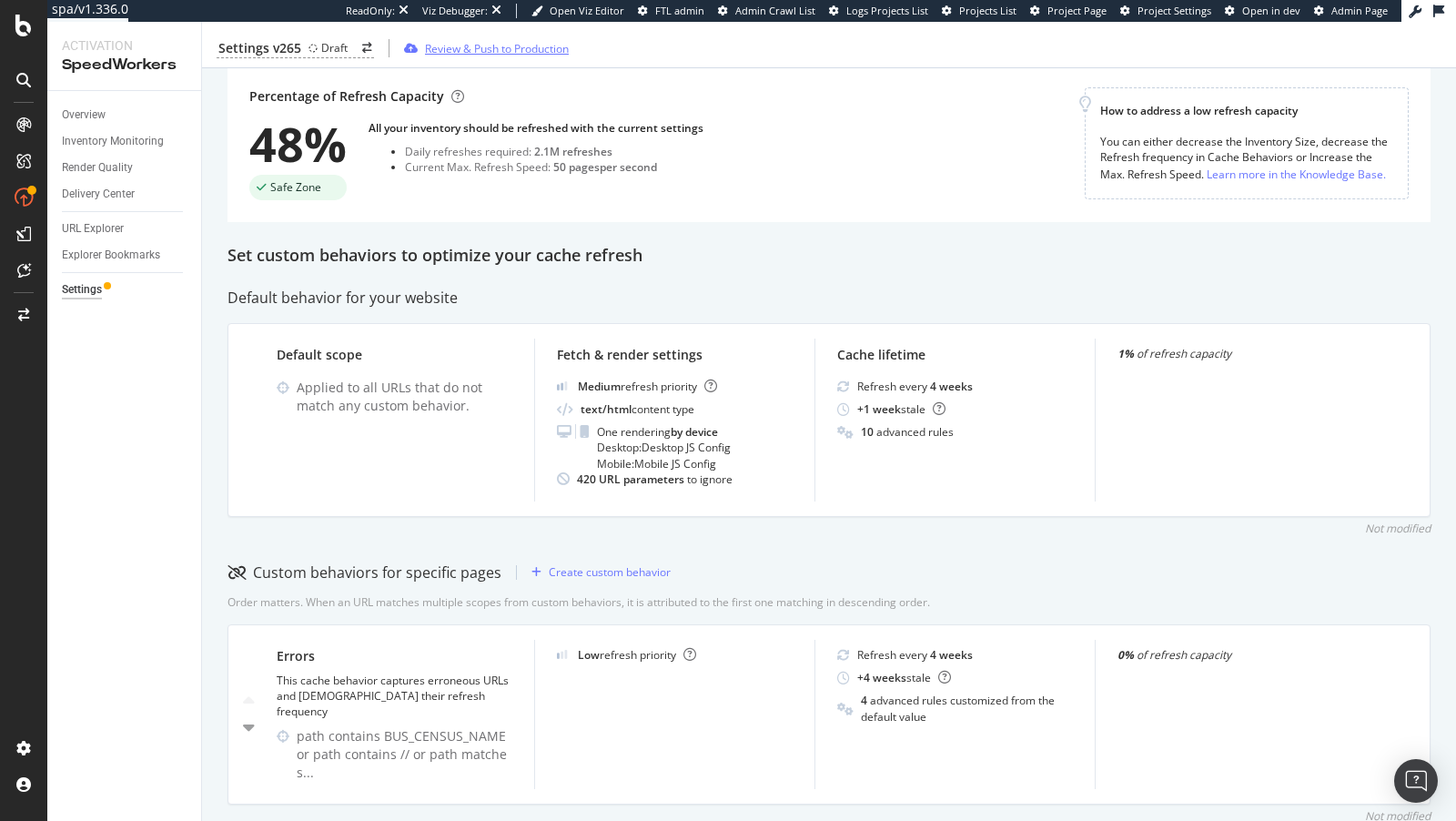
click at [470, 46] on div "Review & Push to Production" at bounding box center [496, 47] width 143 height 16
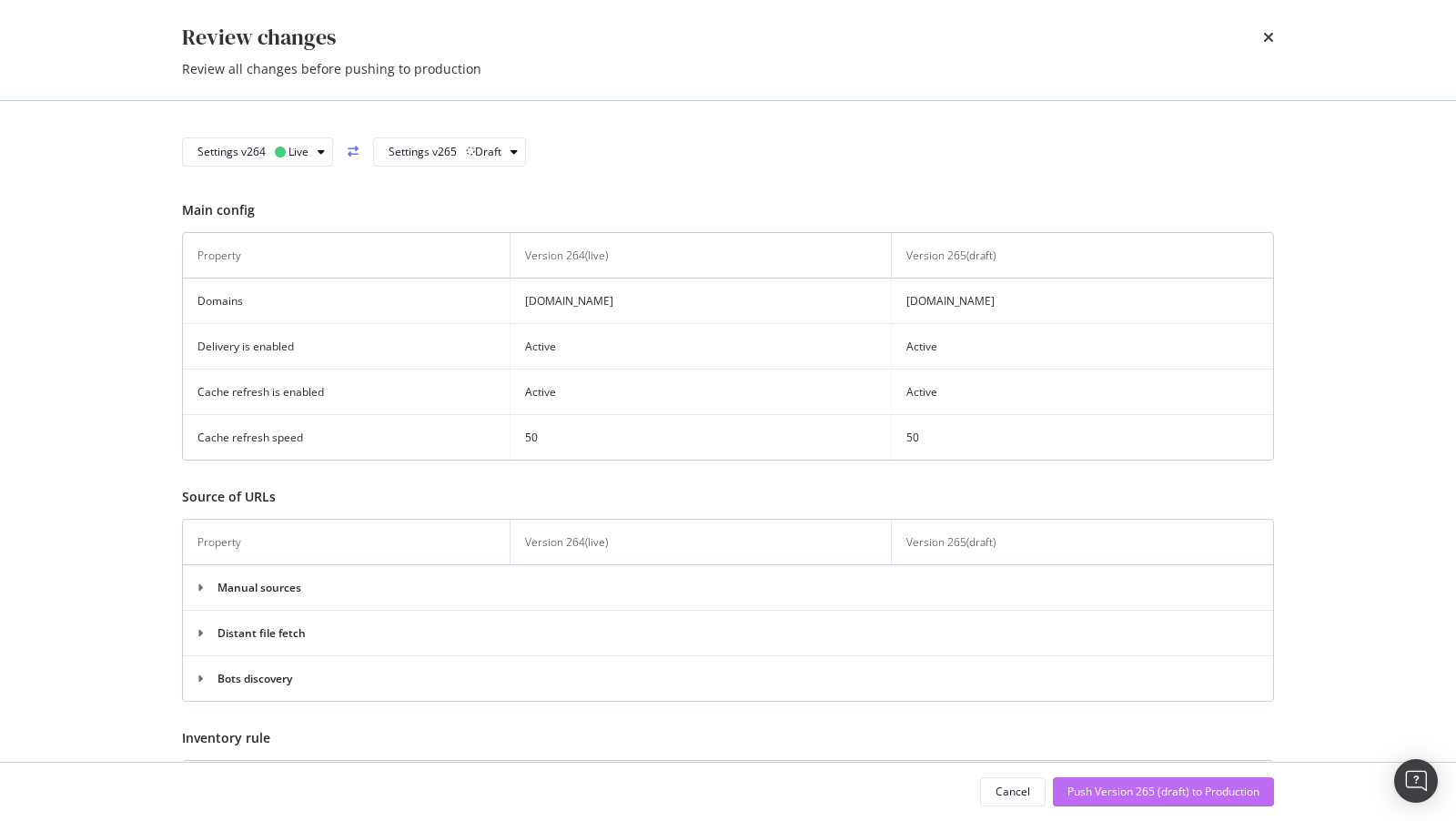
click at [1124, 793] on div "Push Version 265 (draft) to Production" at bounding box center [1164, 791] width 192 height 16
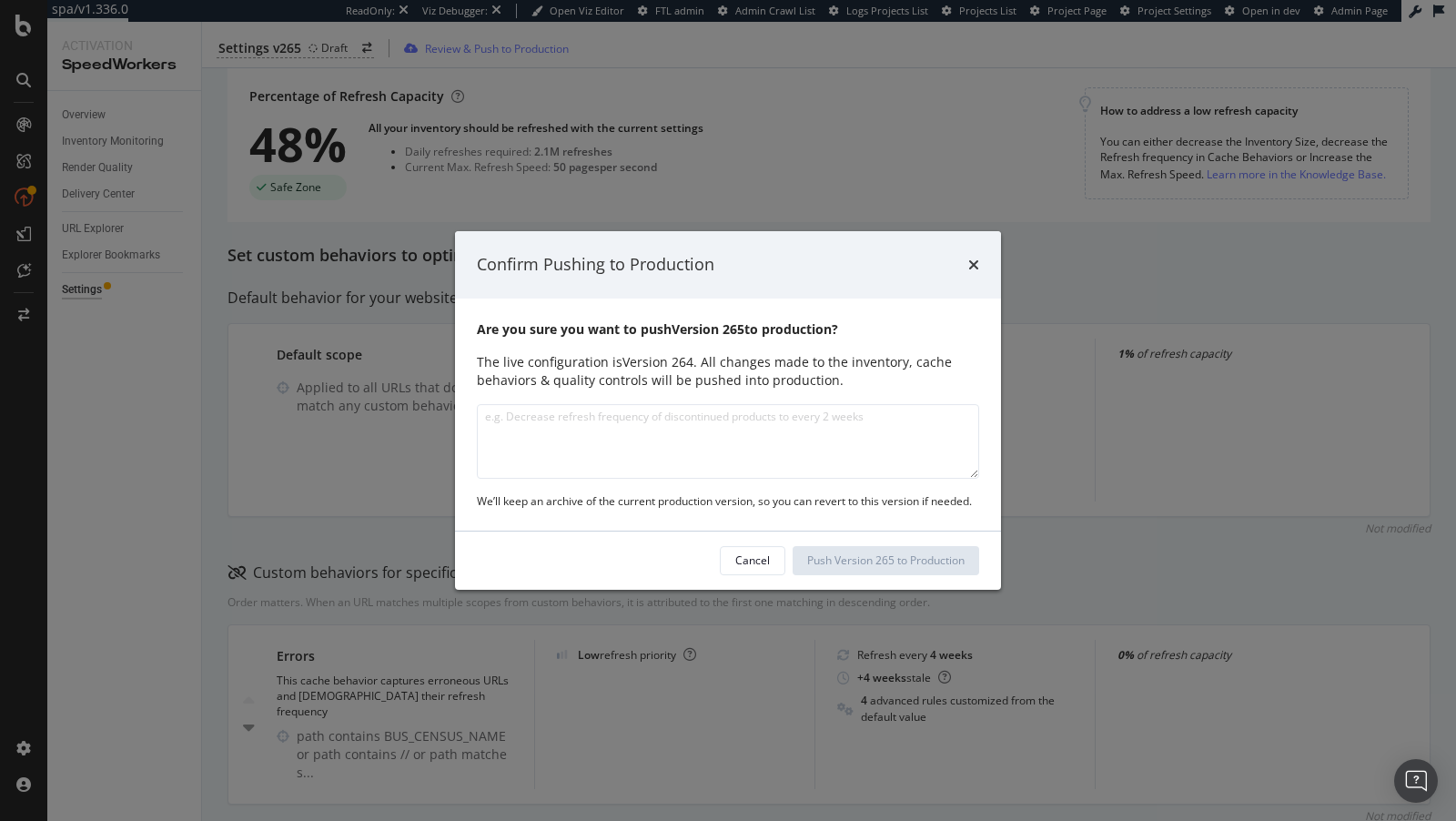
click at [595, 439] on textarea "modal" at bounding box center [727, 442] width 502 height 75
type textarea "Updated 'product present' QCs to exldud"
click at [693, 429] on textarea "Updated 'product present' QCs to exldud" at bounding box center [727, 442] width 502 height 75
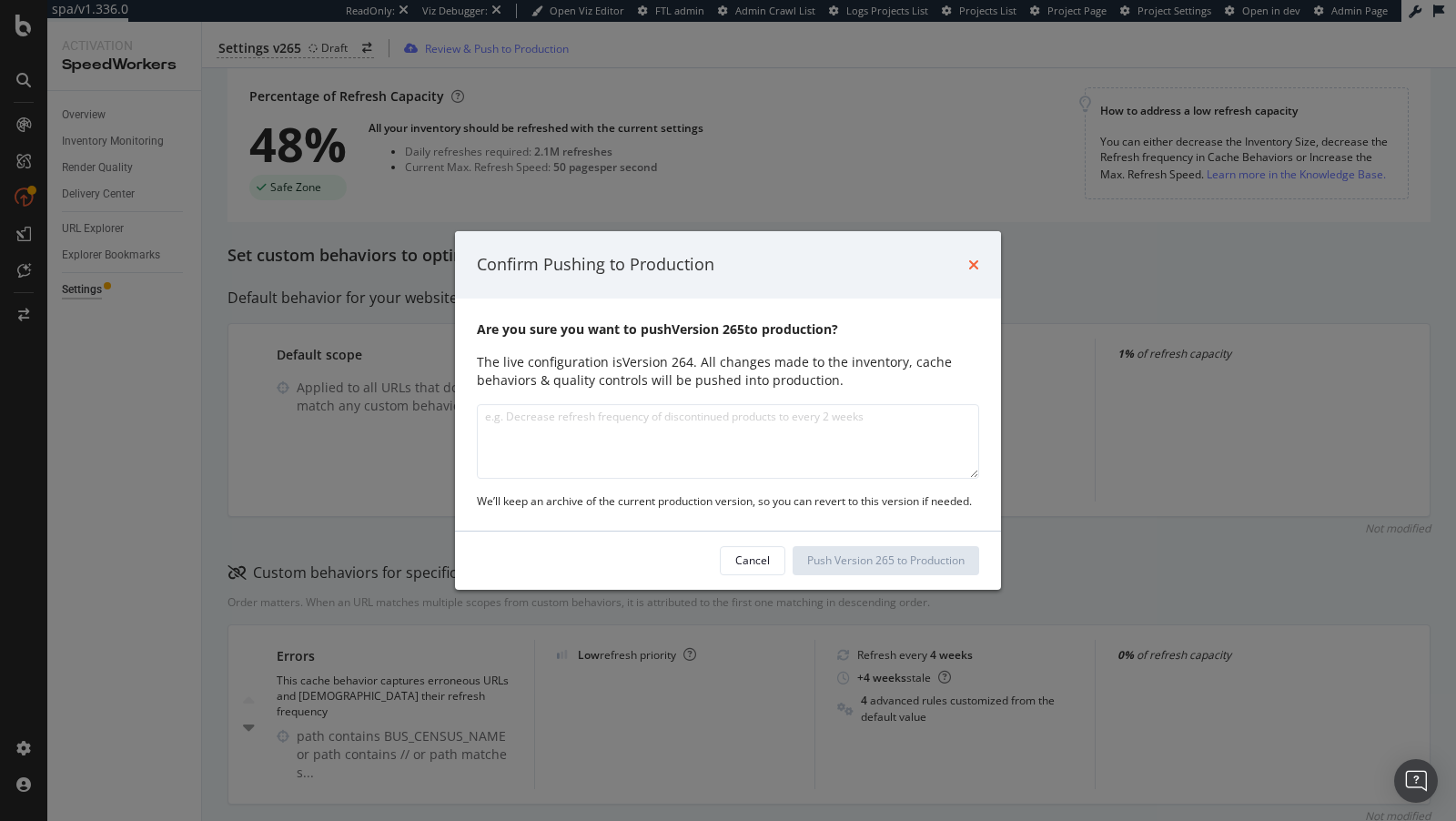
click at [978, 267] on icon "times" at bounding box center [974, 265] width 11 height 15
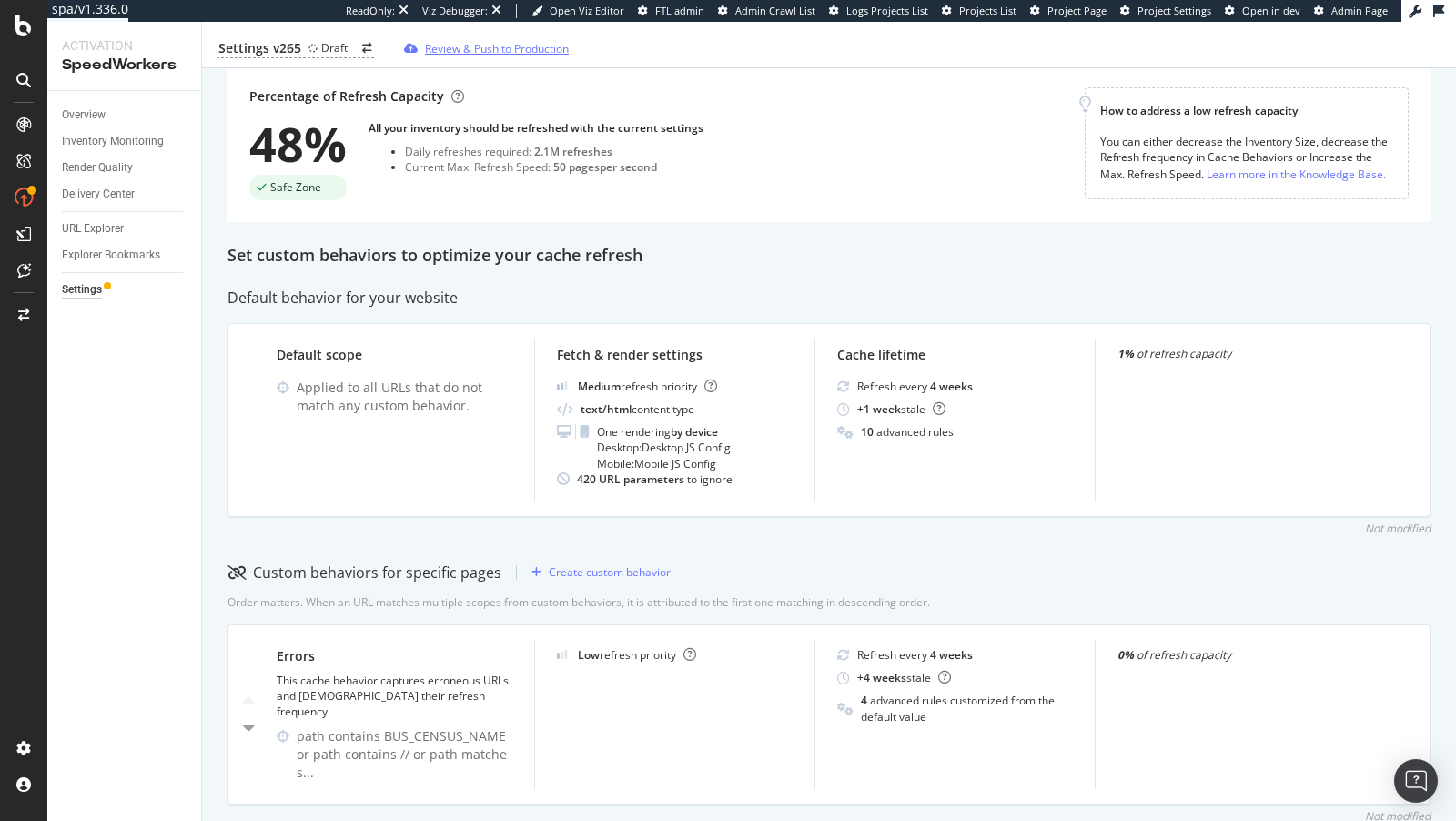
click at [490, 58] on div "Review & Push to Production" at bounding box center [483, 48] width 172 height 28
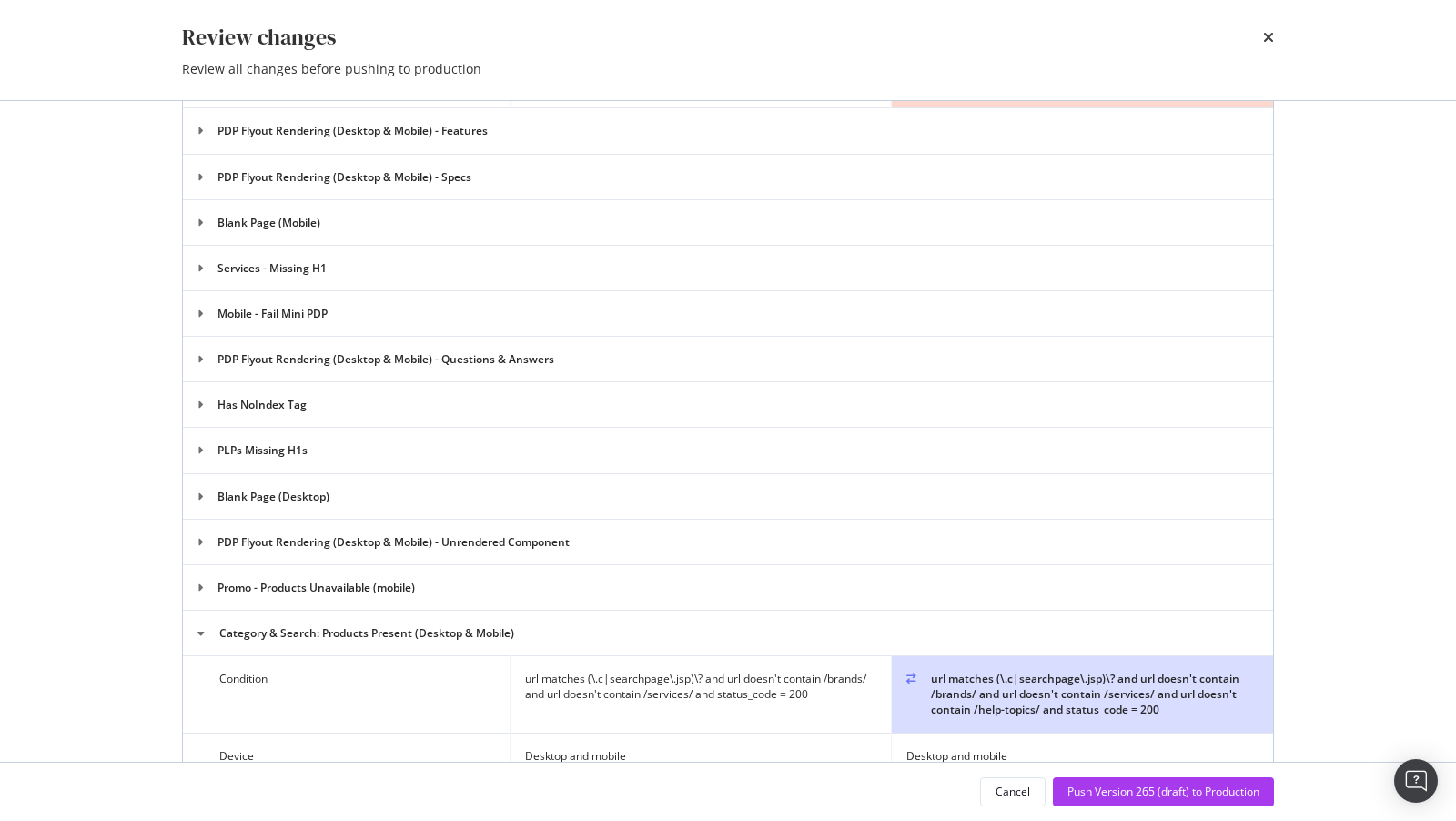
scroll to position [2712, 0]
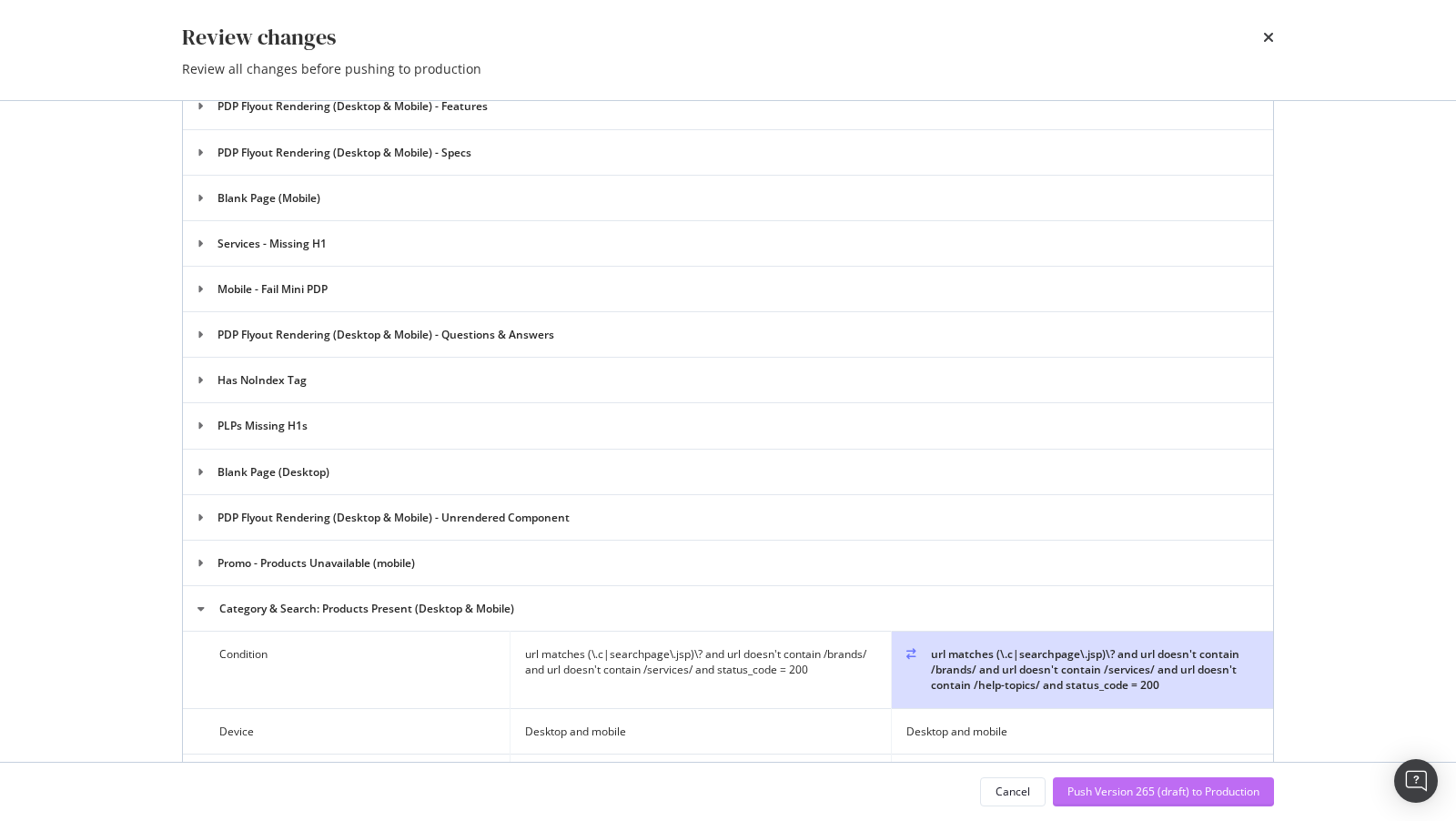
click at [1166, 795] on div "Push Version 265 (draft) to Production" at bounding box center [1164, 791] width 192 height 16
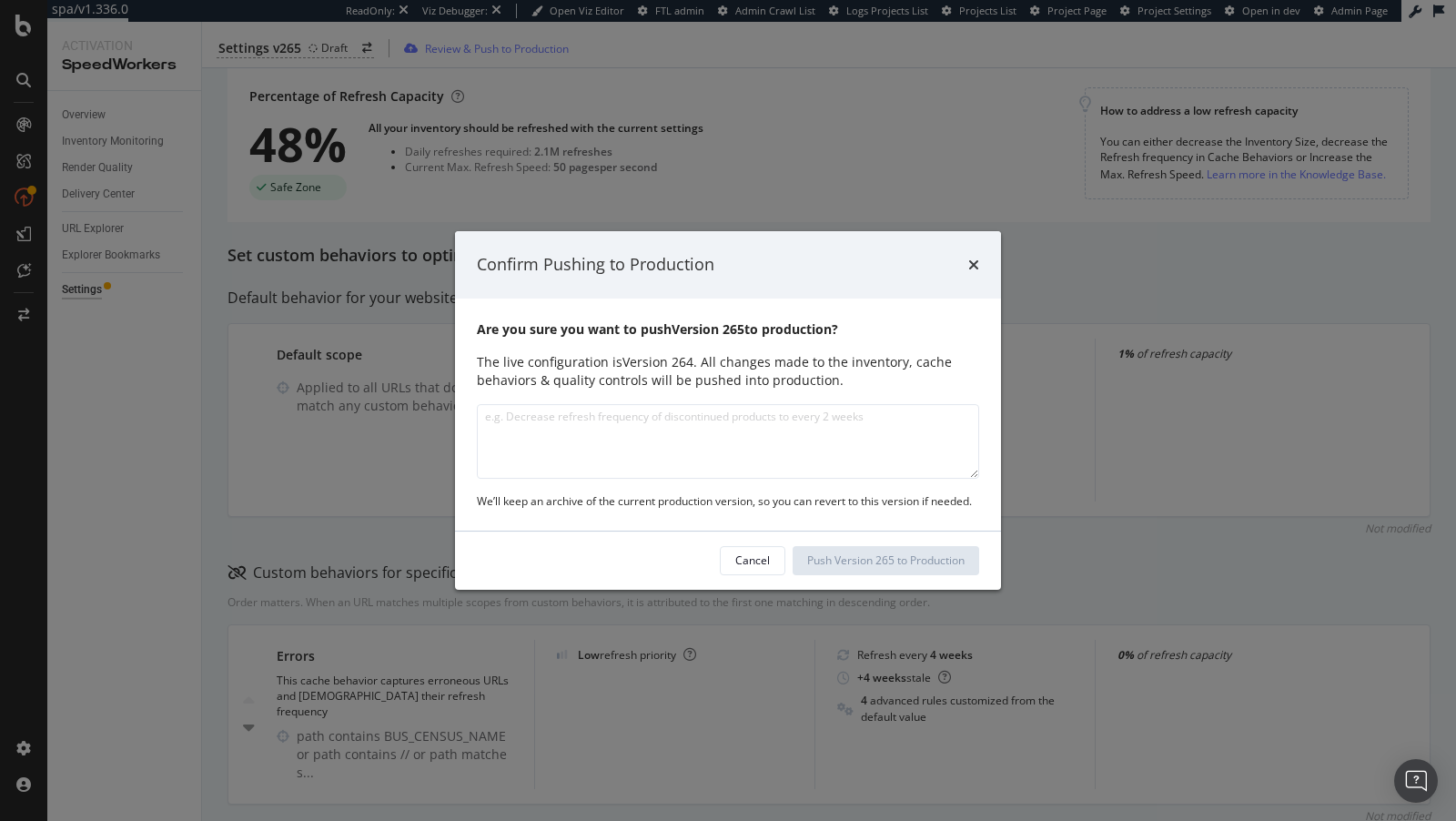
click at [622, 471] on textarea "modal" at bounding box center [727, 442] width 502 height 75
click at [601, 442] on textarea "modal" at bounding box center [727, 442] width 502 height 75
type textarea "Updated 'product present' QCs to exclude help-topic pages"
click at [864, 563] on div "Push Version 265 to Production" at bounding box center [886, 560] width 157 height 16
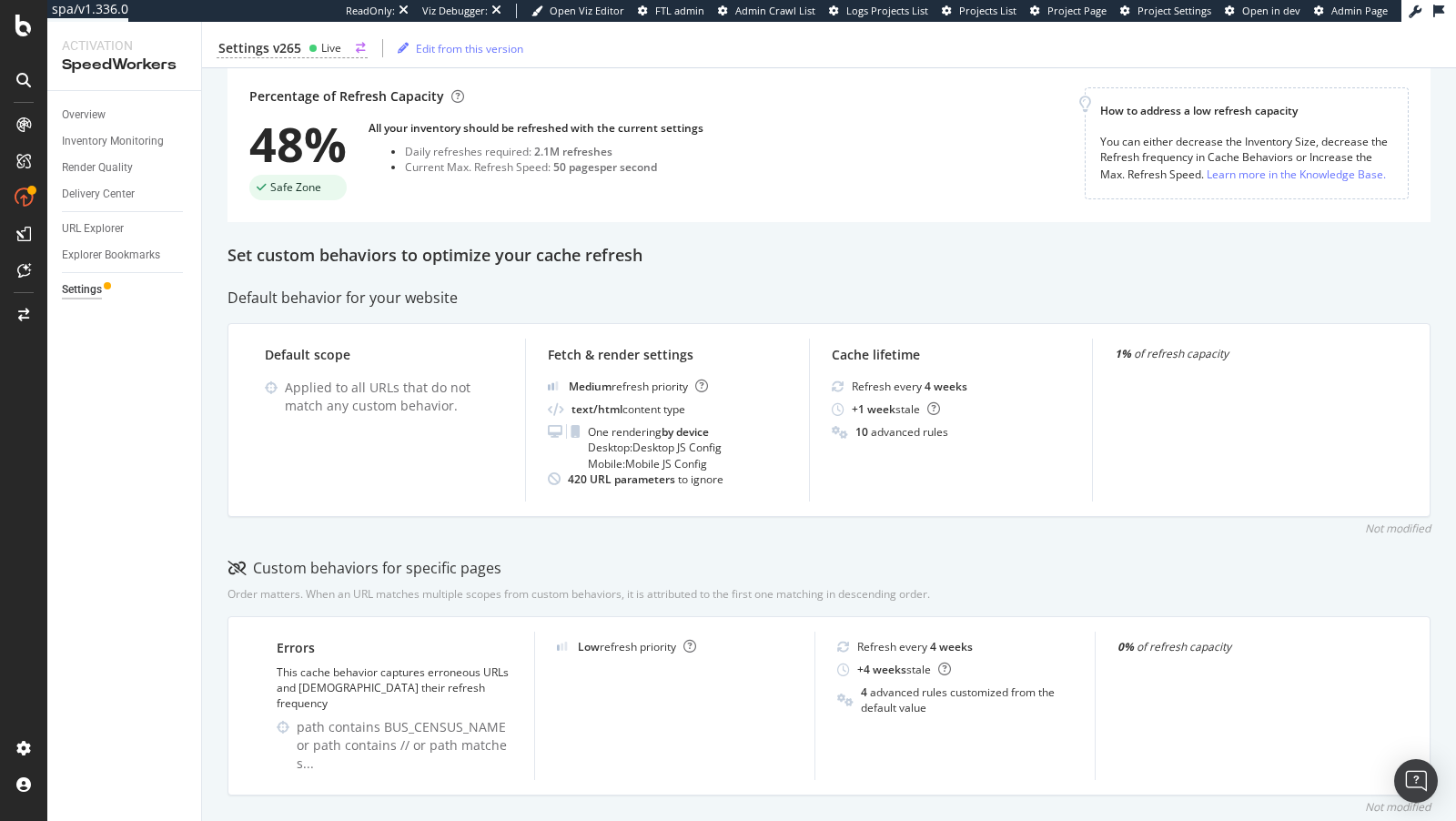
click at [284, 45] on div "Settings v265" at bounding box center [260, 48] width 83 height 19
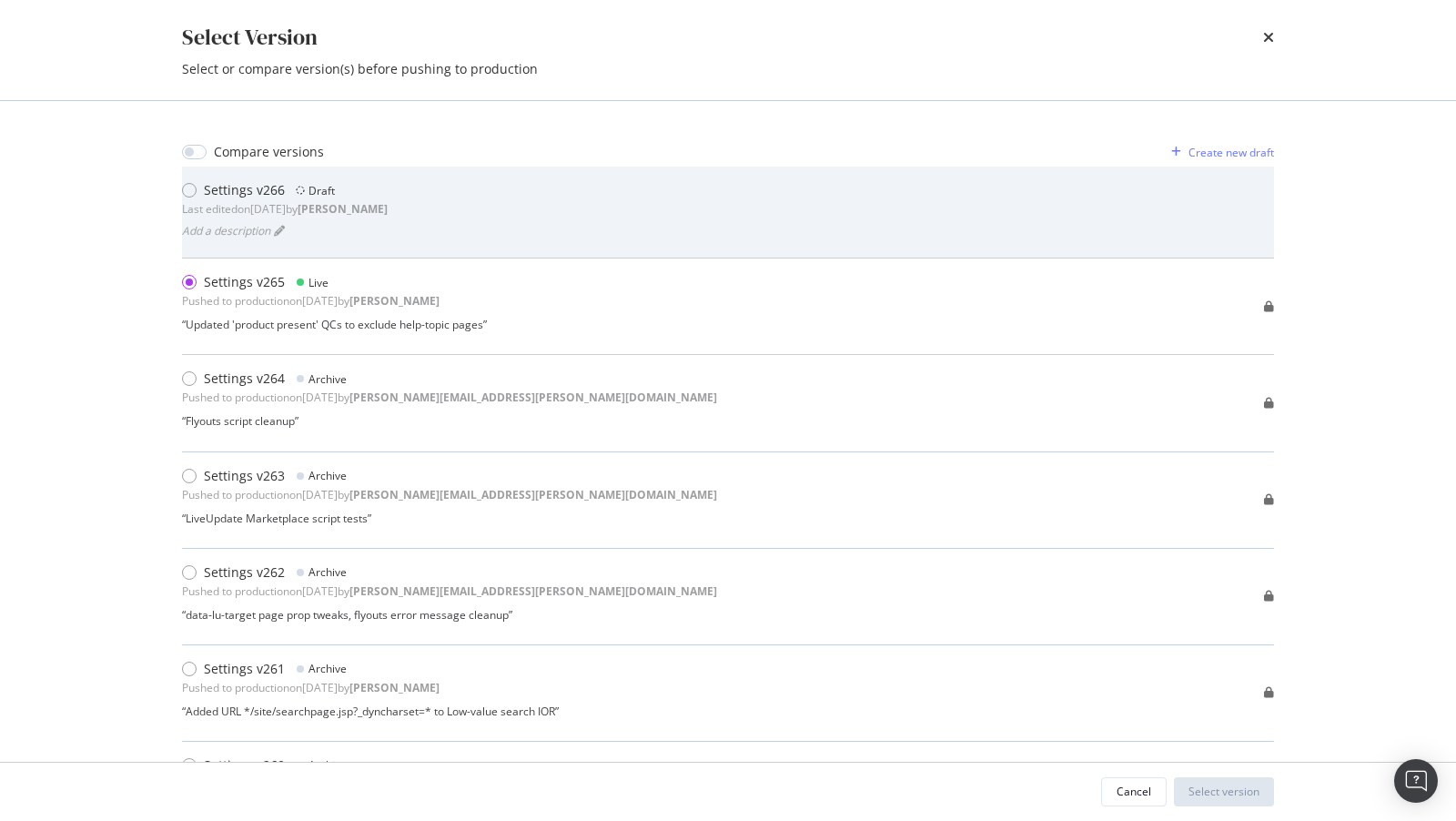
click at [326, 196] on div "Draft" at bounding box center [321, 191] width 27 height 16
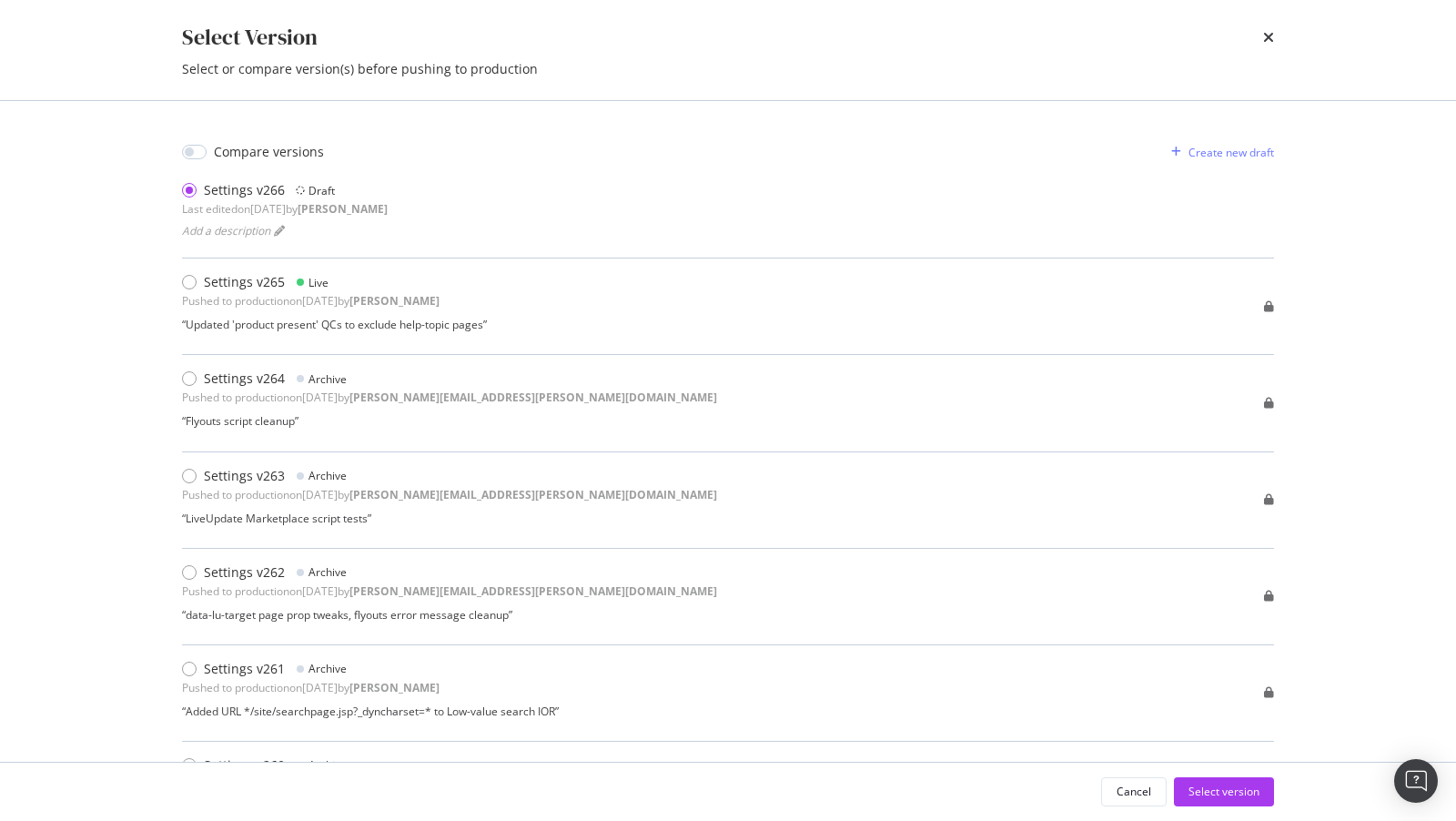
click at [1213, 771] on div "Cancel Select version" at bounding box center [727, 791] width 1165 height 58
click at [1209, 784] on div "Select version" at bounding box center [1224, 792] width 71 height 28
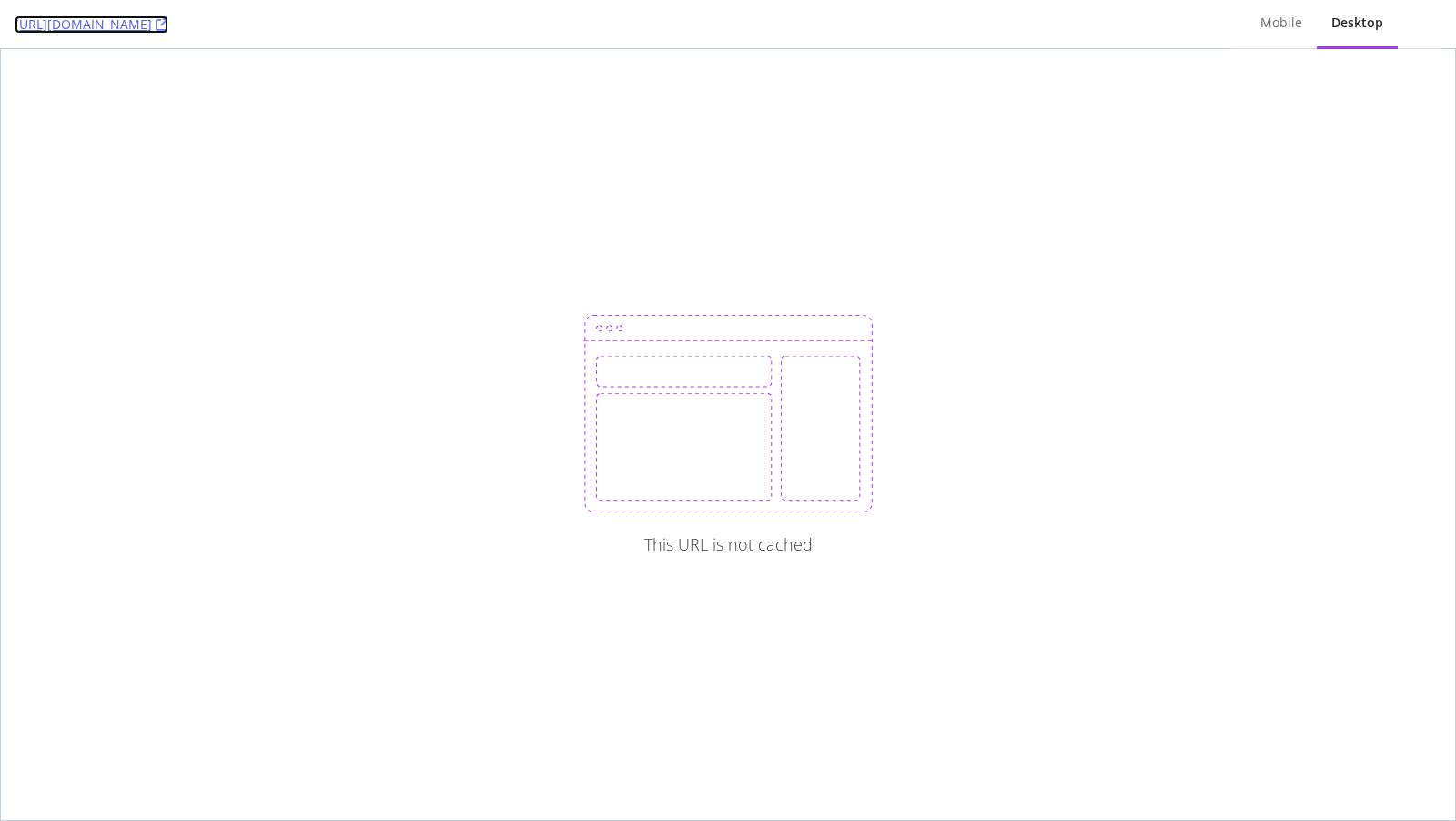
click at [168, 22] on icon at bounding box center [162, 25] width 13 height 13
click at [418, 22] on div "[URL][DOMAIN_NAME]" at bounding box center [615, 24] width 1202 height 48
click at [168, 22] on icon at bounding box center [162, 25] width 13 height 13
click at [168, 28] on icon at bounding box center [162, 25] width 13 height 13
click at [168, 24] on icon at bounding box center [162, 25] width 13 height 13
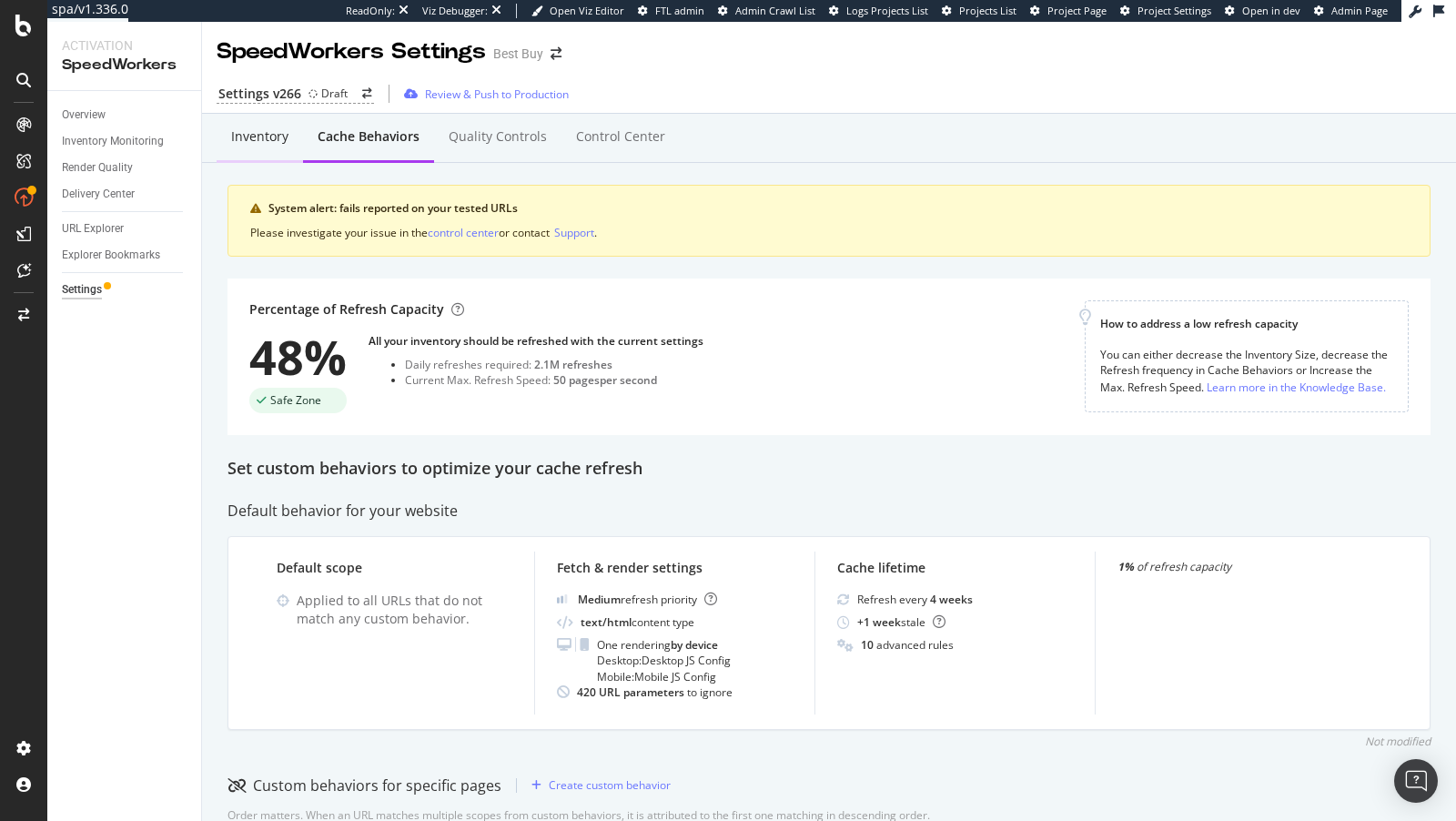
click at [241, 140] on div "Inventory" at bounding box center [260, 137] width 57 height 19
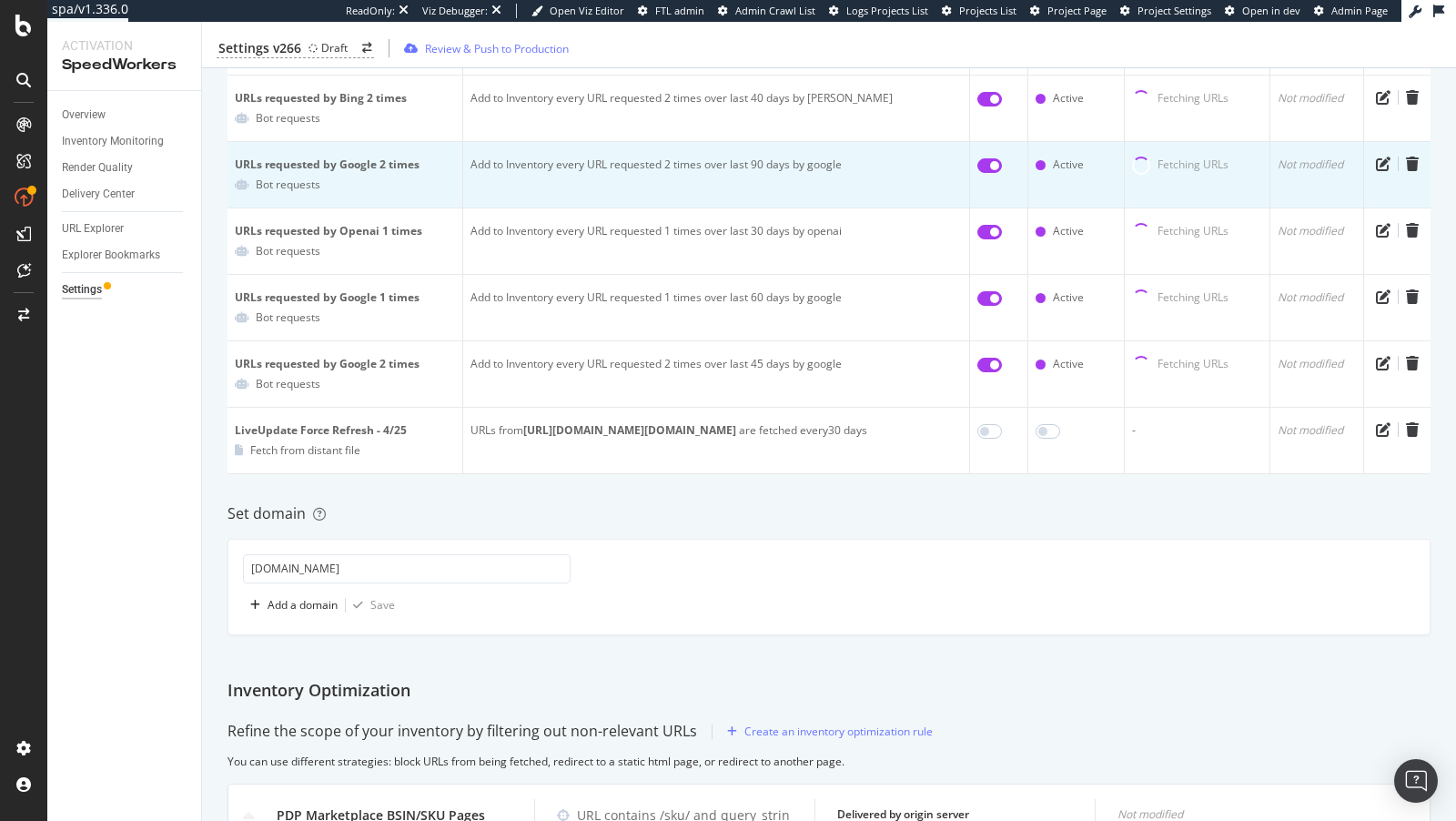
scroll to position [384, 0]
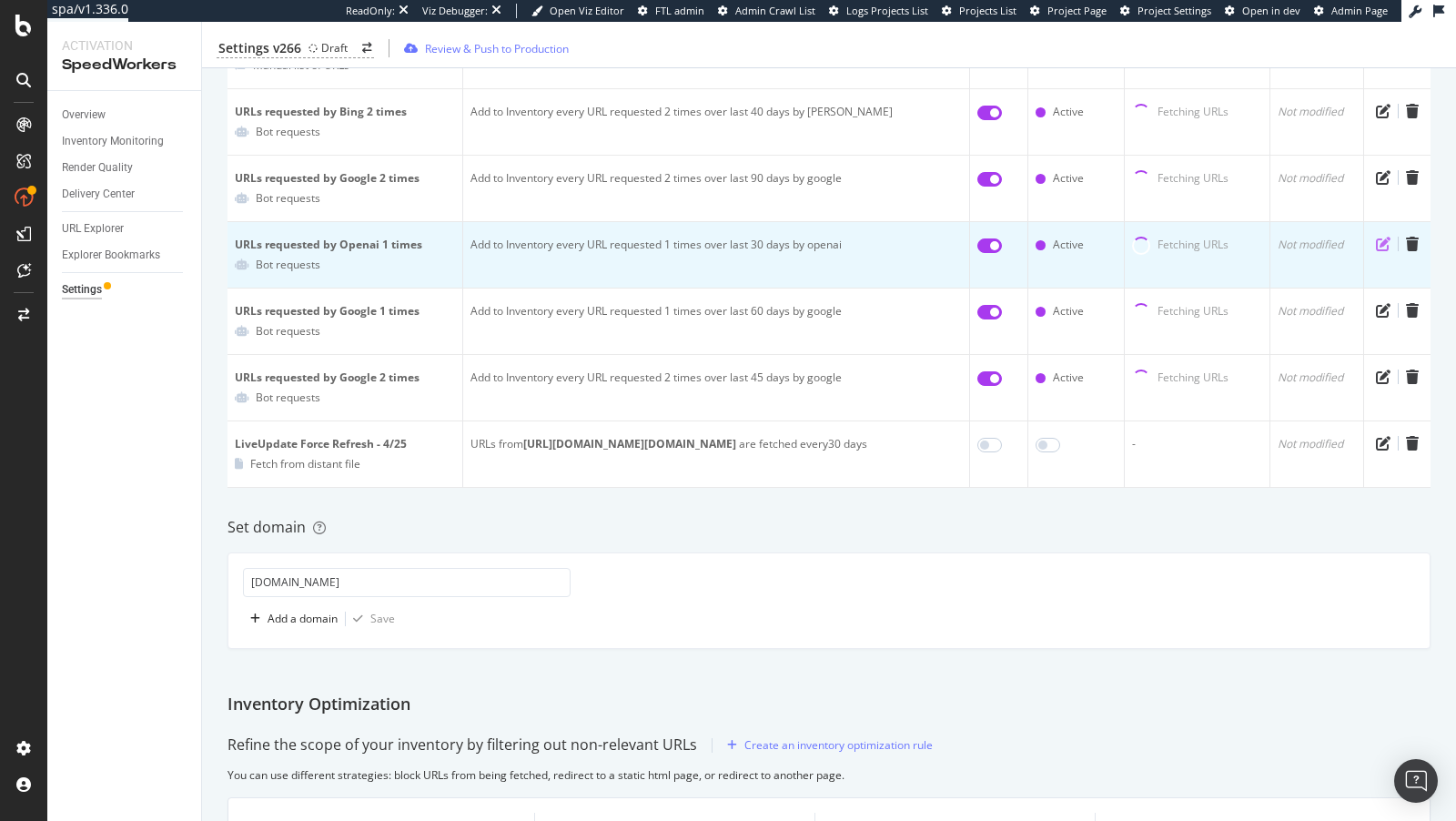
click at [1387, 237] on icon "pen-to-square" at bounding box center [1383, 244] width 15 height 15
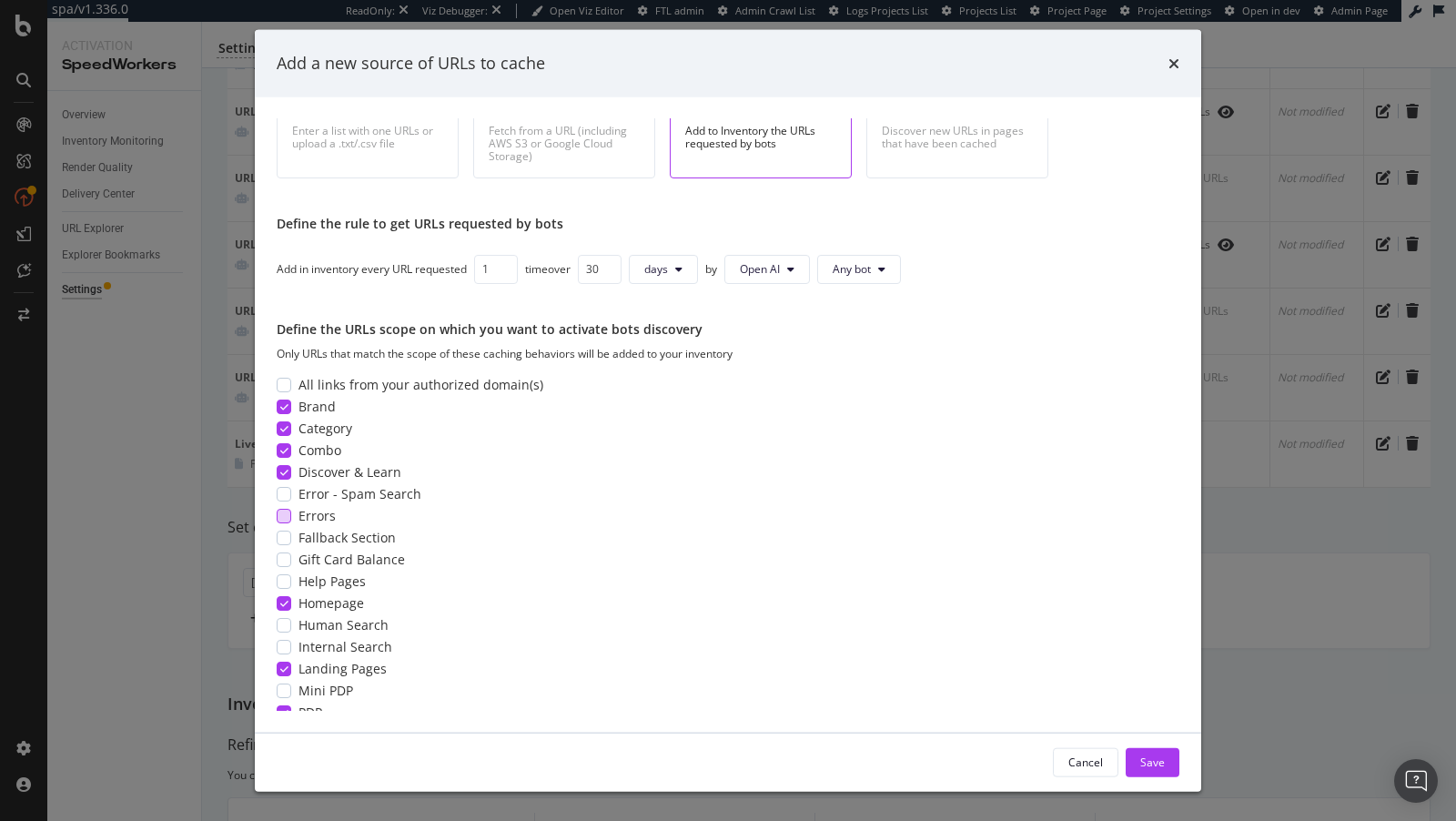
scroll to position [75, 0]
click at [341, 576] on span "Help Pages" at bounding box center [332, 580] width 68 height 19
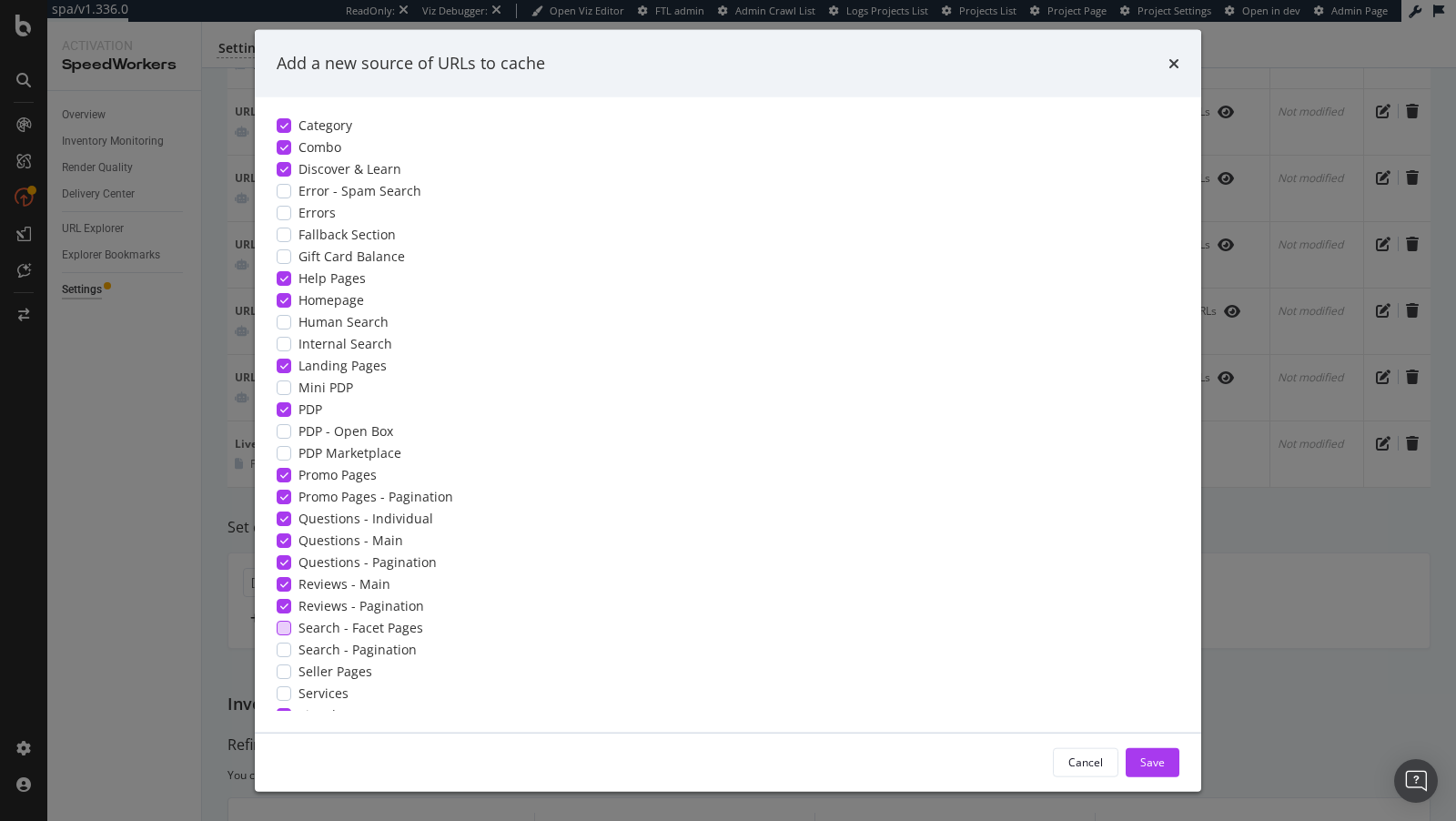
scroll to position [392, 0]
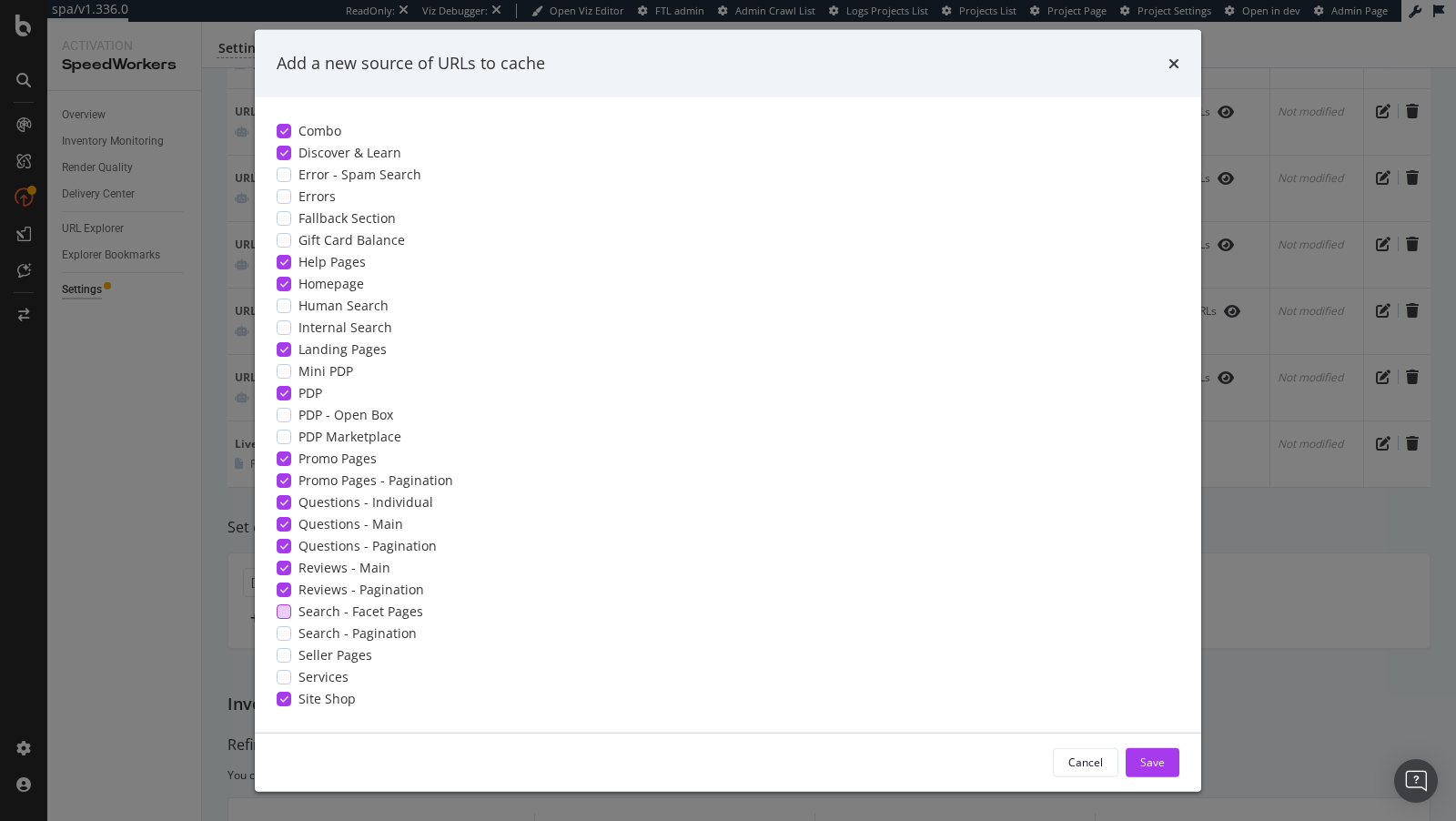
click at [389, 612] on span "Search - Facet Pages" at bounding box center [361, 612] width 125 height 19
click at [319, 654] on span "Seller Pages" at bounding box center [336, 655] width 74 height 19
click at [379, 410] on span "PDP - Open Box" at bounding box center [346, 416] width 94 height 19
click at [302, 669] on span "Services" at bounding box center [324, 678] width 50 height 19
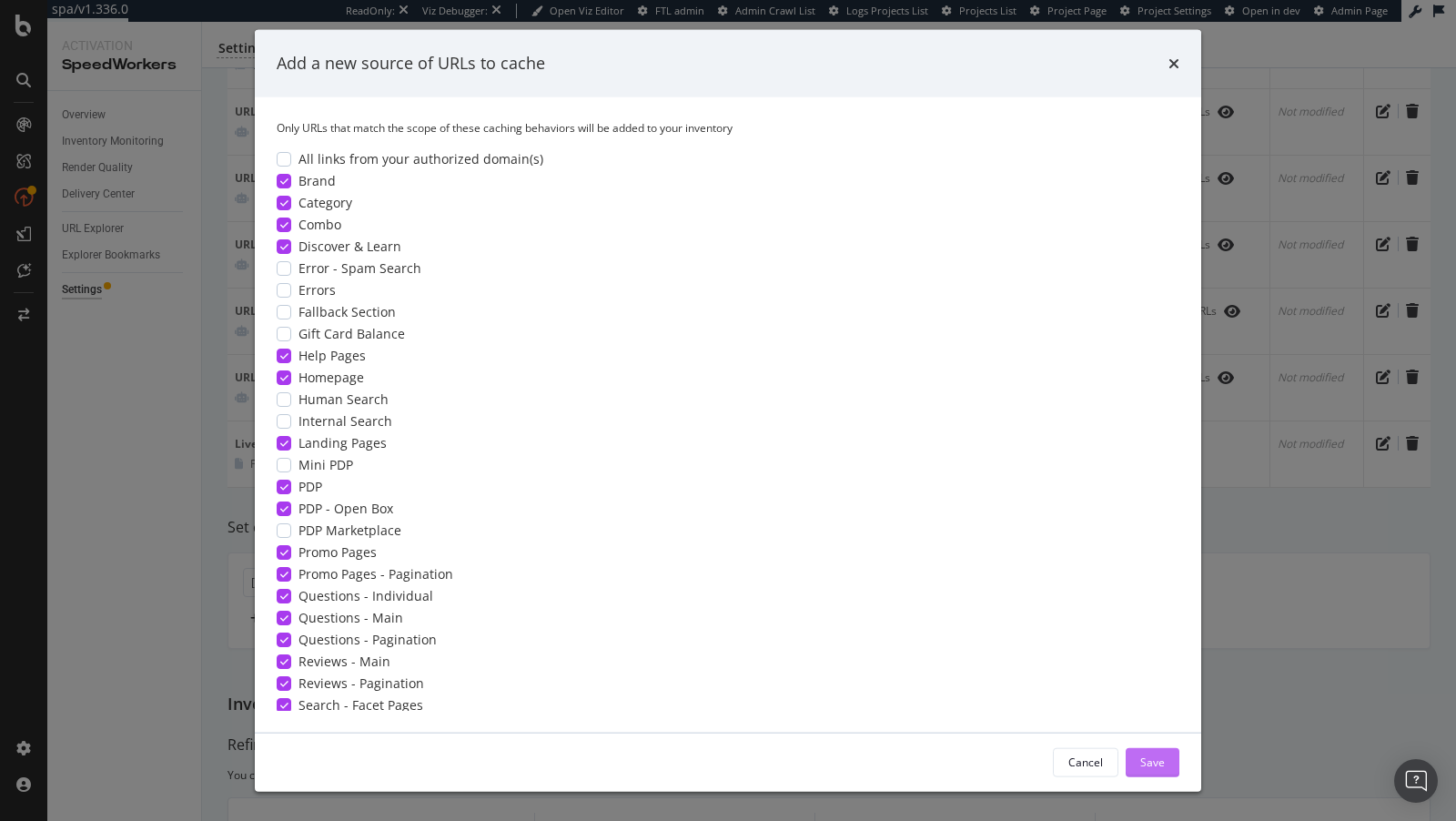
click at [1154, 759] on div "Save" at bounding box center [1153, 762] width 25 height 16
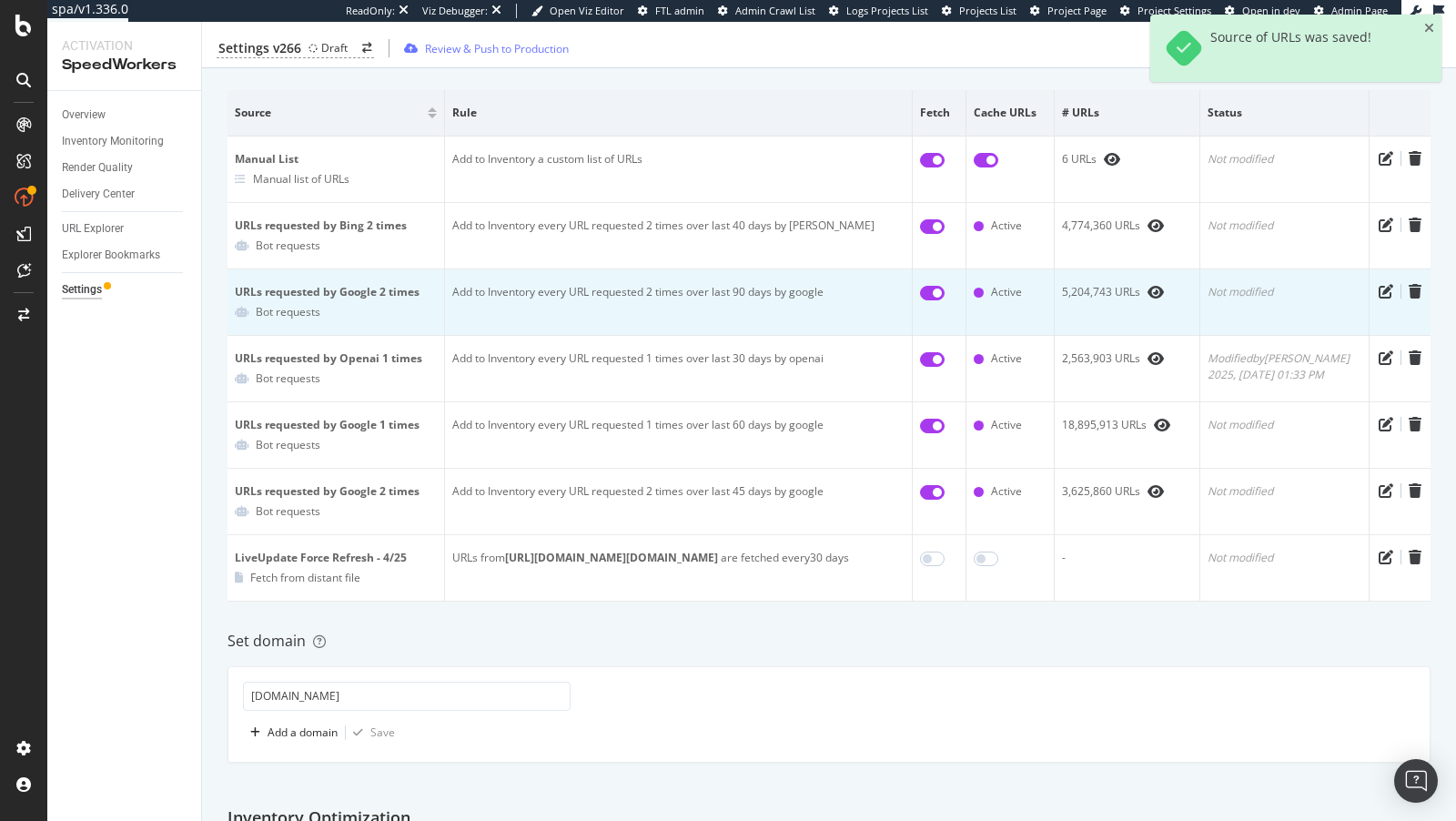
scroll to position [267, 0]
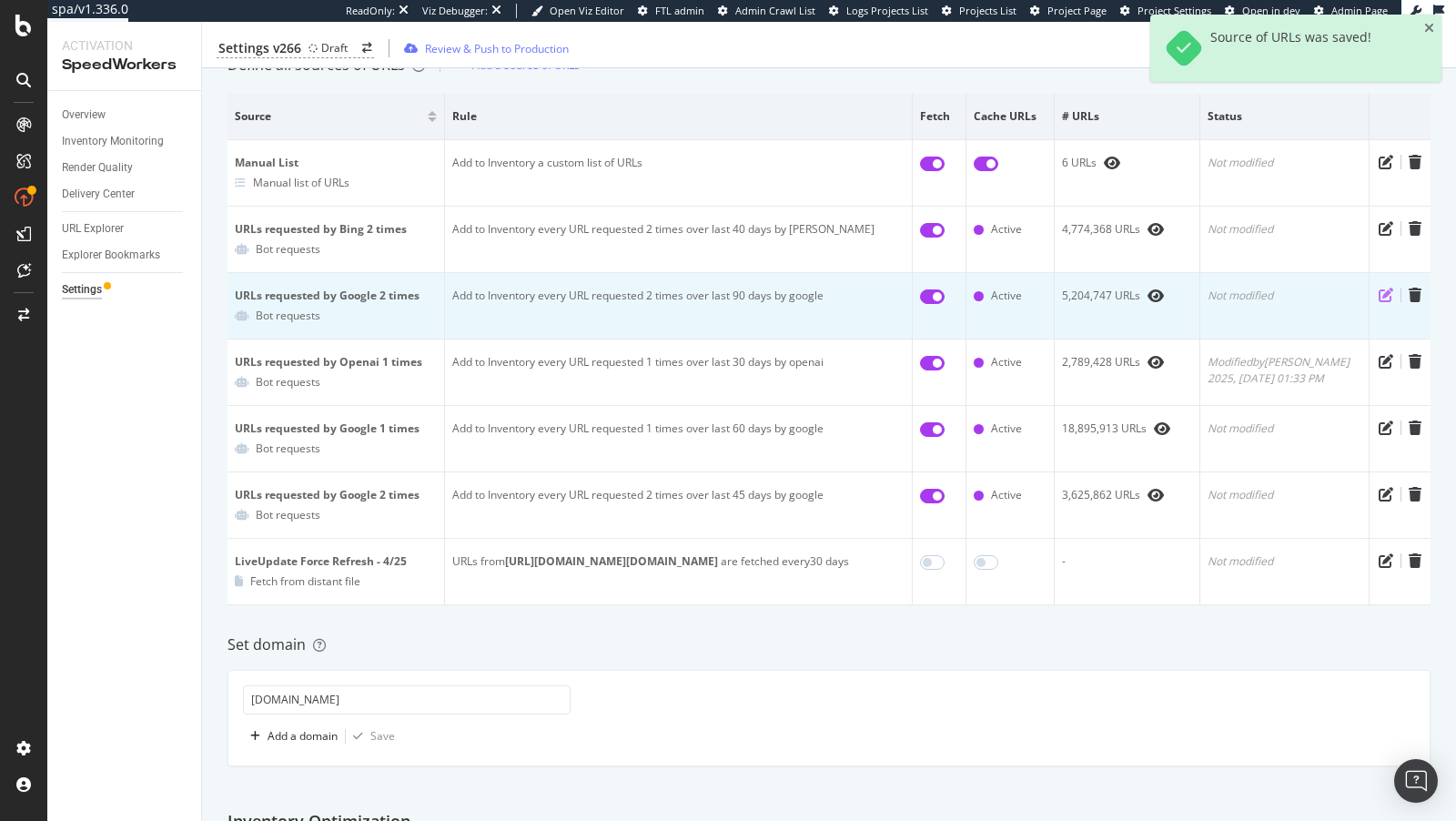
click at [1386, 292] on icon "pen-to-square" at bounding box center [1386, 295] width 15 height 15
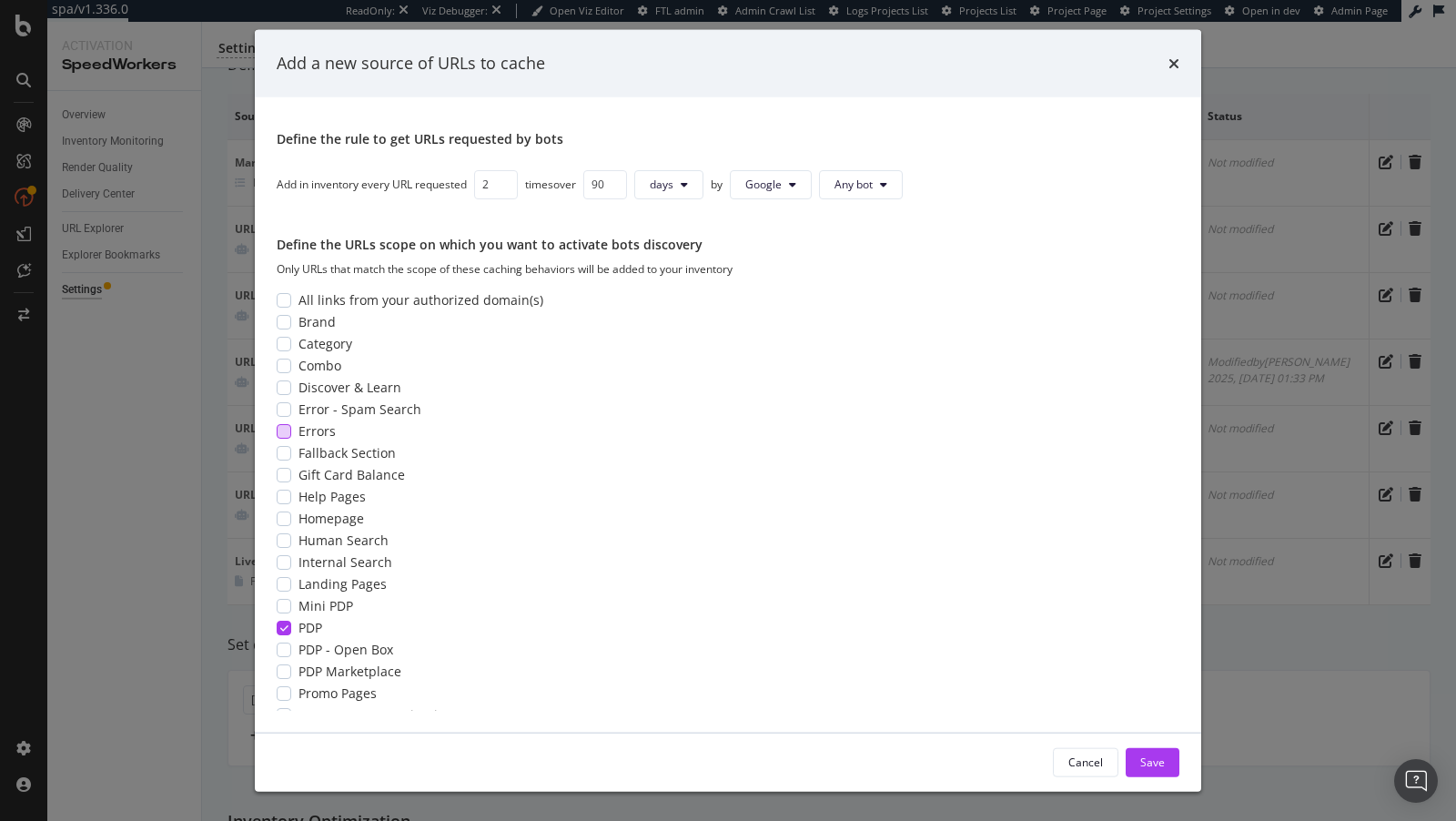
scroll to position [151, 0]
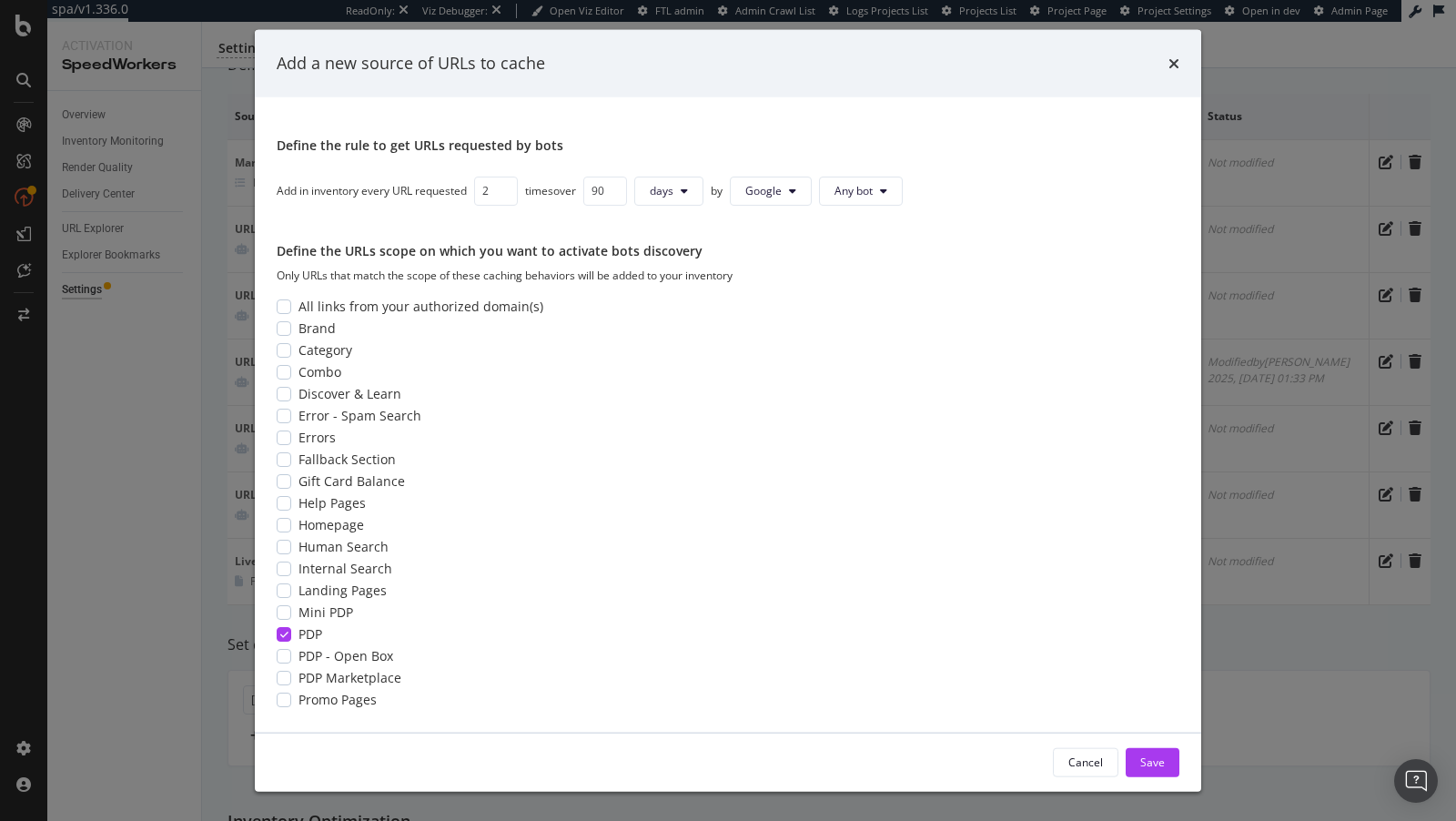
click at [170, 379] on div "Add a new source of URLs to cache Select a source type Manual source Enter a li…" at bounding box center [728, 410] width 1456 height 821
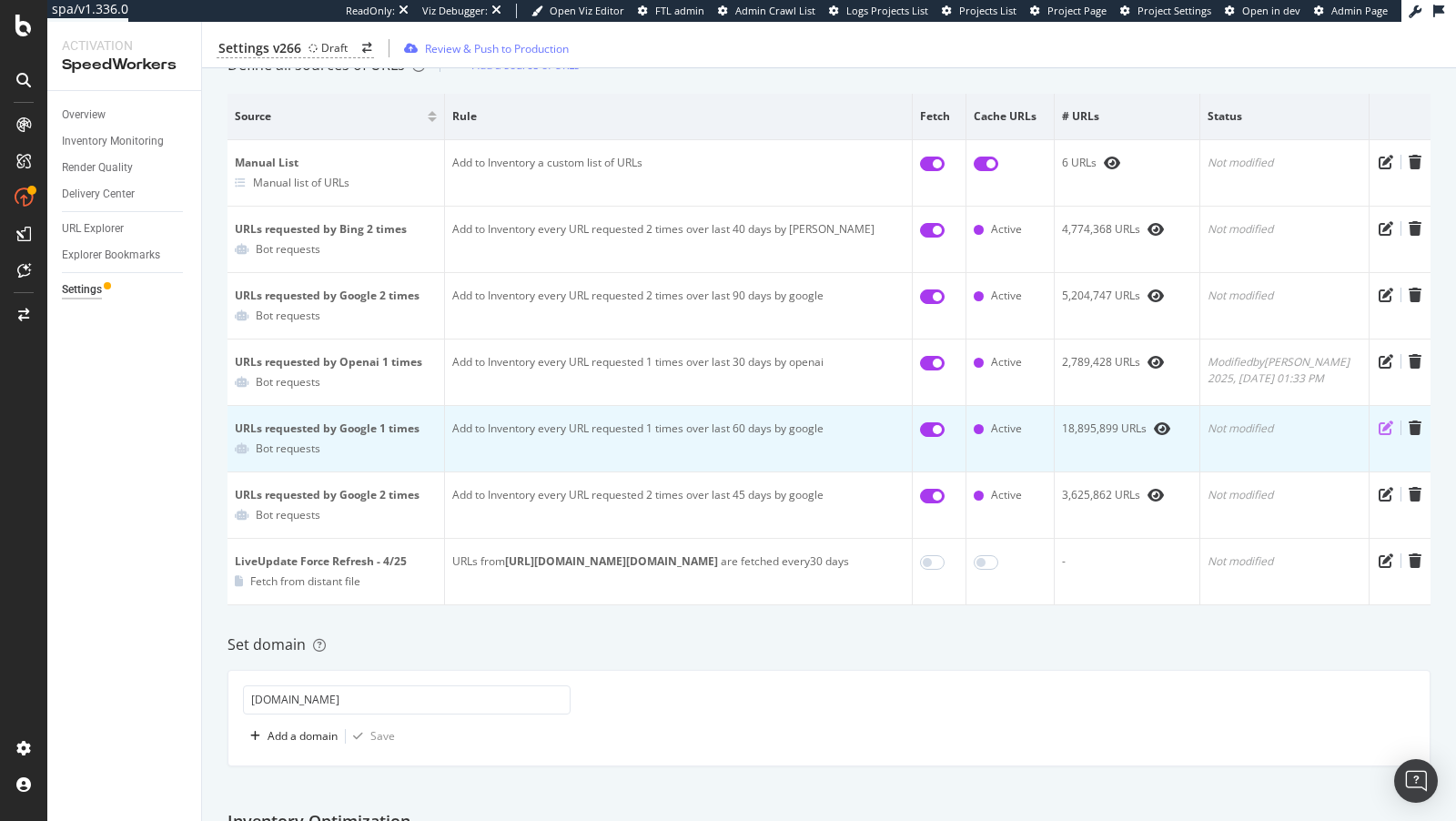
click at [1383, 424] on icon "pen-to-square" at bounding box center [1386, 428] width 15 height 15
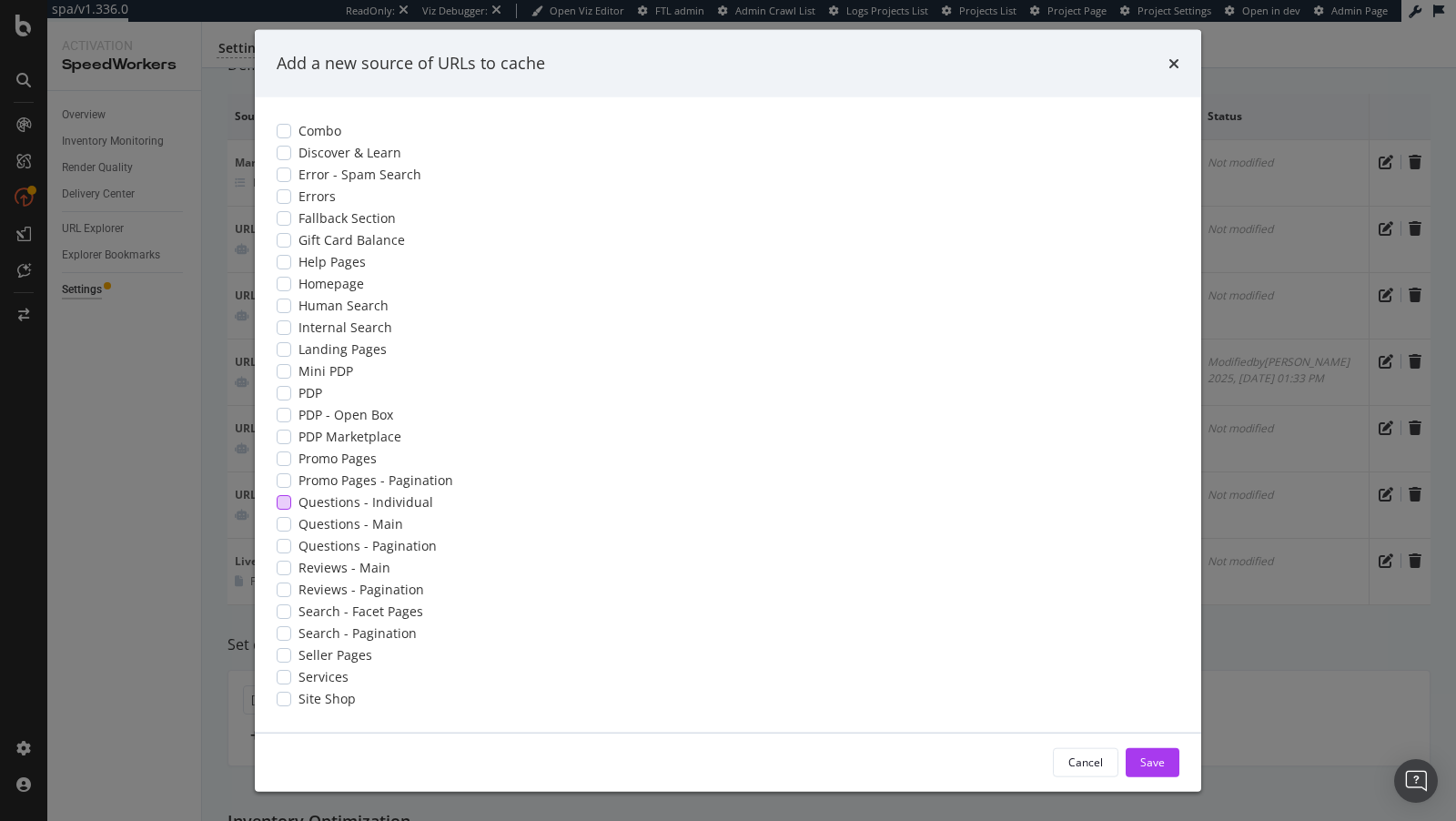
scroll to position [0, 0]
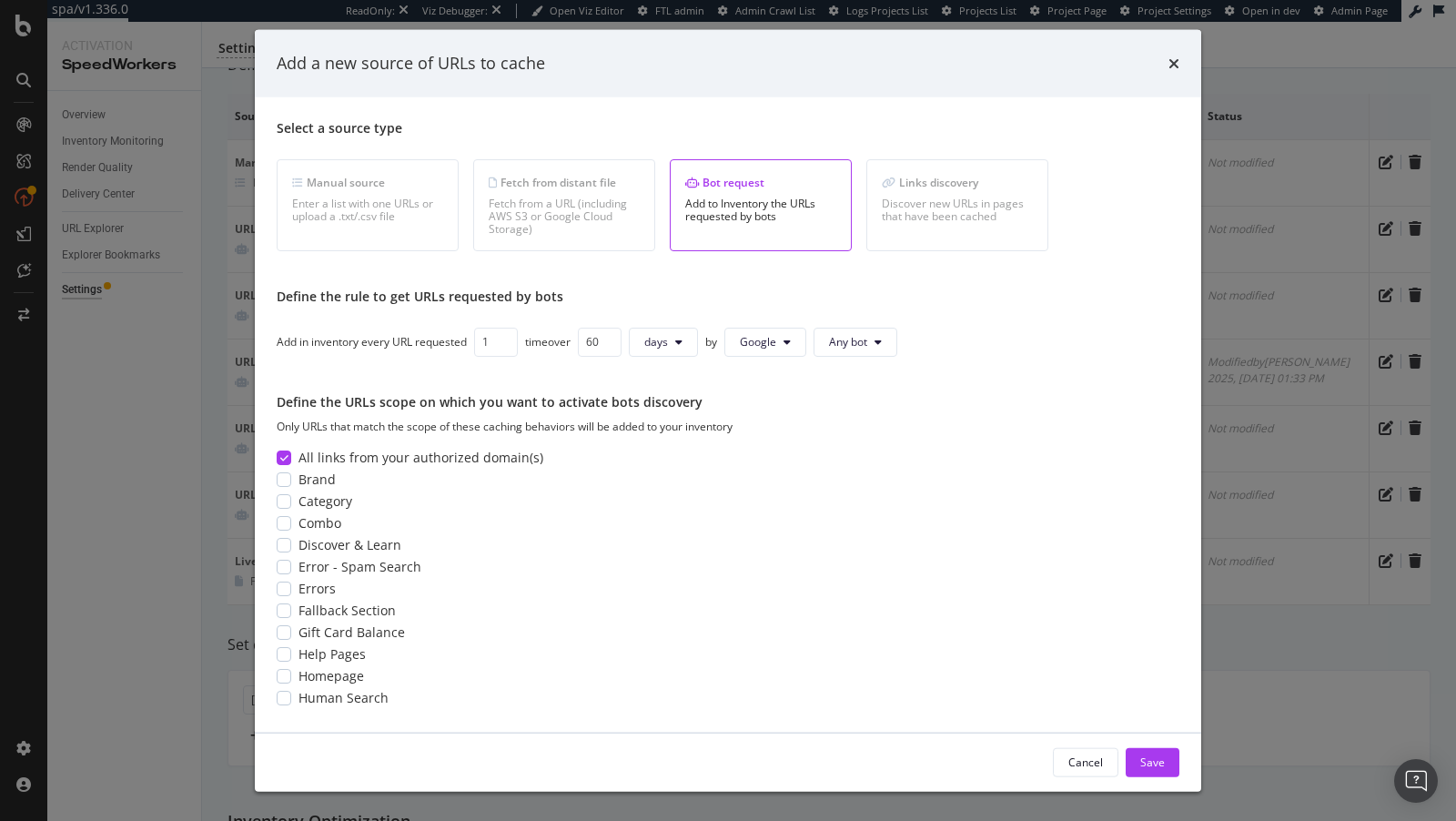
click at [146, 392] on div "Add a new source of URLs to cache Select a source type Manual source Enter a li…" at bounding box center [728, 410] width 1456 height 821
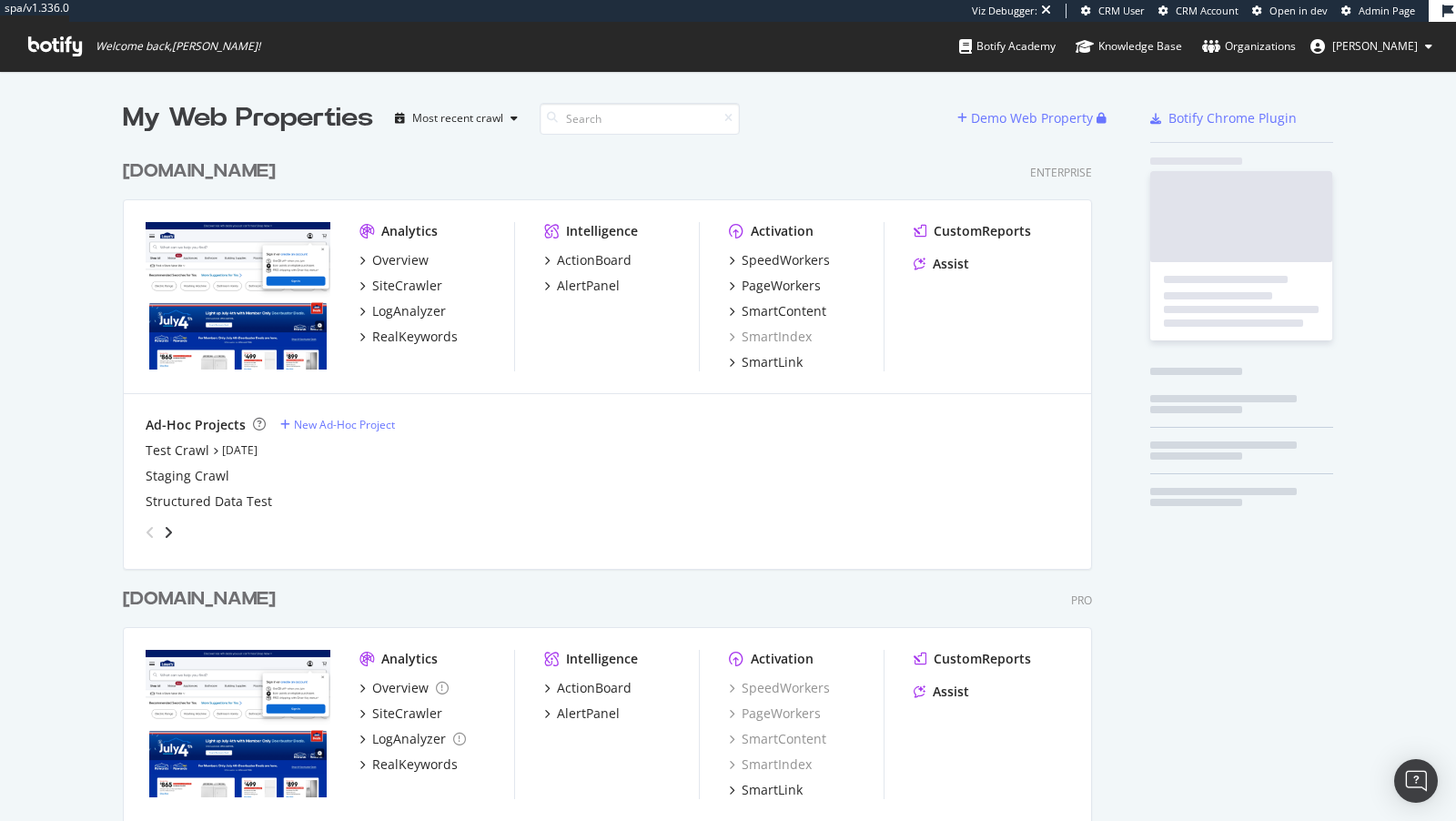
scroll to position [747, 983]
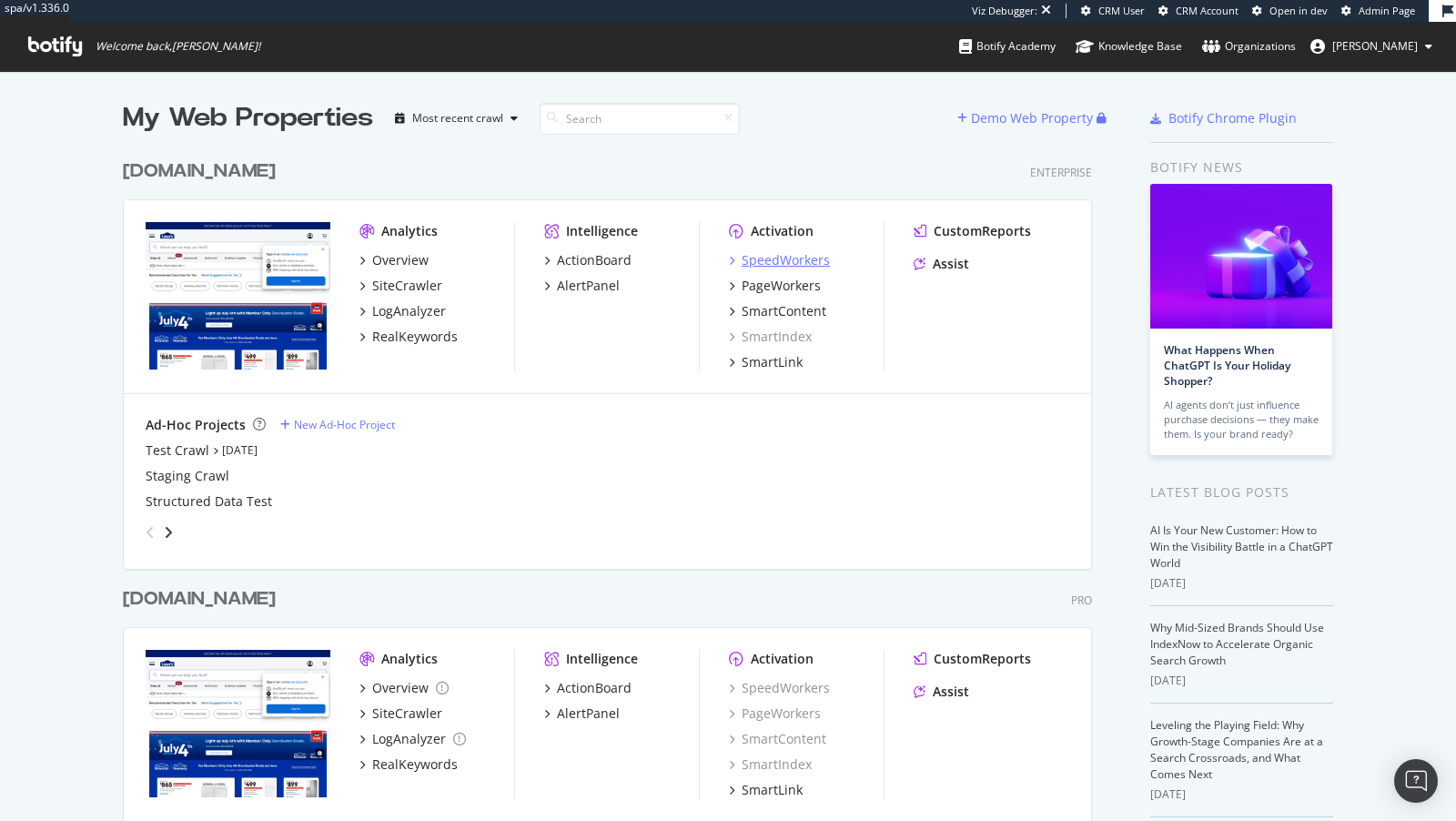
click at [794, 255] on div "SpeedWorkers" at bounding box center [785, 261] width 88 height 19
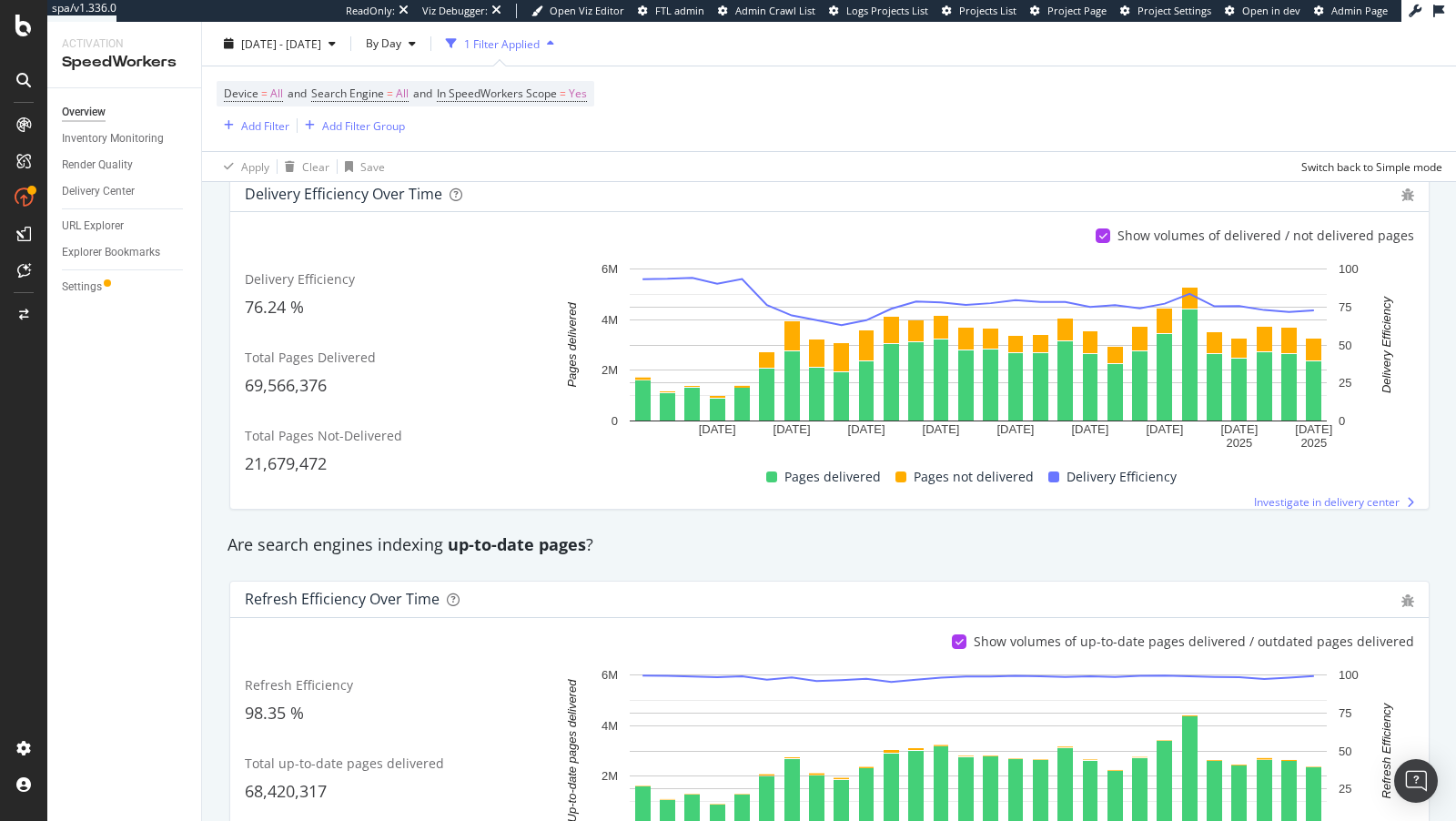
scroll to position [430, 0]
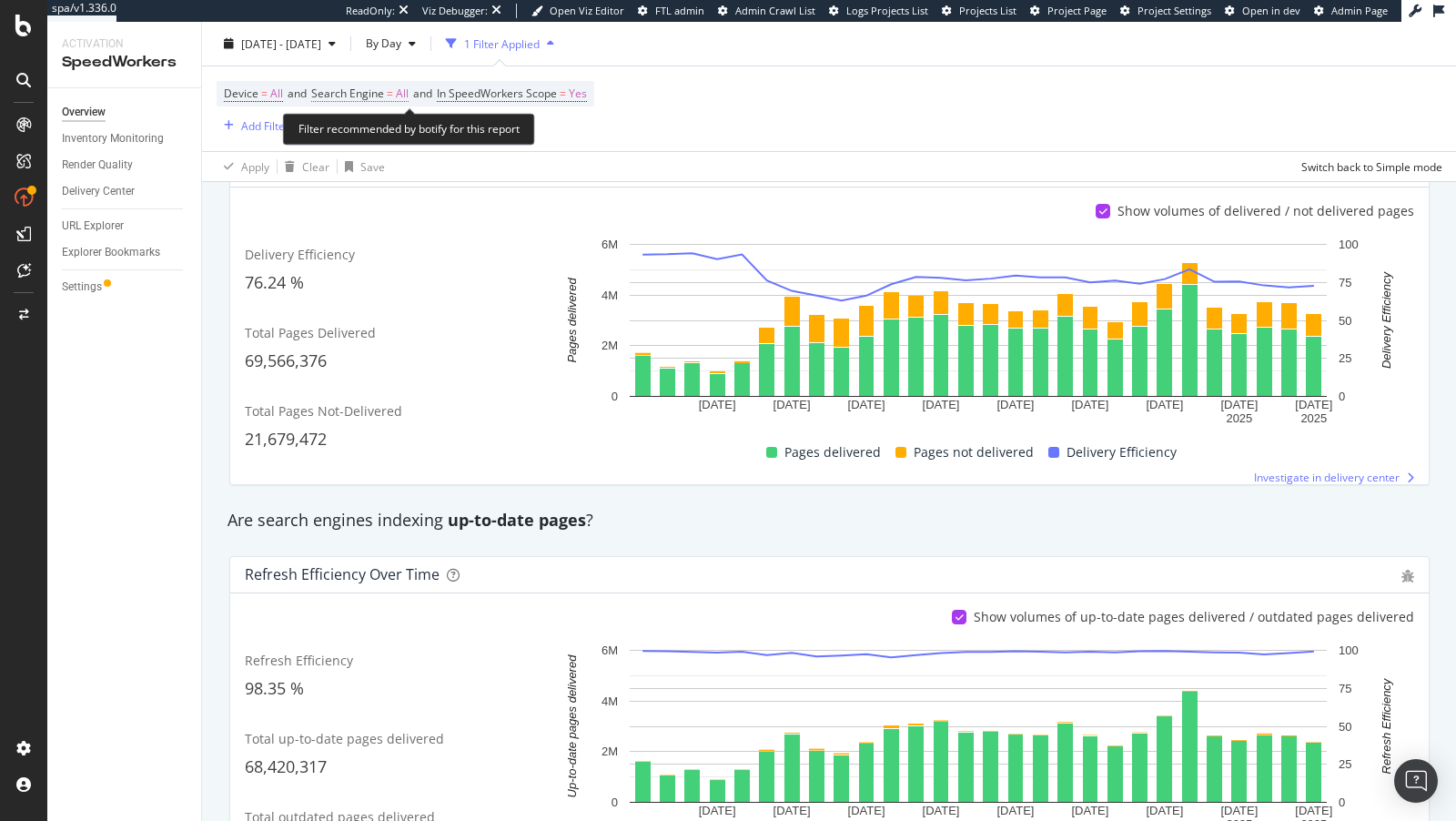
click at [382, 91] on span "Search Engine" at bounding box center [347, 93] width 73 height 16
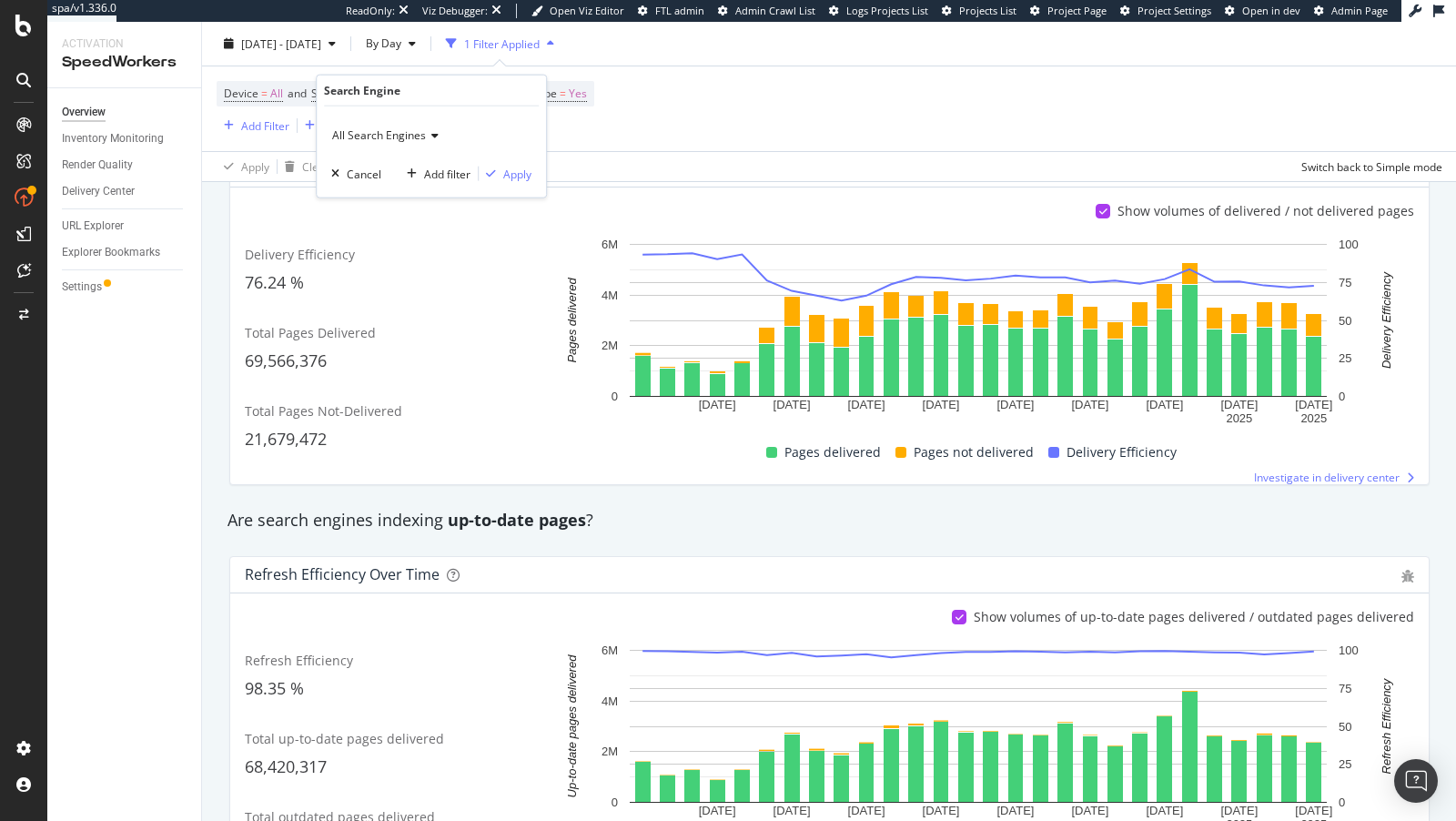
click at [362, 142] on div "All Search Engines" at bounding box center [431, 135] width 200 height 29
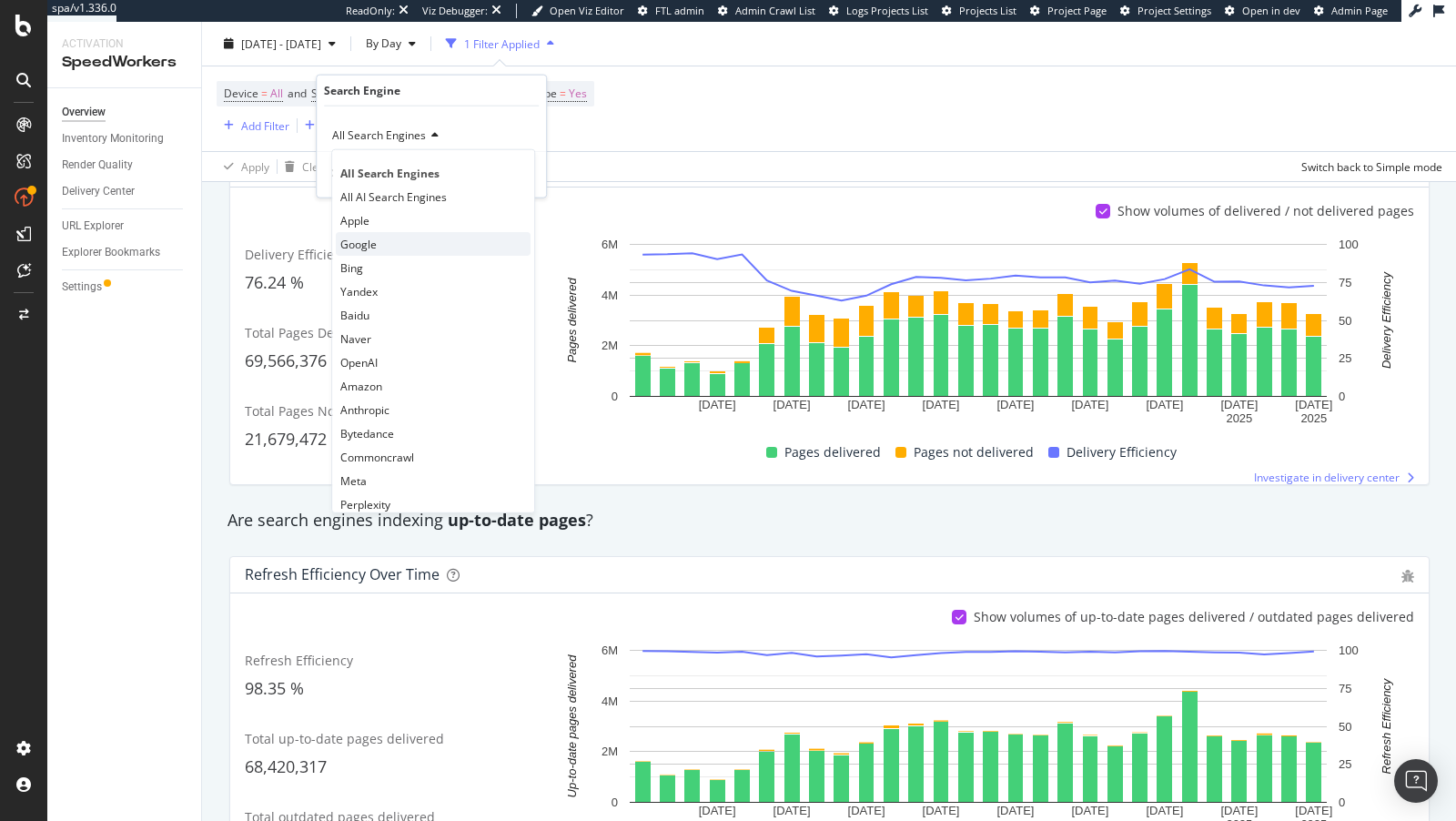
click at [375, 243] on span "Google" at bounding box center [358, 243] width 36 height 16
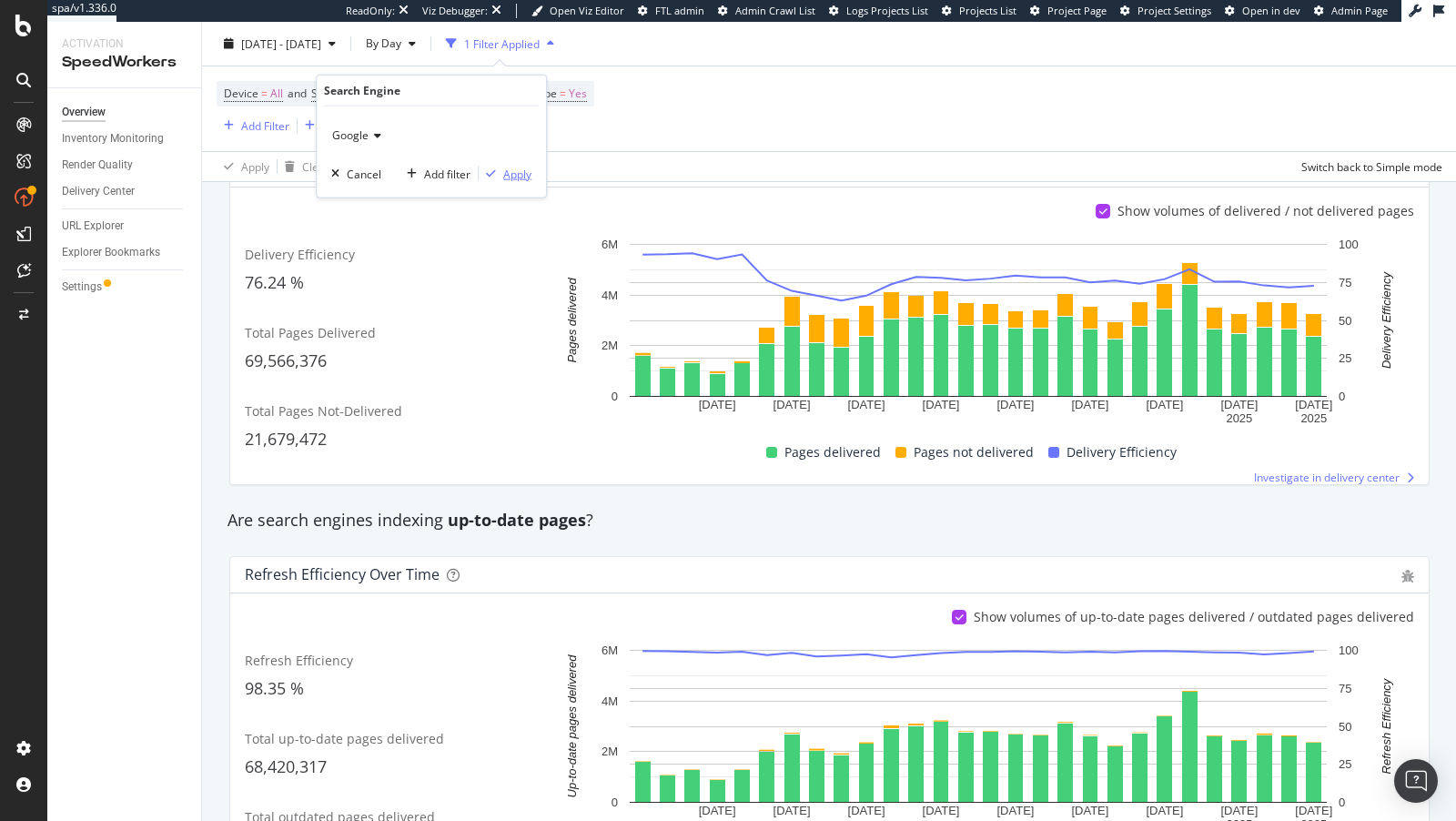
click at [515, 169] on div "Apply" at bounding box center [517, 173] width 28 height 16
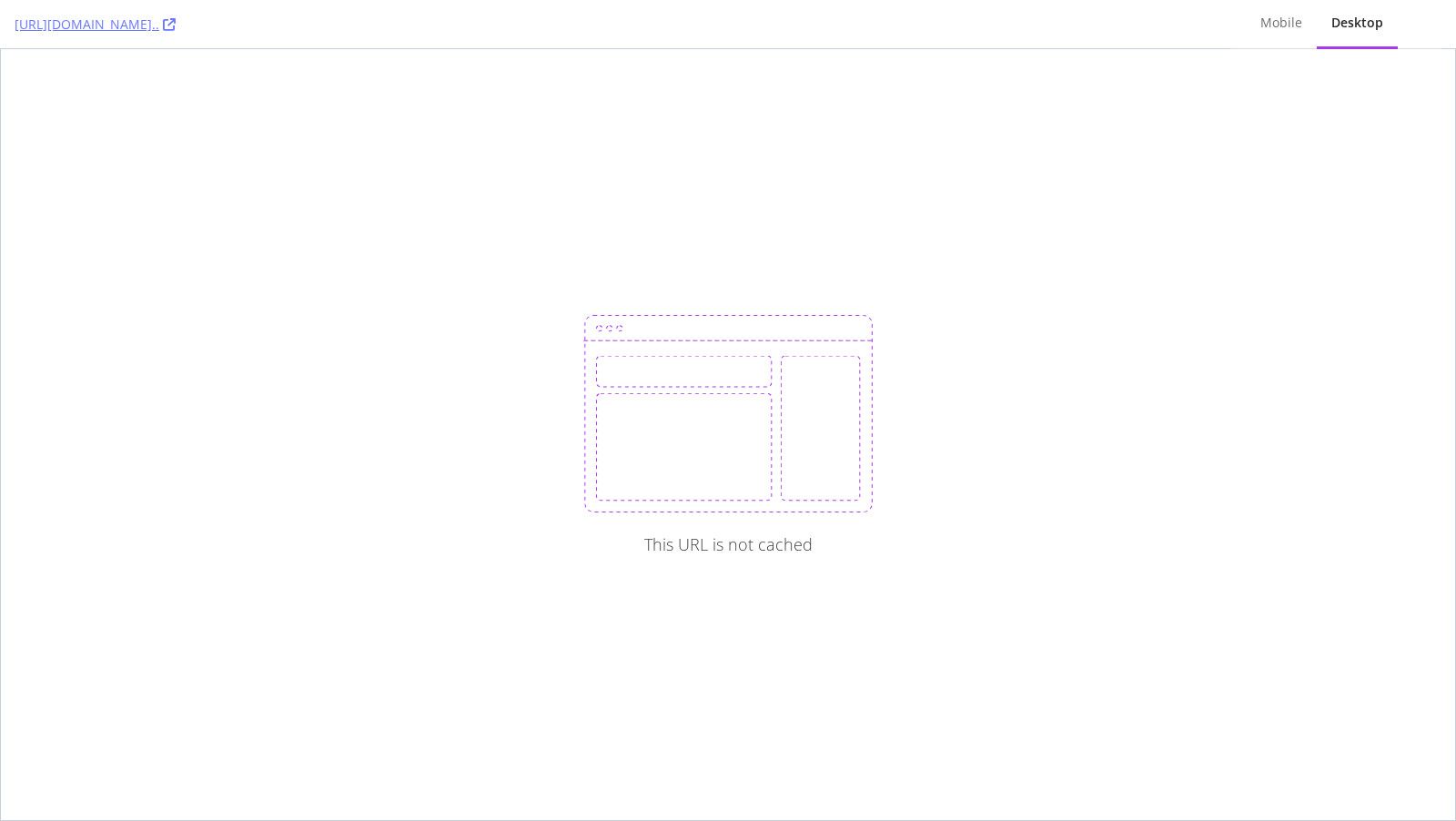
click at [428, 33] on div "[URL][DOMAIN_NAME].." at bounding box center [615, 24] width 1202 height 48
click at [176, 21] on link "https://www.bestbuy.com/site/logitech-g910-orion-spectrum-rgb-mechanical-gaming…" at bounding box center [95, 25] width 161 height 19
click at [277, 21] on link "[URL][DOMAIN_NAME][DOMAIN_NAME]." at bounding box center [145, 25] width 262 height 19
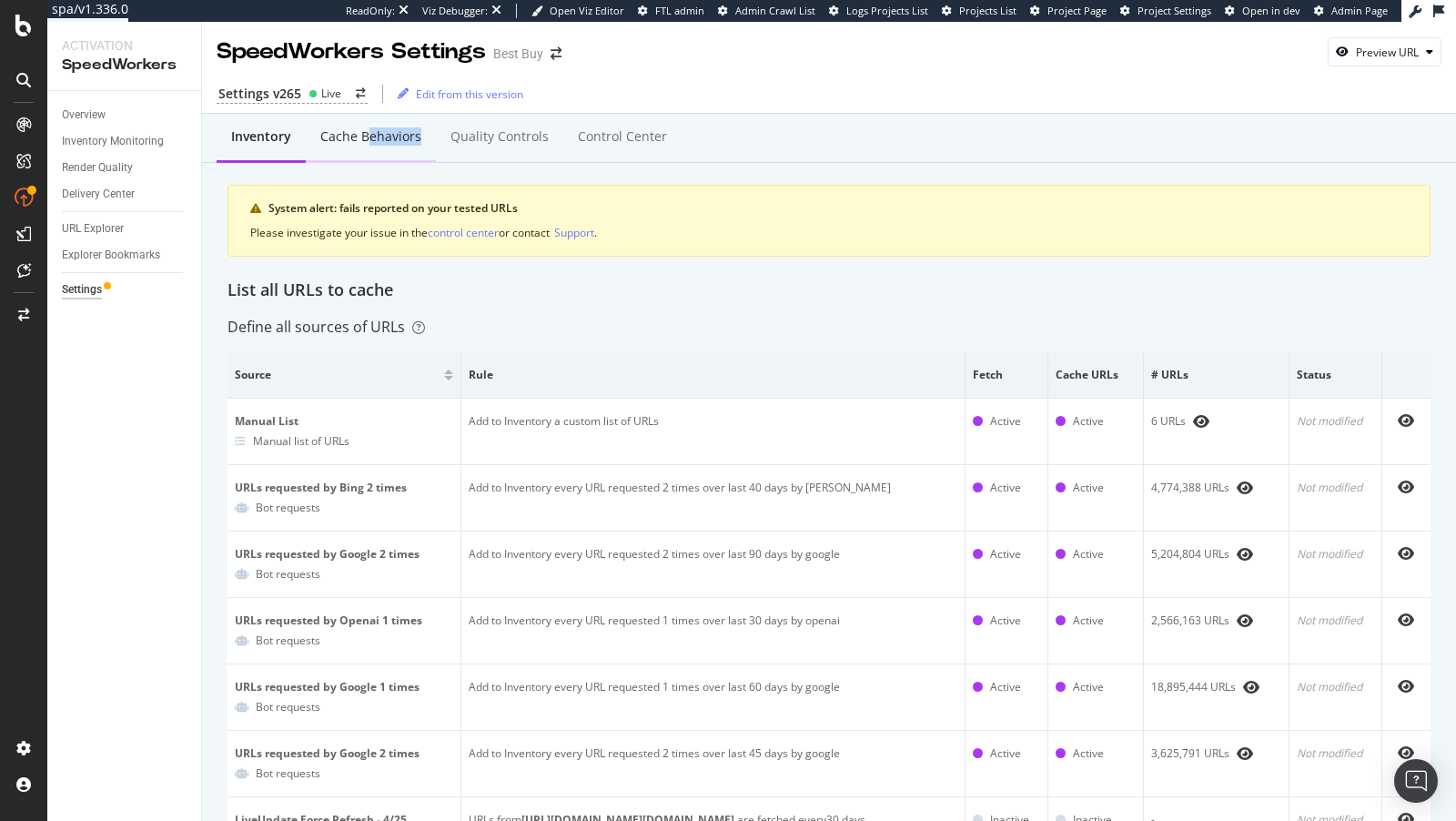
click at [369, 145] on div "Cache behaviors" at bounding box center [371, 138] width 130 height 50
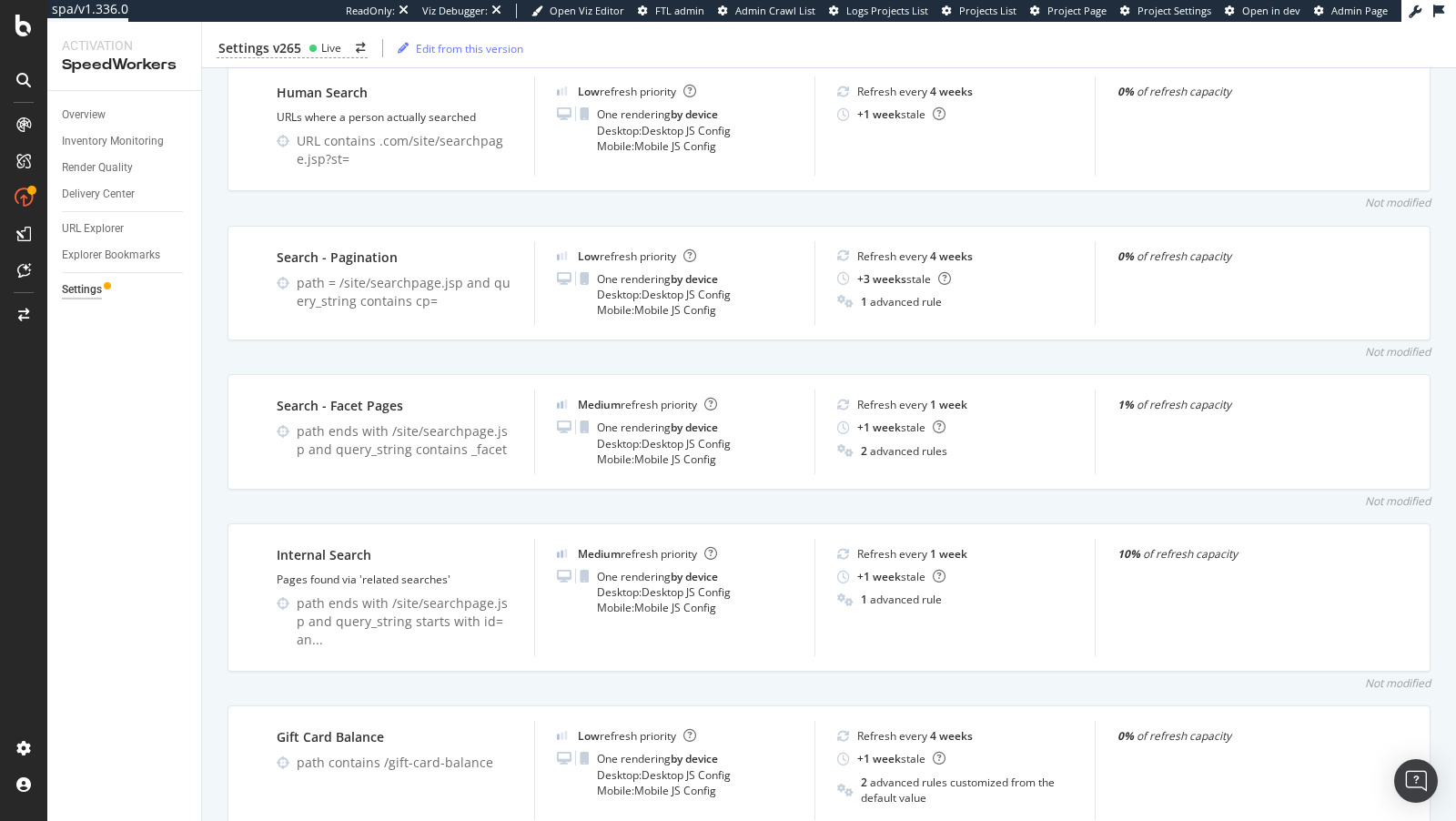
scroll to position [4524, 0]
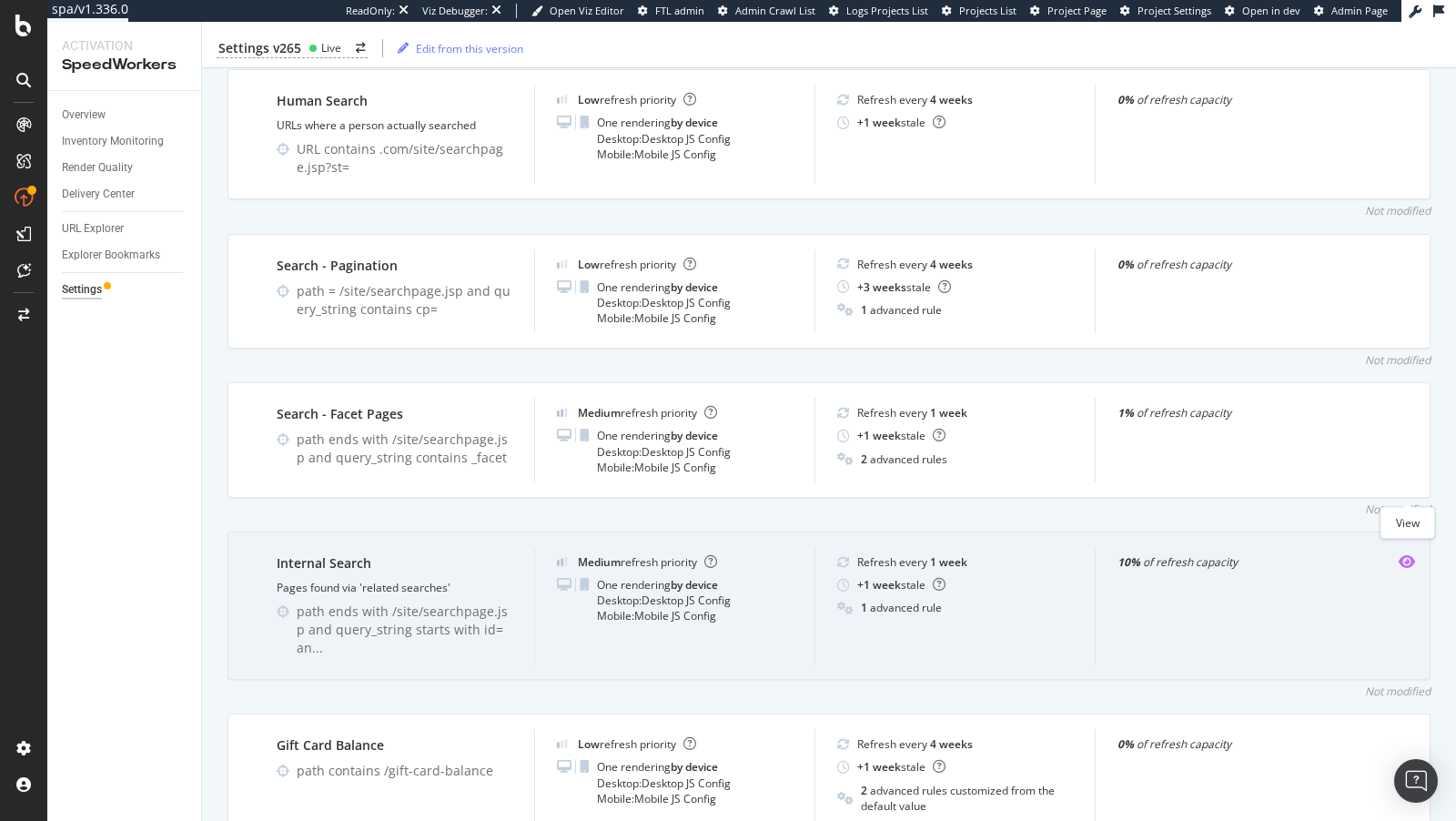
click at [1402, 554] on icon "eye" at bounding box center [1407, 562] width 17 height 15
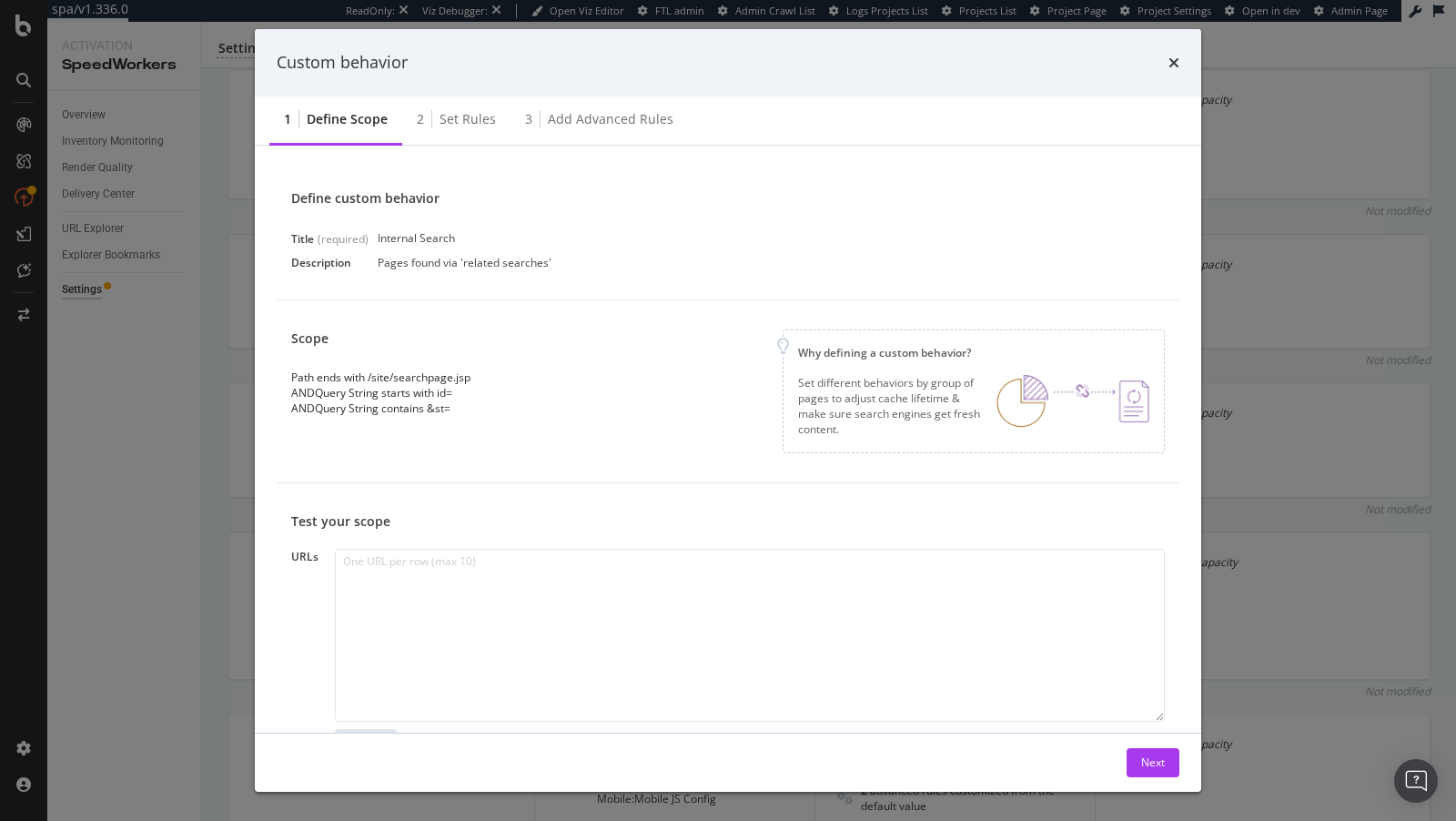
scroll to position [0, 0]
click at [463, 118] on div "Set rules" at bounding box center [467, 119] width 56 height 19
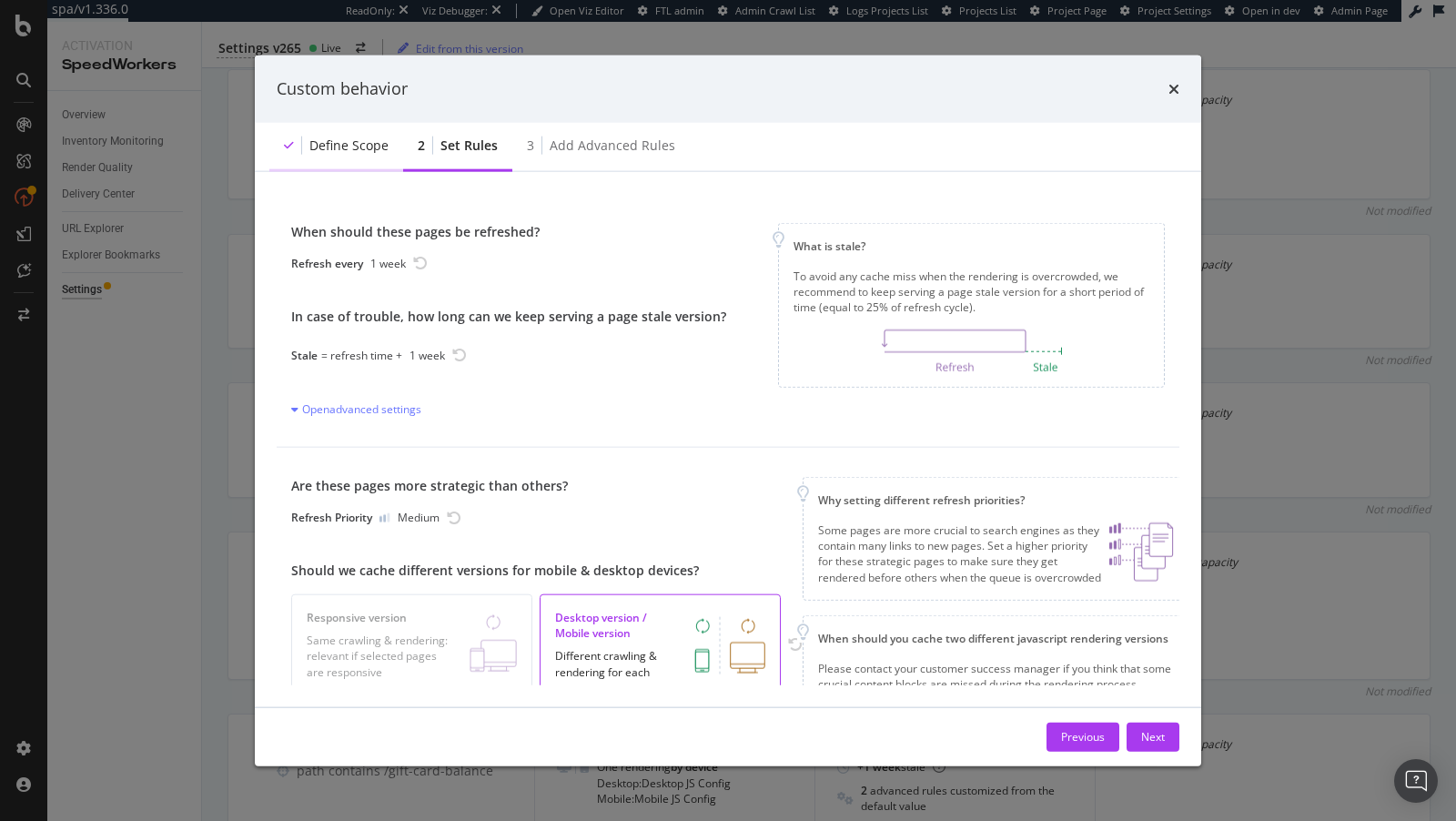
click at [342, 151] on div "Define scope" at bounding box center [349, 145] width 80 height 19
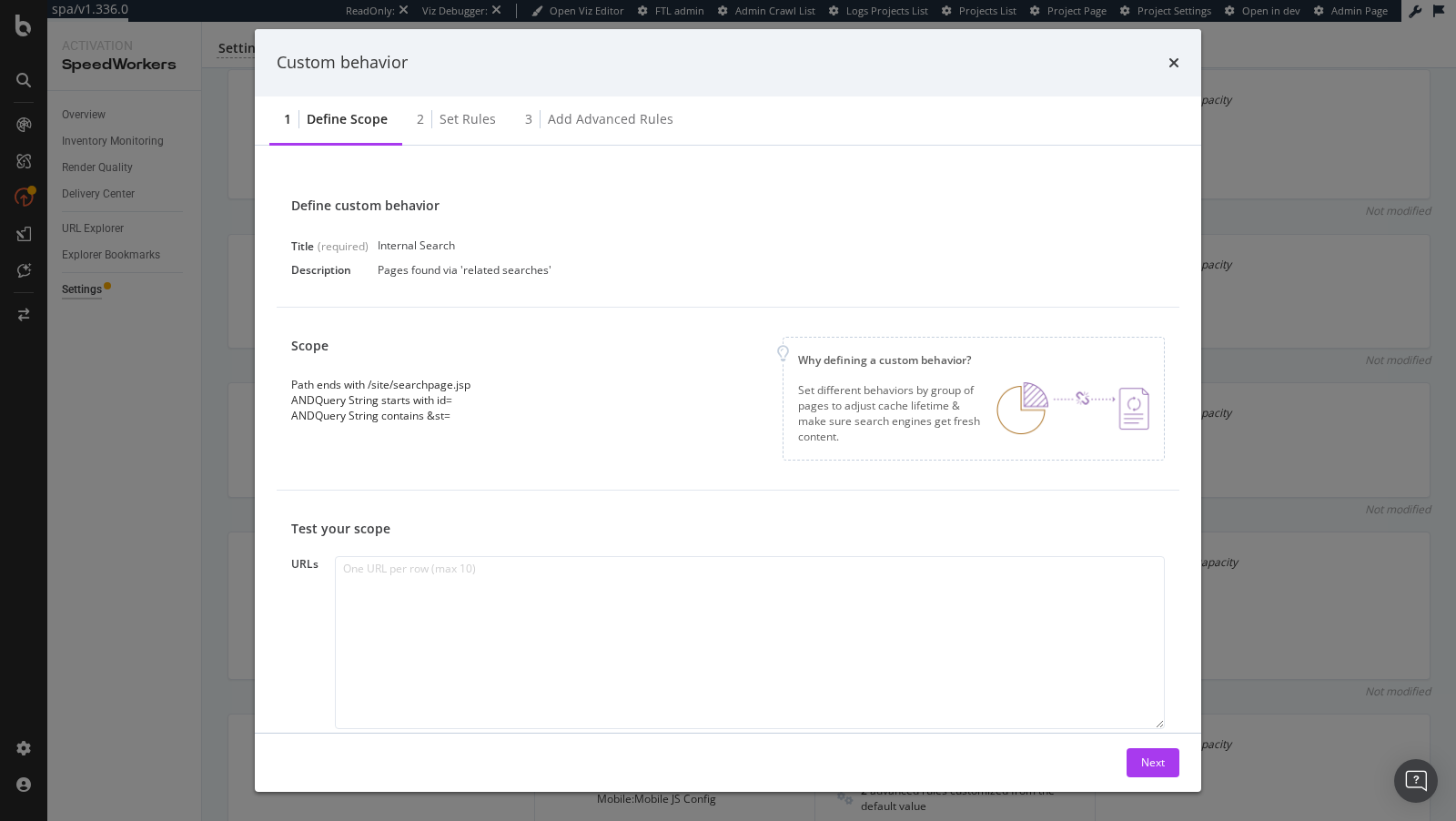
click at [8, 222] on div "Custom behavior 1 Define scope 2 Set rules 3 Add advanced rules Define custom b…" at bounding box center [728, 410] width 1456 height 821
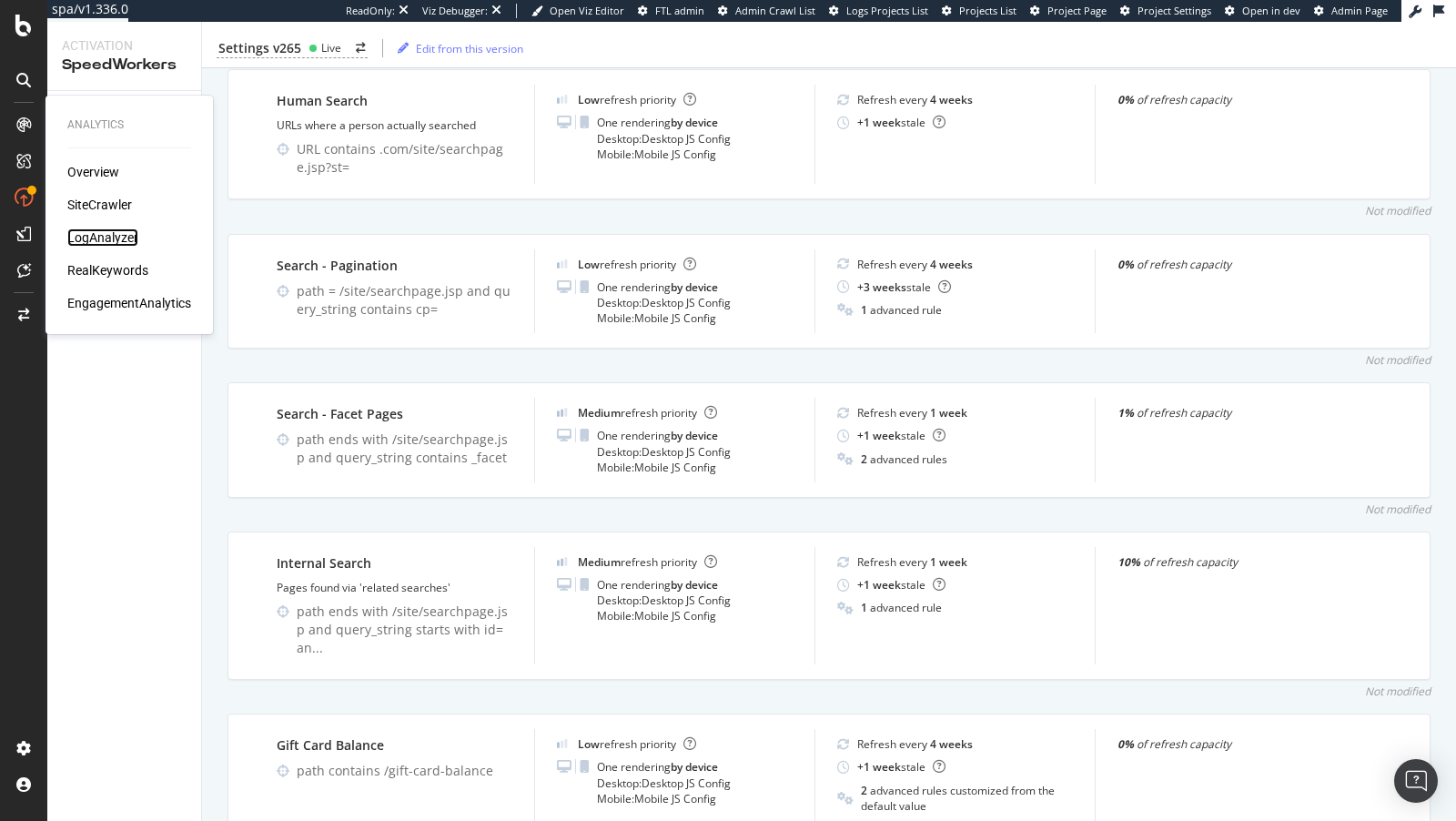
click at [110, 241] on div "LogAnalyzer" at bounding box center [103, 238] width 71 height 19
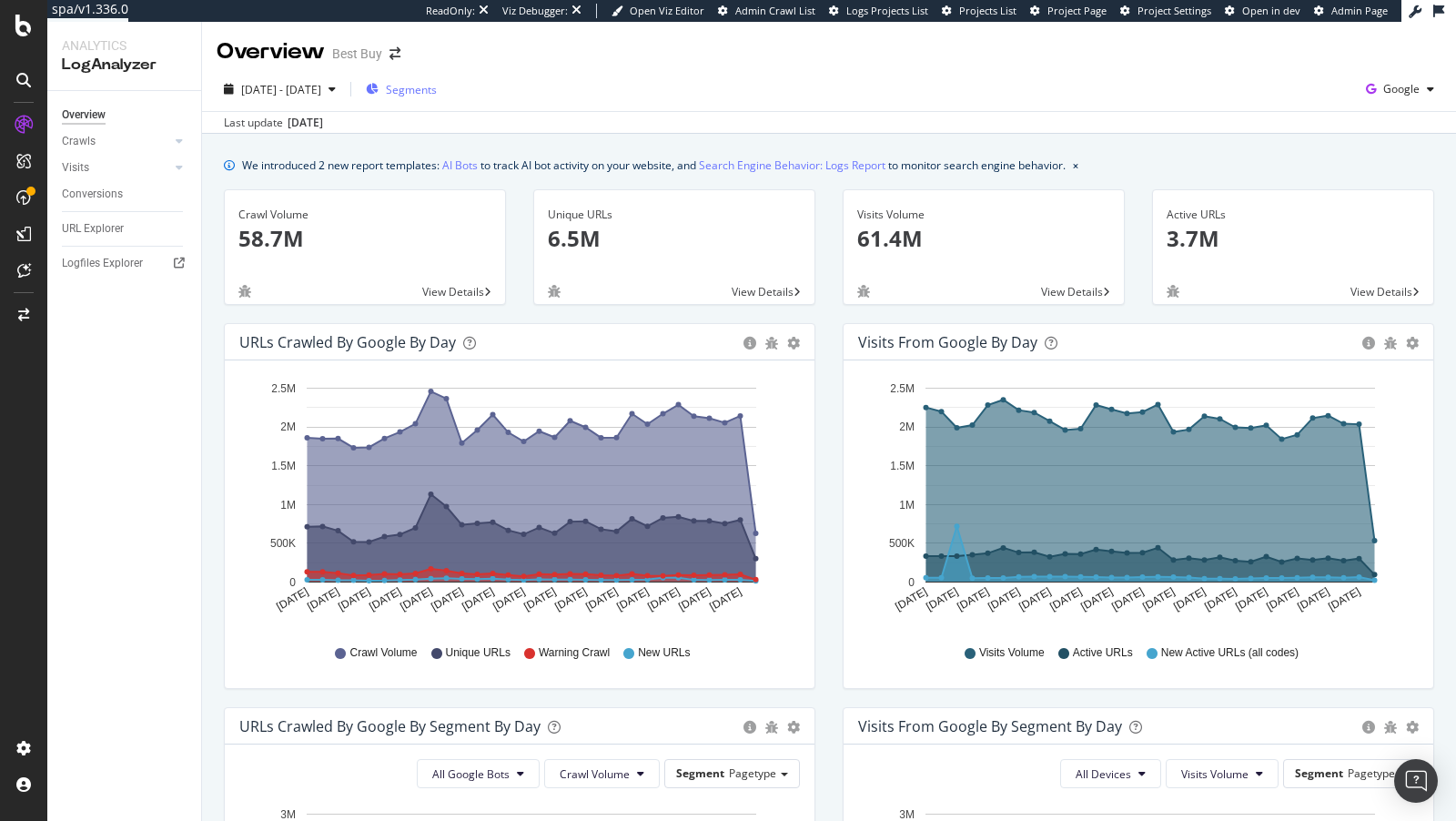
click at [435, 91] on span "Segments" at bounding box center [411, 90] width 51 height 16
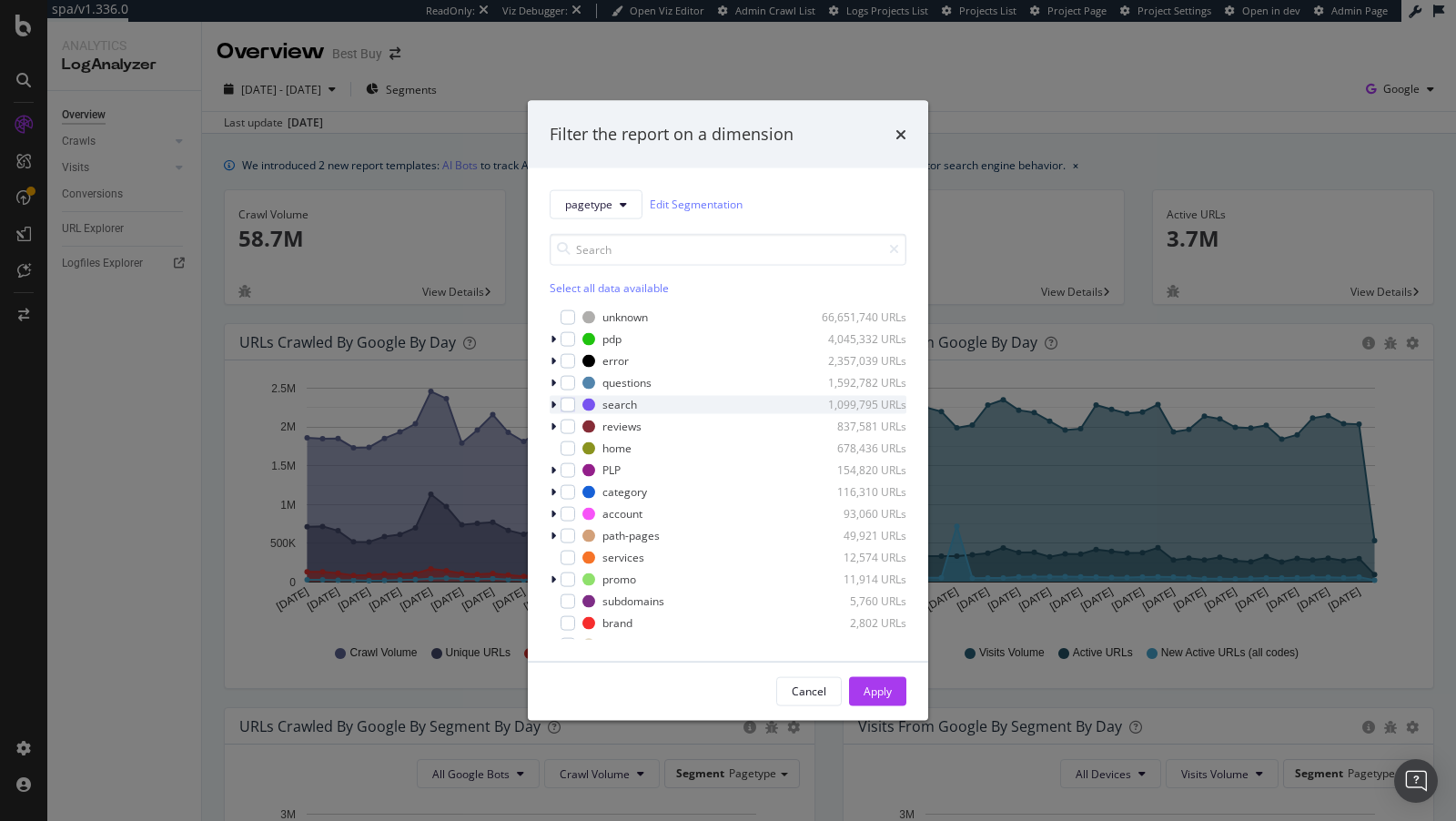
click at [549, 405] on div "modal" at bounding box center [555, 404] width 11 height 19
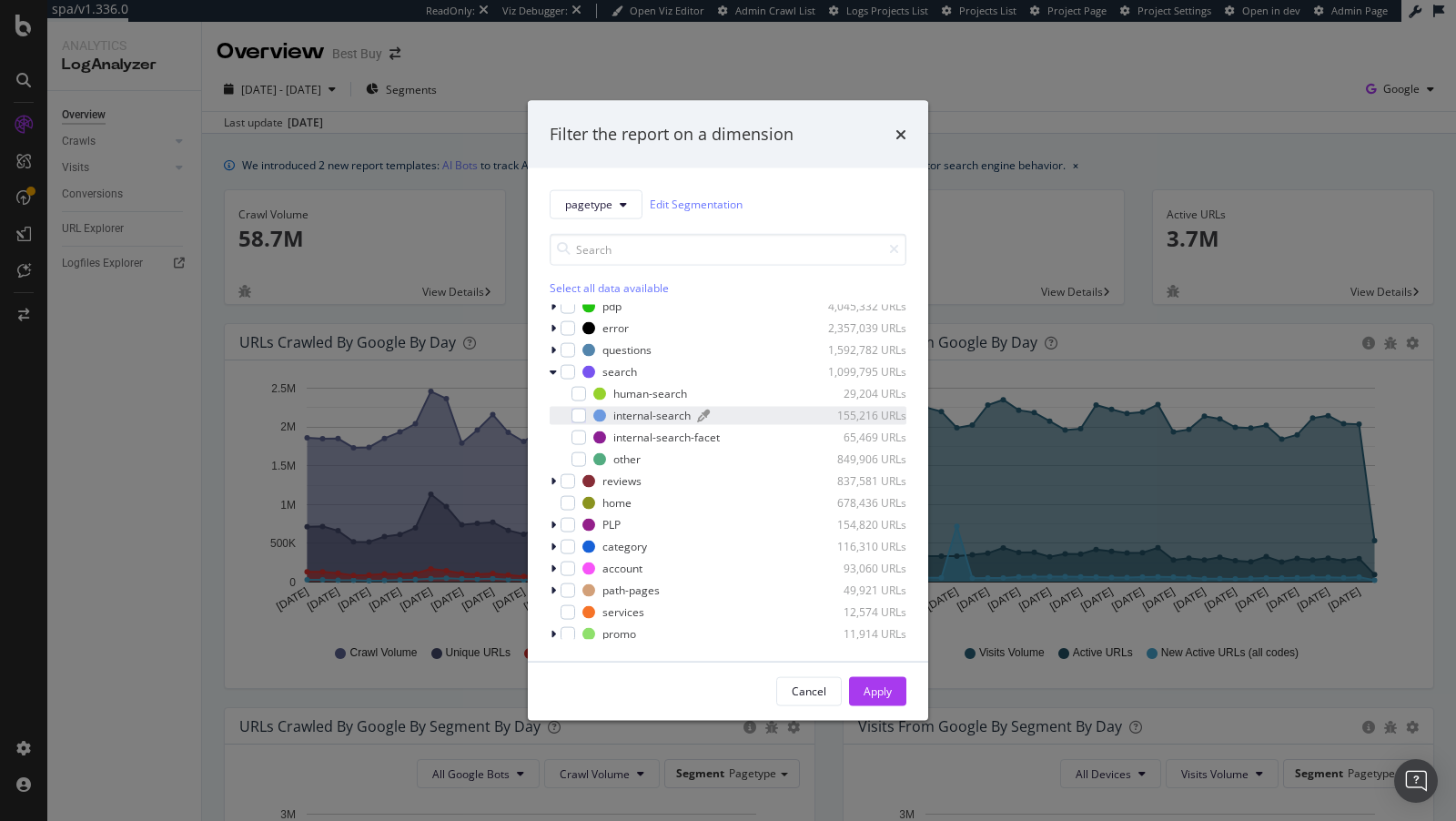
scroll to position [31, 0]
click at [575, 390] on div "modal" at bounding box center [579, 394] width 15 height 15
click at [876, 689] on div "Apply" at bounding box center [878, 691] width 28 height 16
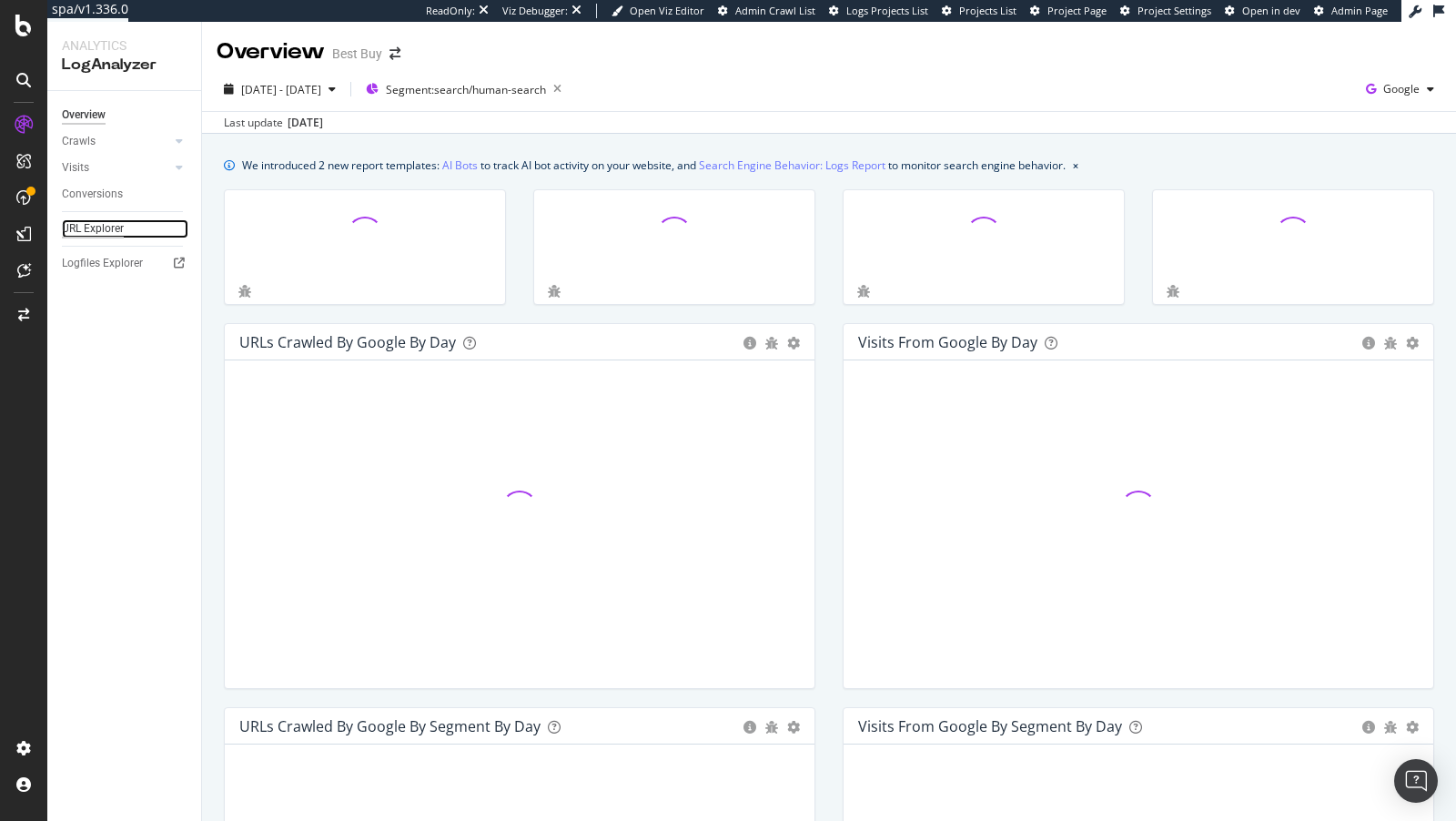
click at [94, 229] on div "URL Explorer" at bounding box center [93, 229] width 62 height 19
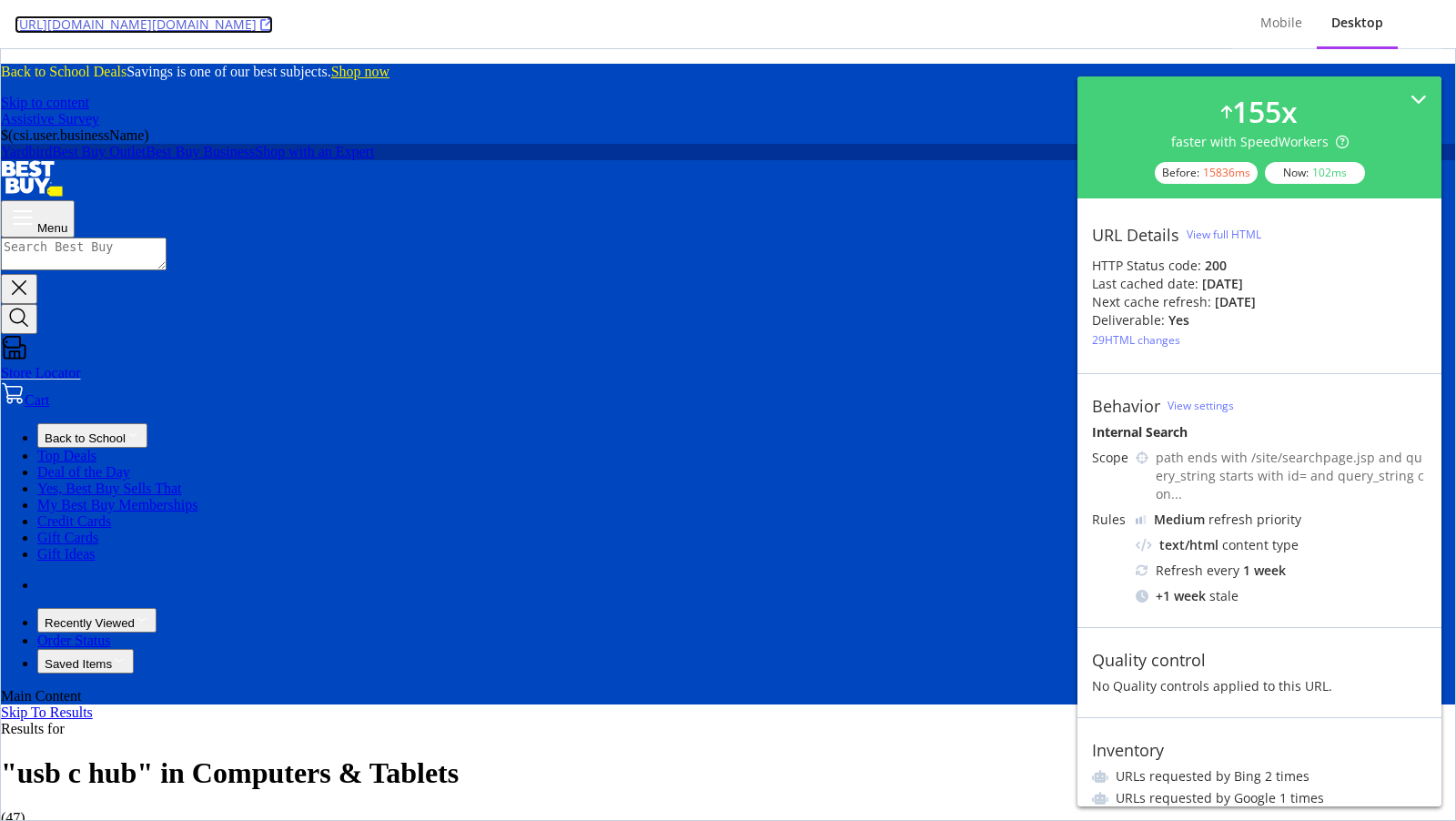
click at [273, 31] on link "https://www.bestbuy.com/site/searchpage.jsp?id=pcat17071&st=usb+c+hub" at bounding box center [143, 25] width 258 height 19
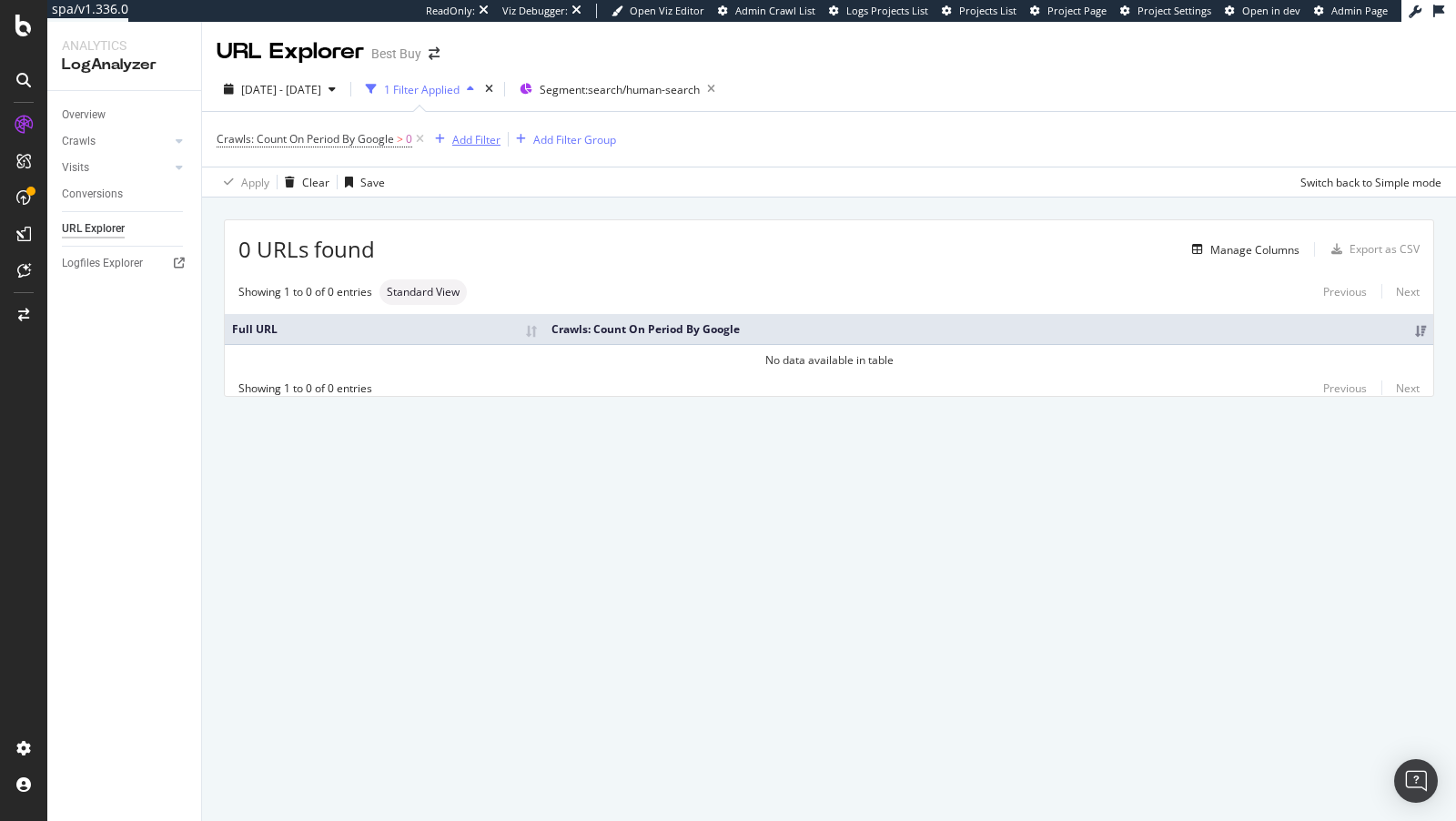
click at [472, 140] on div "Add Filter" at bounding box center [476, 140] width 48 height 16
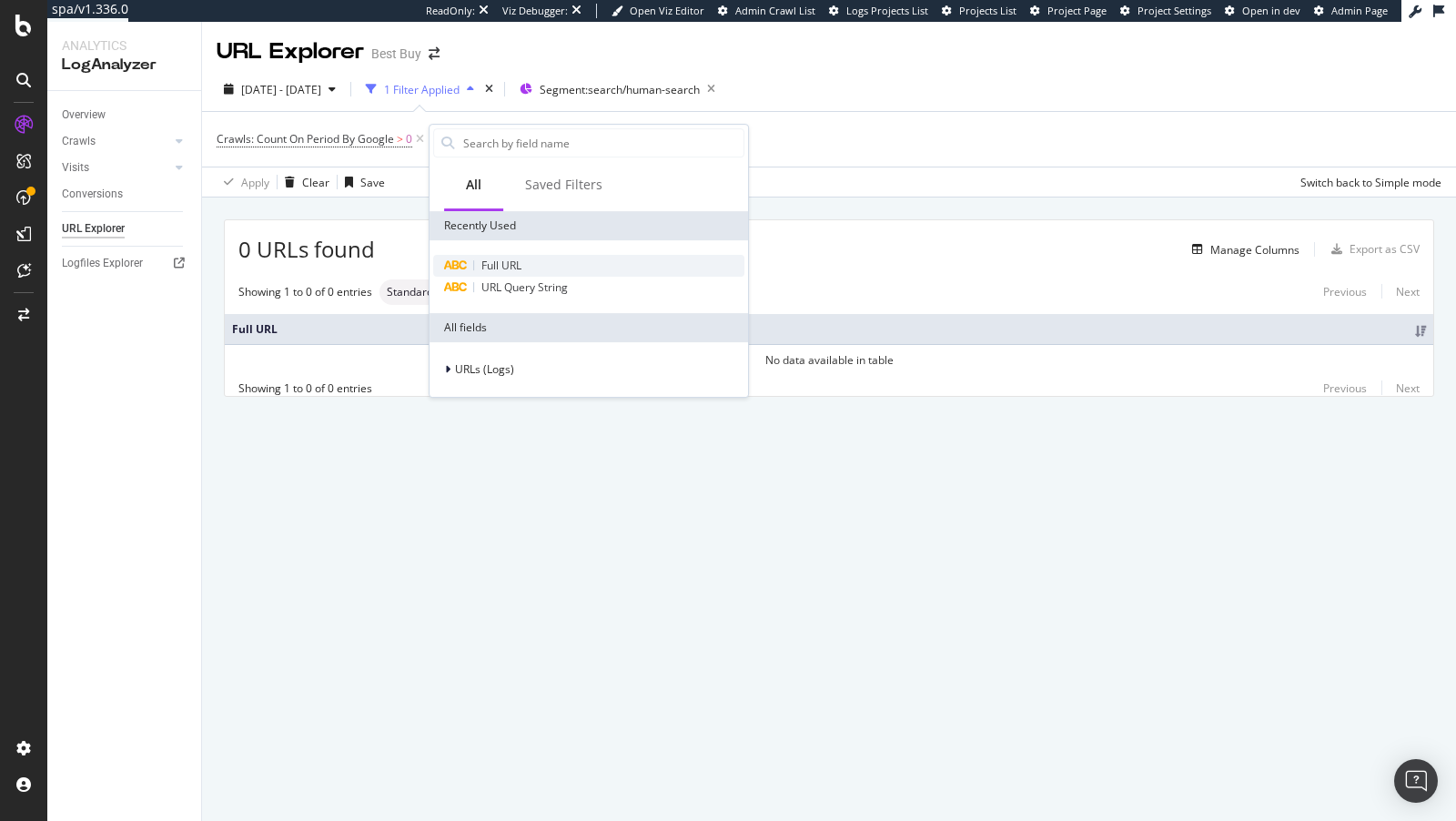
click at [526, 268] on div "Full URL" at bounding box center [588, 266] width 311 height 22
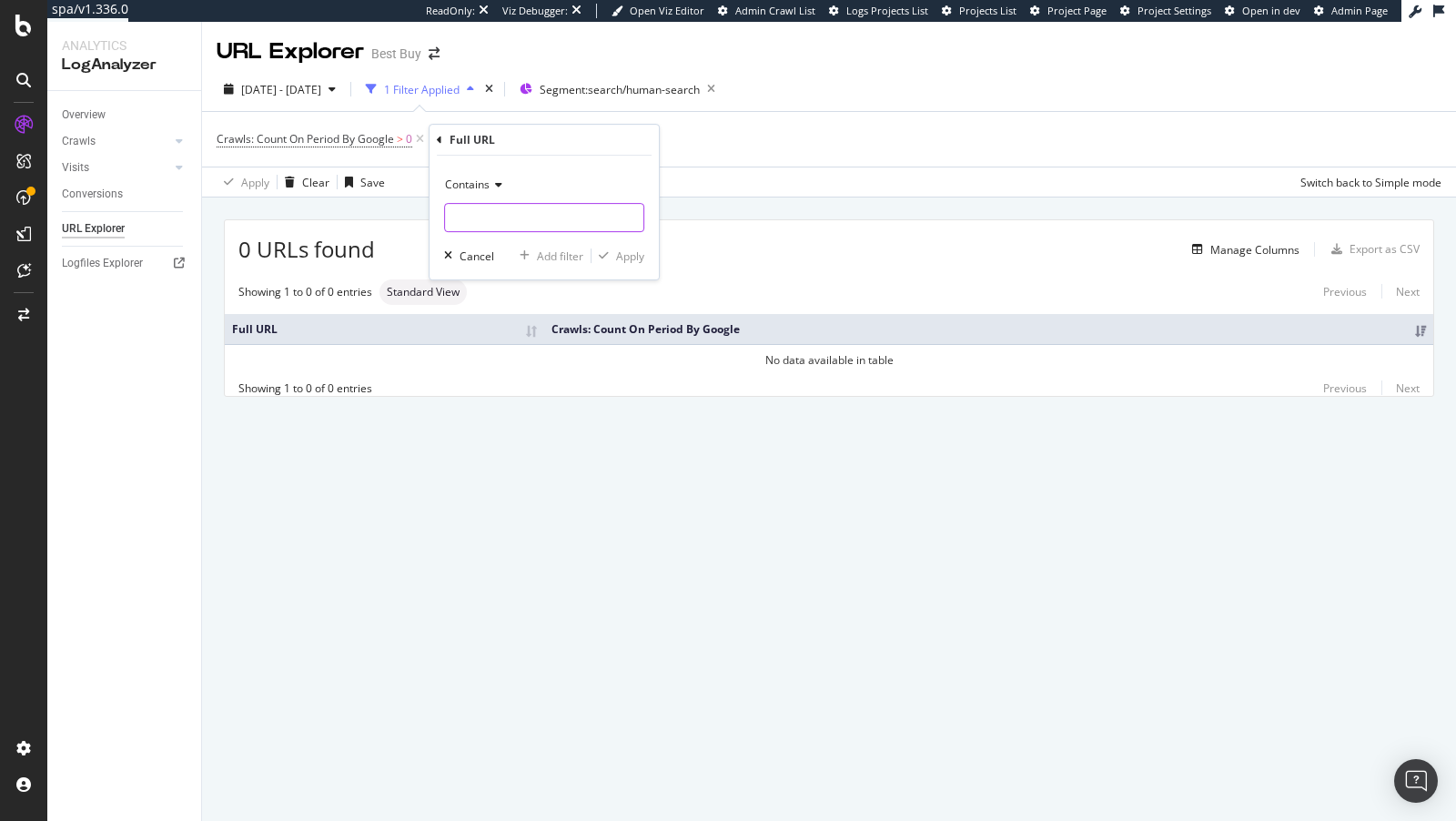
click at [475, 213] on input "text" at bounding box center [544, 217] width 198 height 29
paste input ".jsp\?id=(.*)&st="
type input ".jsp\?id=(.*)&st="
click at [490, 175] on div "Contains" at bounding box center [544, 184] width 200 height 29
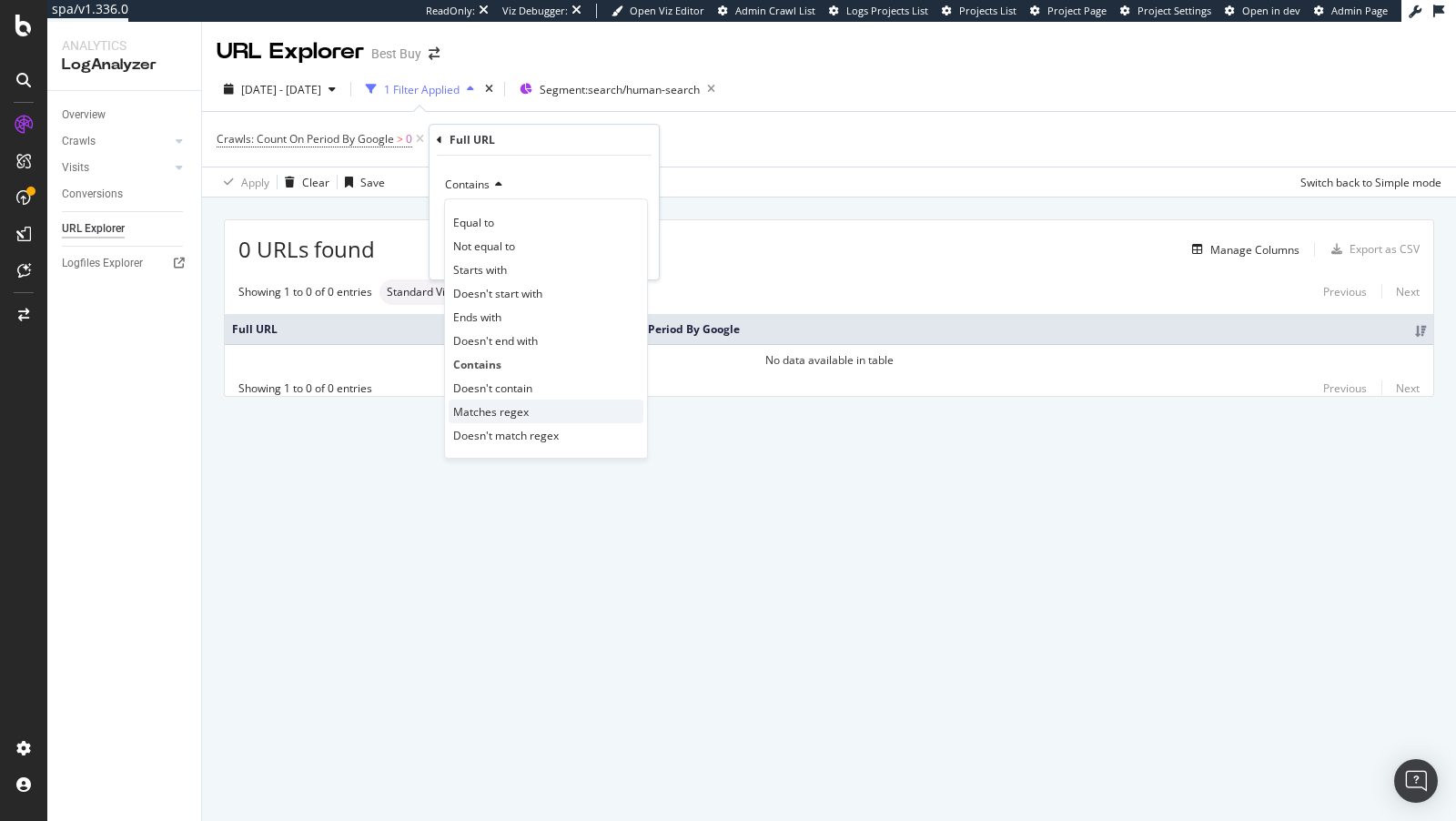
click at [526, 402] on div "Matches regex" at bounding box center [546, 412] width 195 height 24
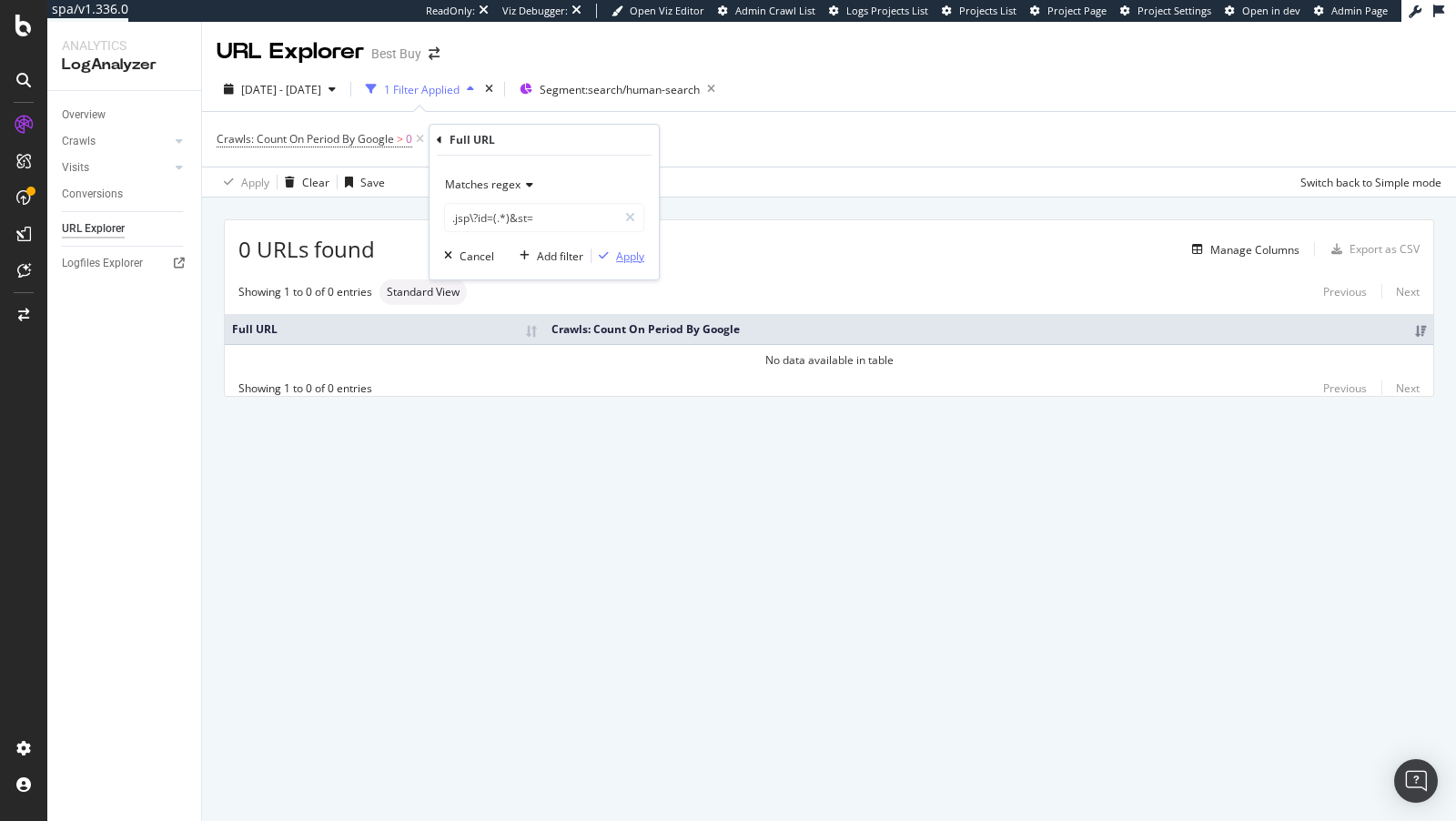
click at [635, 261] on div "Apply" at bounding box center [630, 256] width 28 height 16
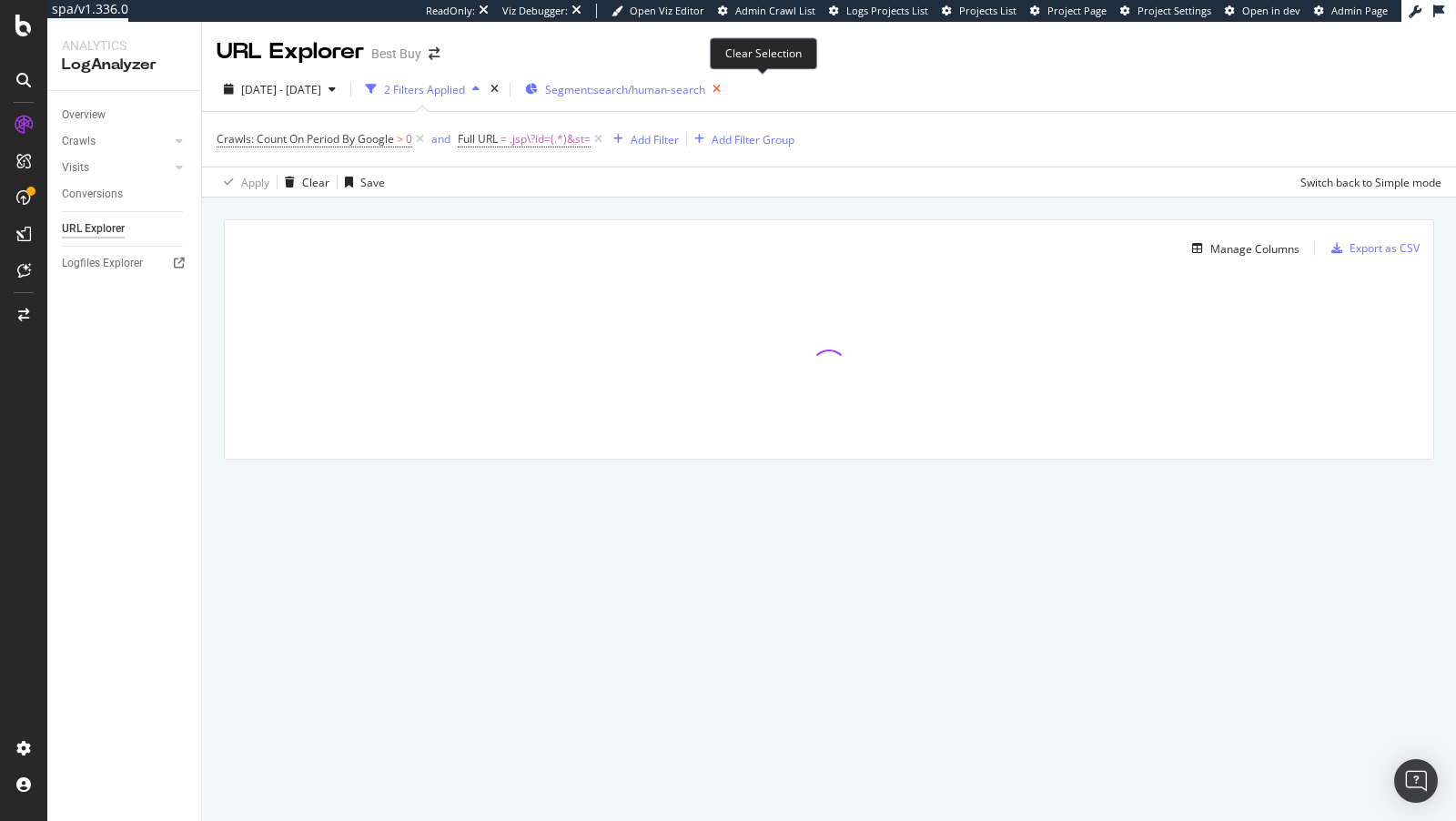
click at [728, 89] on icon "button" at bounding box center [716, 90] width 23 height 26
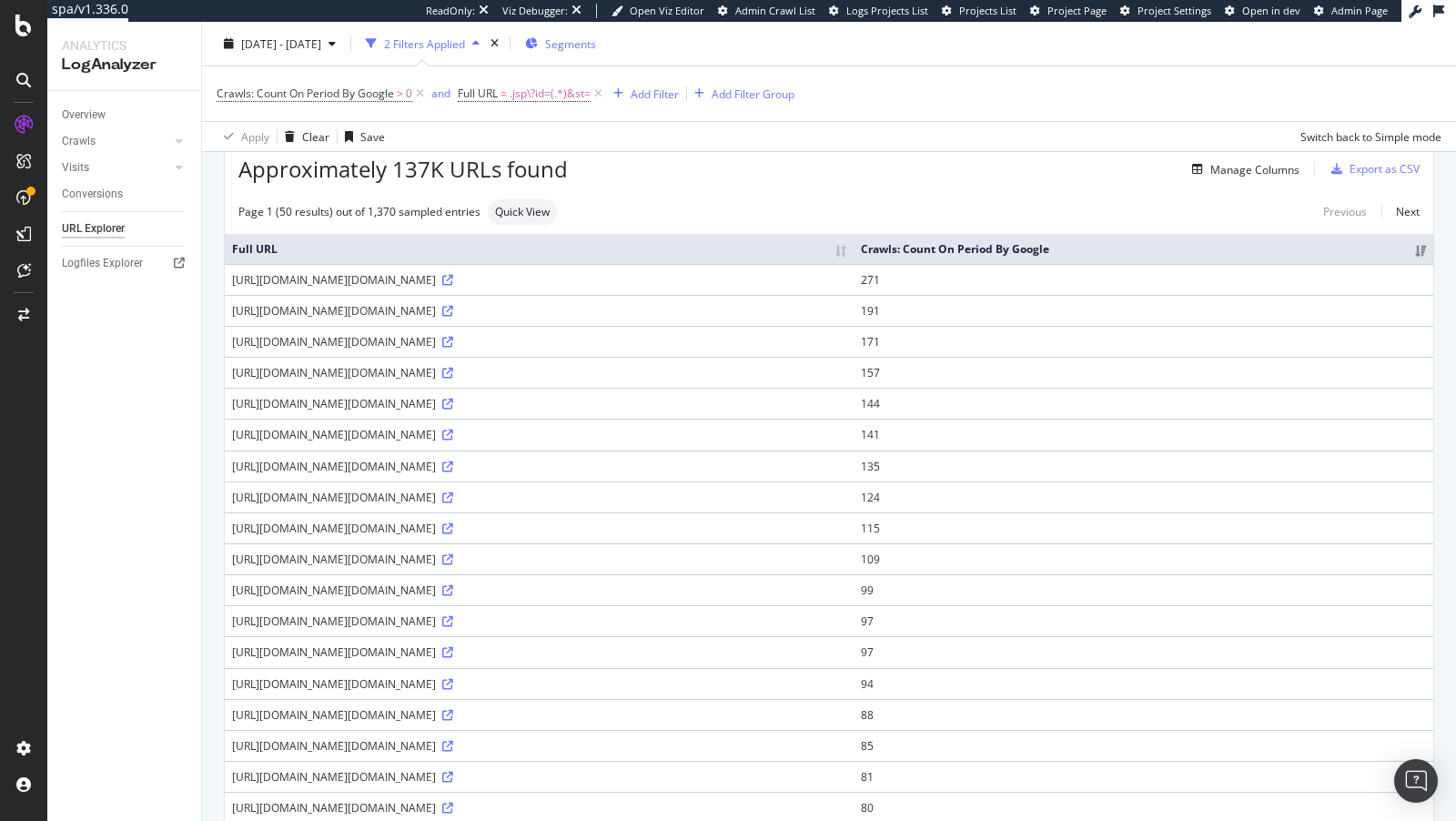
scroll to position [86, 0]
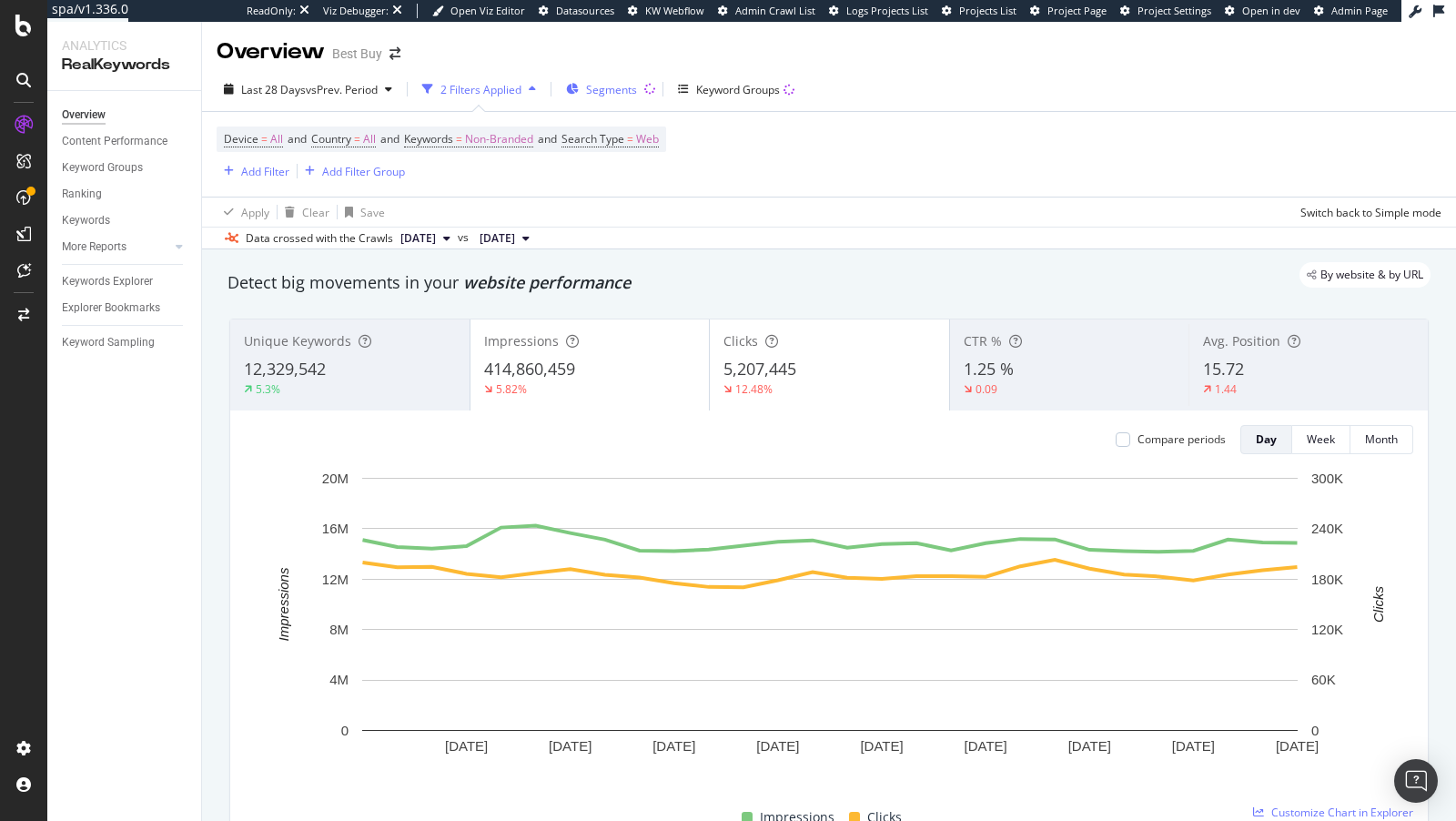
click at [626, 87] on span "Segments" at bounding box center [611, 90] width 51 height 16
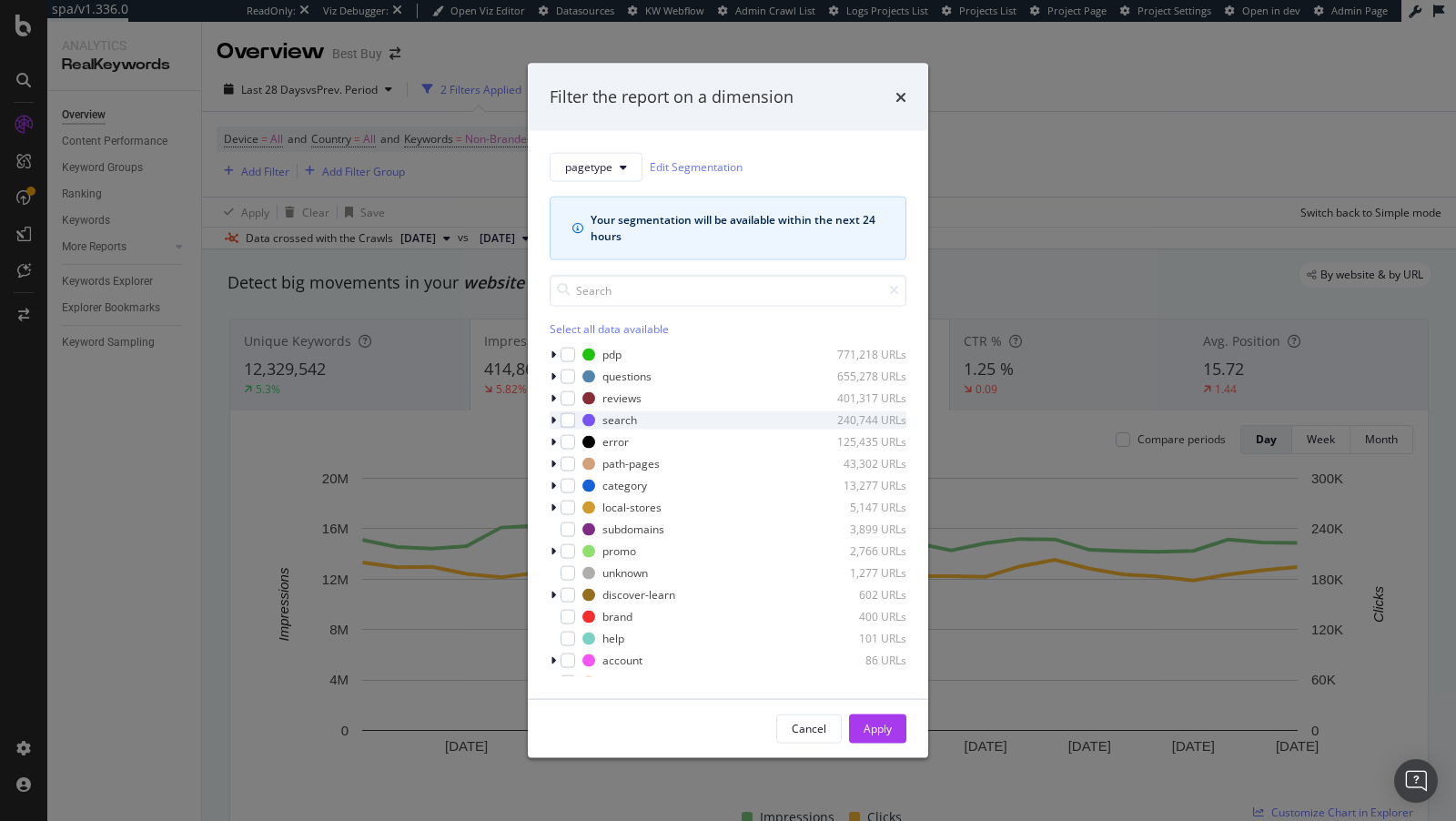
click at [550, 418] on icon "modal" at bounding box center [553, 420] width 6 height 11
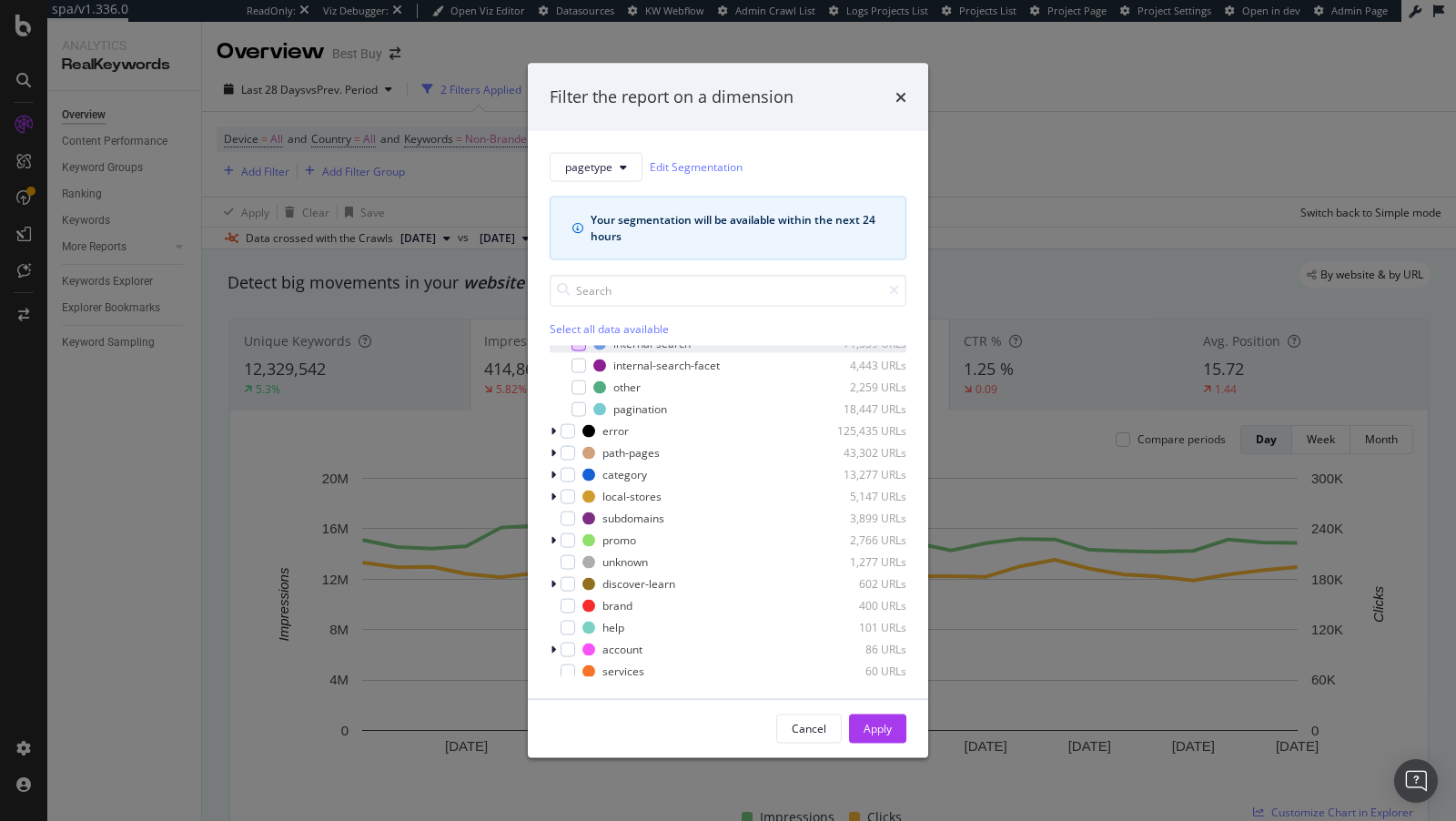
scroll to position [162, 0]
click at [436, 323] on div "Filter the report on a dimension pagetype Edit Segmentation Your segmentation w…" at bounding box center [728, 410] width 1456 height 821
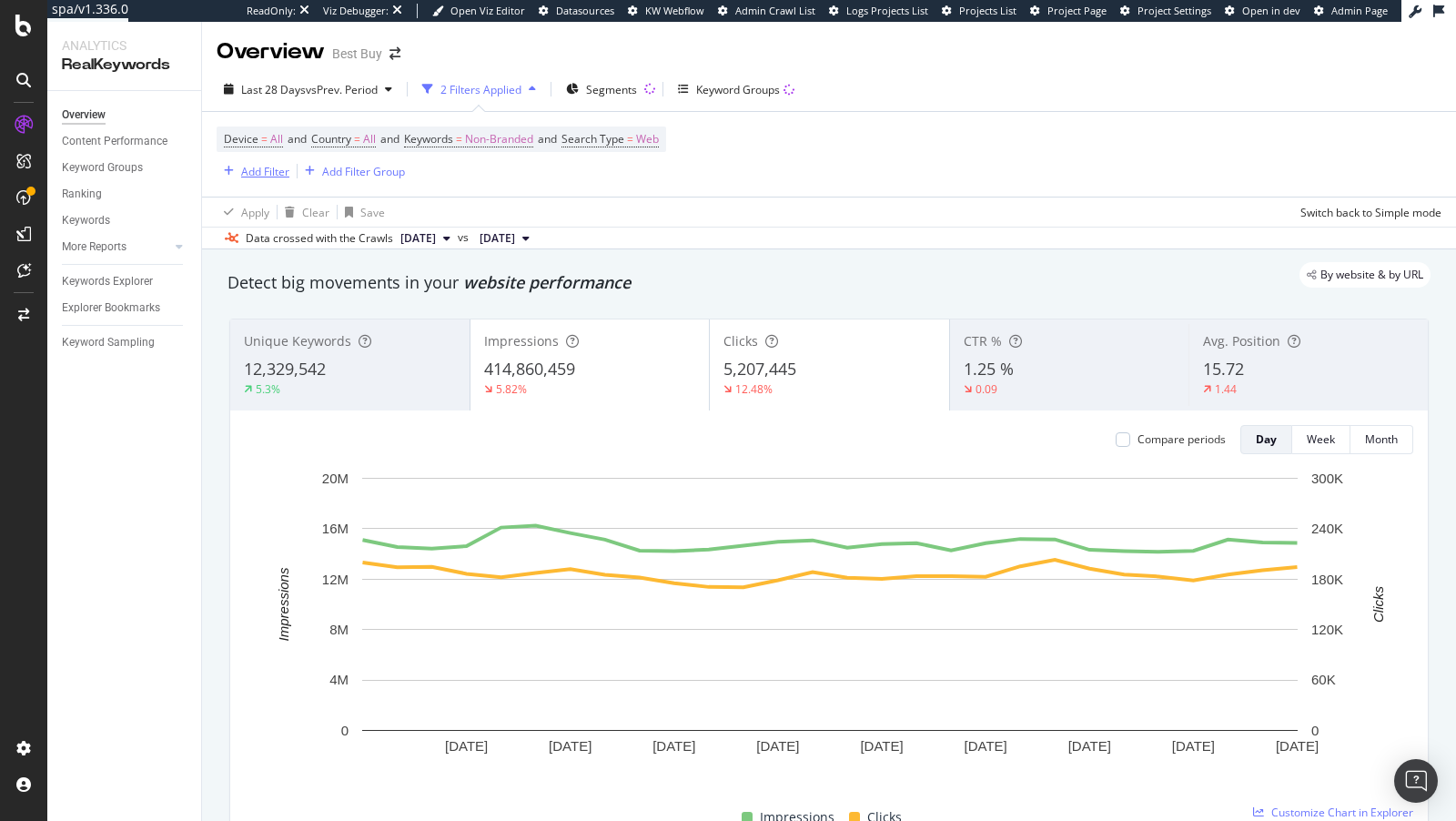
click at [276, 169] on div "Add Filter" at bounding box center [265, 171] width 48 height 16
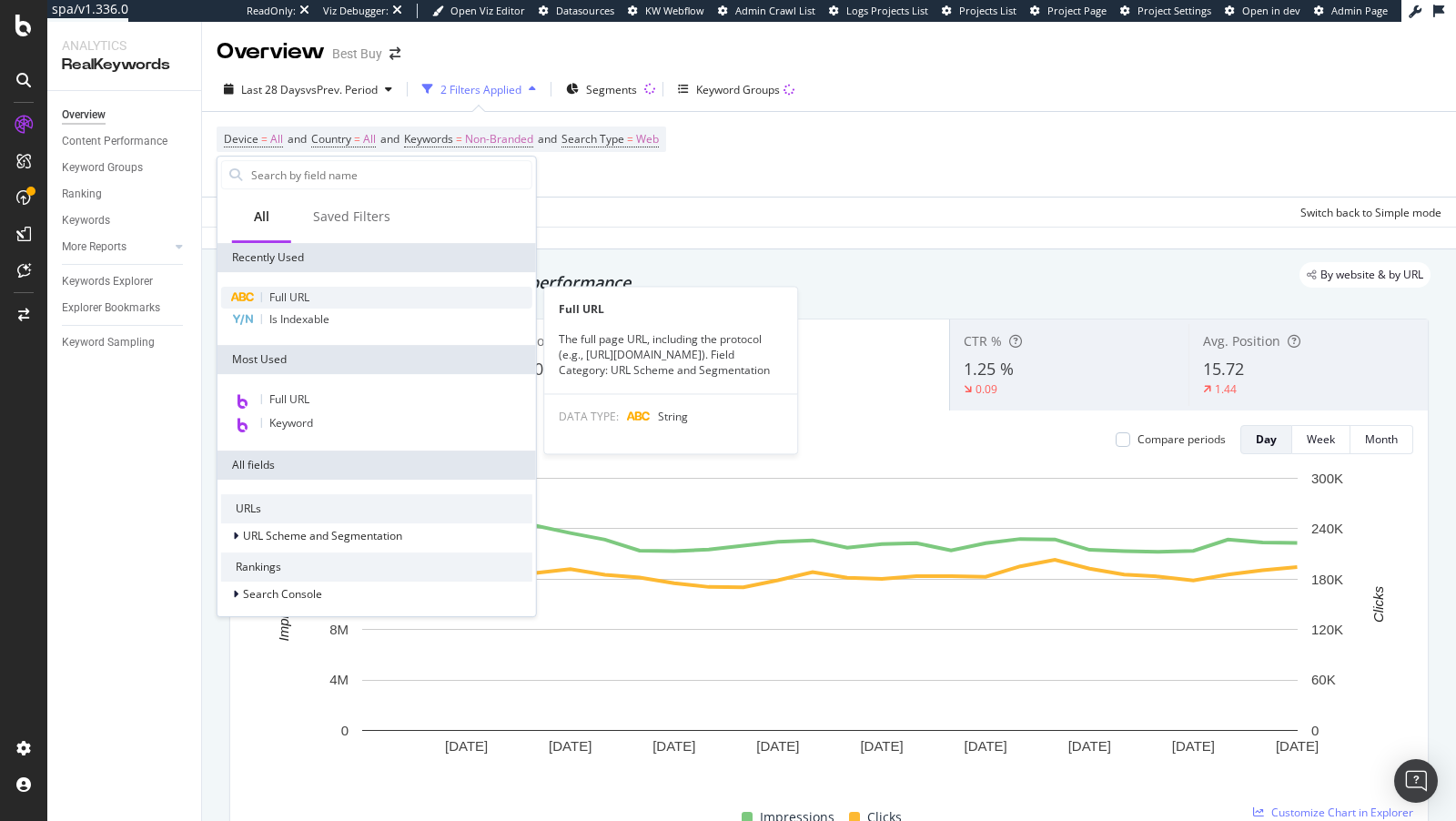
click at [302, 296] on span "Full URL" at bounding box center [289, 297] width 40 height 16
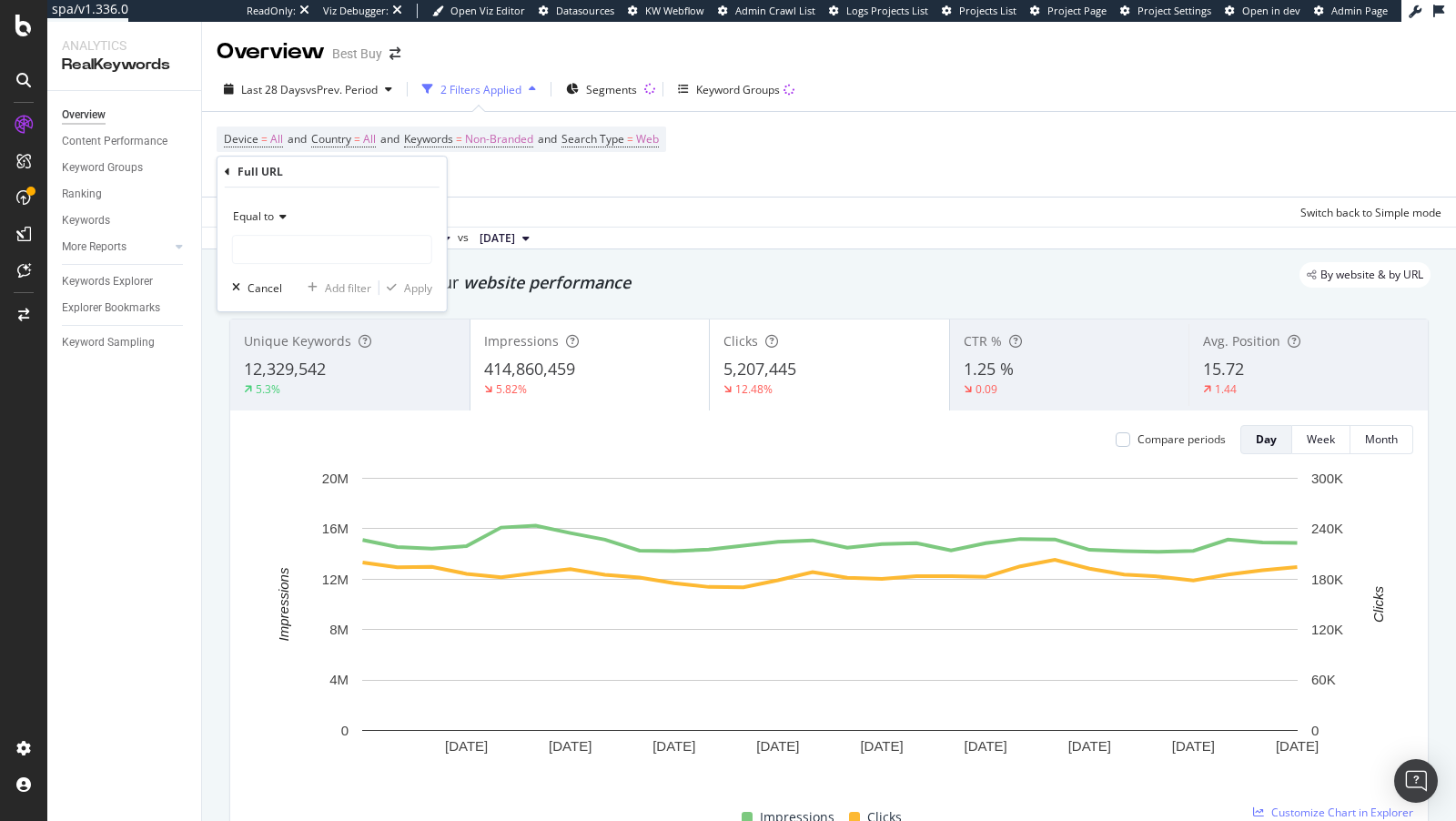
click at [268, 220] on span "Equal to" at bounding box center [253, 216] width 41 height 16
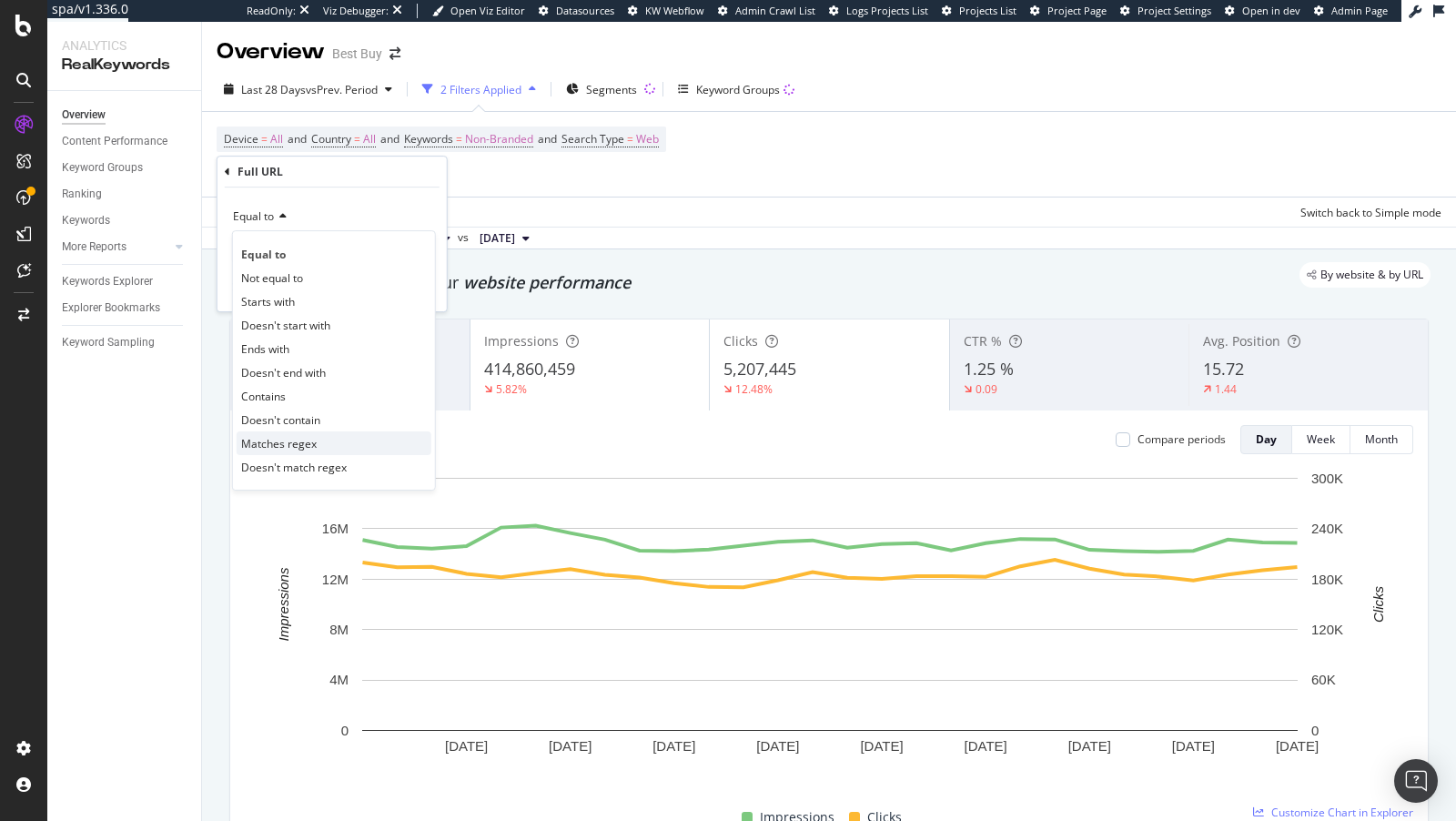
click at [311, 438] on span "Matches regex" at bounding box center [279, 443] width 76 height 16
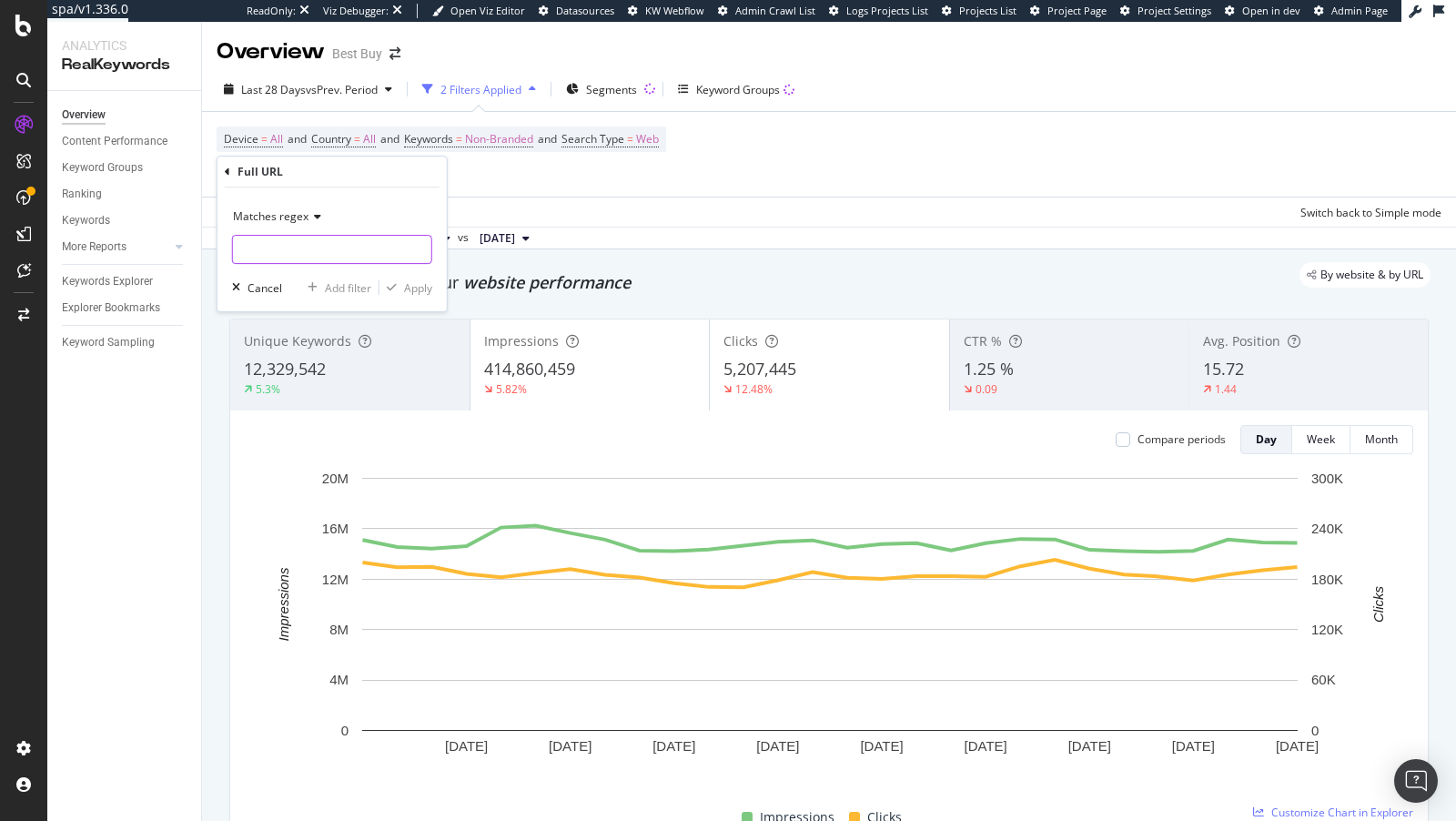
click at [299, 239] on input "text" at bounding box center [332, 249] width 198 height 29
paste input ".."
type input "."
paste input ".jsp\?id=(.*)&st="
type input ".jsp\?id=(.*)&st="
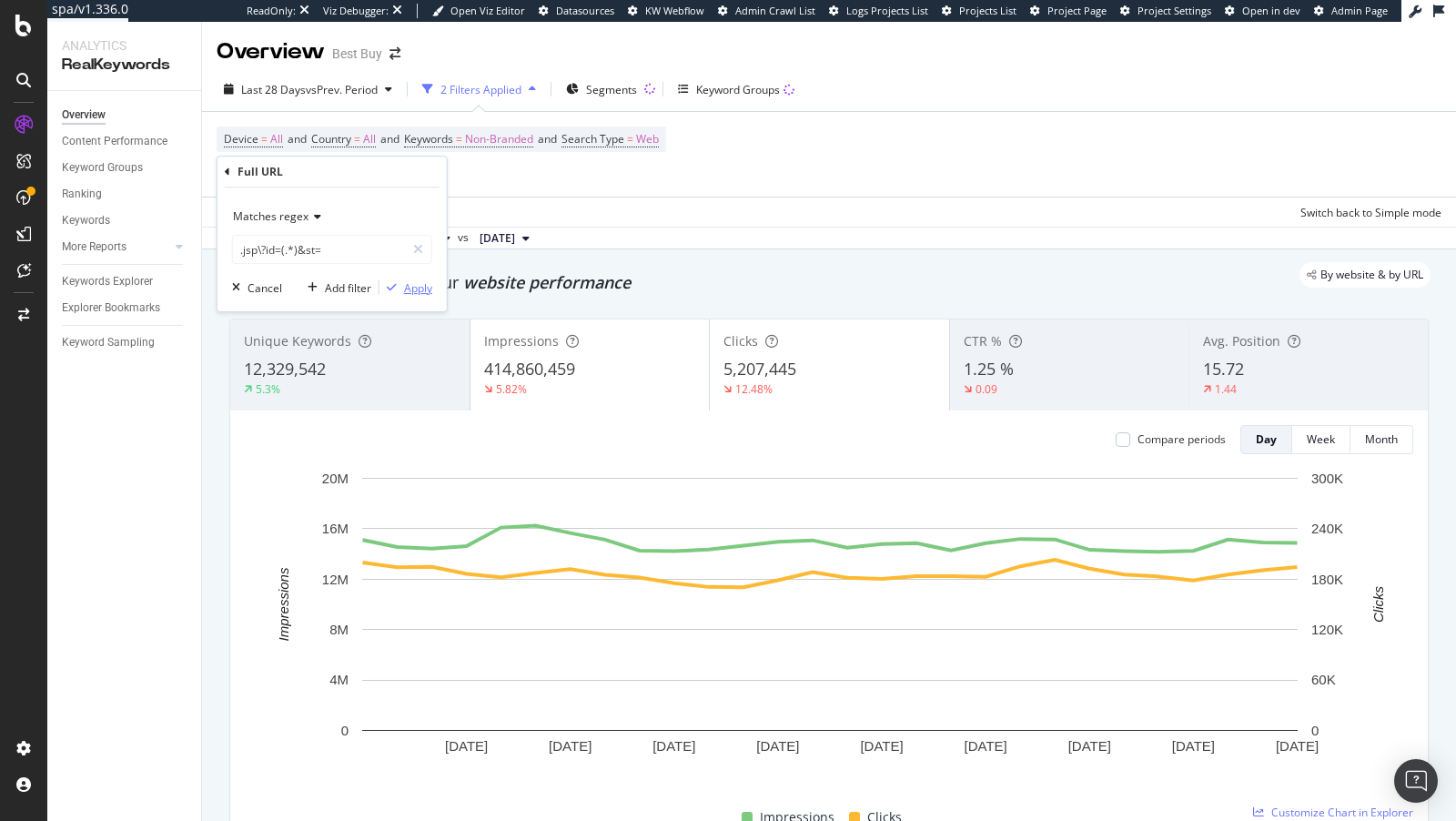
drag, startPoint x: 416, startPoint y: 291, endPoint x: 438, endPoint y: 266, distance: 33.3
click at [416, 290] on div "Apply" at bounding box center [418, 288] width 28 height 16
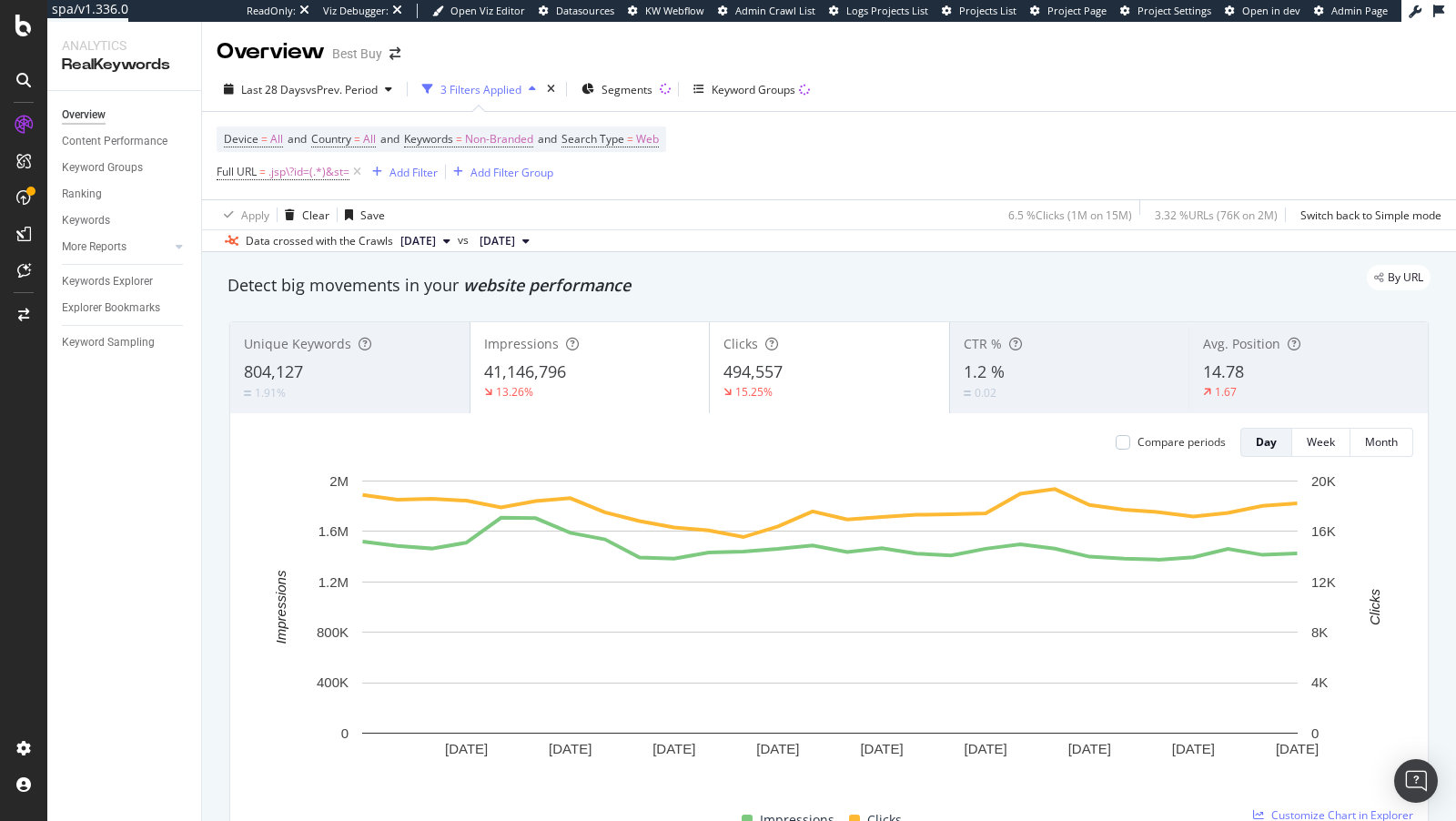
click at [293, 70] on div "Last 28 Days vs Prev. Period 3 Filters Applied Segments Keyword Groups Device =…" at bounding box center [829, 160] width 1254 height 185
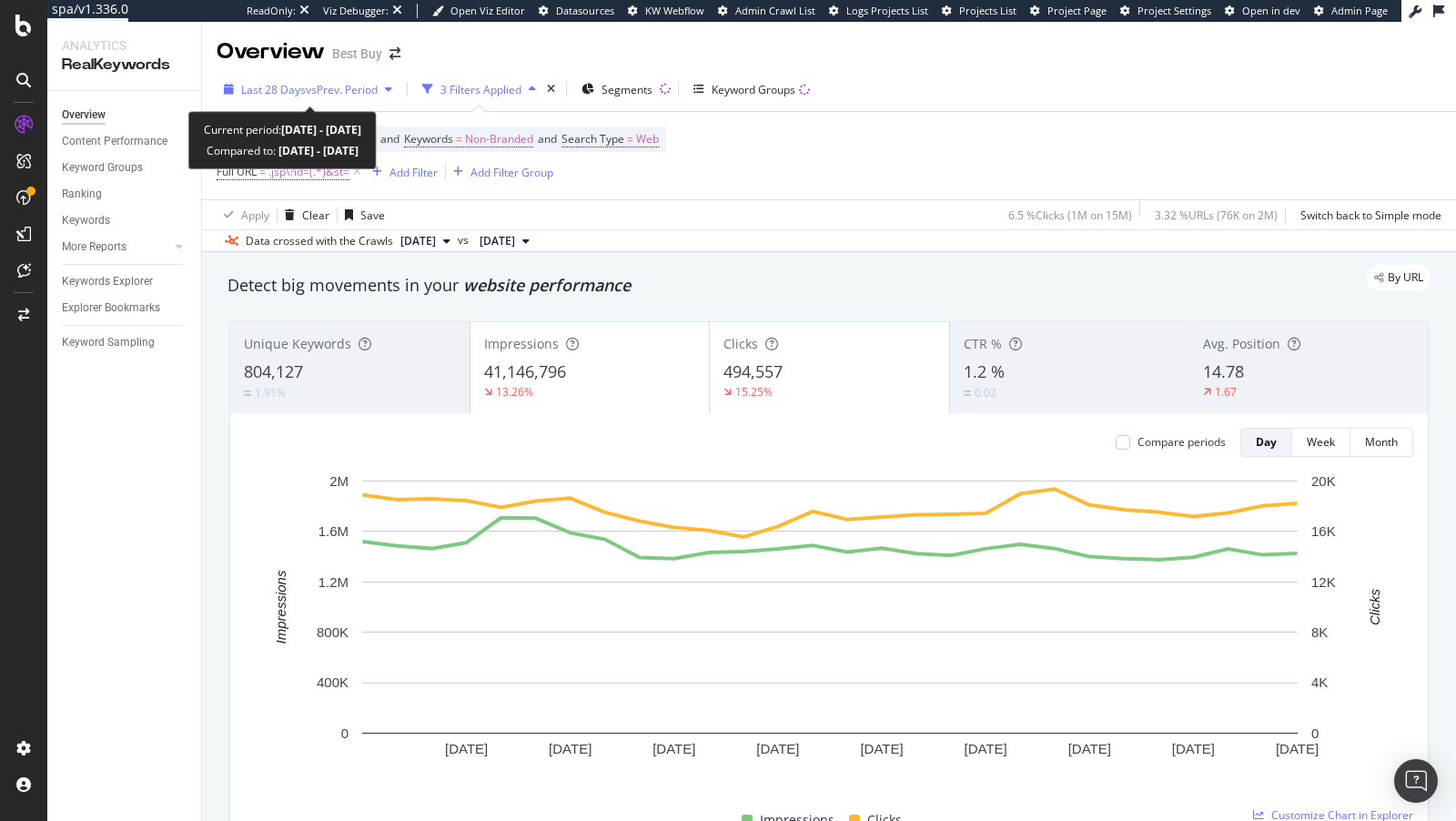
click at [285, 98] on div "Last 28 Days vs Prev. Period" at bounding box center [308, 90] width 183 height 28
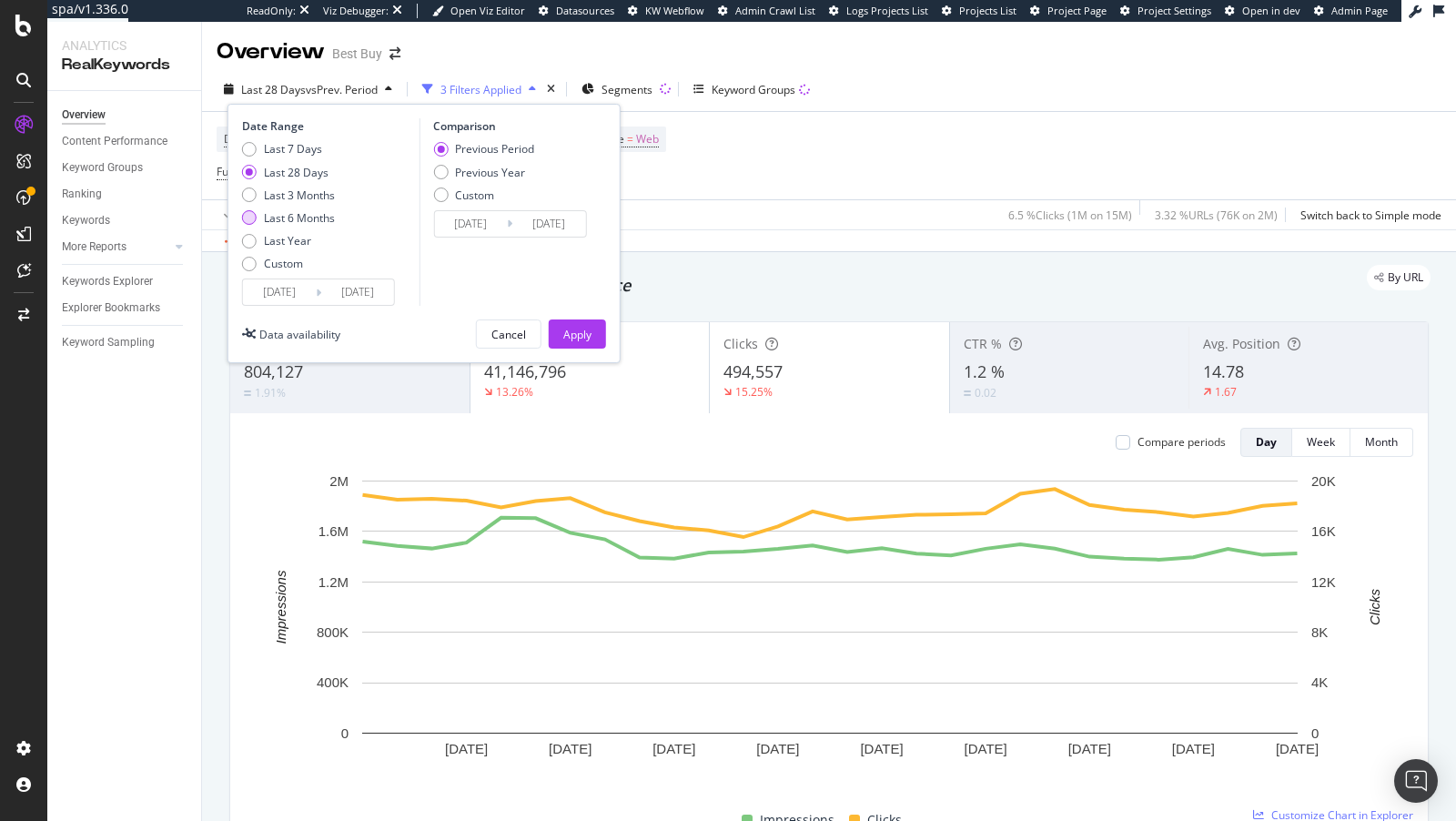
click at [297, 223] on div "Last 6 Months" at bounding box center [299, 218] width 71 height 16
type input "[DATE]"
click at [576, 334] on div "Apply" at bounding box center [577, 334] width 28 height 16
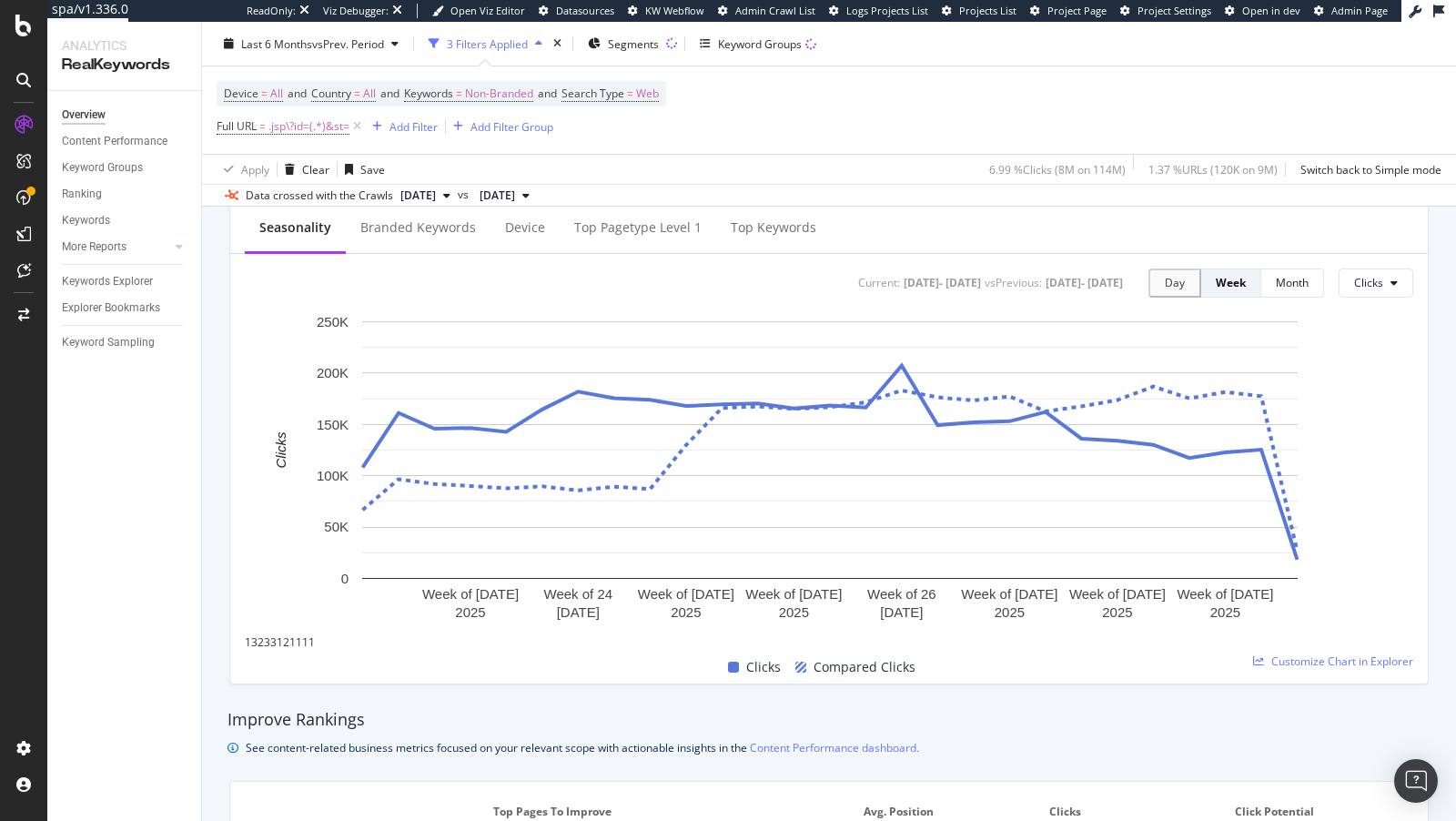
scroll to position [743, 0]
